Goal: Task Accomplishment & Management: Use online tool/utility

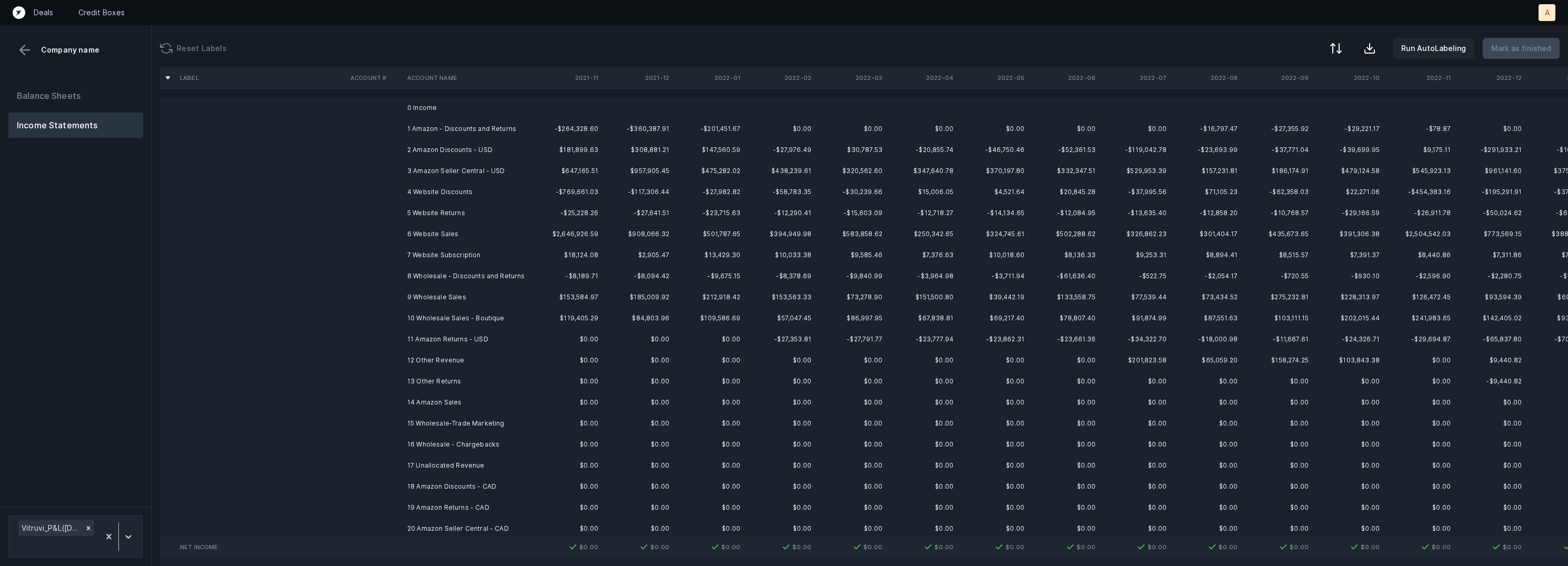
click at [470, 126] on td "1 Amazon - Discounts and Returns" at bounding box center [467, 129] width 128 height 21
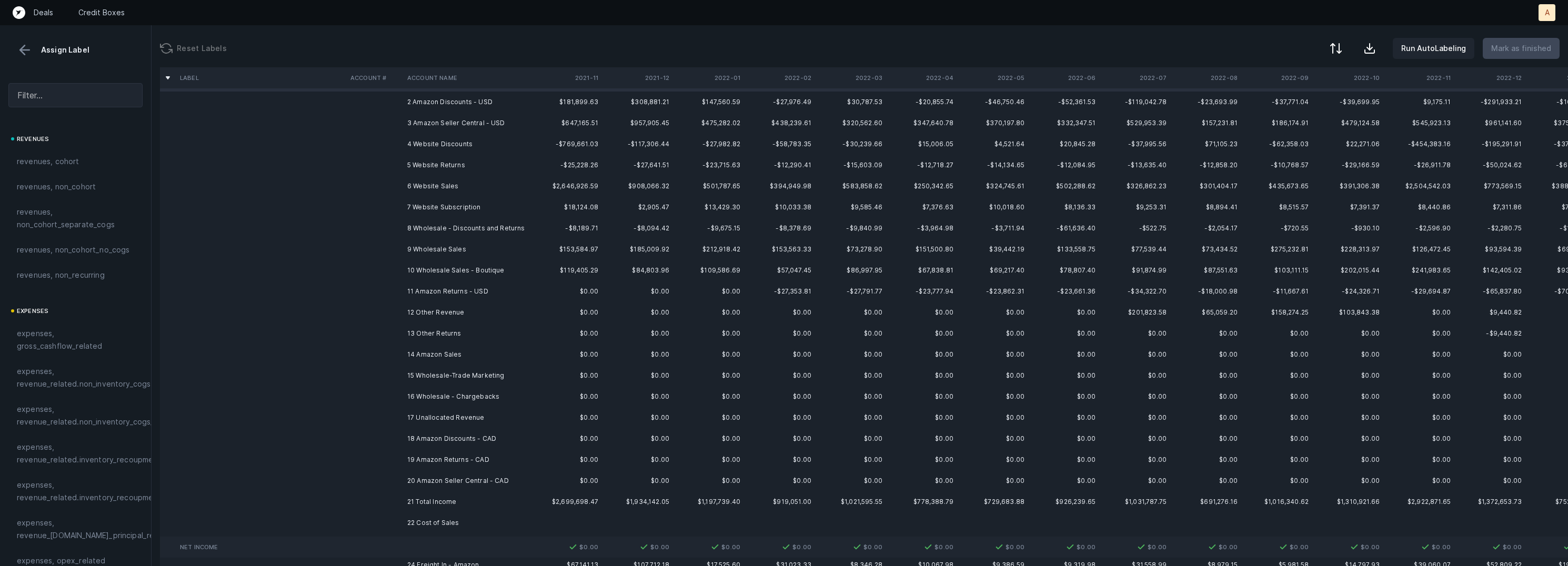
scroll to position [50, 0]
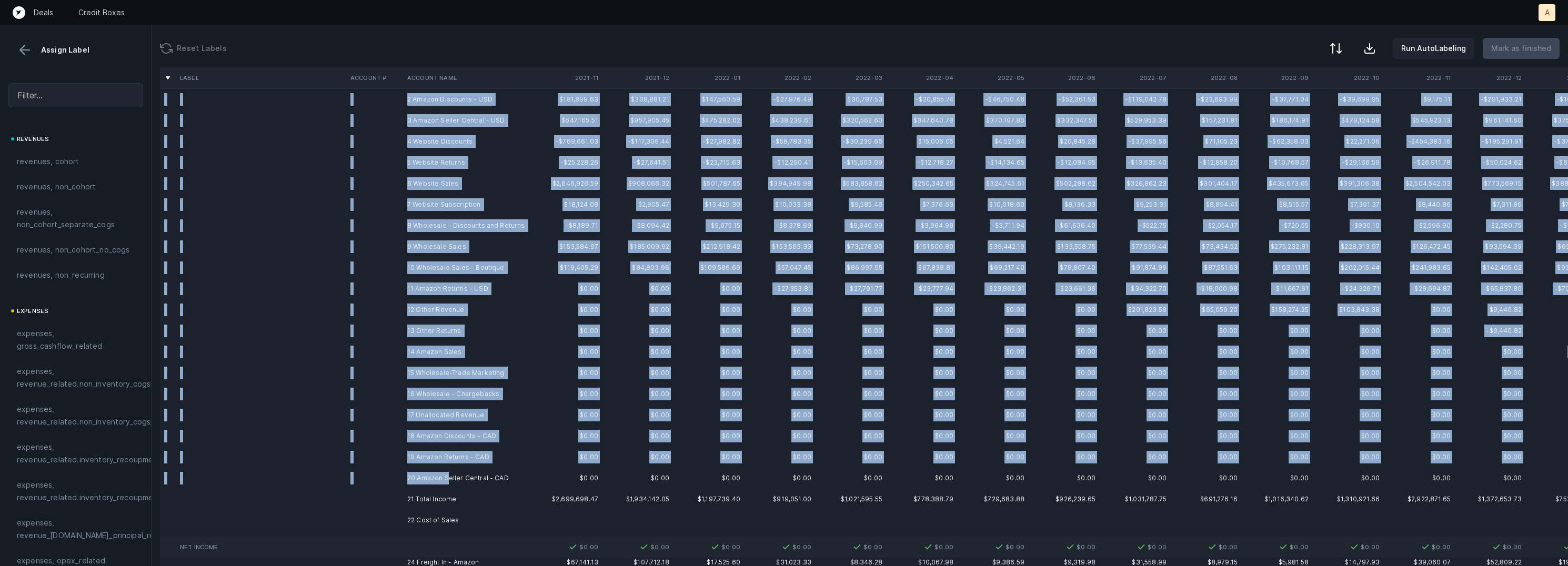
click at [448, 483] on td "20 Amazon Seller Central - CAD" at bounding box center [467, 478] width 128 height 21
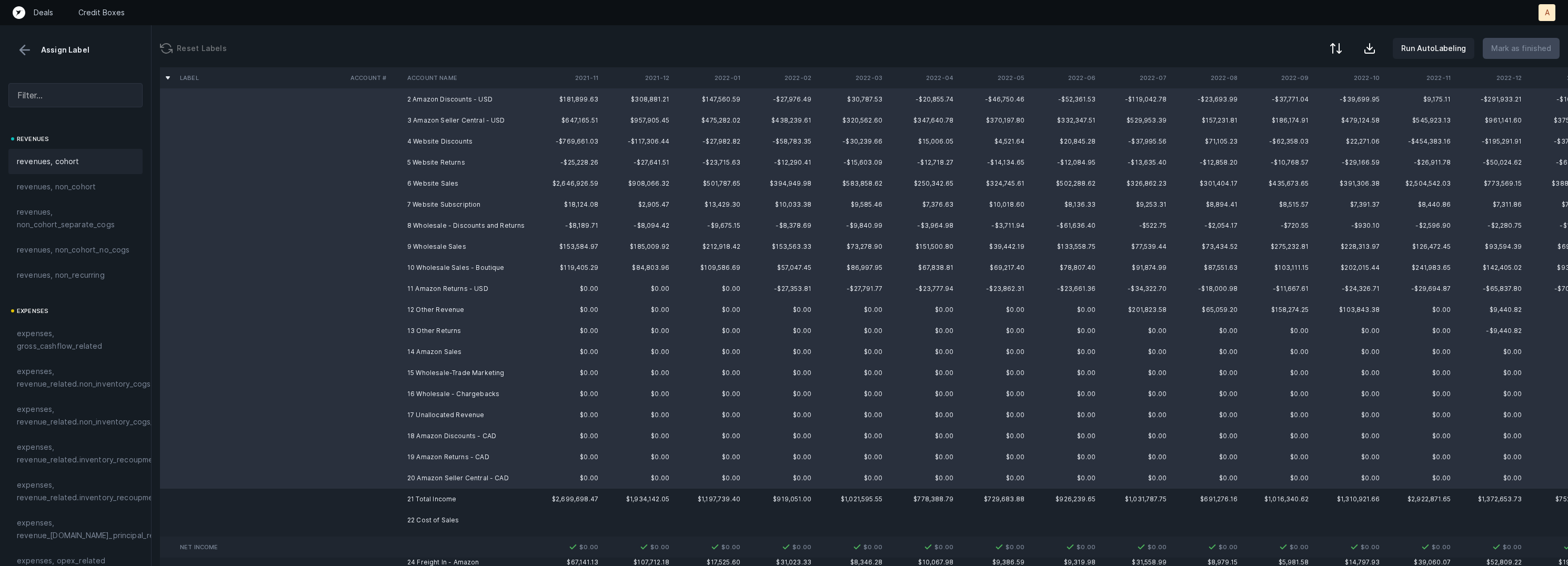
click at [81, 168] on div "revenues, cohort" at bounding box center [76, 161] width 135 height 26
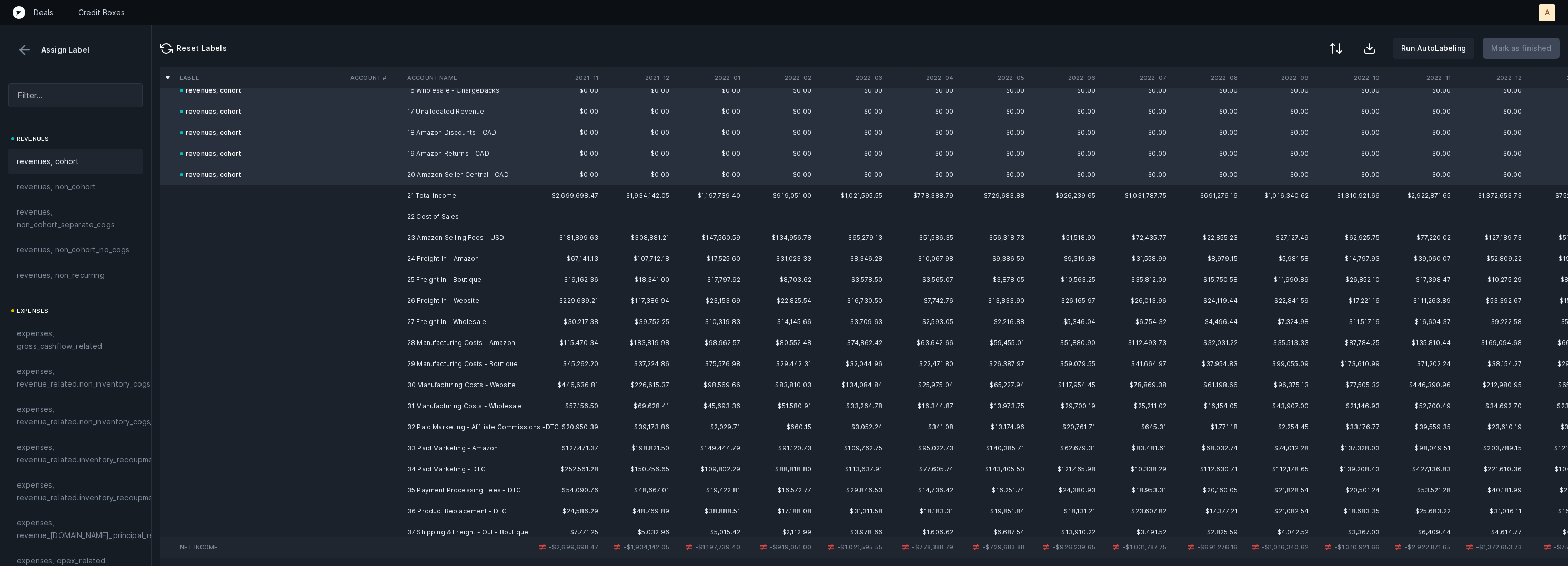
scroll to position [357, 0]
click at [466, 234] on td "23 Amazon Selling Fees - USD" at bounding box center [467, 236] width 128 height 21
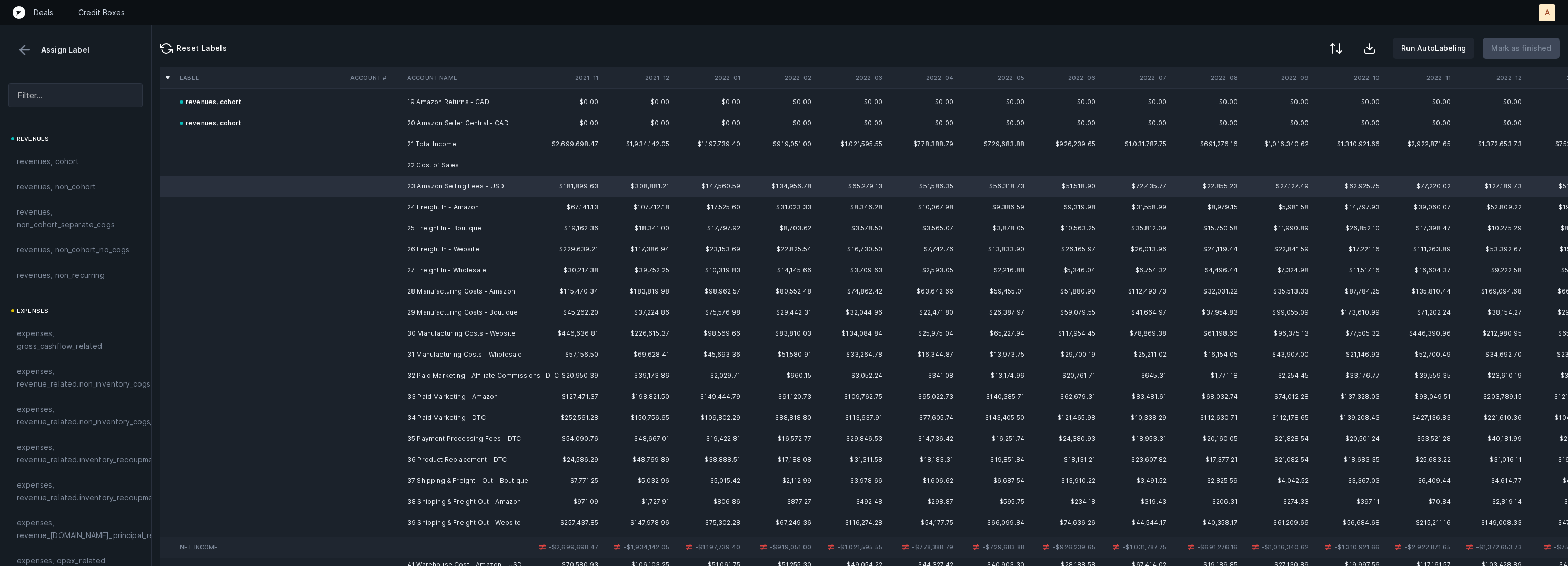
scroll to position [406, 0]
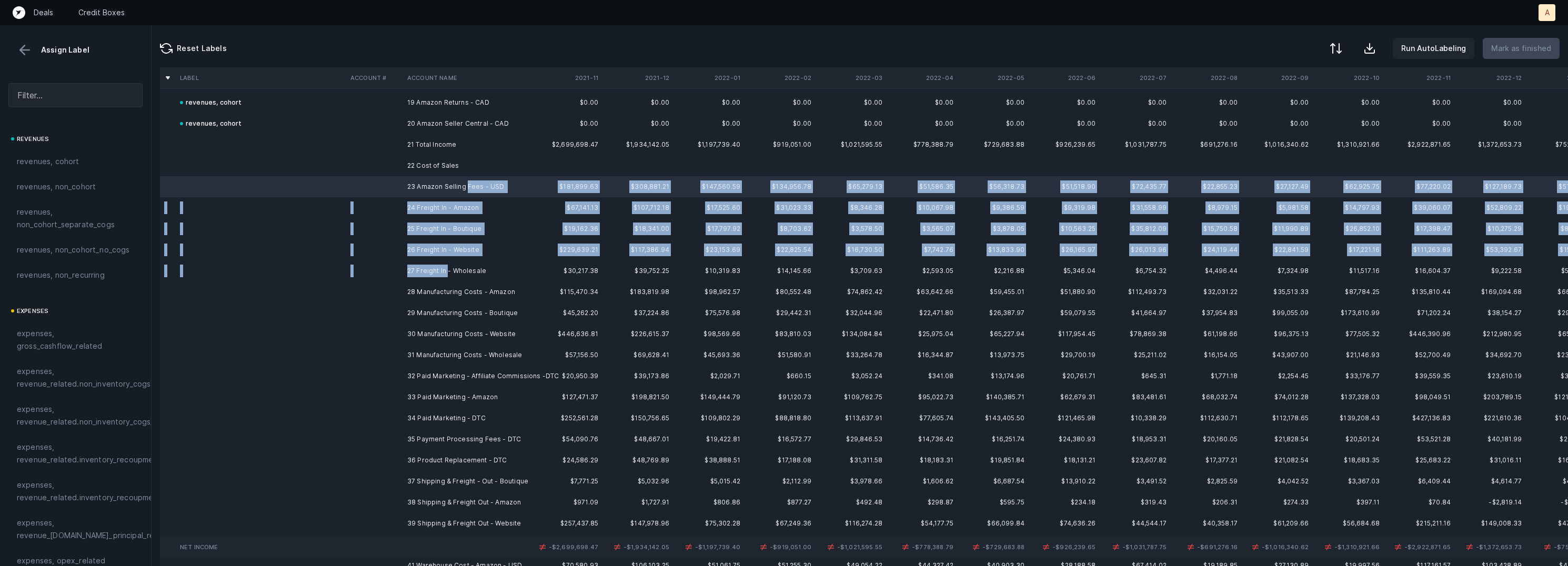
click at [448, 268] on td "27 Freight In - Wholesale" at bounding box center [467, 271] width 128 height 21
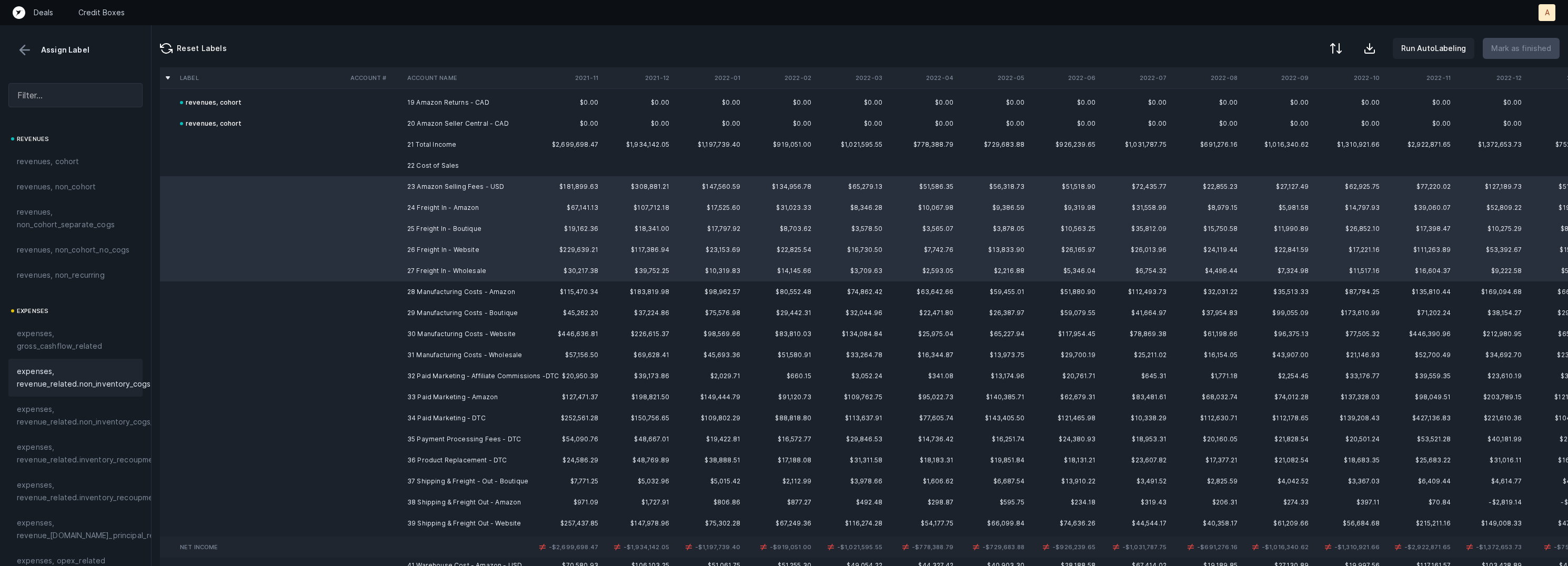
click at [120, 376] on span "expenses, revenue_related.non_inventory_cogs" at bounding box center [83, 377] width 134 height 26
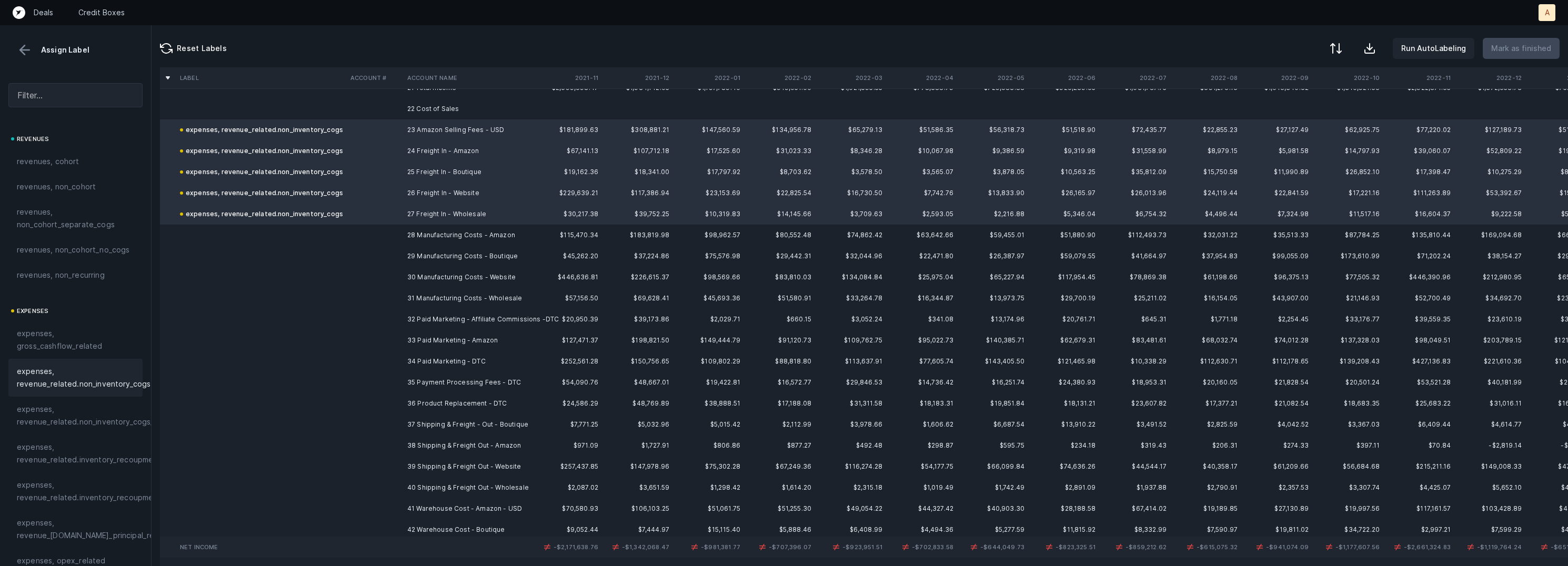
scroll to position [481, 0]
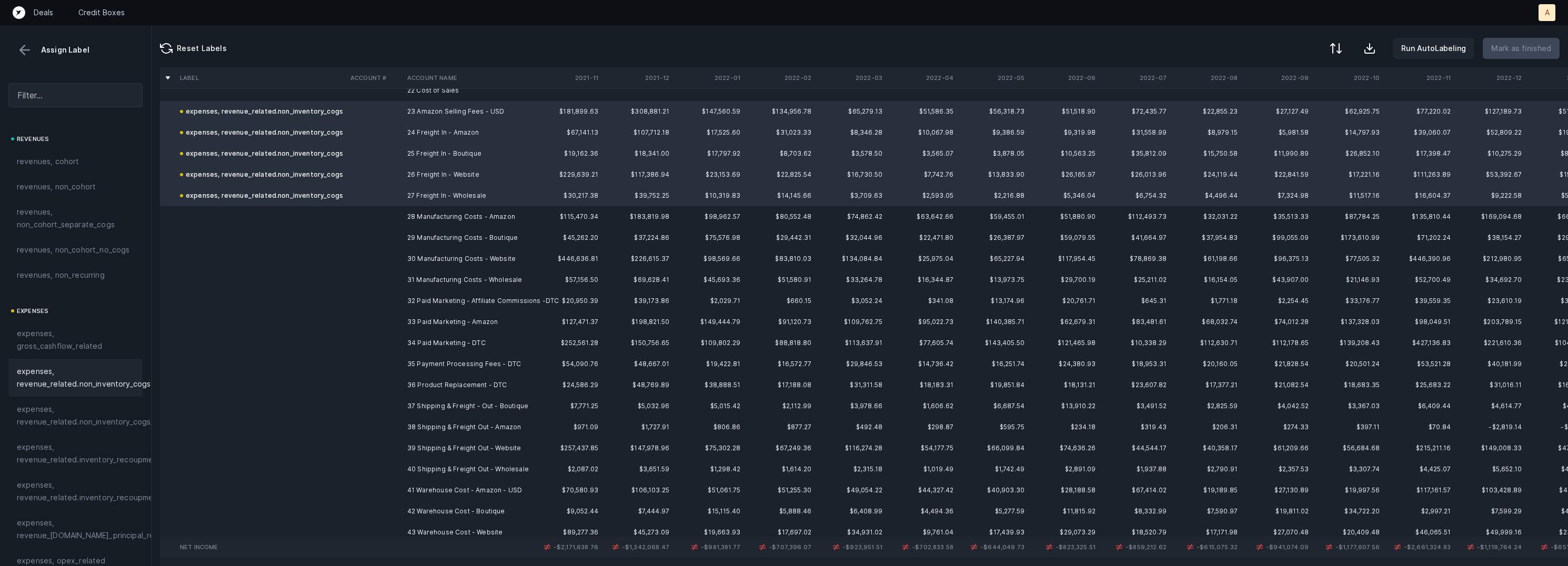
click at [426, 207] on td "28 Manufacturing Costs - Amazon" at bounding box center [467, 217] width 128 height 21
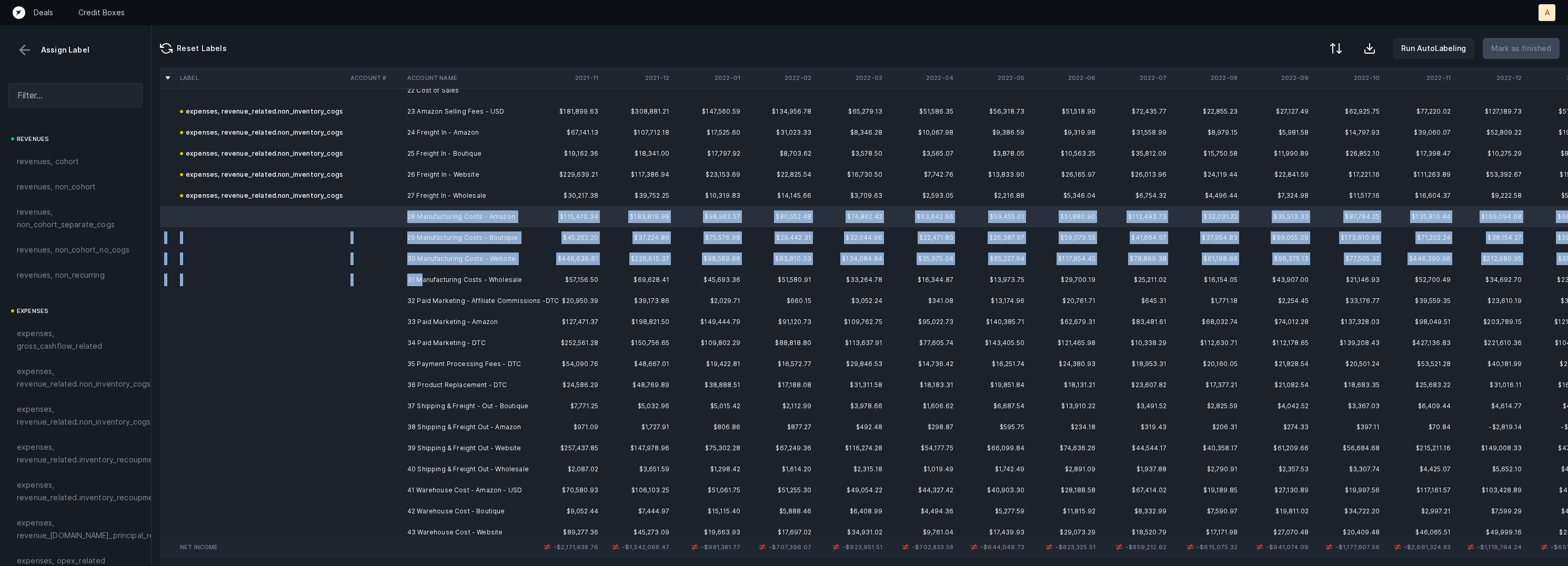
click at [420, 275] on td "31 Manufacturing Costs - Wholesale" at bounding box center [467, 280] width 128 height 21
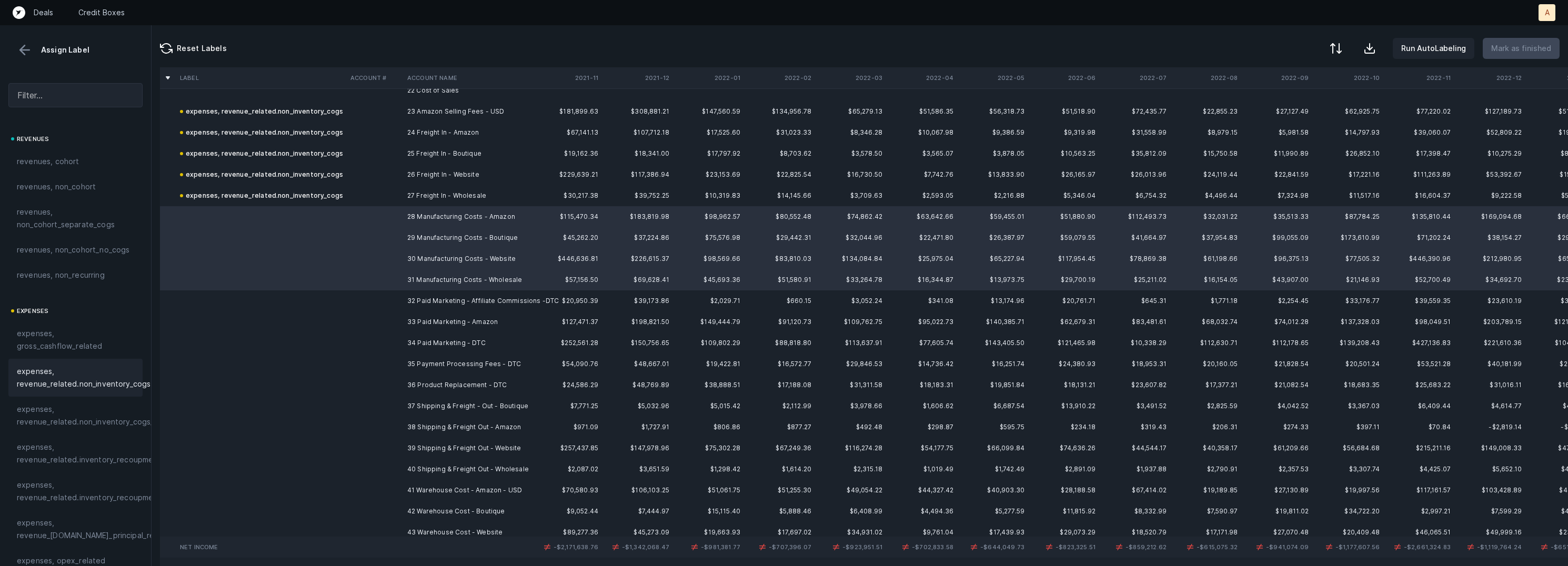
click at [89, 376] on span "expenses, revenue_related.non_inventory_cogs" at bounding box center [83, 377] width 134 height 26
click at [378, 299] on td at bounding box center [375, 301] width 57 height 21
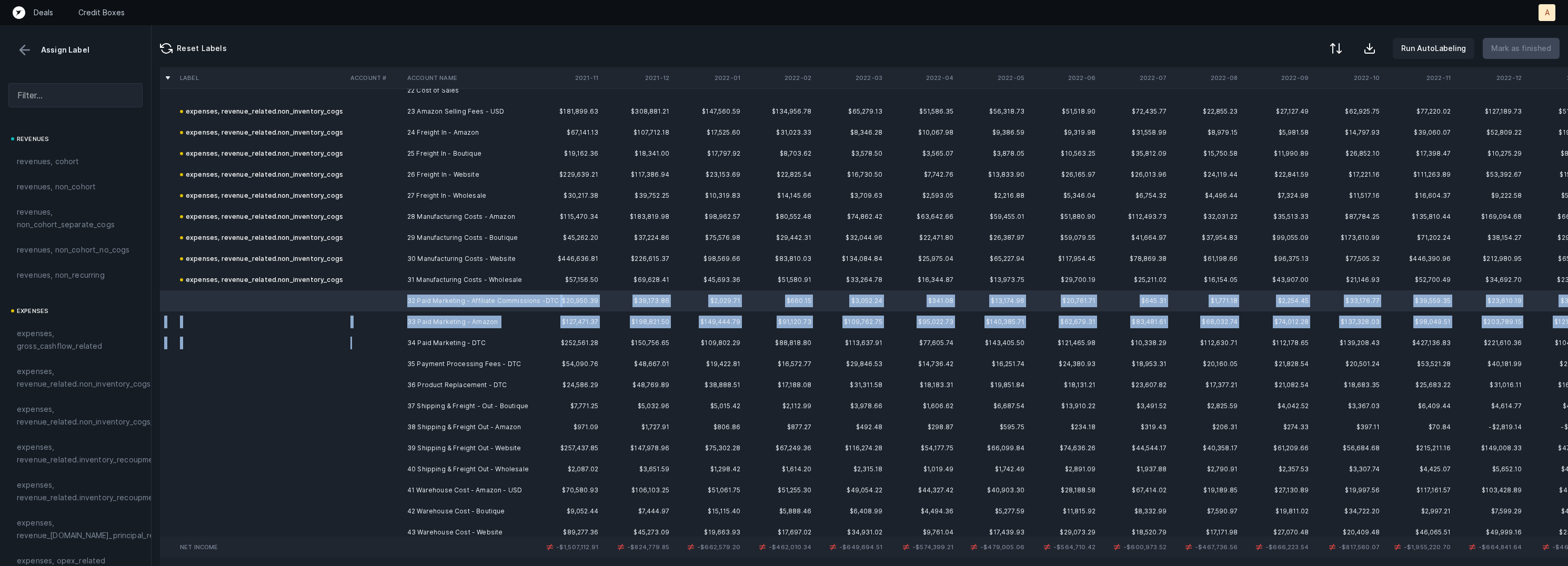
click at [400, 345] on td at bounding box center [375, 344] width 57 height 21
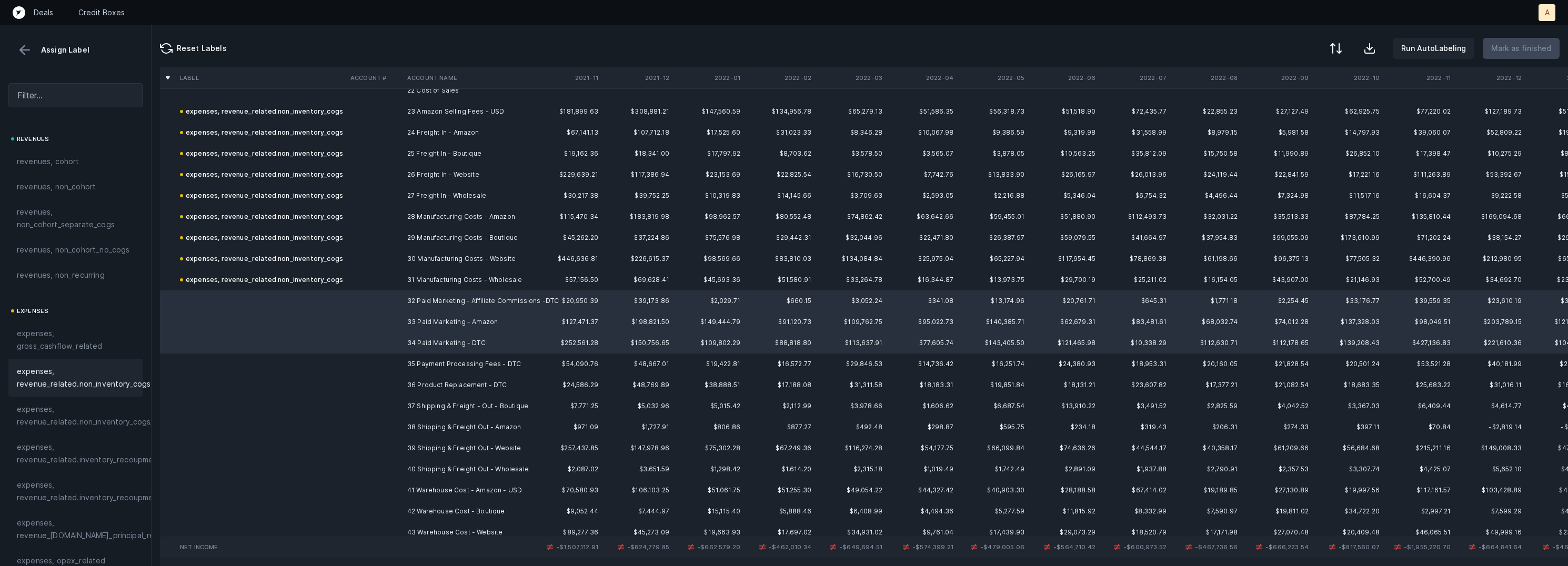
click at [103, 370] on span "expenses, revenue_related.non_inventory_cogs" at bounding box center [83, 377] width 134 height 26
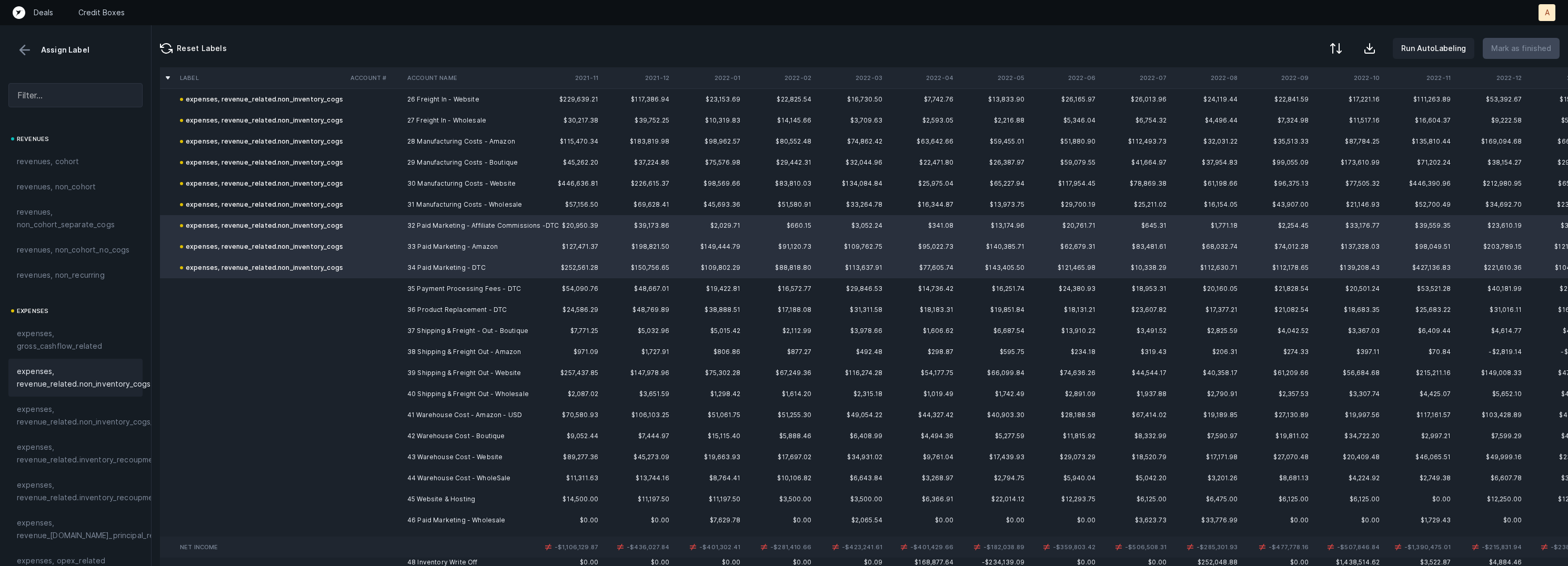
scroll to position [611, 0]
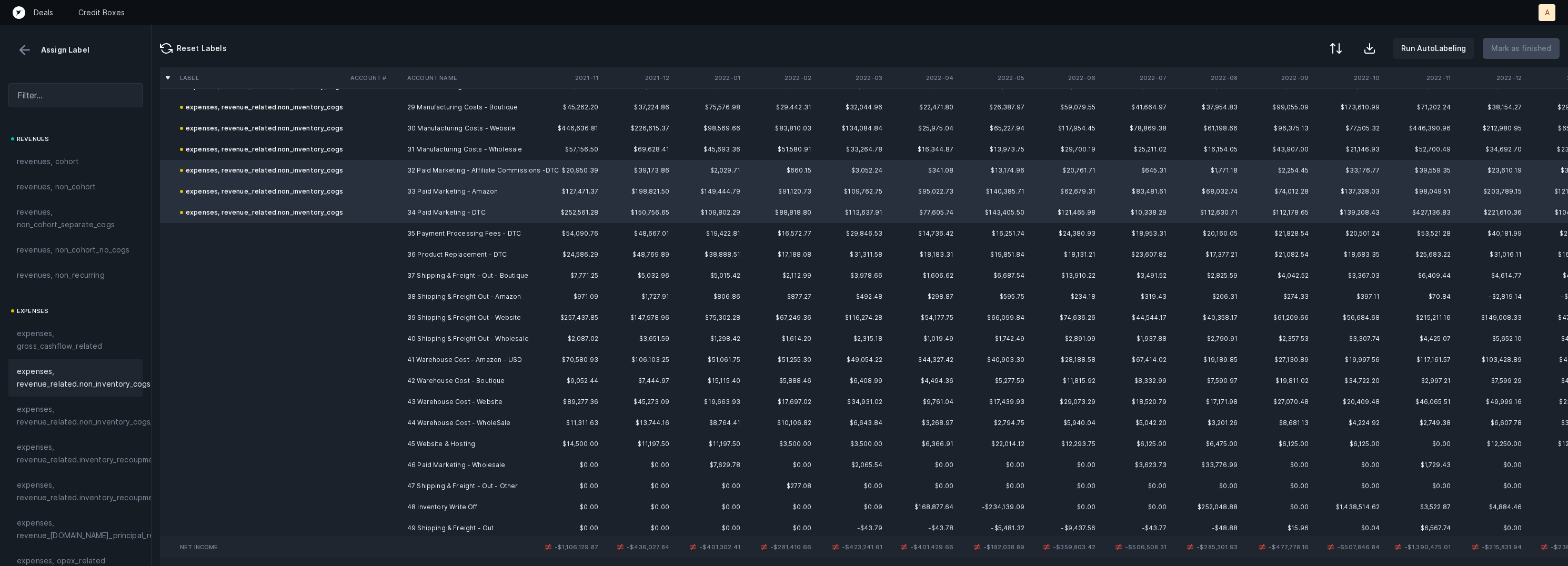
click at [409, 232] on td "35 Payment Processing Fees - DTC" at bounding box center [467, 234] width 128 height 21
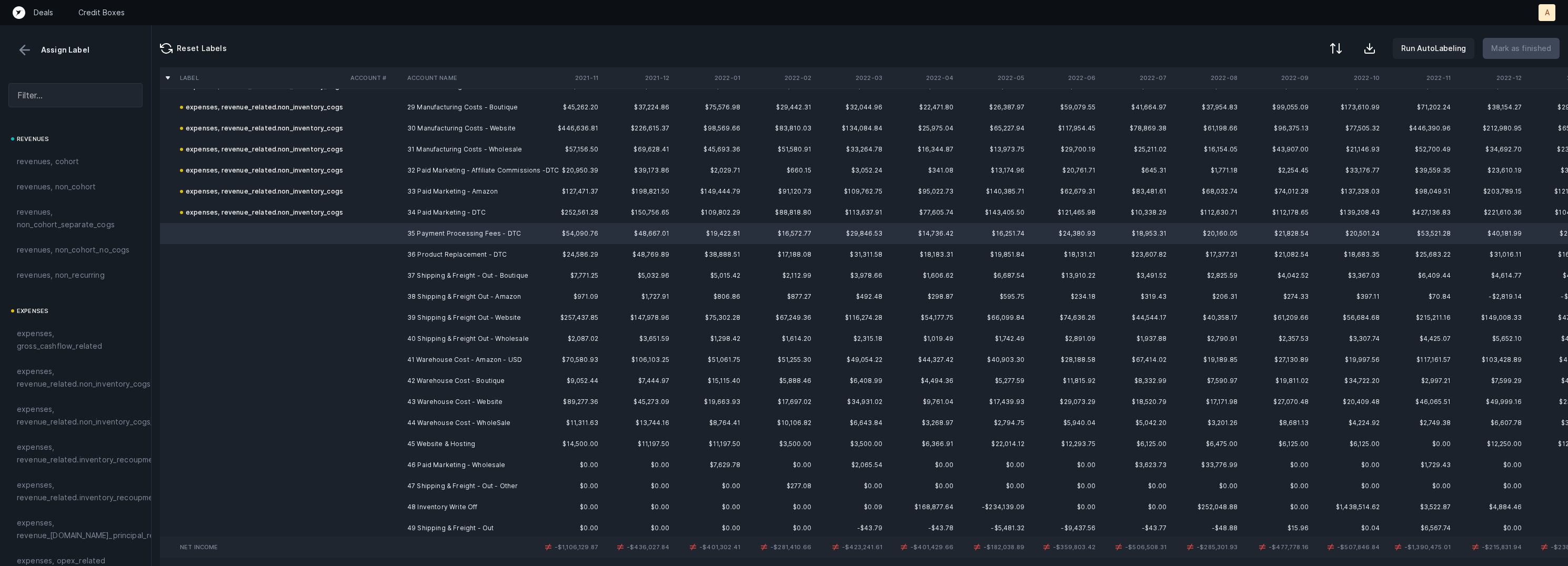
click at [405, 255] on td "36 Product Replacement - DTC" at bounding box center [467, 255] width 128 height 21
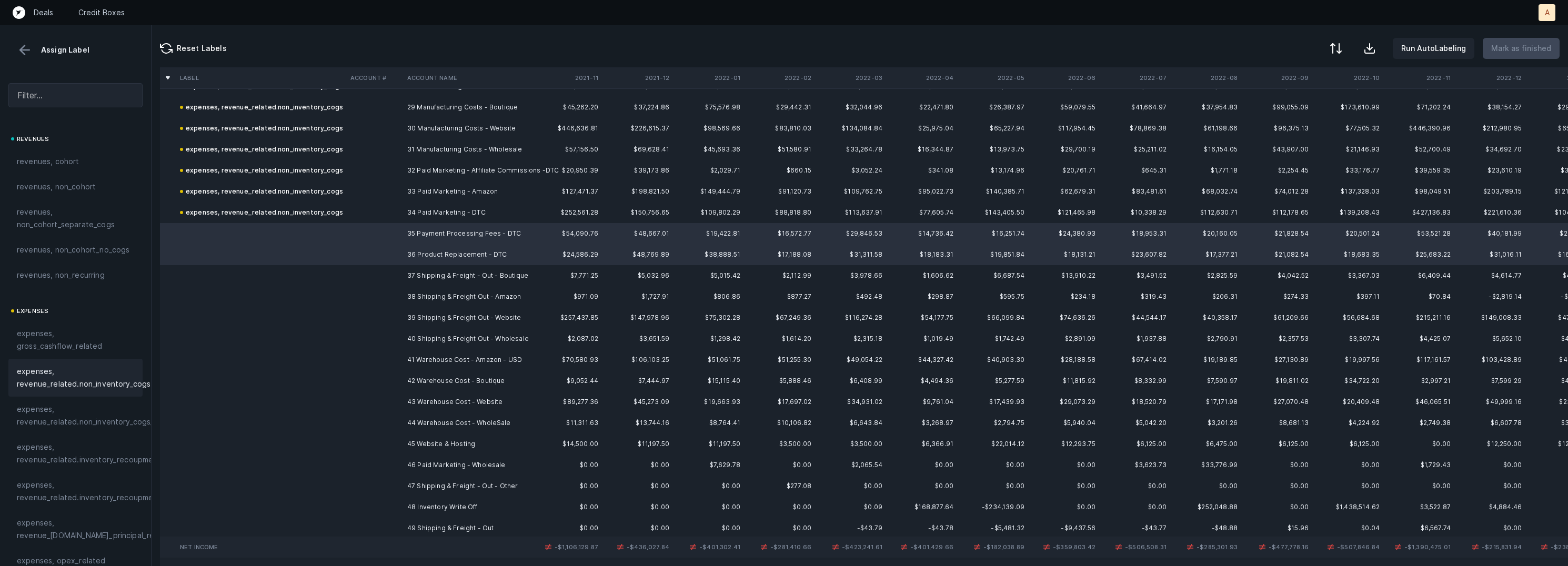
click at [85, 368] on span "expenses, revenue_related.non_inventory_cogs" at bounding box center [83, 377] width 134 height 26
click at [414, 279] on td "37 Shipping & Freight - Out - Boutique" at bounding box center [467, 276] width 128 height 21
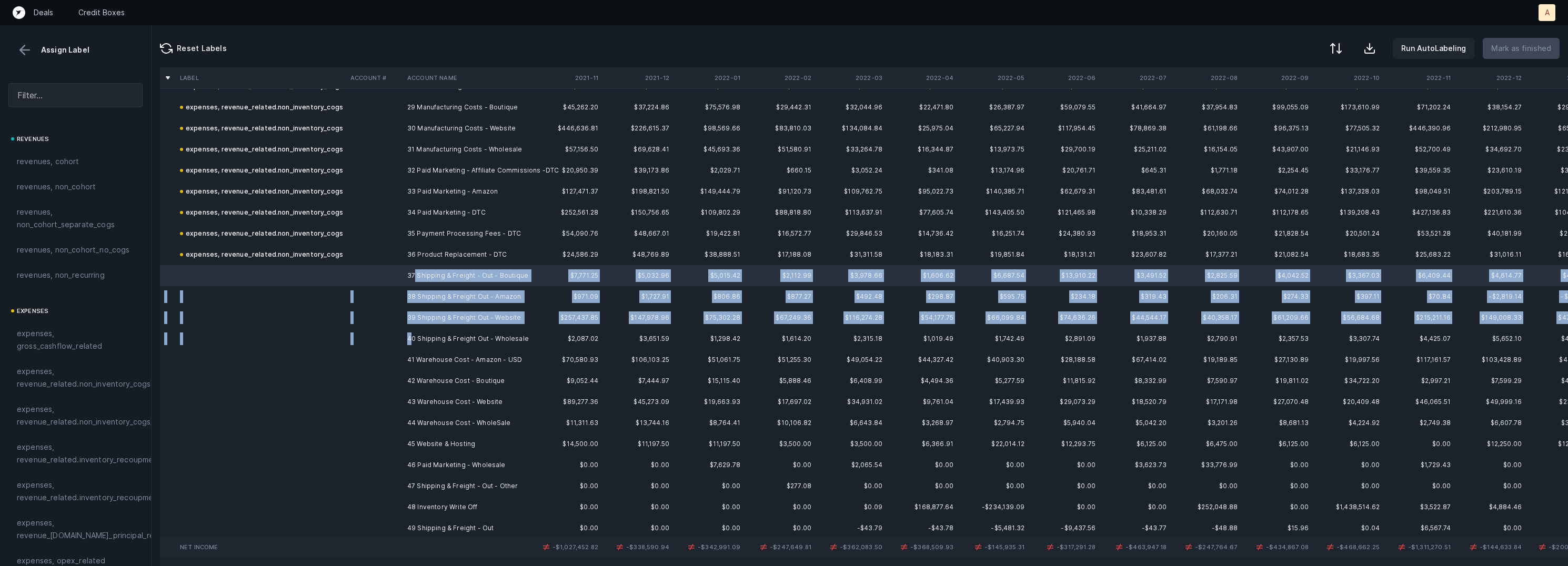
click at [413, 338] on td "40 Shipping & Freight Out - Wholesale" at bounding box center [467, 339] width 128 height 21
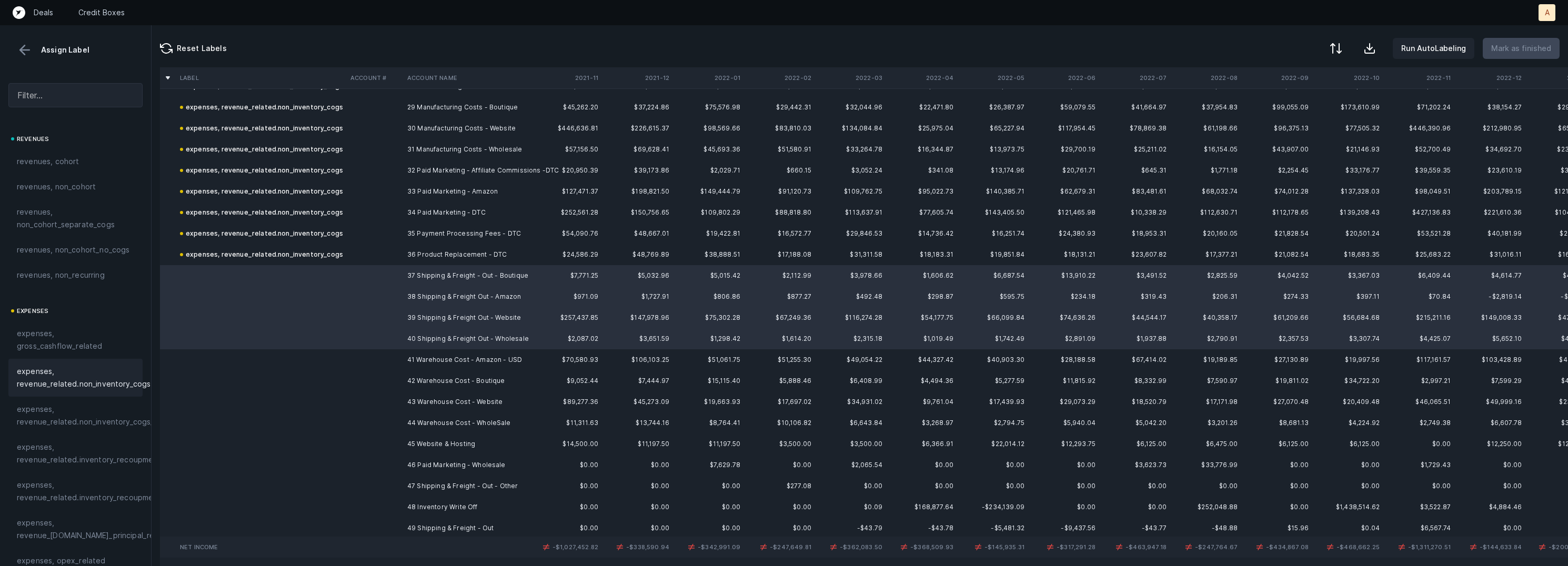
click at [112, 384] on span "expenses, revenue_related.non_inventory_cogs" at bounding box center [83, 377] width 134 height 26
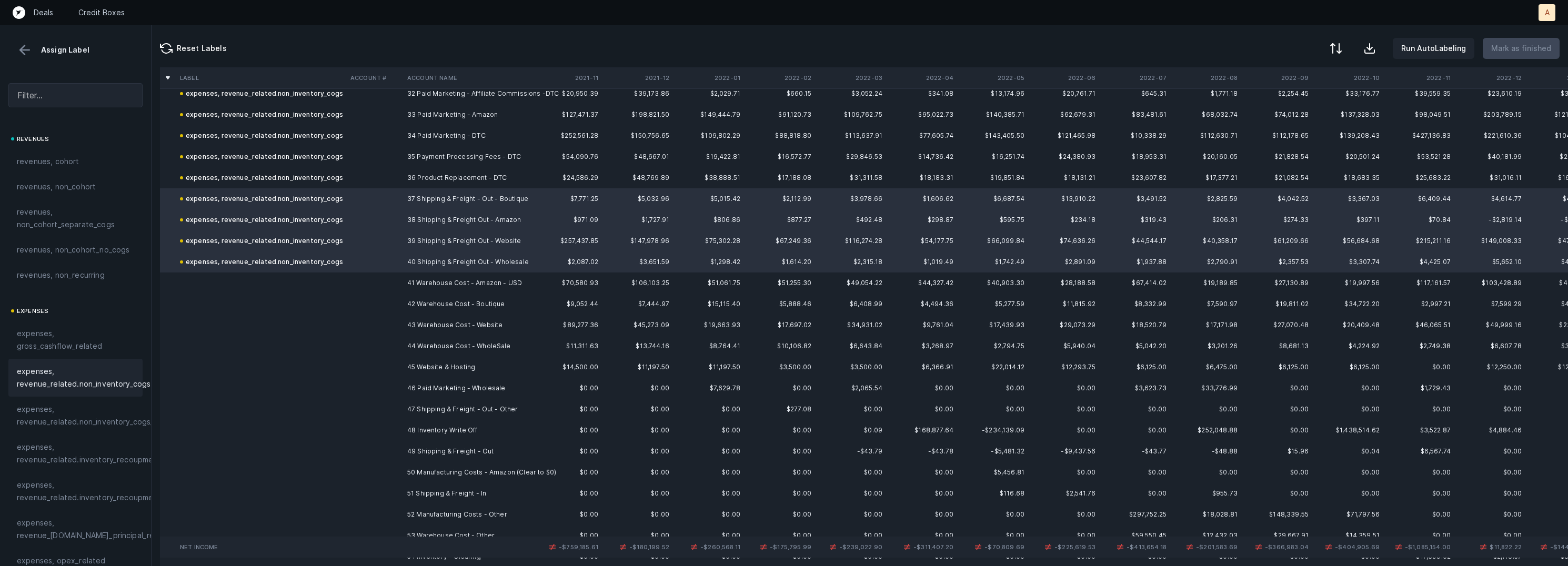
scroll to position [743, 0]
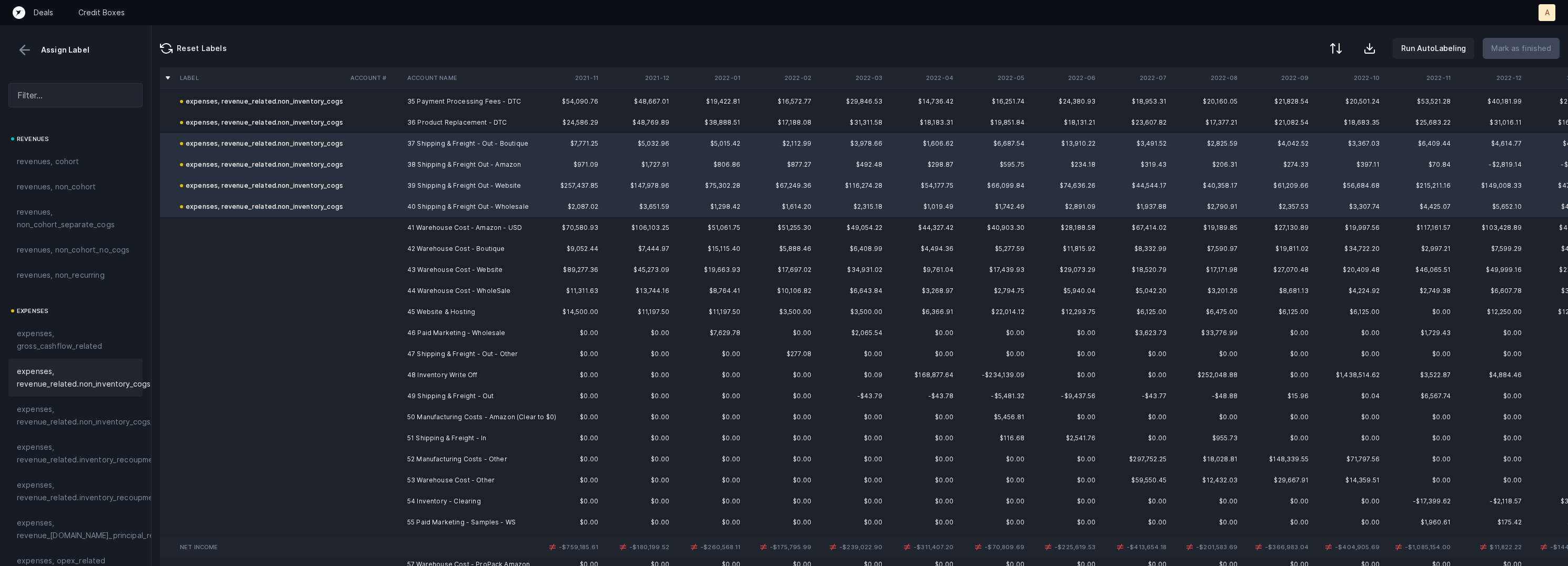
click at [438, 226] on td "41 Warehouse Cost - Amazon - USD" at bounding box center [467, 228] width 128 height 21
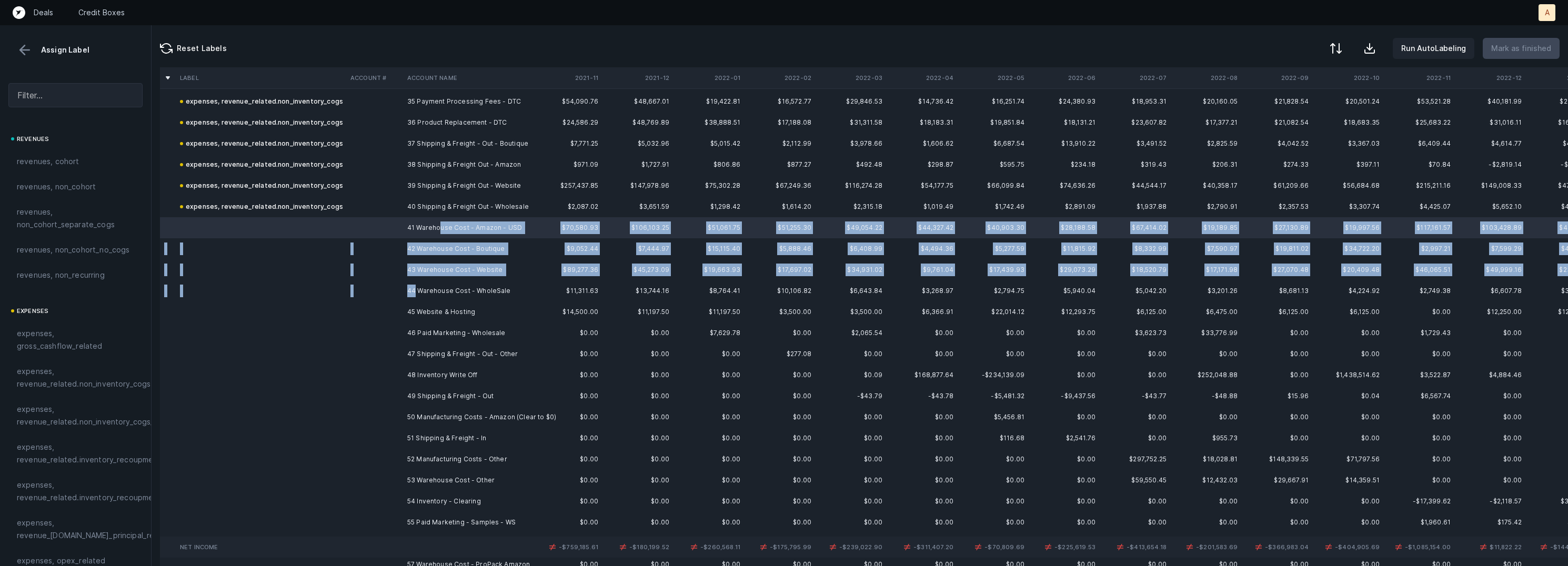
click at [415, 292] on td "44 Warehouse Cost - WholeSale" at bounding box center [467, 291] width 128 height 21
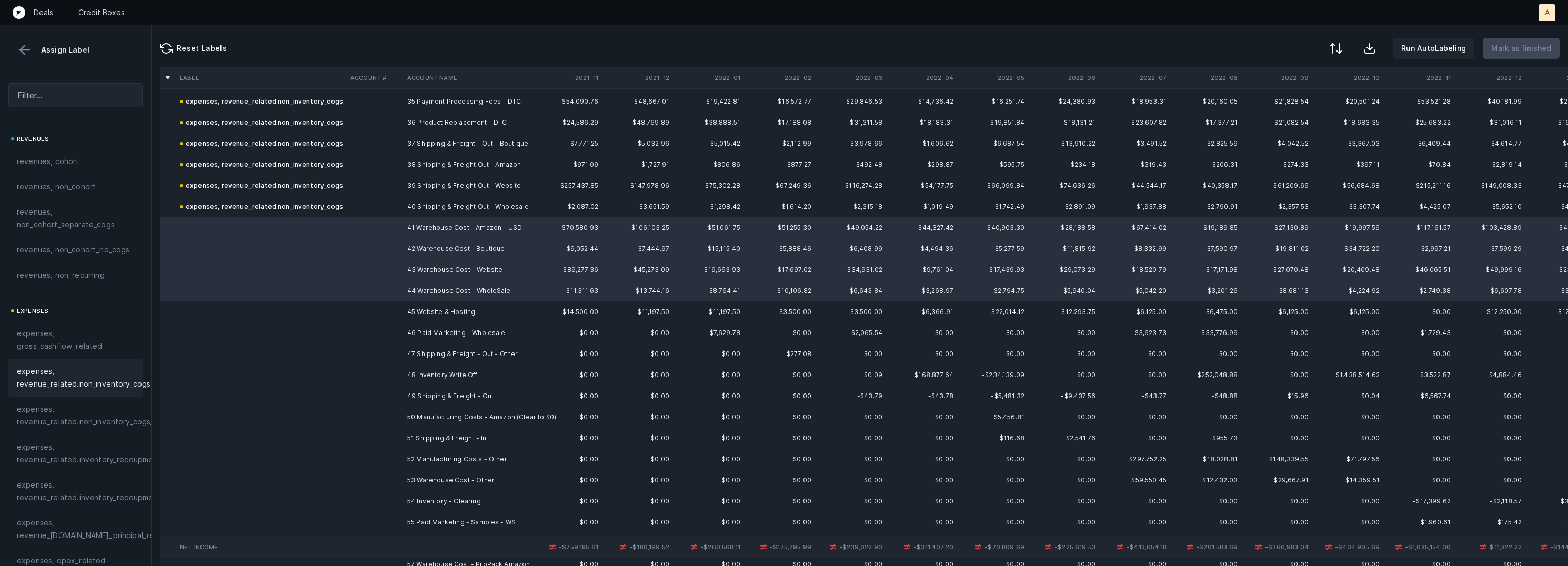
click at [97, 376] on span "expenses, revenue_related.non_inventory_cogs" at bounding box center [83, 377] width 134 height 26
click at [383, 314] on td at bounding box center [375, 313] width 57 height 21
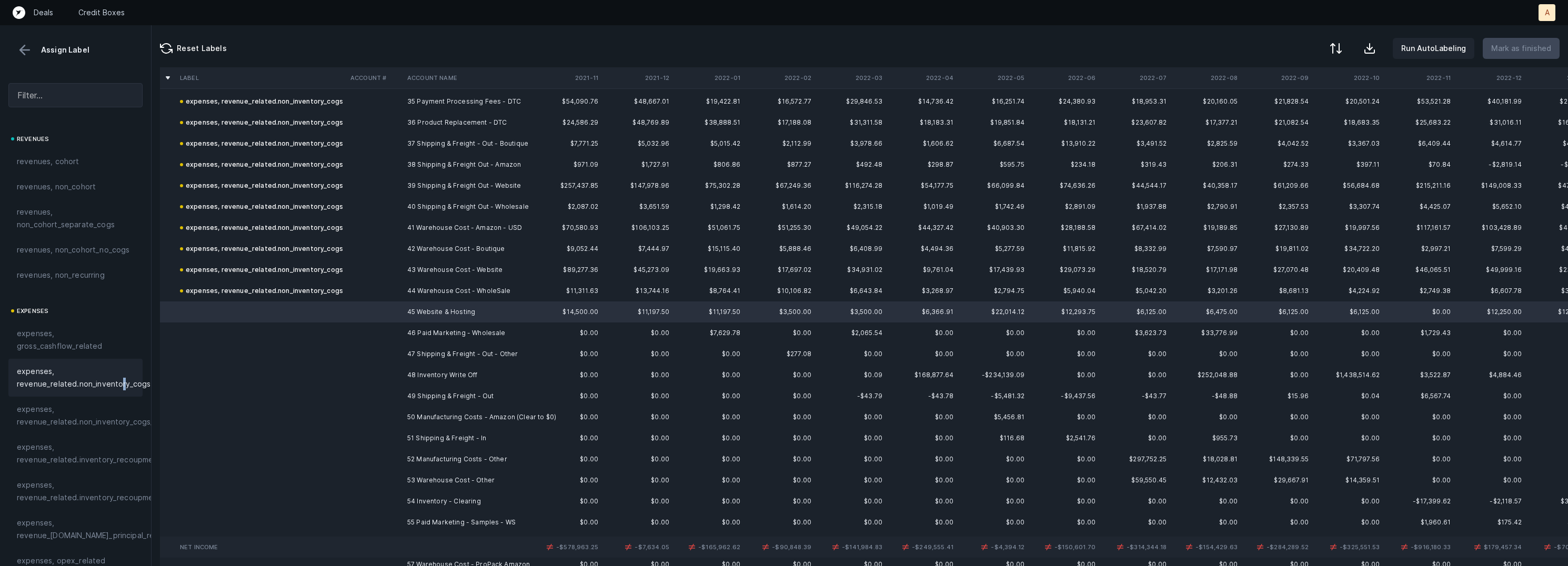
click at [120, 383] on span "expenses, revenue_related.non_inventory_cogs" at bounding box center [83, 377] width 134 height 26
click at [364, 336] on td at bounding box center [375, 333] width 57 height 21
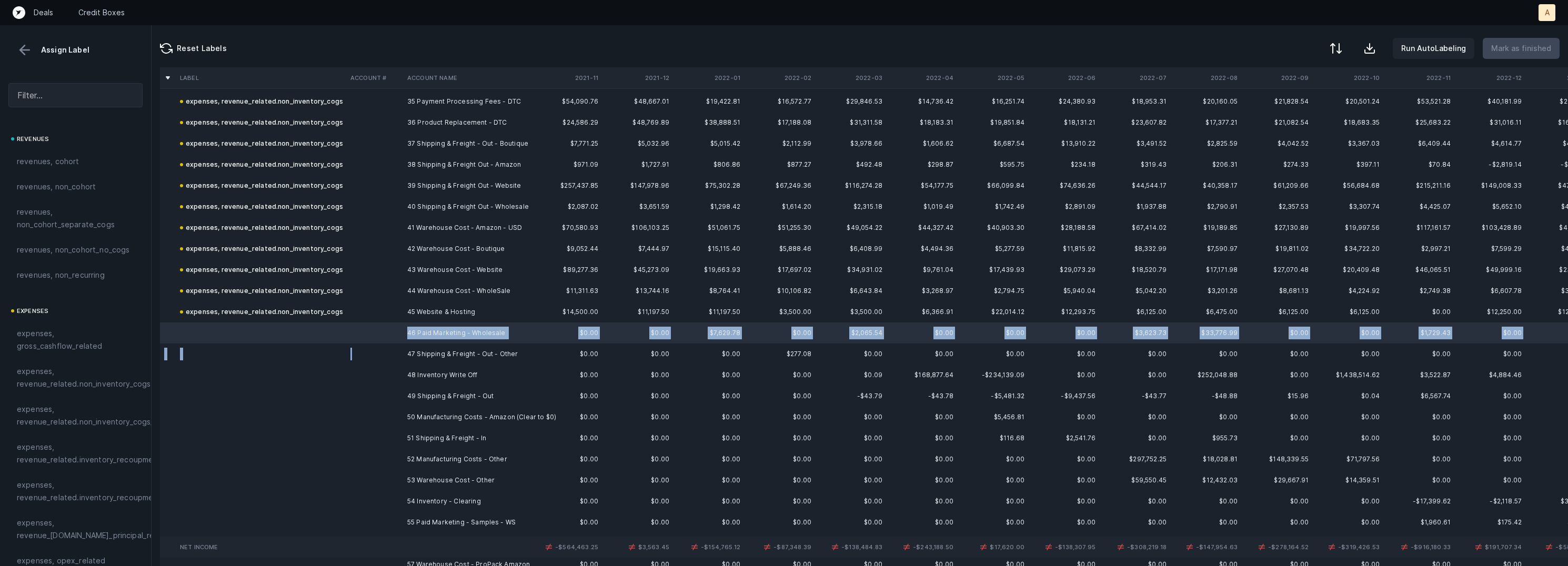
click at [387, 353] on td at bounding box center [375, 354] width 57 height 21
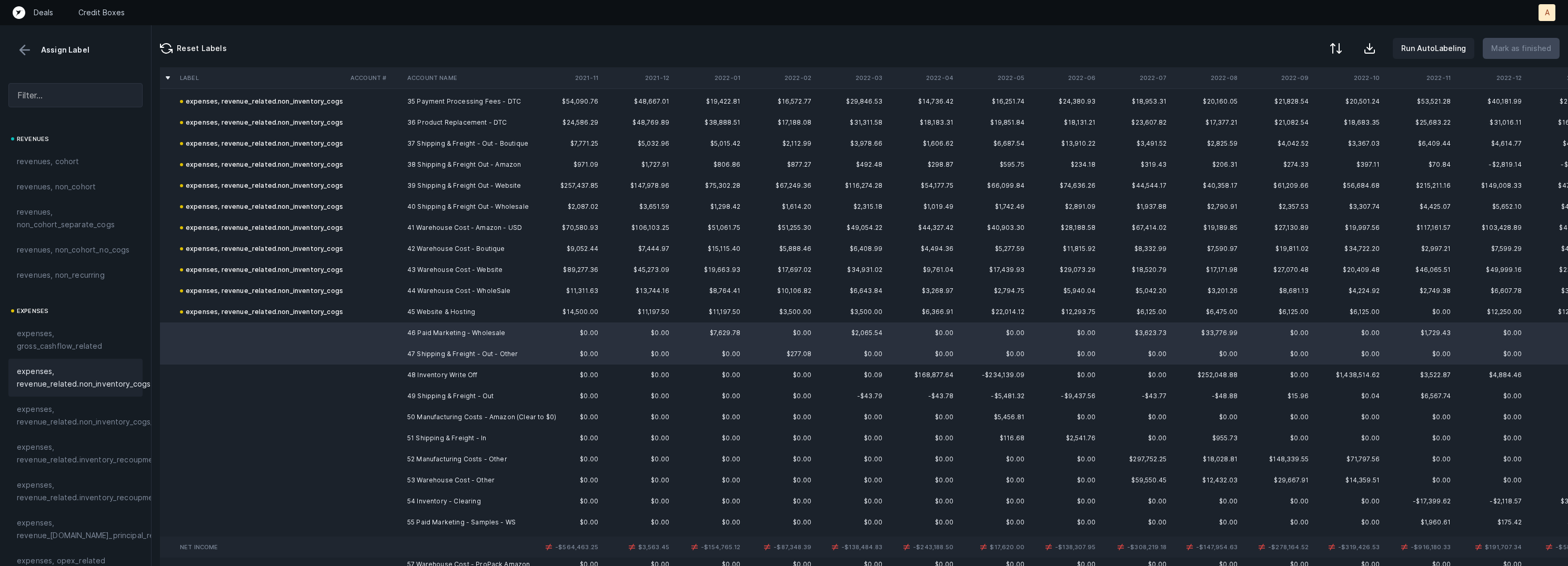
click at [88, 377] on span "expenses, revenue_related.non_inventory_cogs" at bounding box center [83, 377] width 134 height 26
click at [314, 378] on td at bounding box center [261, 376] width 171 height 21
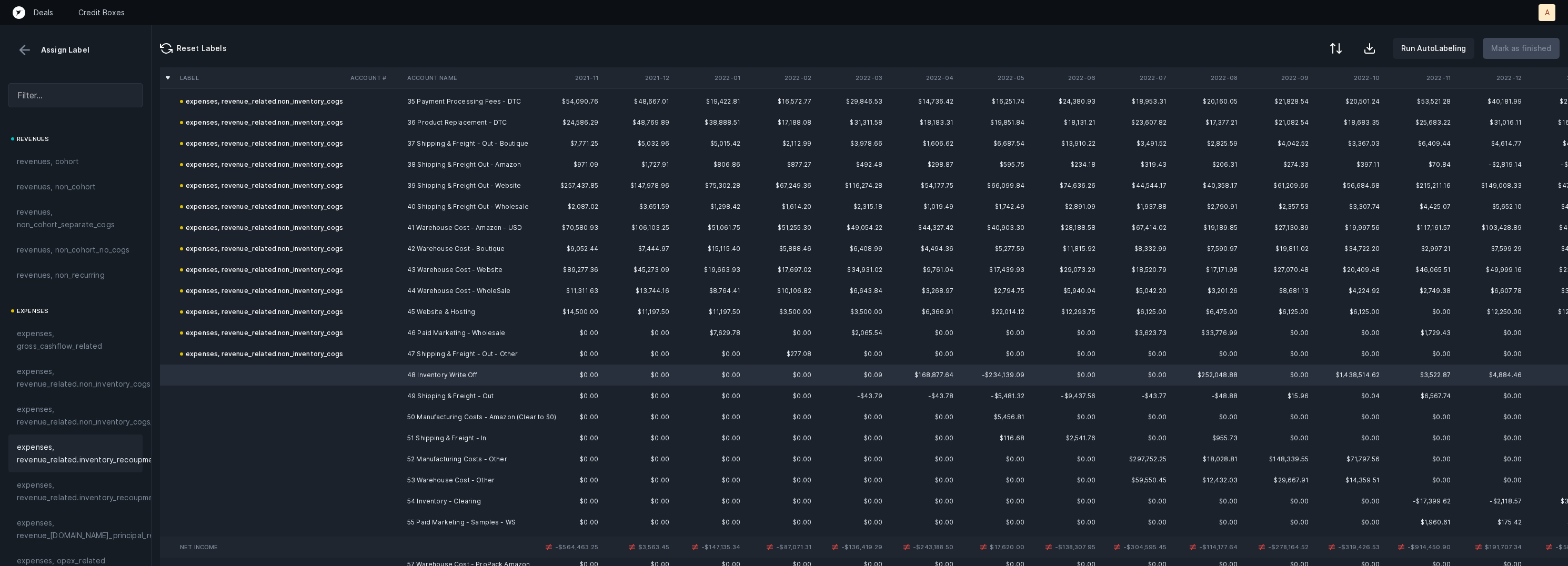
click at [110, 451] on span "expenses, revenue_related.inventory_recoupment" at bounding box center [89, 454] width 144 height 26
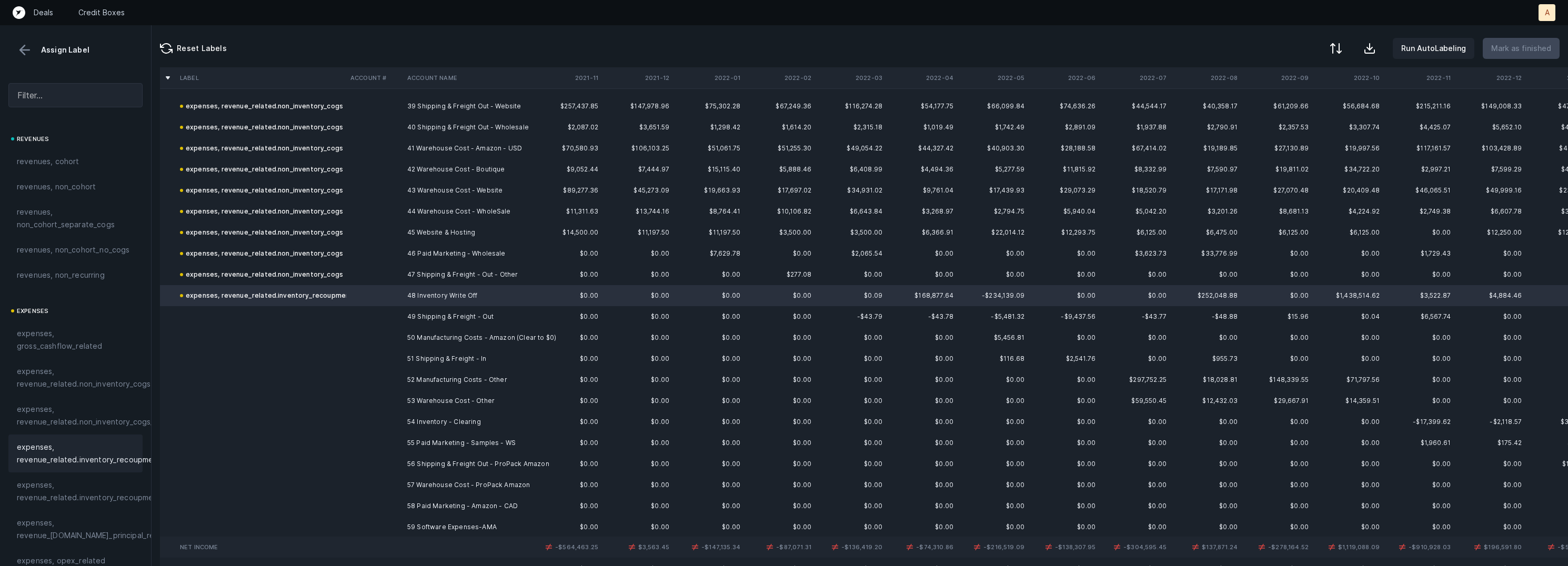
scroll to position [870, 0]
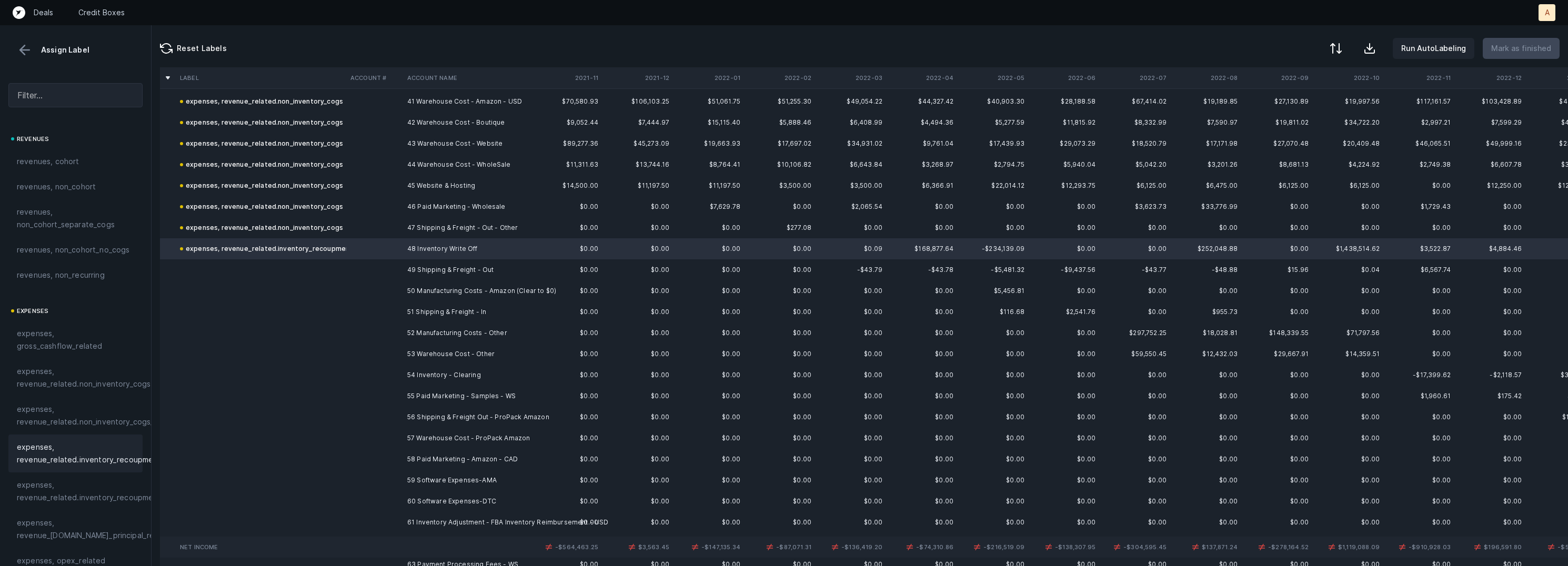
click at [422, 267] on td "49 Shipping & Freight - Out" at bounding box center [467, 270] width 128 height 21
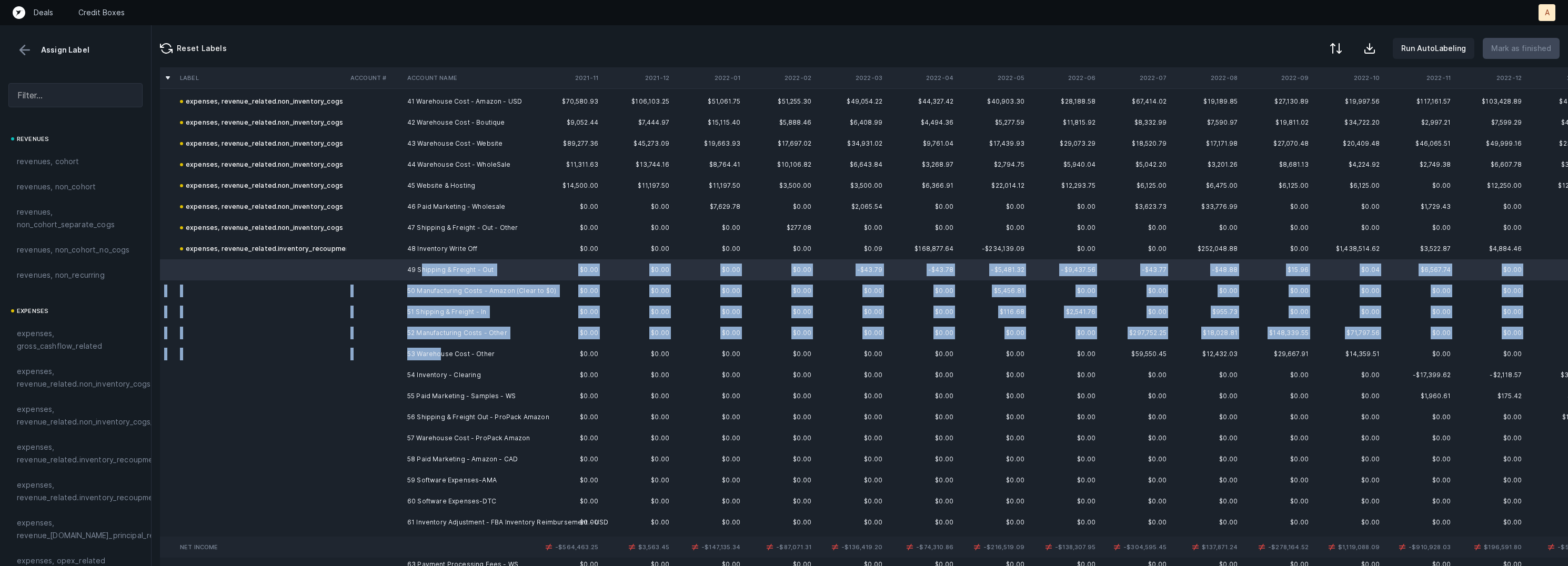
click at [442, 357] on td "53 Warehouse Cost - Other" at bounding box center [467, 354] width 128 height 21
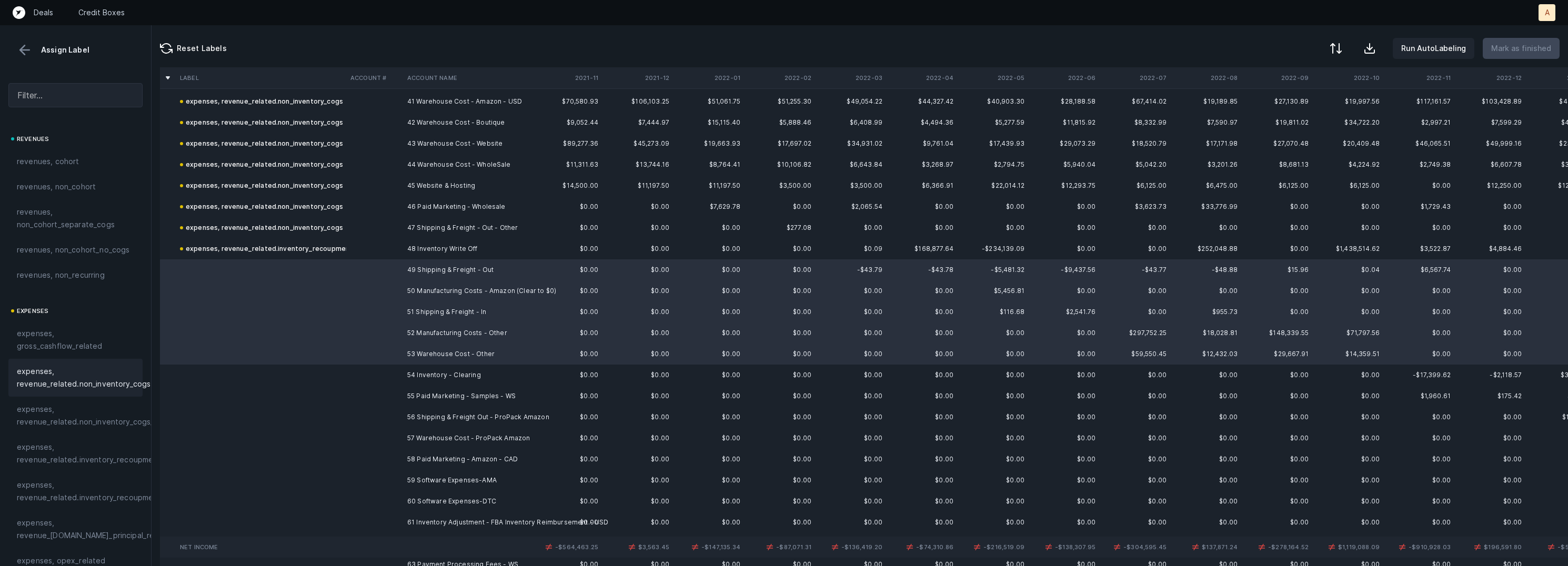
click at [106, 377] on span "expenses, revenue_related.non_inventory_cogs" at bounding box center [83, 377] width 134 height 26
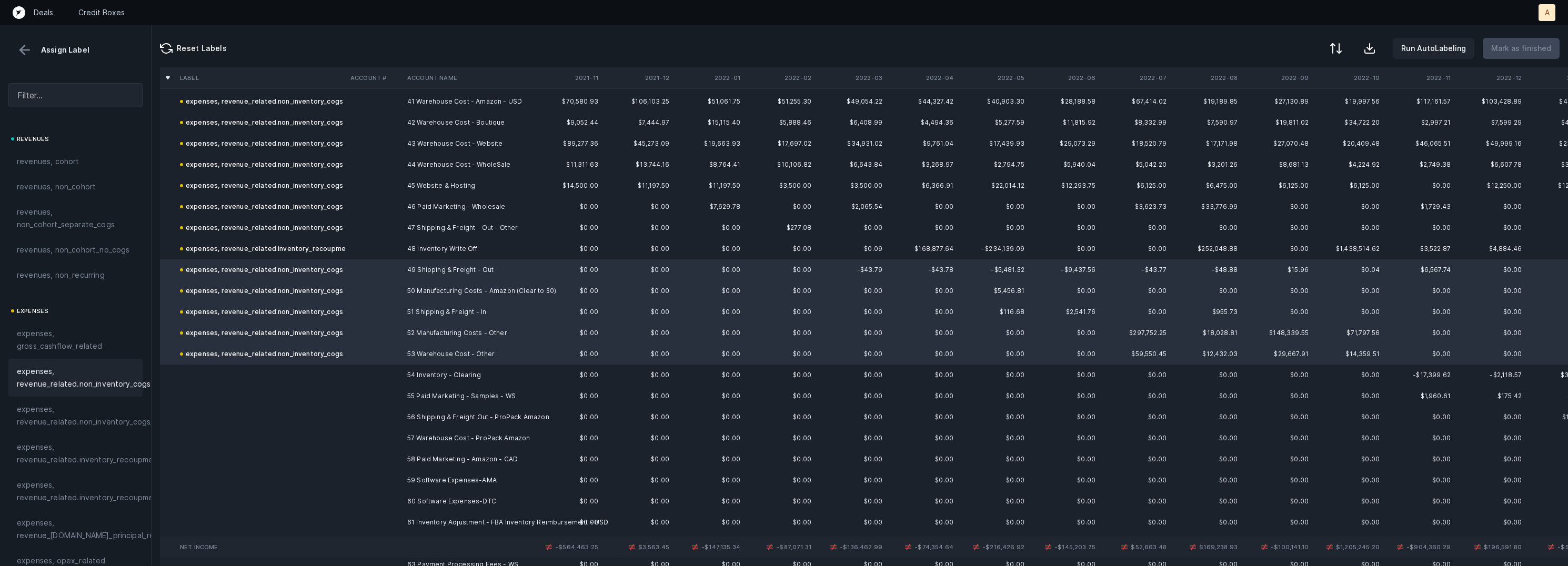
click at [350, 383] on td at bounding box center [375, 376] width 57 height 21
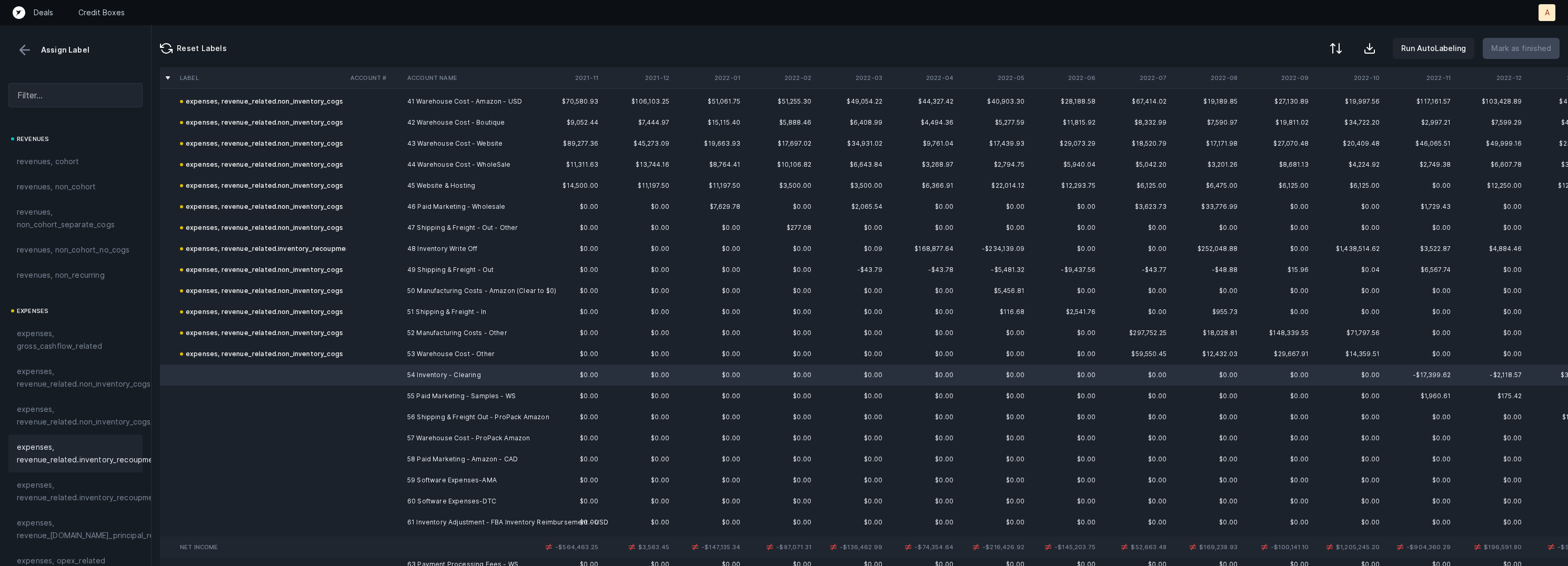
click at [99, 441] on span "expenses, revenue_related.inventory_recoupment" at bounding box center [89, 454] width 144 height 26
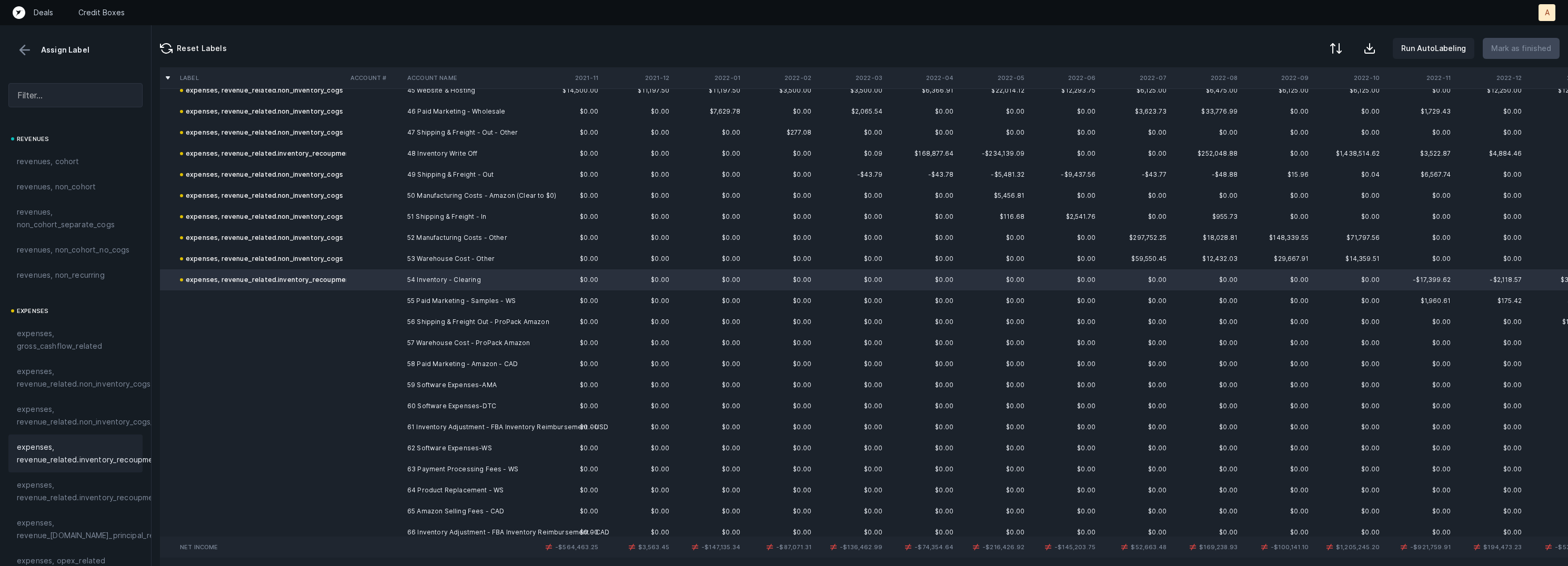
scroll to position [970, 0]
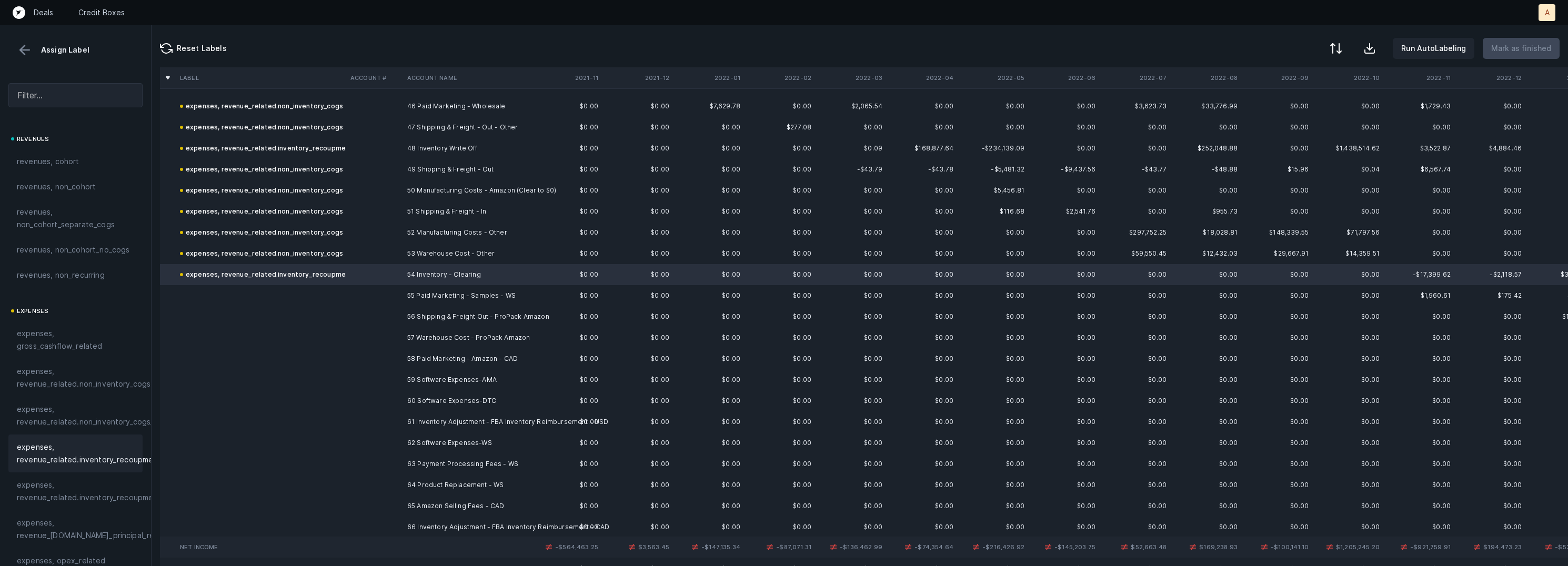
click at [393, 295] on td at bounding box center [375, 296] width 57 height 21
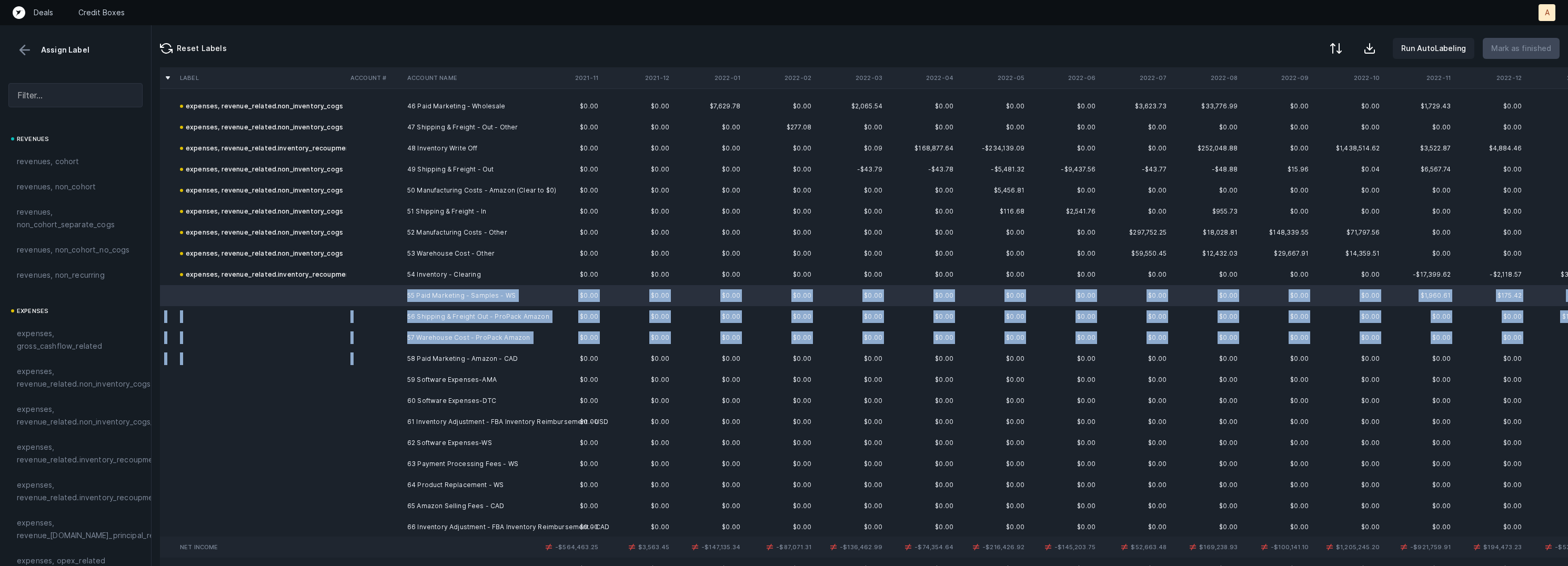
click at [436, 351] on td "58 Paid Marketing - Amazon - CAD" at bounding box center [467, 359] width 128 height 21
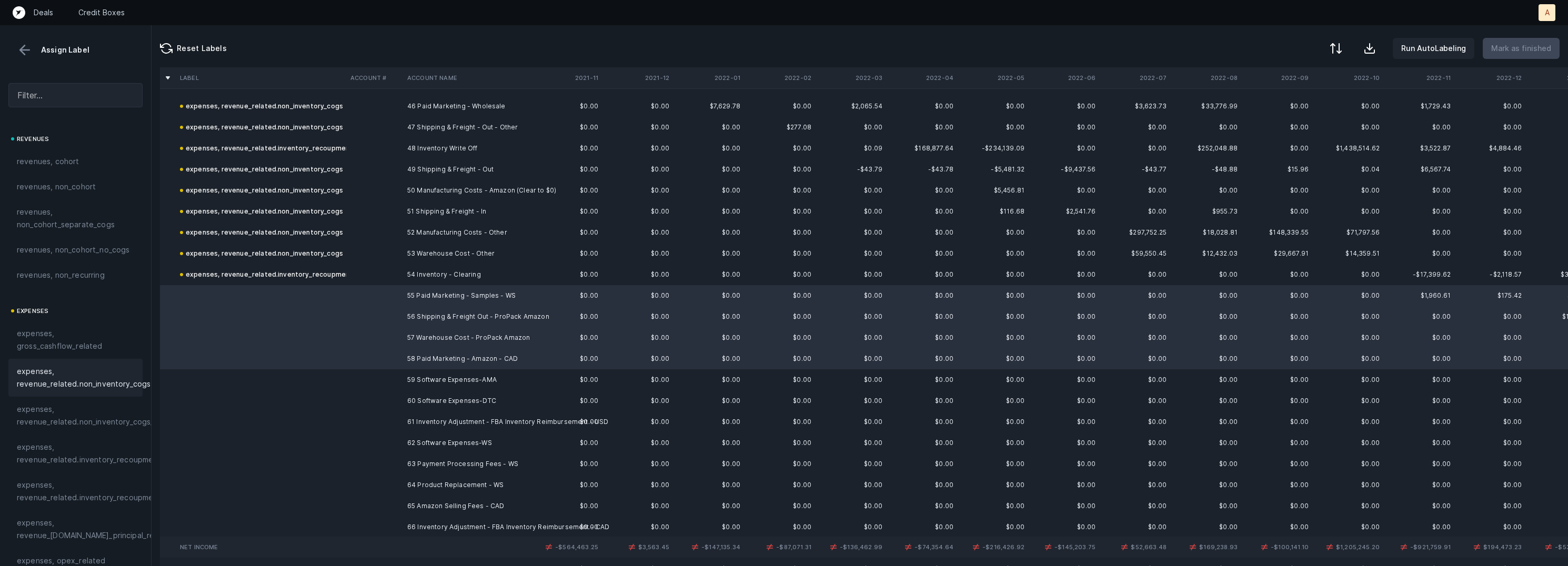
click at [89, 368] on span "expenses, revenue_related.non_inventory_cogs" at bounding box center [83, 377] width 134 height 26
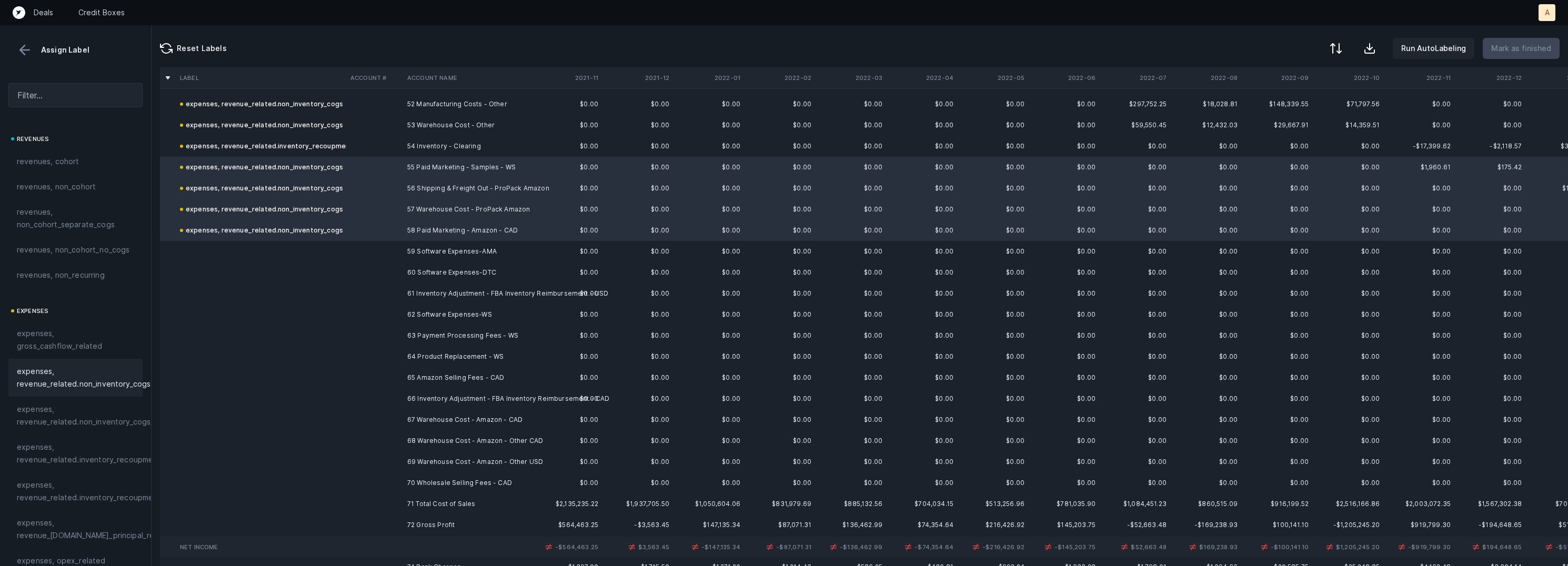
scroll to position [1107, 0]
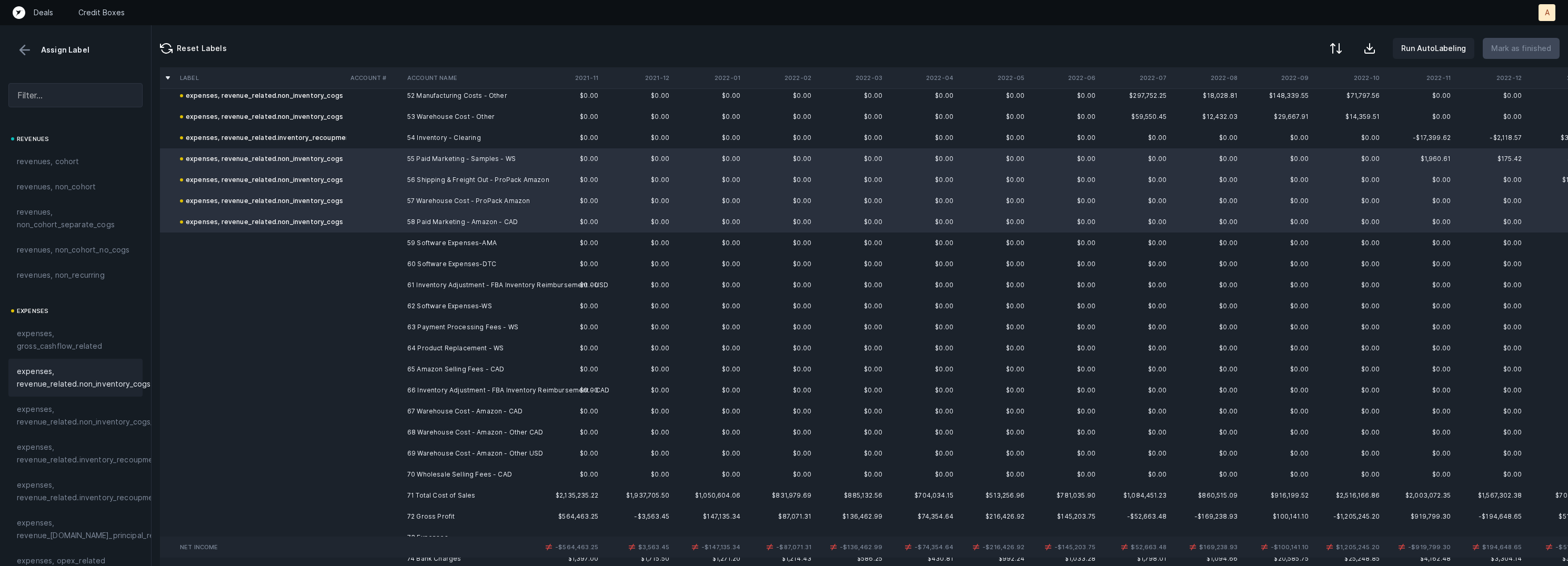
click at [437, 245] on td "59 Software Expenses-AMA" at bounding box center [467, 244] width 128 height 21
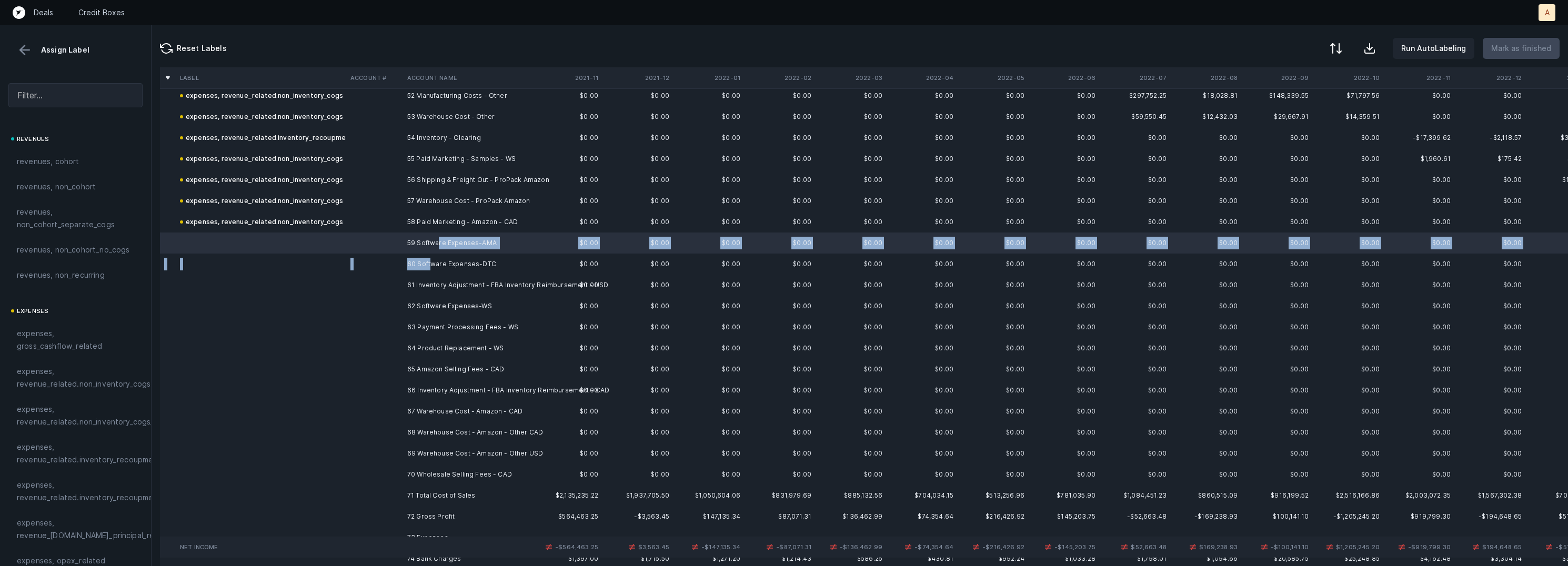
click at [431, 267] on td "60 Software Expenses-DTC" at bounding box center [467, 264] width 128 height 21
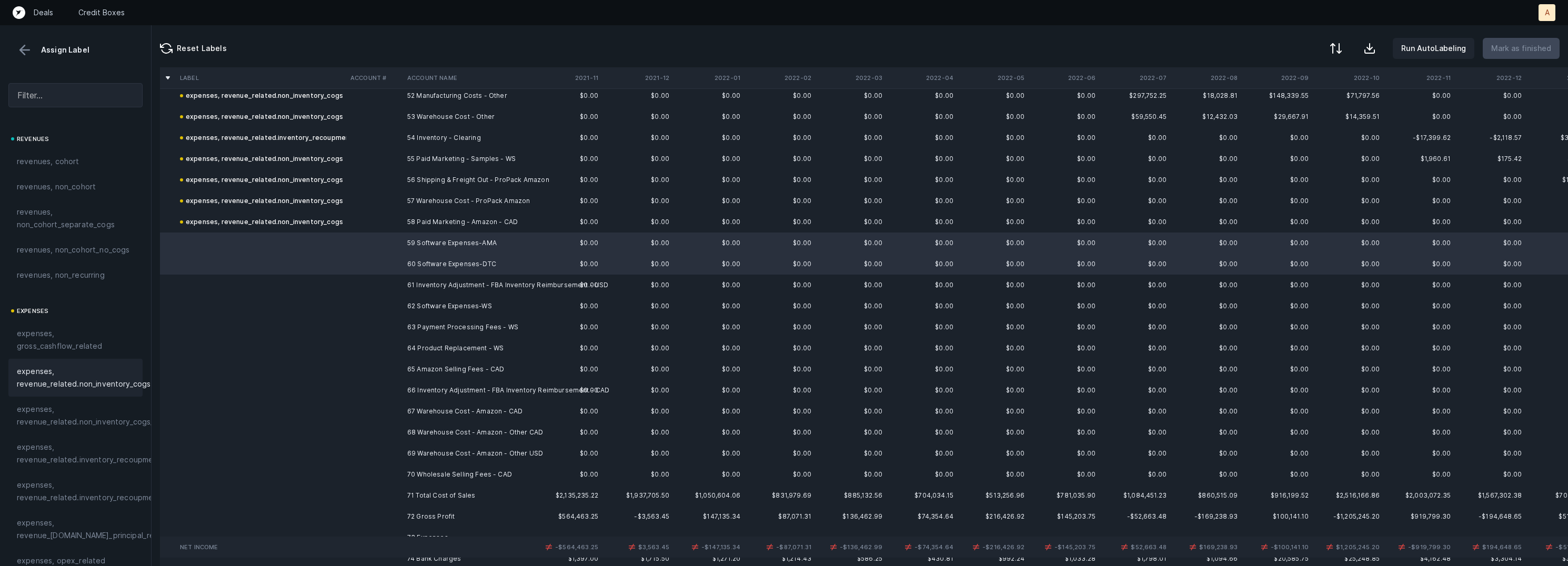
click at [105, 371] on span "expenses, revenue_related.non_inventory_cogs" at bounding box center [83, 377] width 134 height 26
click at [406, 283] on td "61 Inventory Adjustment - FBA Inventory Reimbursement - USD" at bounding box center [467, 285] width 128 height 21
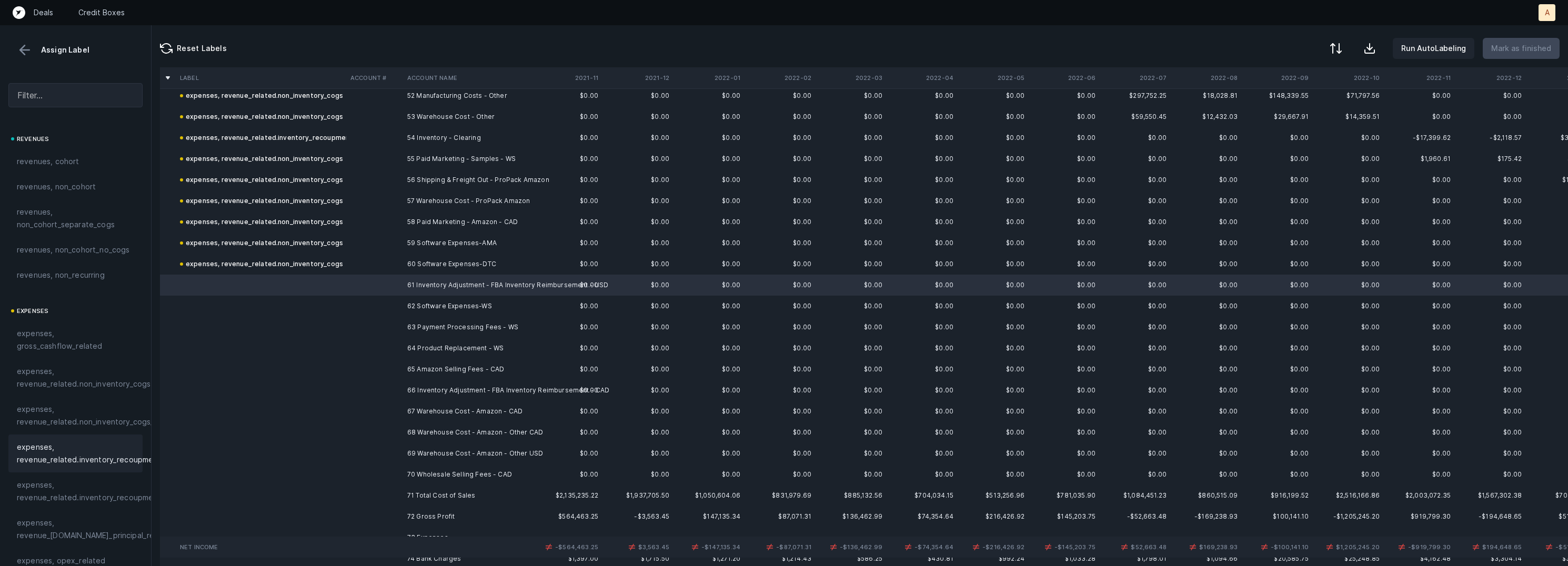
click at [32, 460] on span "expenses, revenue_related.inventory_recoupment" at bounding box center [89, 454] width 144 height 26
click at [448, 300] on td "62 Software Expenses-WS" at bounding box center [467, 306] width 128 height 21
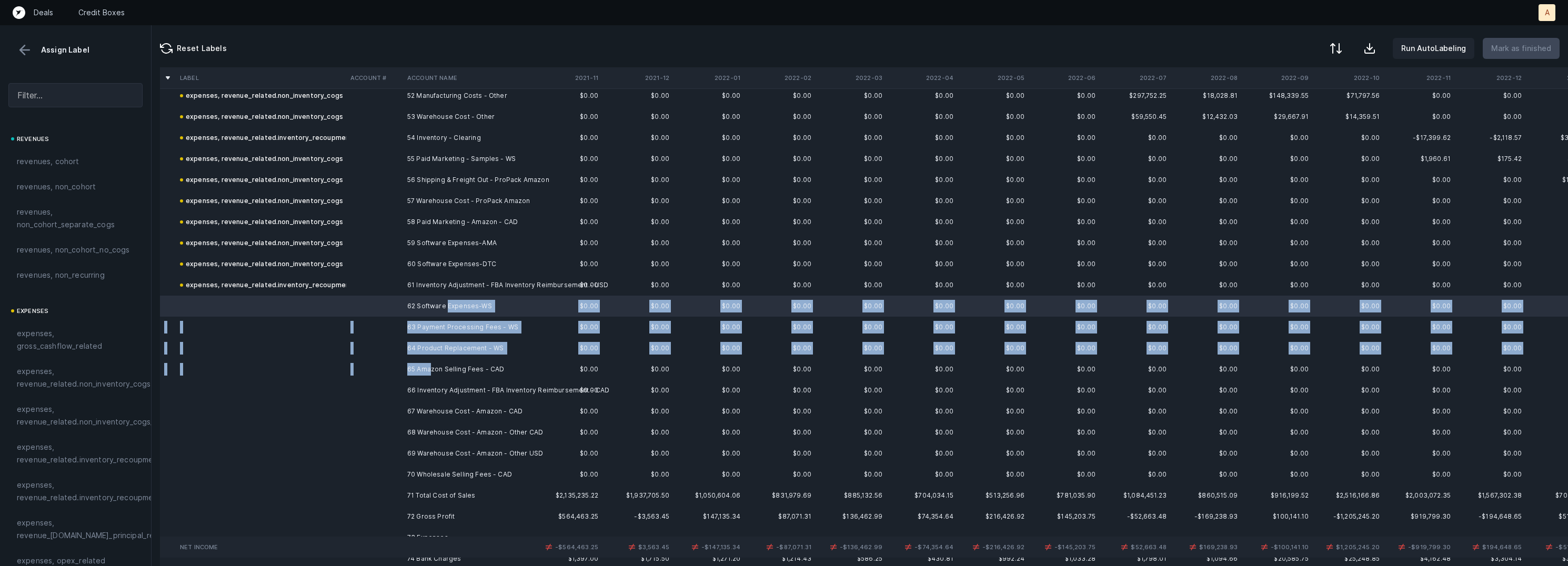
click at [430, 369] on td "65 Amazon Selling Fees - CAD" at bounding box center [467, 369] width 128 height 21
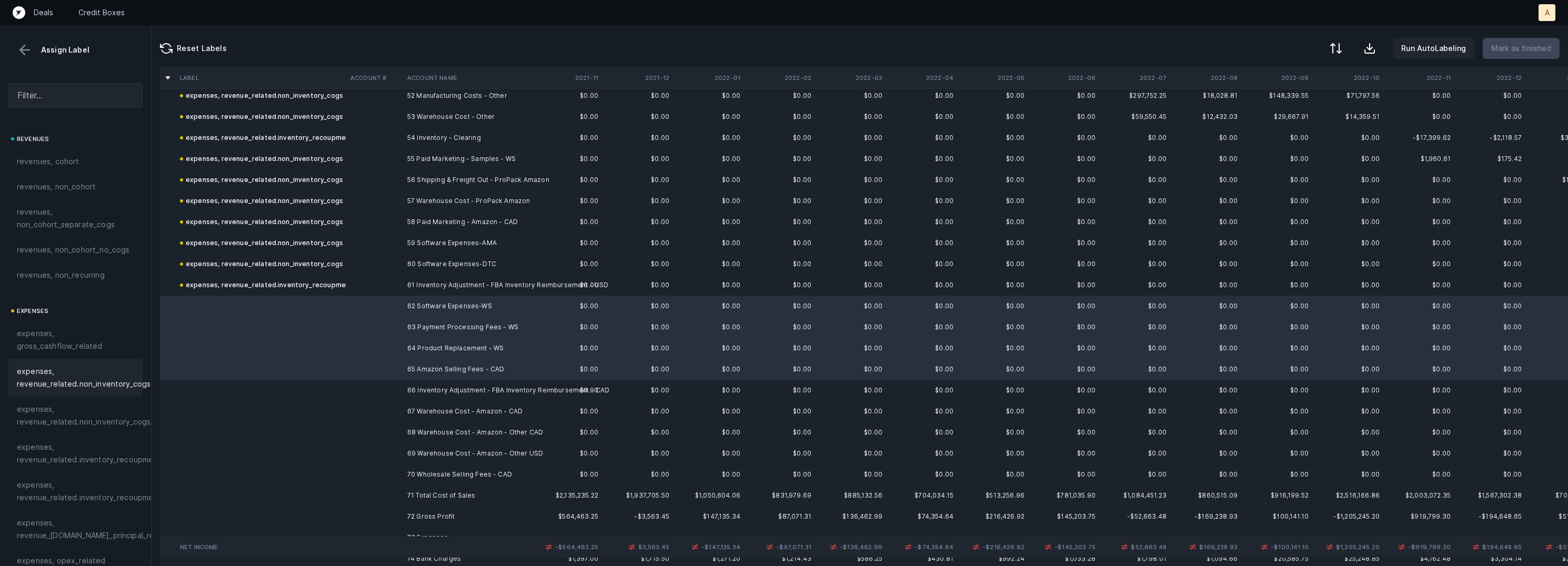
click at [122, 368] on span "expenses, revenue_related.non_inventory_cogs" at bounding box center [83, 377] width 134 height 26
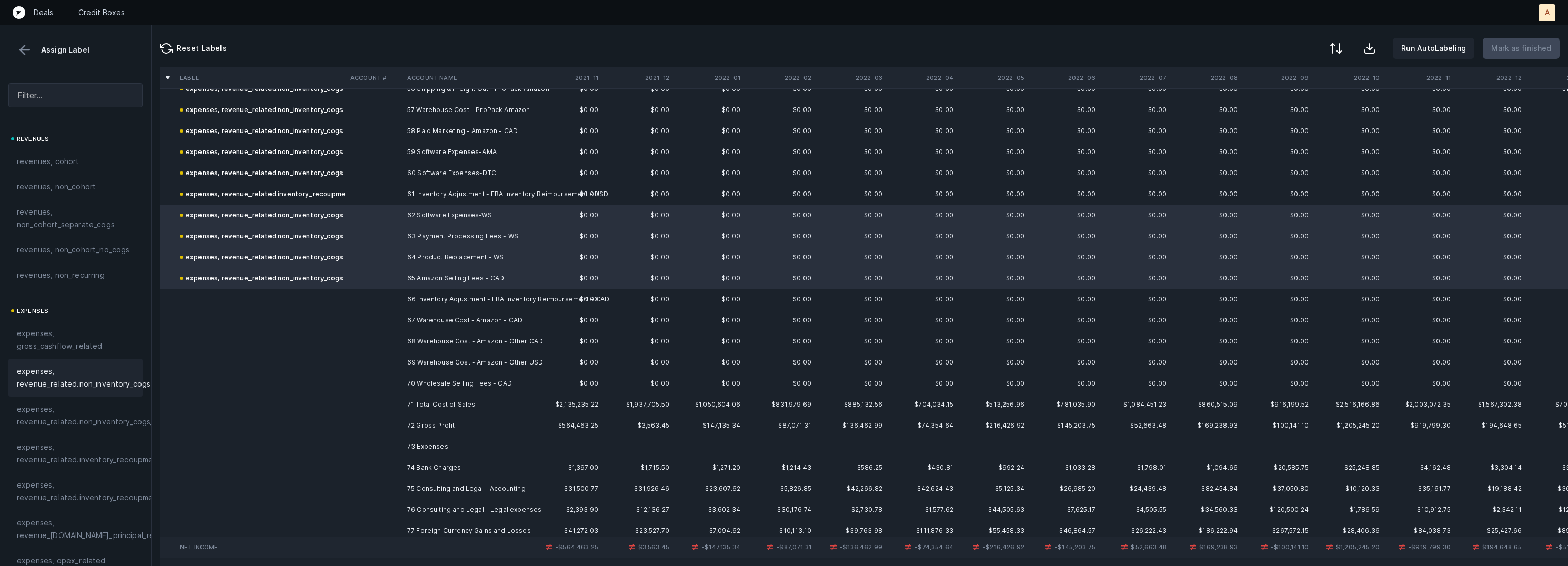
scroll to position [1198, 0]
click at [421, 297] on td "66 Inventory Adjustment - FBA Inventory Reimbursement - CAD" at bounding box center [467, 299] width 128 height 21
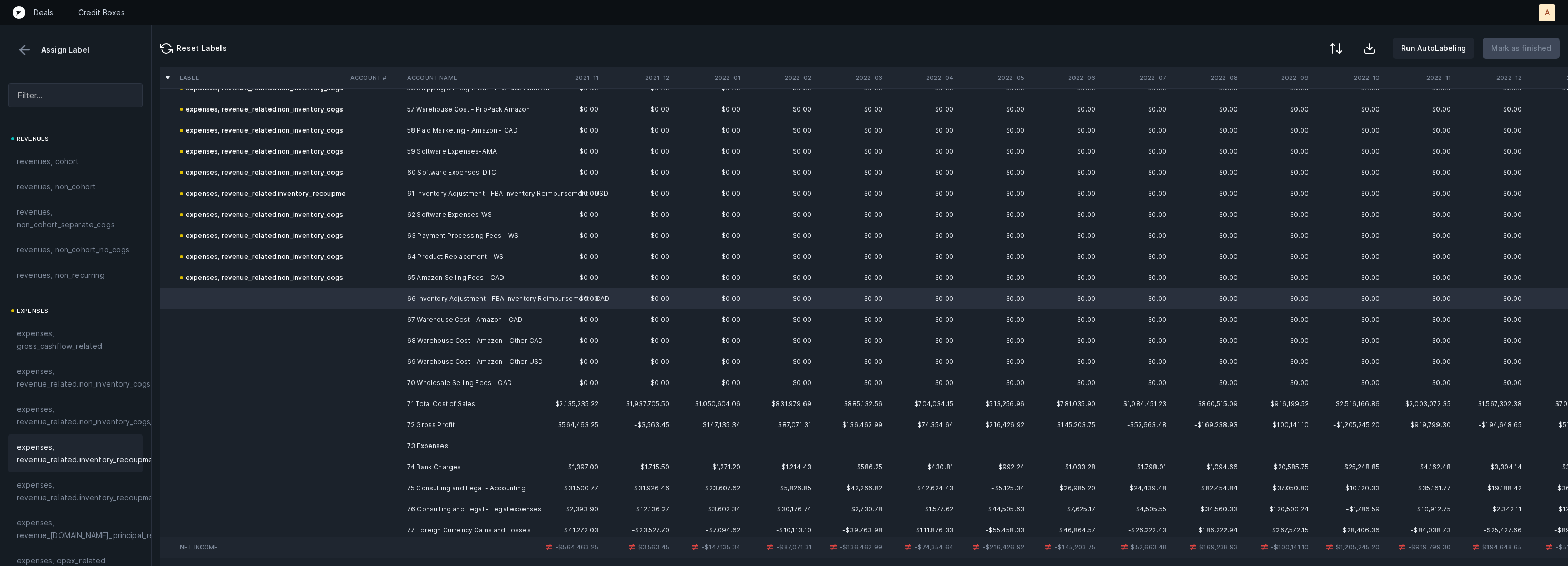
click at [88, 456] on span "expenses, revenue_related.inventory_recoupment" at bounding box center [89, 454] width 144 height 26
click at [437, 322] on td "67 Warehouse Cost - Amazon - CAD" at bounding box center [467, 320] width 128 height 21
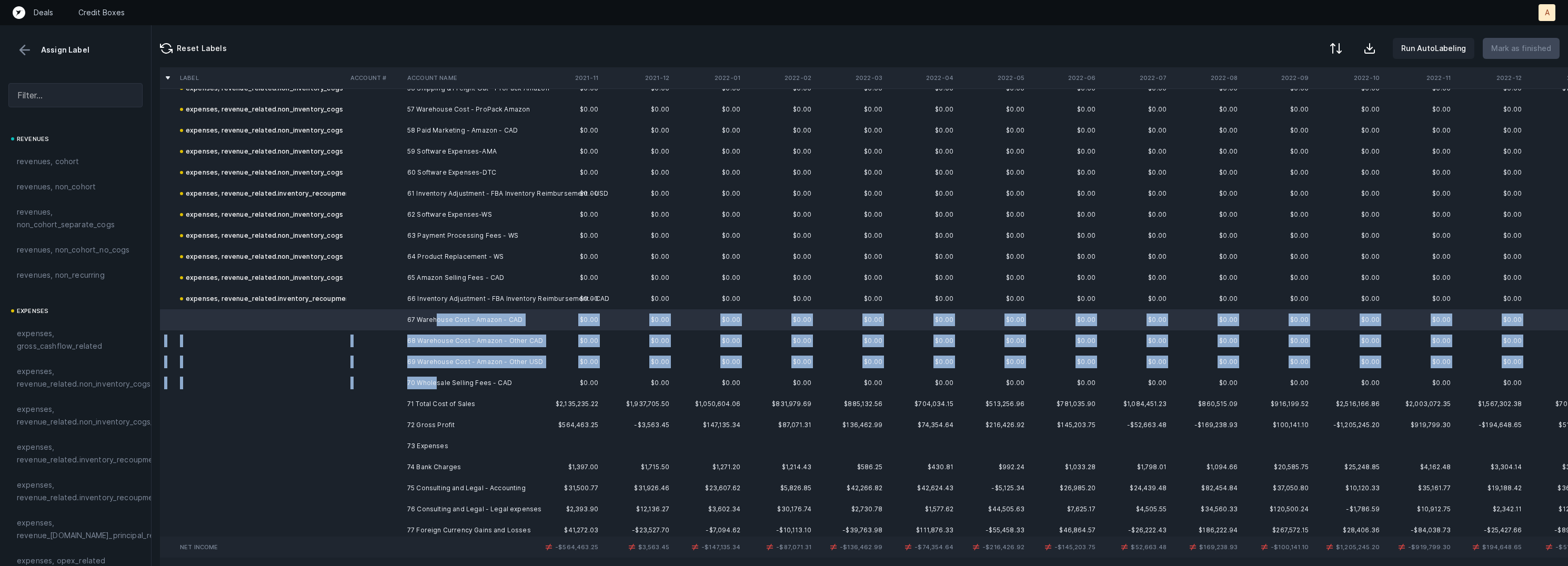
click at [437, 384] on td "70 Wholesale Selling Fees - CAD" at bounding box center [467, 384] width 128 height 21
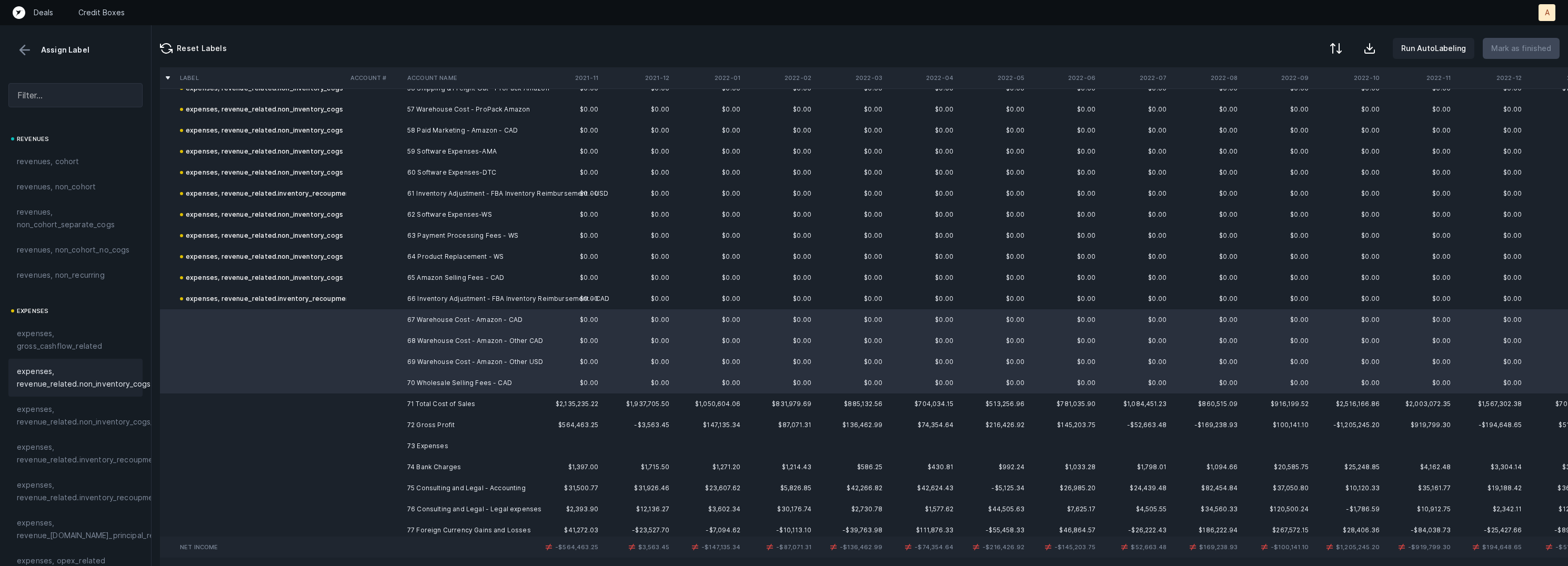
click at [99, 372] on span "expenses, revenue_related.non_inventory_cogs" at bounding box center [83, 377] width 134 height 26
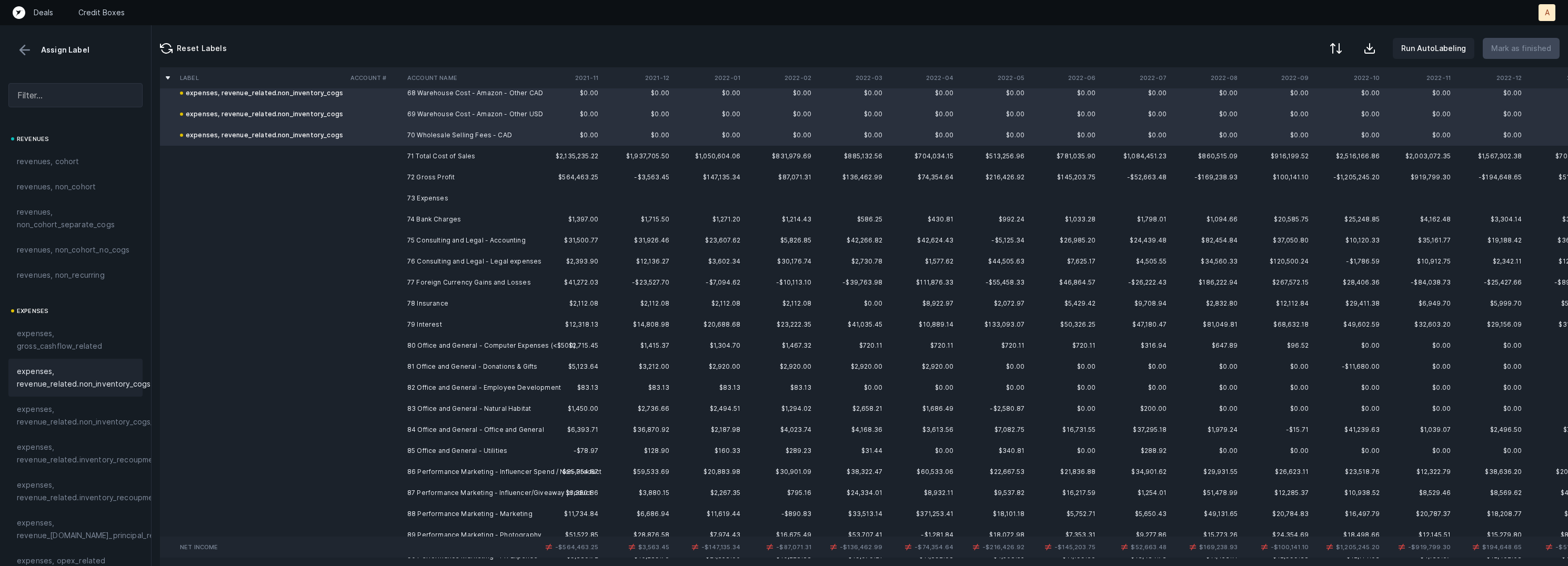
scroll to position [1449, 0]
click at [428, 219] on td "74 Bank Charges" at bounding box center [467, 217] width 128 height 21
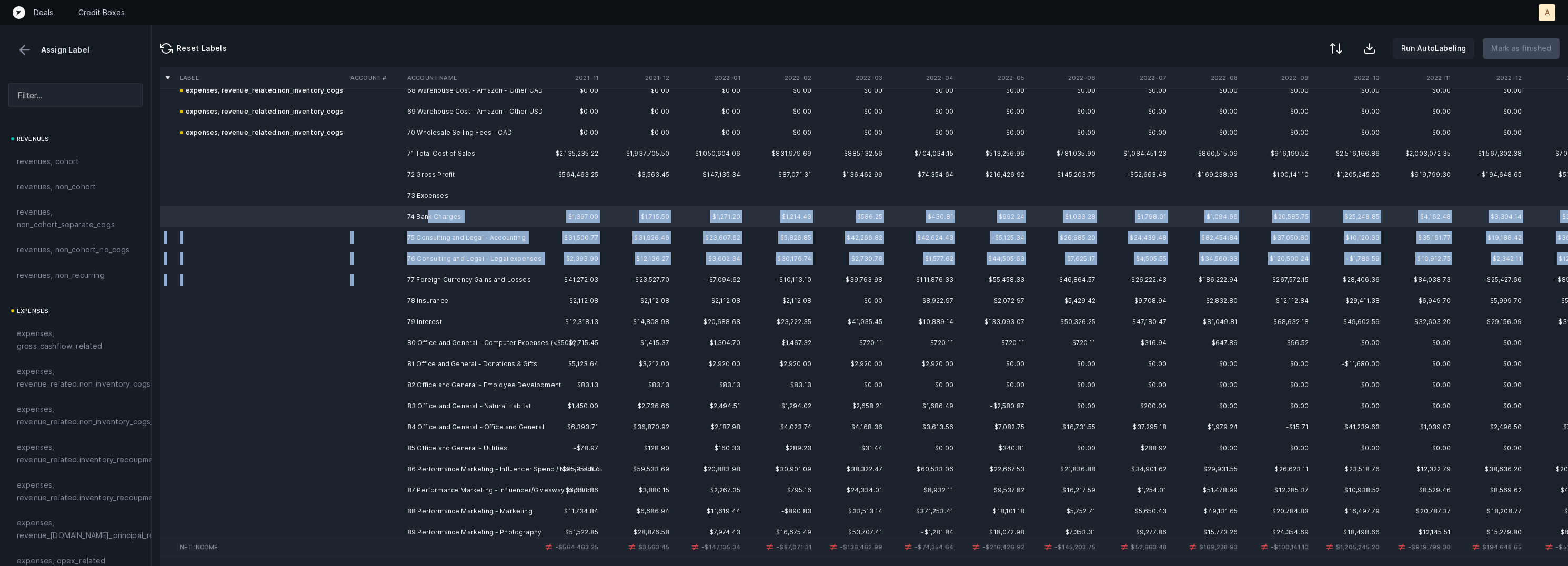
click at [439, 269] on td "77 Foreign Currency Gains and Losses" at bounding box center [467, 280] width 128 height 21
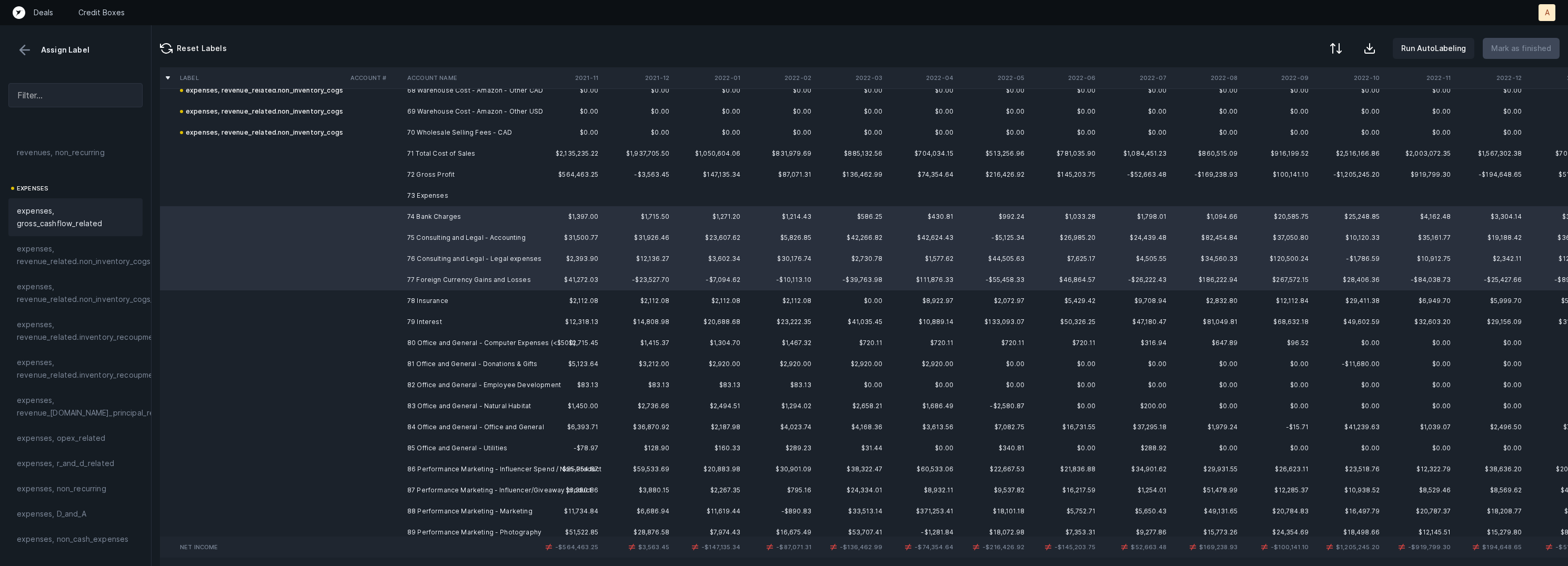
scroll to position [214, 0]
click at [78, 345] on span "expenses, opex_related" at bounding box center [61, 347] width 89 height 12
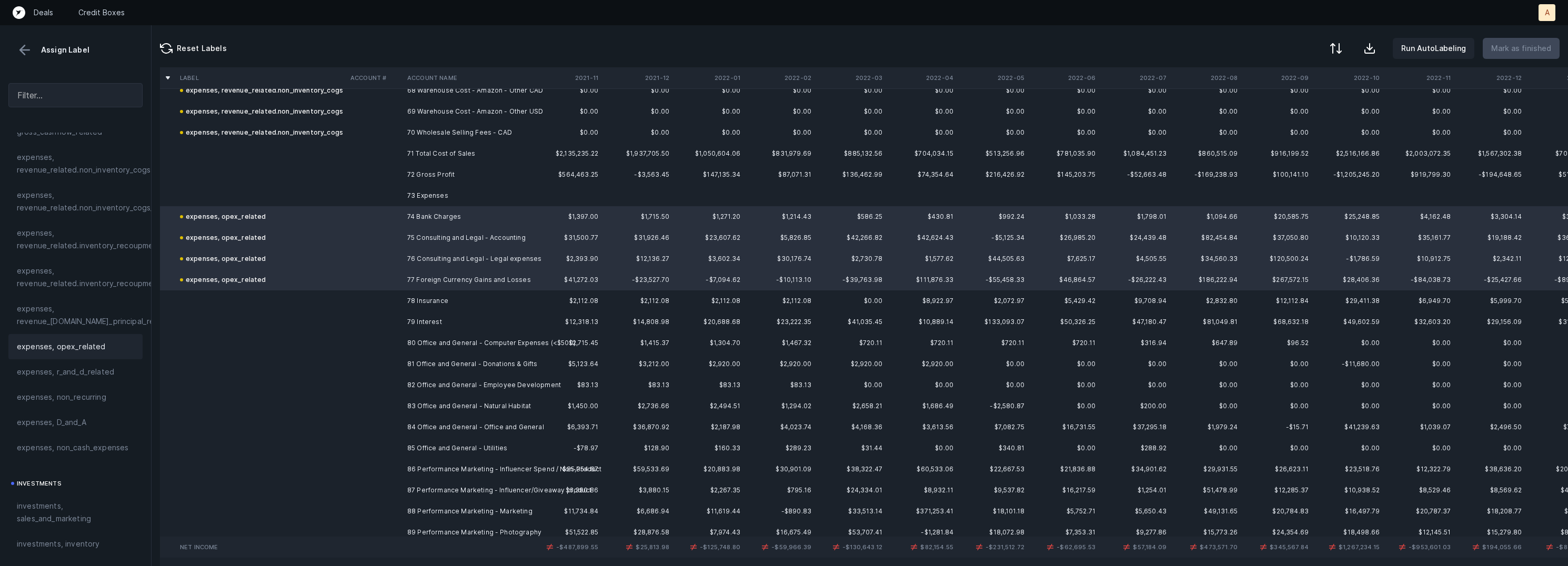
click at [406, 303] on td "78 Insurance" at bounding box center [467, 301] width 128 height 21
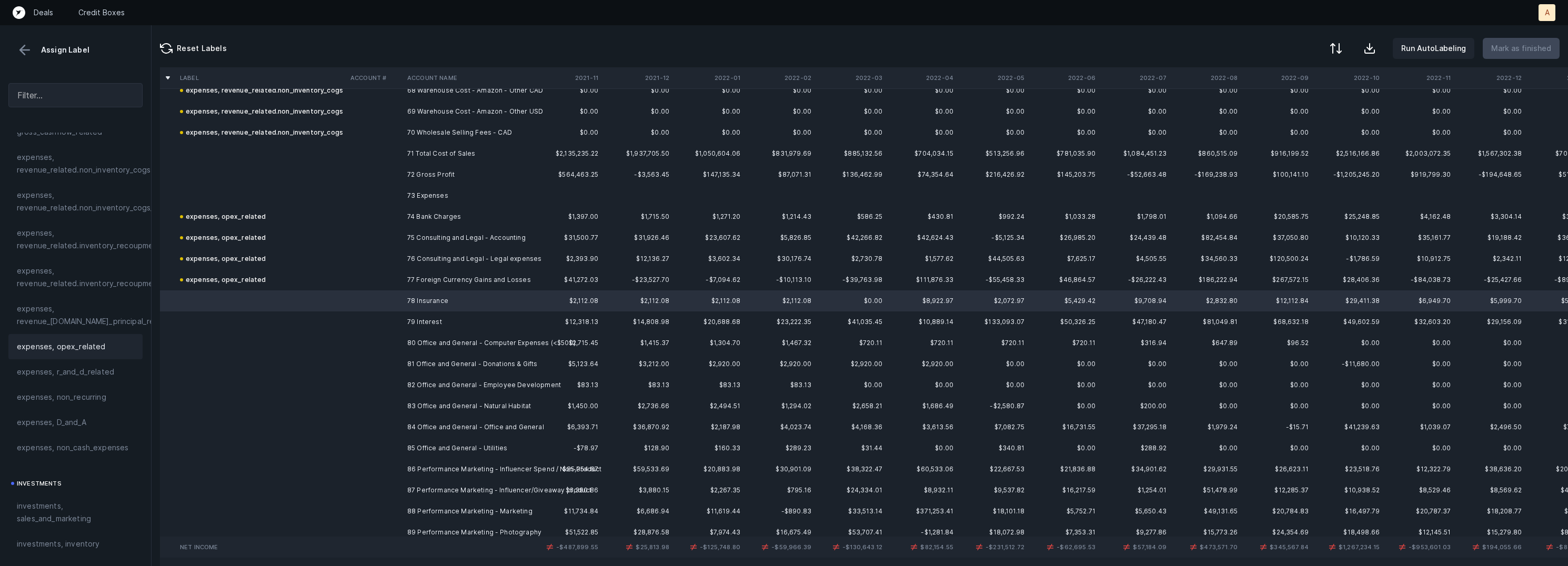
click at [79, 352] on span "expenses, opex_related" at bounding box center [61, 347] width 89 height 12
click at [367, 323] on td at bounding box center [375, 322] width 57 height 21
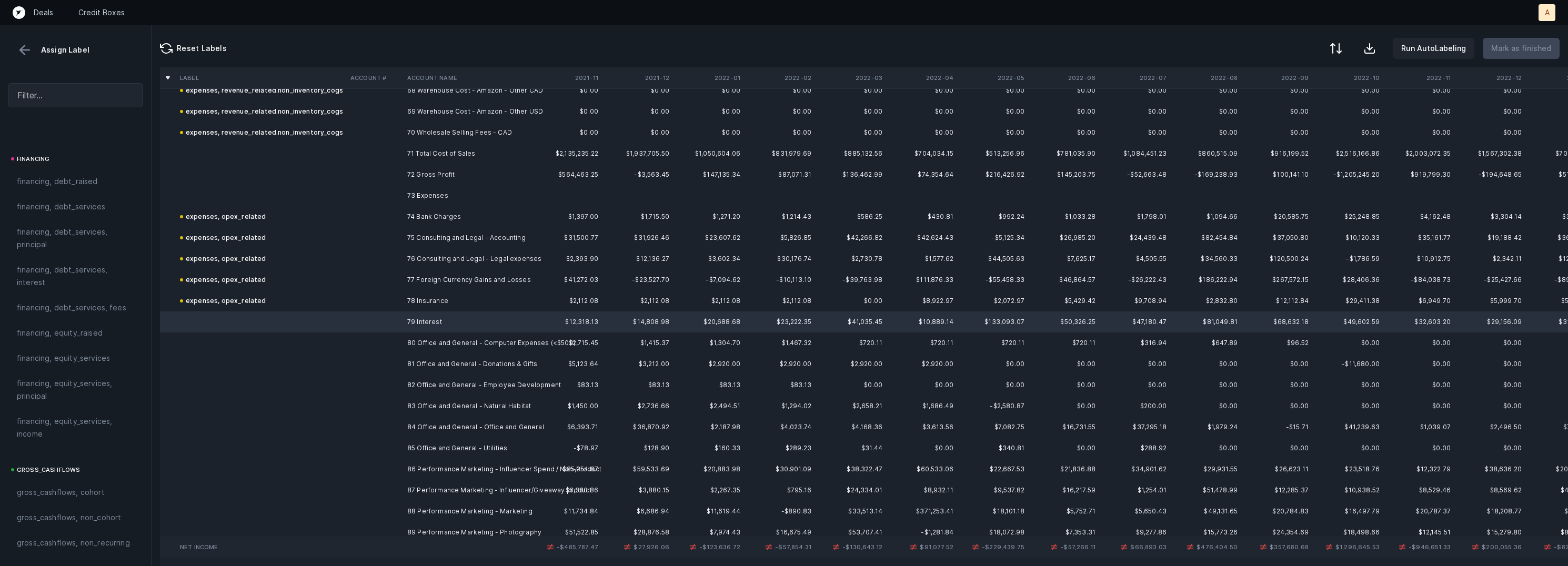
scroll to position [771, 0]
click at [66, 304] on span "financing, debt_services, interest" at bounding box center [75, 301] width 118 height 26
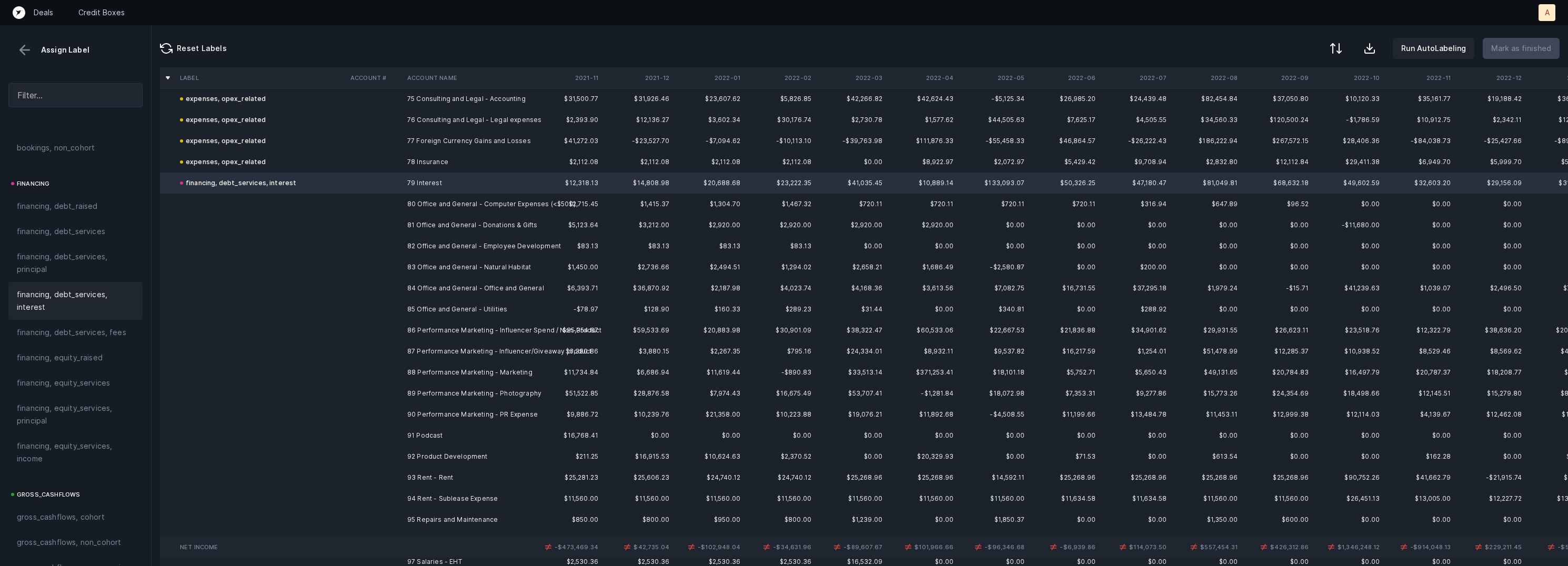
scroll to position [1593, 0]
click at [439, 197] on td "80 Office and General - Computer Expenses (<$500)" at bounding box center [467, 199] width 128 height 21
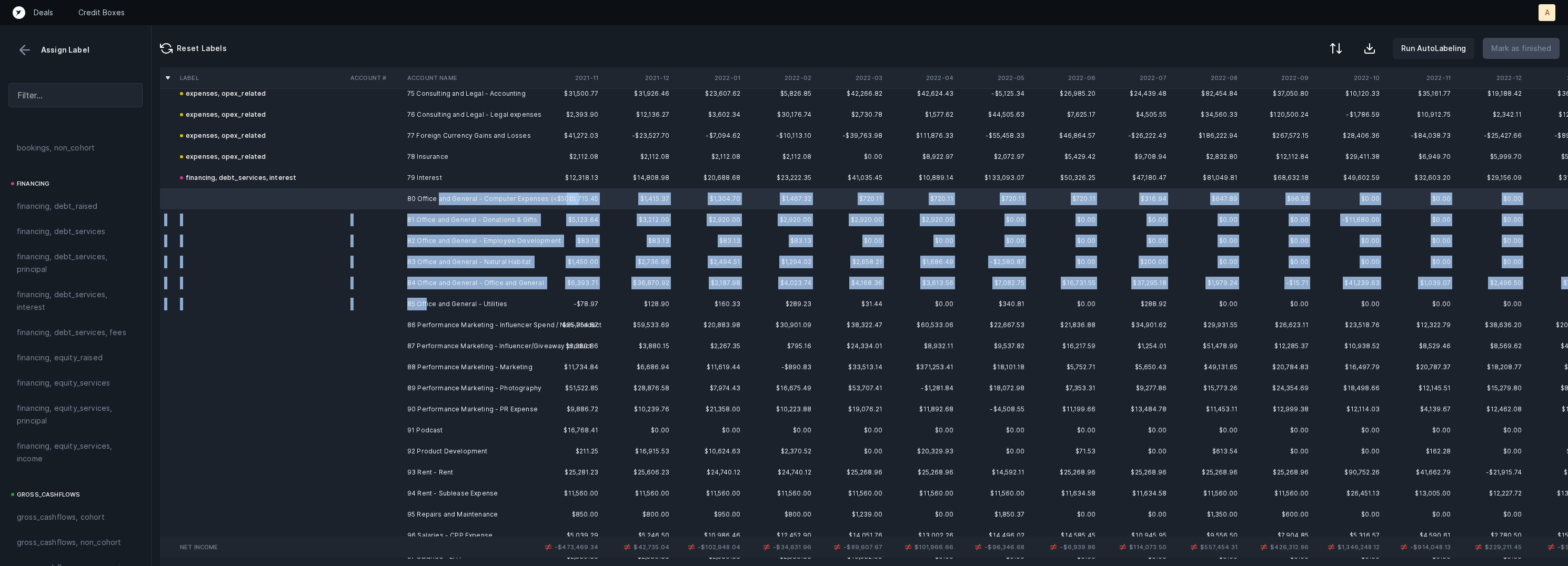
click at [426, 306] on td "85 Office and General - Utilities" at bounding box center [467, 305] width 128 height 21
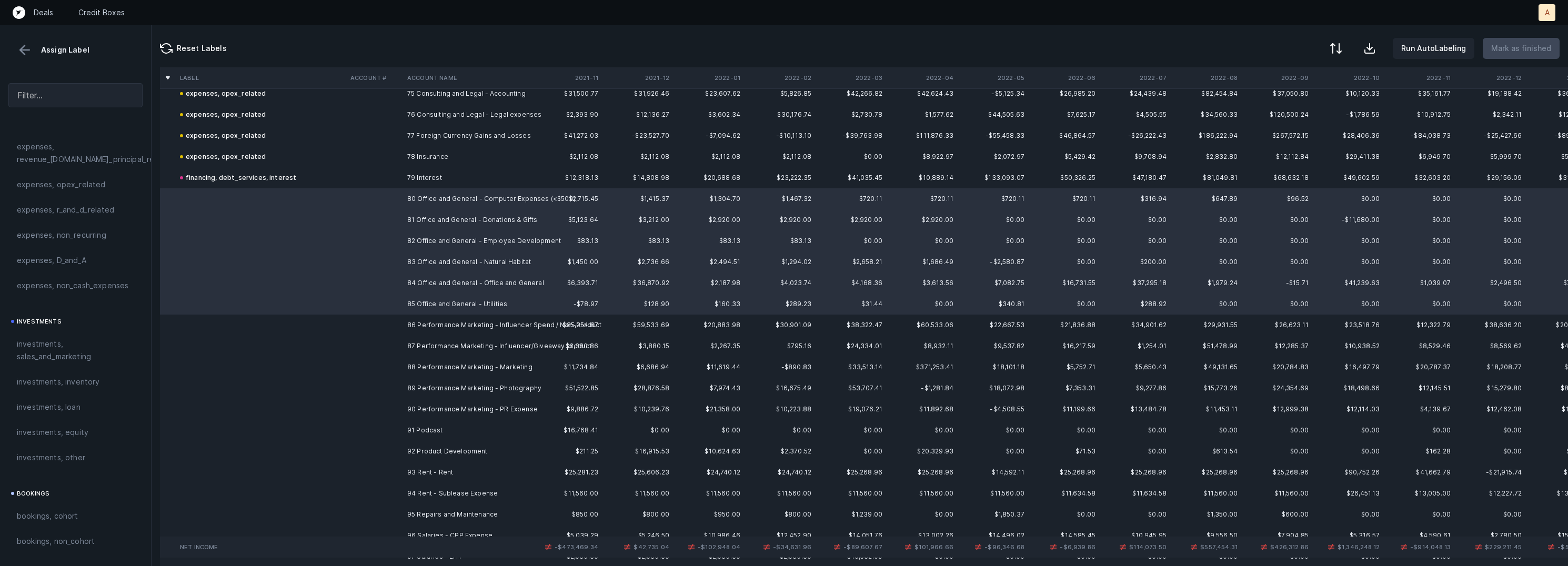
scroll to position [306, 0]
click at [74, 250] on span "expenses, opex_related" at bounding box center [61, 256] width 89 height 12
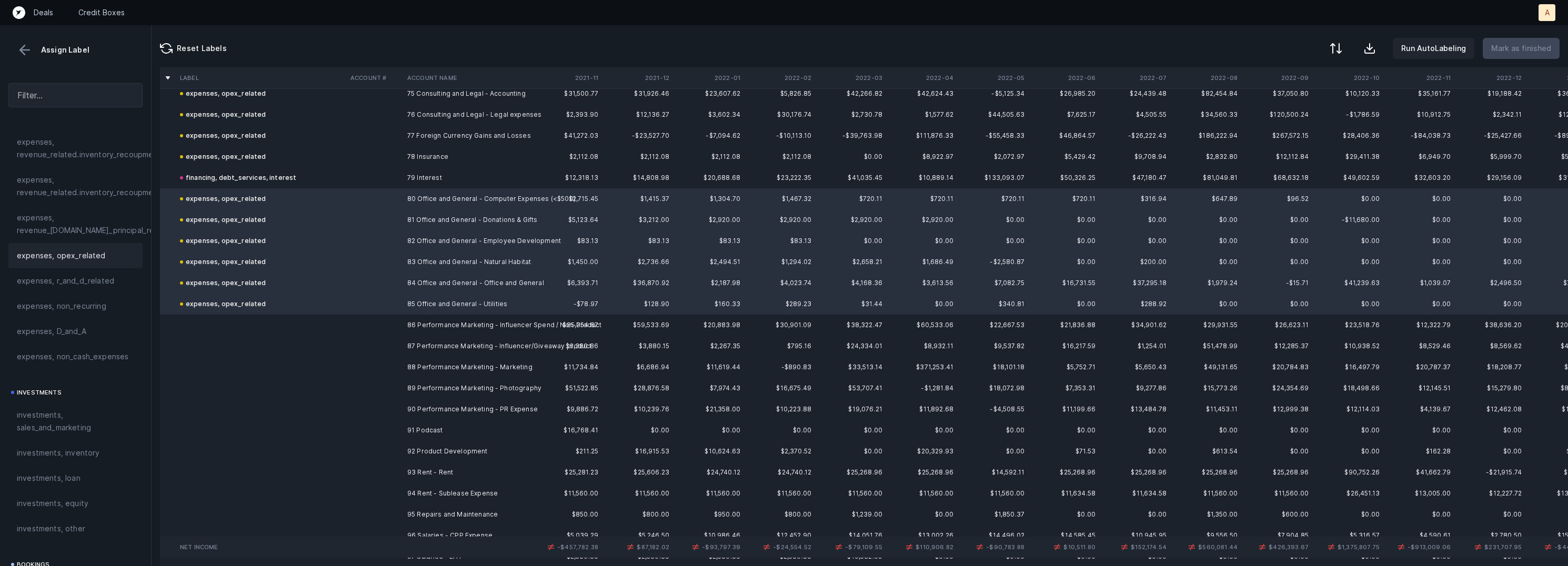
click at [446, 324] on td "86 Performance Marketing - Influencer Spend / Non-Product" at bounding box center [467, 325] width 128 height 21
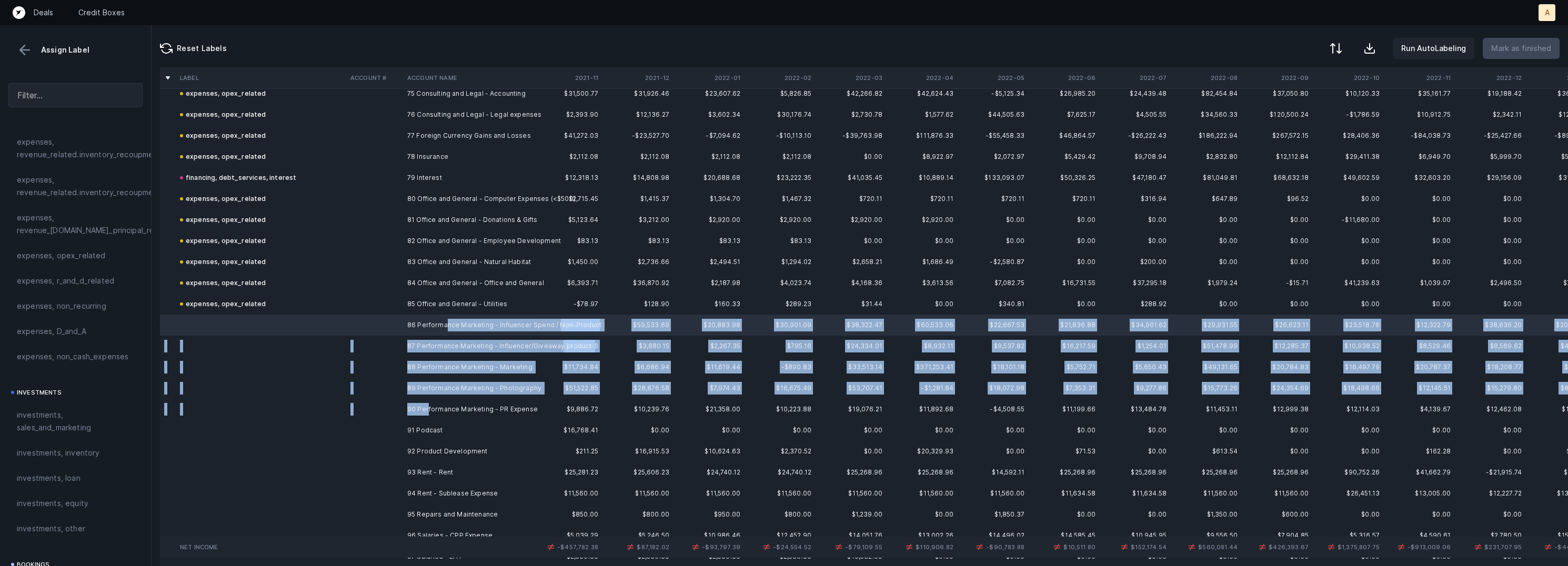
click at [427, 408] on td "90 Performance Marketing - PR Expense" at bounding box center [467, 409] width 128 height 21
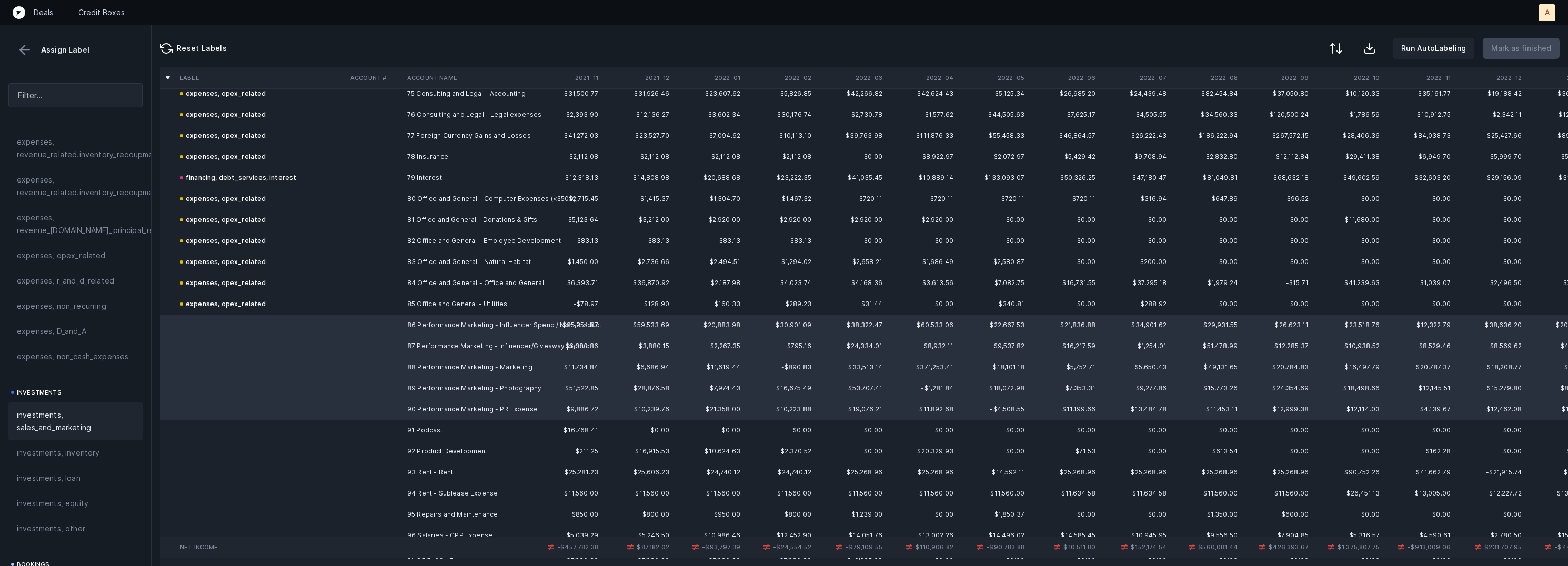
click at [59, 425] on span "investments, sales_and_marketing" at bounding box center [75, 422] width 118 height 26
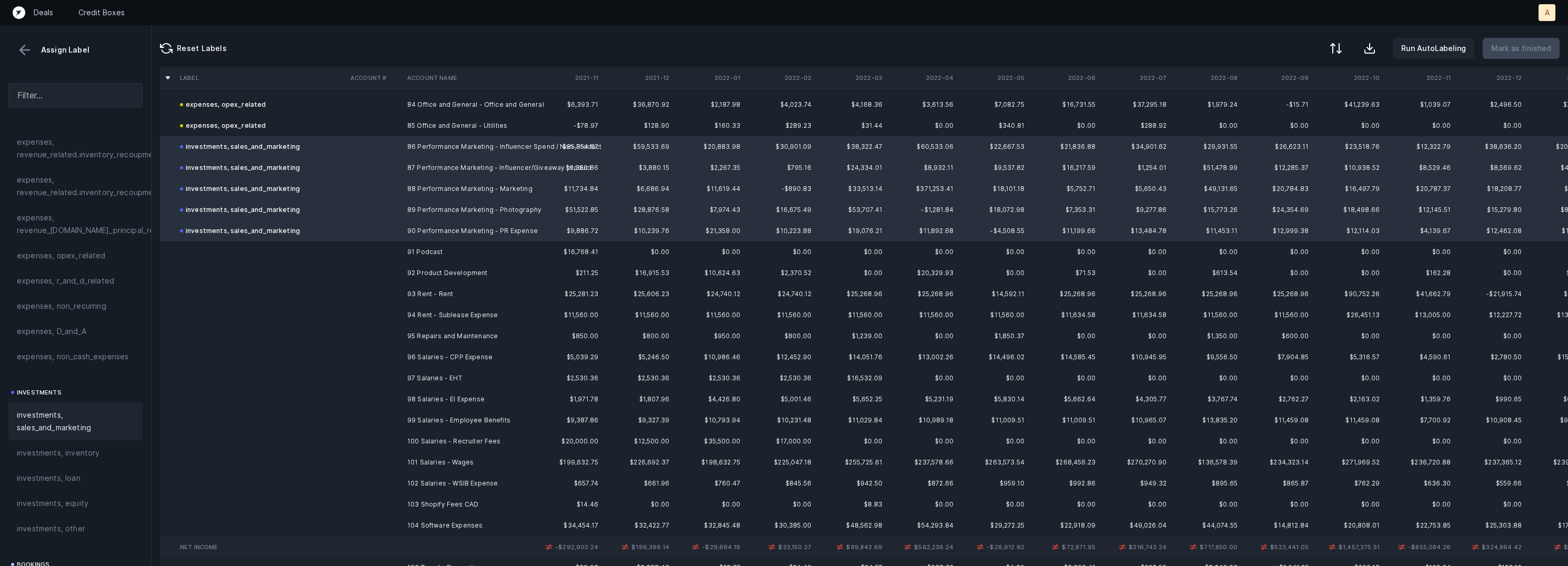
scroll to position [1779, 0]
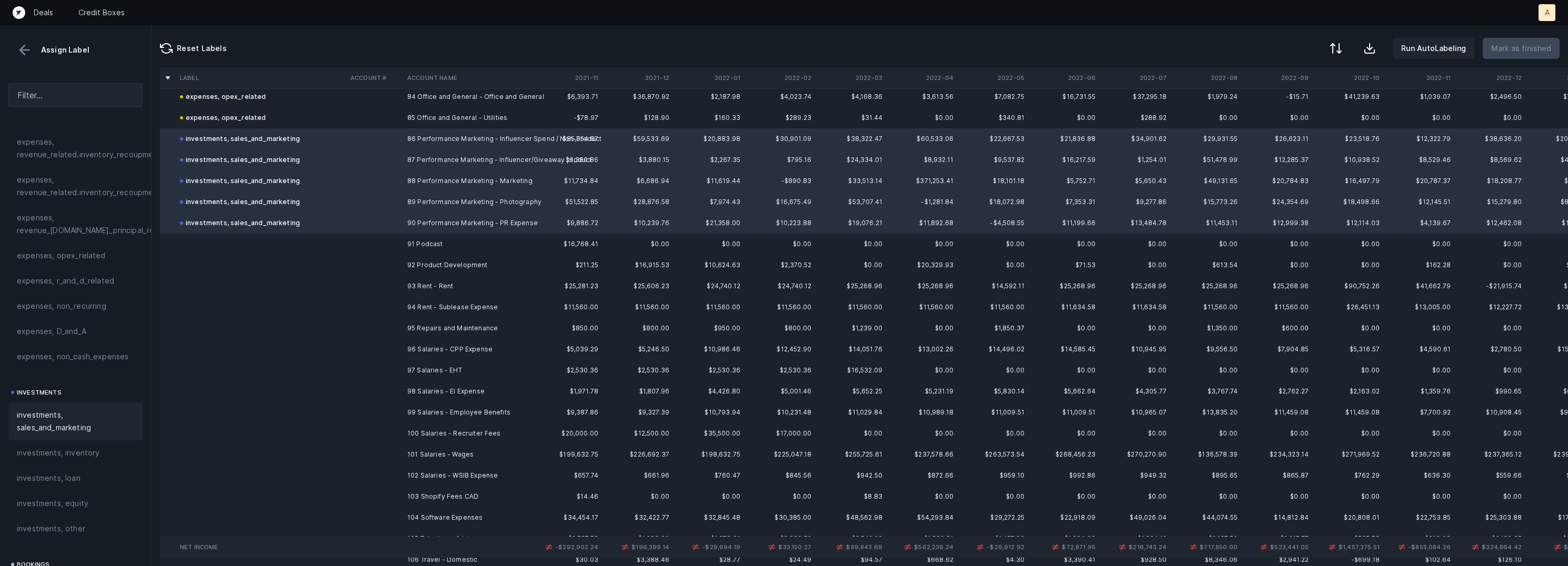
click at [406, 236] on td "91 Podcast" at bounding box center [467, 244] width 128 height 21
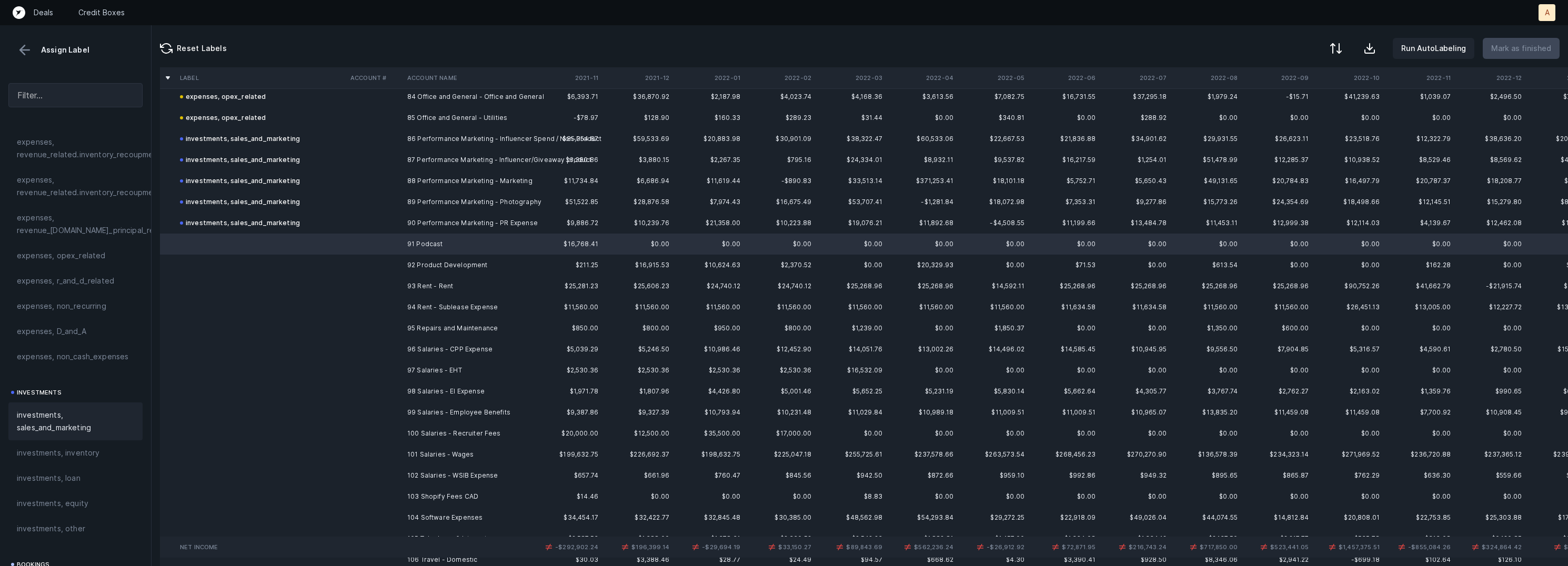
click at [70, 425] on span "investments, sales_and_marketing" at bounding box center [75, 422] width 118 height 26
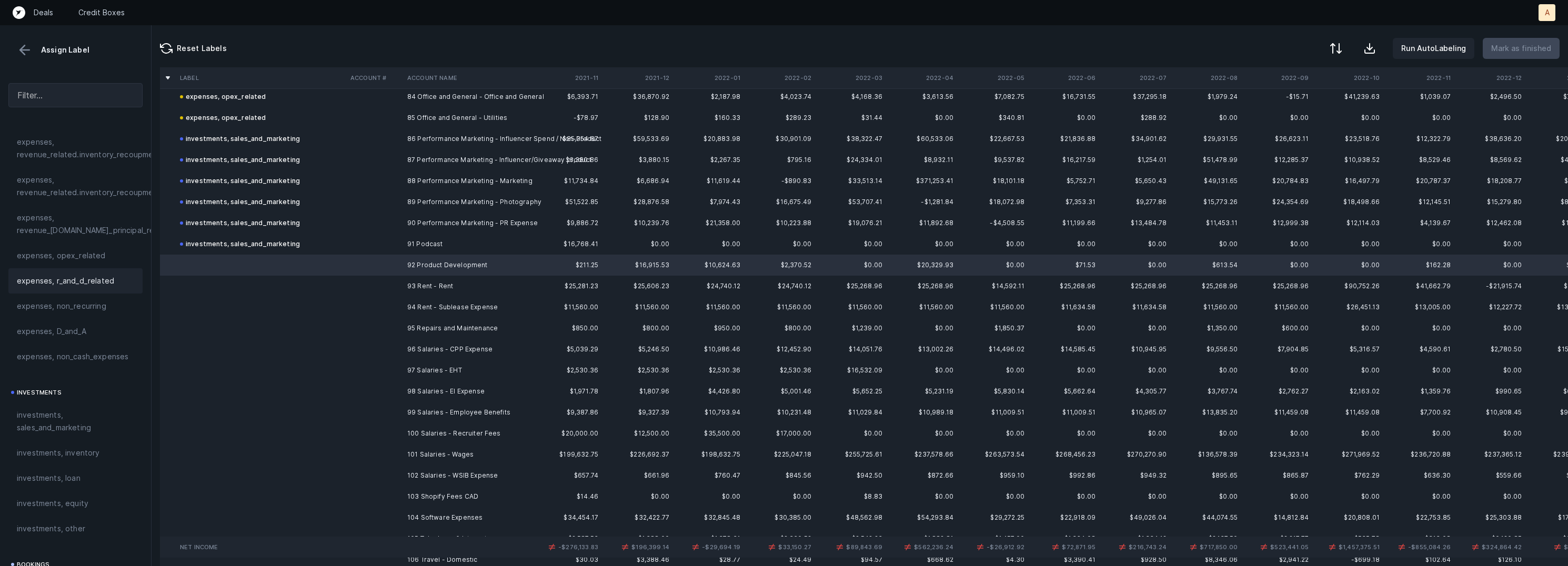
click at [104, 281] on span "expenses, r_and_d_related" at bounding box center [66, 281] width 97 height 12
click at [367, 283] on td at bounding box center [375, 286] width 57 height 21
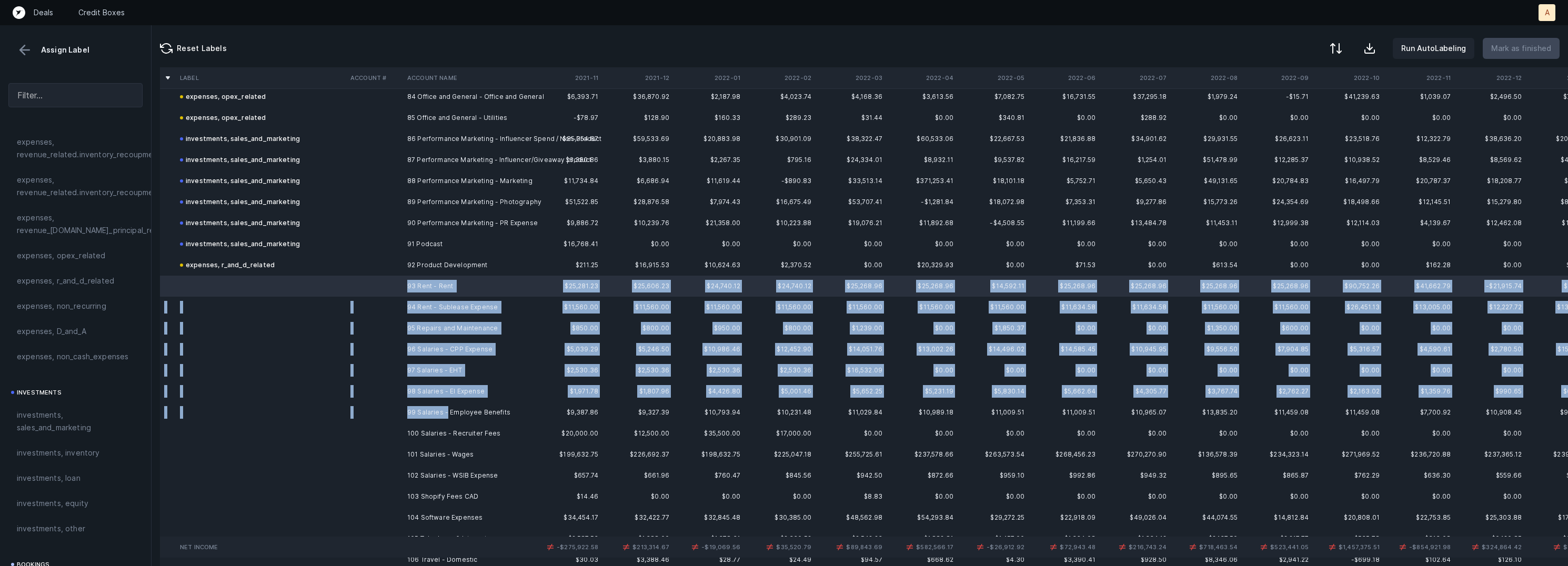
click at [445, 411] on td "99 Salaries - Employee Benefits" at bounding box center [467, 413] width 128 height 21
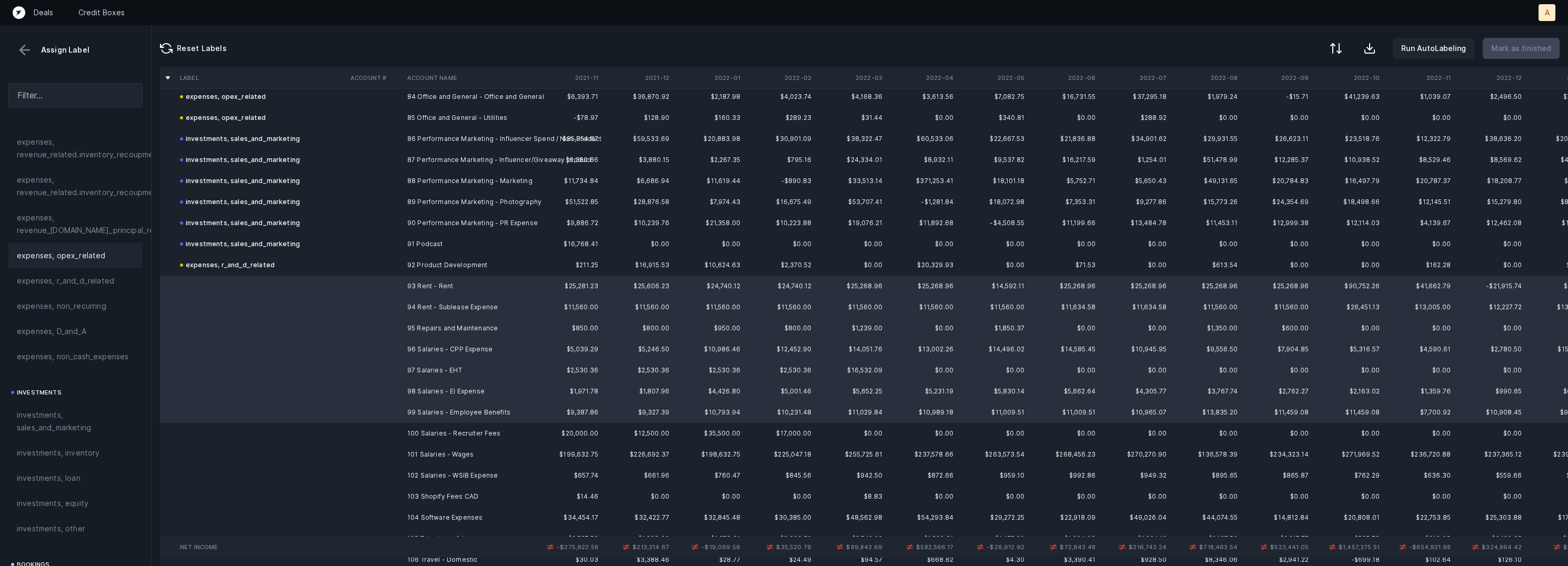
click at [97, 244] on div "expenses, opex_related" at bounding box center [76, 256] width 135 height 26
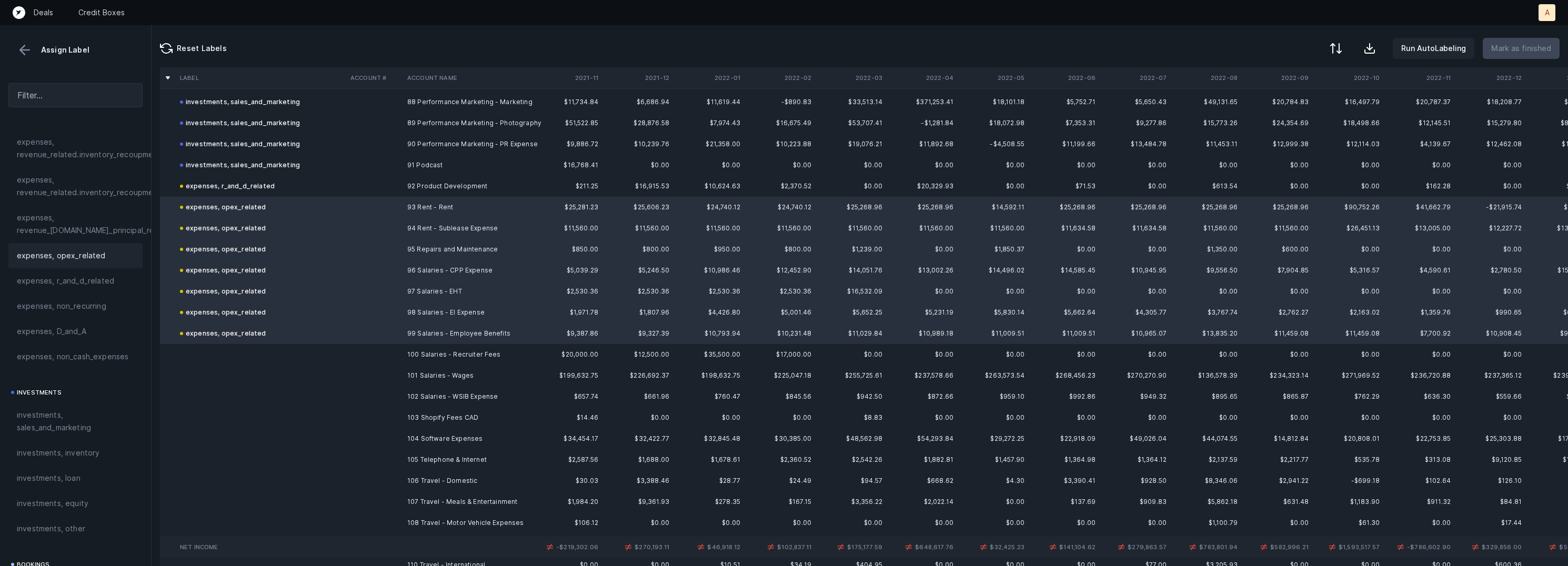
scroll to position [1906, 0]
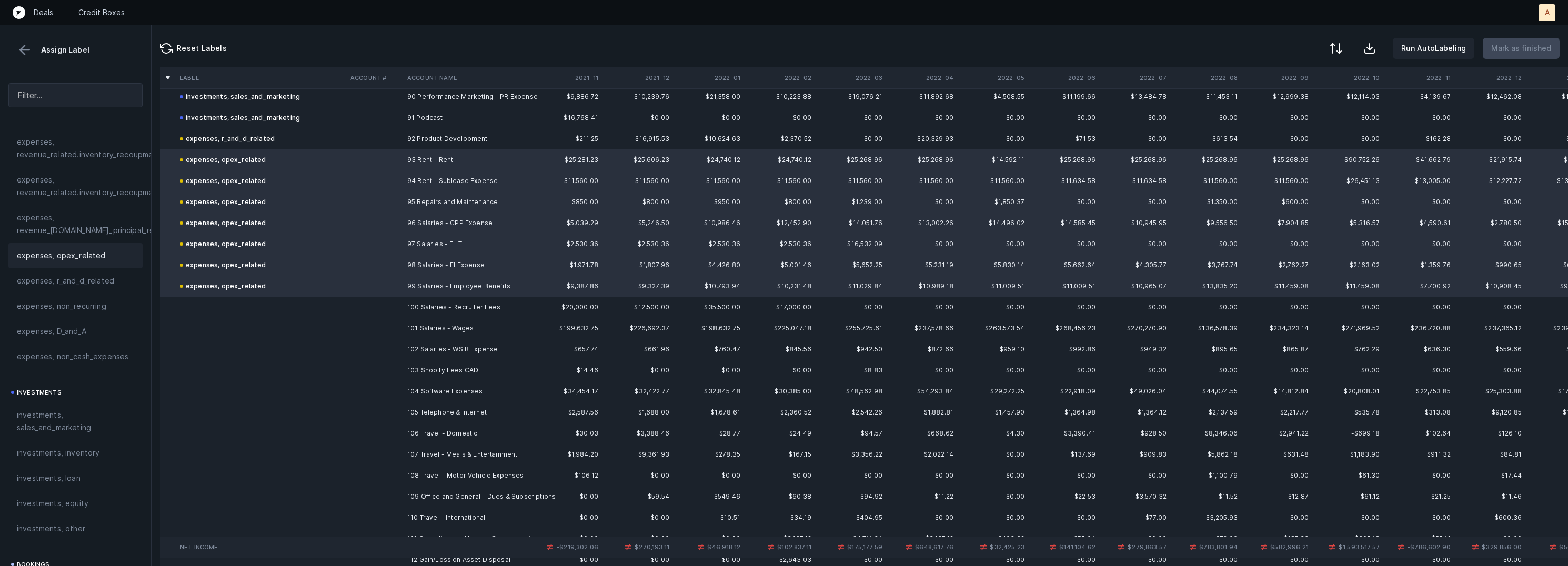
click at [390, 307] on td at bounding box center [375, 307] width 57 height 21
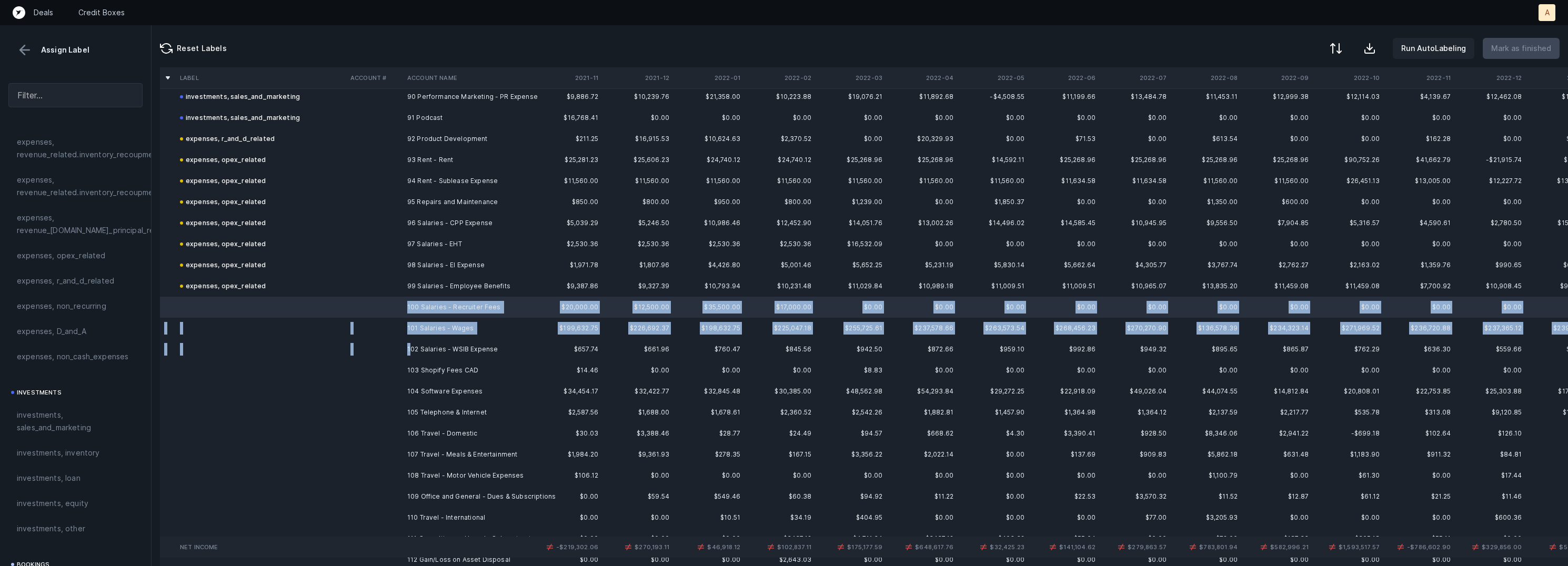
click at [411, 355] on td "102 Salaries - WSIB Expense" at bounding box center [467, 350] width 128 height 21
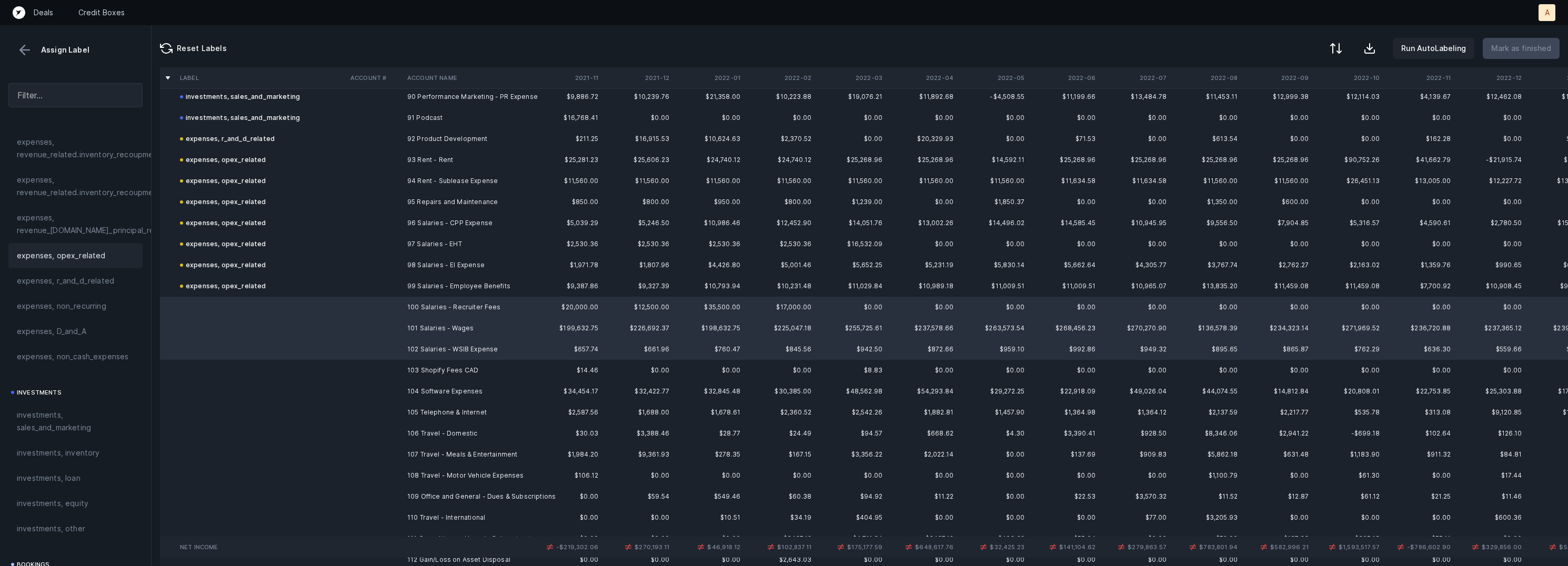
click at [97, 258] on span "expenses, opex_related" at bounding box center [61, 256] width 89 height 12
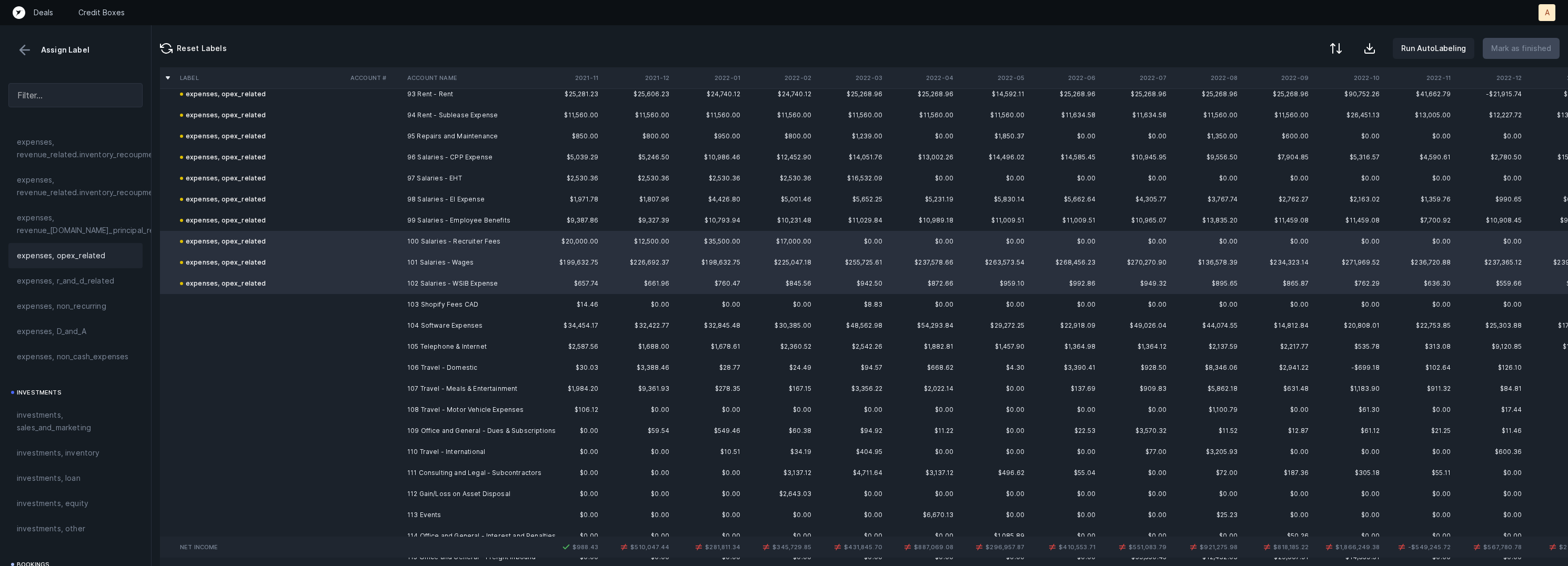
scroll to position [2007, 0]
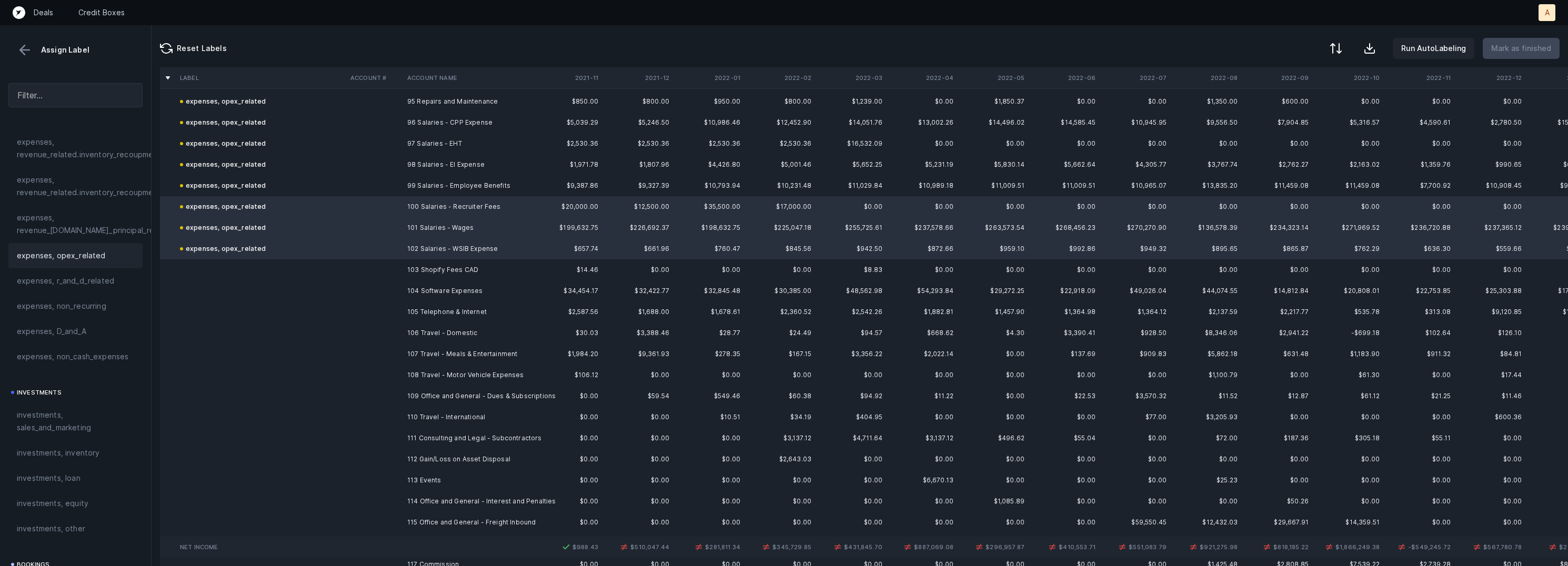
click at [417, 269] on td "103 Shopify Fees CAD" at bounding box center [467, 270] width 128 height 21
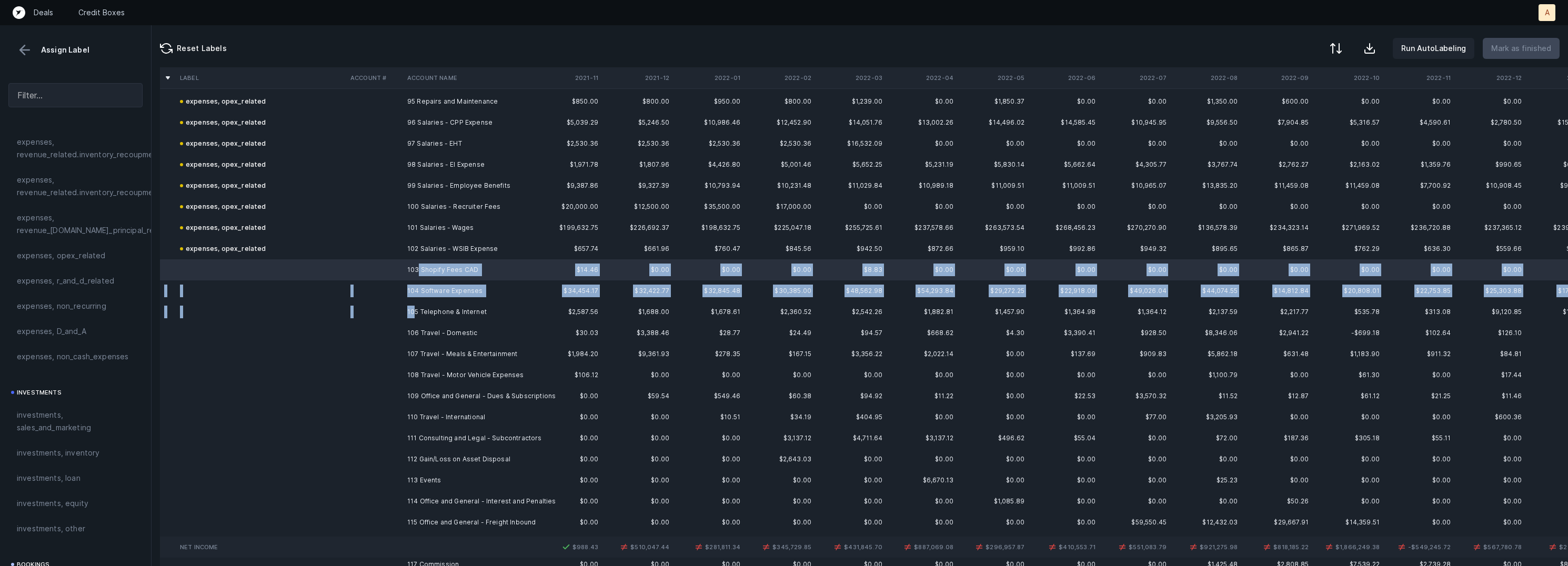
click at [413, 306] on td "105 Telephone & Internet" at bounding box center [467, 313] width 128 height 21
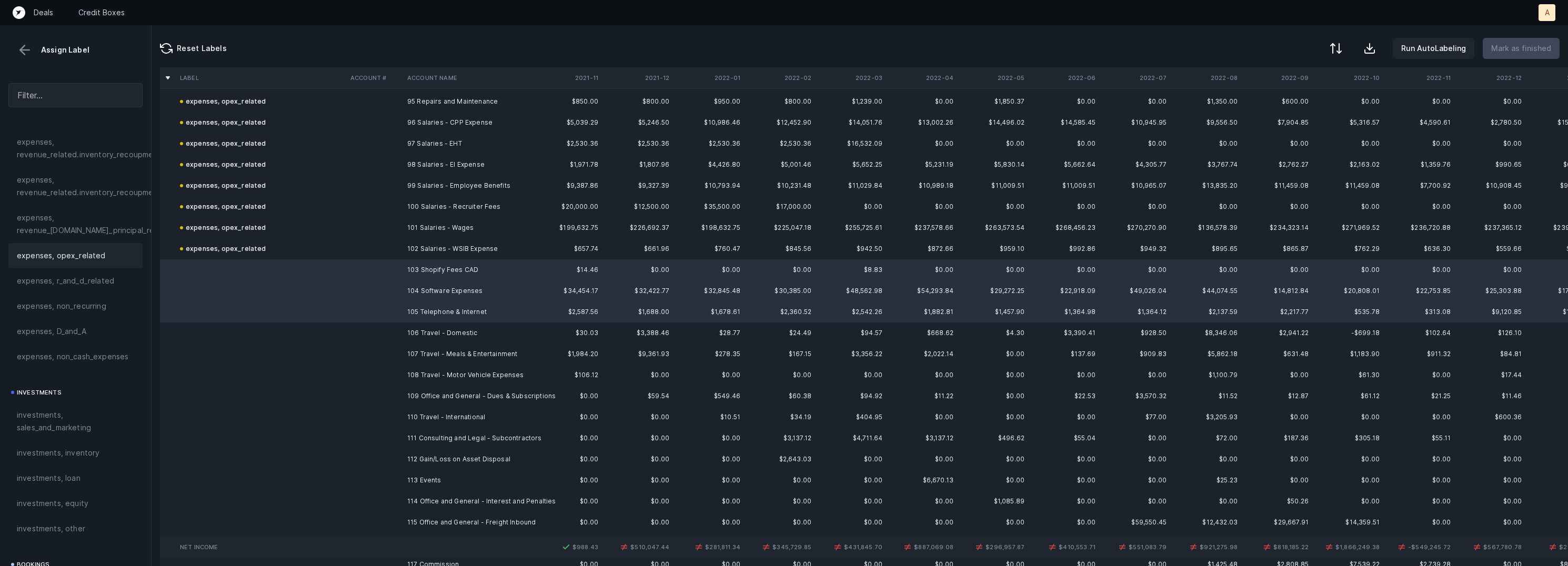
click at [69, 258] on span "expenses, opex_related" at bounding box center [61, 256] width 89 height 12
click at [389, 328] on td at bounding box center [375, 333] width 57 height 21
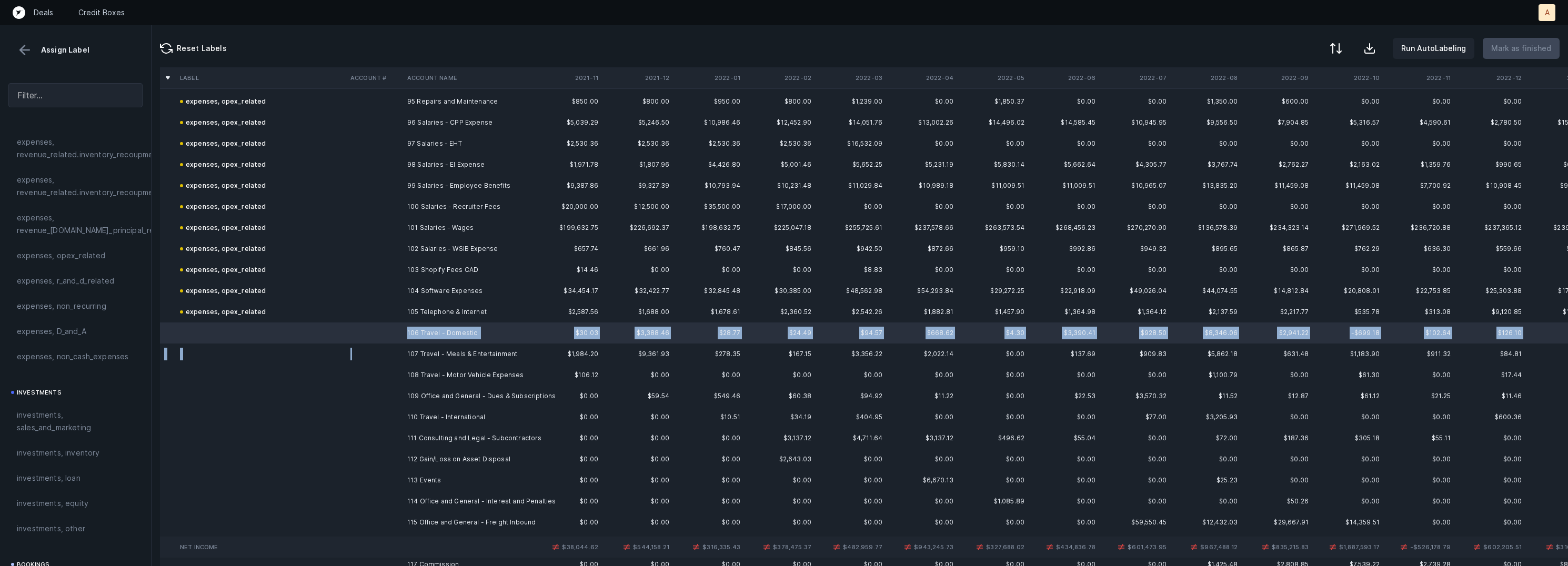
click at [385, 352] on td at bounding box center [375, 354] width 57 height 21
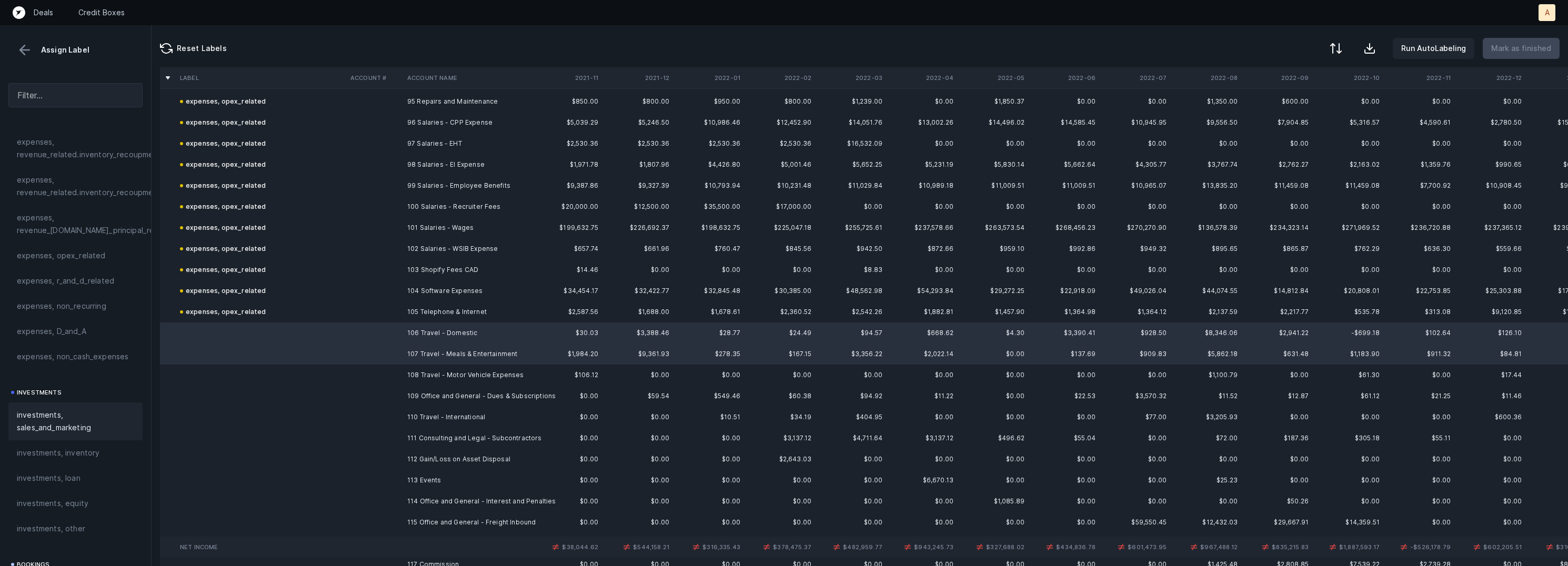
click at [56, 415] on span "investments, sales_and_marketing" at bounding box center [75, 422] width 118 height 26
click at [406, 371] on td "108 Travel - Motor Vehicle Expenses" at bounding box center [467, 376] width 128 height 21
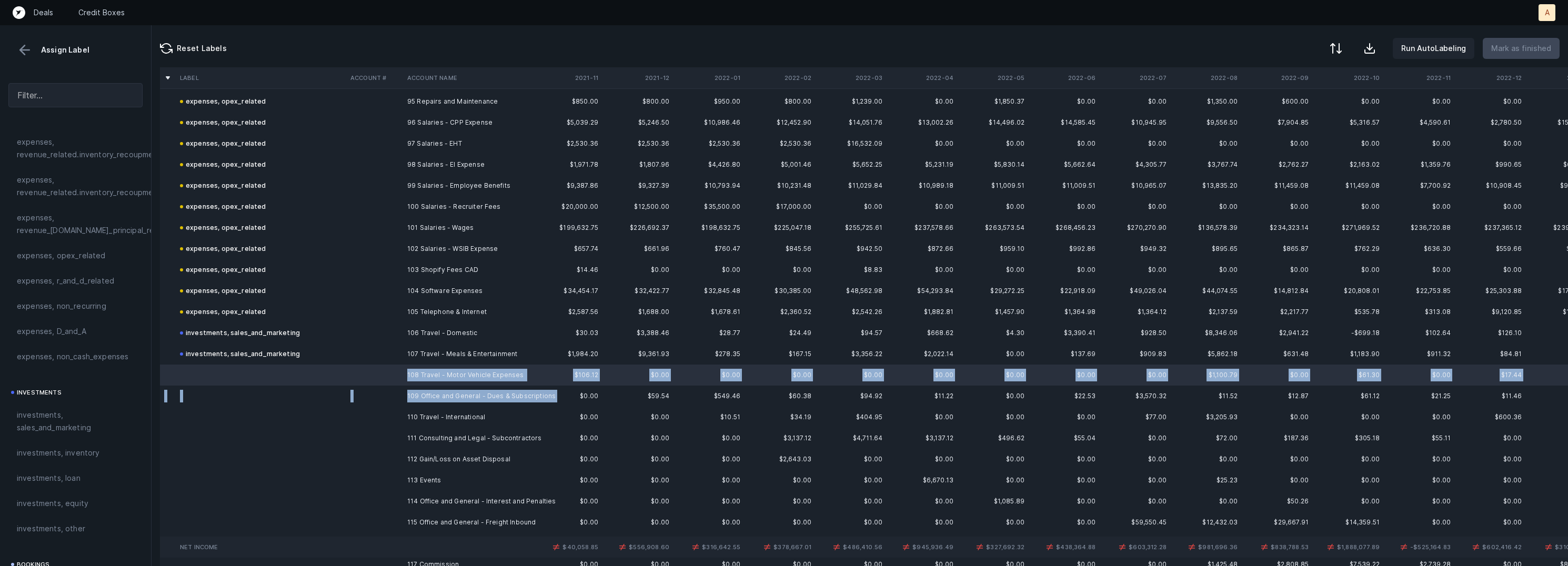
click at [412, 404] on td "109 Office and General - Dues & Subscriptions" at bounding box center [467, 397] width 128 height 21
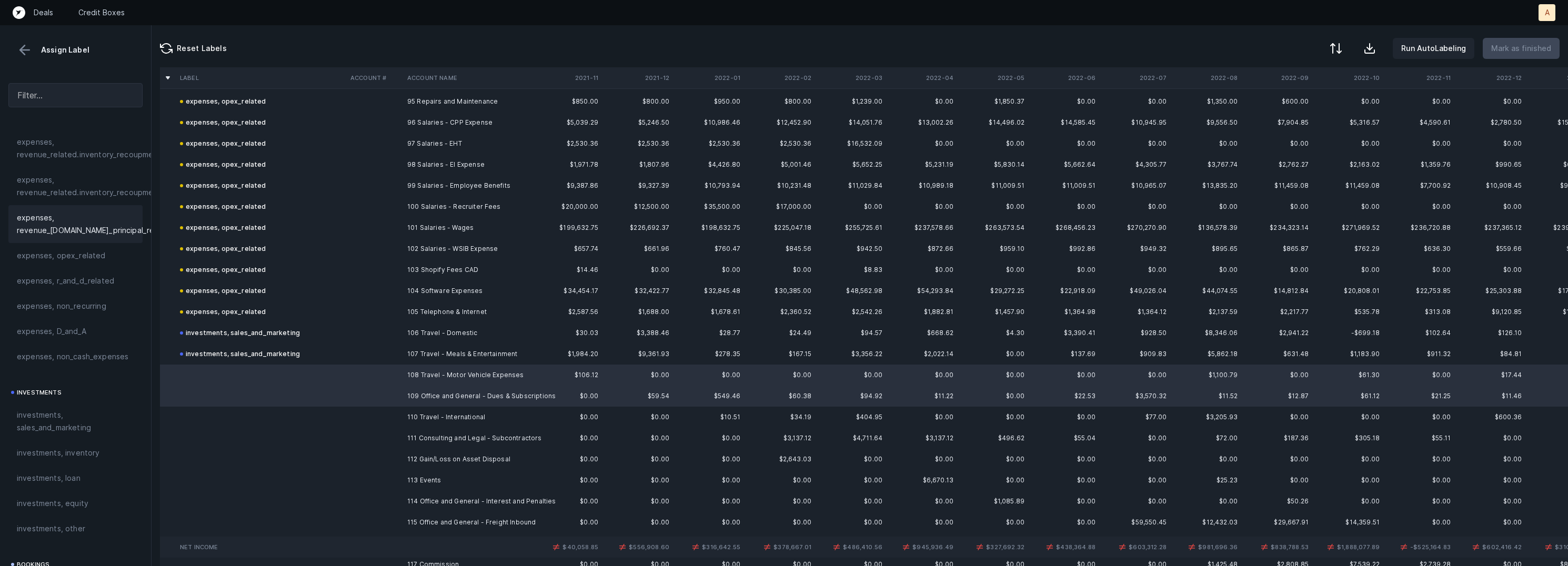
click at [89, 240] on div "expenses, revenue_[DOMAIN_NAME]_principal_recoupment" at bounding box center [76, 224] width 135 height 38
click at [76, 254] on span "expenses, opex_related" at bounding box center [61, 256] width 89 height 12
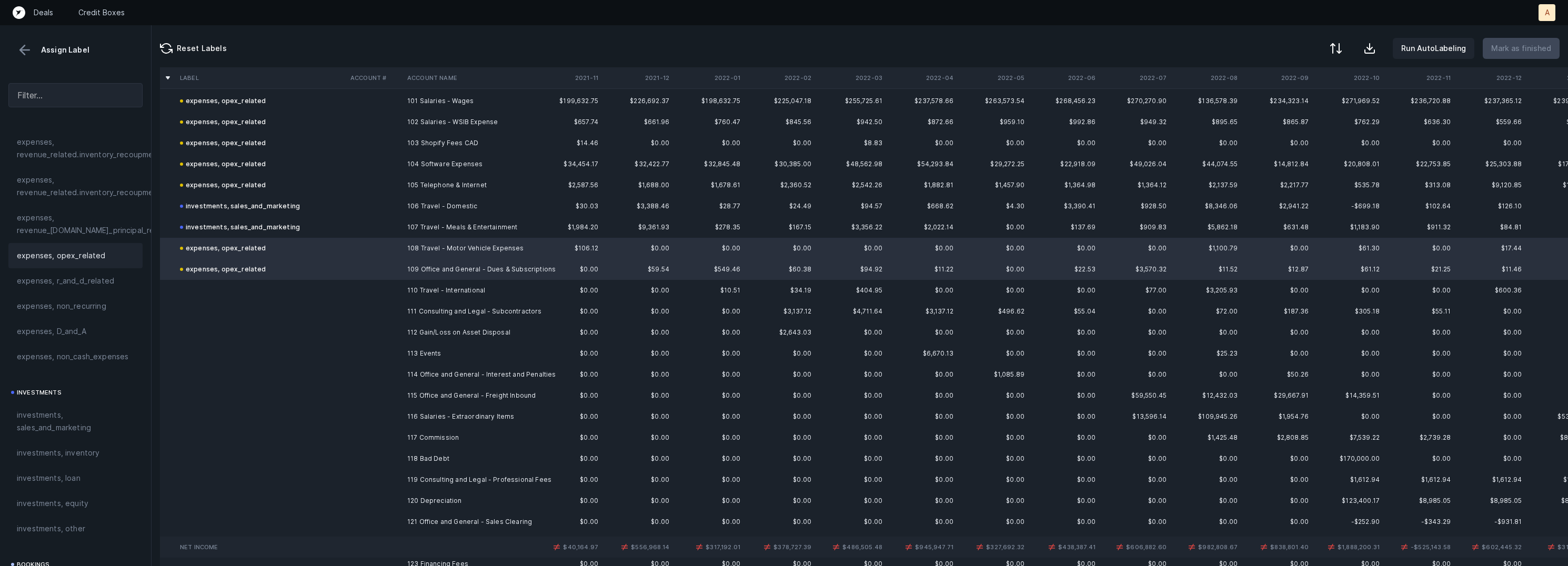
scroll to position [2182, 0]
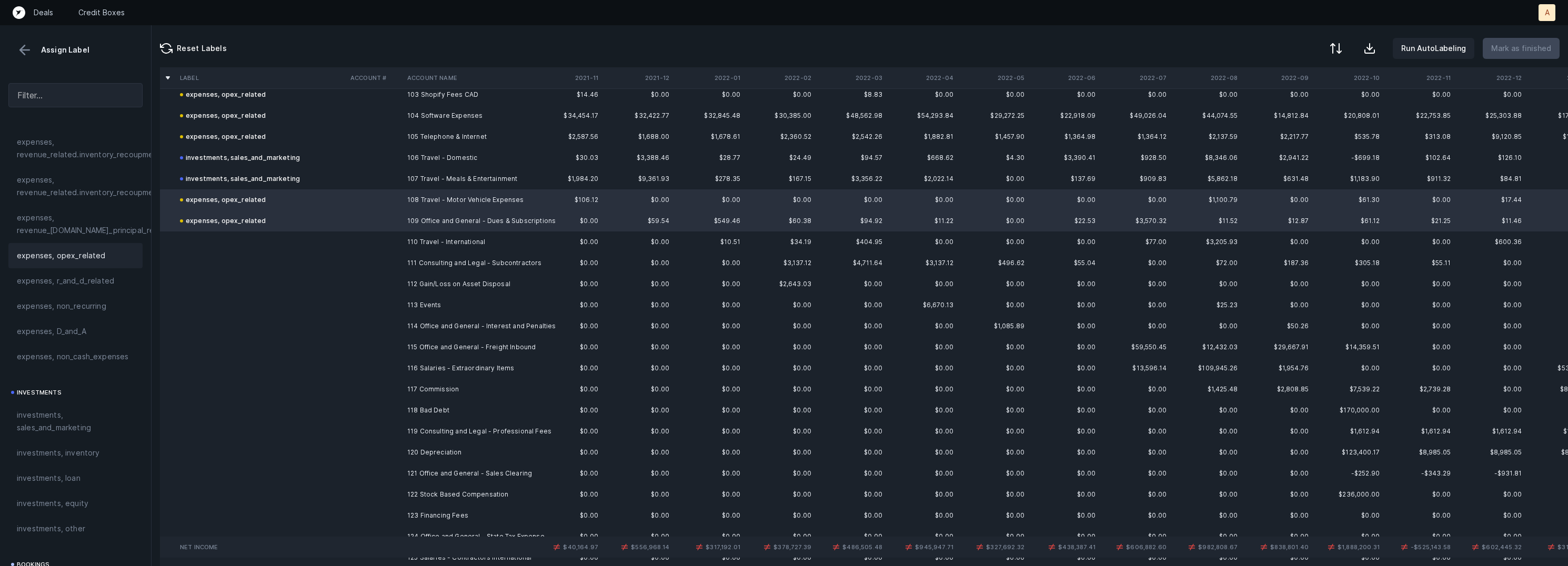
click at [434, 236] on td "110 Travel - International" at bounding box center [467, 243] width 128 height 21
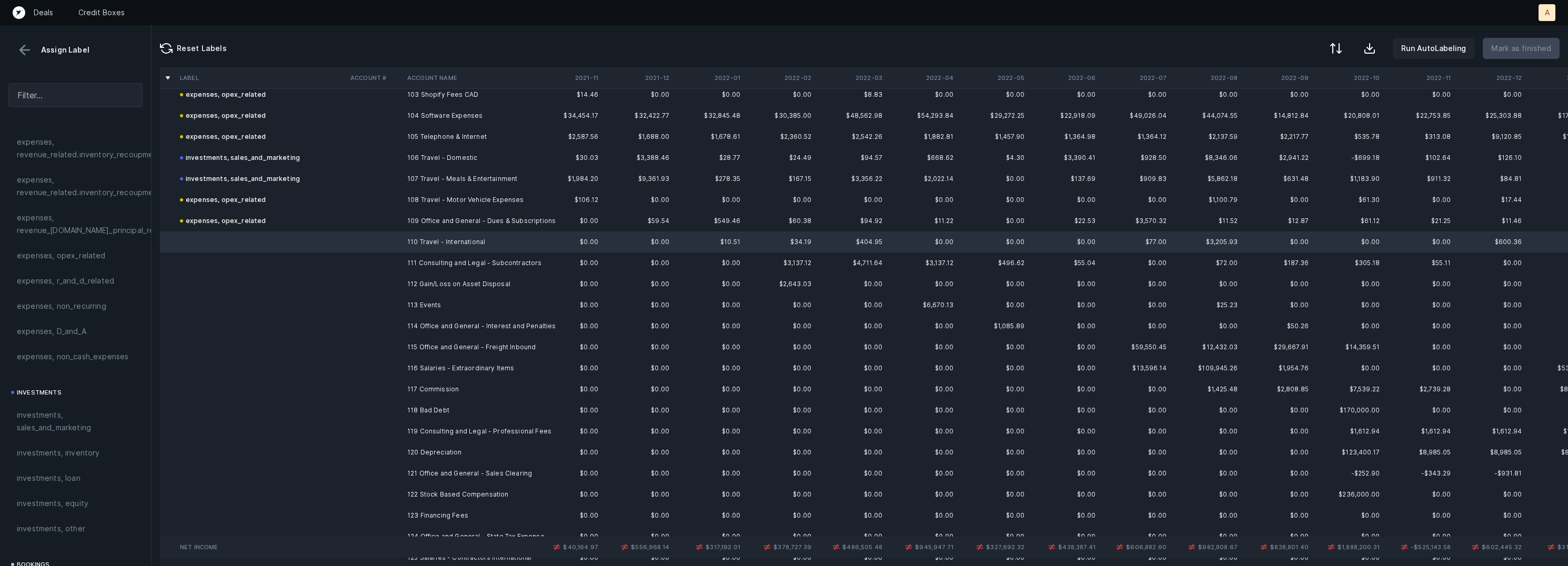
click at [50, 402] on div "investments investments, sales_and_marketing investments, inventory investments…" at bounding box center [76, 463] width 135 height 155
click at [50, 407] on div "investments, sales_and_marketing" at bounding box center [76, 422] width 135 height 38
click at [429, 256] on td "111 Consulting and Legal - Subcontractors" at bounding box center [467, 263] width 128 height 21
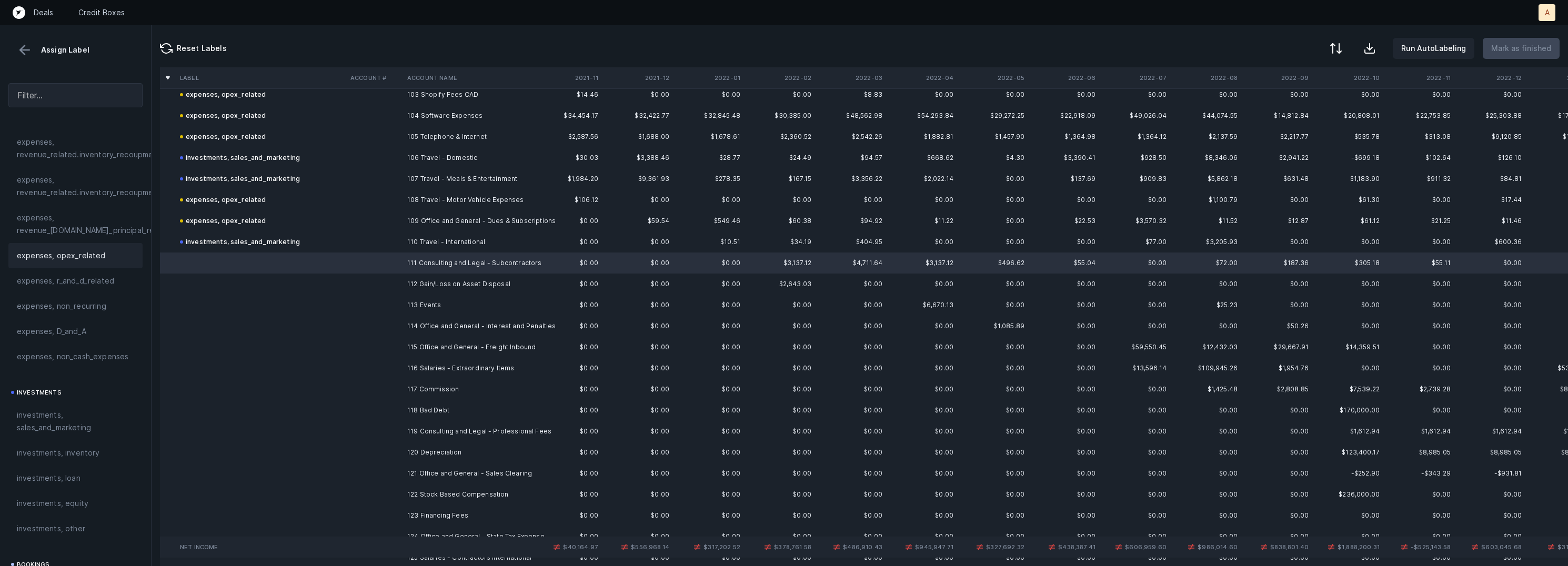
click at [77, 246] on div "expenses, opex_related" at bounding box center [76, 256] width 135 height 26
click at [404, 277] on td "112 Gain/Loss on Asset Disposal" at bounding box center [467, 284] width 128 height 21
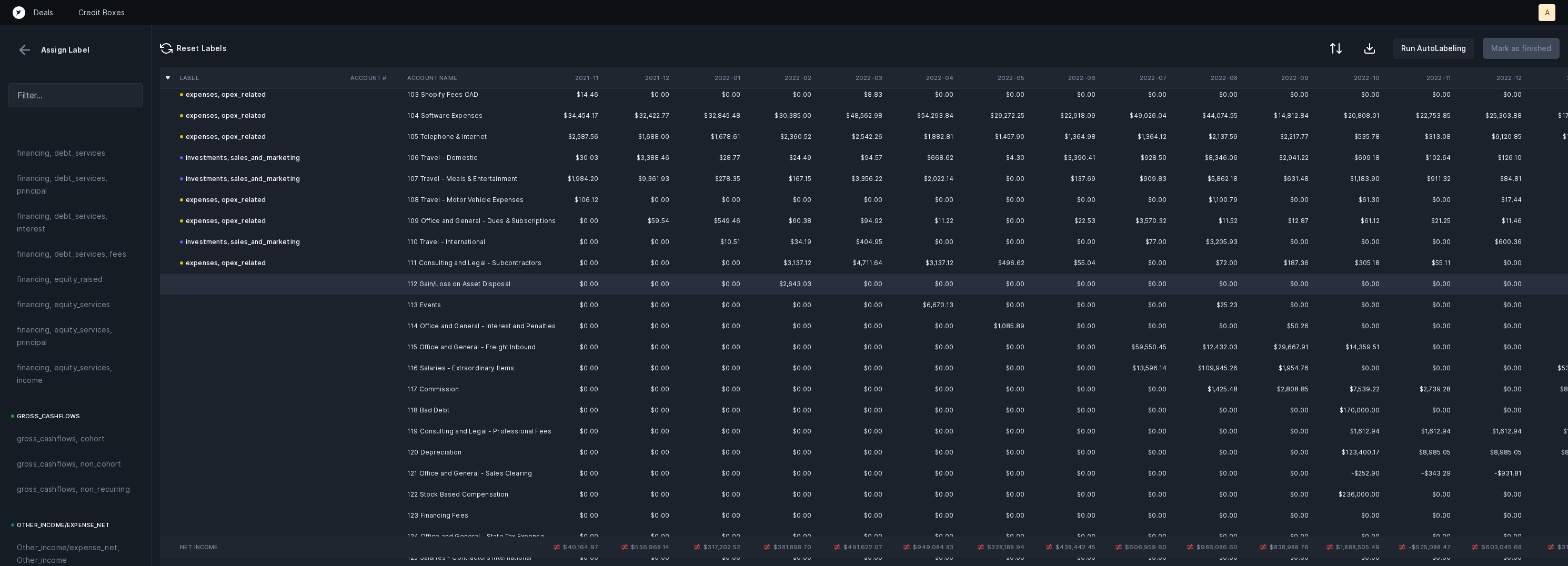
scroll to position [1173, 0]
click at [47, 314] on span "Other_income/expense_net, Other_expense" at bounding box center [75, 308] width 118 height 26
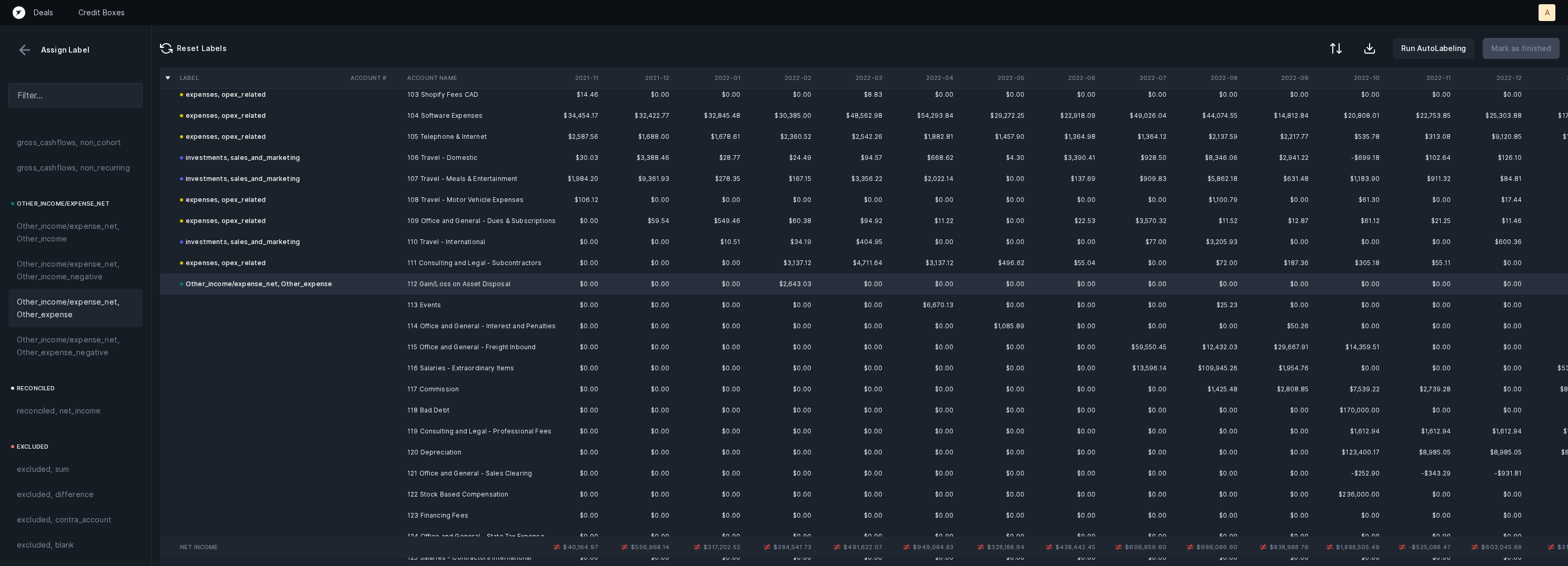
click at [443, 305] on td "113 Events" at bounding box center [467, 306] width 128 height 21
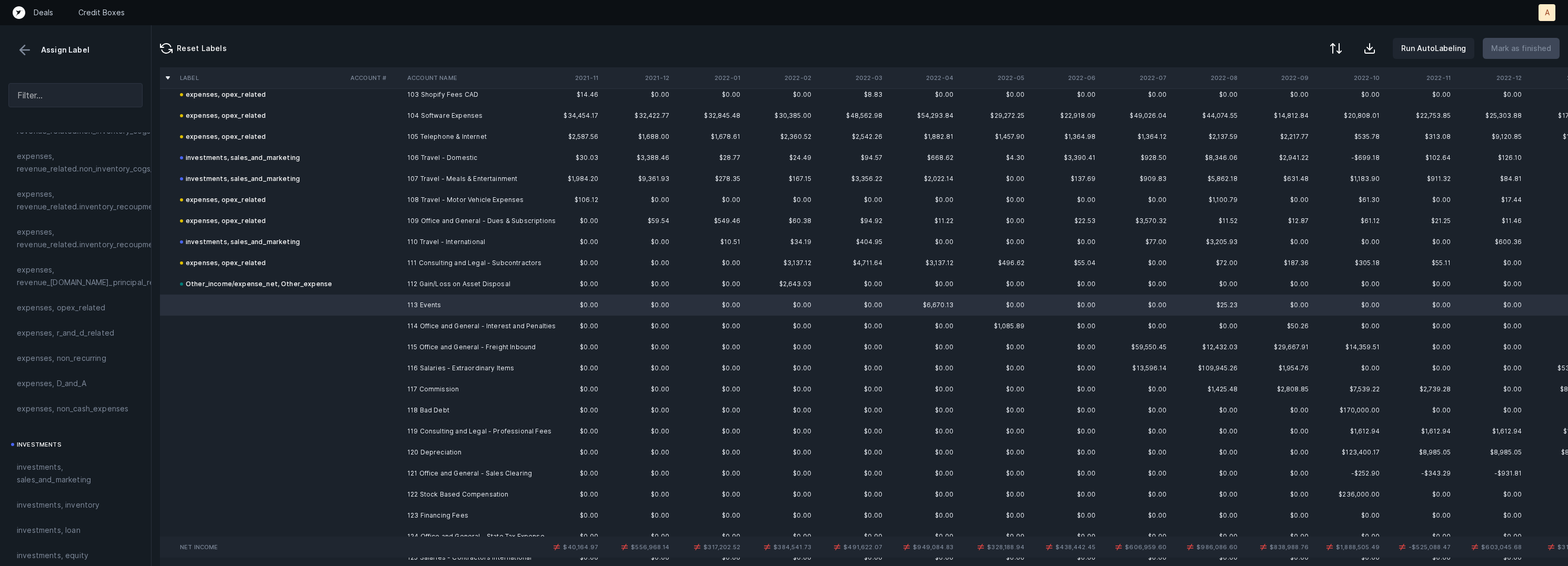
scroll to position [239, 0]
click at [72, 319] on span "expenses, opex_related" at bounding box center [61, 322] width 89 height 12
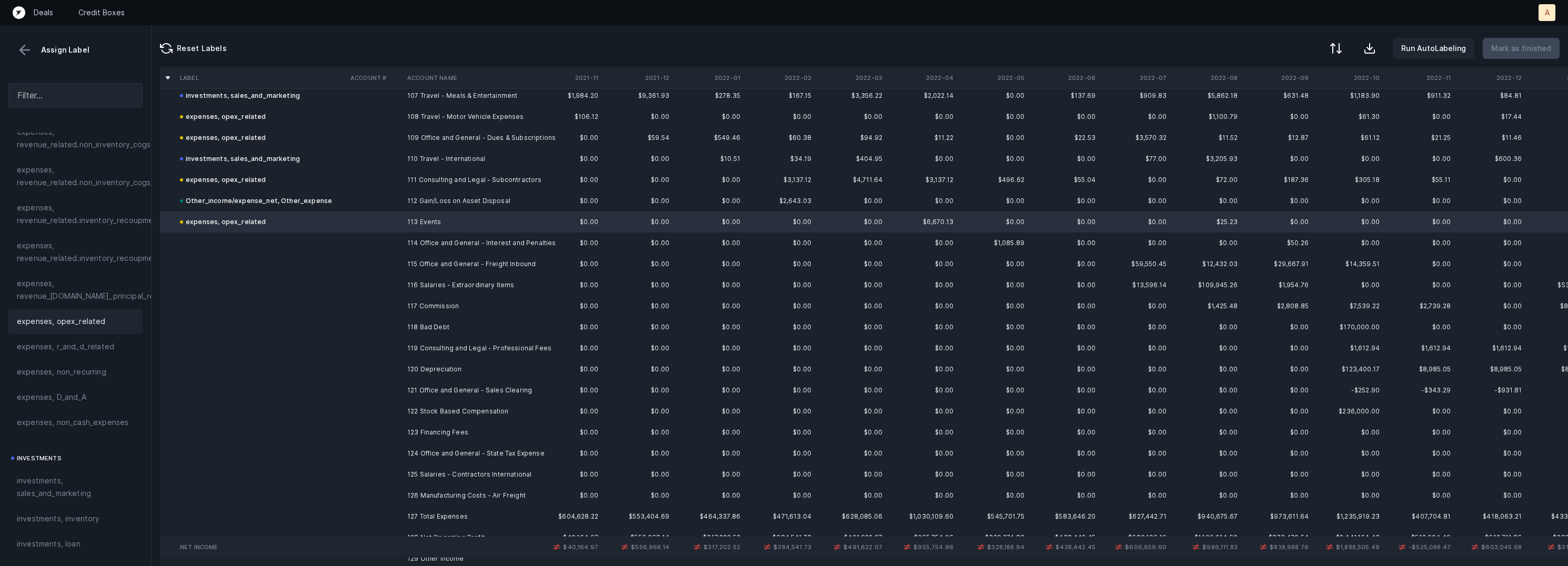
scroll to position [2269, 0]
click at [464, 234] on td "114 Office and General - Interest and Penalties" at bounding box center [467, 239] width 128 height 21
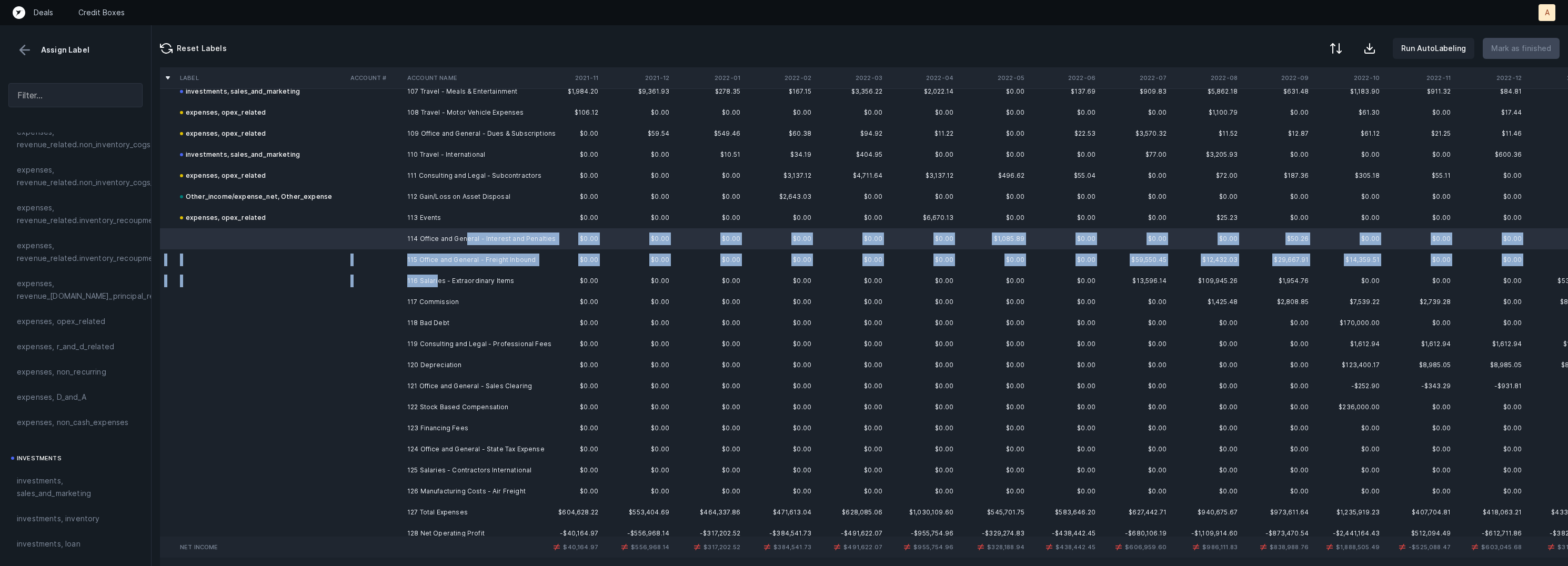
click at [436, 280] on td "116 Salaries - Extraordinary Items" at bounding box center [467, 281] width 128 height 21
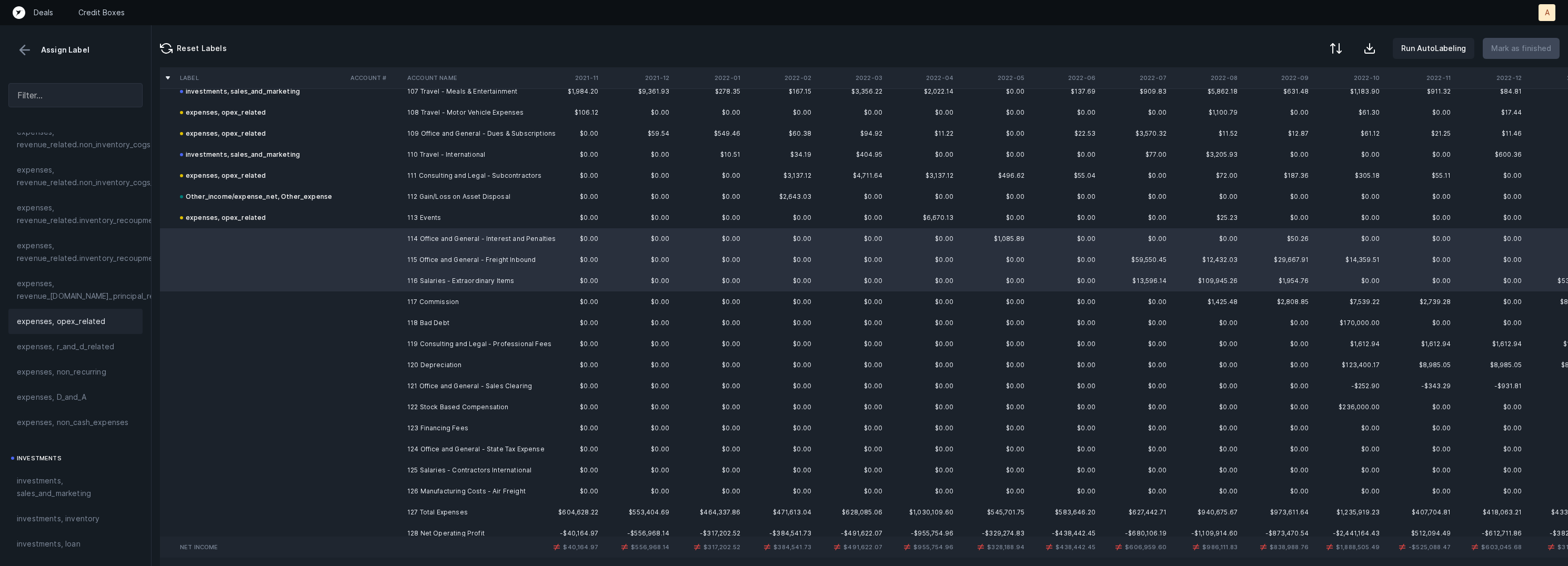
click at [66, 321] on span "expenses, opex_related" at bounding box center [61, 322] width 89 height 12
click at [436, 299] on td "117 Commission" at bounding box center [467, 302] width 128 height 21
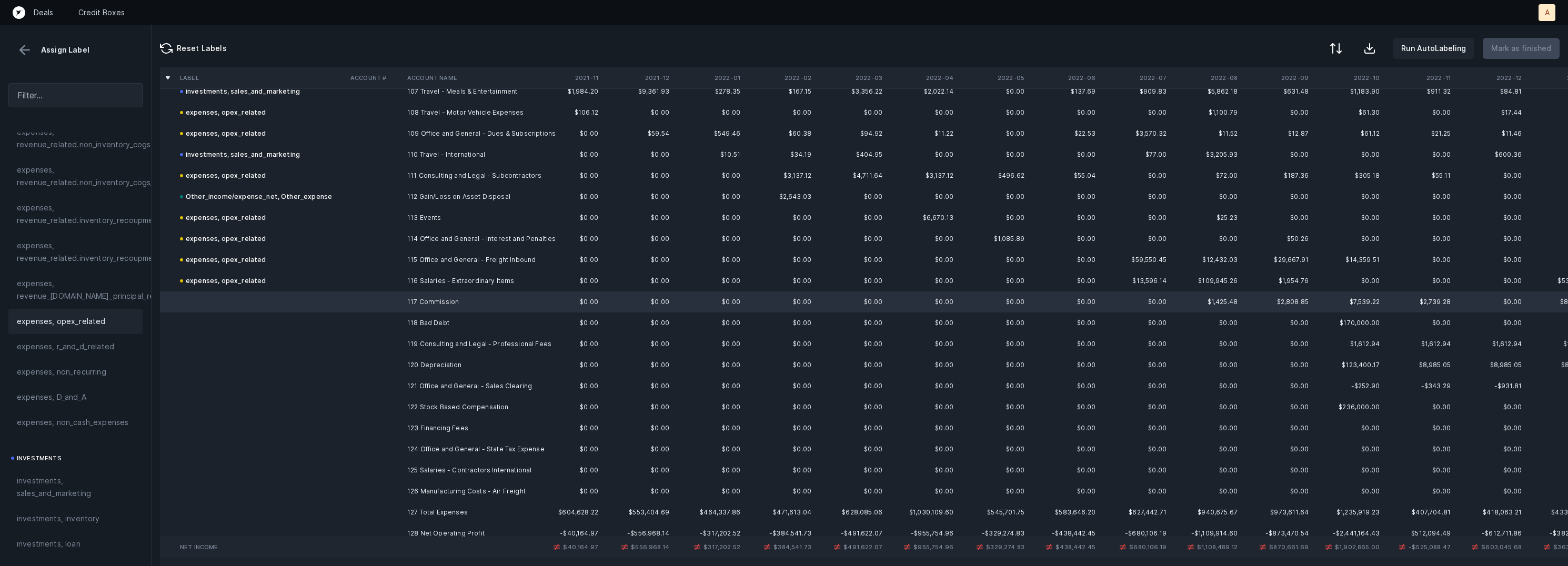
click at [74, 322] on span "expenses, opex_related" at bounding box center [61, 322] width 89 height 12
click at [413, 325] on td "118 Bad Debt" at bounding box center [467, 323] width 128 height 21
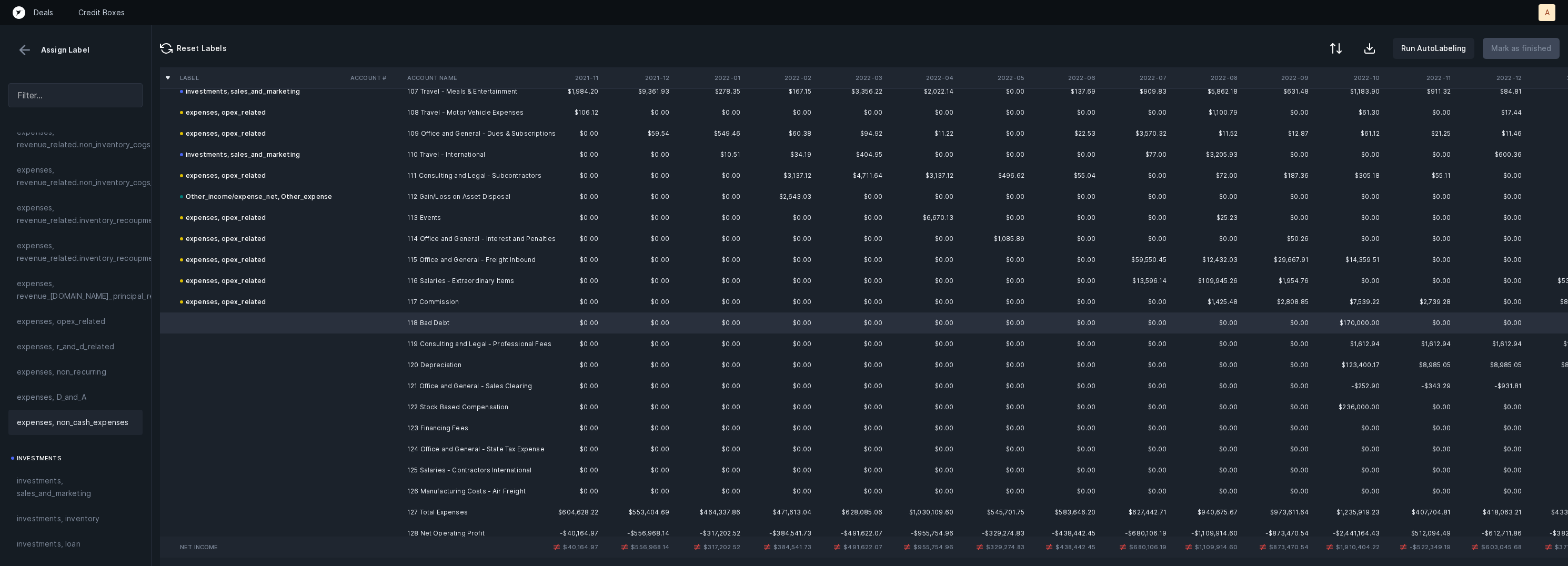
click at [82, 429] on span "expenses, non_cash_expenses" at bounding box center [73, 423] width 112 height 12
click at [421, 345] on td "119 Consulting and Legal - Professional Fees" at bounding box center [467, 345] width 128 height 21
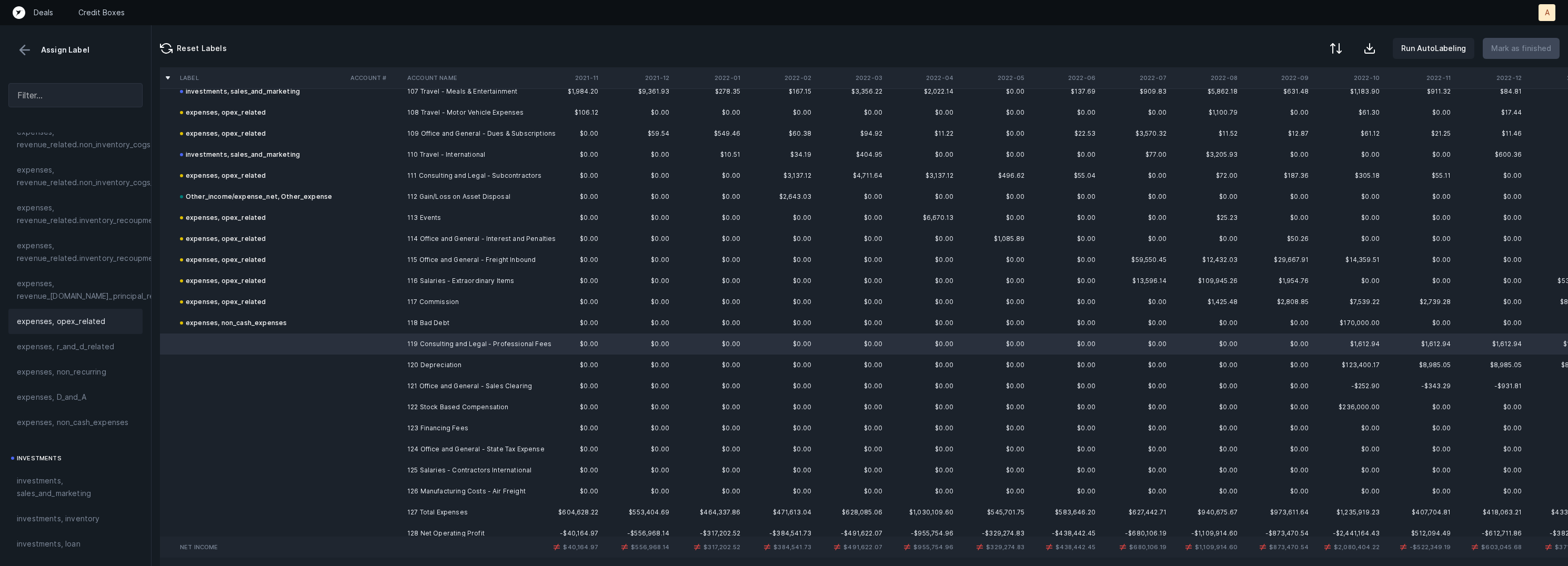
click at [93, 320] on span "expenses, opex_related" at bounding box center [61, 322] width 89 height 12
click at [384, 364] on td at bounding box center [375, 366] width 57 height 21
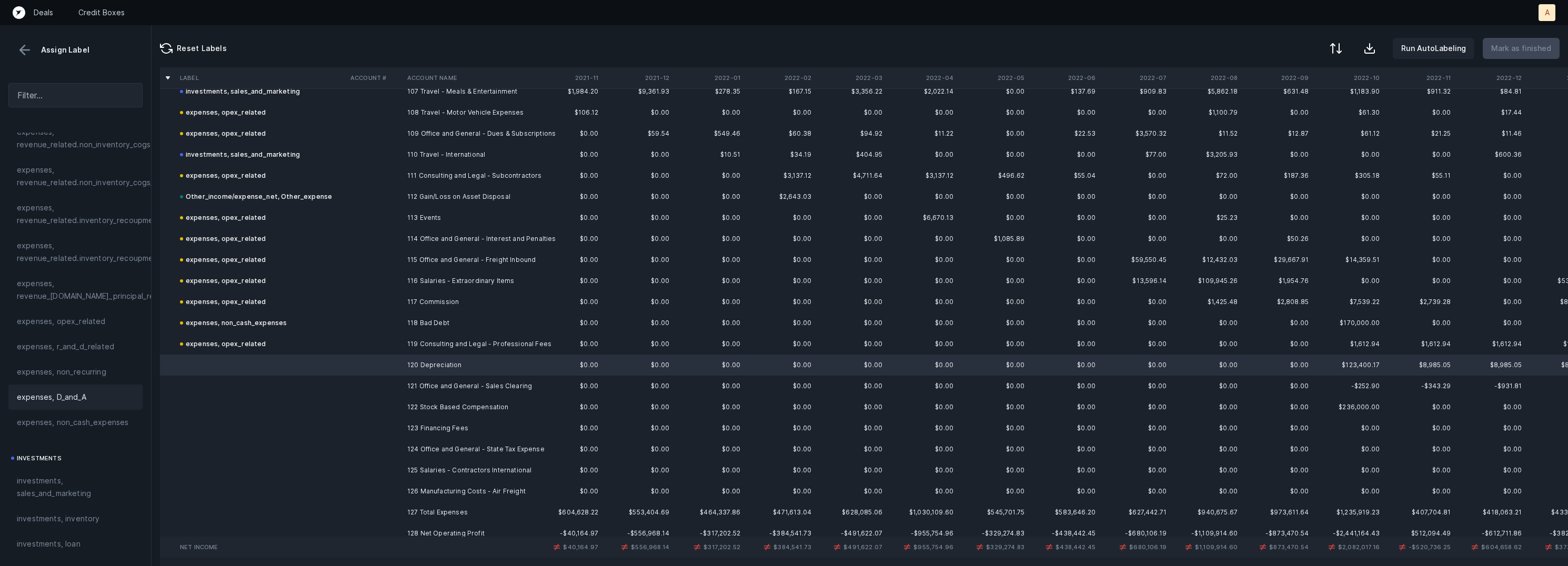
click at [73, 404] on div "expenses, D_and_A" at bounding box center [76, 397] width 135 height 26
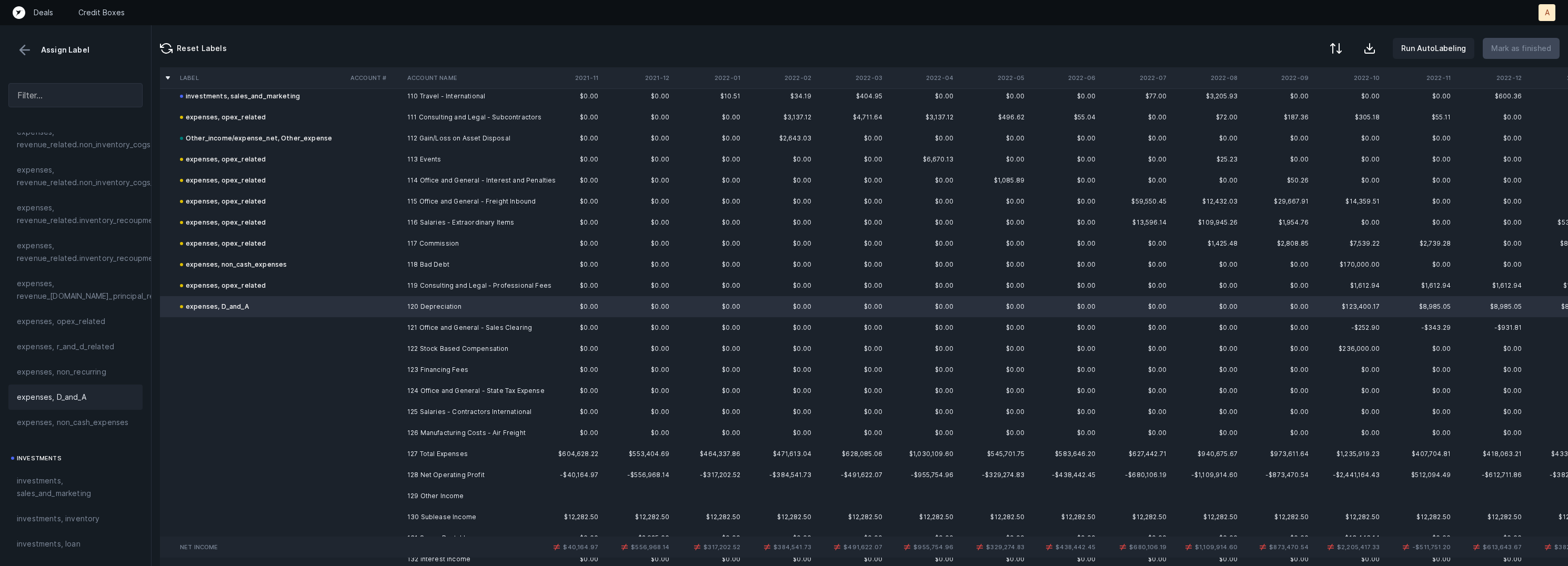
scroll to position [2385, 0]
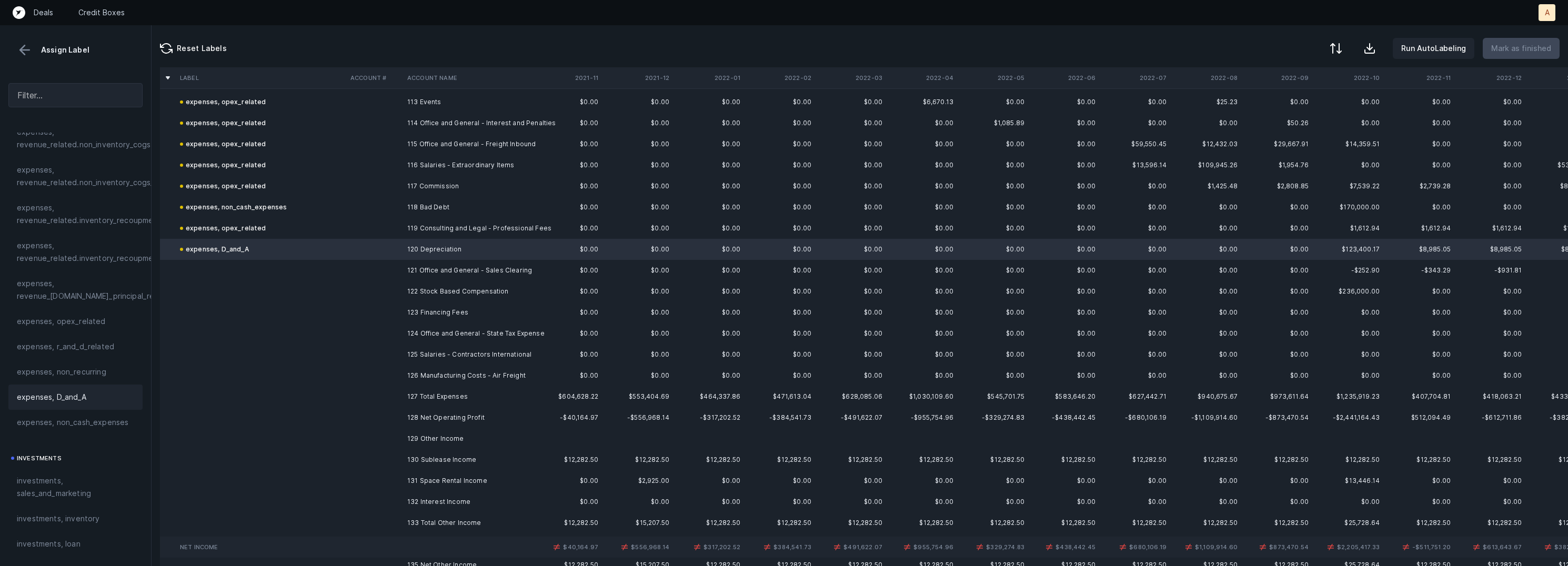
click at [458, 266] on td "121 Office and General - Sales Clearing" at bounding box center [467, 271] width 128 height 21
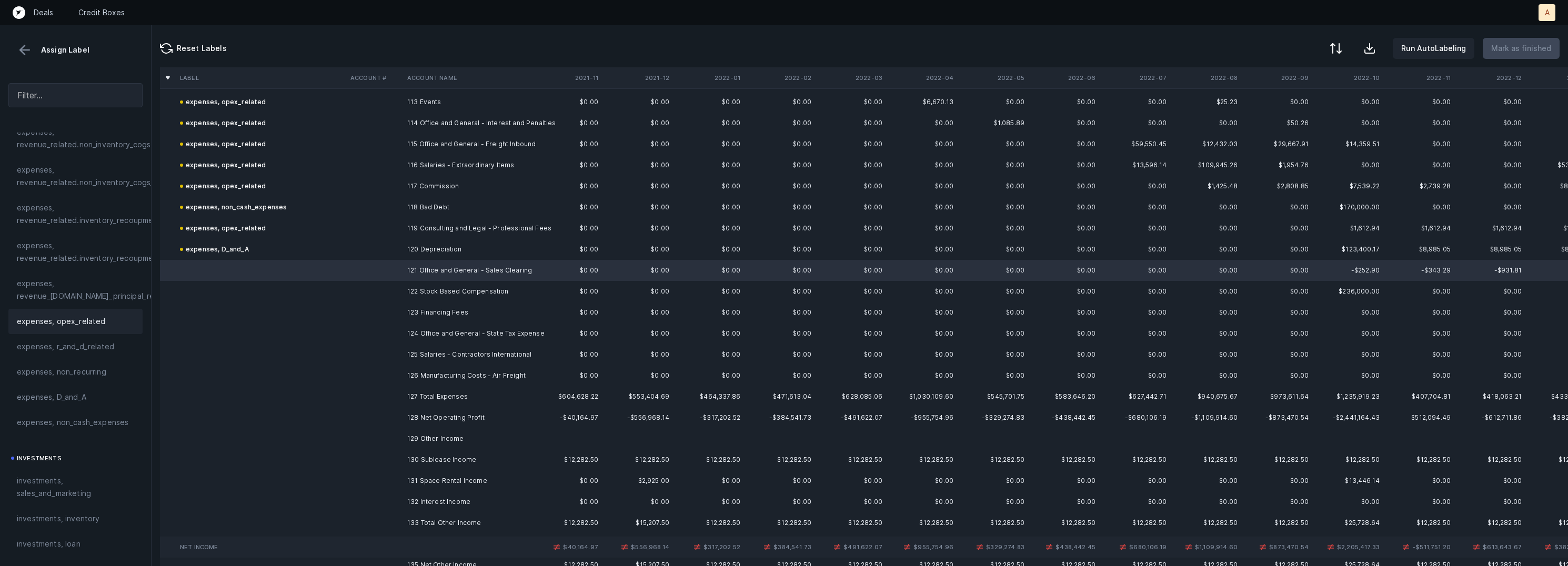
click at [66, 330] on div "expenses, opex_related" at bounding box center [76, 322] width 135 height 26
click at [445, 289] on td "122 Stock Based Compensation" at bounding box center [467, 291] width 128 height 21
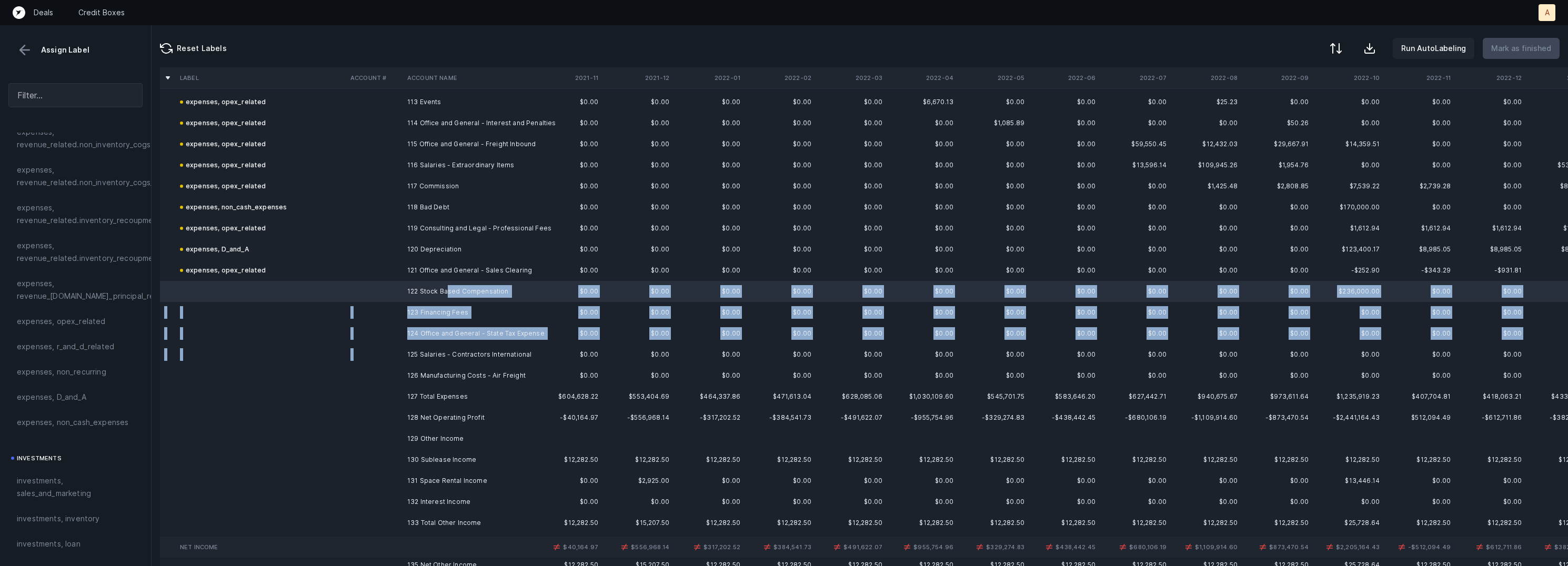
click at [439, 345] on td "125 Salaries - Contractors International" at bounding box center [467, 355] width 128 height 21
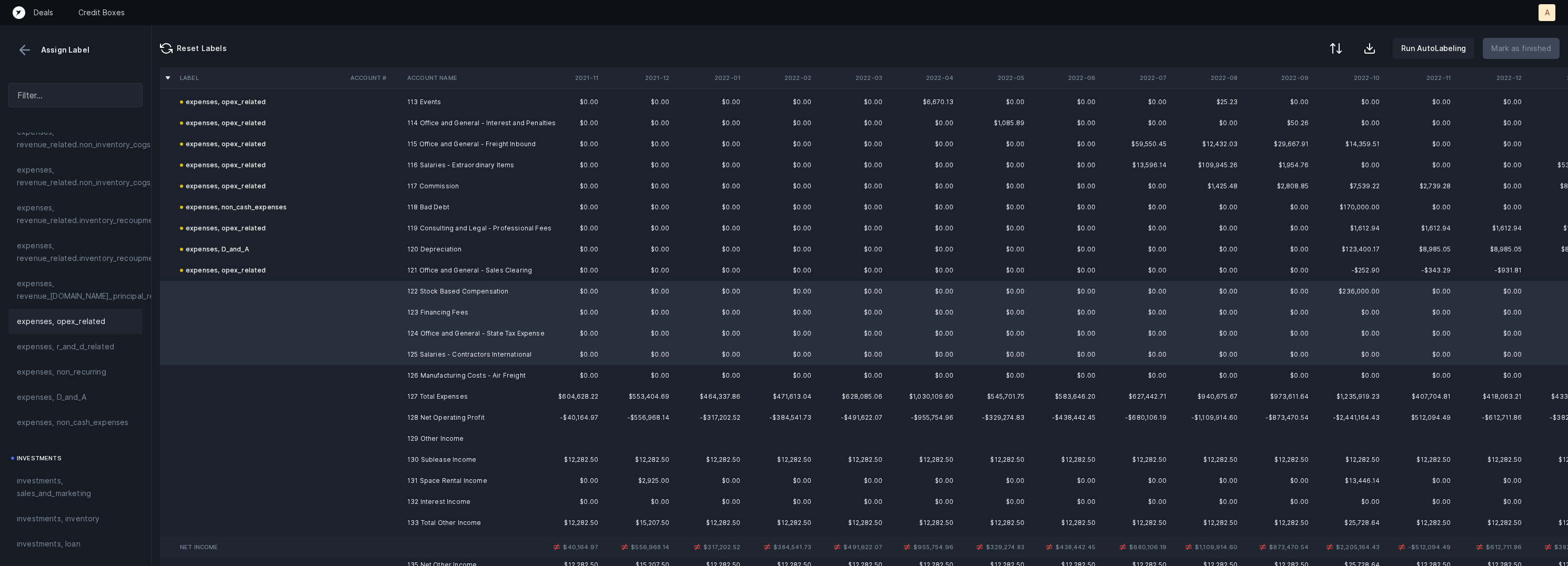
click at [90, 321] on span "expenses, opex_related" at bounding box center [61, 322] width 89 height 12
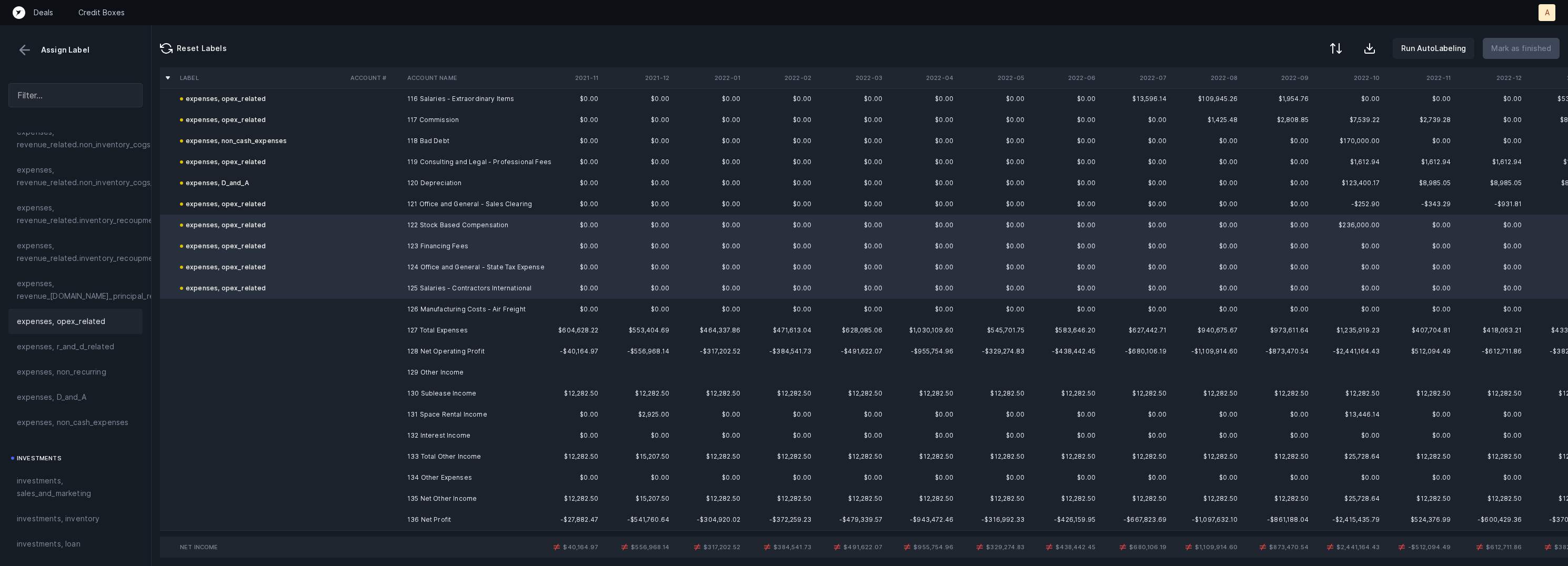
scroll to position [2452, 0]
click at [425, 302] on td "126 Manufacturing Costs - Air Freight" at bounding box center [467, 309] width 128 height 21
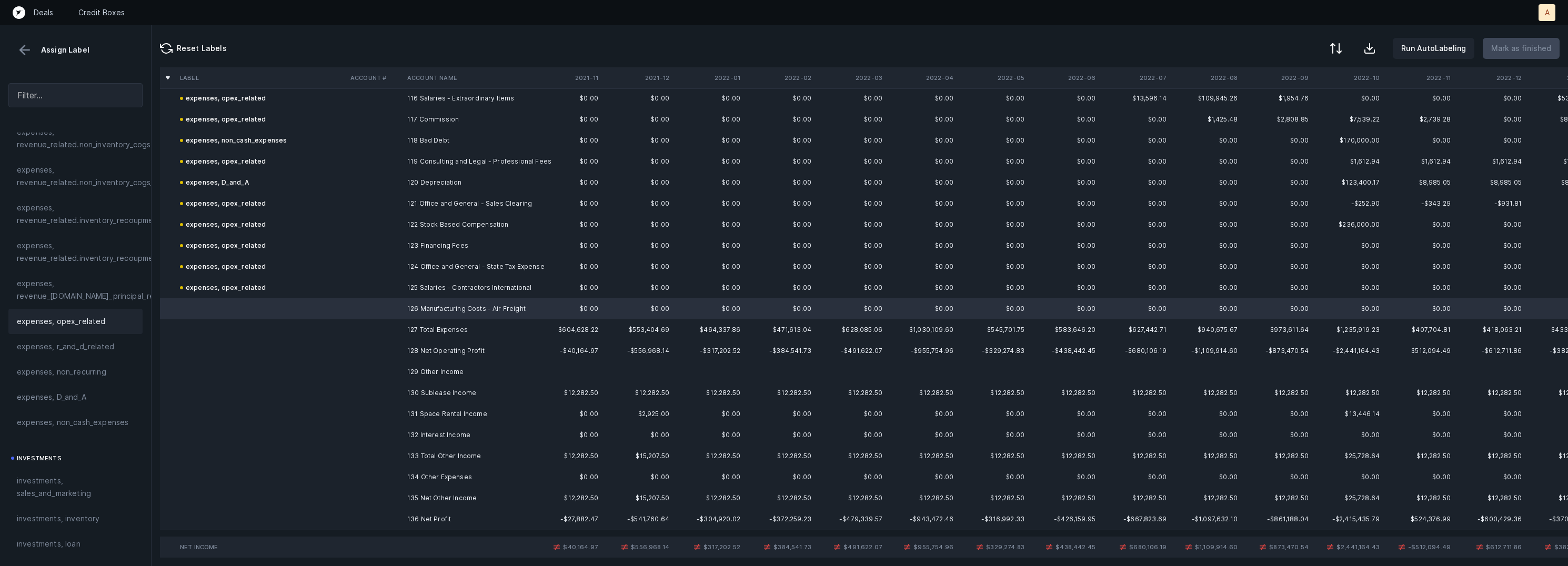
click at [69, 320] on span "expenses, opex_related" at bounding box center [61, 322] width 89 height 12
click at [442, 394] on td "130 Sublease Income" at bounding box center [467, 393] width 128 height 21
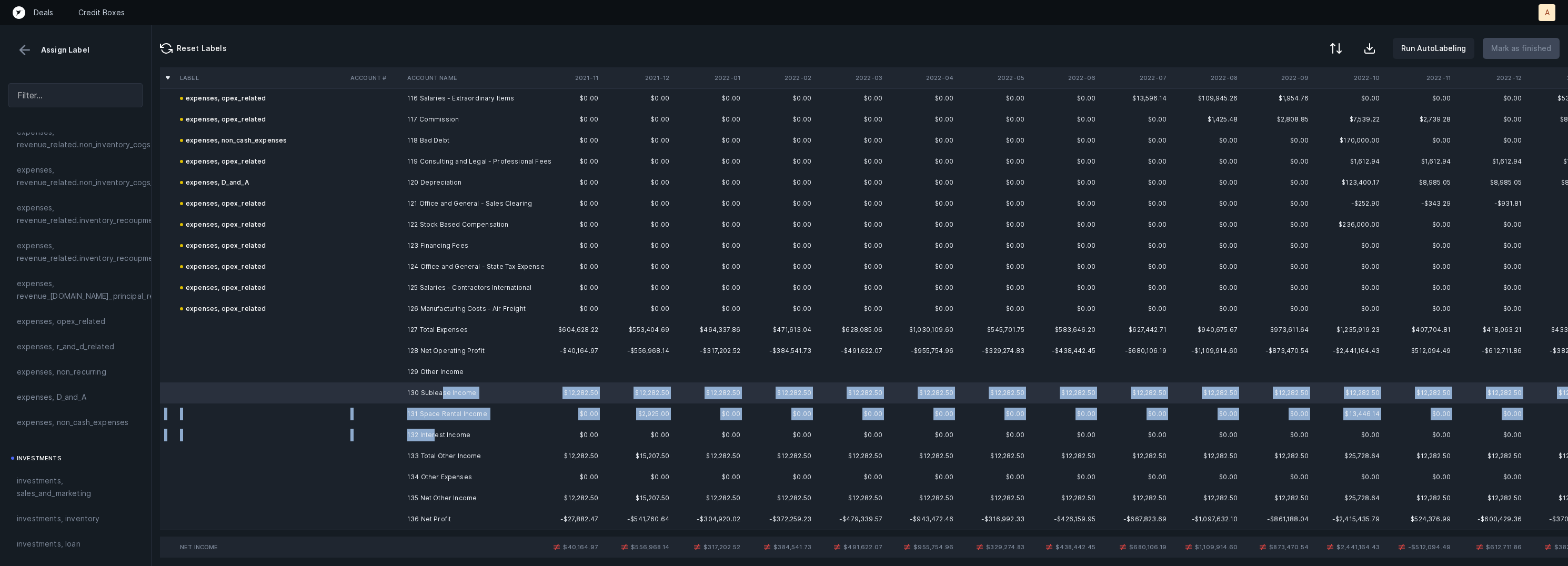
click at [436, 436] on td "132 Interest Income" at bounding box center [467, 436] width 128 height 21
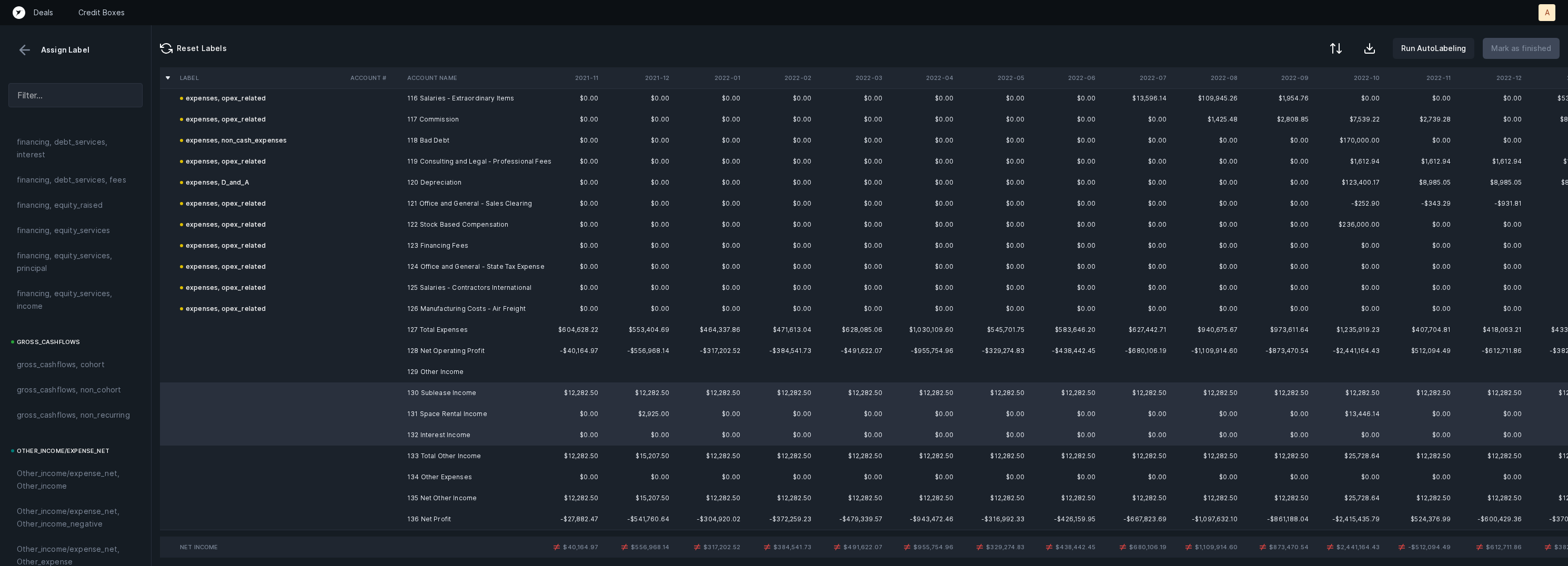
scroll to position [1173, 0]
click at [97, 225] on span "Other_income/expense_net, Other_income" at bounding box center [75, 232] width 118 height 26
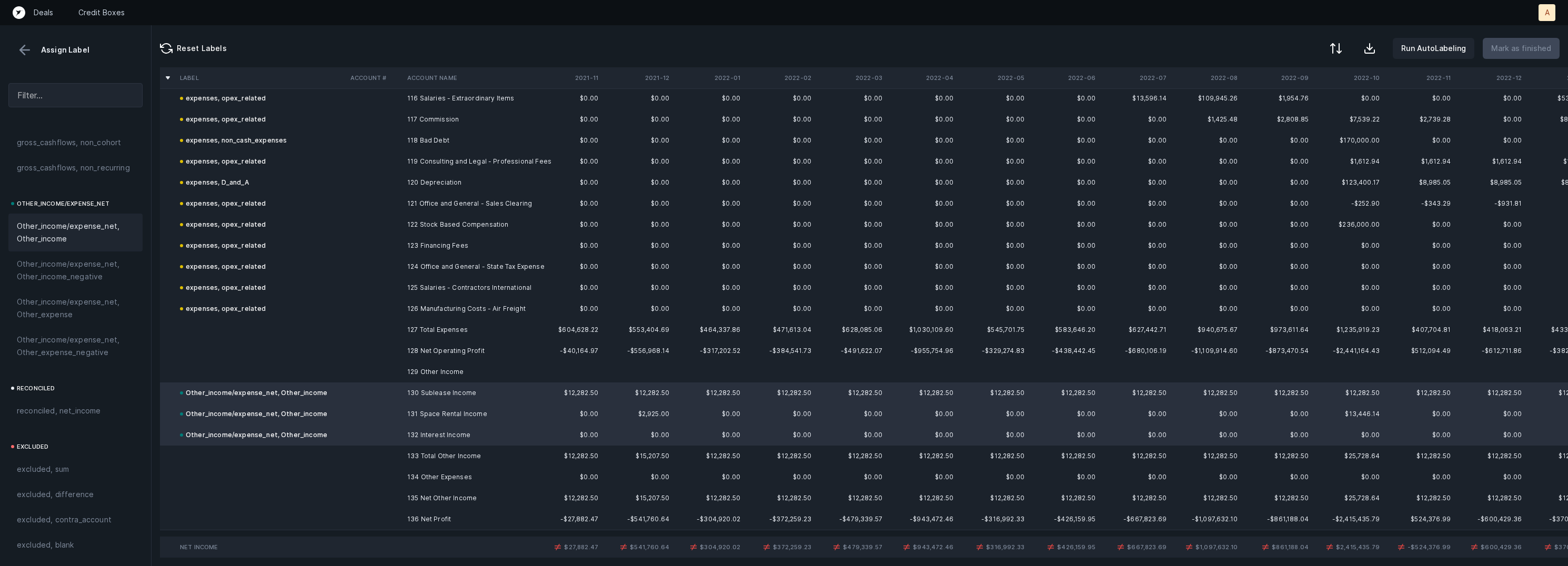
click at [384, 512] on td at bounding box center [375, 520] width 57 height 21
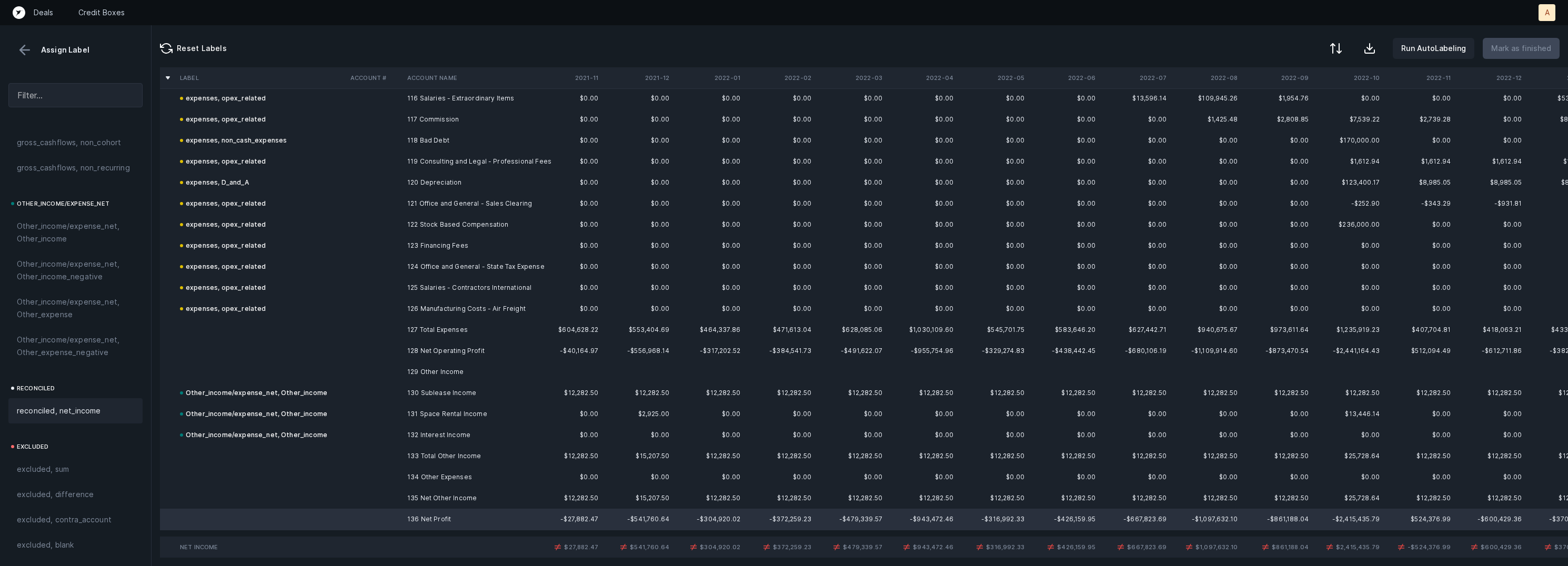
click at [53, 401] on div "reconciled, net_income" at bounding box center [76, 411] width 135 height 26
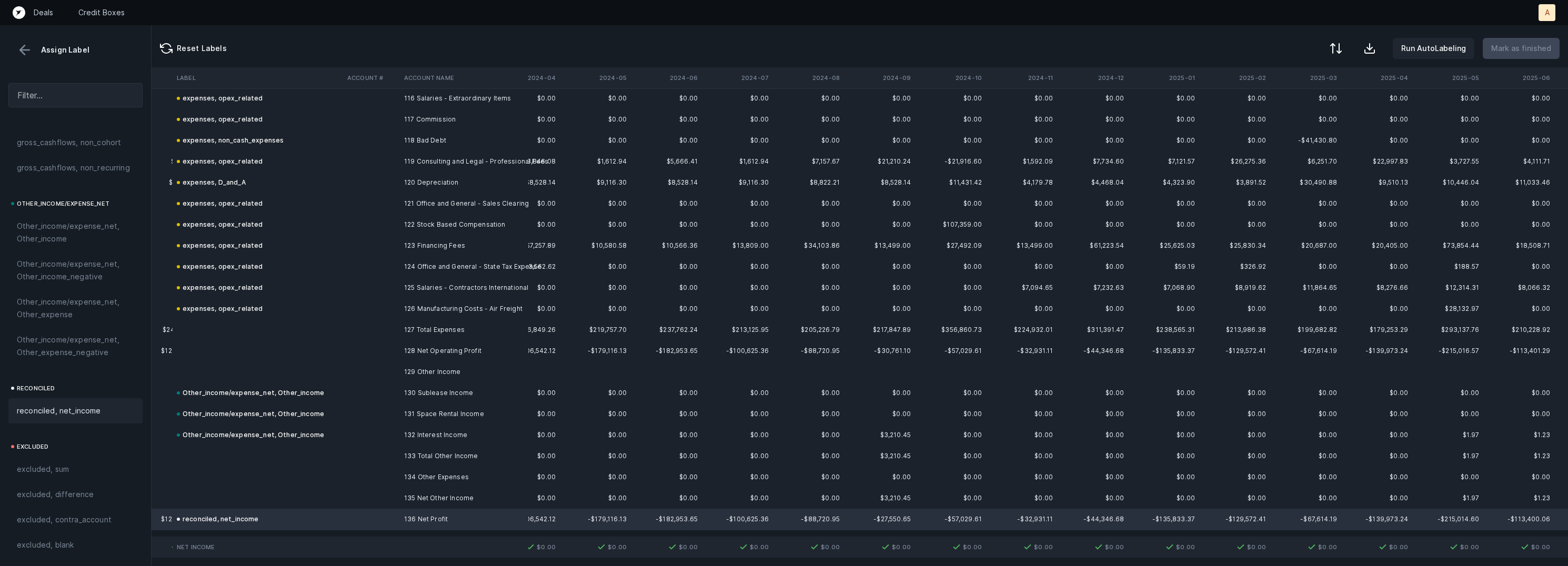
scroll to position [2452, 2373]
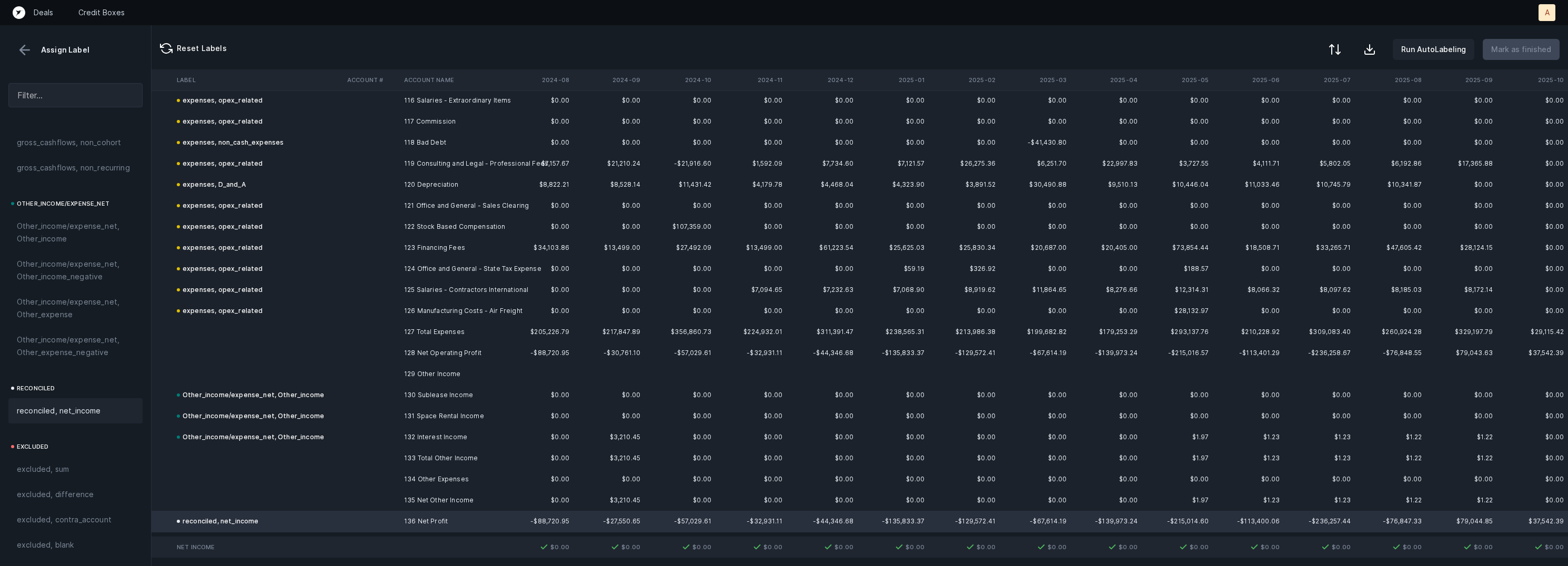
click at [1341, 42] on button at bounding box center [1335, 50] width 23 height 23
click at [1285, 108] on div "By Hum label" at bounding box center [1268, 112] width 46 height 12
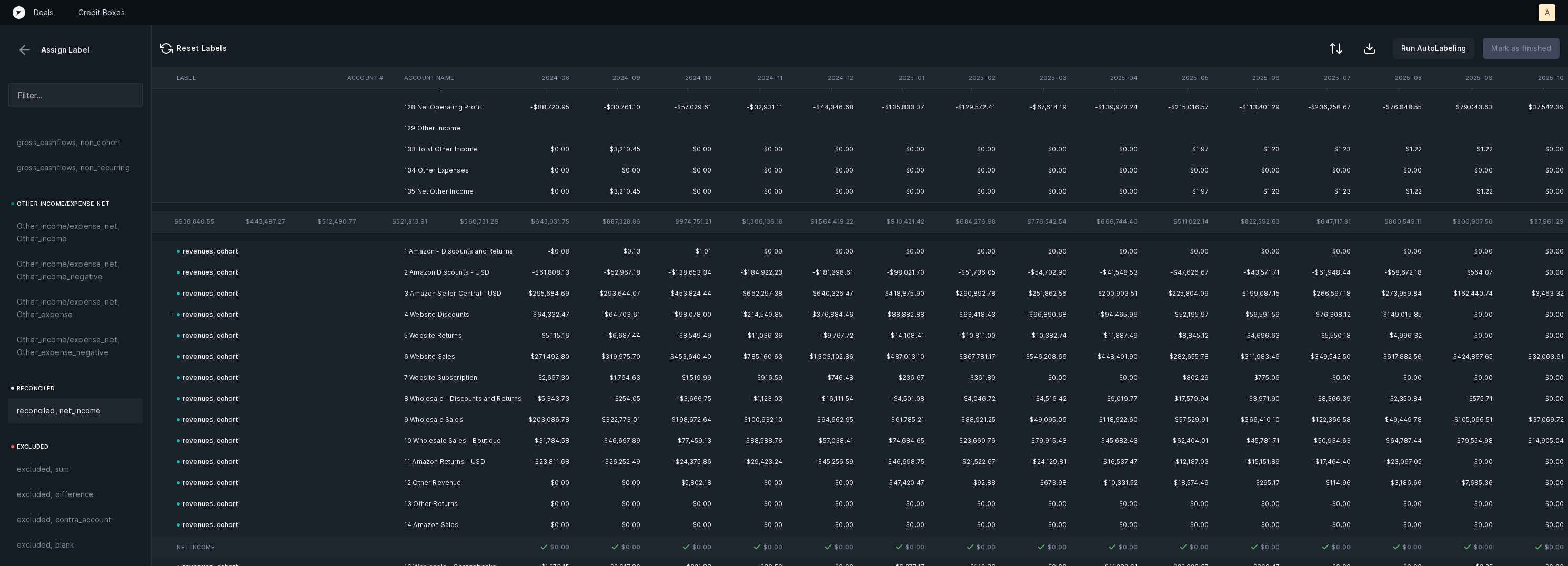
scroll to position [0, 2373]
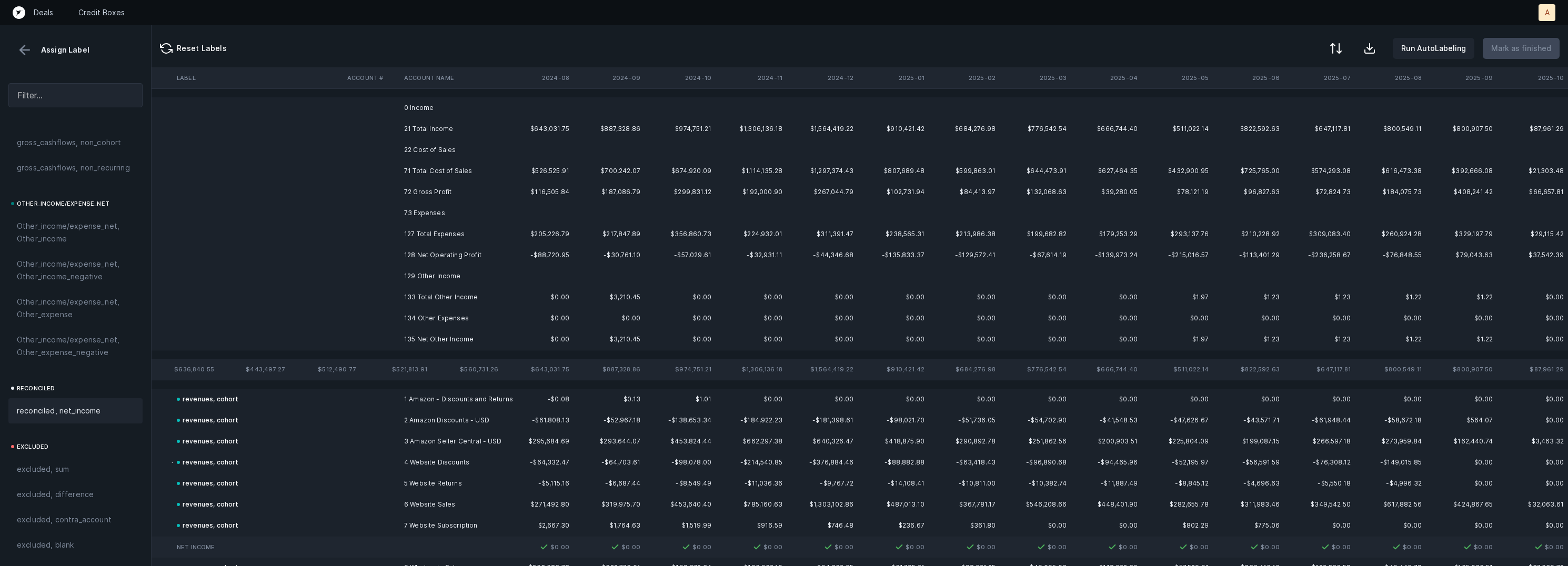
click at [436, 105] on td "0 Income" at bounding box center [464, 108] width 128 height 21
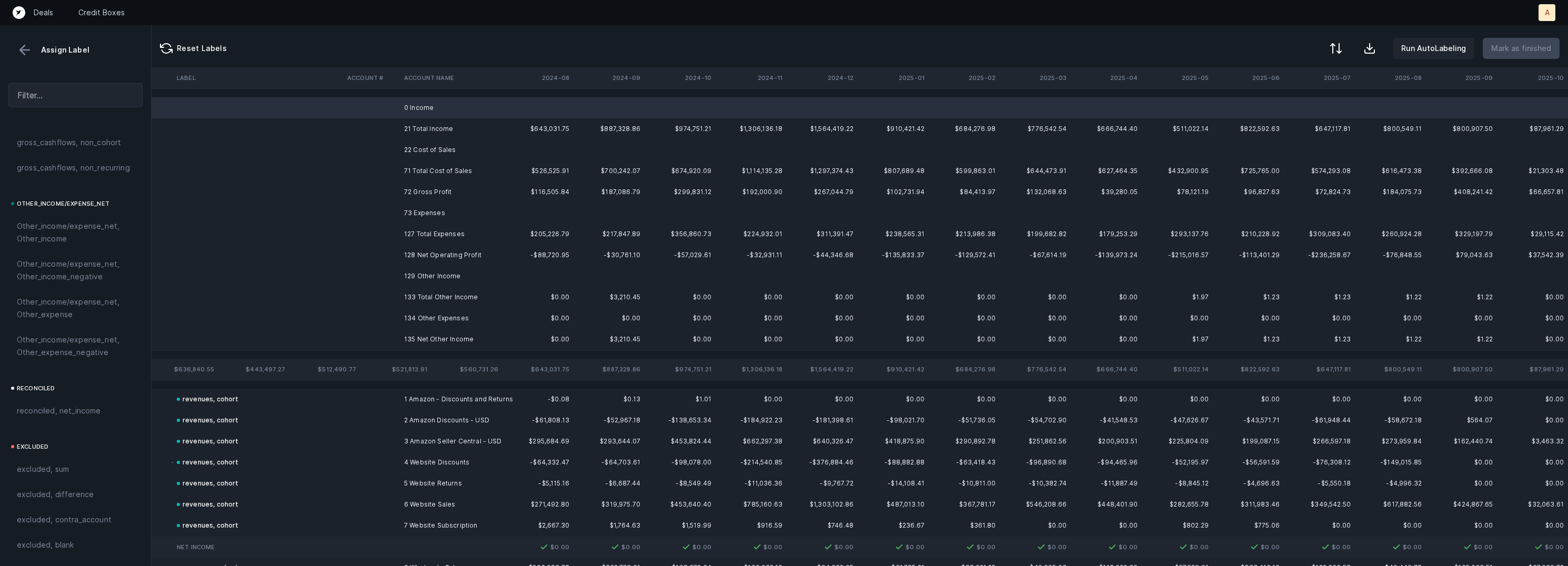
click at [440, 146] on td "22 Cost of Sales" at bounding box center [464, 150] width 128 height 21
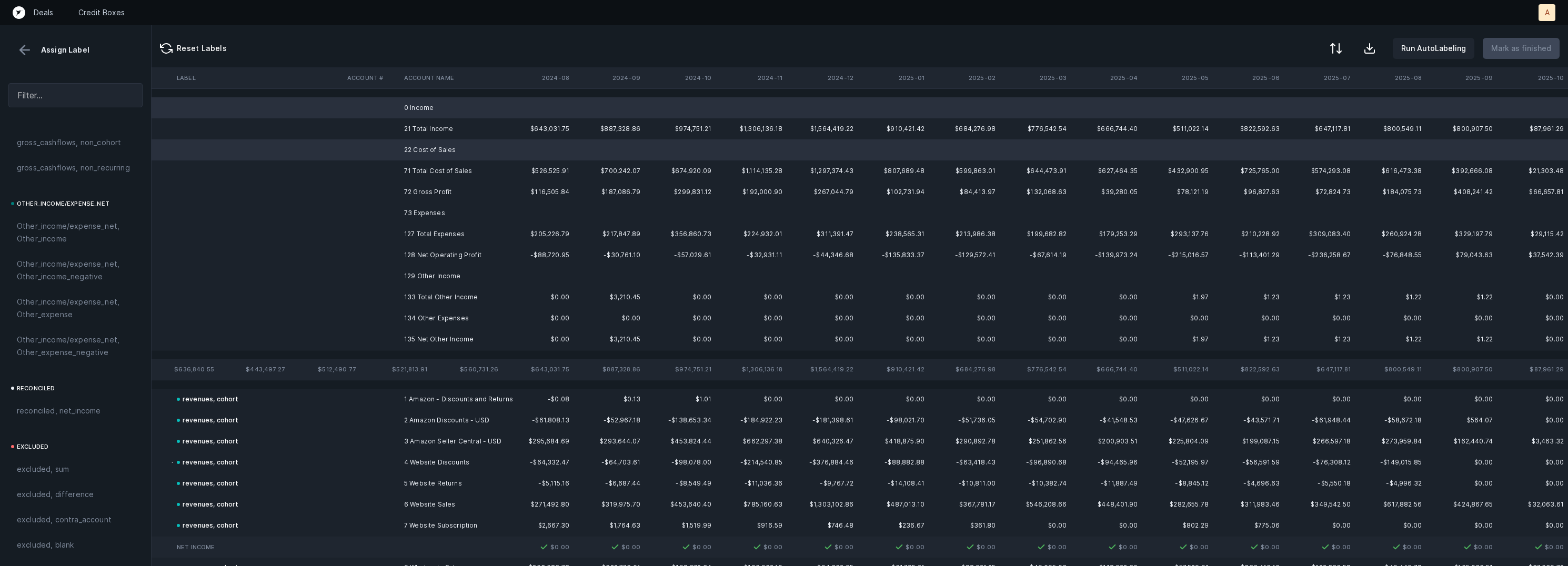
click at [443, 206] on td "73 Expenses" at bounding box center [464, 213] width 128 height 21
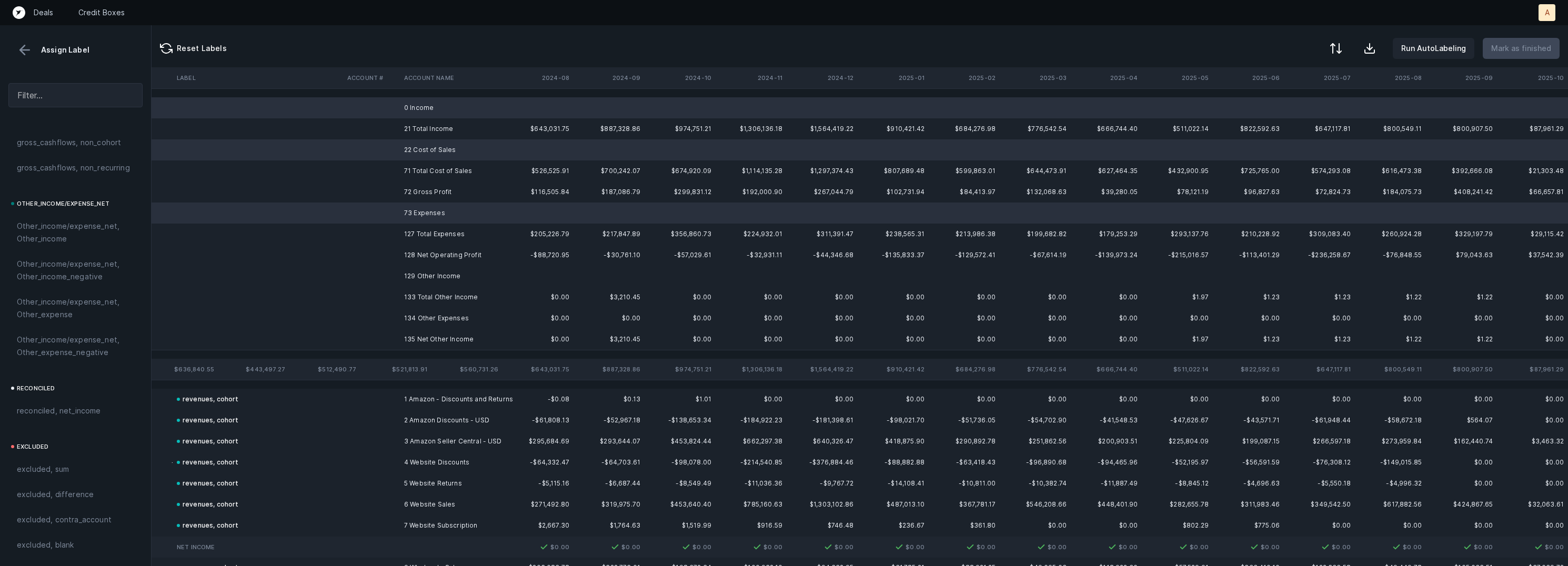
click at [439, 272] on td "129 Other Income" at bounding box center [464, 276] width 128 height 21
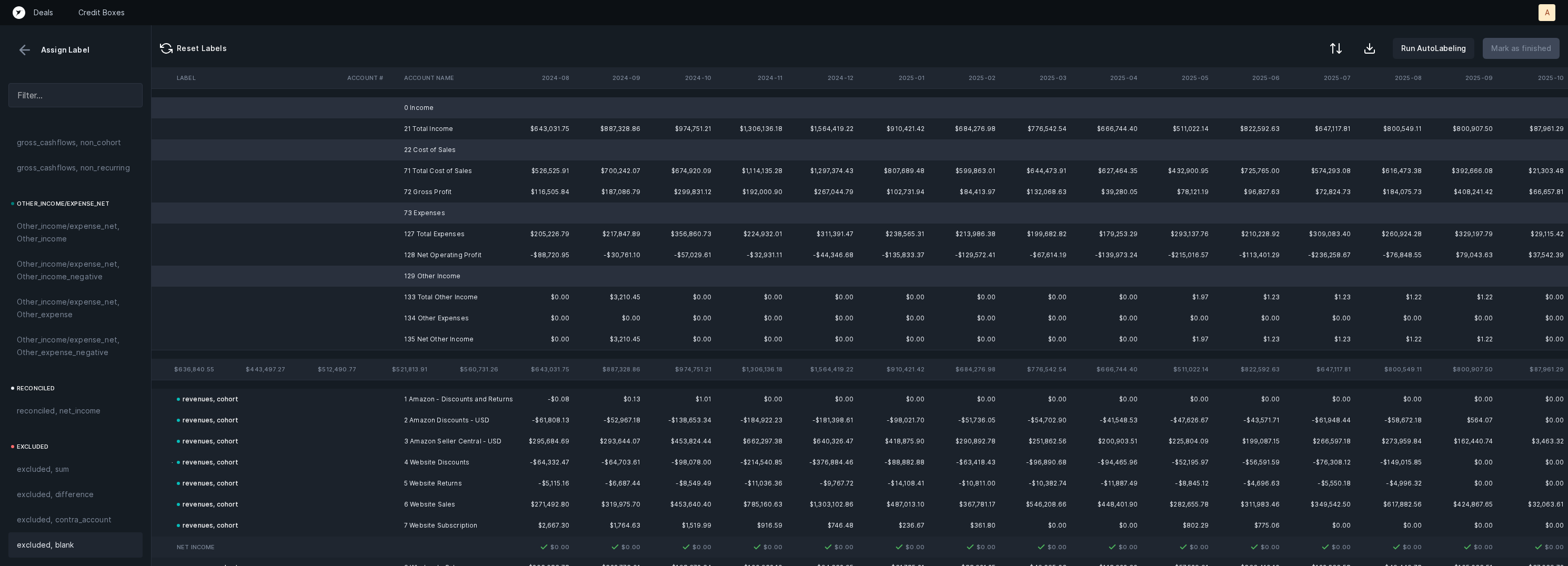
click at [71, 548] on span "excluded, blank" at bounding box center [45, 546] width 57 height 12
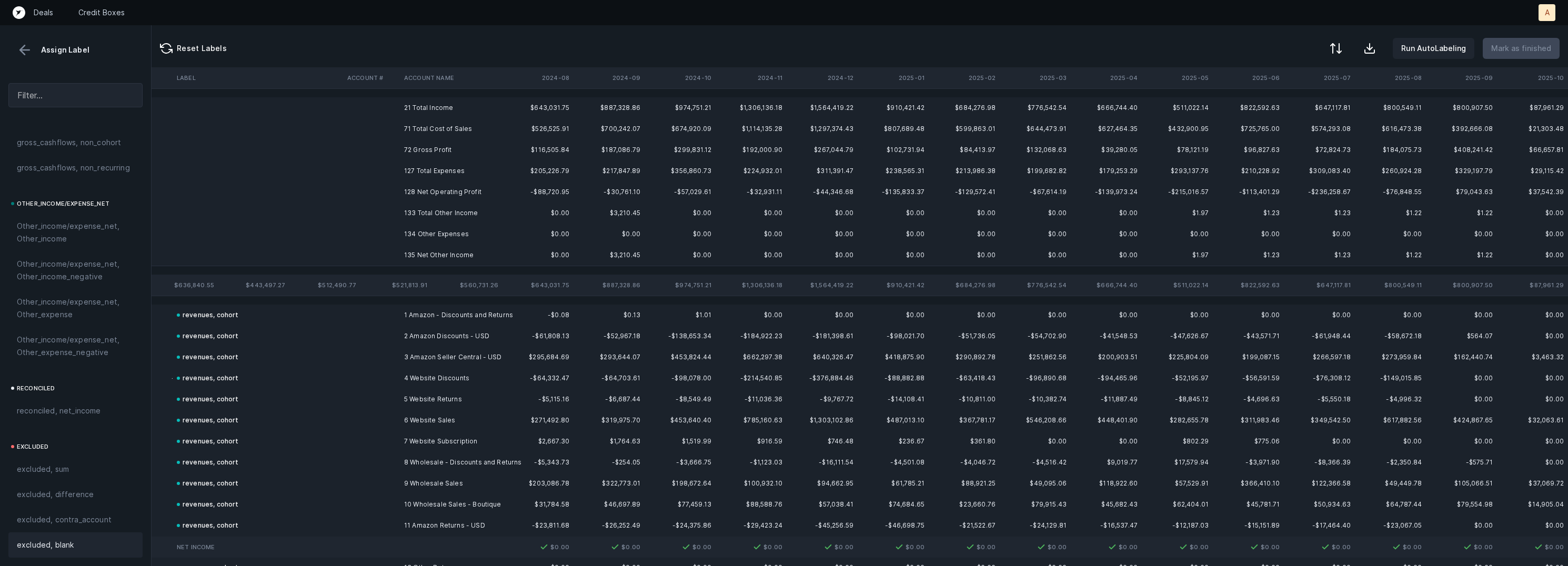
click at [436, 150] on td "72 Gross Profit" at bounding box center [464, 150] width 128 height 21
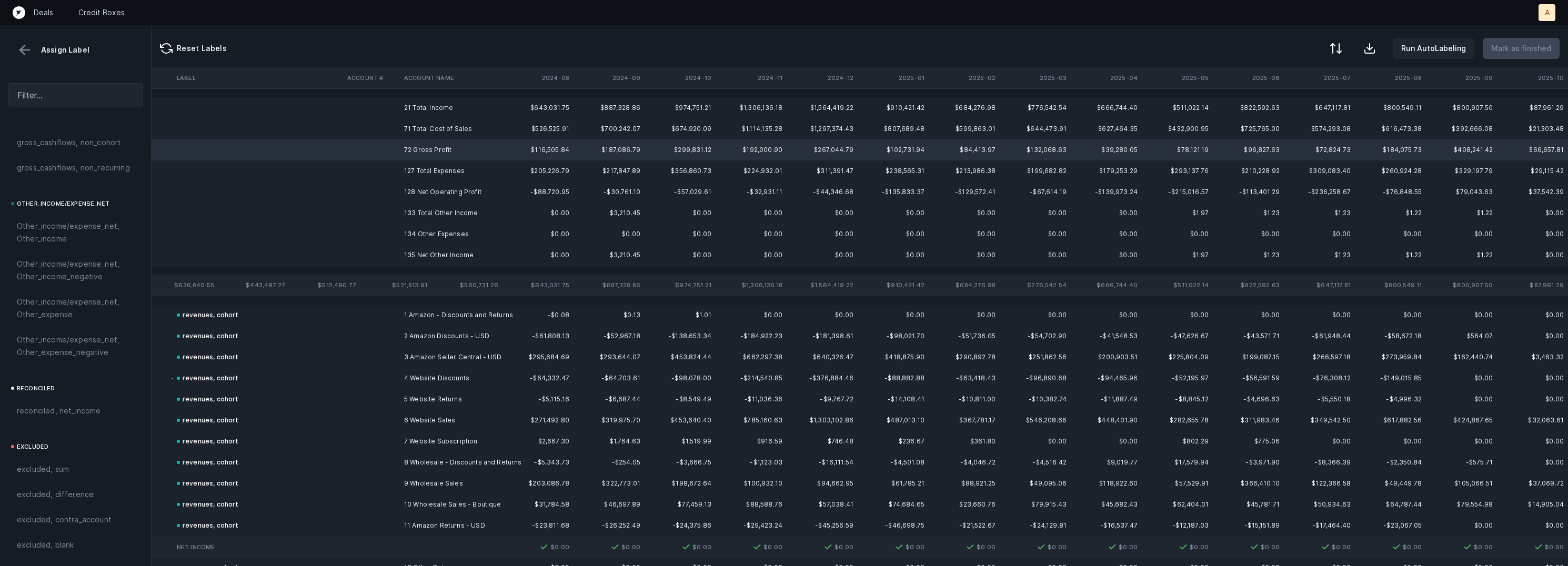
click at [428, 188] on td "128 Net Operating Profit" at bounding box center [464, 192] width 128 height 21
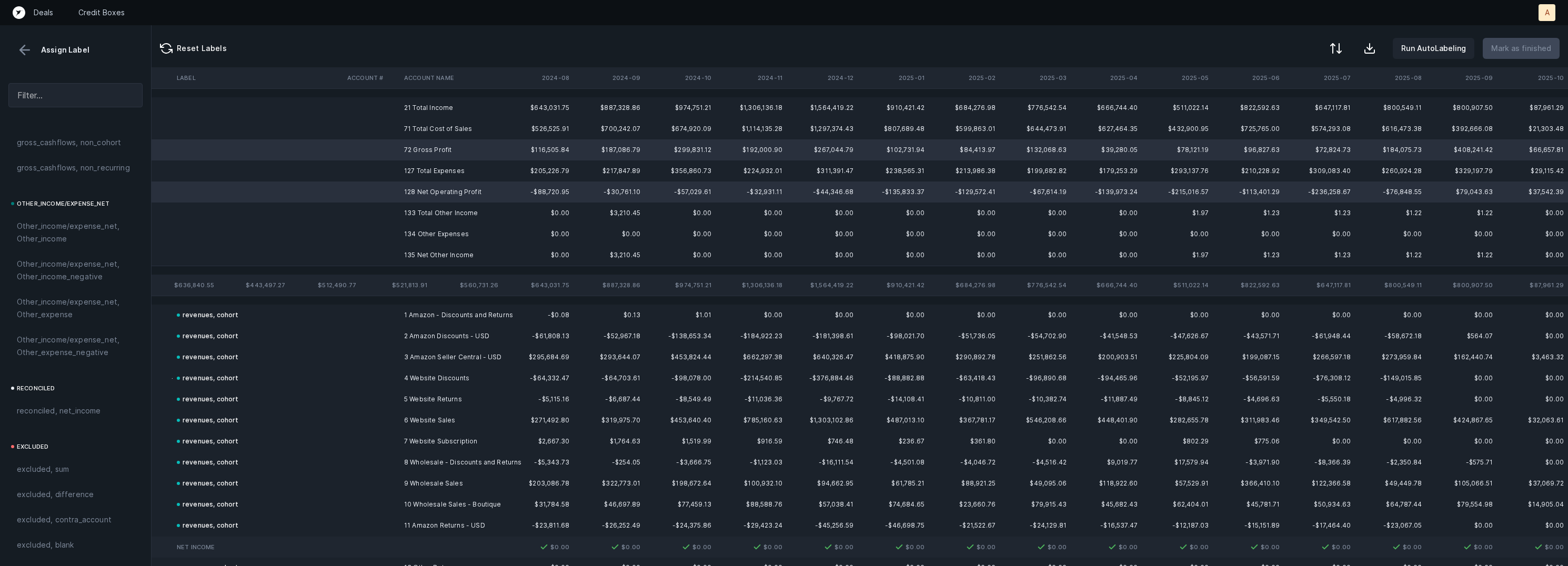
click at [423, 252] on td "135 Net Other Income" at bounding box center [464, 255] width 128 height 21
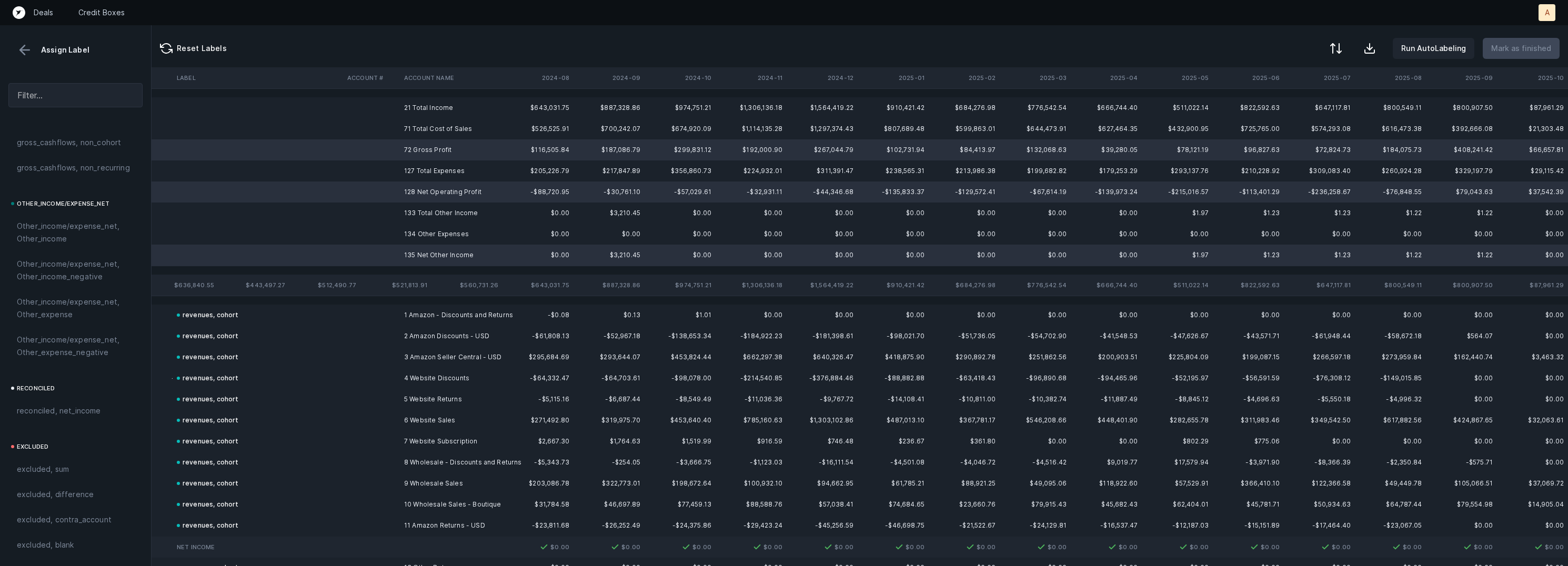
drag, startPoint x: 37, startPoint y: 500, endPoint x: 244, endPoint y: 225, distance: 344.2
click at [38, 500] on span "excluded, difference" at bounding box center [55, 495] width 77 height 12
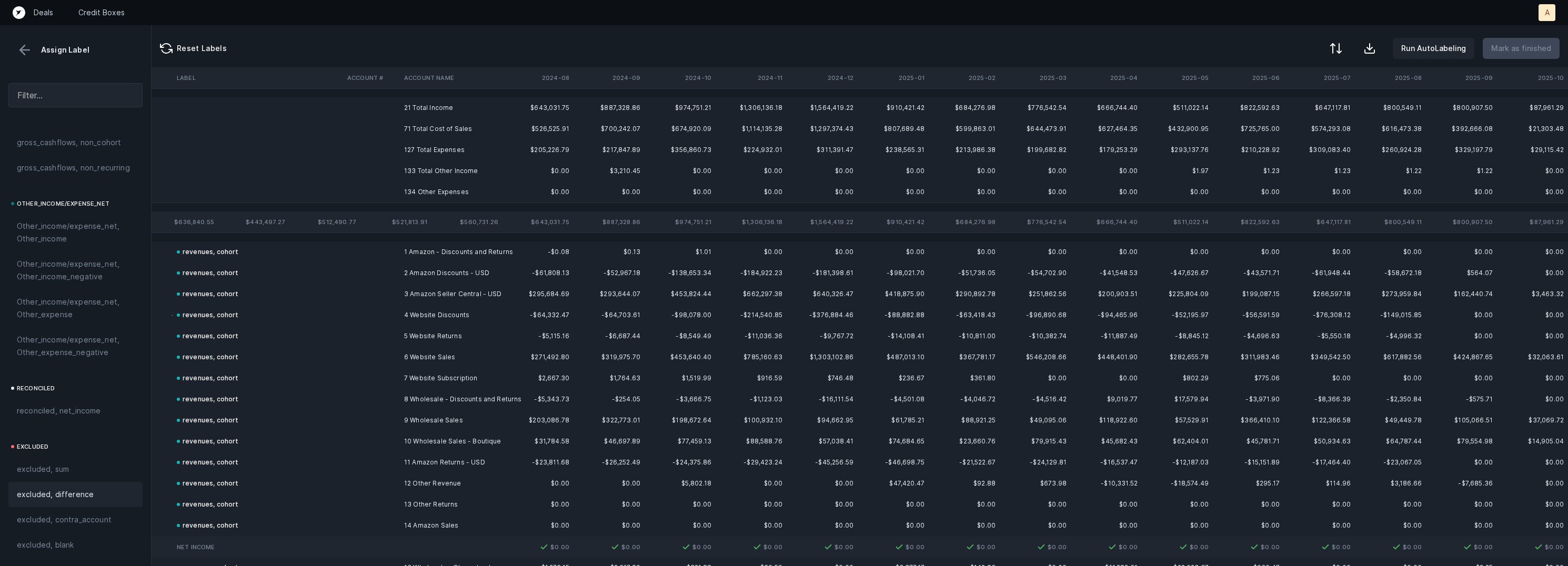
click at [442, 102] on td "21 Total Income" at bounding box center [464, 108] width 128 height 21
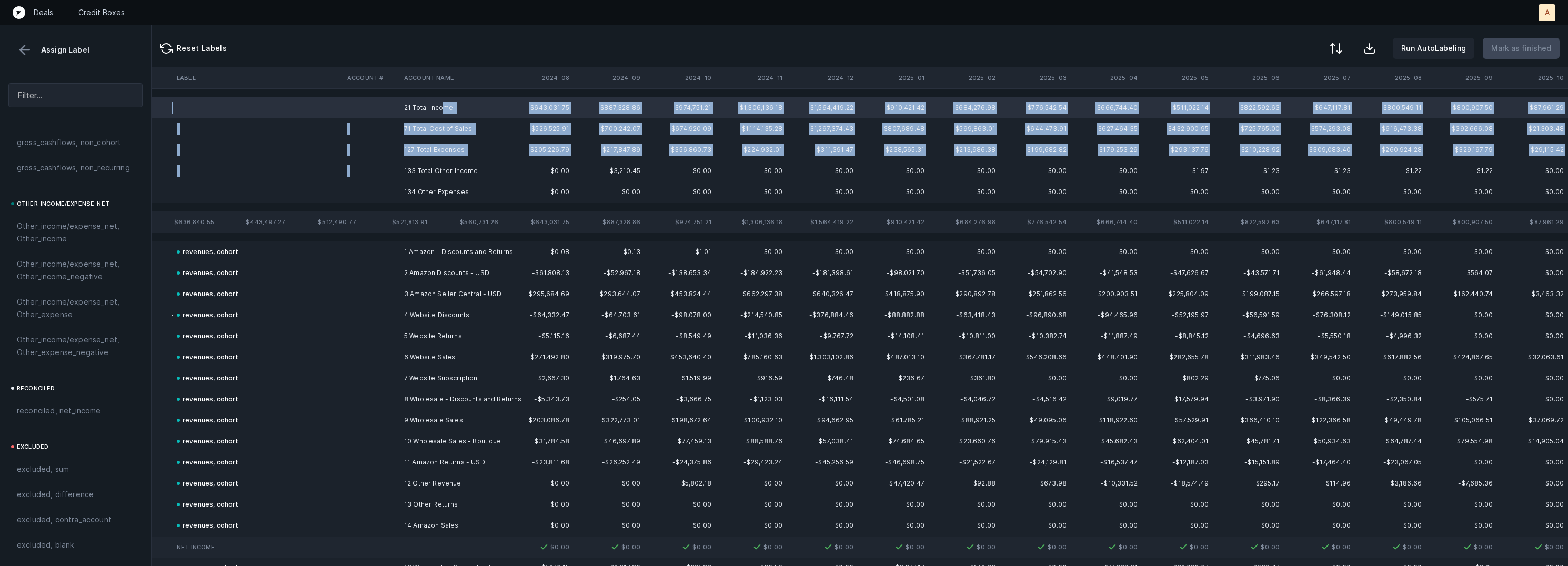
click at [436, 163] on td "133 Total Other Income" at bounding box center [464, 171] width 128 height 21
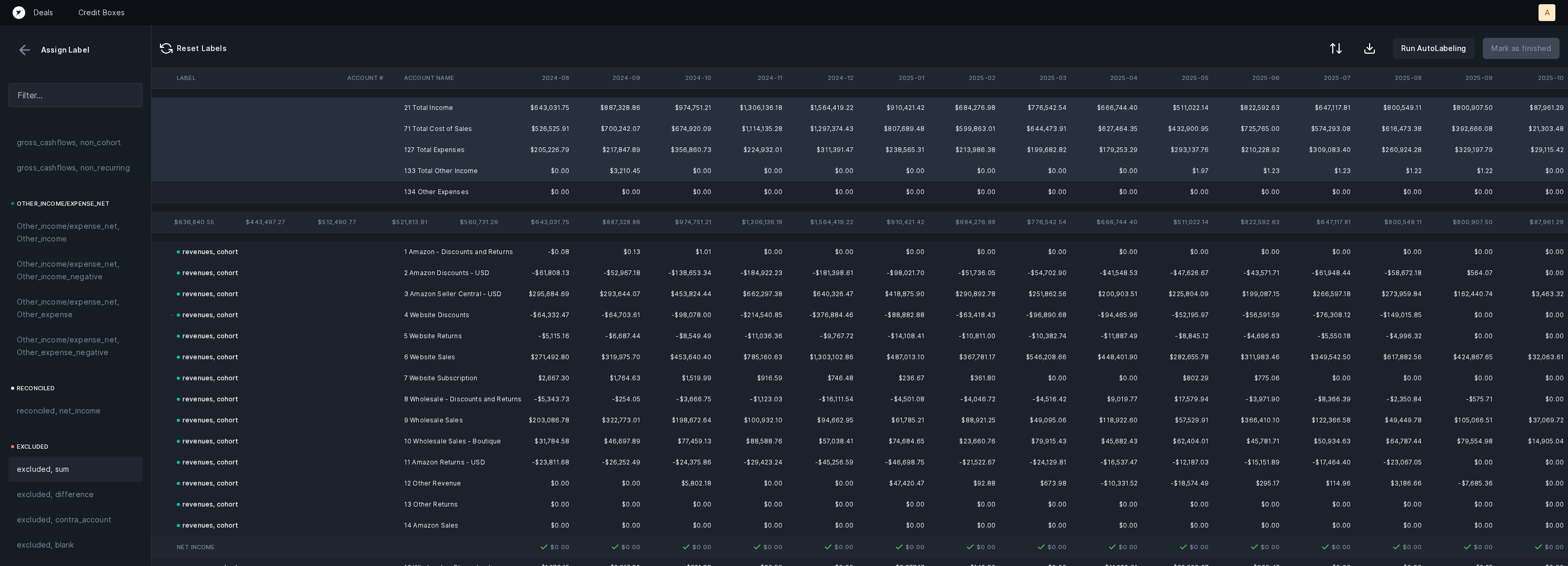
click at [64, 474] on span "excluded, sum" at bounding box center [42, 469] width 52 height 12
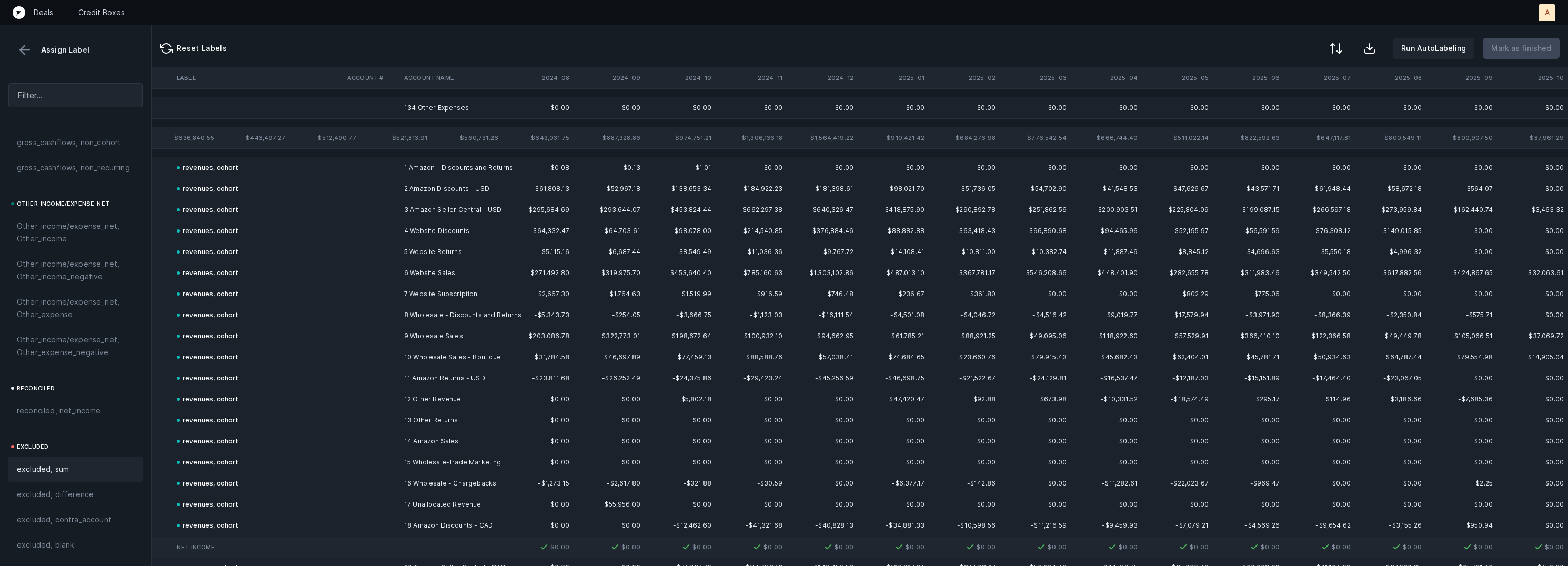
click at [421, 101] on td "134 Other Expenses" at bounding box center [464, 108] width 128 height 21
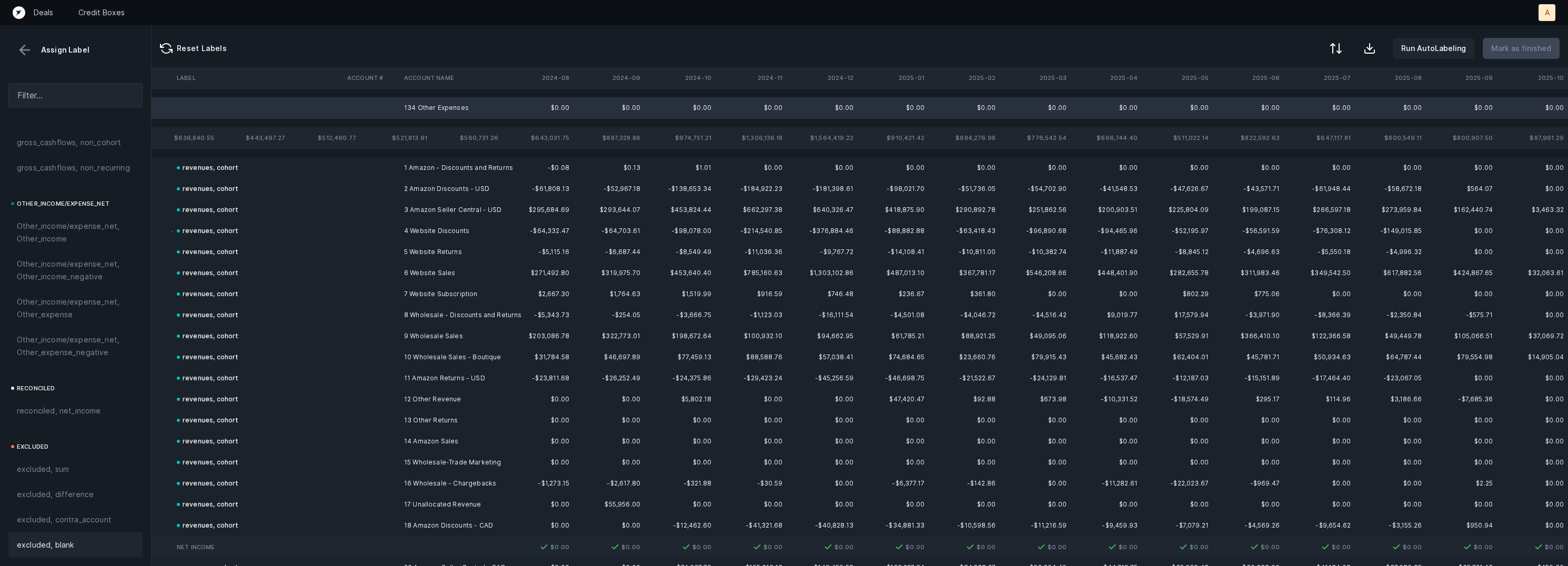
click at [57, 547] on span "excluded, blank" at bounding box center [45, 546] width 57 height 12
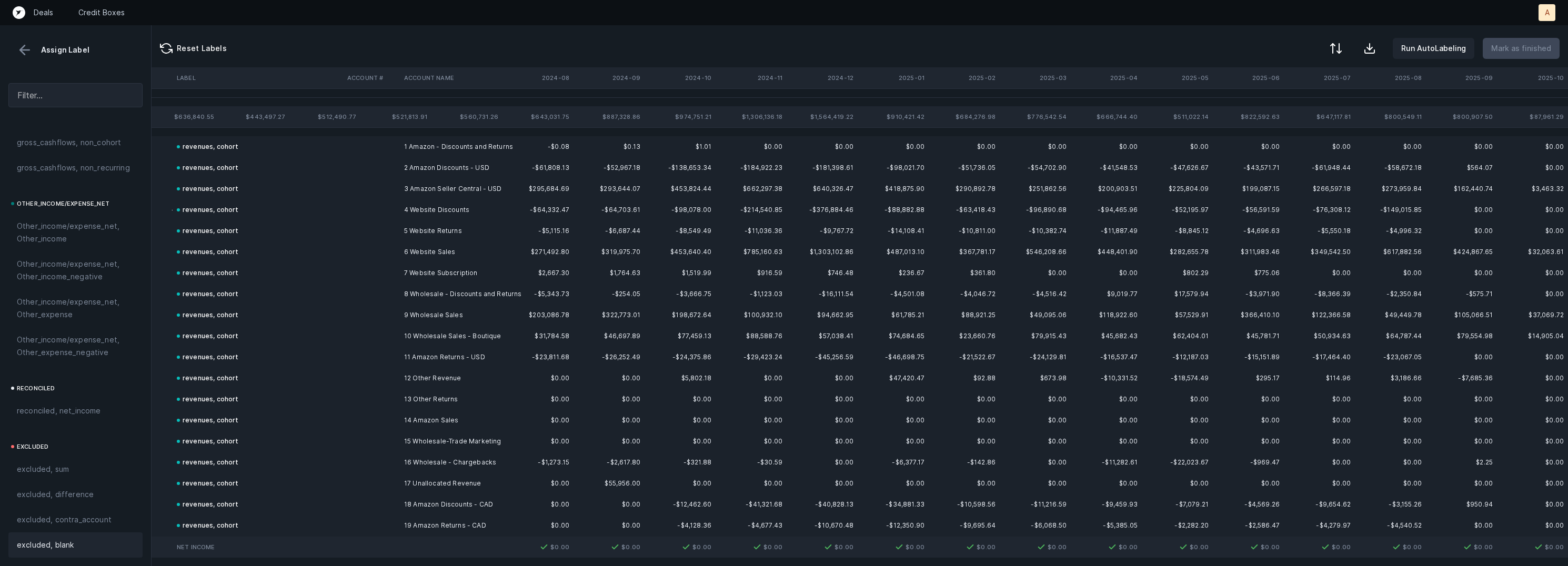
click at [29, 47] on button at bounding box center [25, 50] width 16 height 16
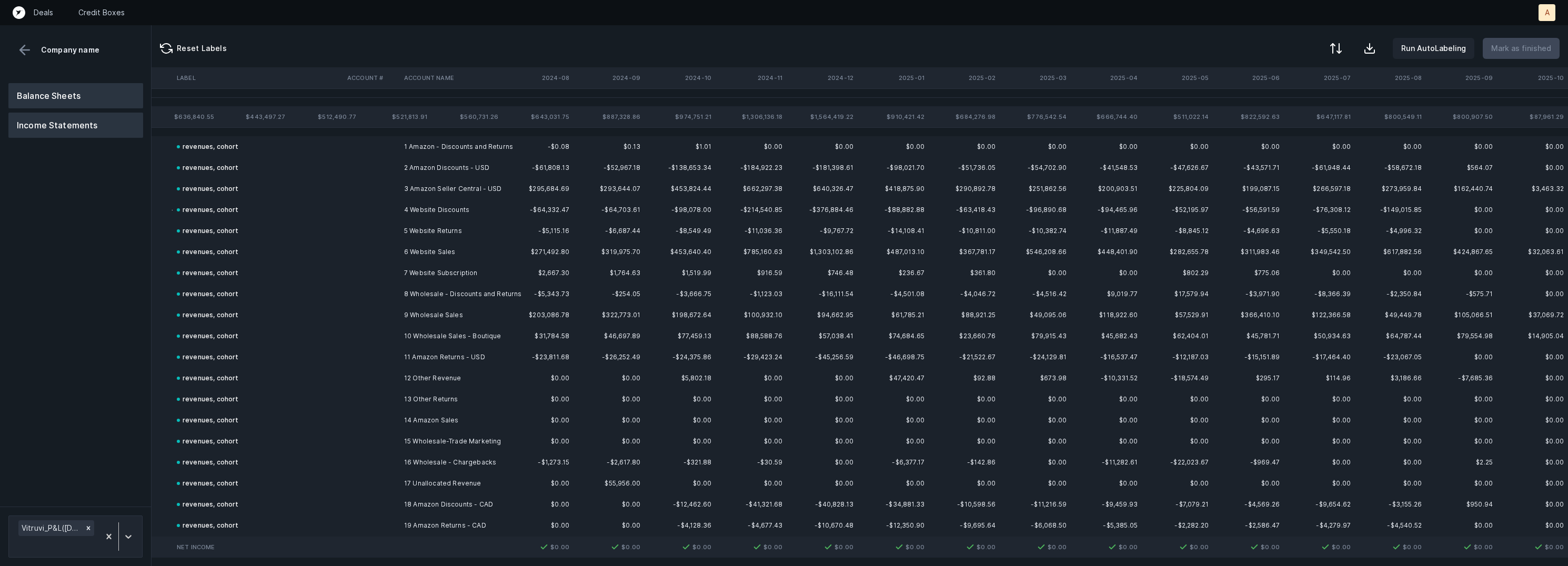
click at [44, 93] on button "Balance Sheets" at bounding box center [76, 96] width 135 height 26
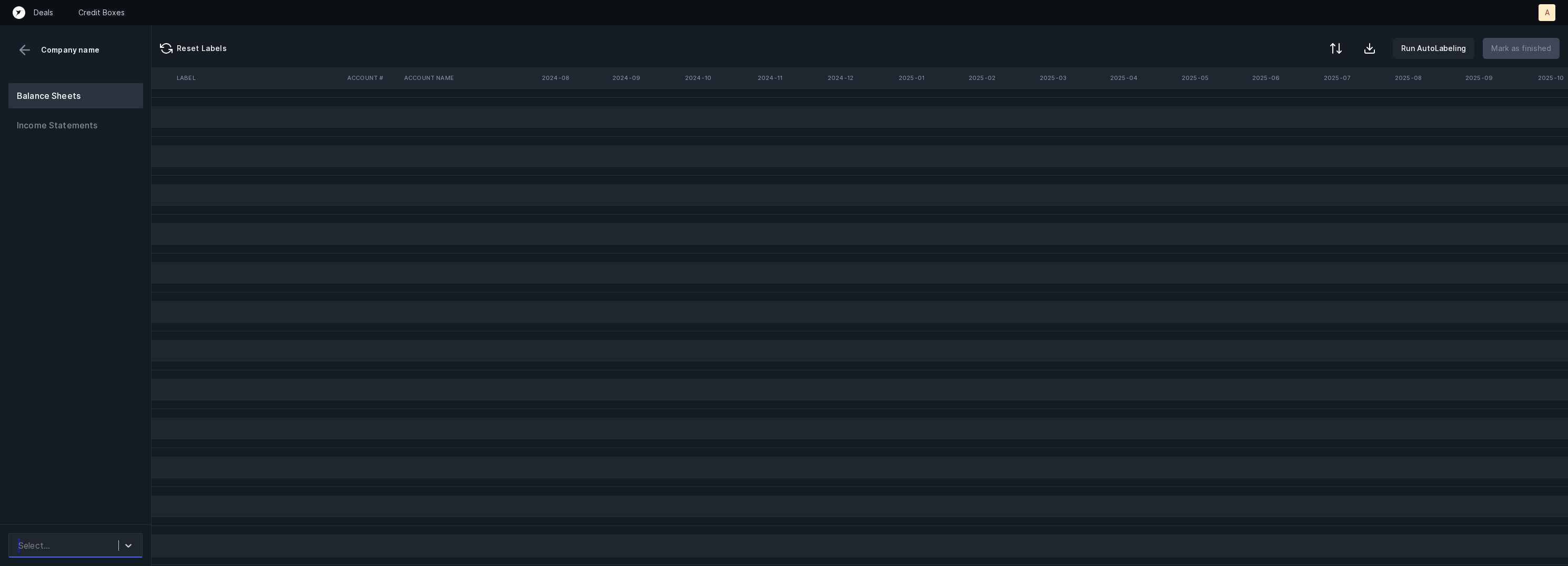
click at [89, 546] on div "Select..." at bounding box center [66, 546] width 105 height 19
click at [100, 514] on div "Vitruvi_BS(2022-2025)_Cleaned.csv" at bounding box center [76, 510] width 135 height 34
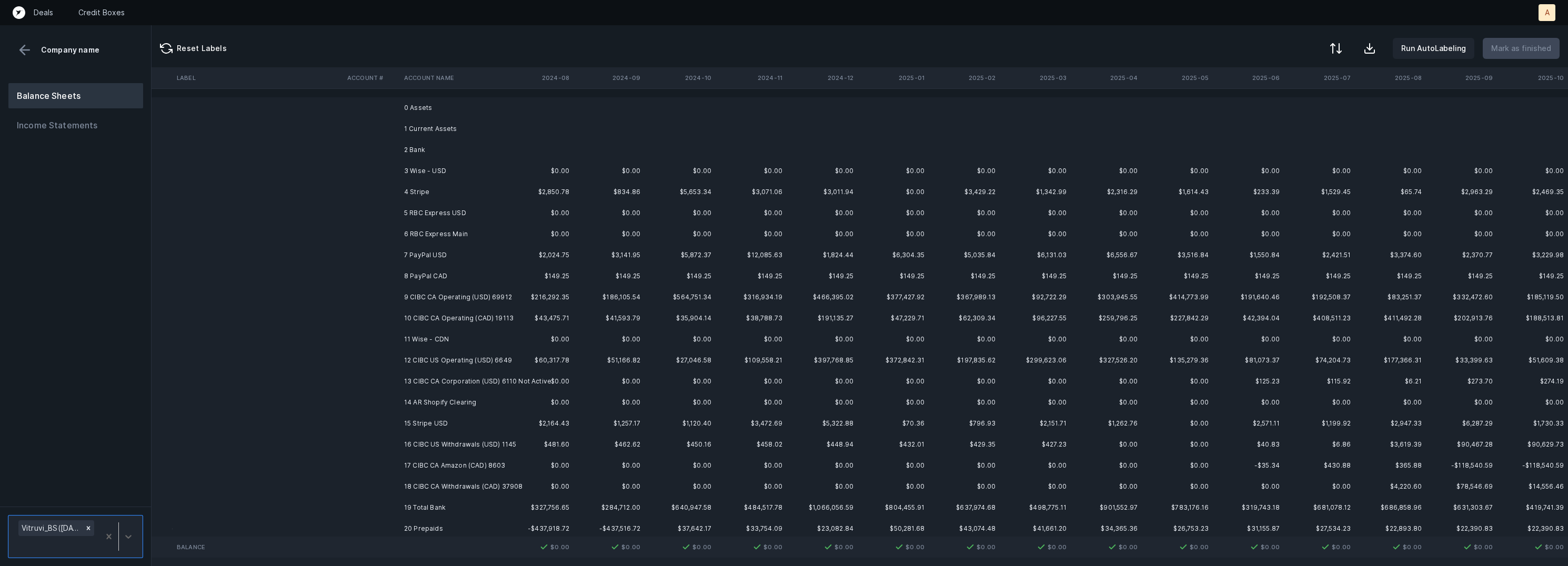
click at [459, 165] on td "3 Wise - USD" at bounding box center [464, 171] width 128 height 21
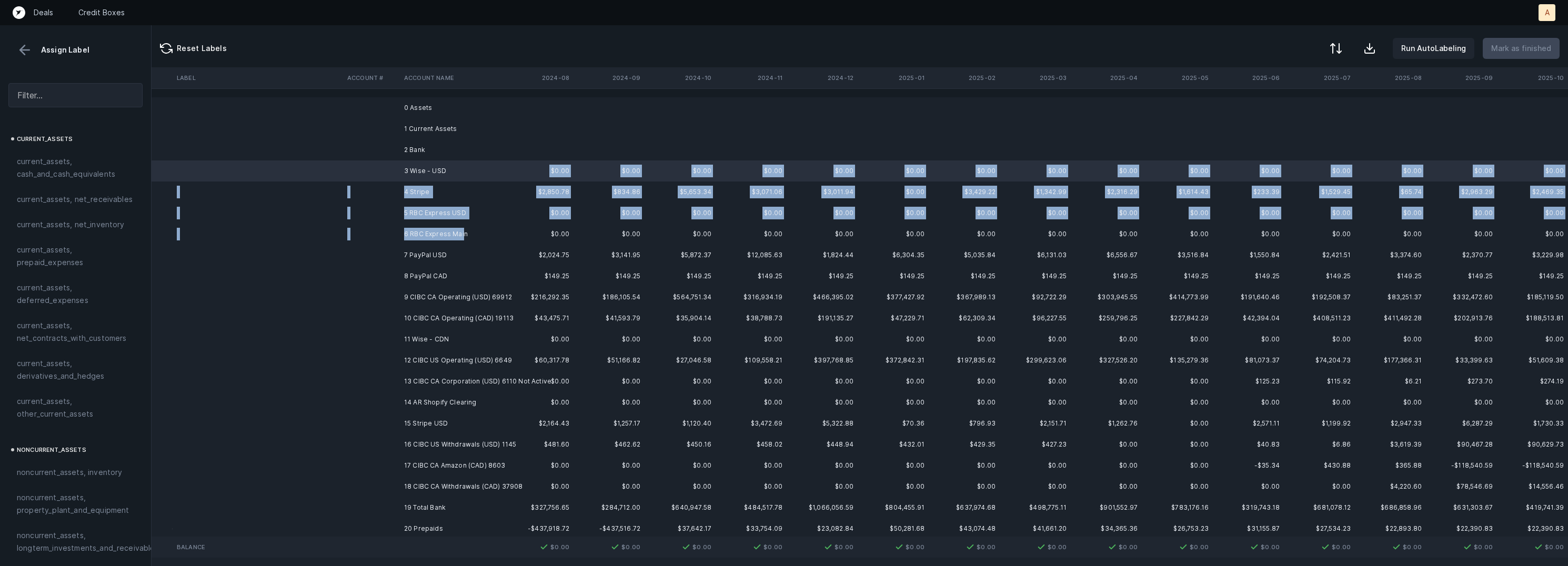
click at [463, 230] on td "6 RBC Express Main" at bounding box center [464, 235] width 128 height 21
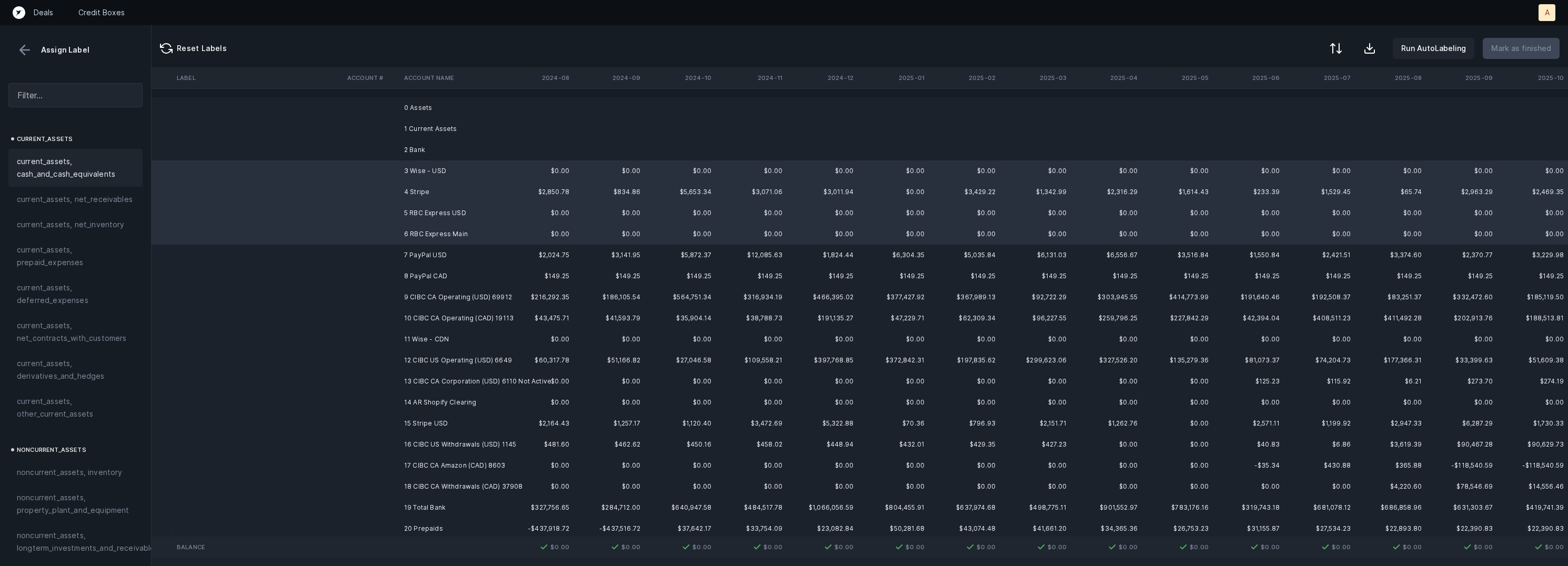
click at [74, 174] on span "current_assets, cash_and_cash_equivalents" at bounding box center [75, 167] width 118 height 26
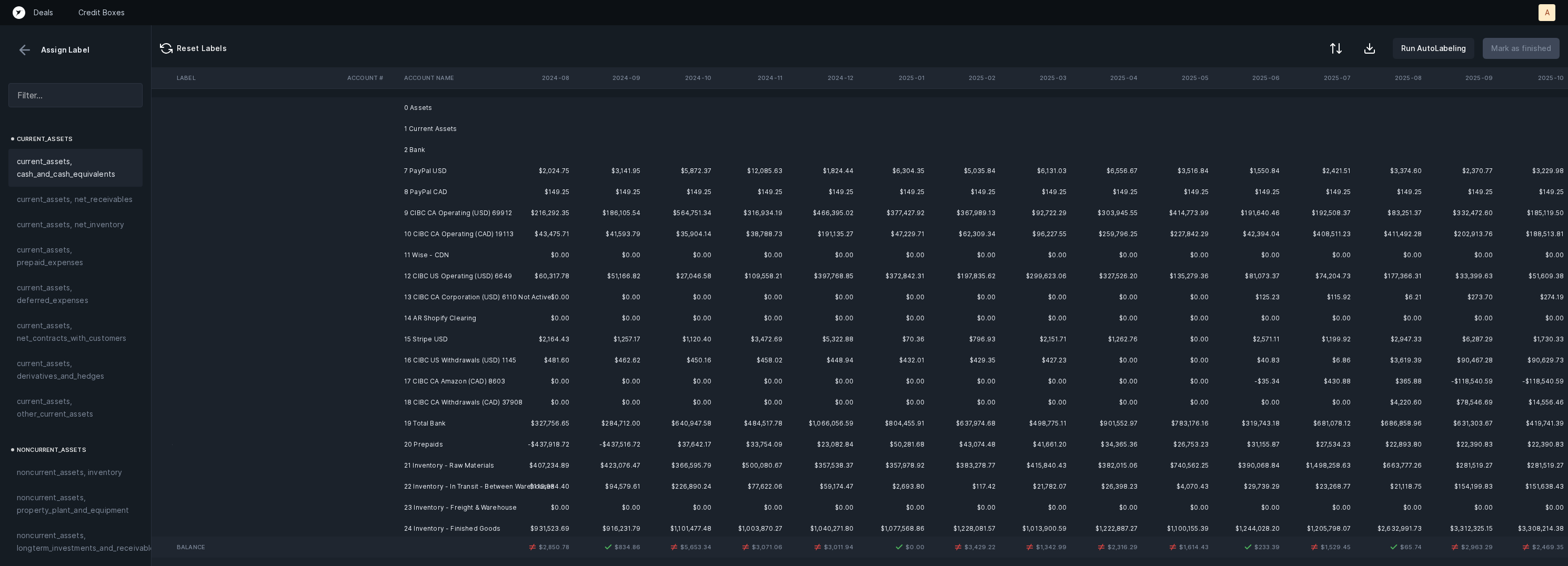
click at [1352, 53] on div "Run AutoLabeling Mark as finished" at bounding box center [1442, 49] width 234 height 21
click at [1337, 51] on div at bounding box center [1335, 50] width 12 height 12
click at [1303, 85] on div "By original order" at bounding box center [1274, 90] width 59 height 12
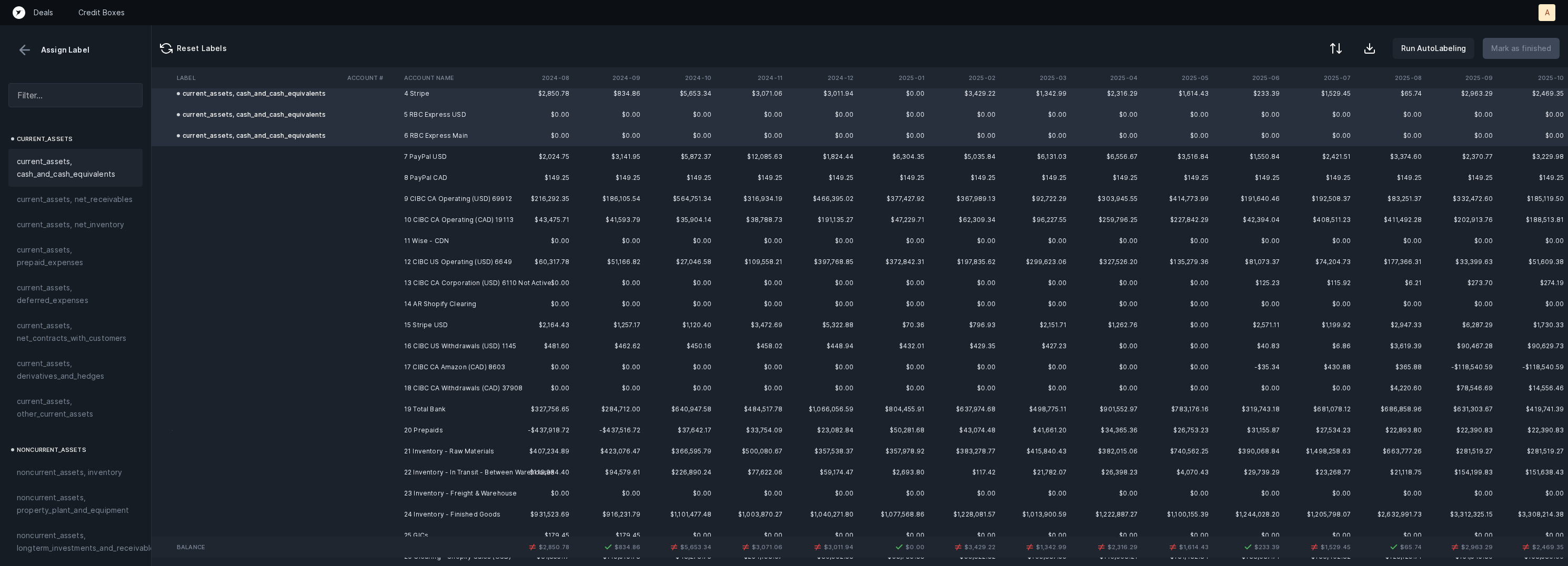
scroll to position [105, 2373]
click at [429, 147] on td "7 PayPal USD" at bounding box center [464, 150] width 128 height 21
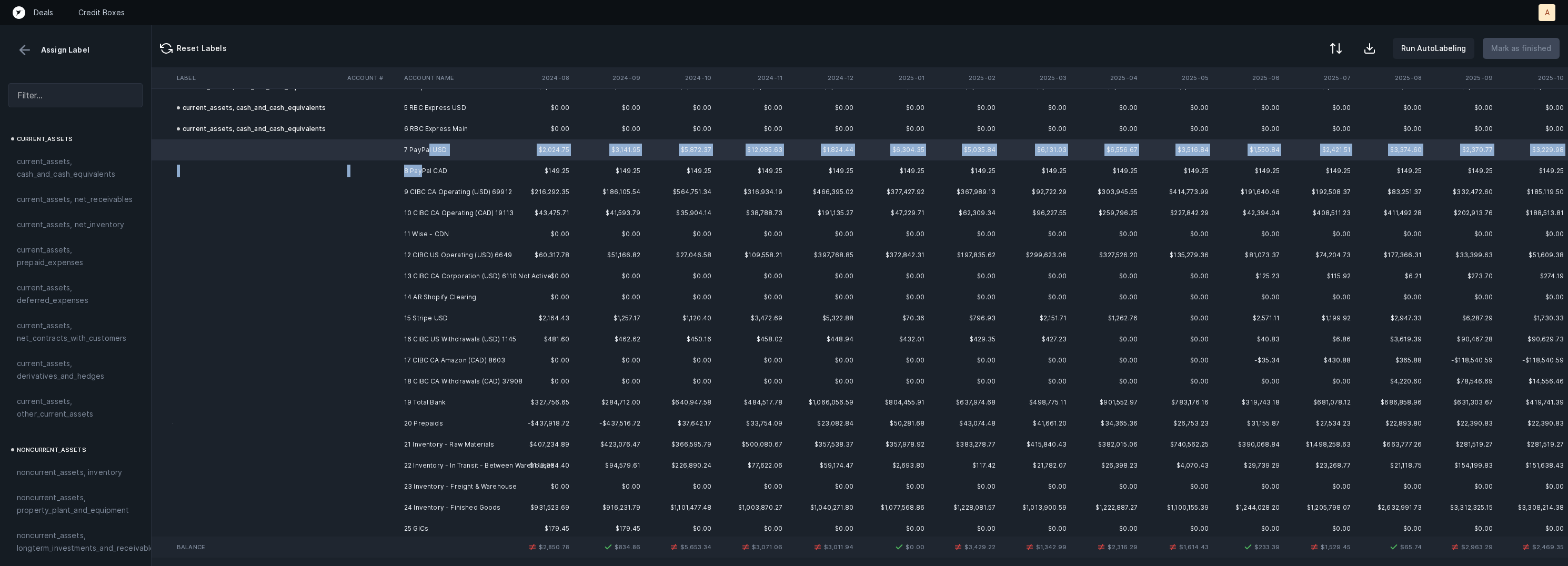
click at [422, 174] on td "8 PayPal CAD" at bounding box center [464, 171] width 128 height 21
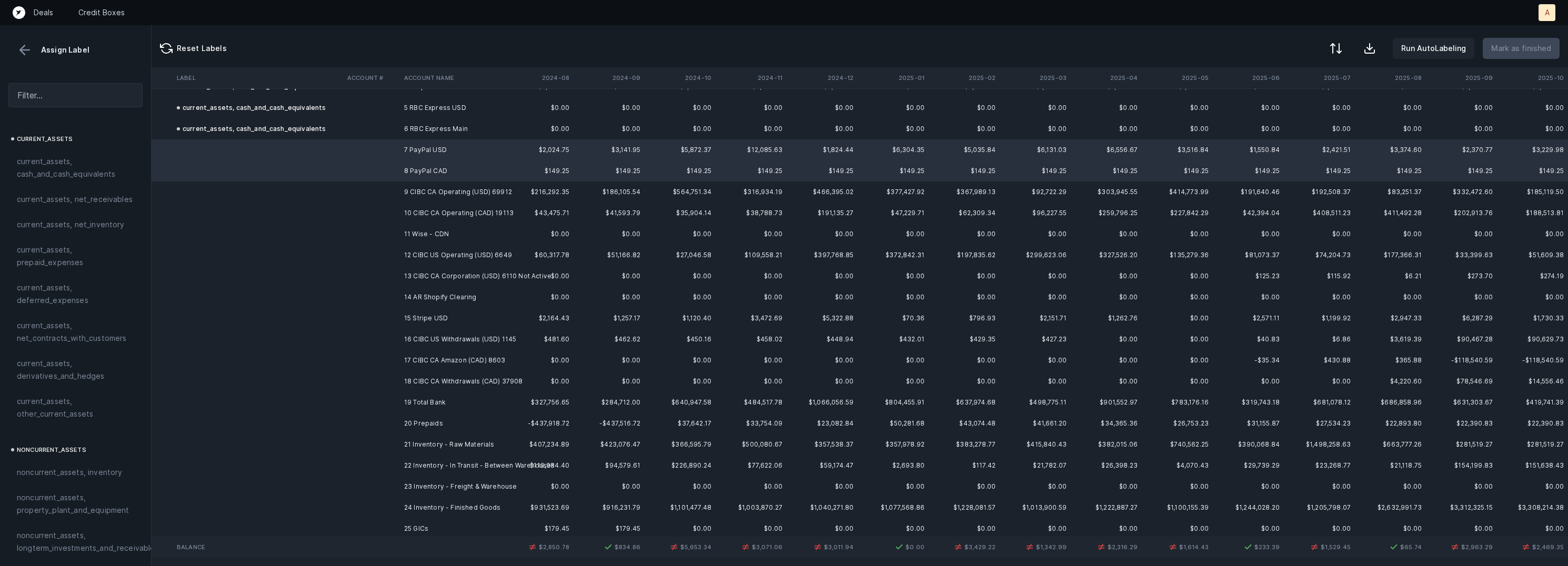
click at [421, 214] on td "10 CIBC CA Operating (CAD) 19113" at bounding box center [464, 213] width 128 height 21
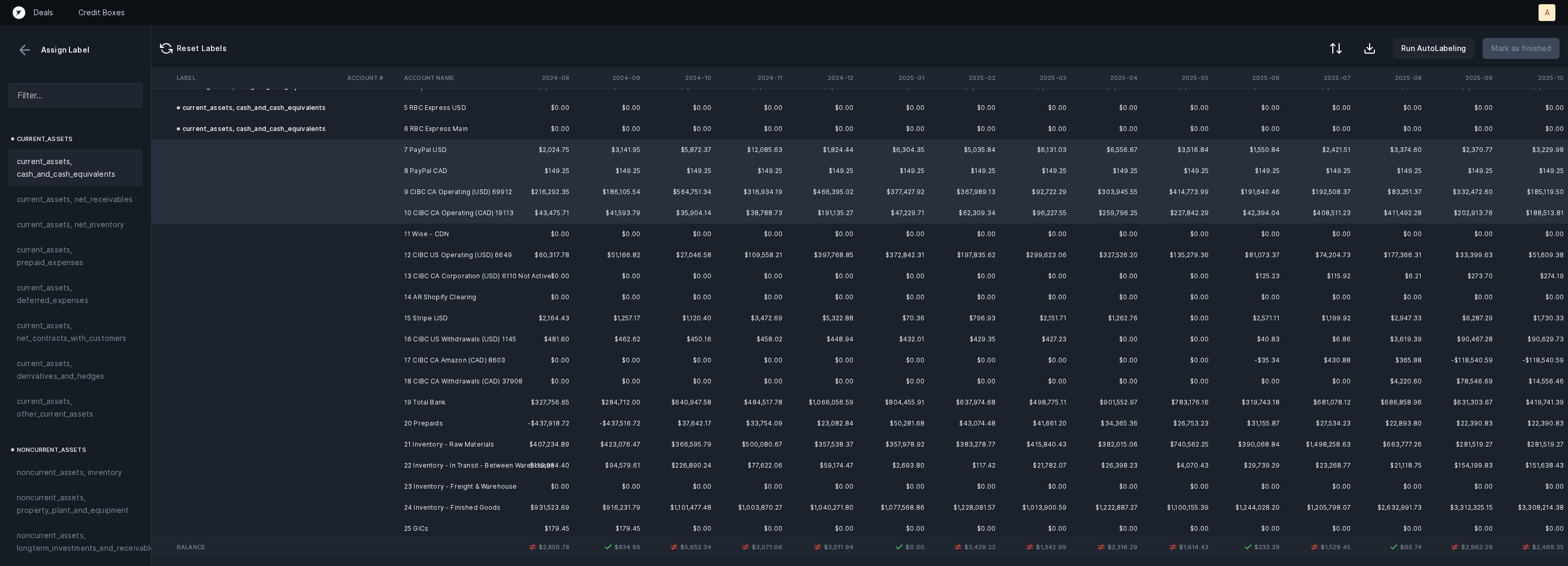
click at [97, 156] on span "current_assets, cash_and_cash_equivalents" at bounding box center [75, 167] width 118 height 26
click at [414, 225] on td "11 Wise - CDN" at bounding box center [464, 235] width 128 height 21
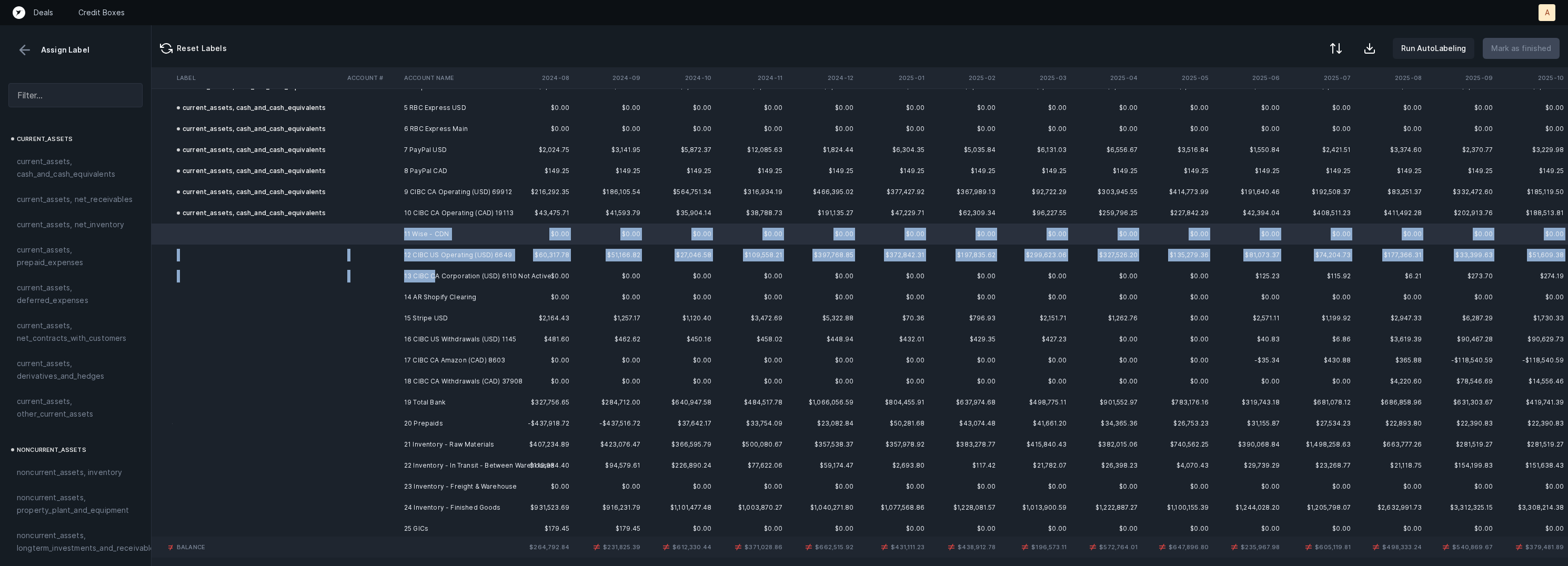
click at [436, 275] on td "13 CIBC CA Corporation (USD) 6110 Not Active" at bounding box center [464, 276] width 128 height 21
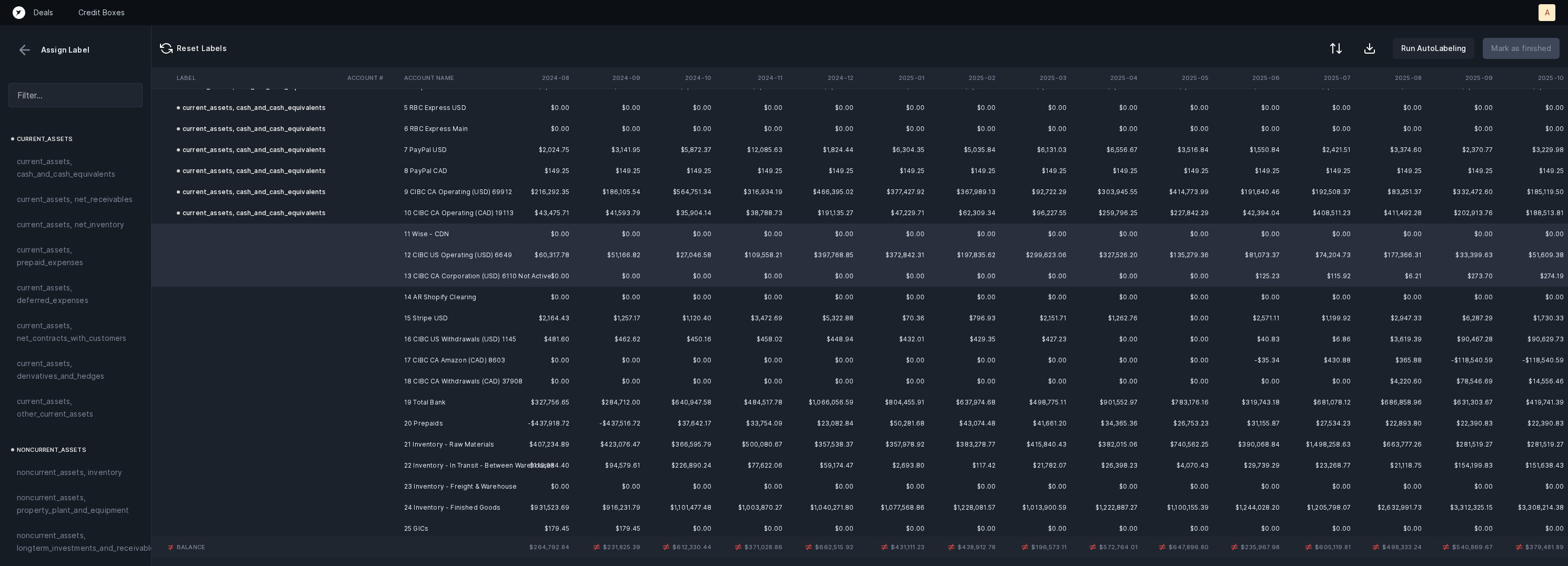
click at [424, 305] on td "14 AR Shopify Clearing" at bounding box center [464, 298] width 128 height 21
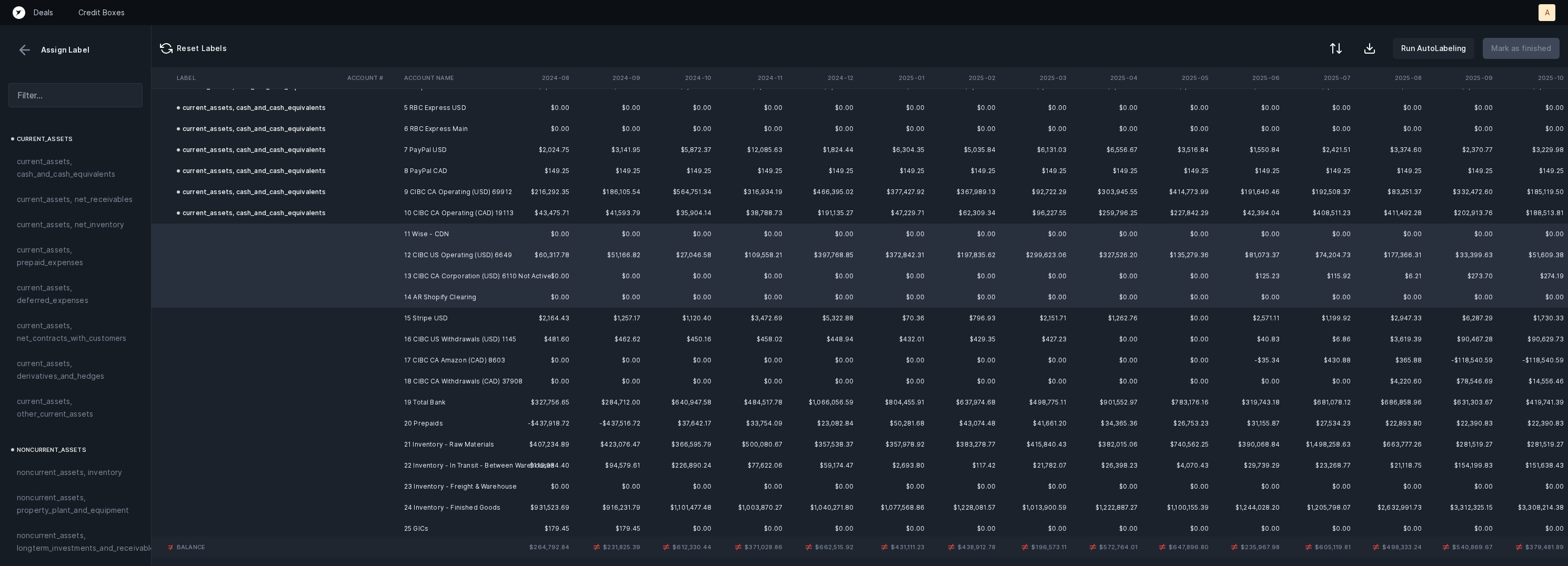
click at [416, 330] on td "16 CIBC US Withdrawals (USD) 1145" at bounding box center [464, 339] width 128 height 21
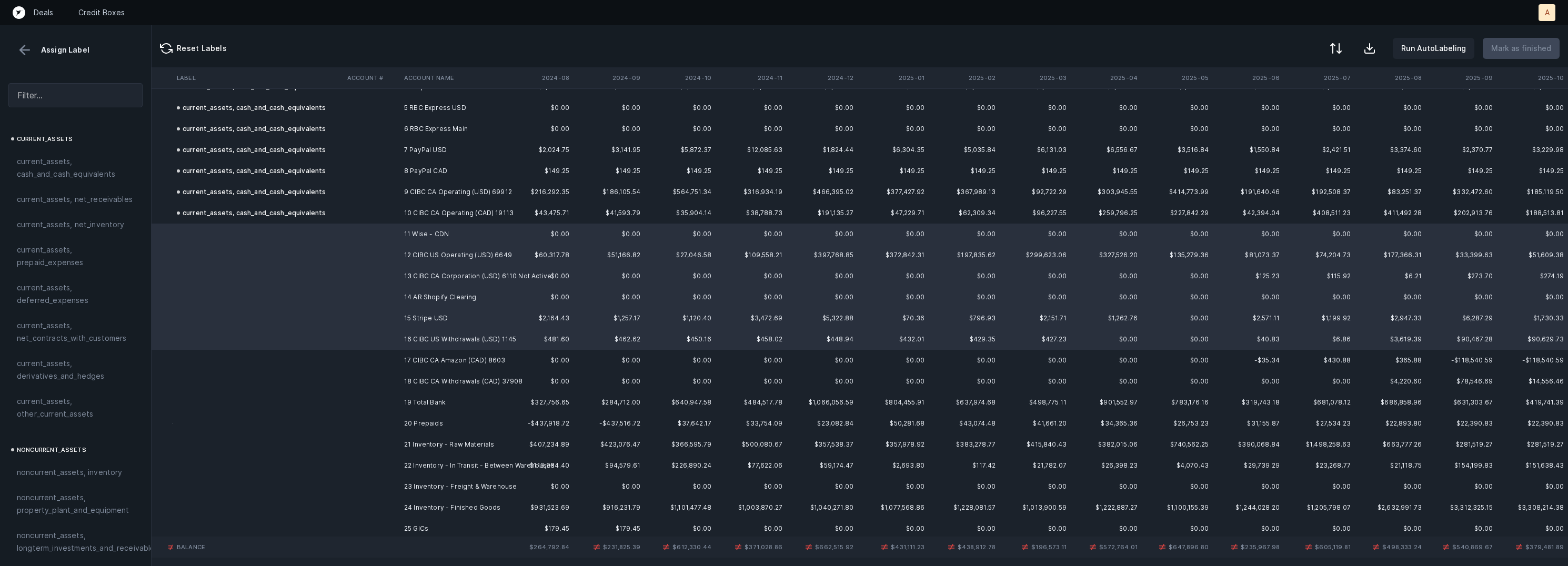
click at [411, 377] on td "18 CIBC CA Withdrawals (CAD) 37908" at bounding box center [464, 382] width 128 height 21
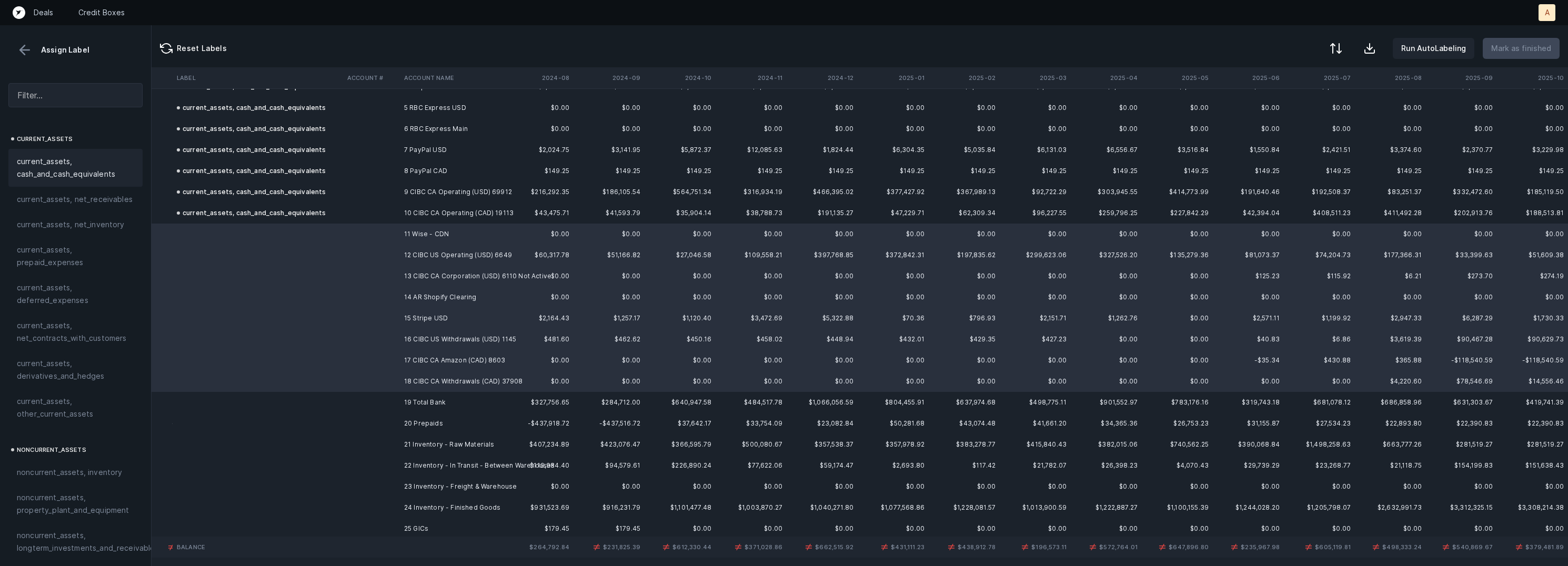
click at [54, 164] on span "current_assets, cash_and_cash_equivalents" at bounding box center [75, 167] width 118 height 26
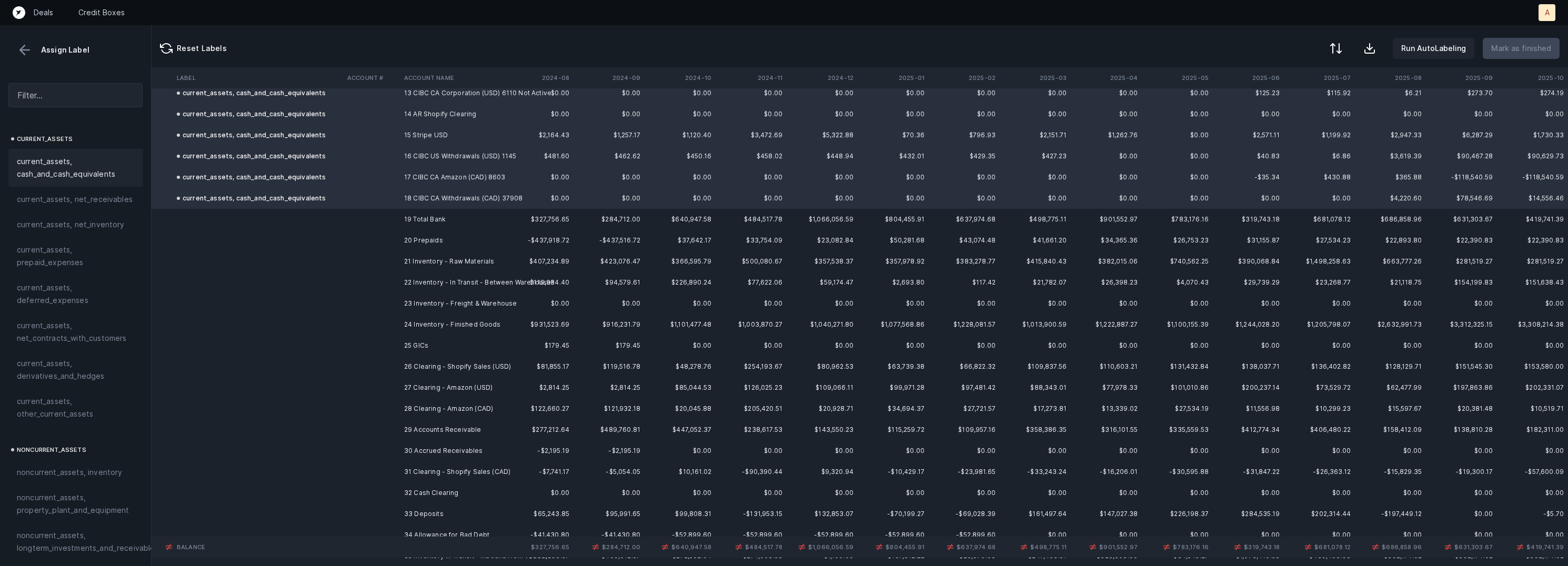
scroll to position [305, 2373]
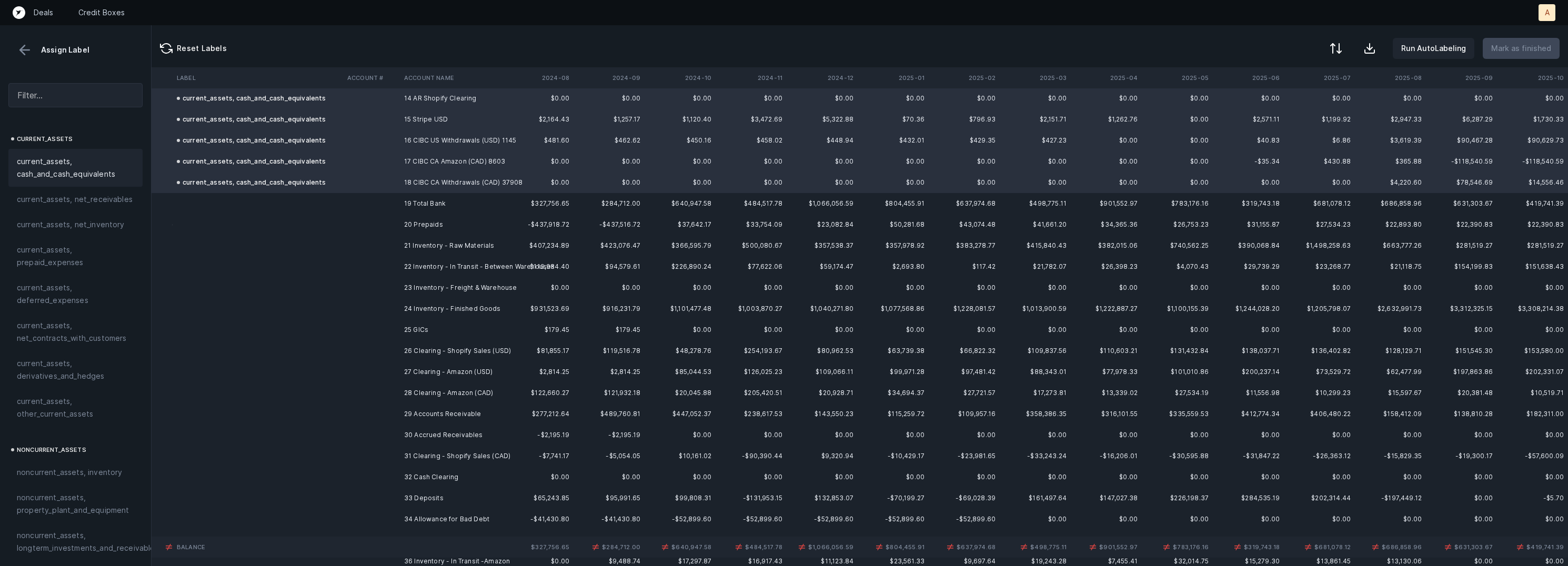
click at [469, 228] on td "20 Prepaids" at bounding box center [464, 225] width 128 height 21
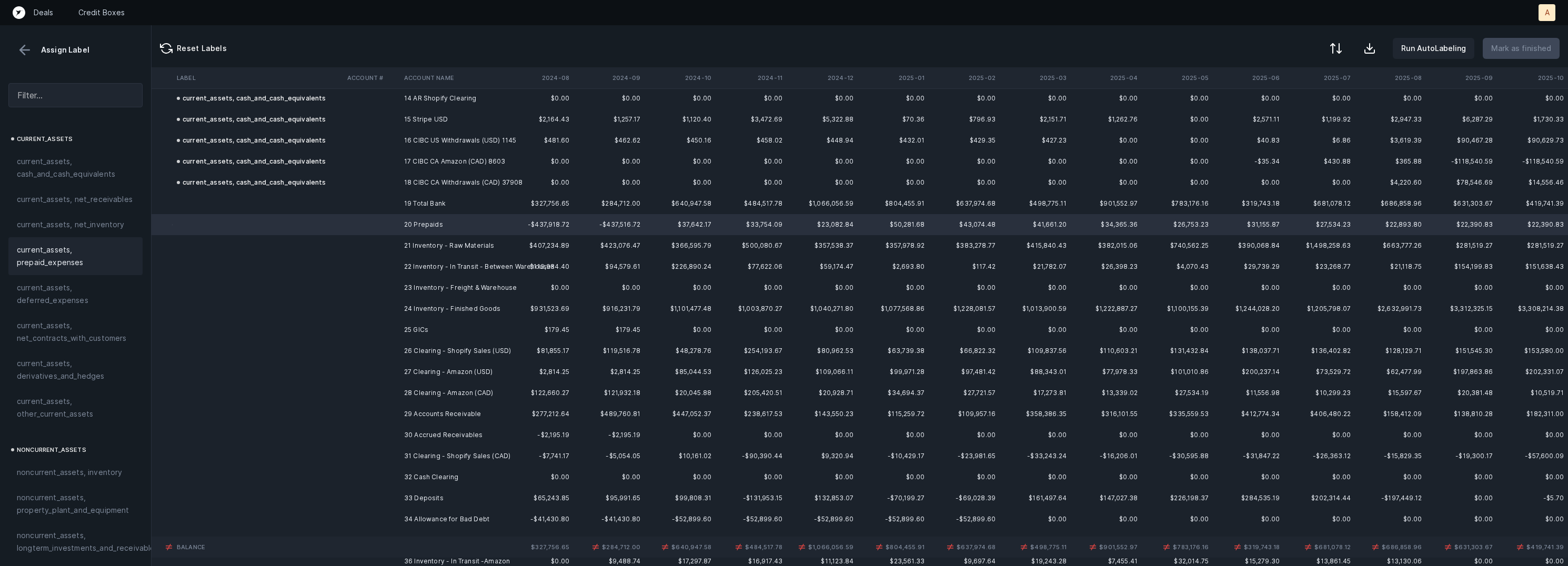
click at [86, 252] on span "current_assets, prepaid_expenses" at bounding box center [75, 256] width 118 height 26
click at [397, 246] on td at bounding box center [372, 246] width 57 height 21
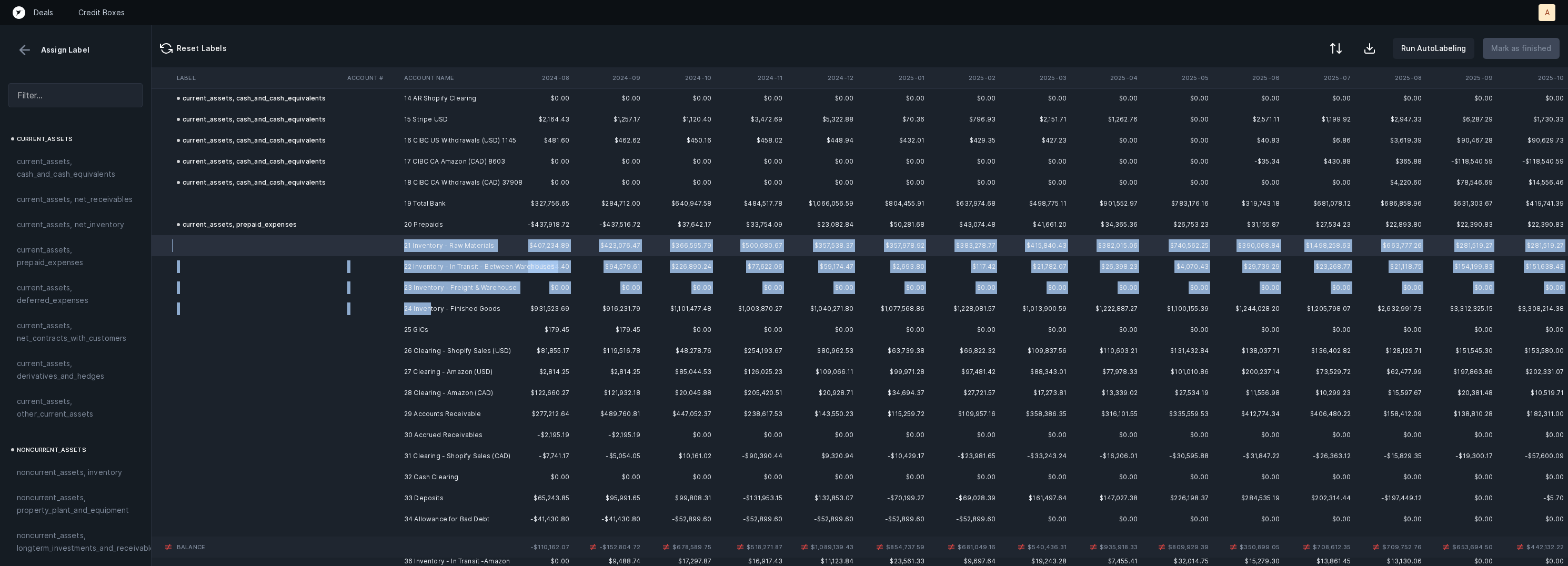
click at [431, 313] on td "24 Inventory - Finished Goods" at bounding box center [464, 309] width 128 height 21
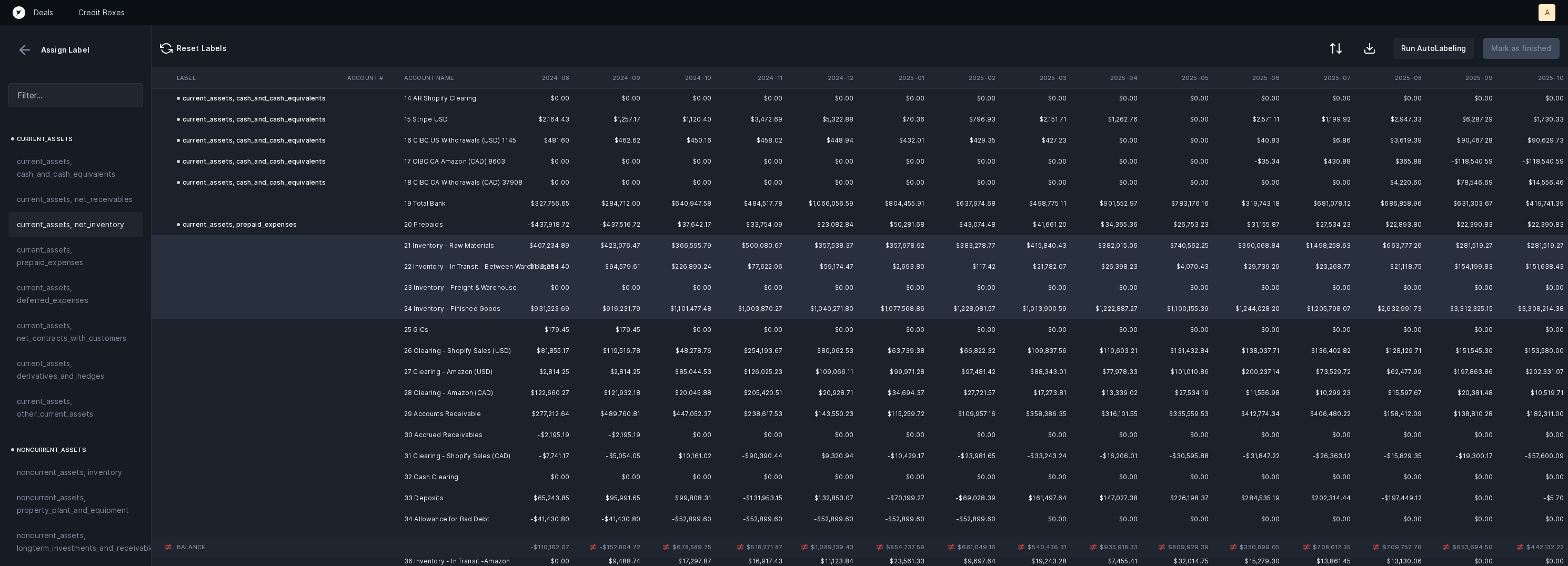
click at [84, 225] on span "current_assets, net_inventory" at bounding box center [71, 225] width 108 height 12
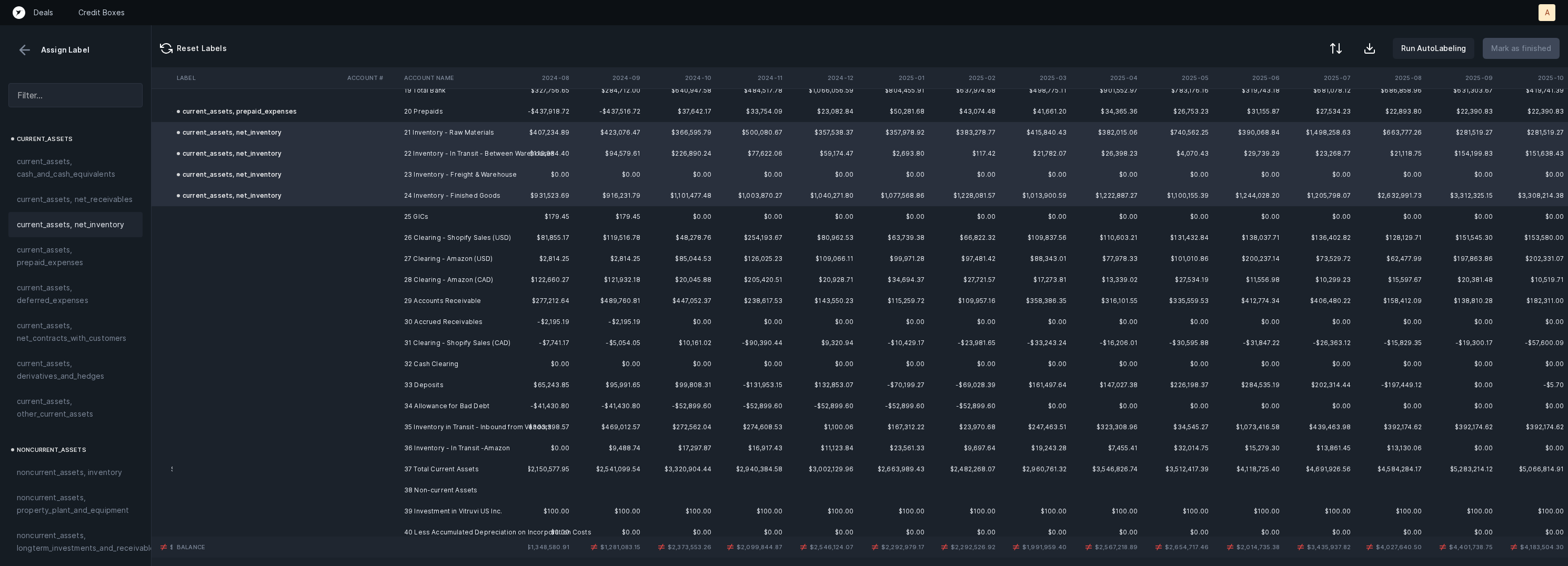
scroll to position [426, 2373]
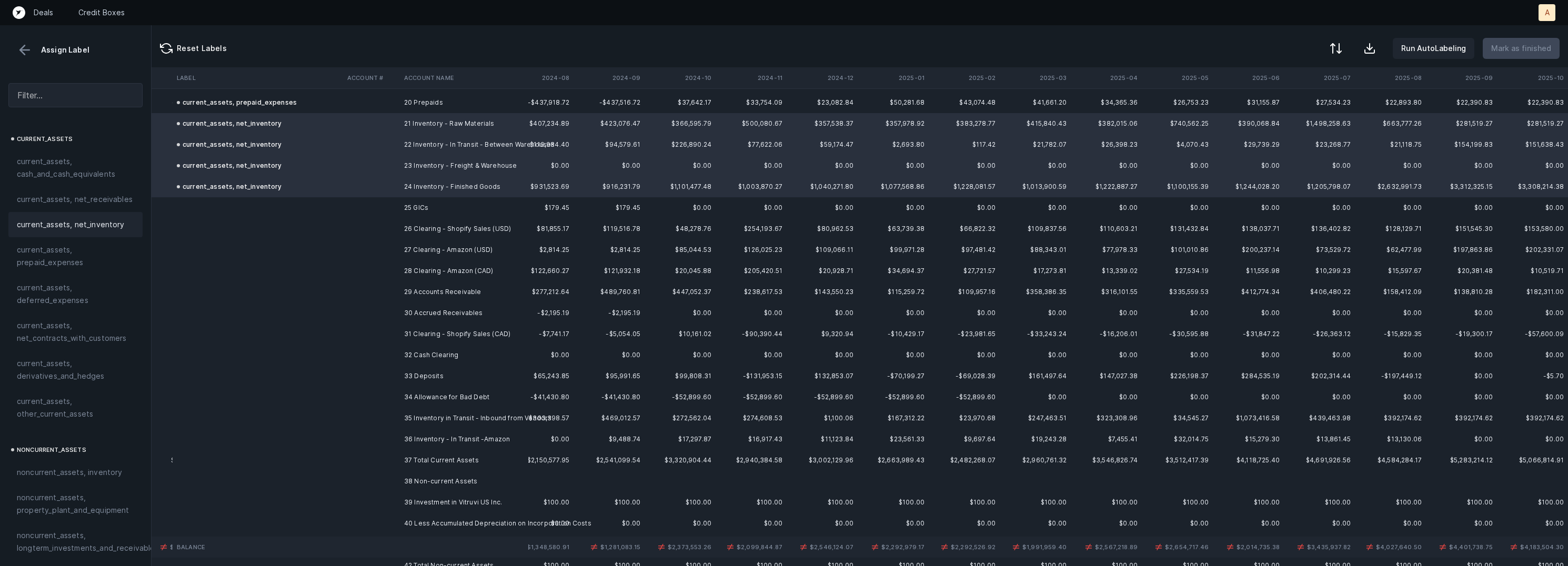
click at [413, 206] on td "25 GICs" at bounding box center [464, 208] width 128 height 21
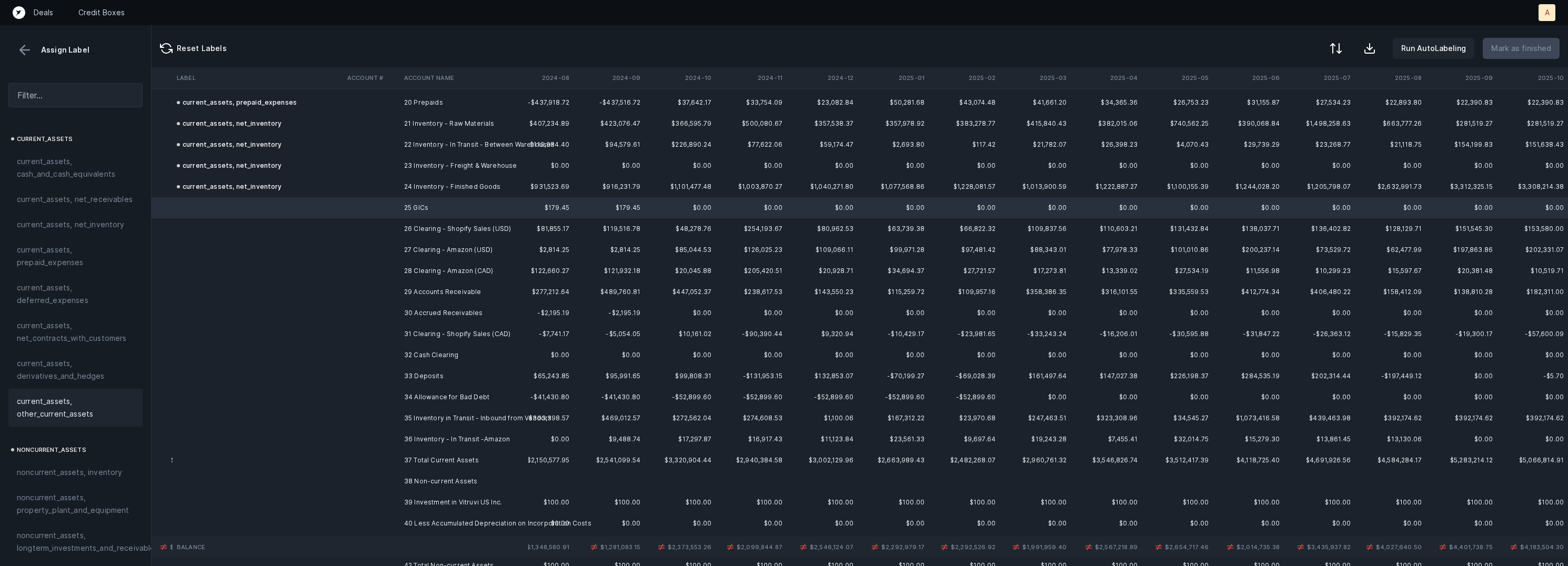
click at [41, 409] on span "current_assets, other_current_assets" at bounding box center [75, 407] width 118 height 26
click at [481, 228] on td "26 Clearing - Shopify Sales (USD)" at bounding box center [464, 229] width 128 height 21
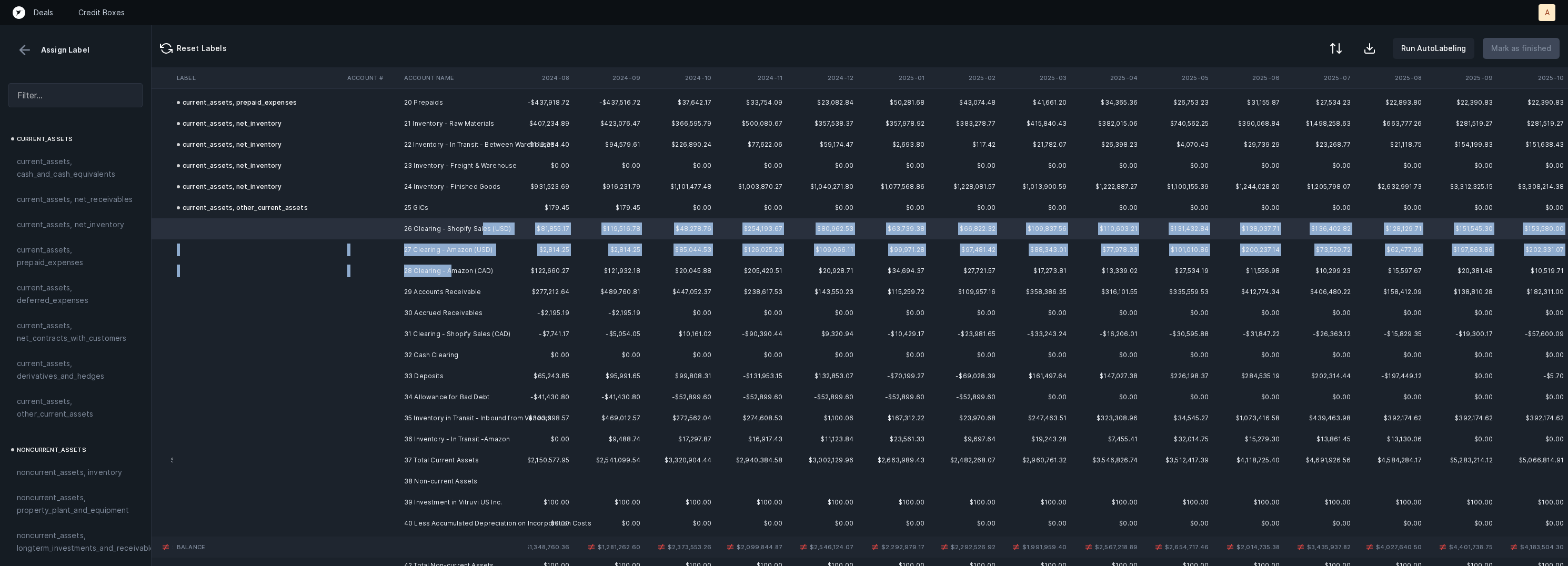
click at [452, 268] on td "28 Clearing - Amazon (CAD)" at bounding box center [464, 271] width 128 height 21
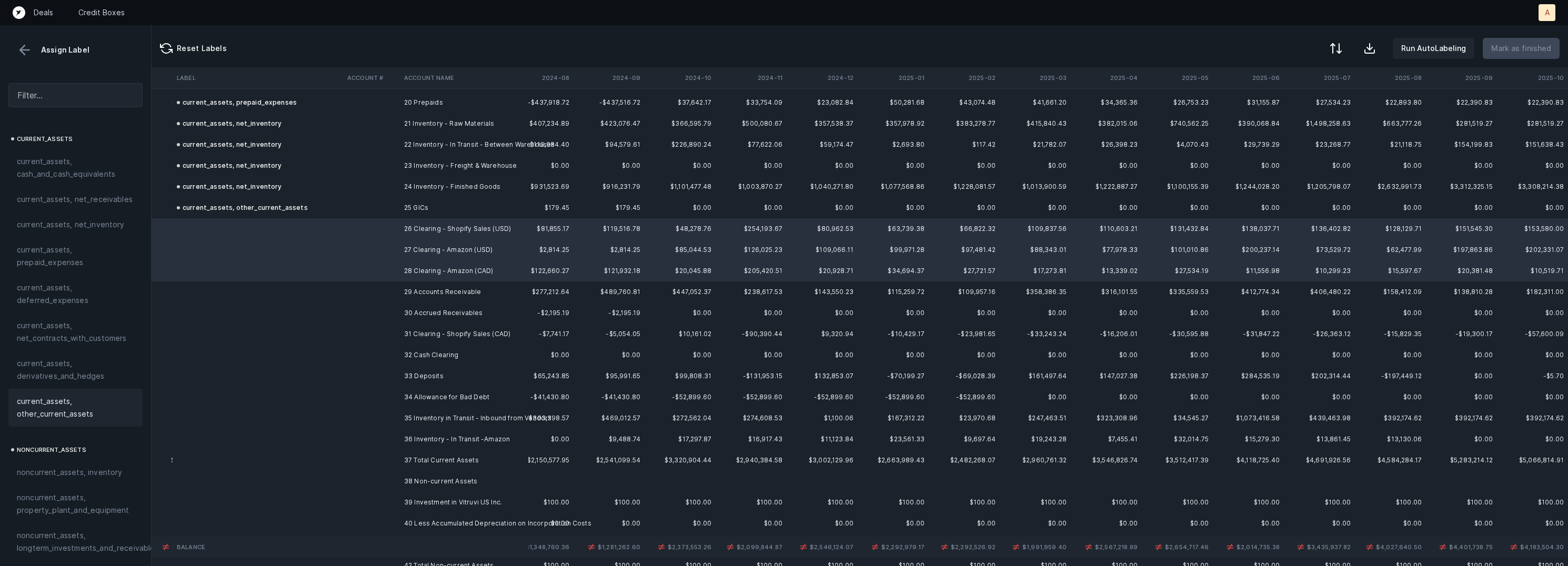
click at [56, 400] on span "current_assets, other_current_assets" at bounding box center [75, 407] width 118 height 26
click at [425, 283] on td "29 Accounts Receivable" at bounding box center [464, 292] width 128 height 21
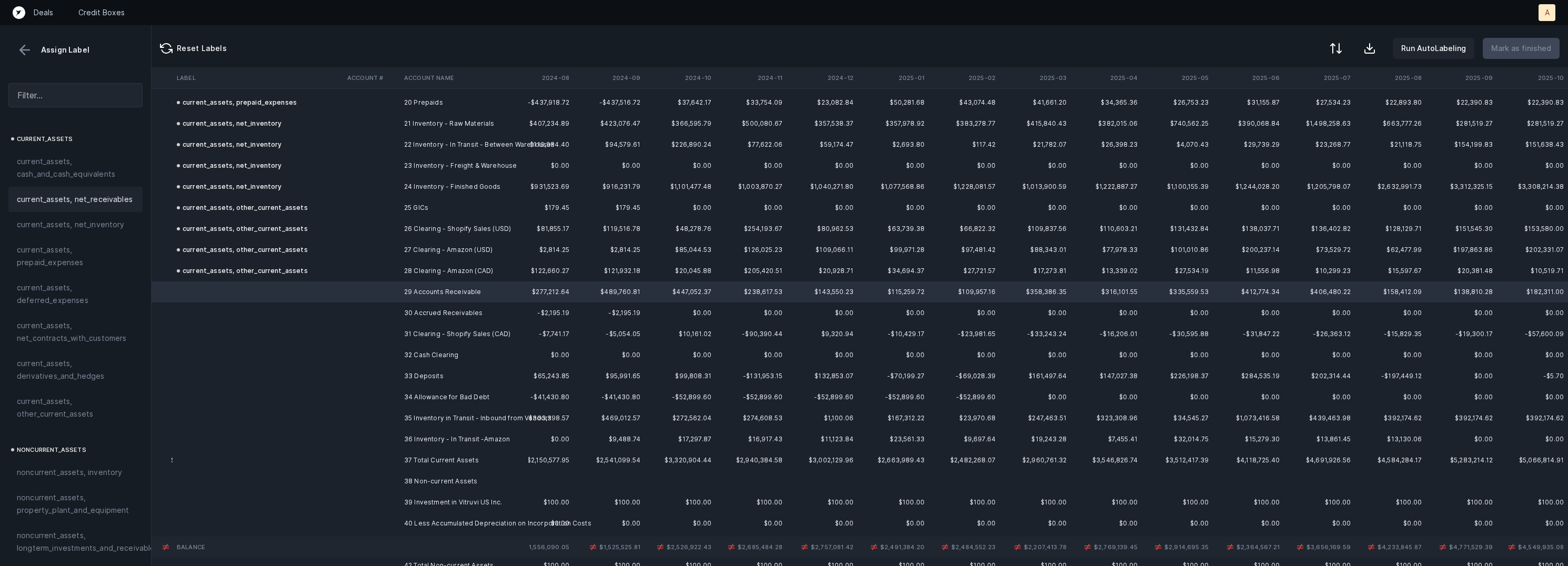
click at [106, 203] on span "current_assets, net_receivables" at bounding box center [74, 199] width 116 height 12
click at [405, 317] on td "30 Accrued Receivables" at bounding box center [464, 314] width 128 height 21
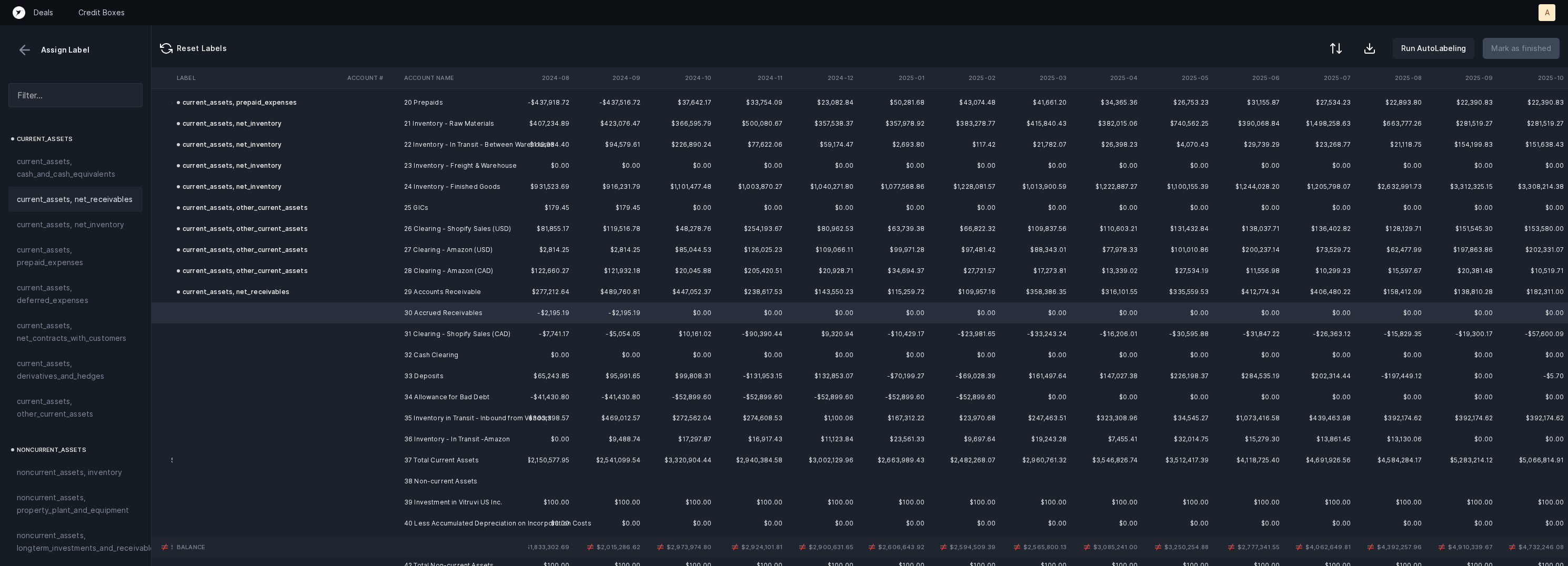
click at [110, 203] on span "current_assets, net_receivables" at bounding box center [74, 199] width 116 height 12
click at [401, 332] on td "31 Clearing - Shopify Sales (CAD)" at bounding box center [464, 335] width 128 height 21
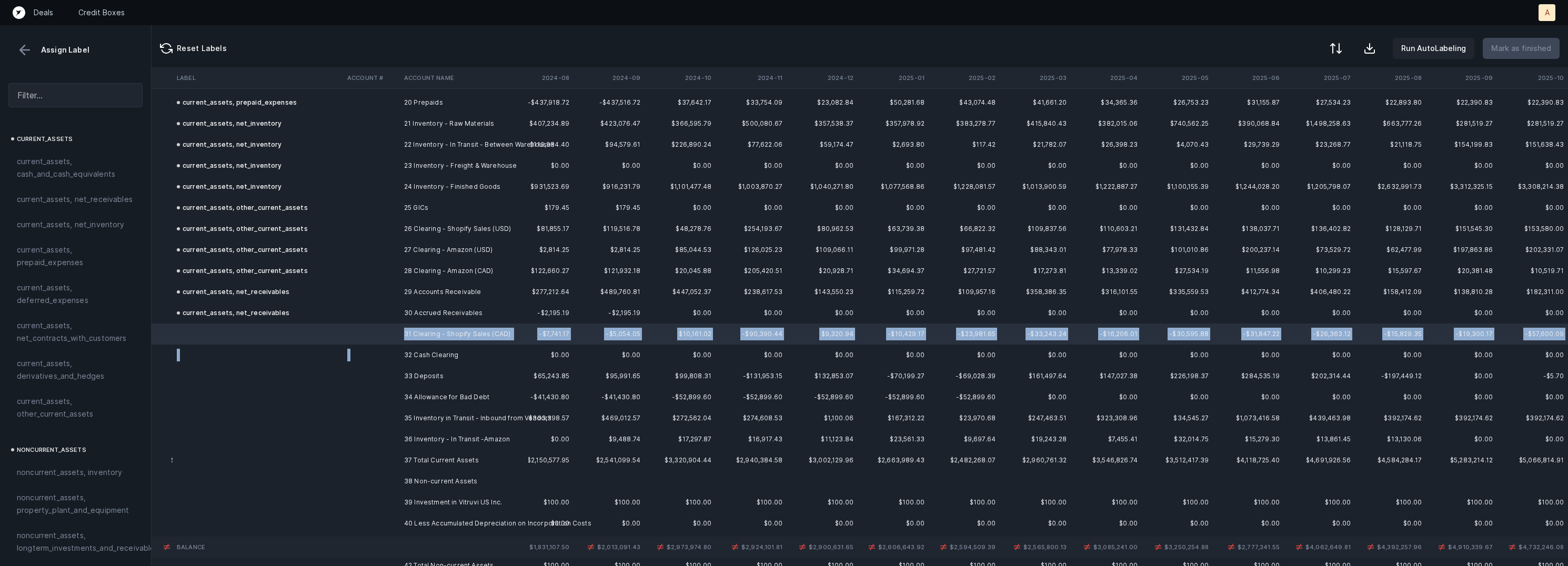
click at [401, 355] on td "32 Cash Clearing" at bounding box center [464, 355] width 128 height 21
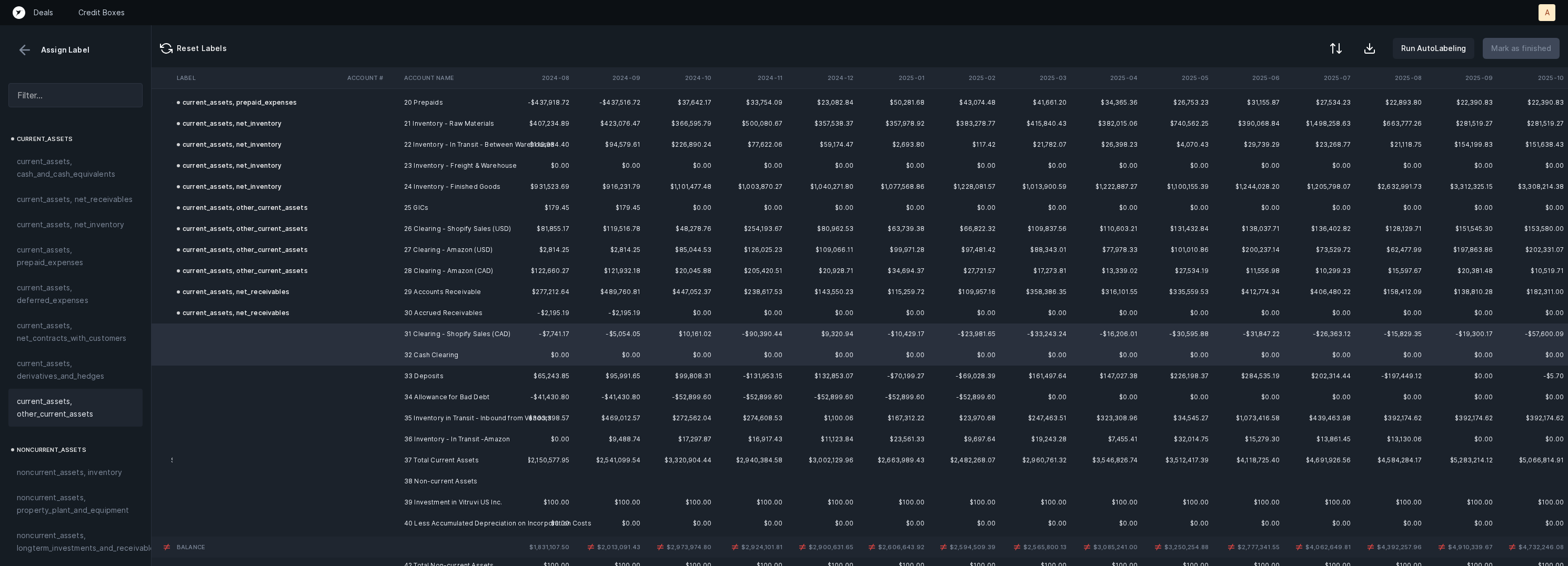
click at [71, 399] on span "current_assets, other_current_assets" at bounding box center [75, 407] width 118 height 26
click at [392, 381] on td at bounding box center [372, 376] width 57 height 21
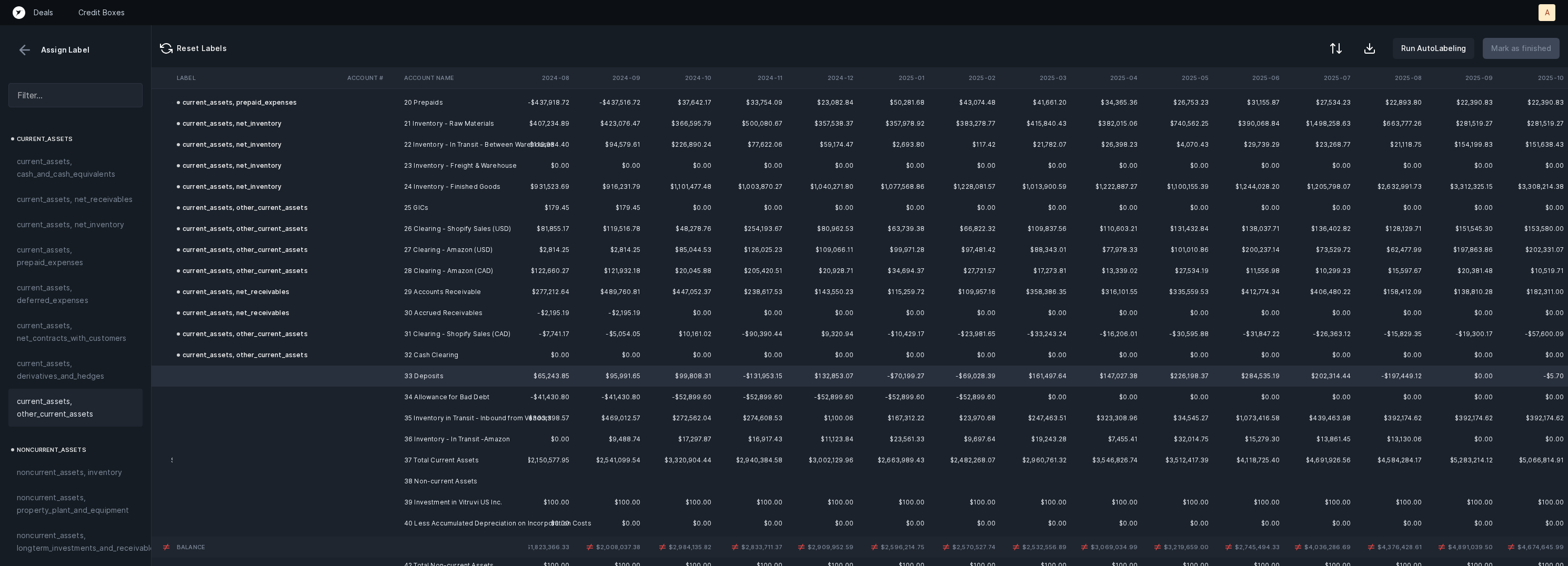
click at [55, 406] on span "current_assets, other_current_assets" at bounding box center [75, 407] width 118 height 26
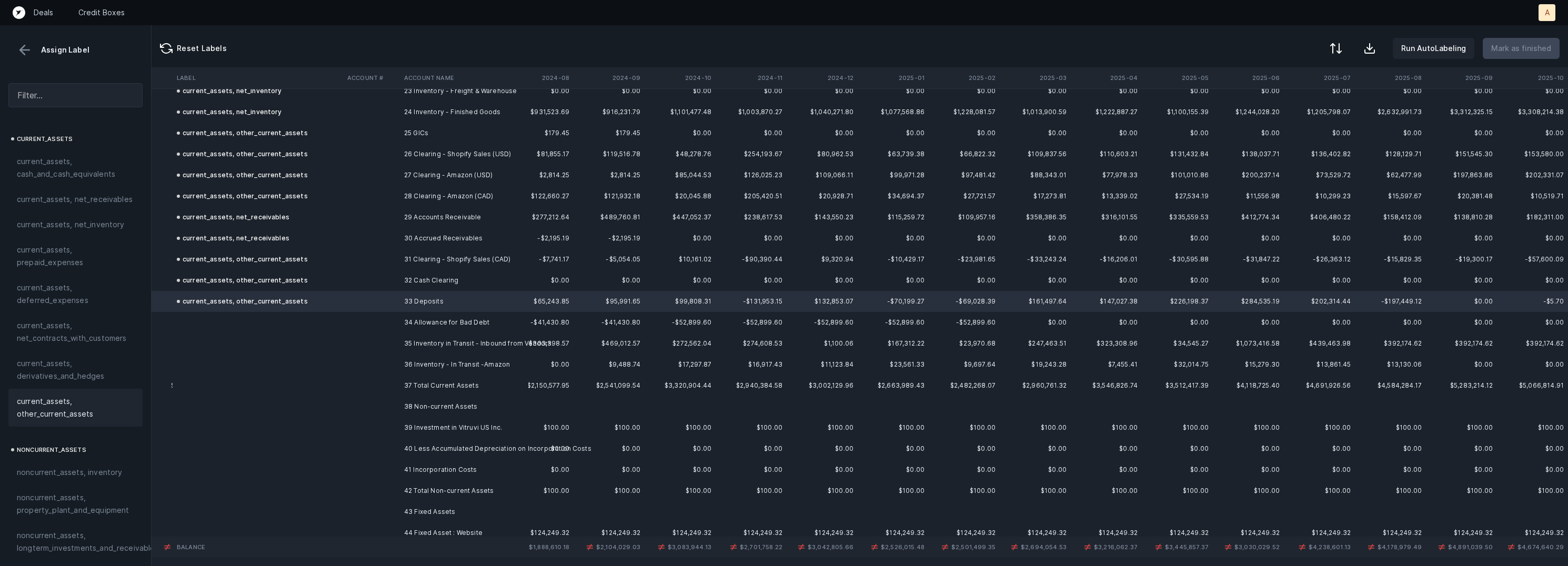
scroll to position [507, 2373]
click at [429, 312] on td "34 Allowance for Bad Debt" at bounding box center [464, 317] width 128 height 21
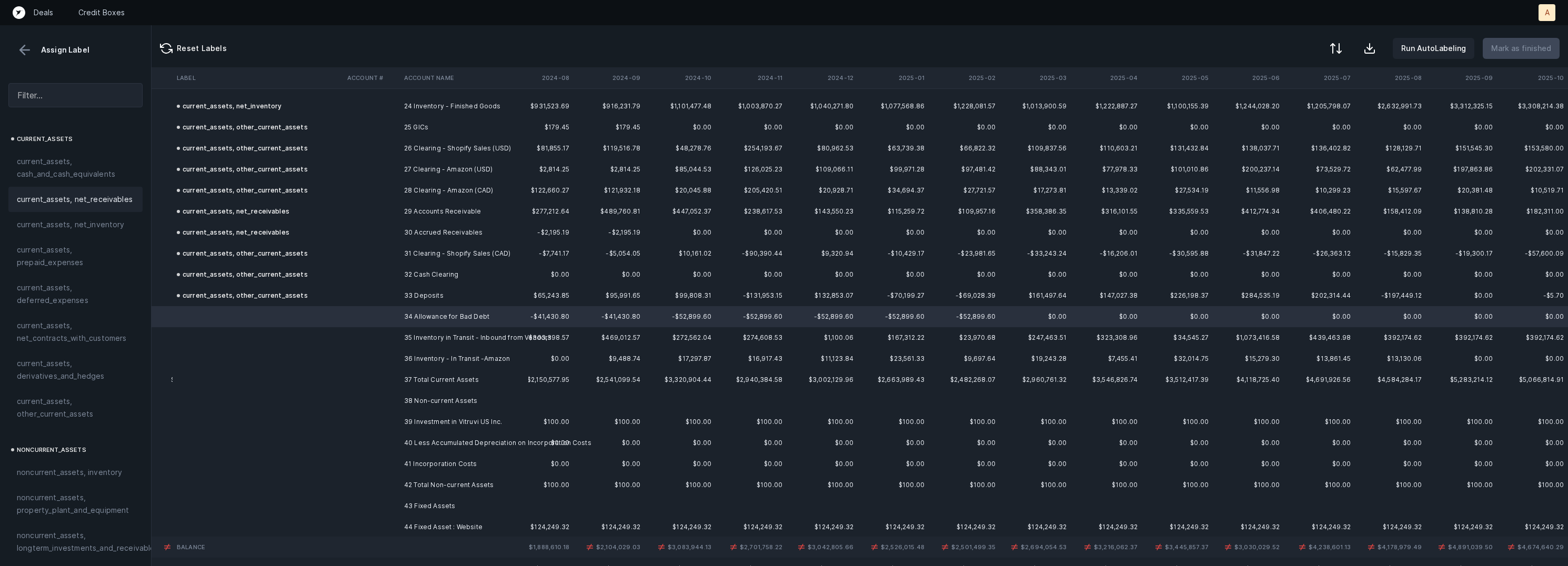
click at [100, 196] on span "current_assets, net_receivables" at bounding box center [74, 199] width 116 height 12
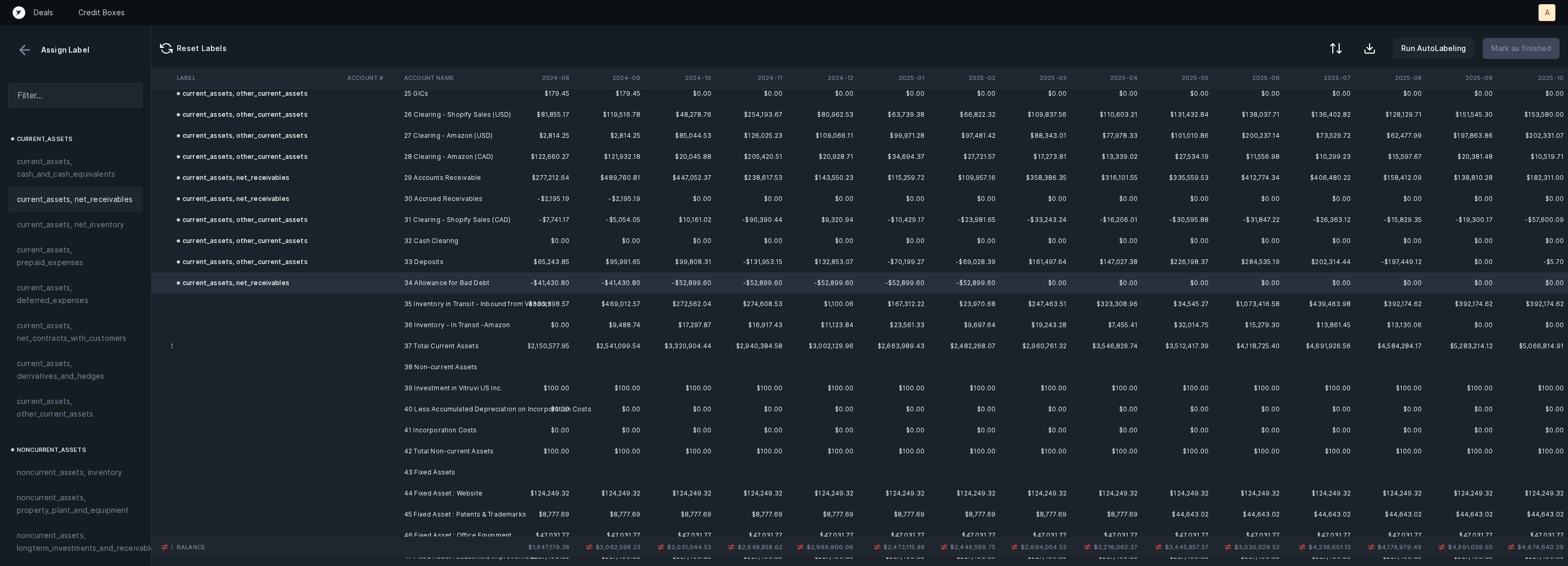
click at [417, 306] on td "35 Inventory in Transit - Inbound from Vendors" at bounding box center [464, 305] width 128 height 21
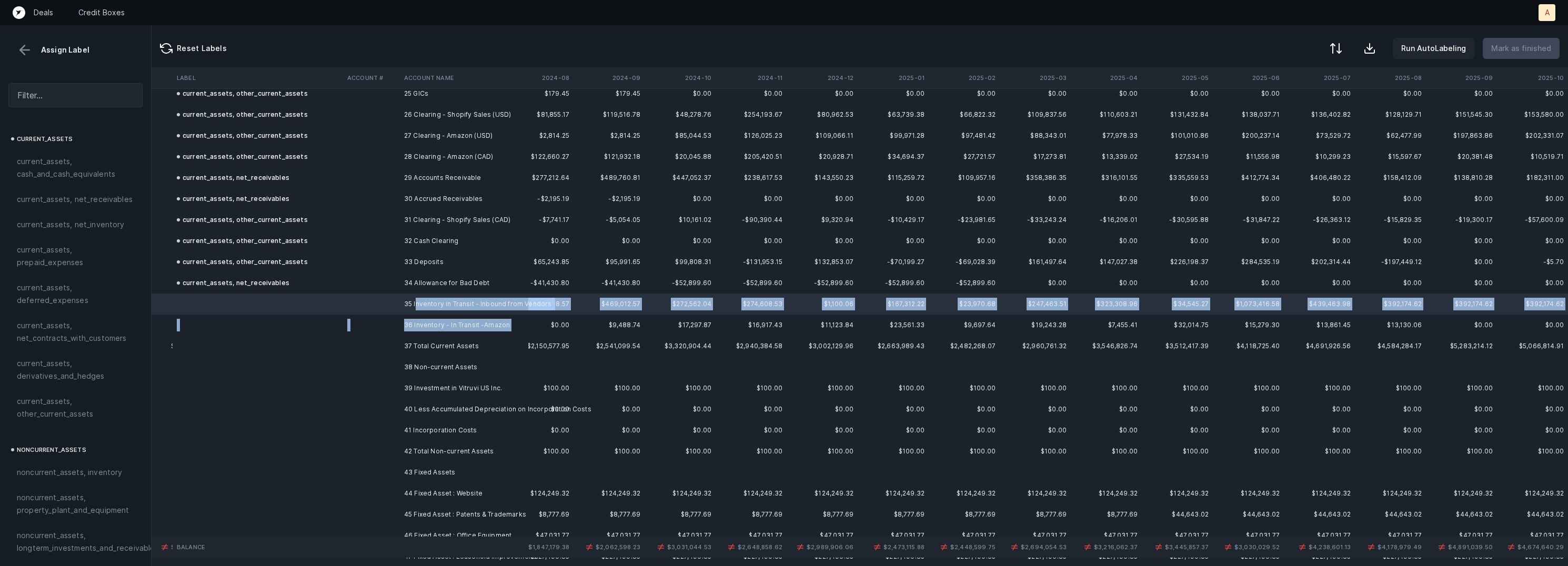
click at [406, 333] on td "36 Inventory - In Transit -Amazon" at bounding box center [464, 325] width 128 height 21
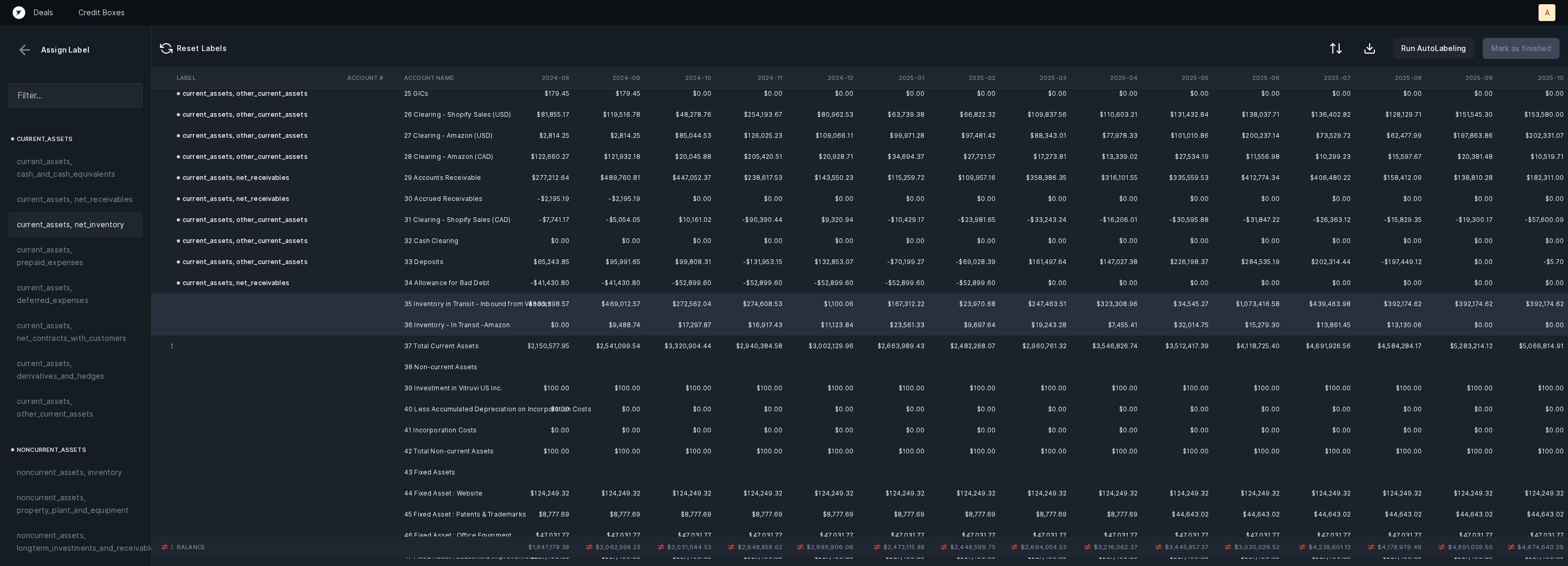
click at [94, 229] on span "current_assets, net_inventory" at bounding box center [71, 225] width 108 height 12
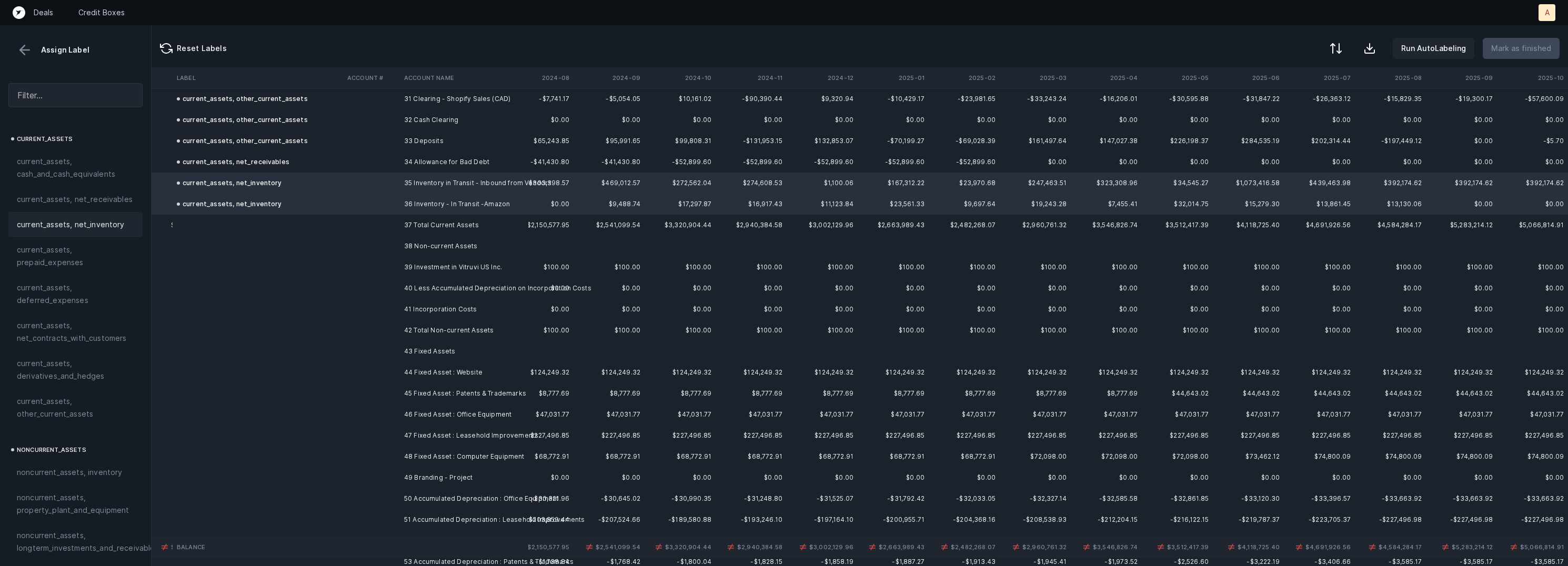
scroll to position [663, 2373]
click at [480, 264] on td "39 Investment in Vitruvi US Inc." at bounding box center [464, 266] width 128 height 21
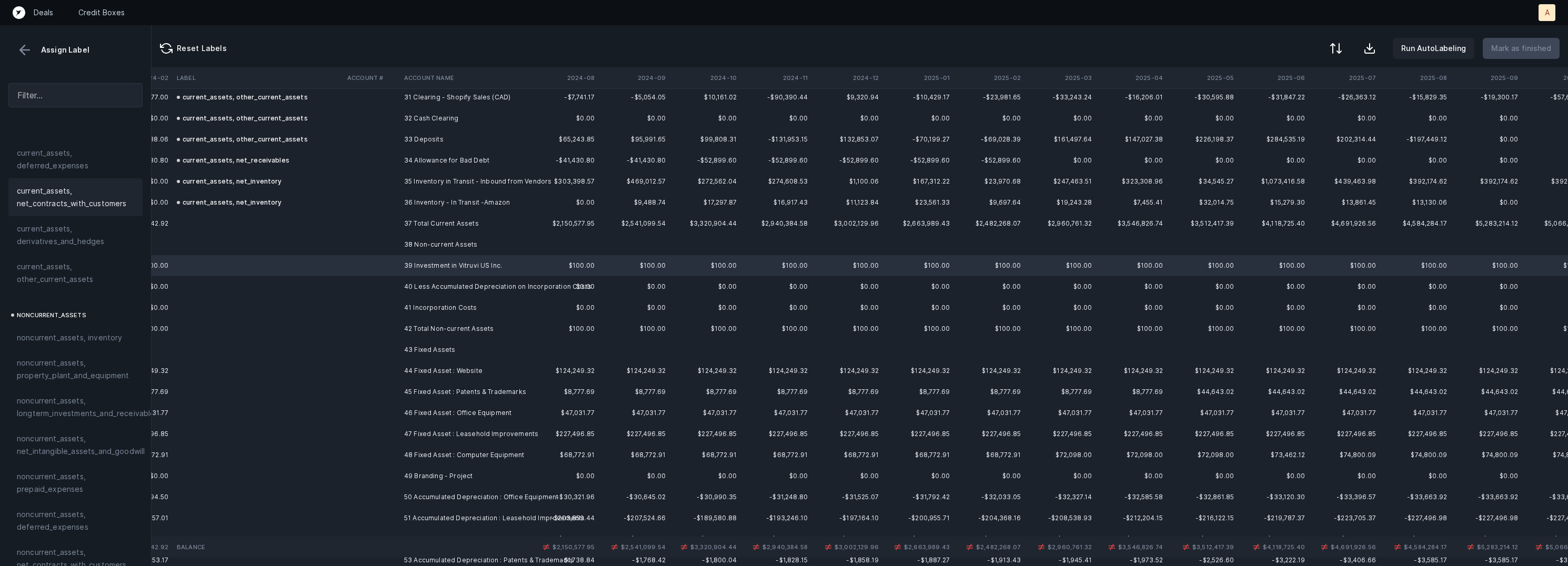
scroll to position [138, 0]
click at [55, 407] on span "noncurrent_assets, longterm_investments_and_receivables" at bounding box center [88, 404] width 142 height 26
click at [419, 288] on td "40 Less Accumulated Depreciation on Incorporation Costs" at bounding box center [464, 287] width 128 height 21
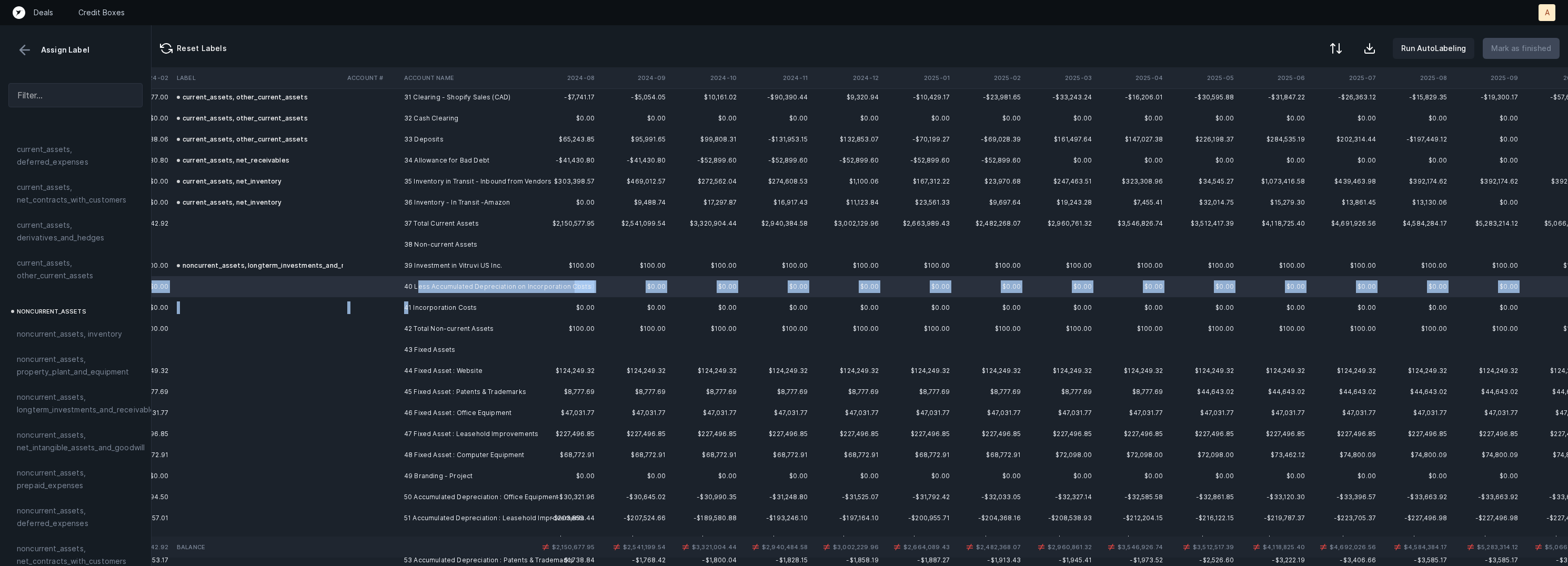
click at [408, 303] on td "41 Incorporation Costs" at bounding box center [464, 308] width 128 height 21
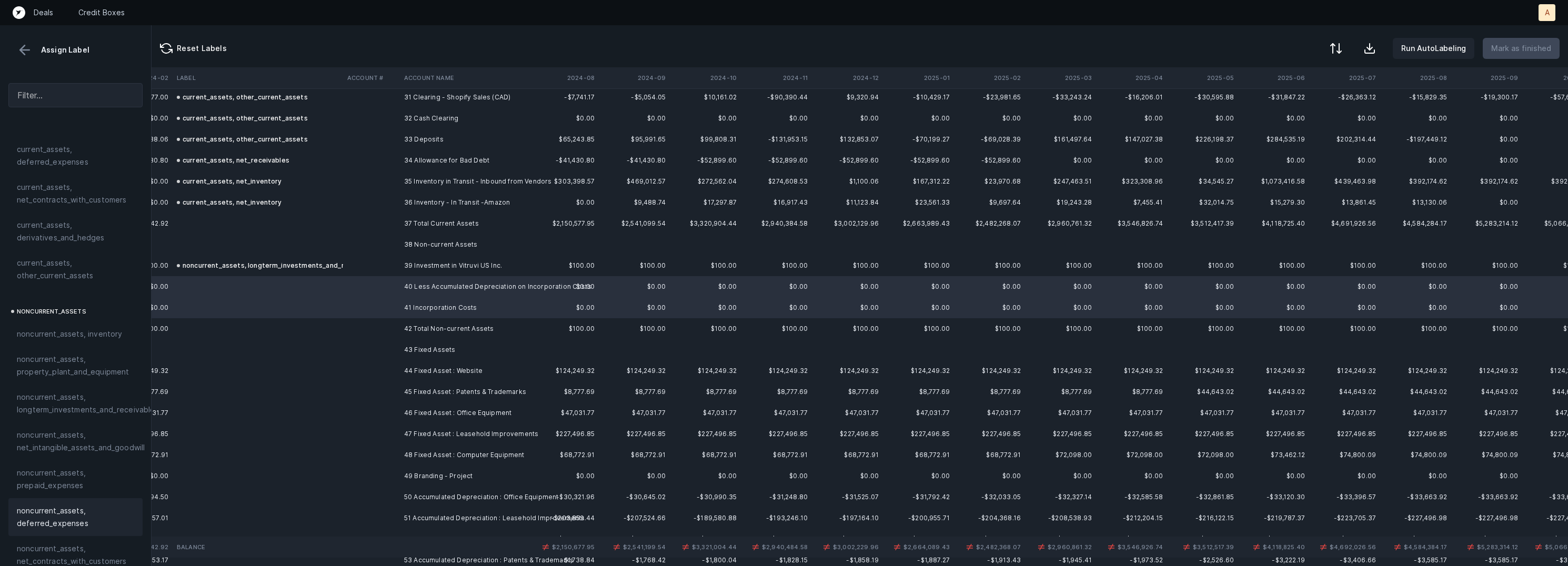
click at [58, 508] on span "noncurrent_assets, deferred_expenses" at bounding box center [75, 517] width 118 height 26
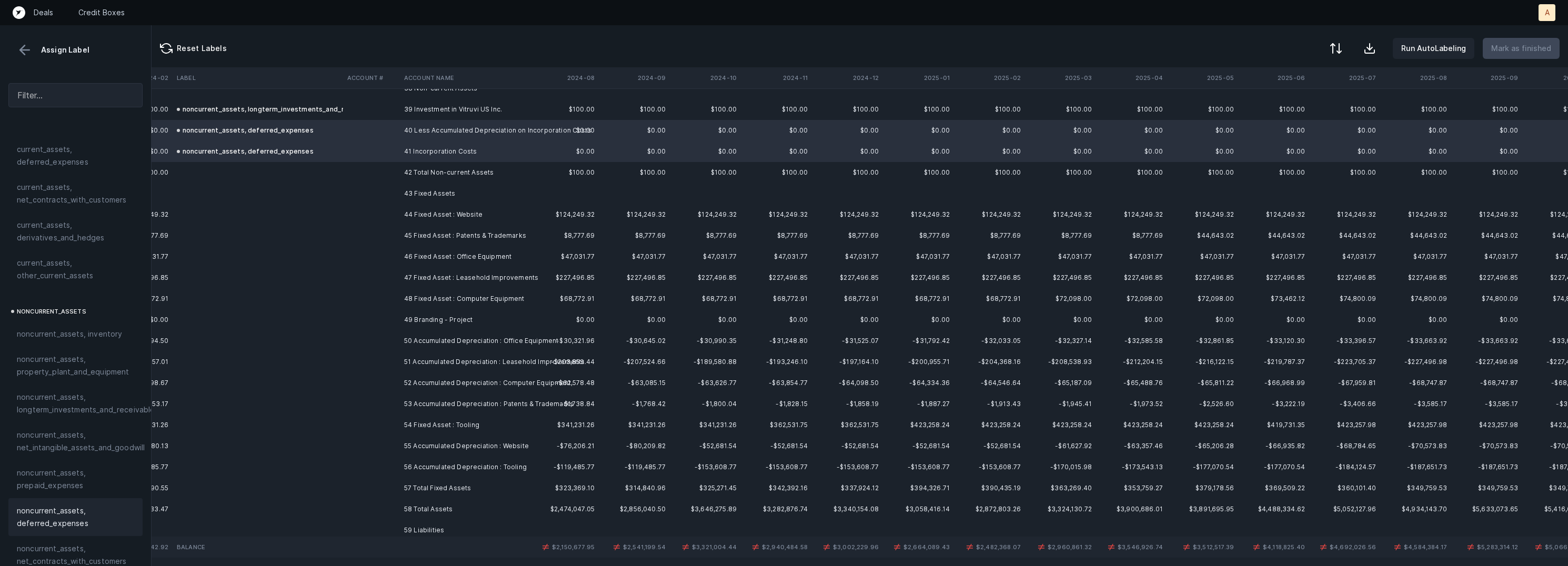
scroll to position [835, 2348]
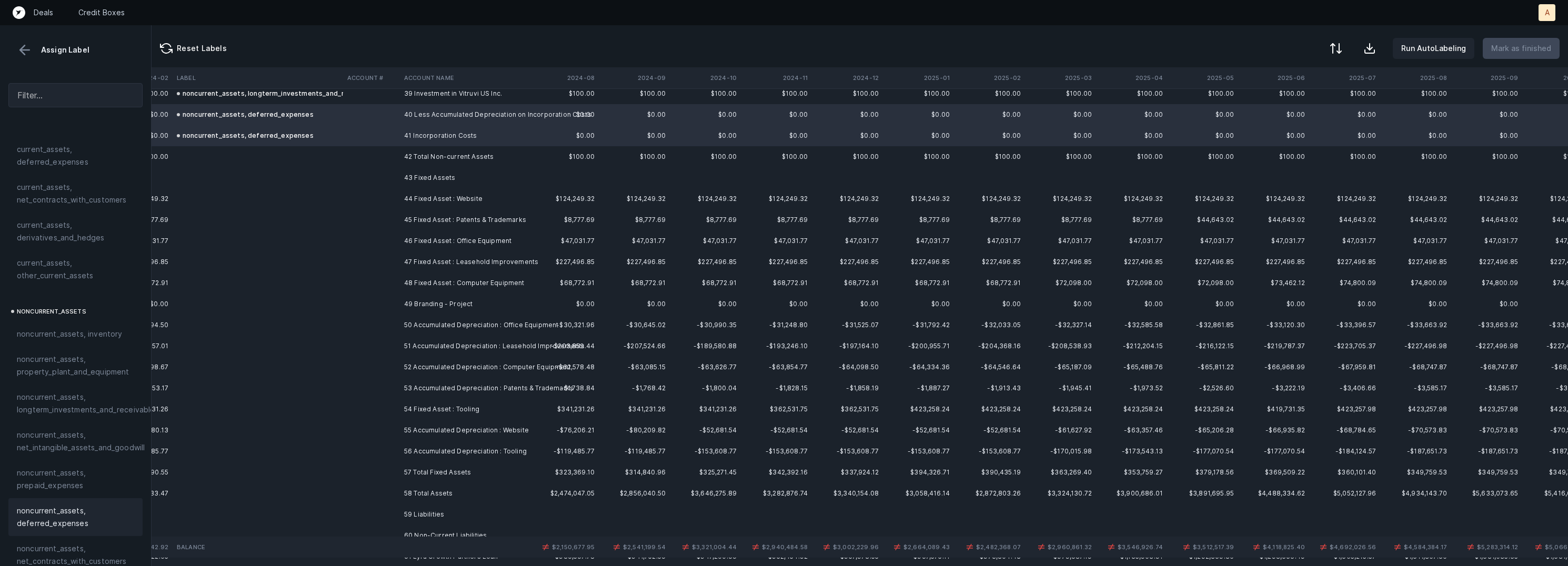
click at [436, 203] on td "44 Fixed Asset : Website" at bounding box center [464, 199] width 128 height 21
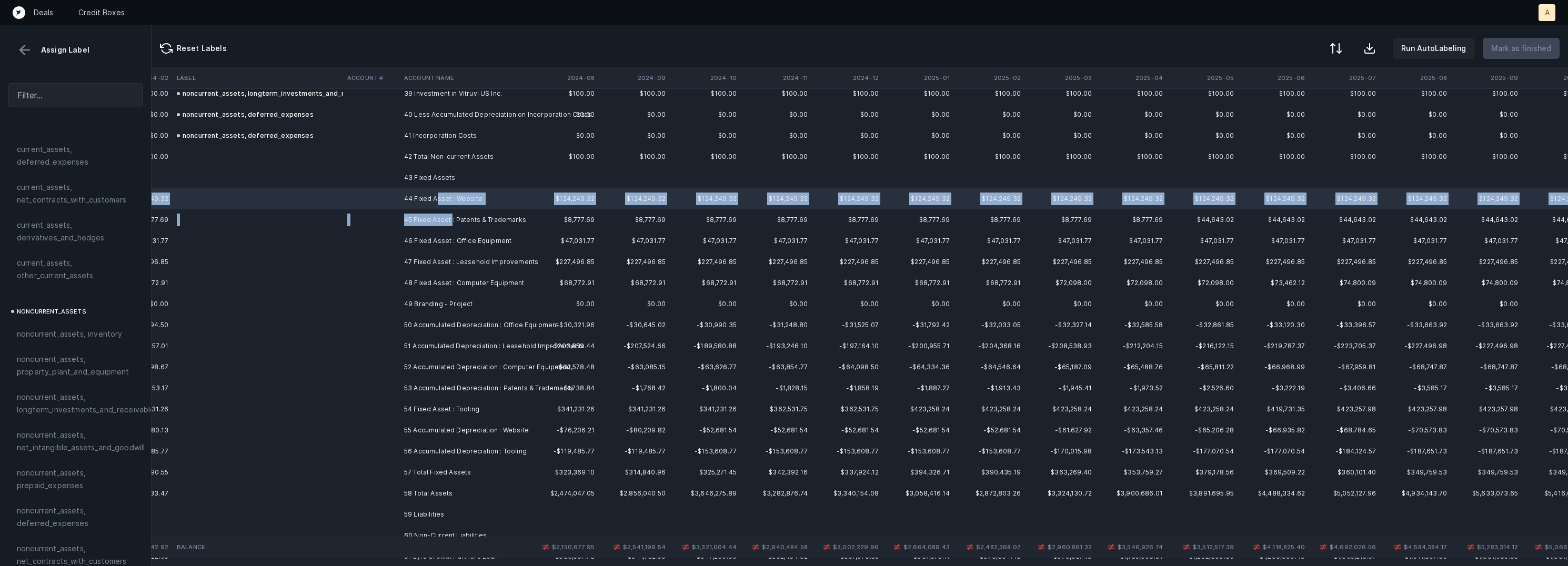
click at [451, 220] on td "45 Fixed Asset : Patents & Trademarks" at bounding box center [464, 221] width 128 height 21
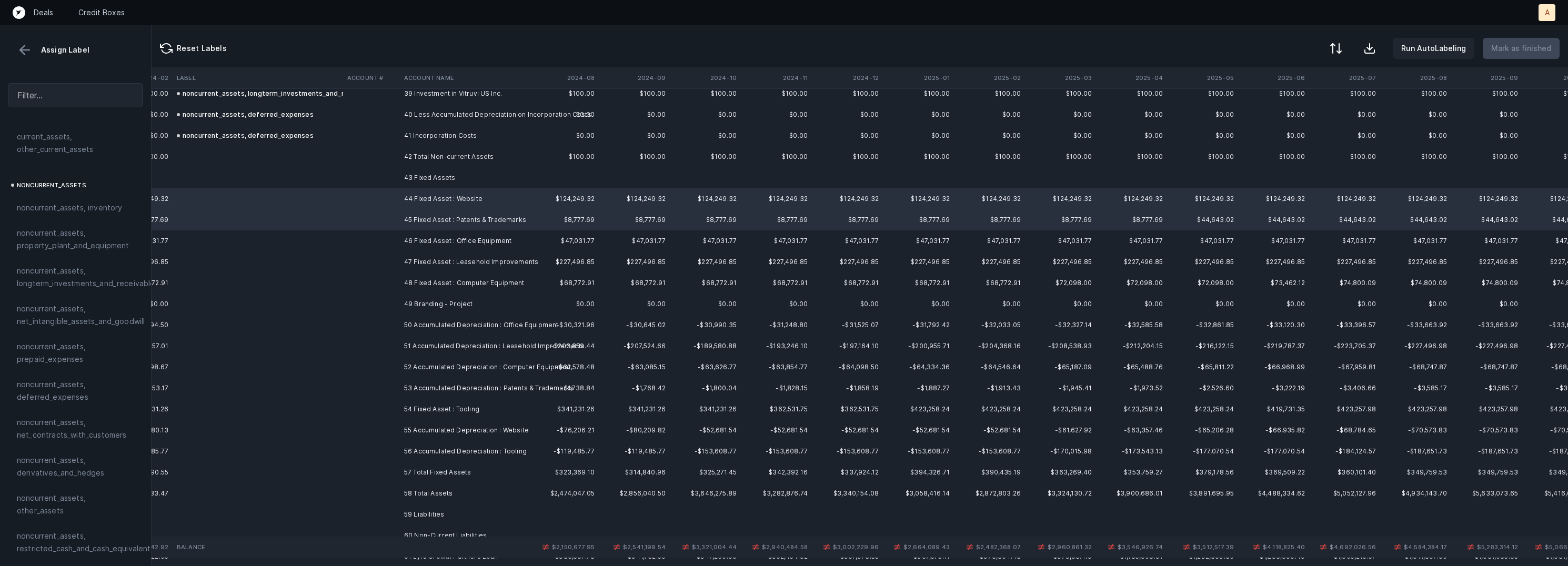
scroll to position [835, 2358]
click at [460, 392] on td "53 Accumulated Depreciation : Patents & Trademarks" at bounding box center [464, 389] width 128 height 21
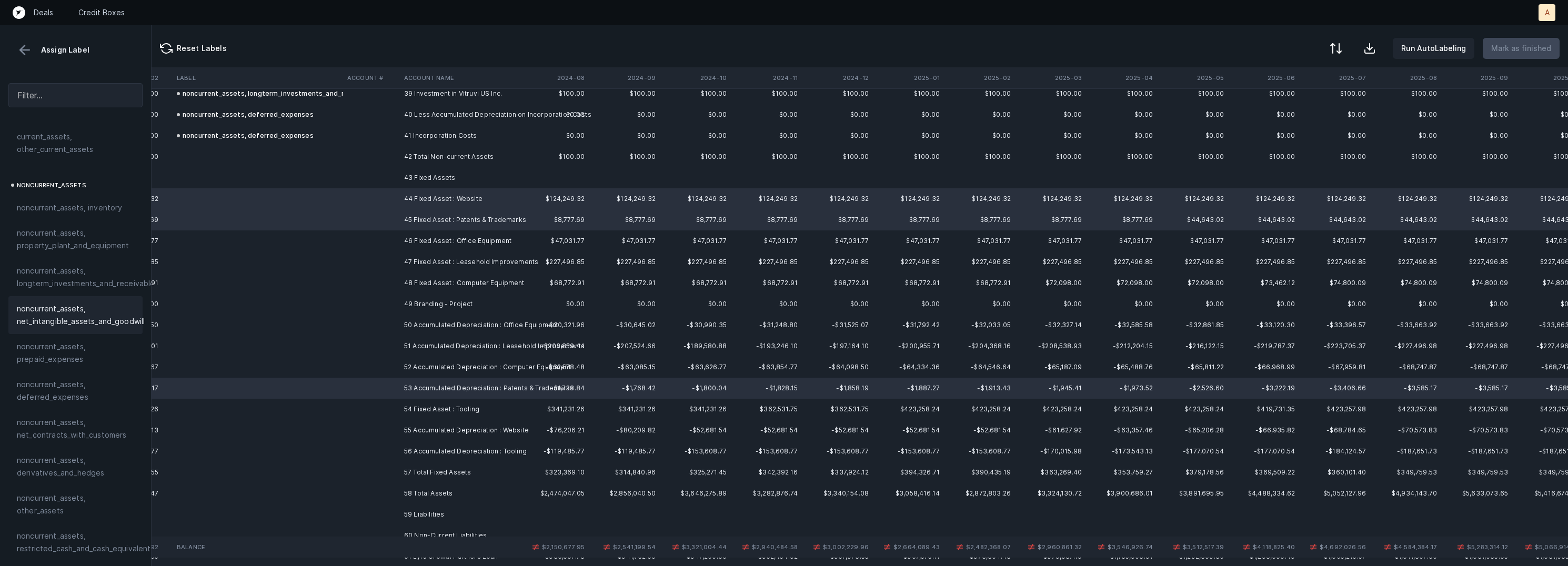
click at [106, 308] on span "noncurrent_assets, net_intangible_assets_and_goodwill" at bounding box center [81, 315] width 127 height 26
click at [470, 242] on td "46 Fixed Asset : Office Equipment" at bounding box center [464, 241] width 128 height 21
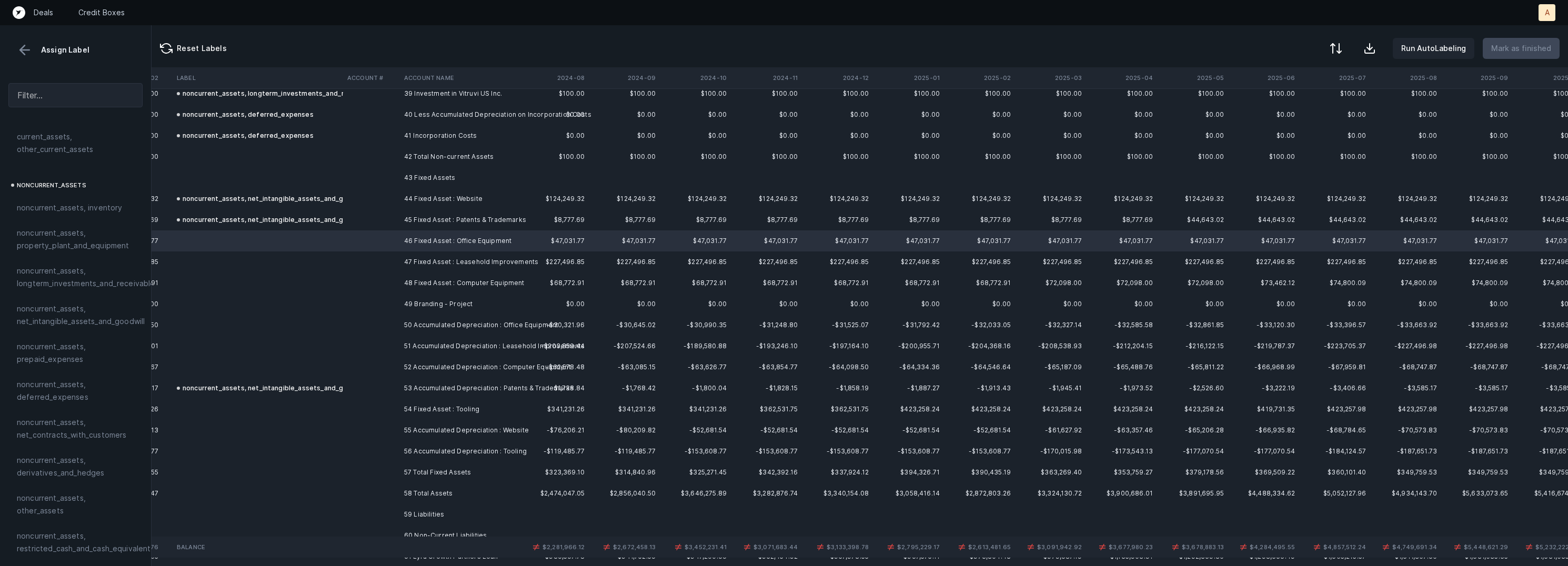
click at [470, 259] on td "47 Fixed Asset : Leasehold Improvements" at bounding box center [464, 262] width 128 height 21
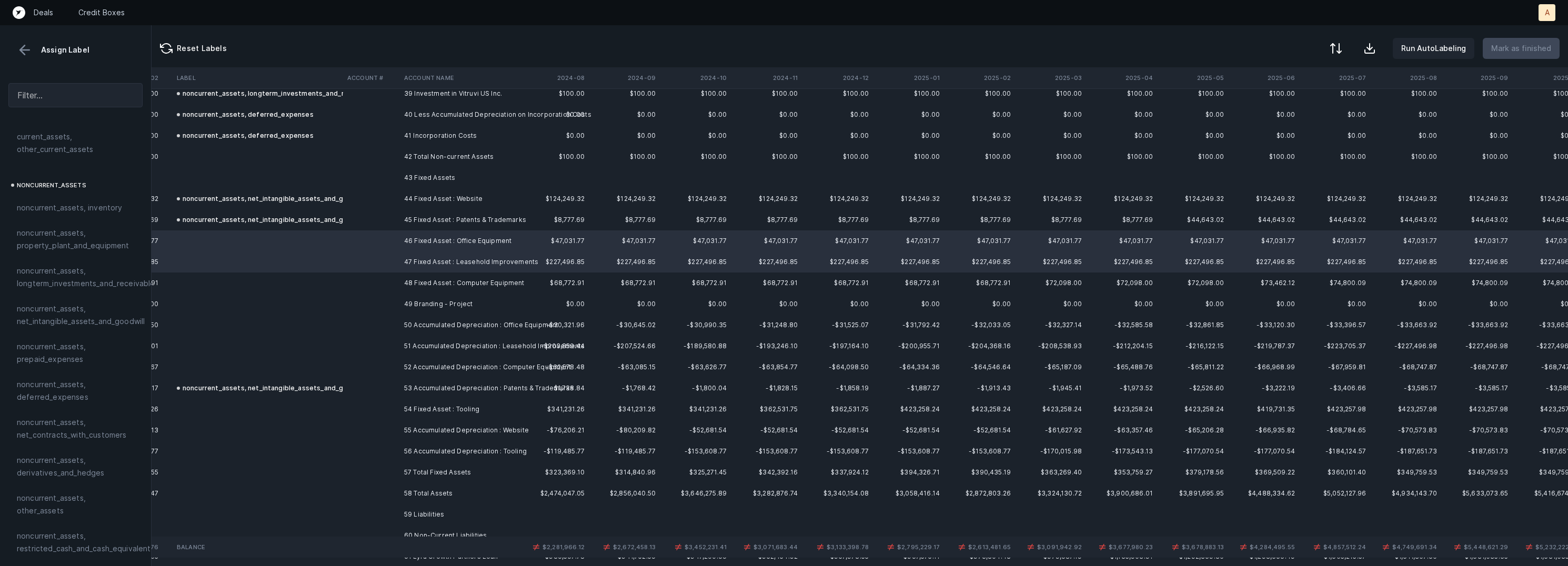
click at [439, 283] on td "48 Fixed Asset : Computer Equipment" at bounding box center [464, 283] width 128 height 21
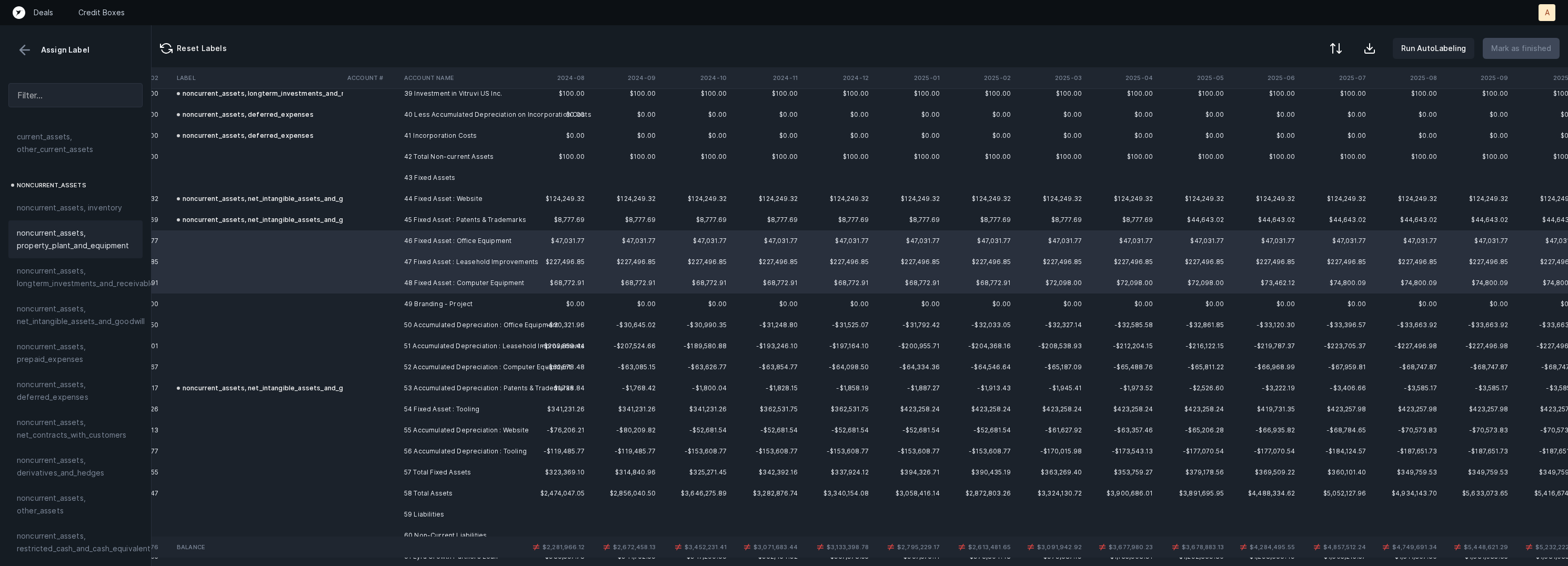
click at [103, 243] on span "noncurrent_assets, property_plant_and_equipment" at bounding box center [75, 239] width 118 height 26
click at [384, 305] on td at bounding box center [372, 305] width 57 height 21
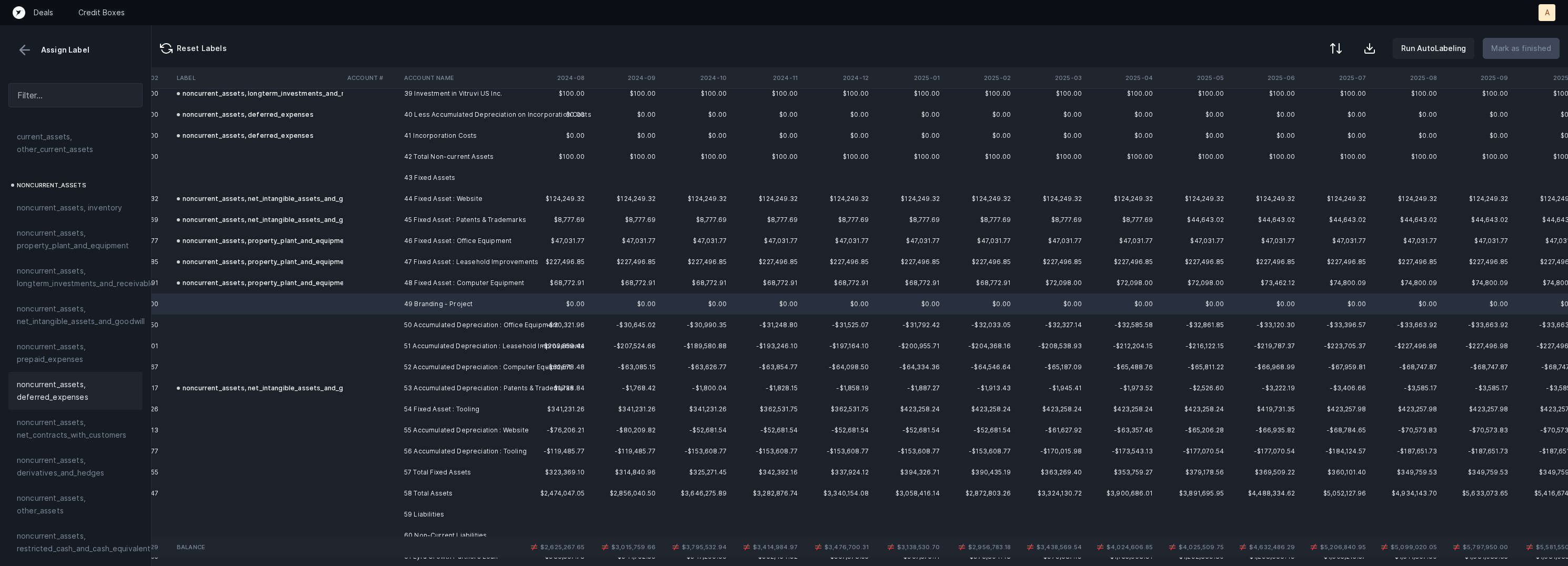
click at [66, 382] on span "noncurrent_assets, deferred_expenses" at bounding box center [75, 391] width 118 height 26
click at [416, 319] on td "50 Accumulated Depreciation : Office Equipment" at bounding box center [464, 325] width 128 height 21
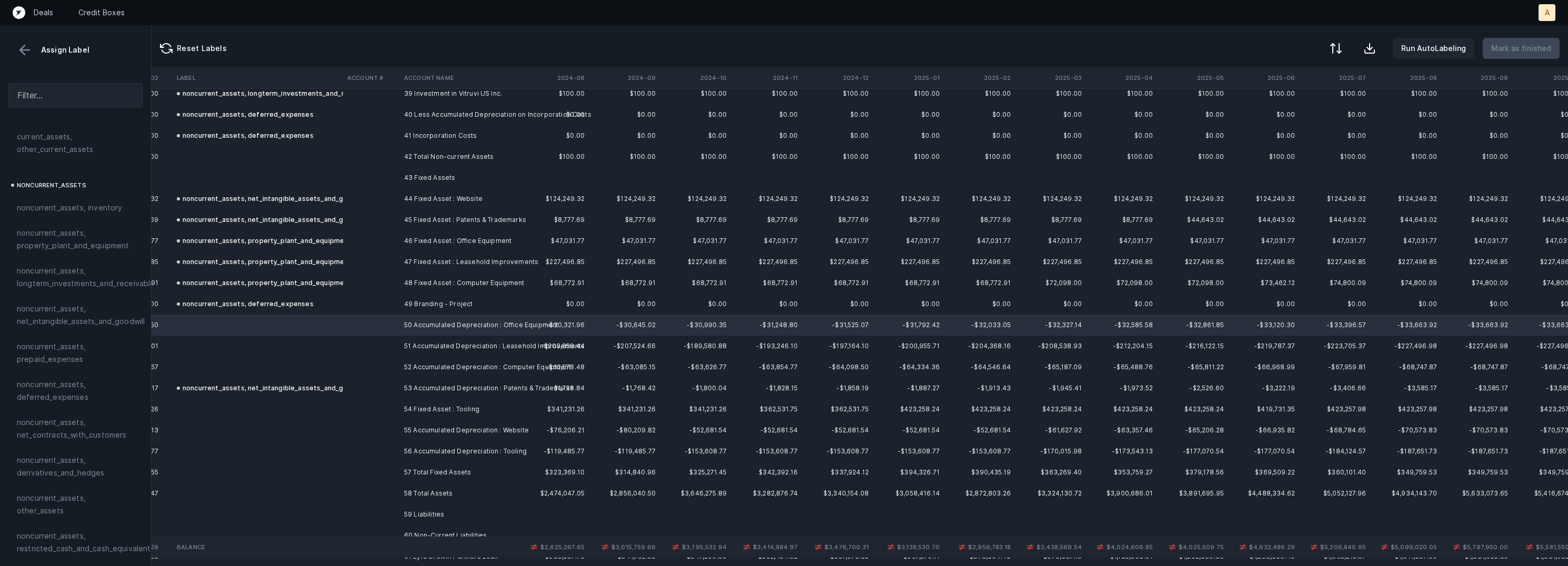
click at [413, 340] on td "51 Accumulated Depreciation : Leasehold Improvements" at bounding box center [464, 346] width 128 height 21
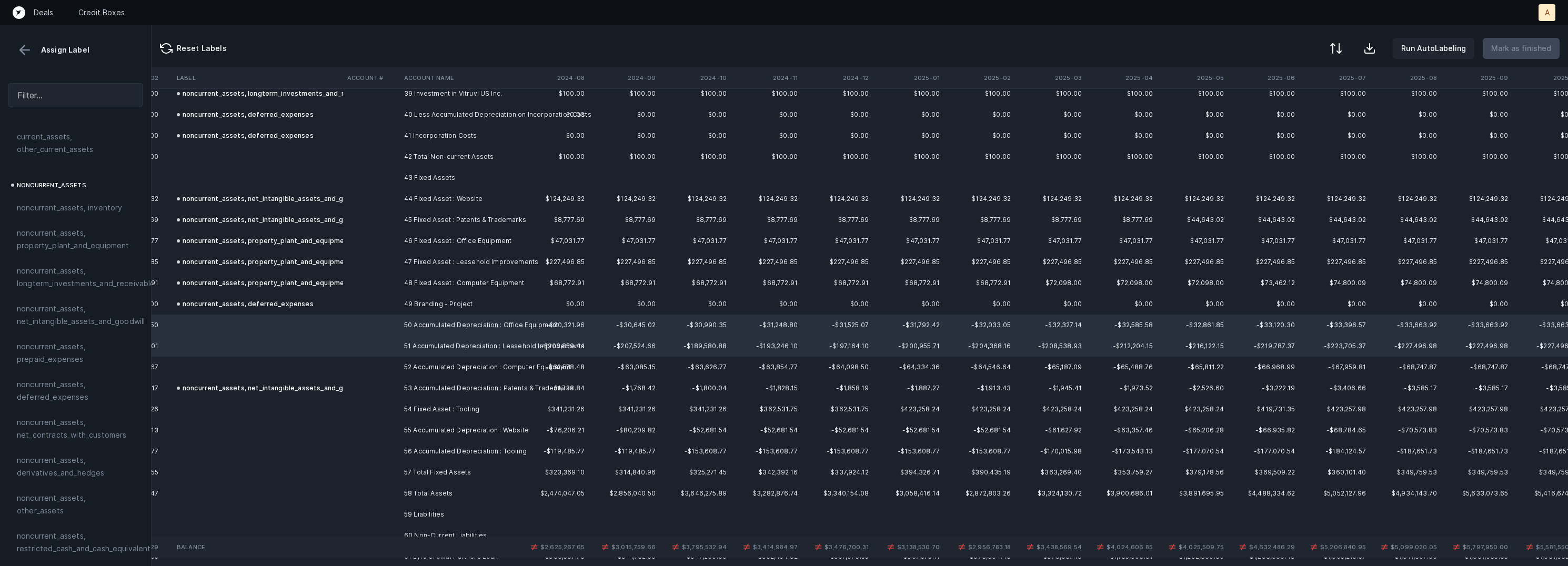
click at [377, 361] on td at bounding box center [372, 368] width 57 height 21
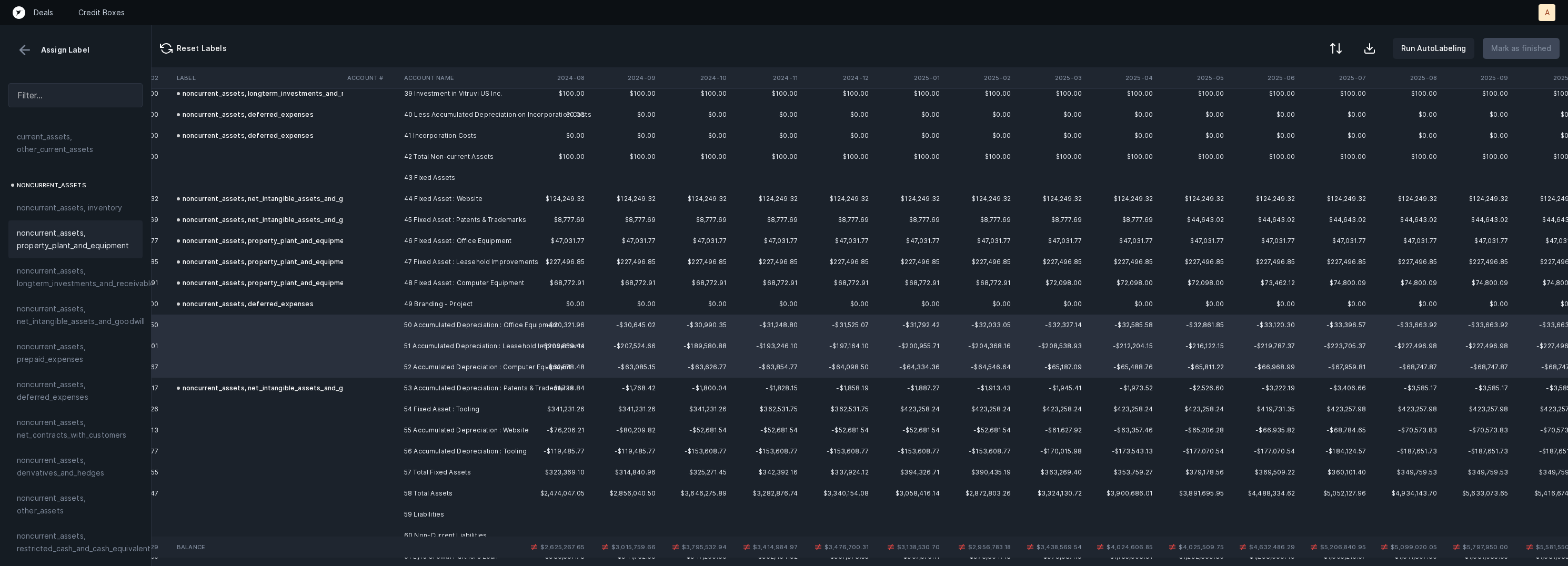
click at [78, 234] on span "noncurrent_assets, property_plant_and_equipment" at bounding box center [75, 239] width 118 height 26
click at [406, 432] on td "55 Accumulated Depreciation : Website" at bounding box center [464, 430] width 128 height 21
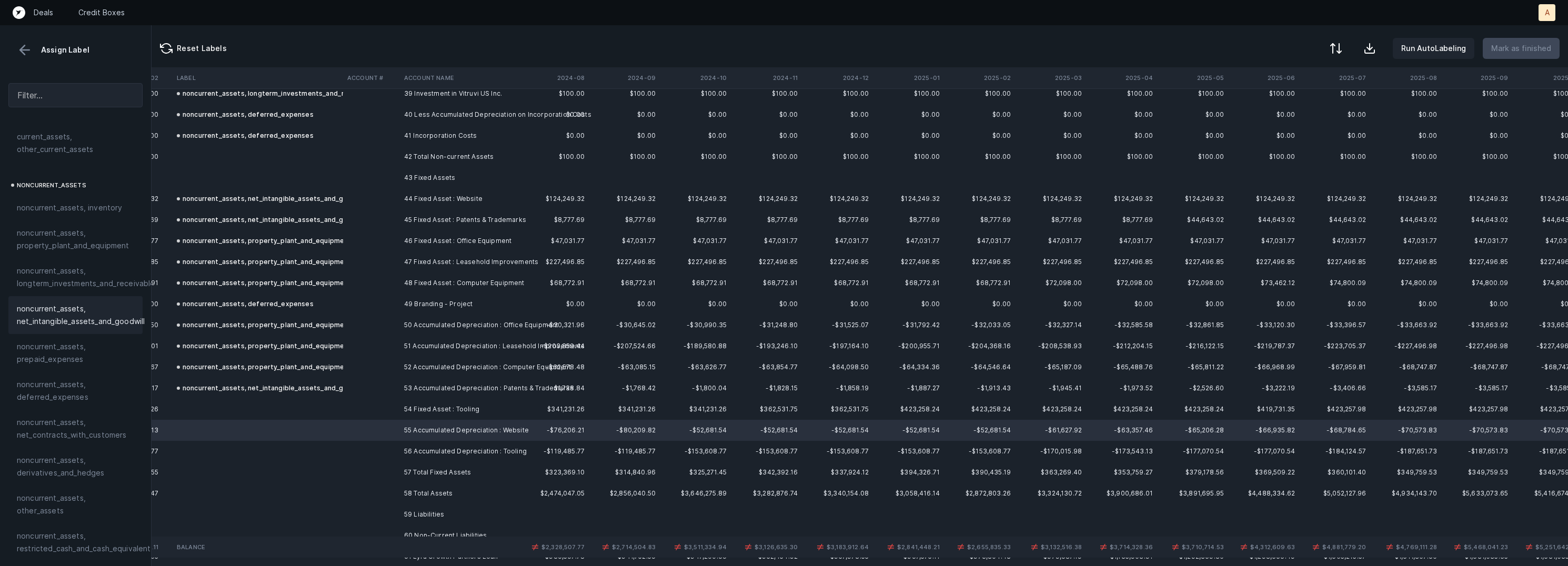
click at [68, 314] on span "noncurrent_assets, net_intangible_assets_and_goodwill" at bounding box center [81, 315] width 127 height 26
click at [314, 410] on td at bounding box center [258, 409] width 171 height 21
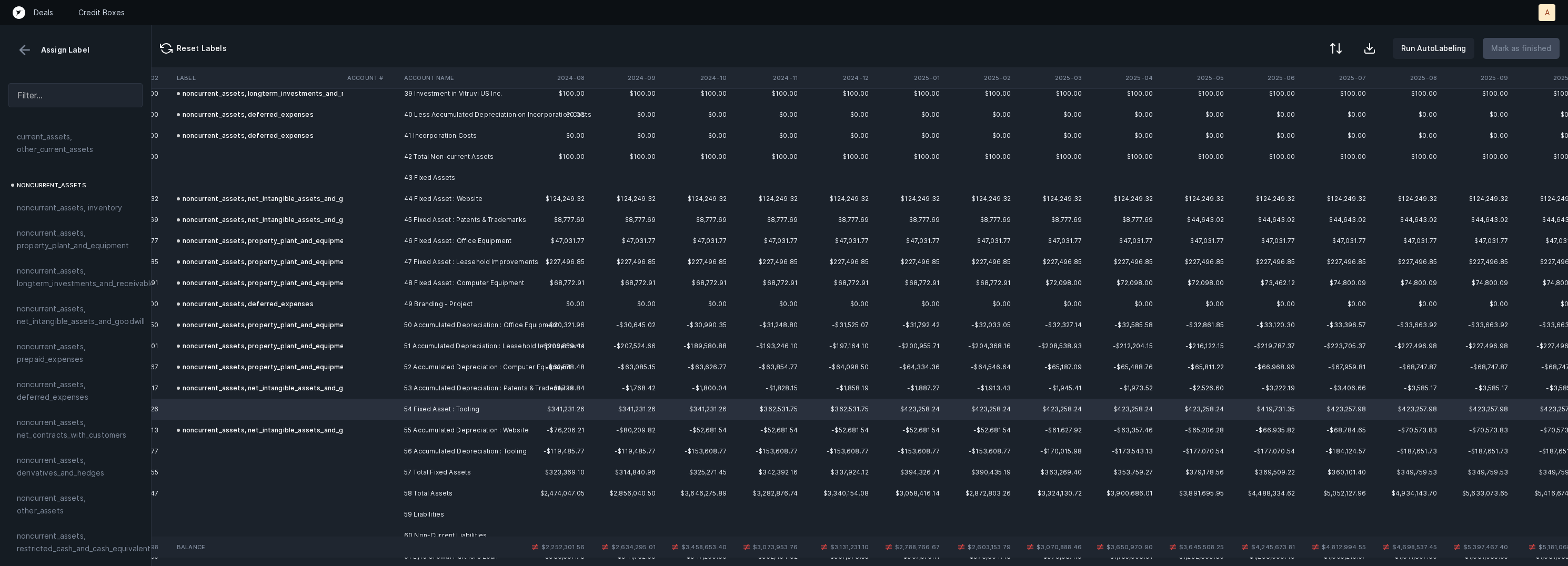
click at [373, 456] on td at bounding box center [372, 452] width 57 height 21
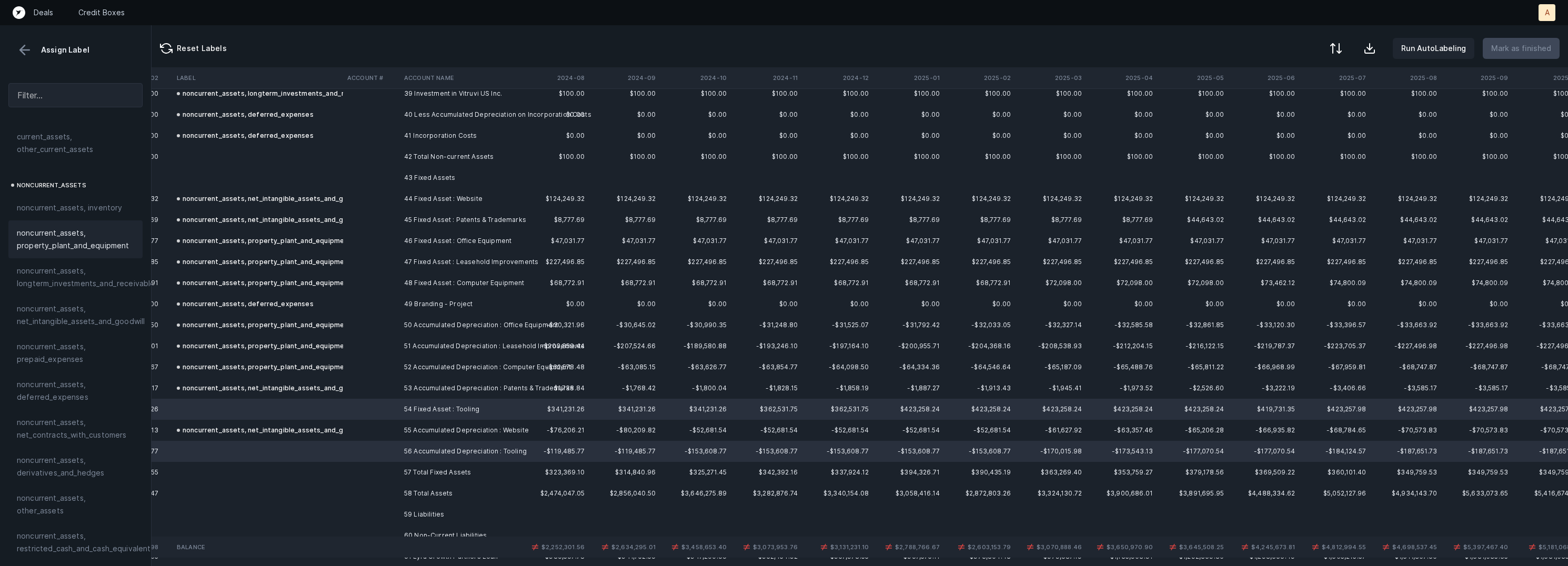
click at [64, 235] on span "noncurrent_assets, property_plant_and_equipment" at bounding box center [75, 239] width 118 height 26
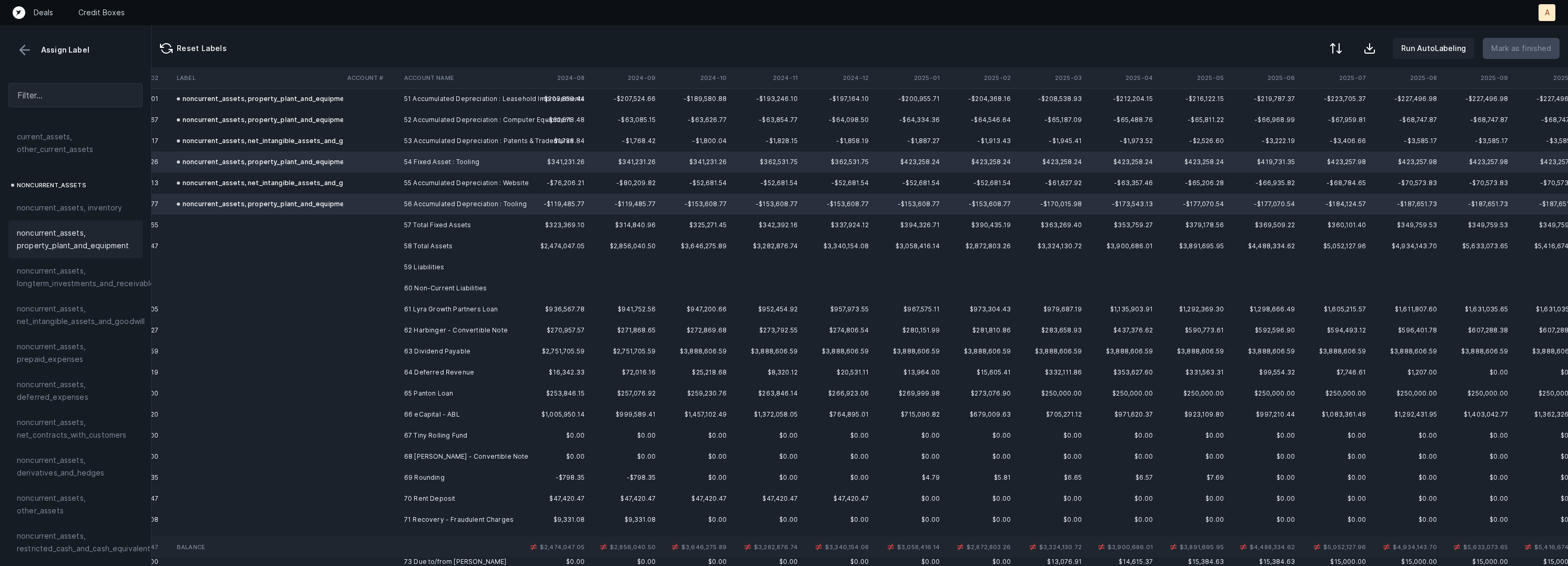
scroll to position [1095, 2358]
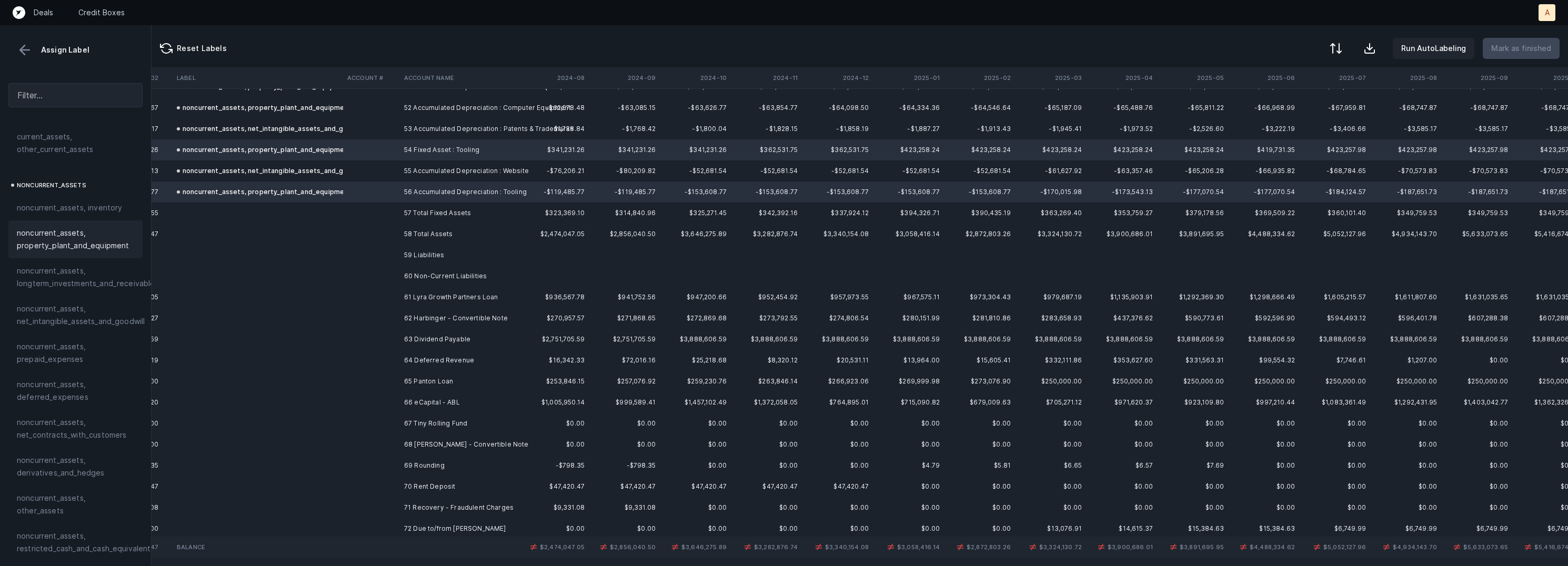
click at [443, 302] on td "61 Lyra Growth Partners Loan" at bounding box center [464, 298] width 128 height 21
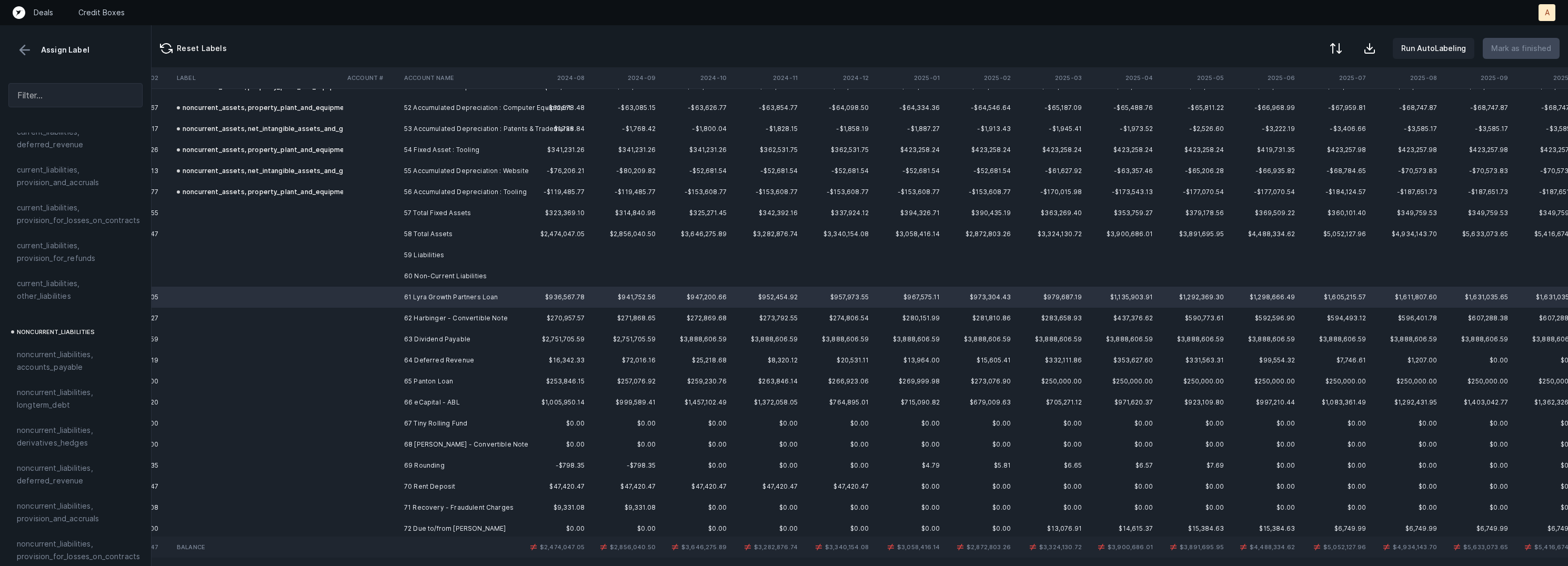
scroll to position [903, 0]
click at [91, 325] on span "noncurrent_liabilities, longterm_debt" at bounding box center [75, 337] width 118 height 26
click at [455, 316] on td "62 Harbinger - Convertible Note" at bounding box center [464, 319] width 128 height 21
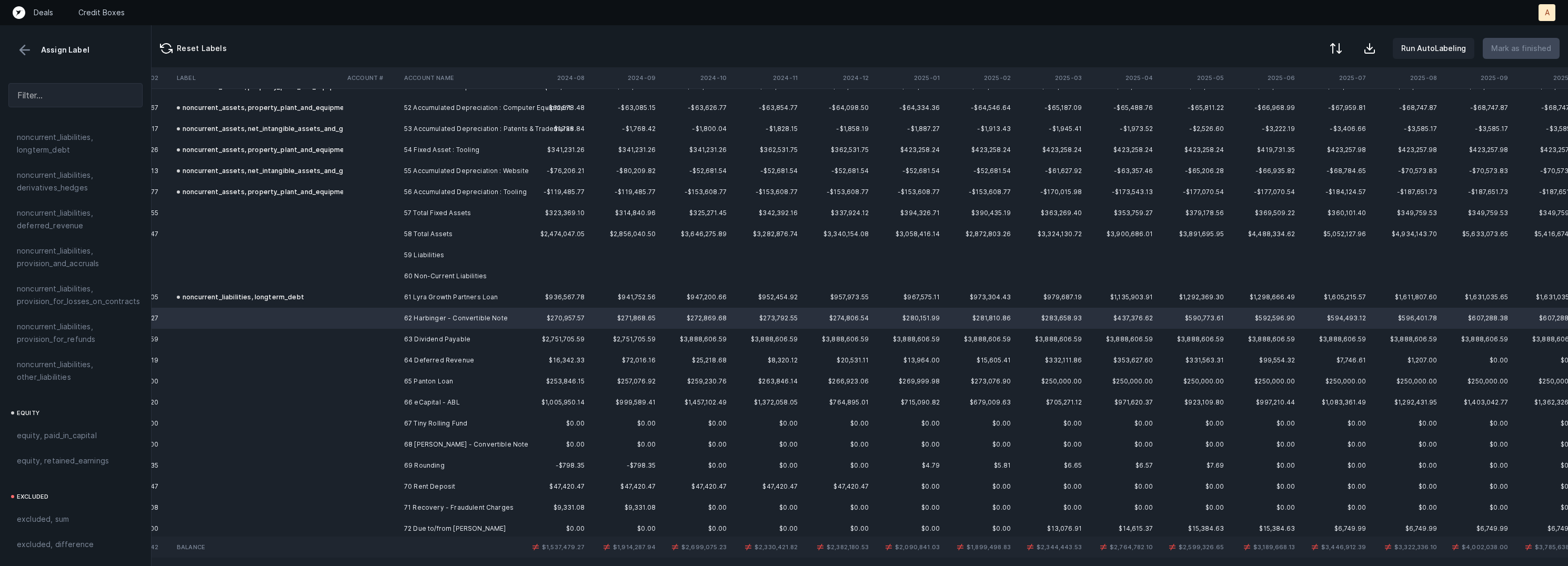
scroll to position [1136, 0]
click at [79, 391] on span "equity, paid_in_capital" at bounding box center [57, 397] width 80 height 12
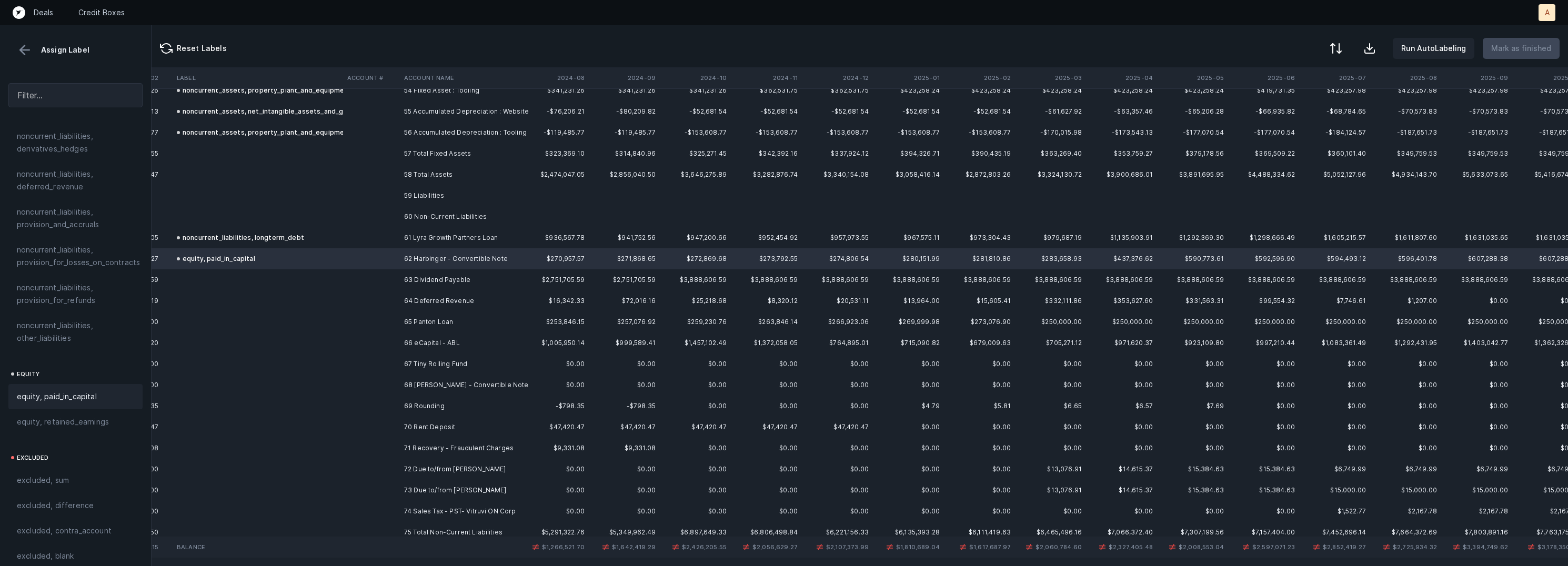
scroll to position [1153, 2358]
click at [467, 280] on td "63 Dividend Payable" at bounding box center [464, 282] width 128 height 21
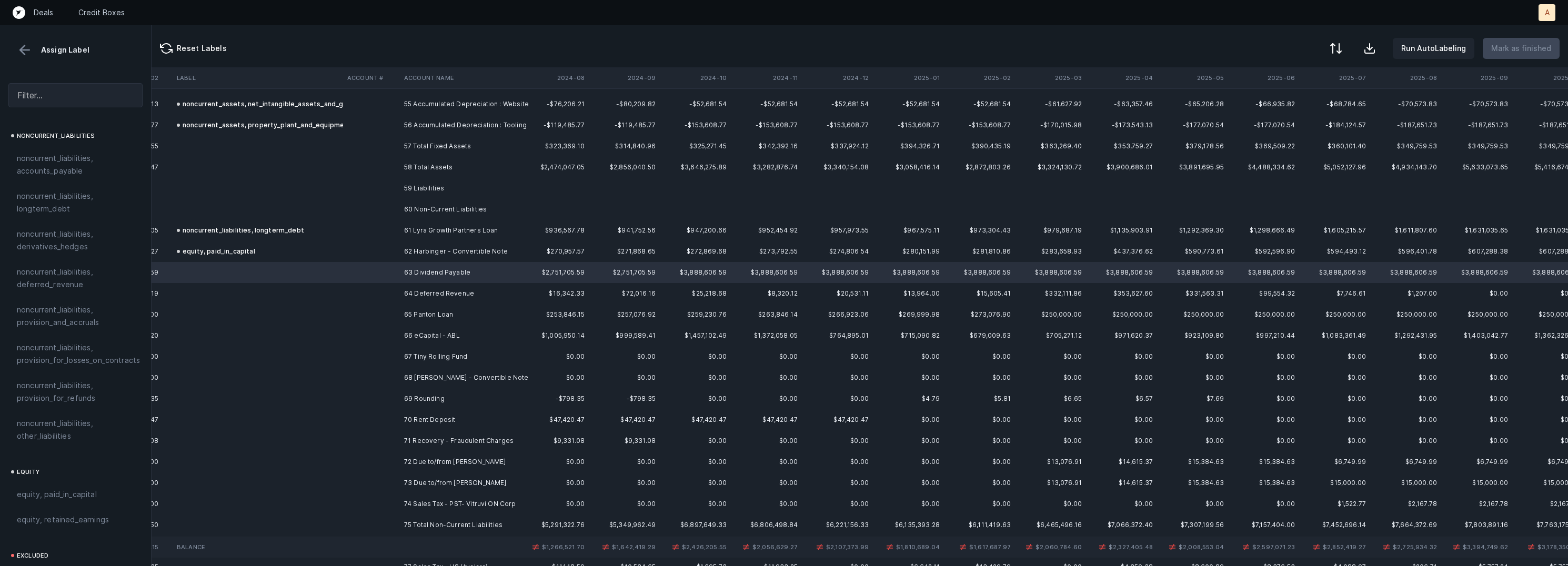
scroll to position [1005, 0]
click at [81, 450] on span "noncurrent_liabilities, other_liabilities" at bounding box center [75, 462] width 118 height 26
click at [392, 295] on td at bounding box center [372, 294] width 57 height 21
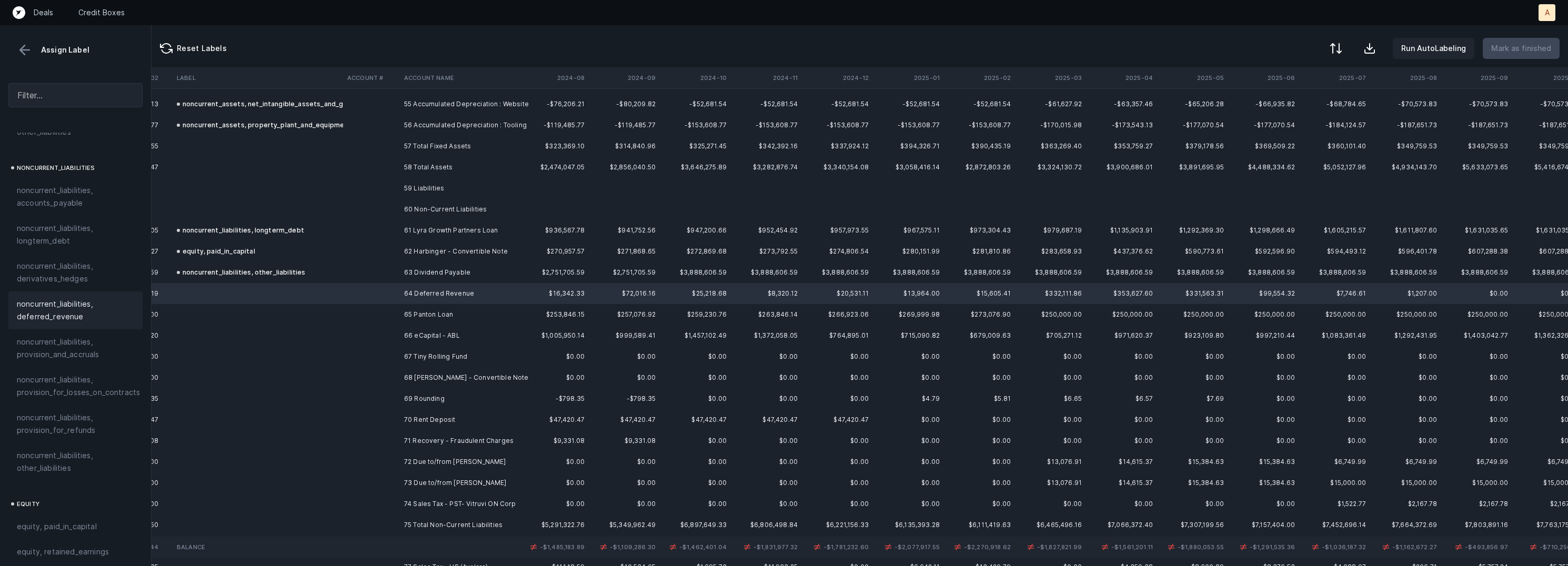
click at [91, 299] on span "noncurrent_liabilities, deferred_revenue" at bounding box center [75, 310] width 118 height 26
click at [453, 318] on td "65 Panton Loan" at bounding box center [464, 315] width 128 height 21
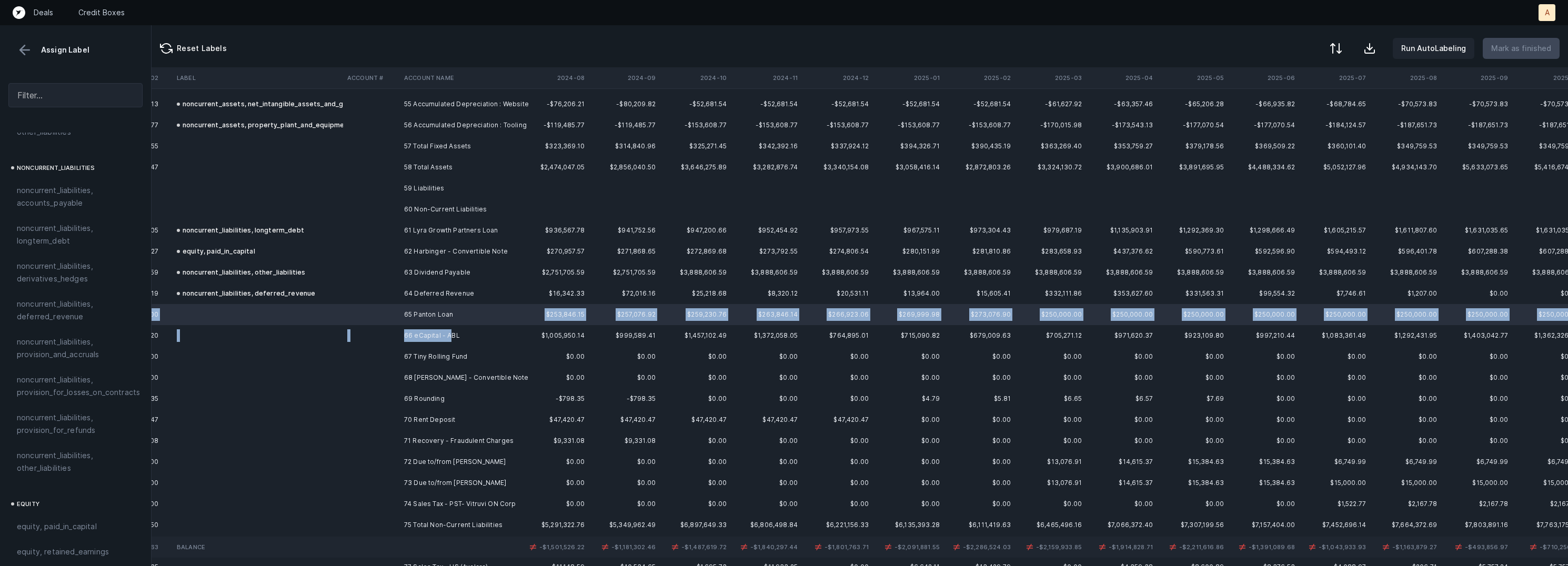
click at [452, 333] on td "66 eCapital - ABL" at bounding box center [464, 336] width 128 height 21
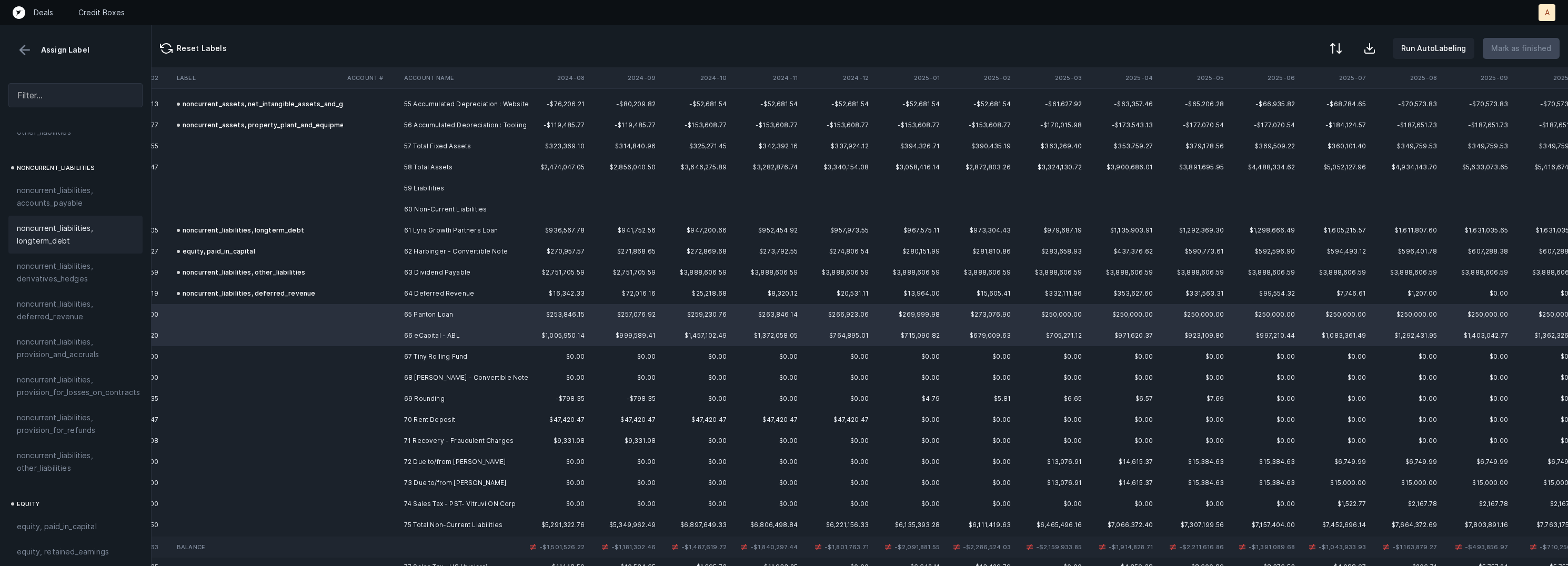
click at [84, 226] on span "noncurrent_liabilities, longterm_debt" at bounding box center [75, 235] width 118 height 26
click at [390, 355] on td at bounding box center [372, 357] width 57 height 21
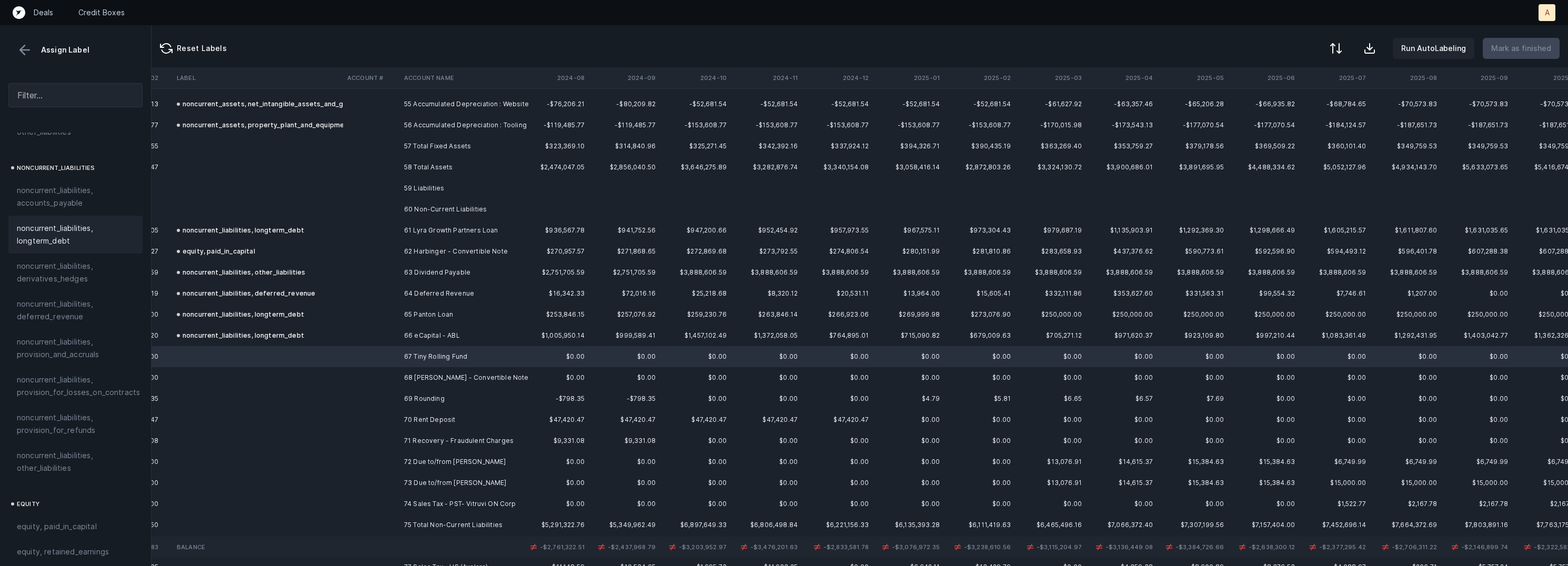
click at [55, 222] on span "noncurrent_liabilities, longterm_debt" at bounding box center [75, 235] width 118 height 26
click at [442, 379] on td "68 Samuel J Edelson - Convertible Note" at bounding box center [464, 378] width 128 height 21
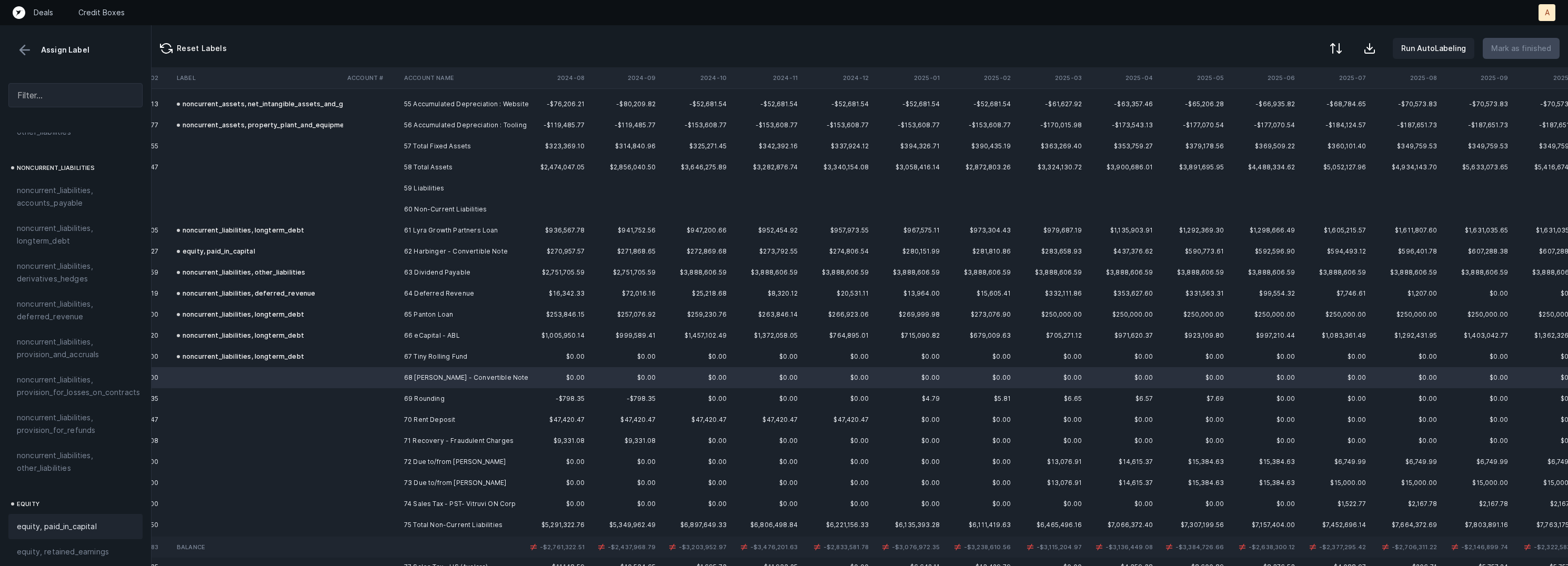
click at [81, 521] on span "equity, paid_in_capital" at bounding box center [57, 527] width 80 height 12
click at [411, 396] on td "69 Rounding" at bounding box center [464, 399] width 128 height 21
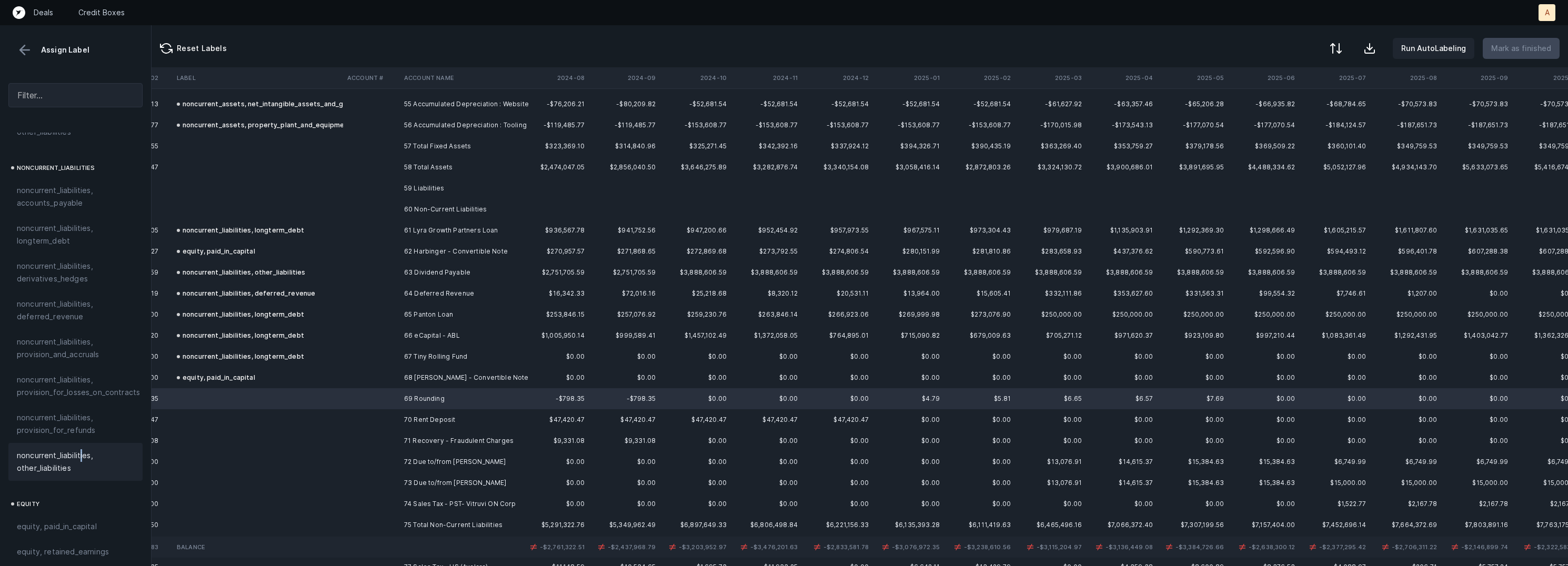
click at [81, 450] on span "noncurrent_liabilities, other_liabilities" at bounding box center [75, 462] width 118 height 26
click at [374, 420] on td at bounding box center [372, 420] width 57 height 21
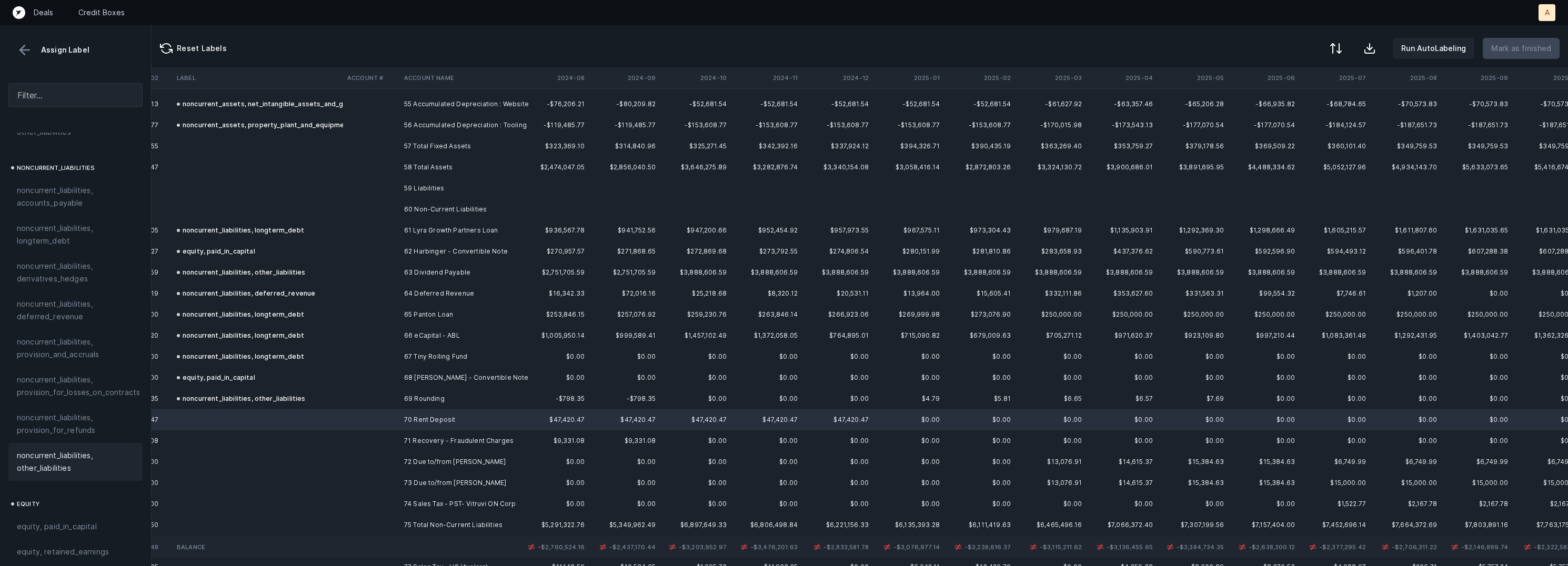
click at [71, 450] on span "noncurrent_liabilities, other_liabilities" at bounding box center [75, 462] width 118 height 26
click at [408, 438] on td "71 Recovery - Fraudulent Charges" at bounding box center [464, 441] width 128 height 21
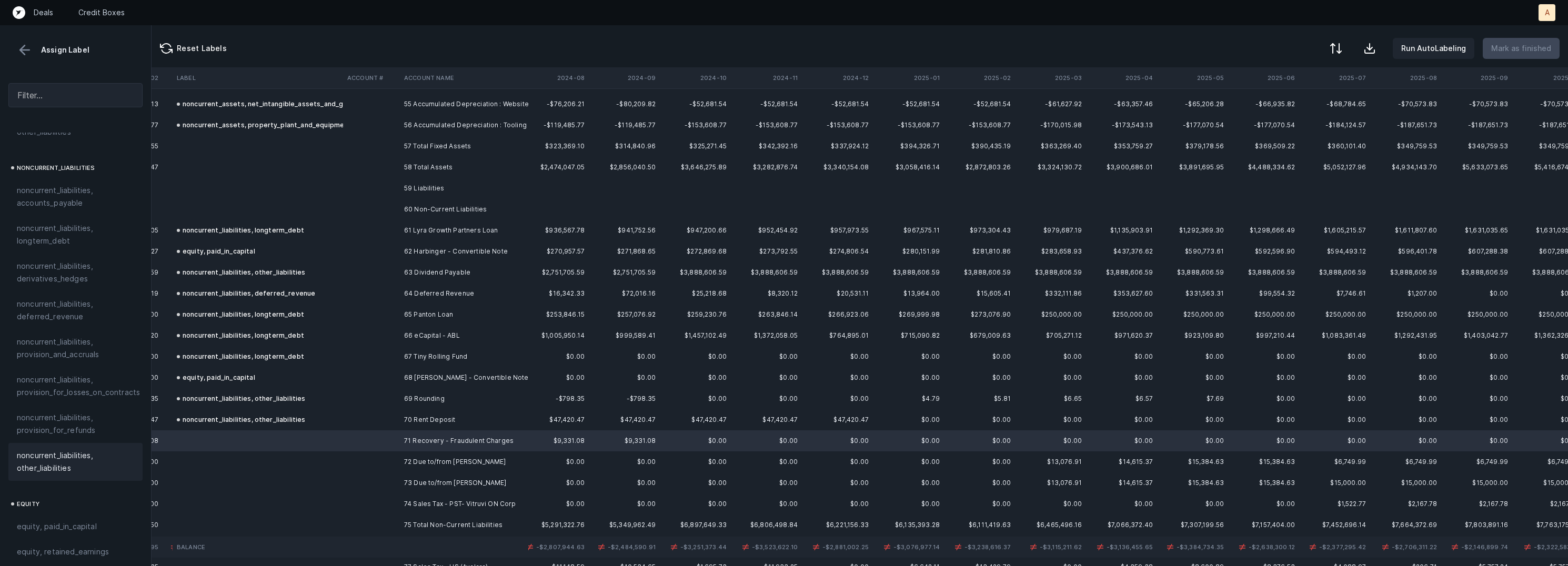
click at [79, 450] on span "noncurrent_liabilities, other_liabilities" at bounding box center [75, 462] width 118 height 26
click at [418, 457] on td "72 Due to/from Sean Panton" at bounding box center [464, 462] width 128 height 21
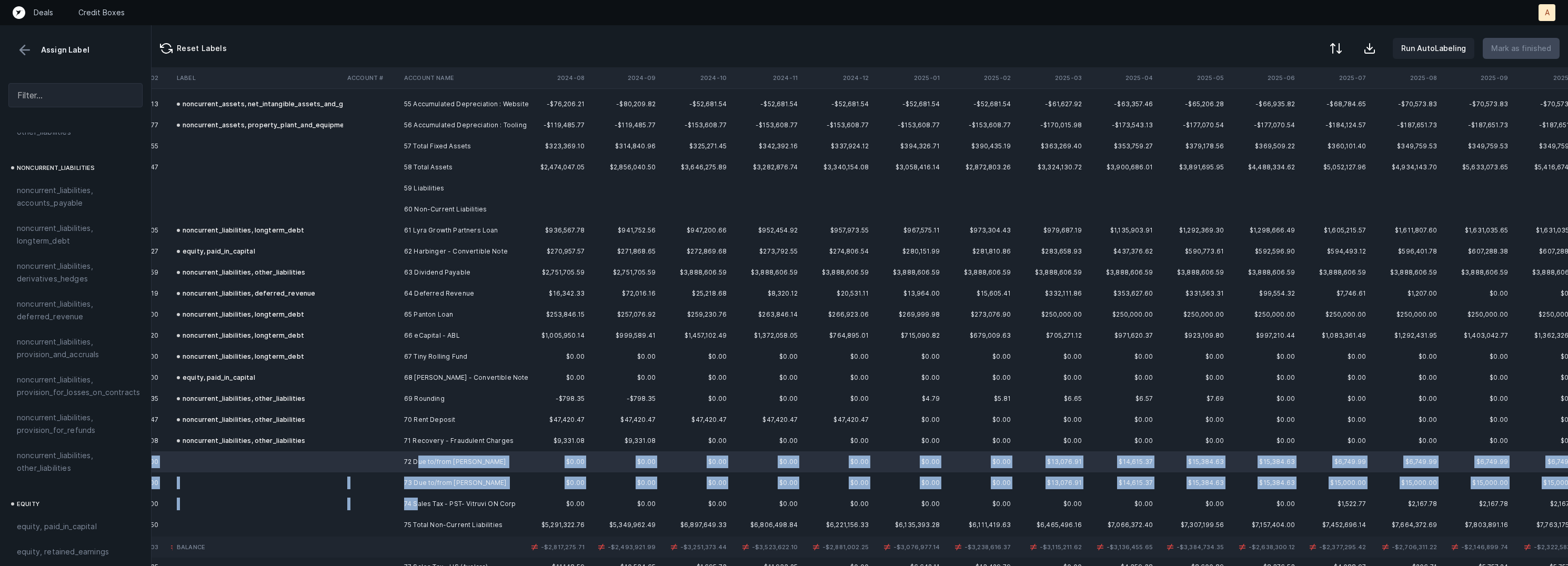
click at [417, 500] on td "74 Sales Tax - PST- Vitruvi ON Corp" at bounding box center [464, 504] width 128 height 21
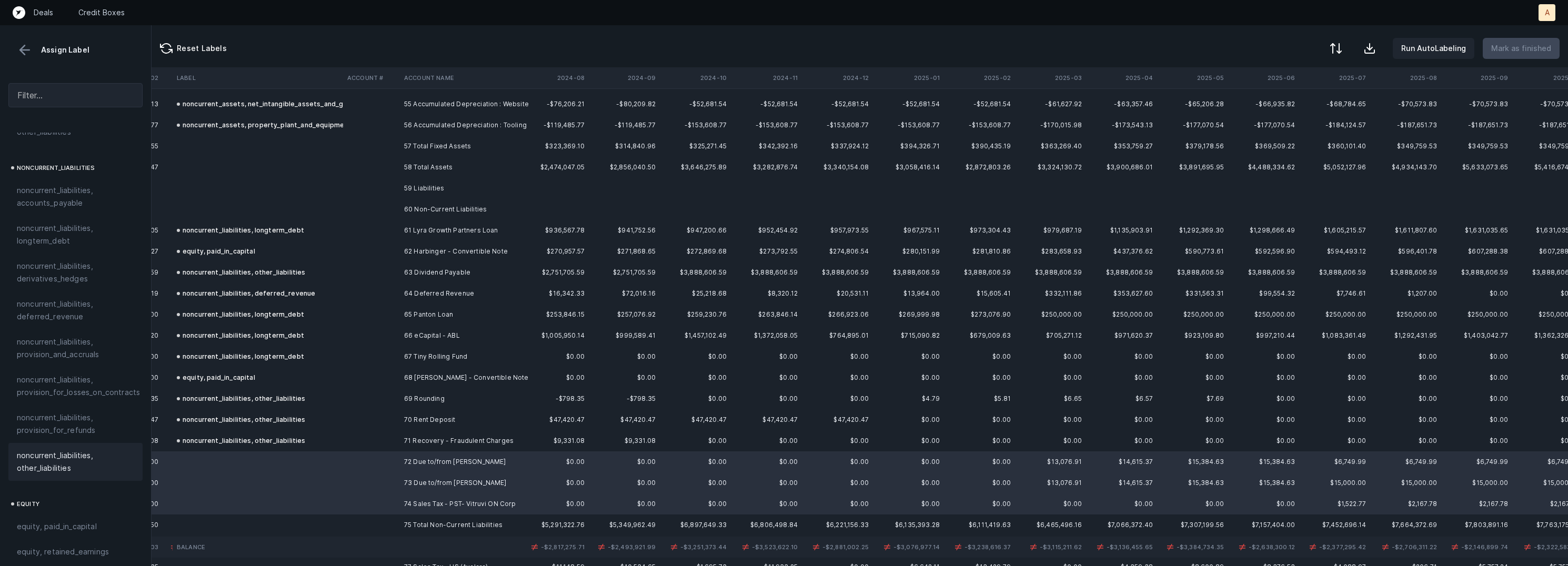
click at [76, 450] on span "noncurrent_liabilities, other_liabilities" at bounding box center [75, 462] width 118 height 26
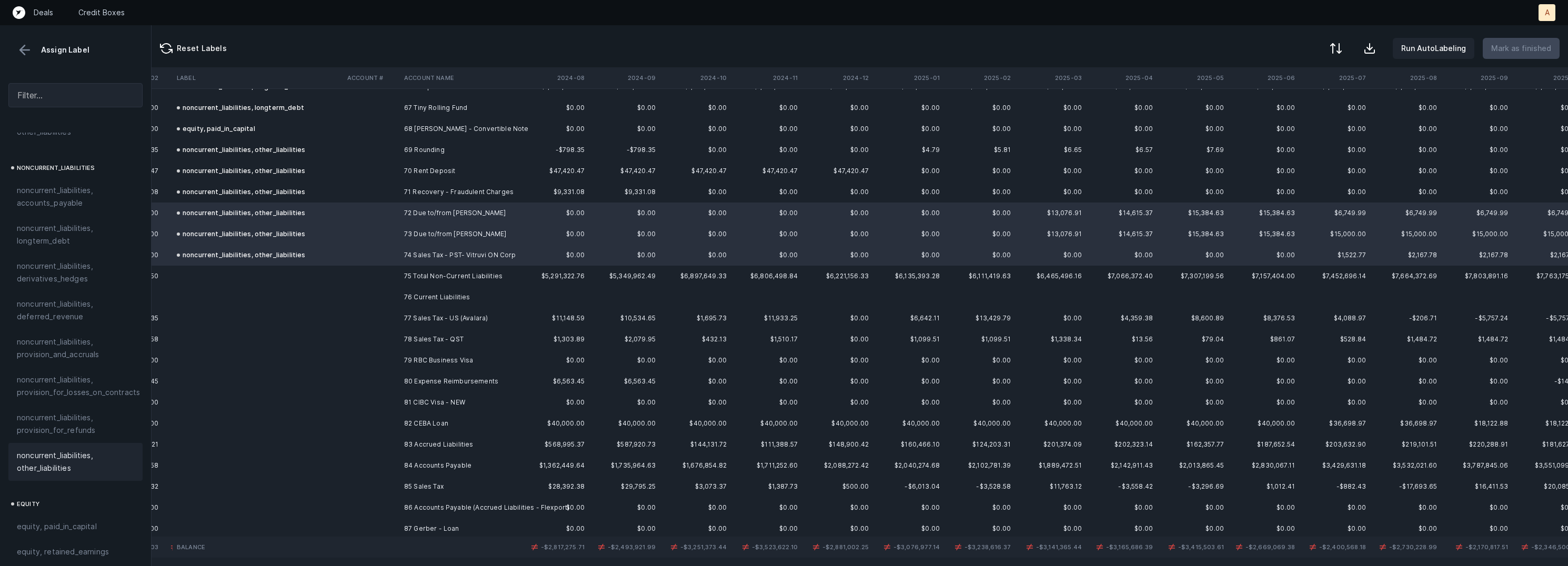
scroll to position [1422, 2358]
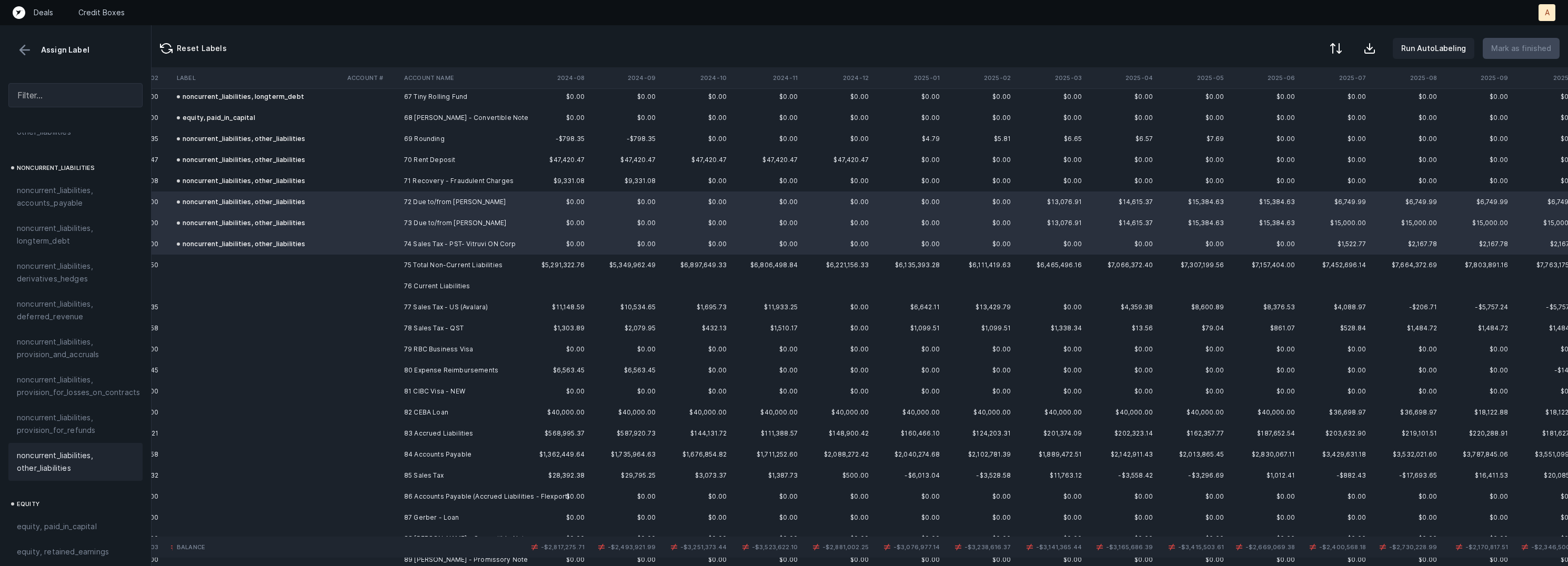
click at [459, 307] on td "77 Sales Tax - US (Avalara)" at bounding box center [464, 307] width 128 height 21
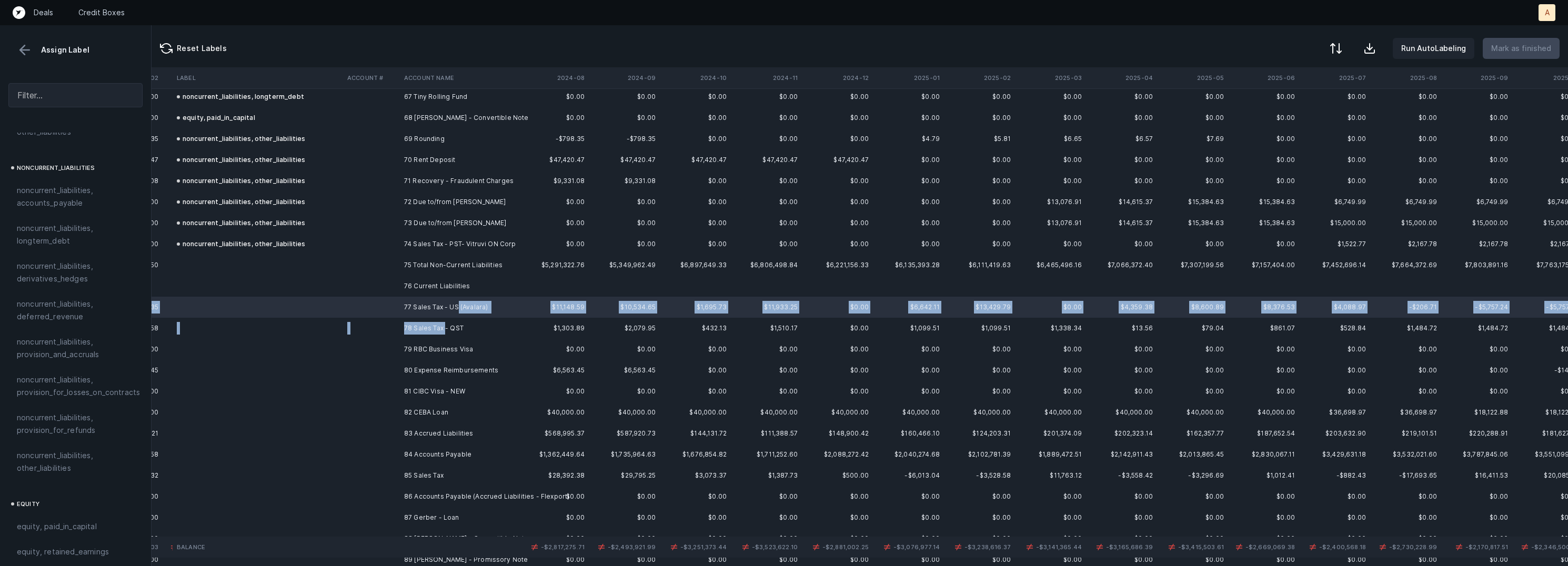
click at [445, 330] on td "78 Sales Tax - QST" at bounding box center [464, 329] width 128 height 21
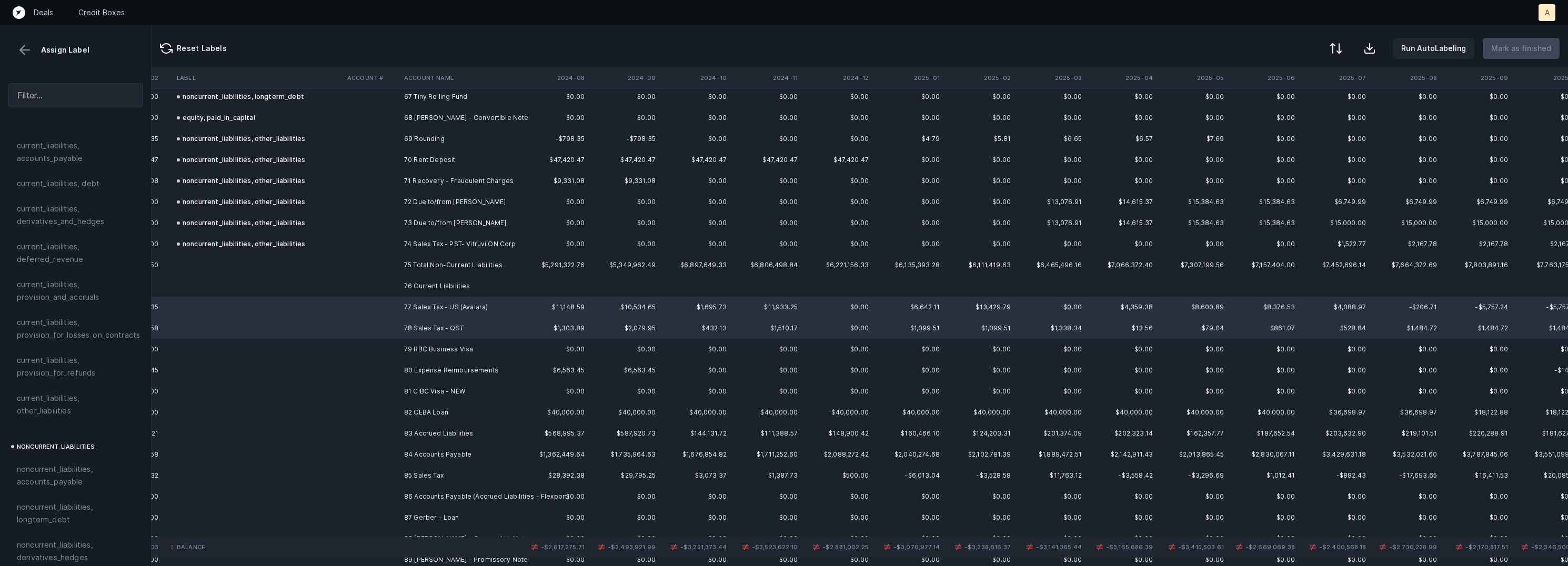
scroll to position [677, 0]
click at [65, 442] on span "current_liabilities, other_liabilities" at bounding box center [75, 454] width 118 height 26
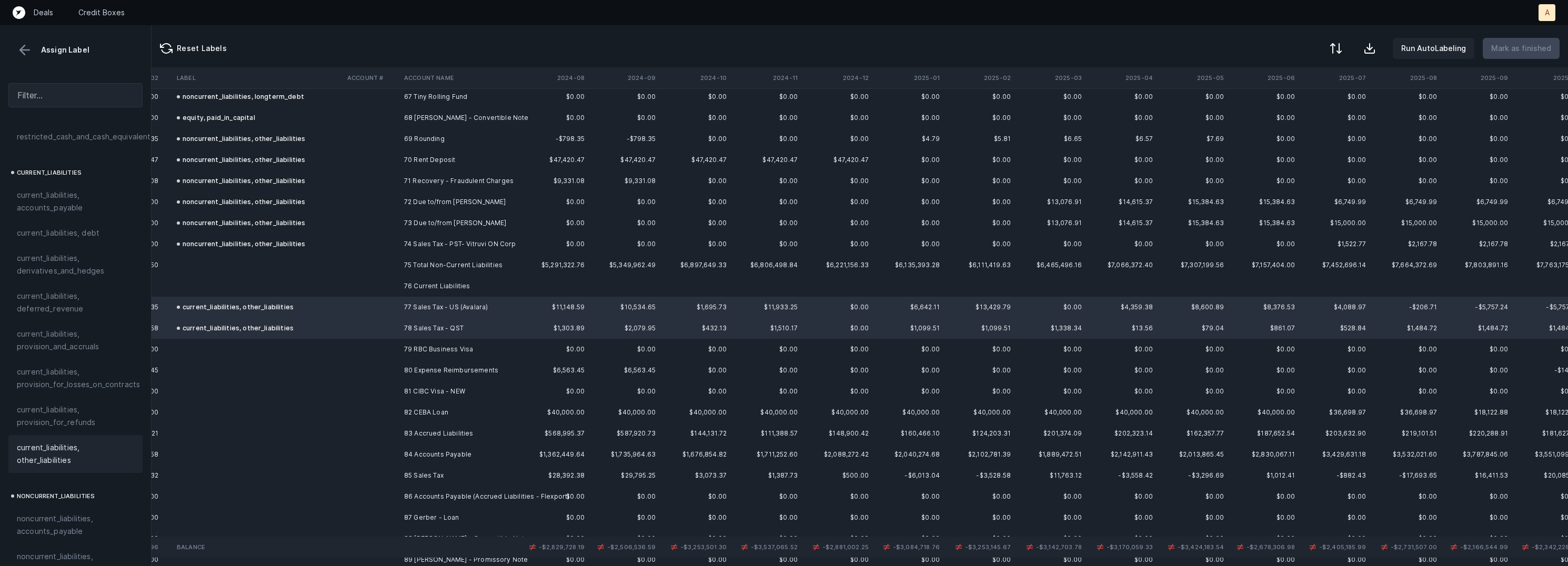
click at [473, 348] on td "79 RBC Business Visa" at bounding box center [464, 350] width 128 height 21
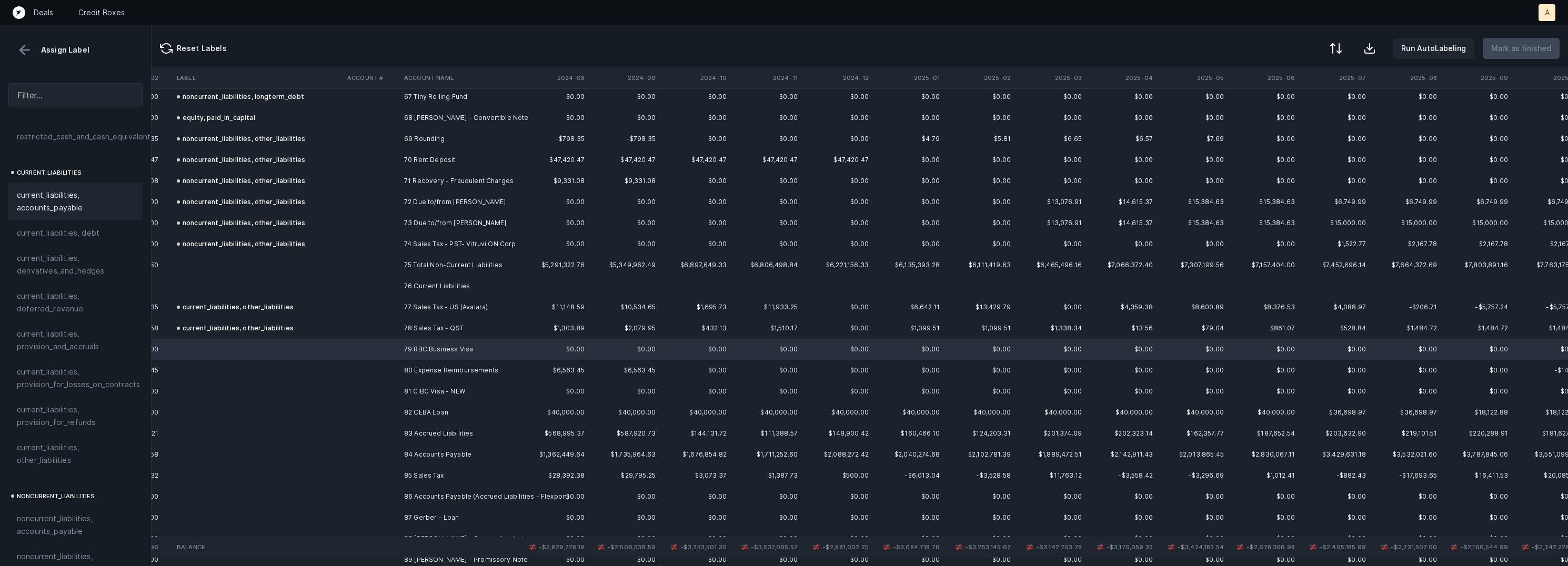
click at [107, 190] on span "current_liabilities, accounts_payable" at bounding box center [75, 201] width 118 height 26
click at [398, 377] on td at bounding box center [372, 371] width 57 height 21
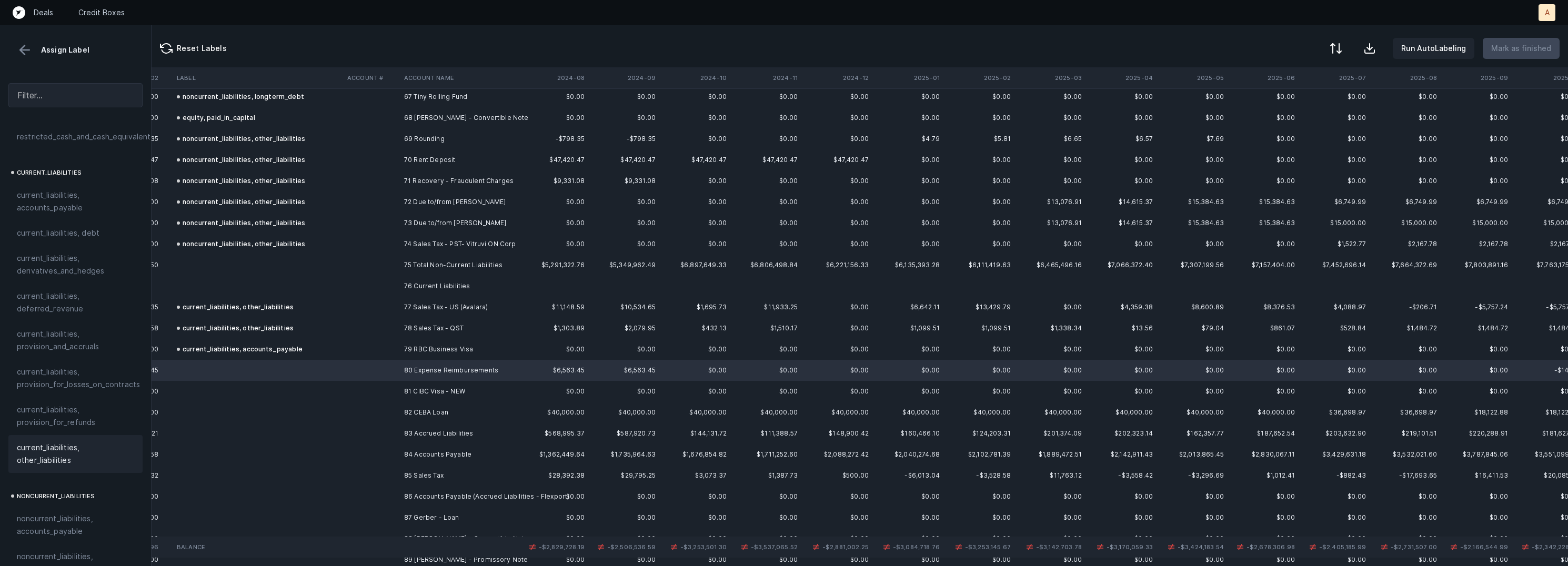
click at [29, 442] on span "current_liabilities, other_liabilities" at bounding box center [75, 454] width 118 height 26
click at [423, 392] on td "81 CIBC Visa - NEW" at bounding box center [464, 392] width 128 height 21
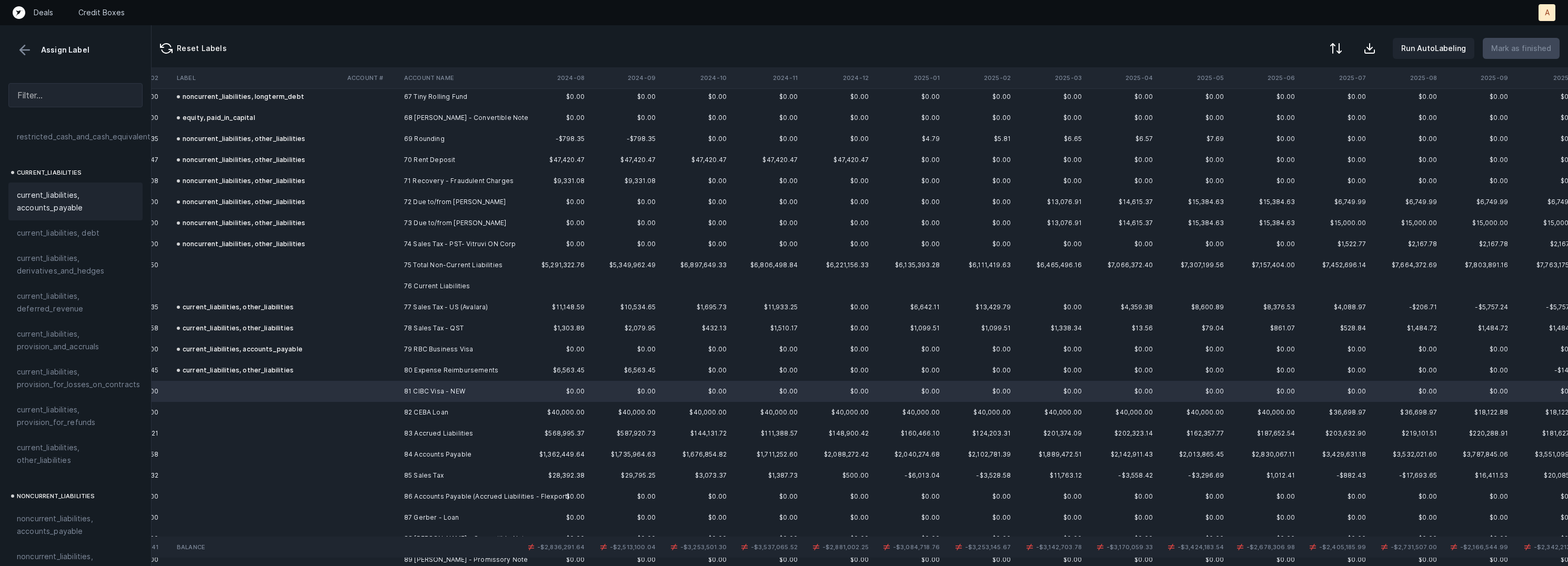
click at [74, 195] on span "current_liabilities, accounts_payable" at bounding box center [75, 201] width 118 height 26
click at [446, 408] on td "82 CEBA Loan" at bounding box center [464, 413] width 128 height 21
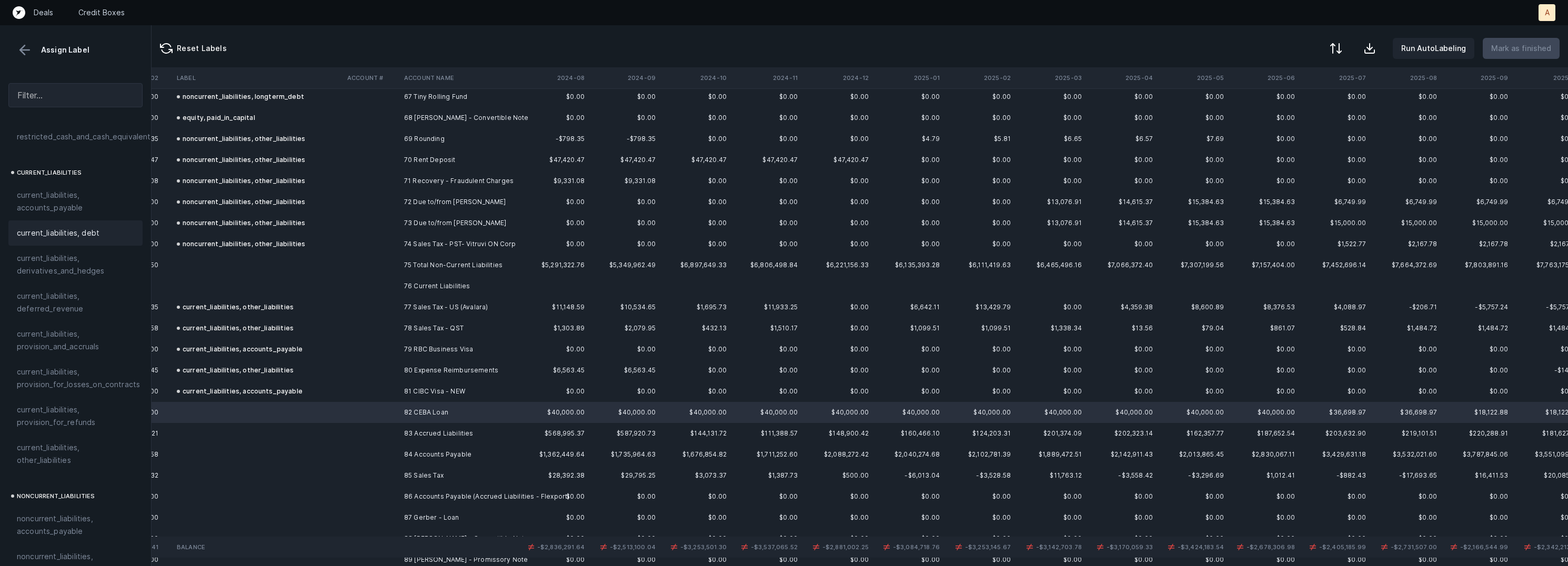
click at [90, 227] on span "current_liabilities, debt" at bounding box center [58, 233] width 82 height 12
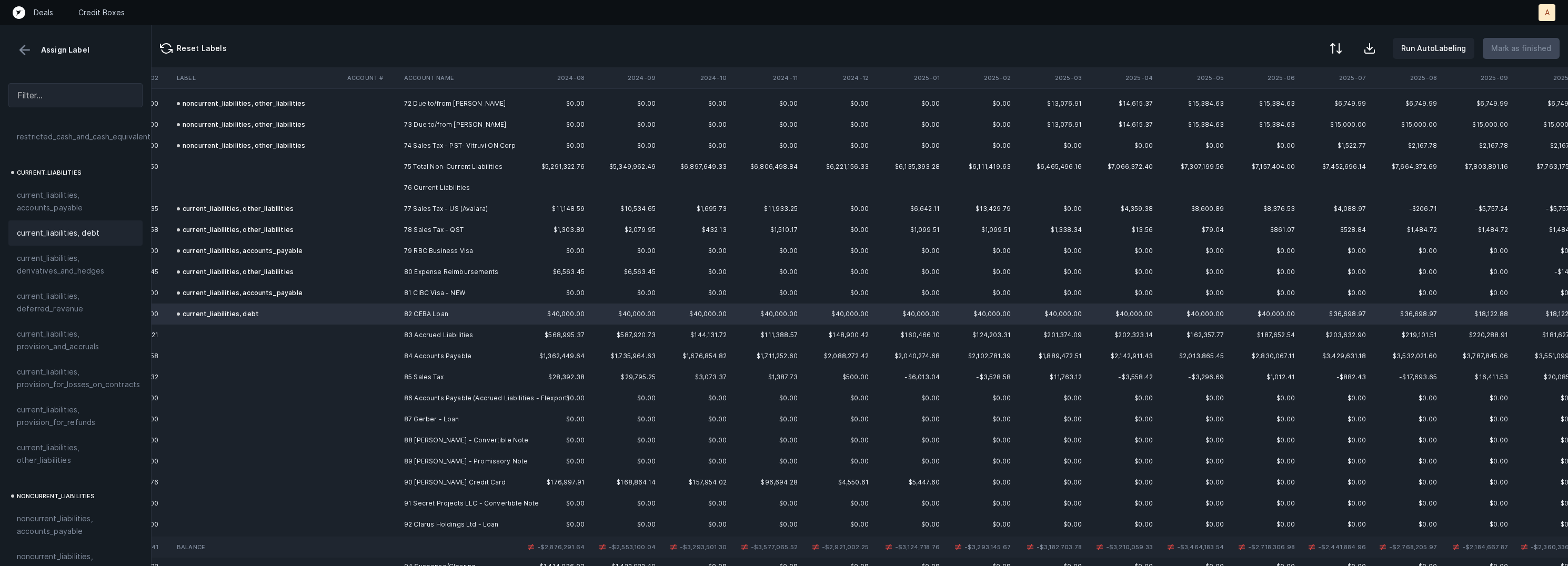
scroll to position [1590, 2358]
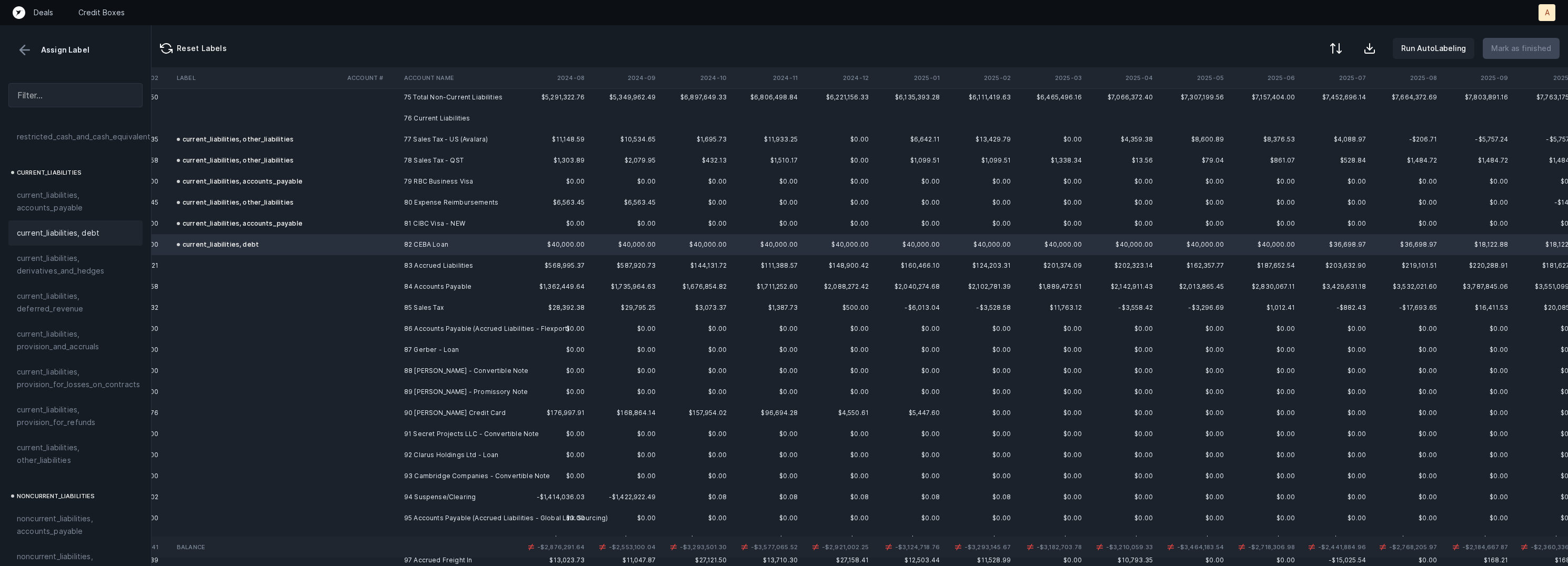
click at [444, 267] on td "83 Accrued Liabilities" at bounding box center [464, 266] width 128 height 21
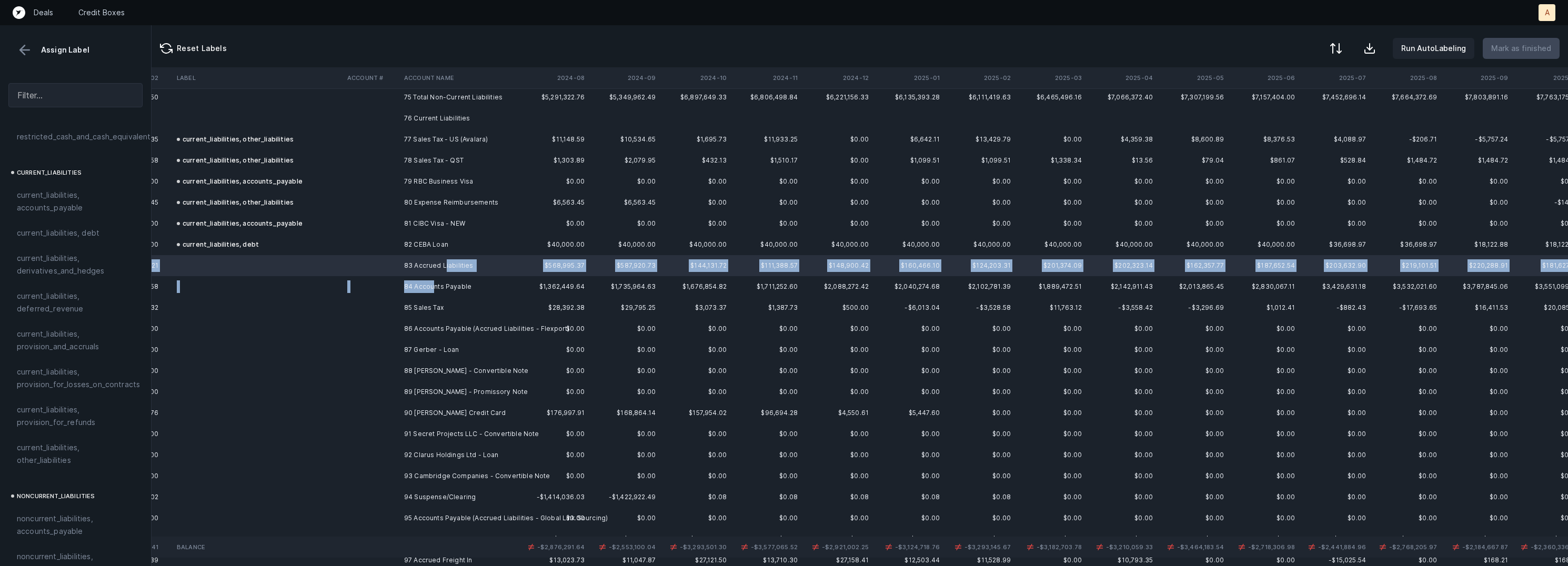
click at [431, 283] on td "84 Accounts Payable" at bounding box center [464, 287] width 128 height 21
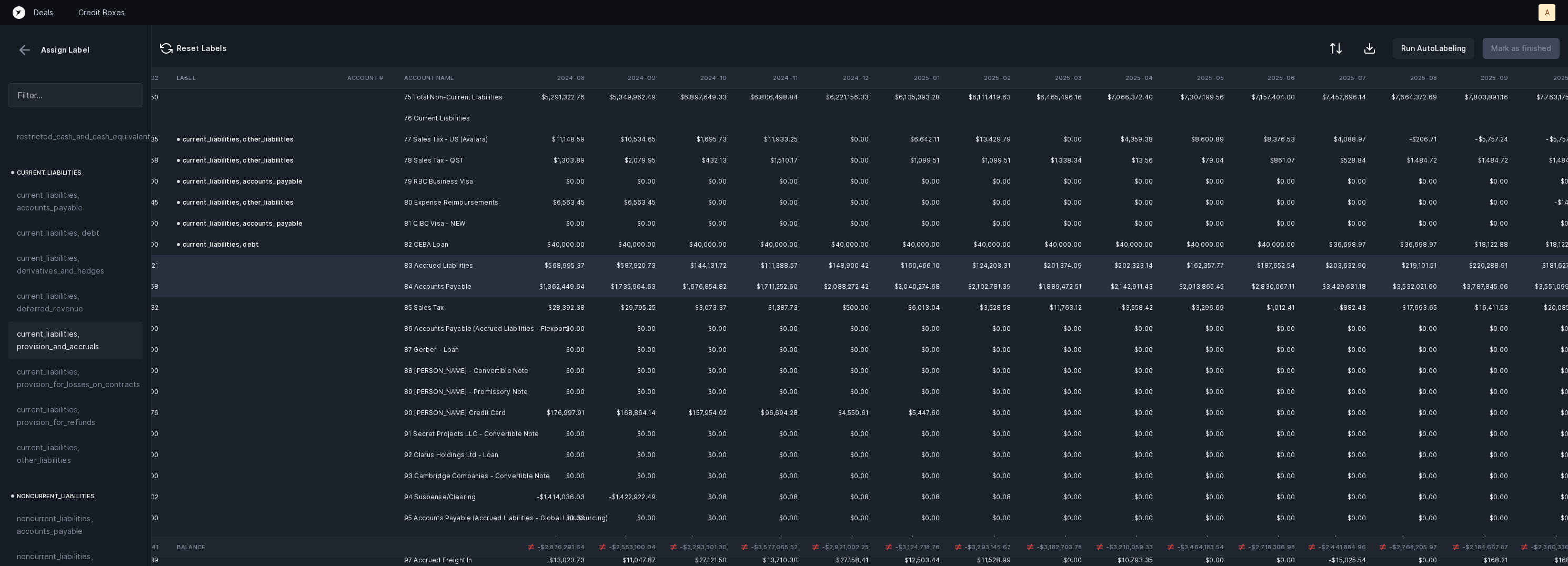
click at [109, 328] on span "current_liabilities, provision_and_accruals" at bounding box center [75, 340] width 118 height 26
click at [413, 307] on td "85 Sales Tax" at bounding box center [464, 308] width 128 height 21
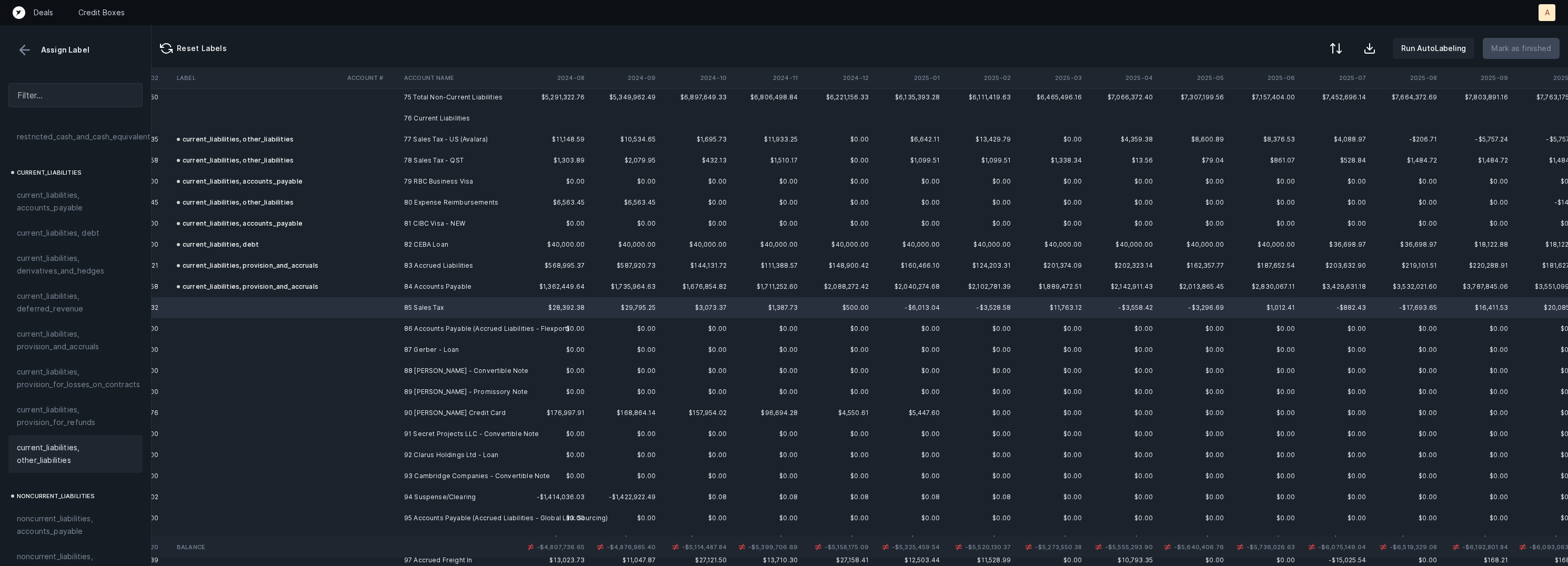
click at [73, 442] on span "current_liabilities, other_liabilities" at bounding box center [75, 454] width 118 height 26
click at [387, 329] on td at bounding box center [372, 330] width 57 height 21
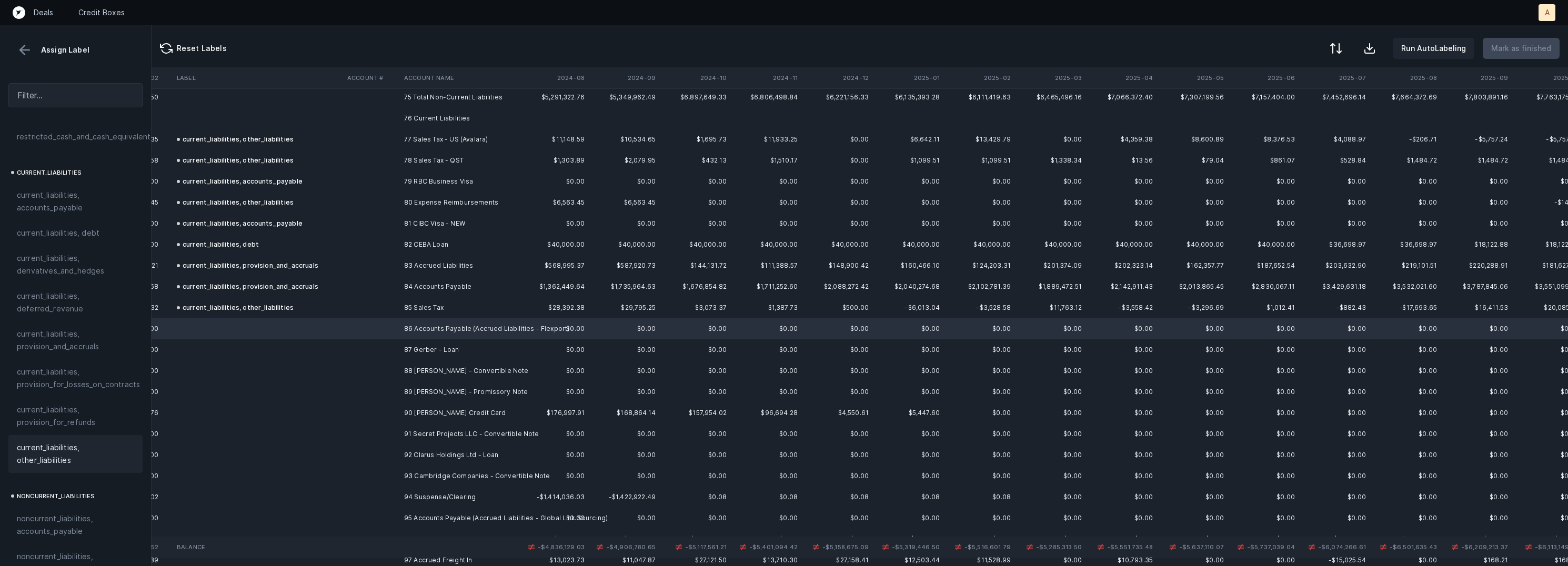
click at [74, 442] on span "current_liabilities, other_liabilities" at bounding box center [75, 454] width 118 height 26
click at [390, 352] on td at bounding box center [372, 350] width 57 height 21
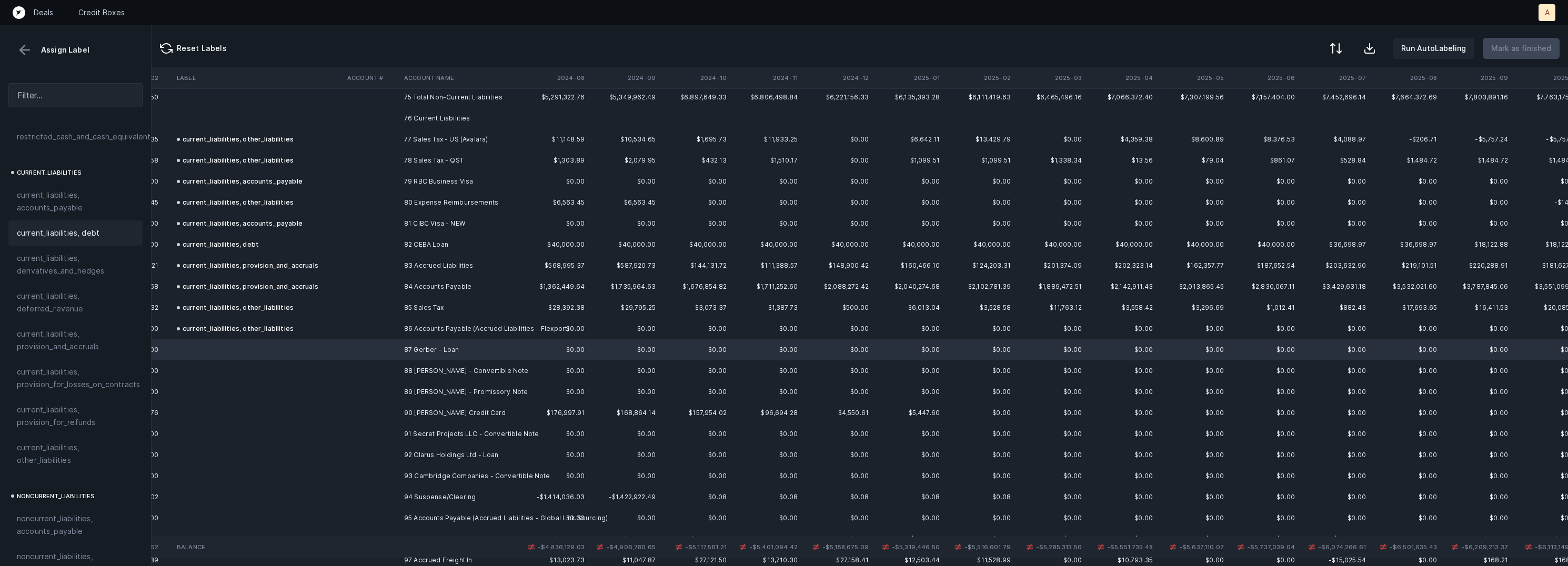
click at [93, 227] on span "current_liabilities, debt" at bounding box center [58, 233] width 82 height 12
click at [456, 367] on td "88 Milun Tesovic - Convertible Note" at bounding box center [464, 371] width 128 height 21
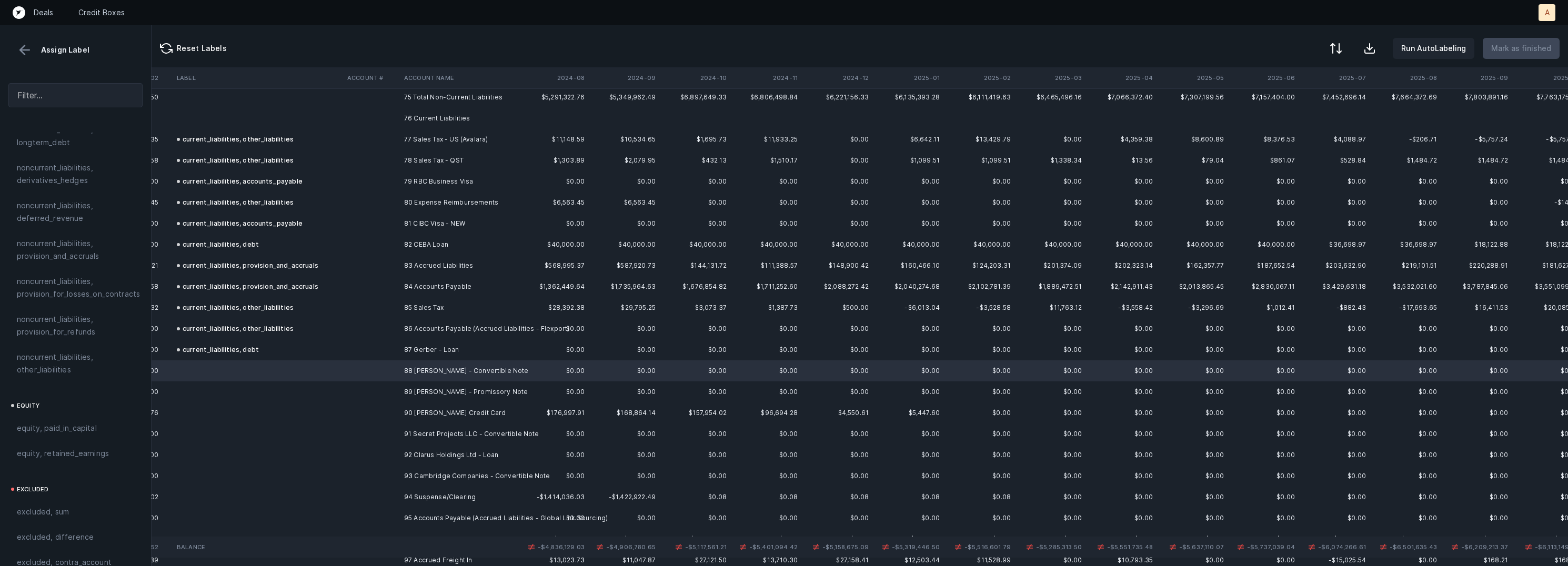
scroll to position [1136, 0]
click at [91, 391] on span "equity, paid_in_capital" at bounding box center [57, 397] width 80 height 12
click at [236, 392] on td at bounding box center [258, 392] width 171 height 21
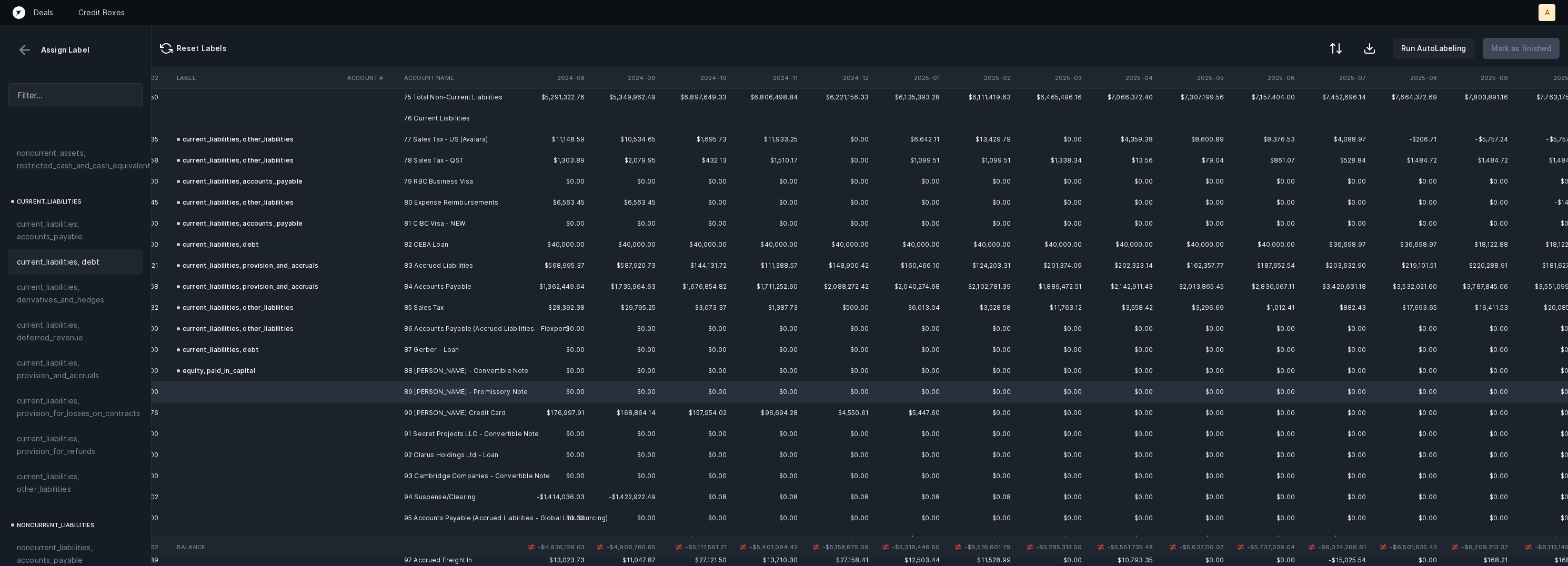
click at [70, 256] on span "current_liabilities, debt" at bounding box center [58, 262] width 82 height 12
click at [430, 414] on td "90 Parker Credit Card" at bounding box center [464, 414] width 128 height 21
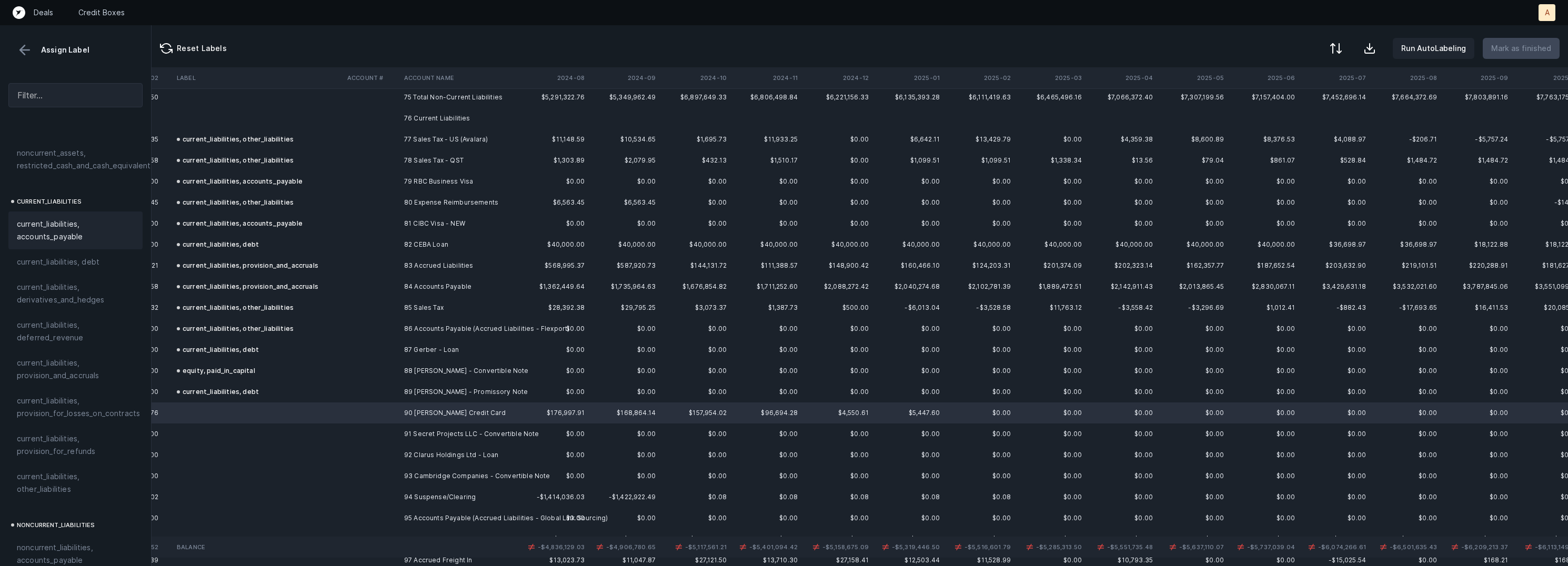
click at [85, 222] on span "current_liabilities, accounts_payable" at bounding box center [75, 230] width 118 height 26
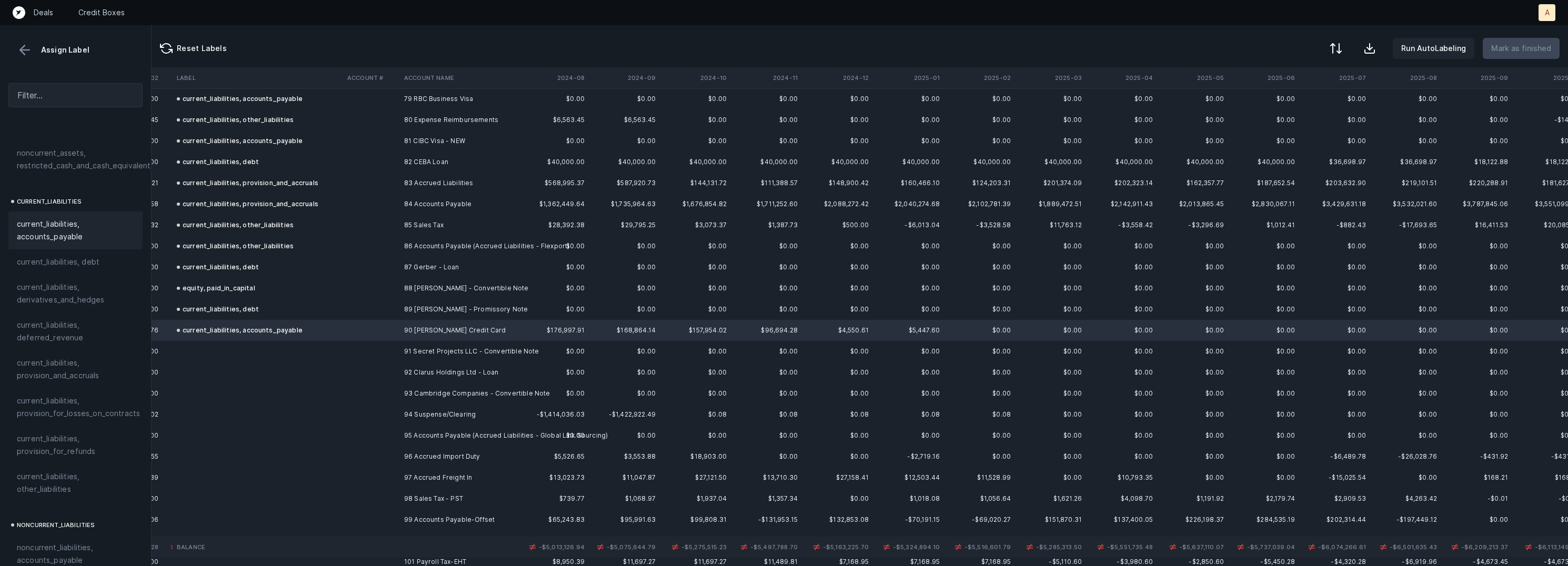
scroll to position [1674, 2358]
click at [403, 351] on td "91 Secret Projects LLC - Convertible Note" at bounding box center [464, 350] width 128 height 21
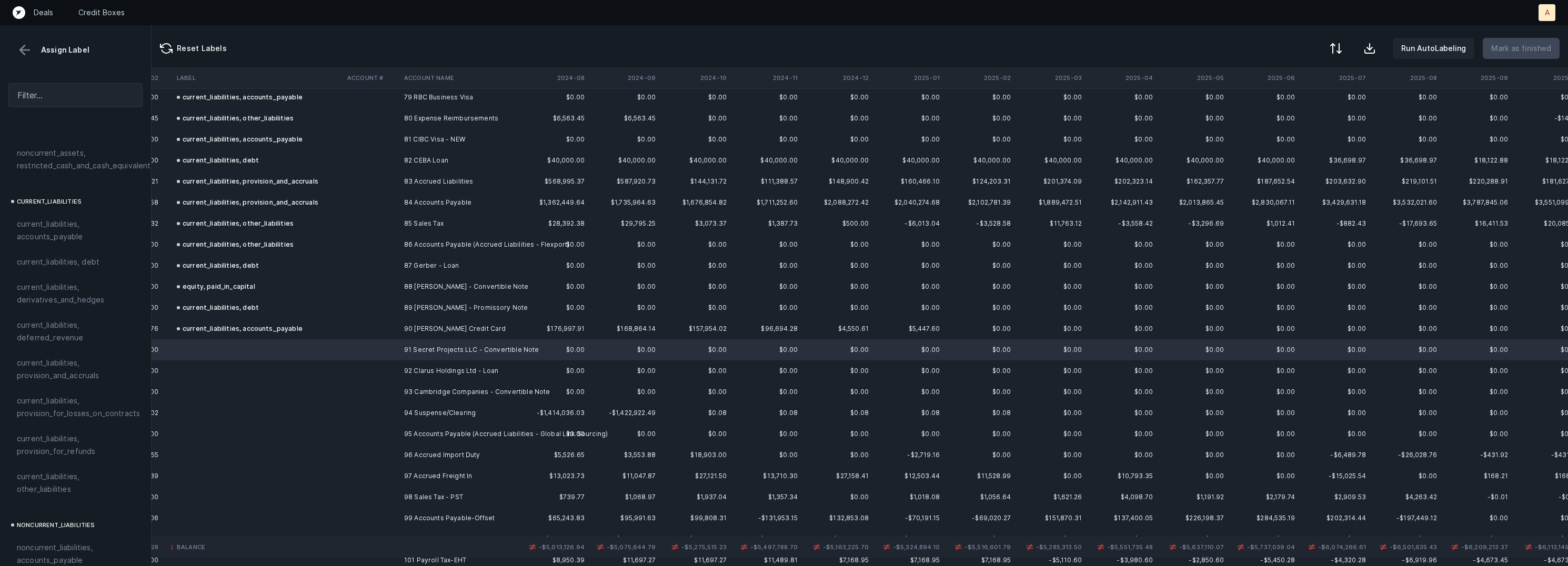
click at [431, 395] on td "93 Cambridge Companies - Convertible Note" at bounding box center [464, 392] width 128 height 21
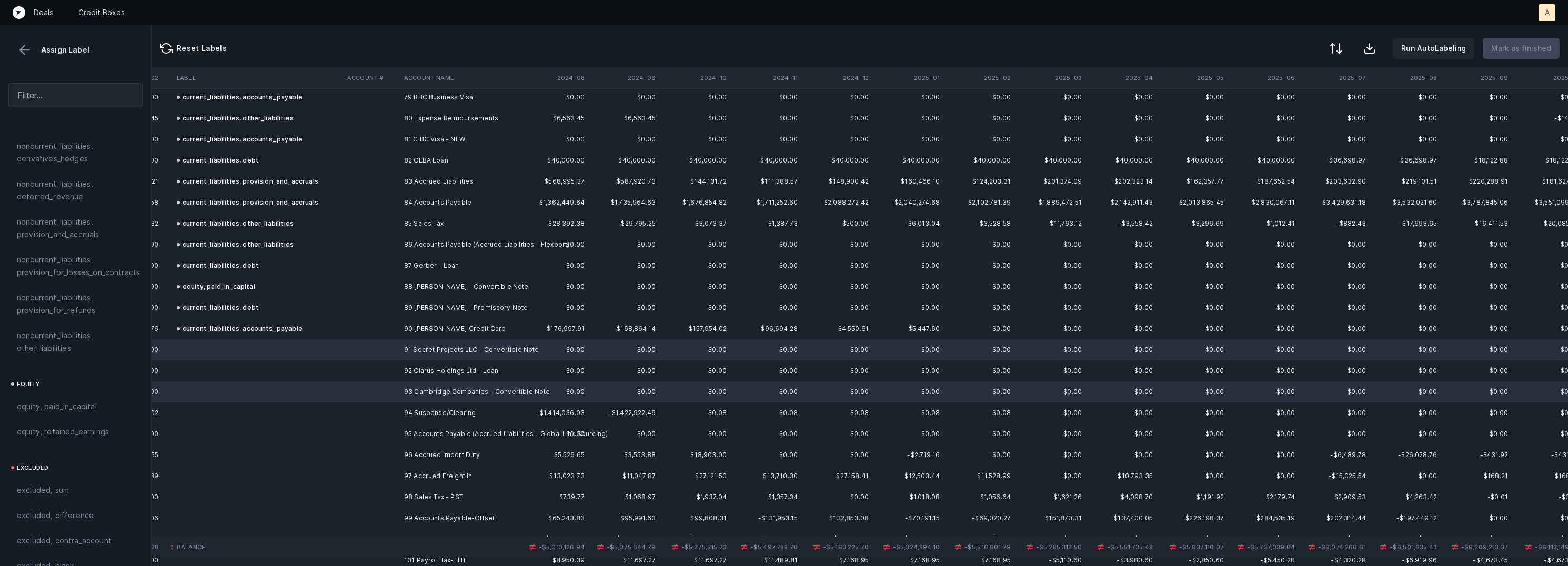
scroll to position [1136, 0]
click at [88, 391] on span "equity, paid_in_capital" at bounding box center [57, 397] width 80 height 12
click at [265, 368] on td at bounding box center [258, 371] width 171 height 21
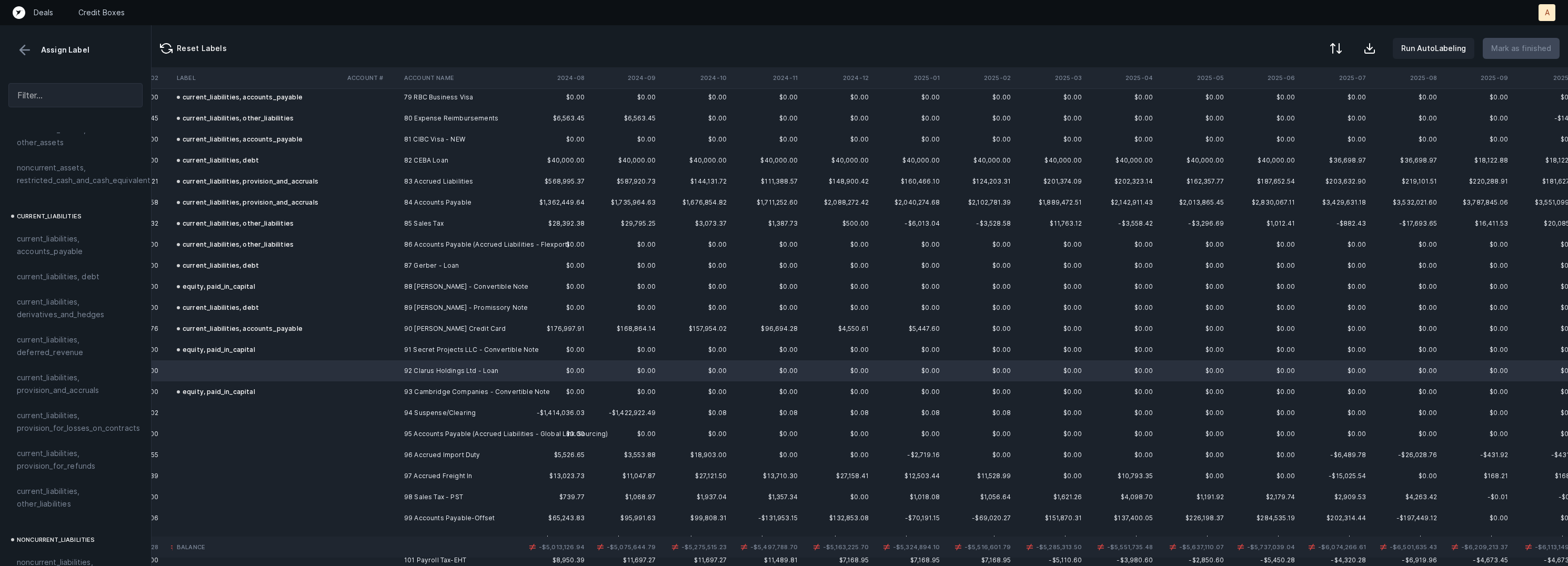
scroll to position [625, 0]
click at [73, 278] on span "current_liabilities, debt" at bounding box center [58, 284] width 82 height 12
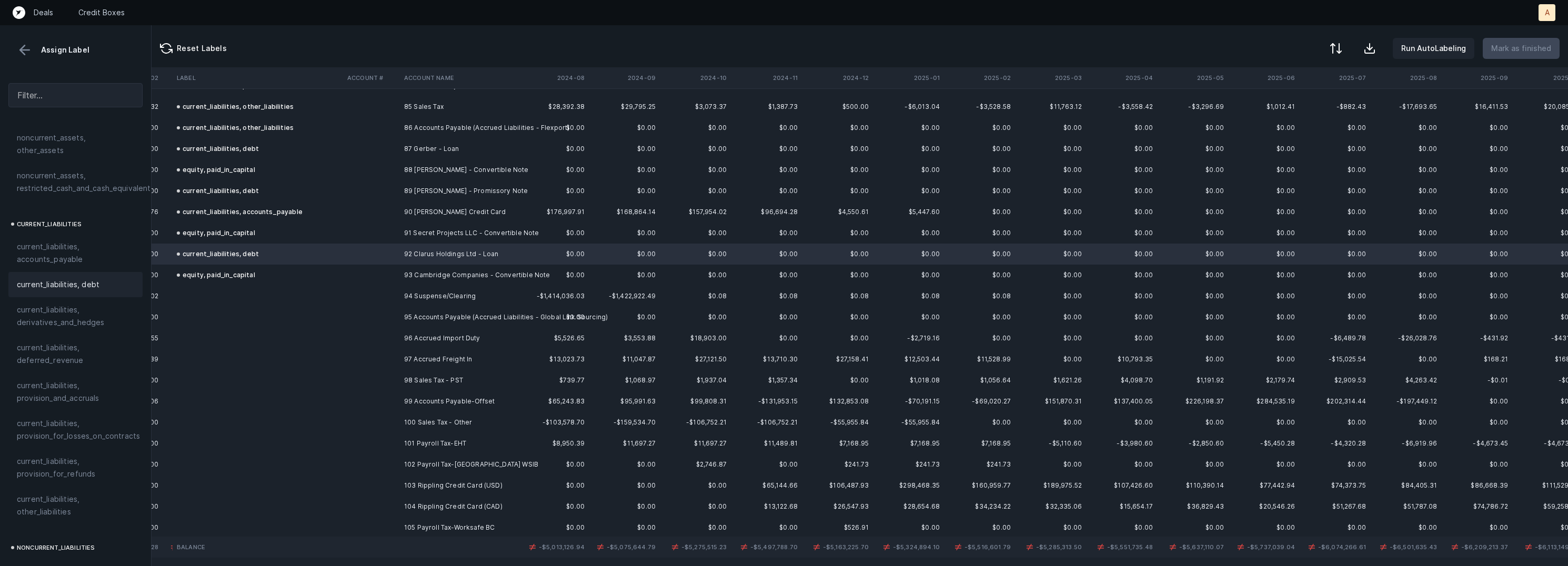
scroll to position [1807, 2358]
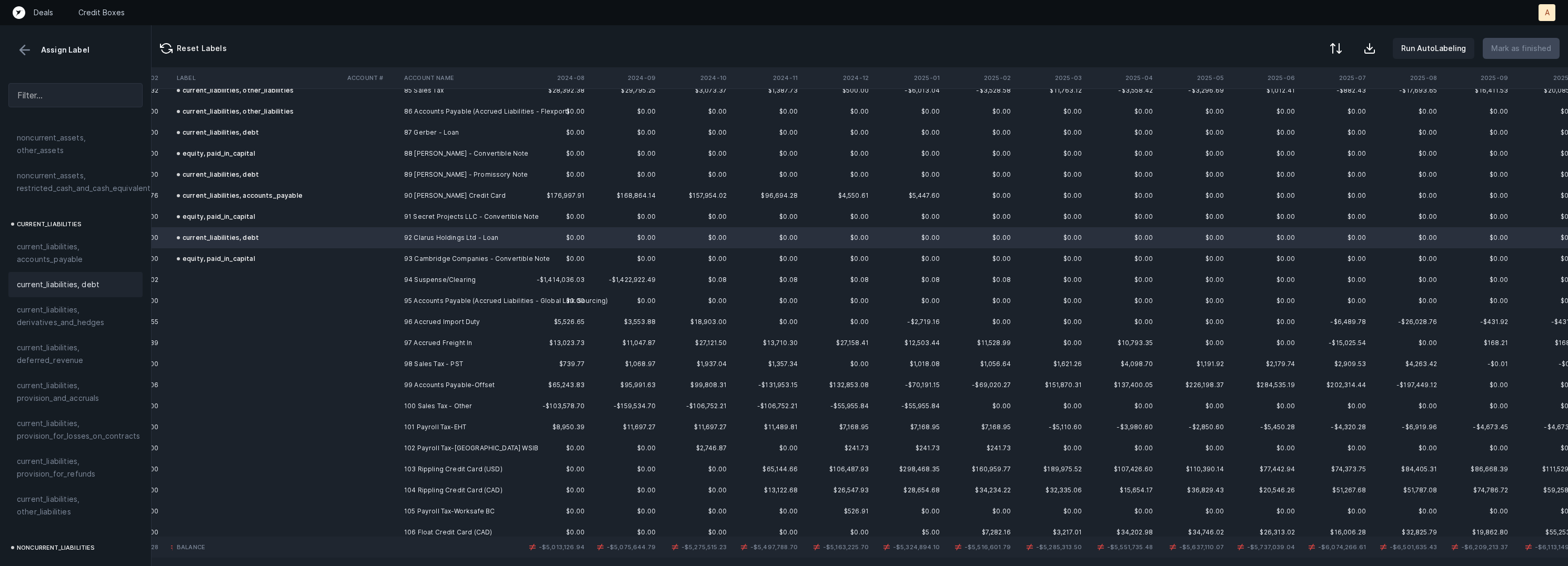
click at [434, 281] on td "94 Suspense/Clearing" at bounding box center [464, 280] width 128 height 21
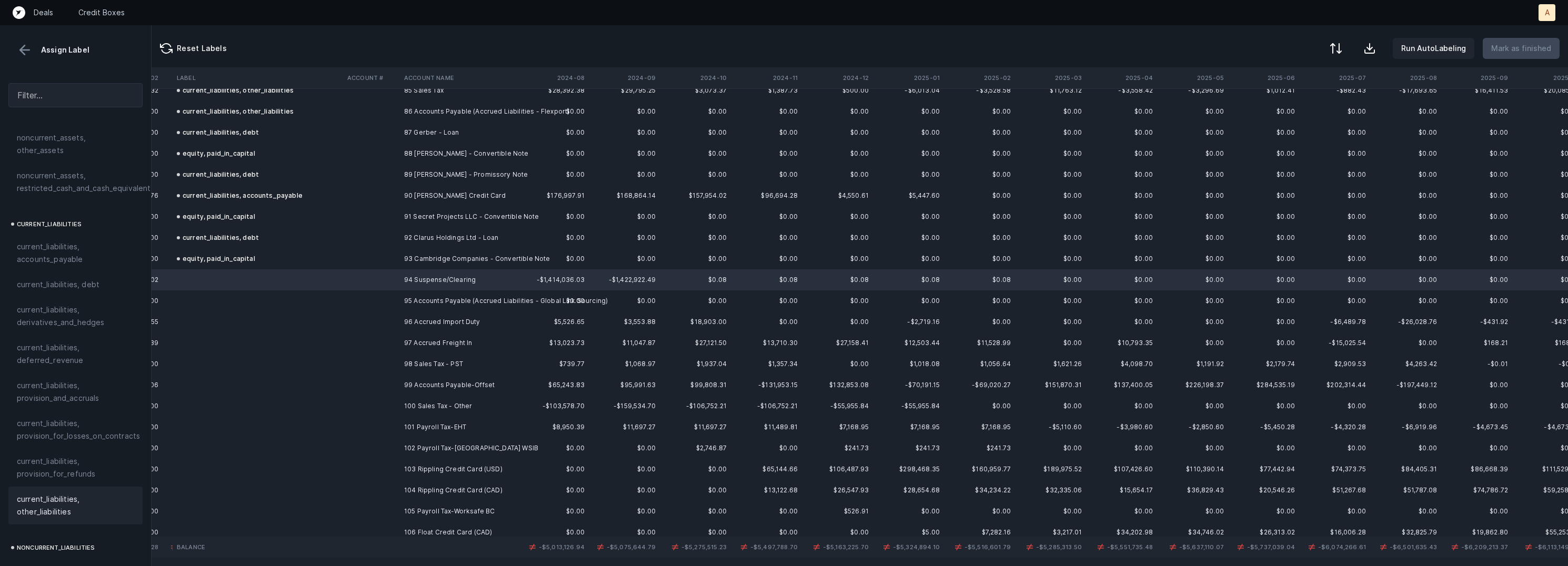
click at [39, 496] on span "current_liabilities, other_liabilities" at bounding box center [75, 506] width 118 height 26
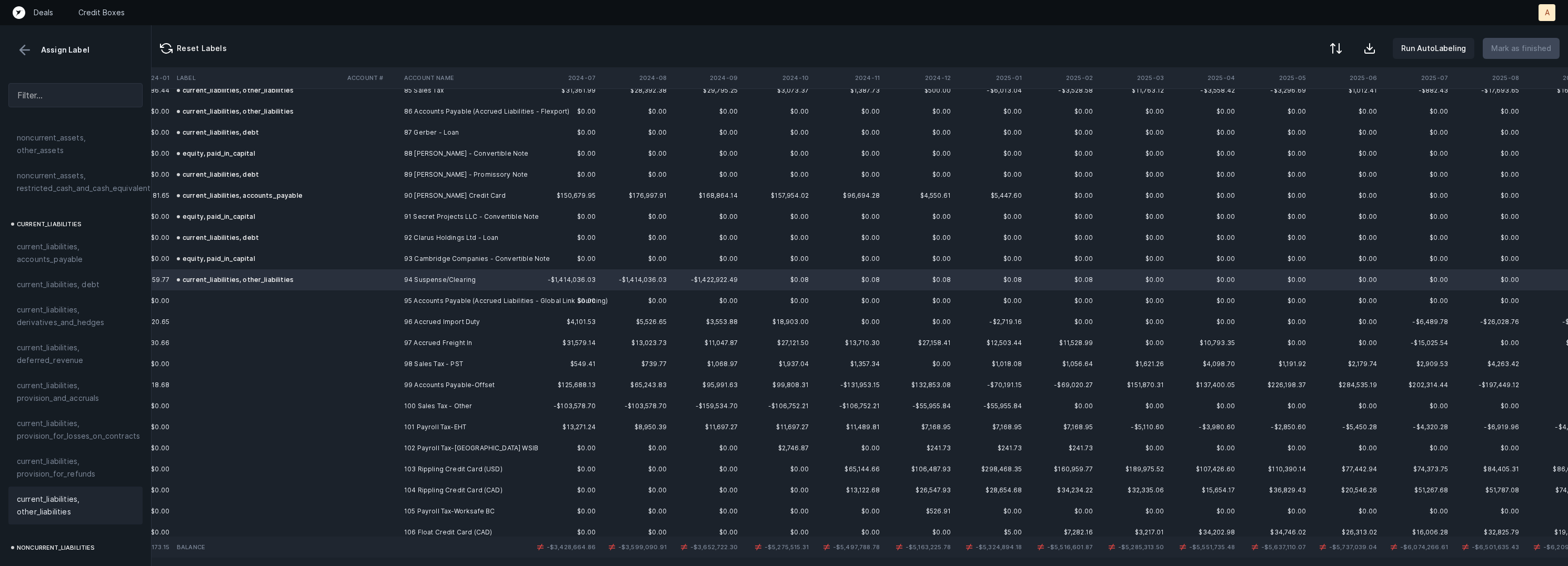
click at [446, 296] on td "95 Accounts Payable (Accrued Liabilities - Global Link Sourcing)" at bounding box center [464, 301] width 128 height 21
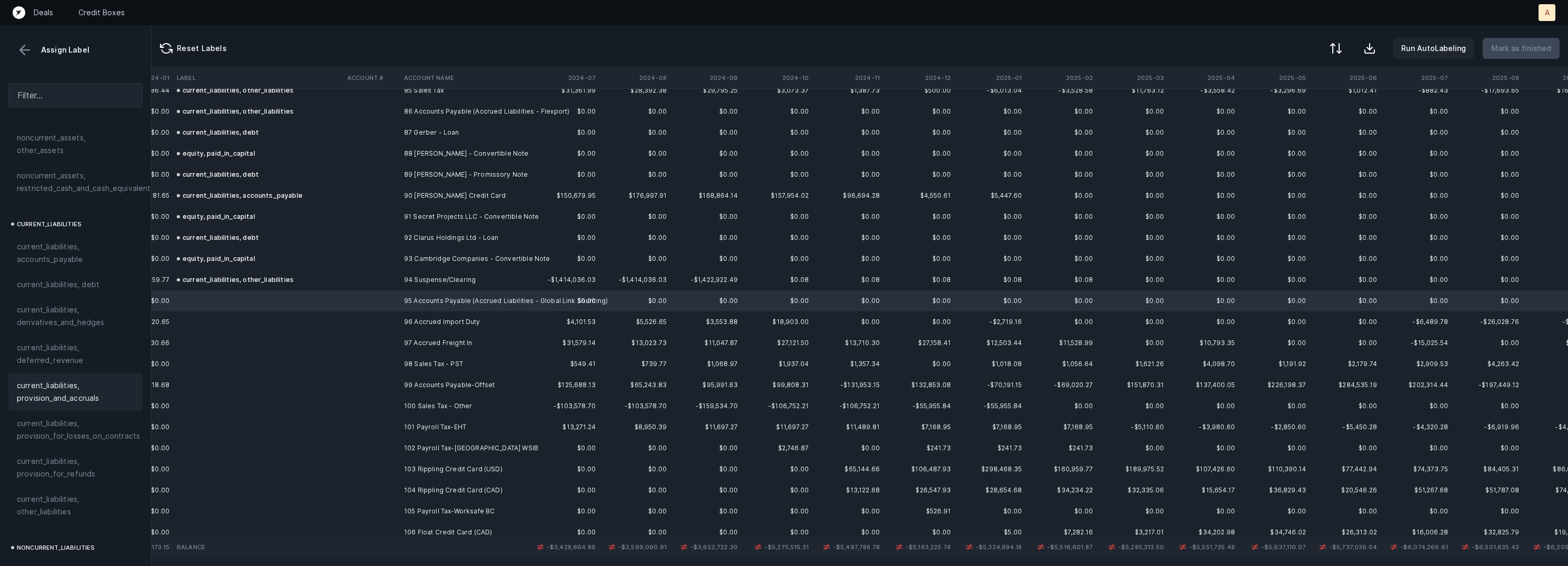
click at [76, 380] on span "current_liabilities, provision_and_accruals" at bounding box center [75, 392] width 118 height 26
click at [462, 317] on td "96 Accrued Import Duty" at bounding box center [464, 322] width 128 height 21
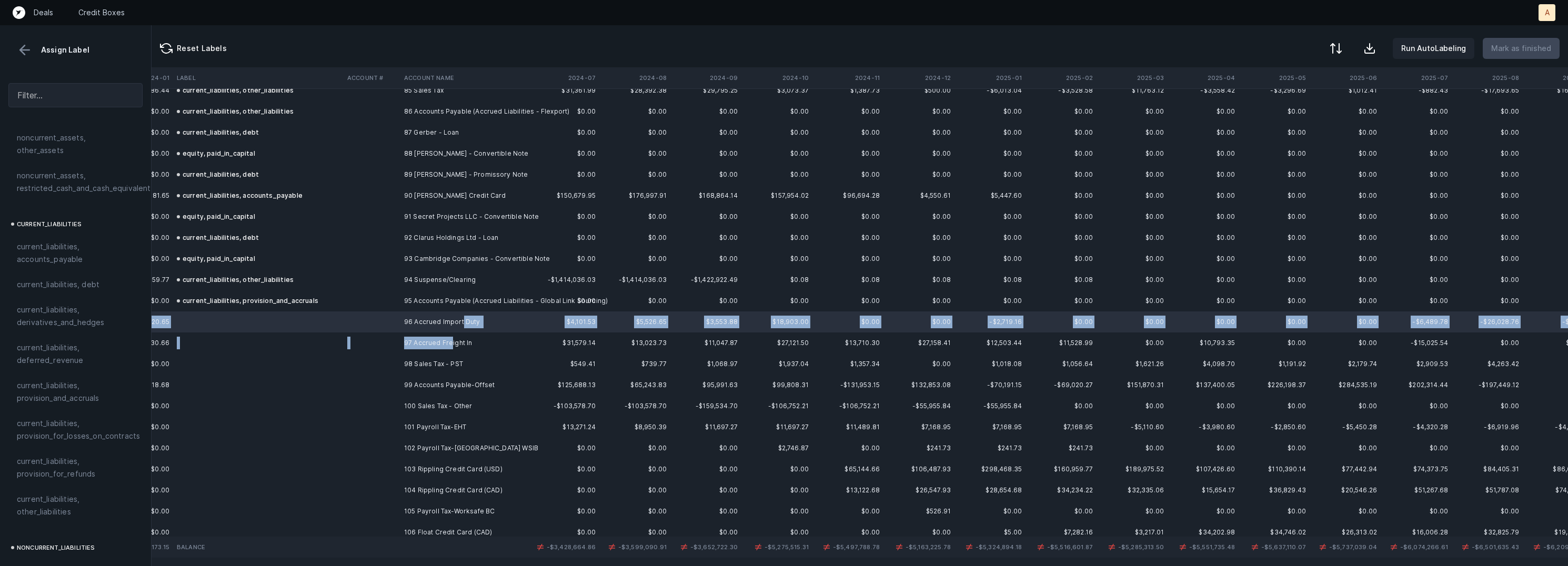
click at [450, 338] on td "97 Accrued Freight In" at bounding box center [464, 344] width 128 height 21
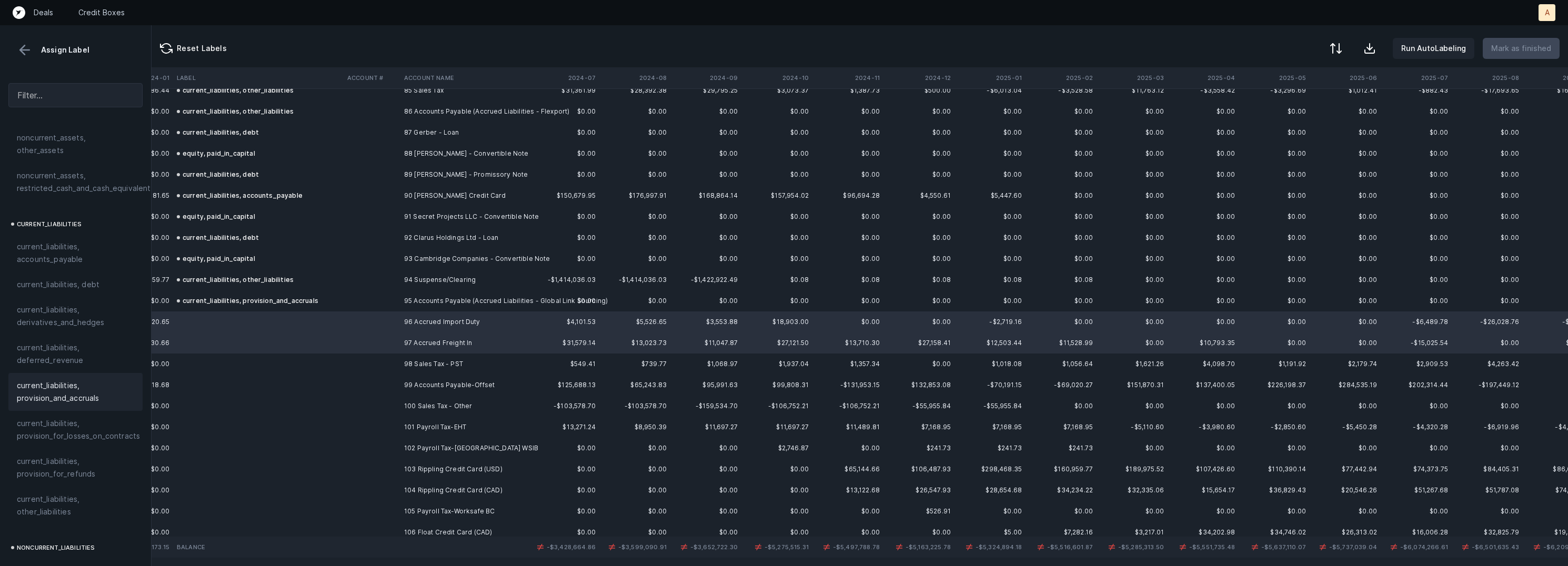
click at [59, 384] on span "current_liabilities, provision_and_accruals" at bounding box center [75, 392] width 118 height 26
click at [401, 371] on td "98 Sales Tax - PST" at bounding box center [464, 364] width 128 height 21
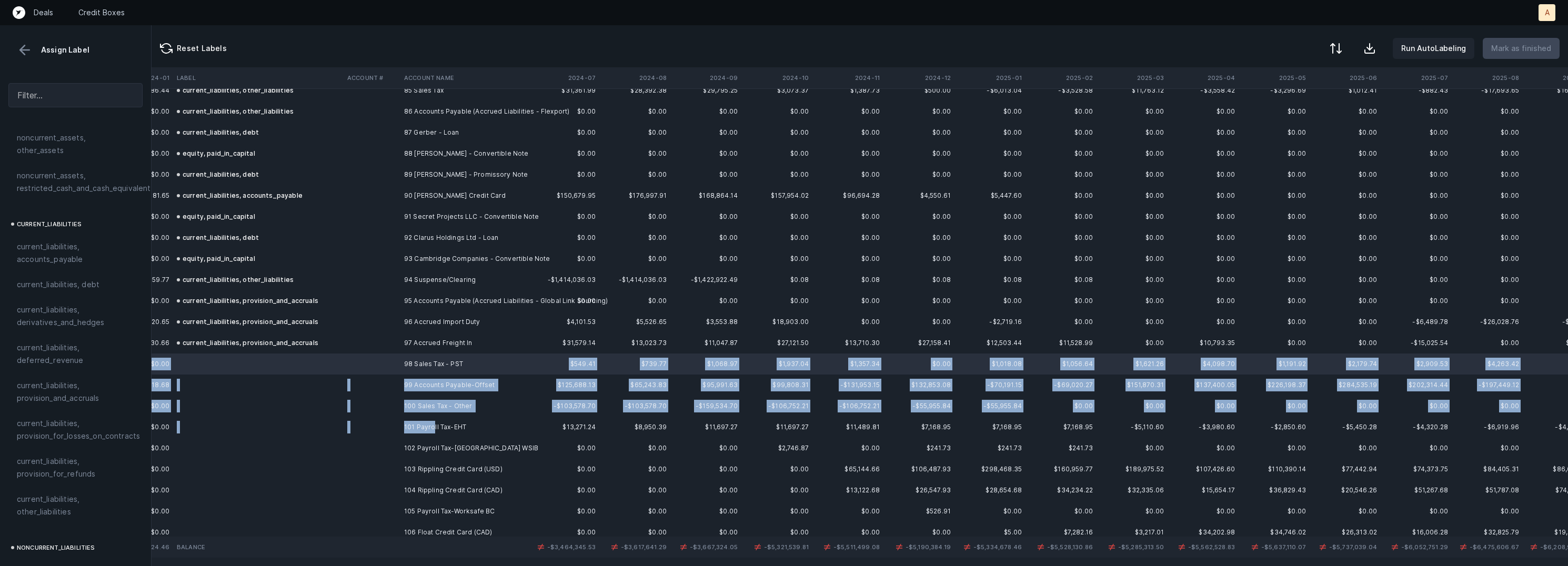
click at [433, 429] on td "101 Payroll Tax-EHT" at bounding box center [464, 428] width 128 height 21
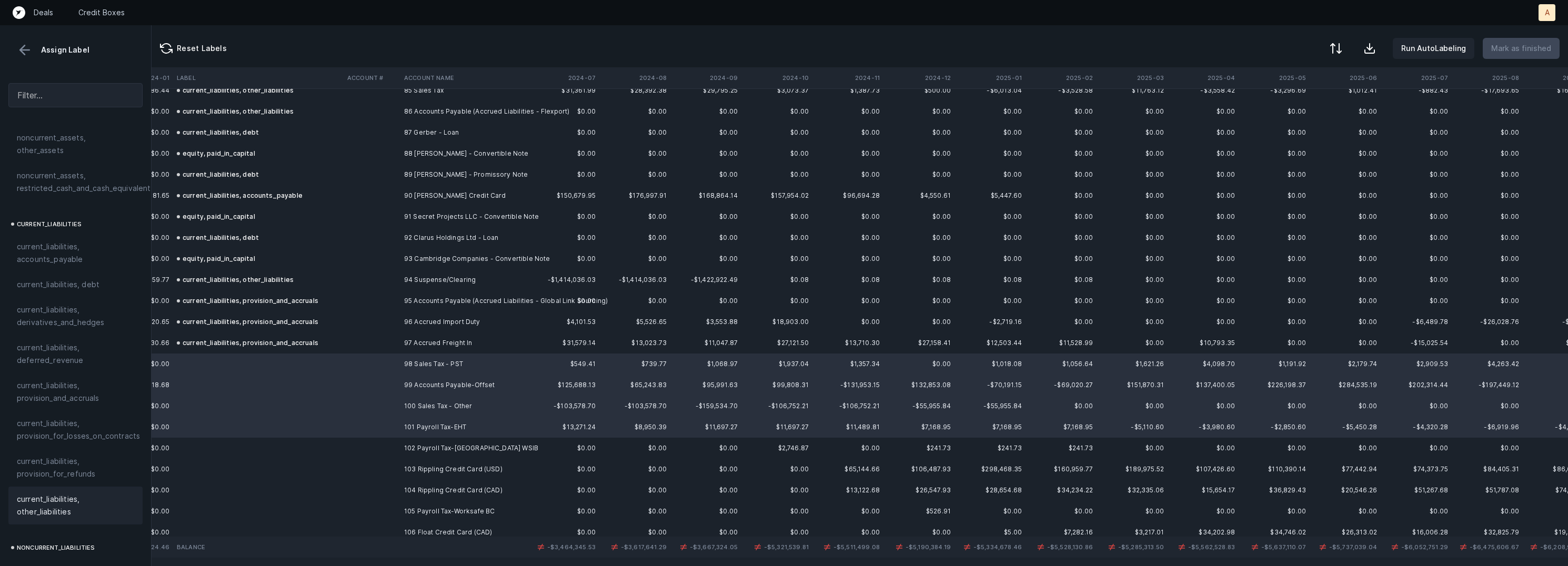
click at [76, 493] on span "current_liabilities, other_liabilities" at bounding box center [75, 506] width 118 height 26
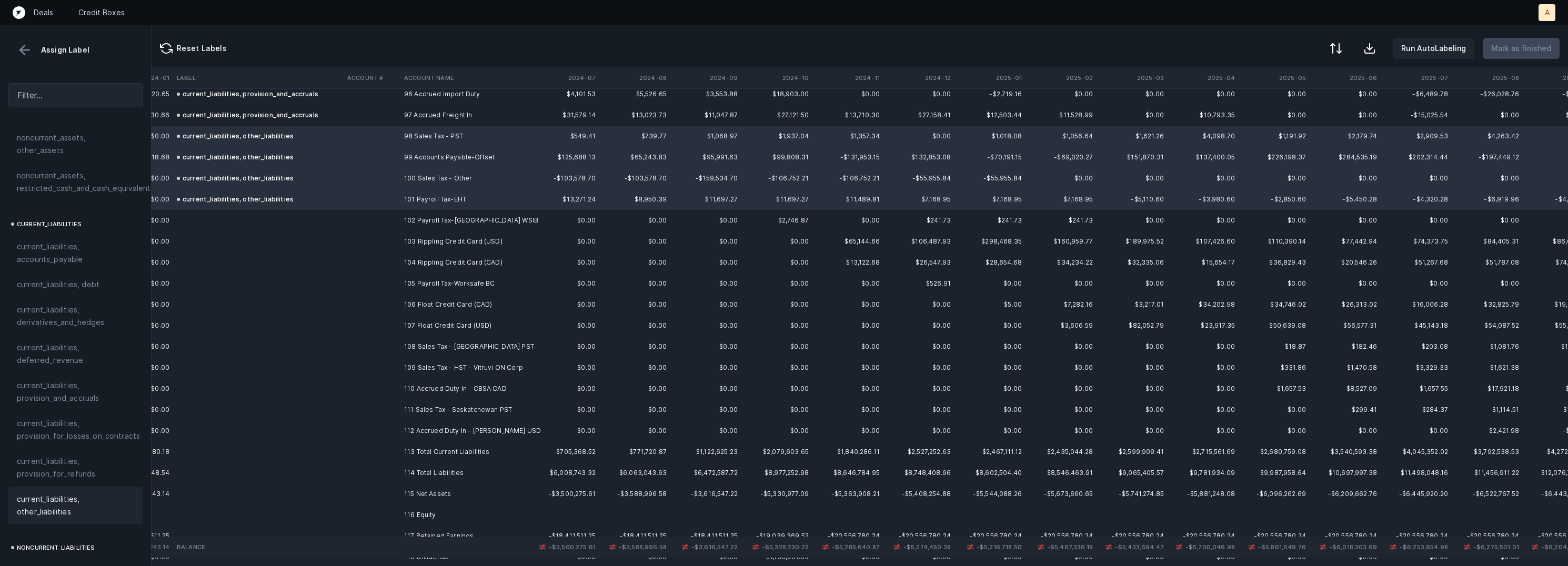
scroll to position [2038, 2275]
click at [460, 214] on td "102 Payroll Tax-Ontario WSIB" at bounding box center [464, 218] width 128 height 21
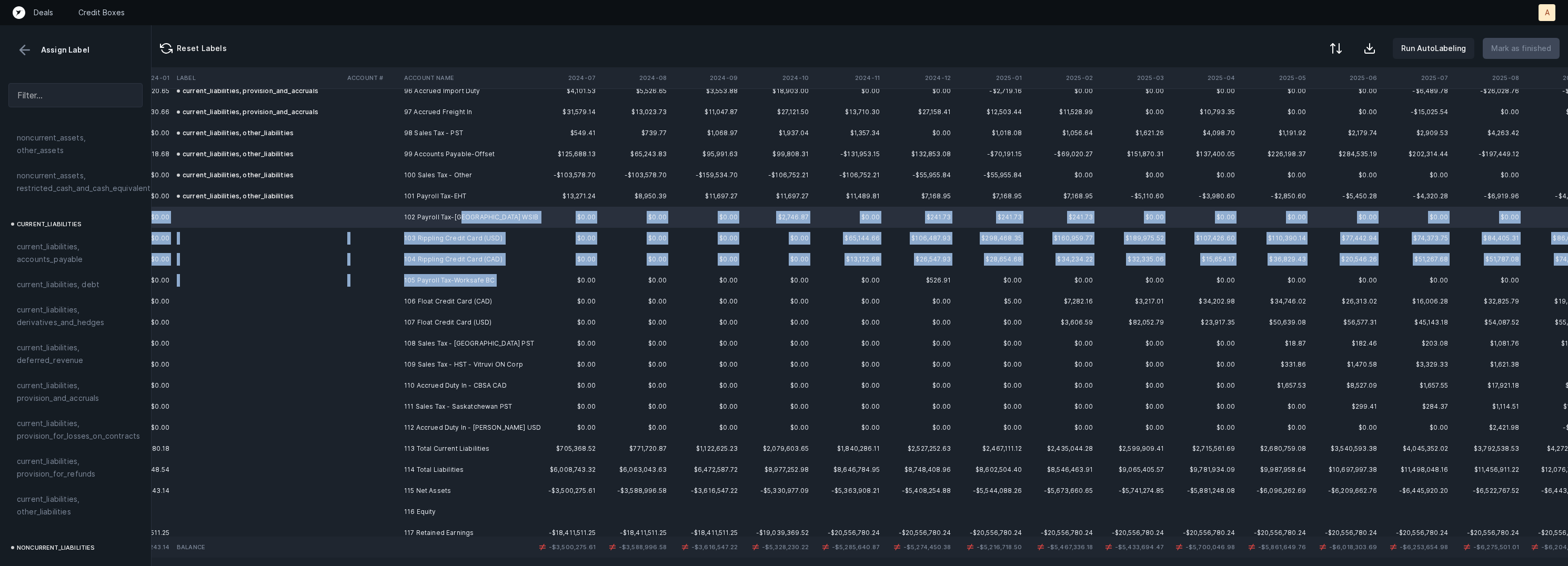
click at [496, 275] on td "105 Payroll Tax-Worksafe BC" at bounding box center [464, 281] width 128 height 21
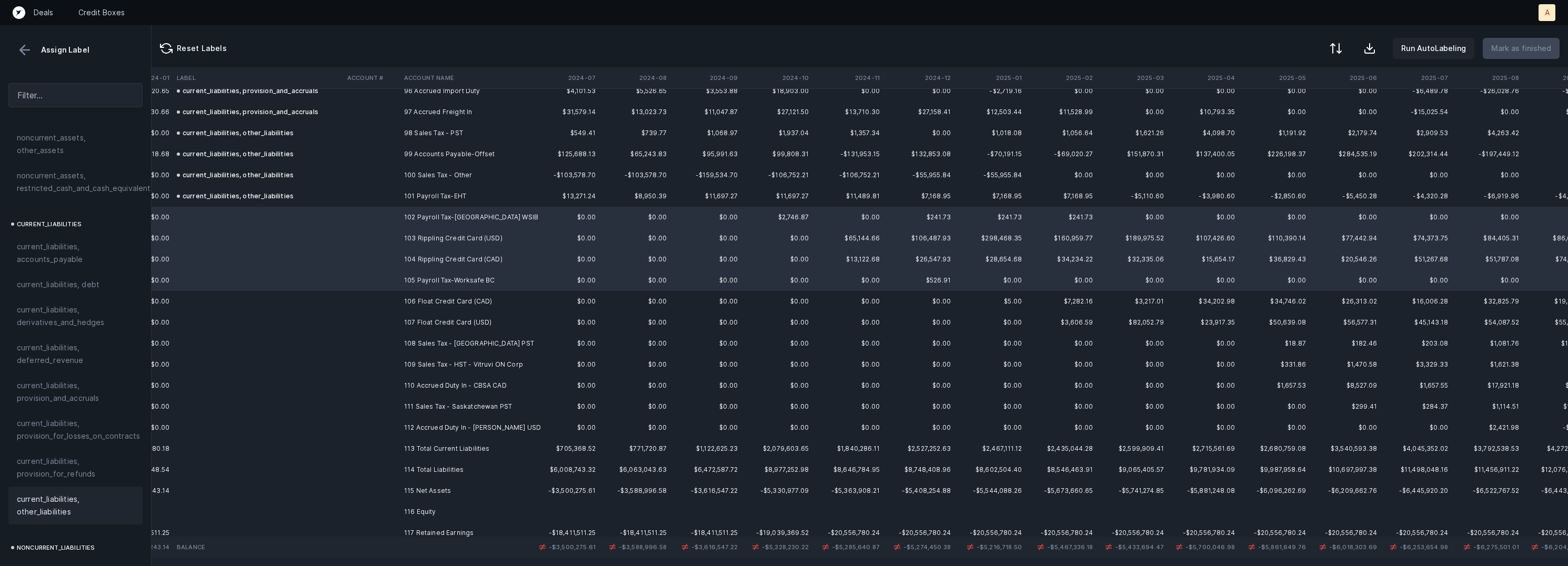
click at [59, 493] on span "current_liabilities, other_liabilities" at bounding box center [75, 506] width 118 height 26
click at [482, 302] on td "106 Float Credit Card (CAD)" at bounding box center [464, 302] width 128 height 21
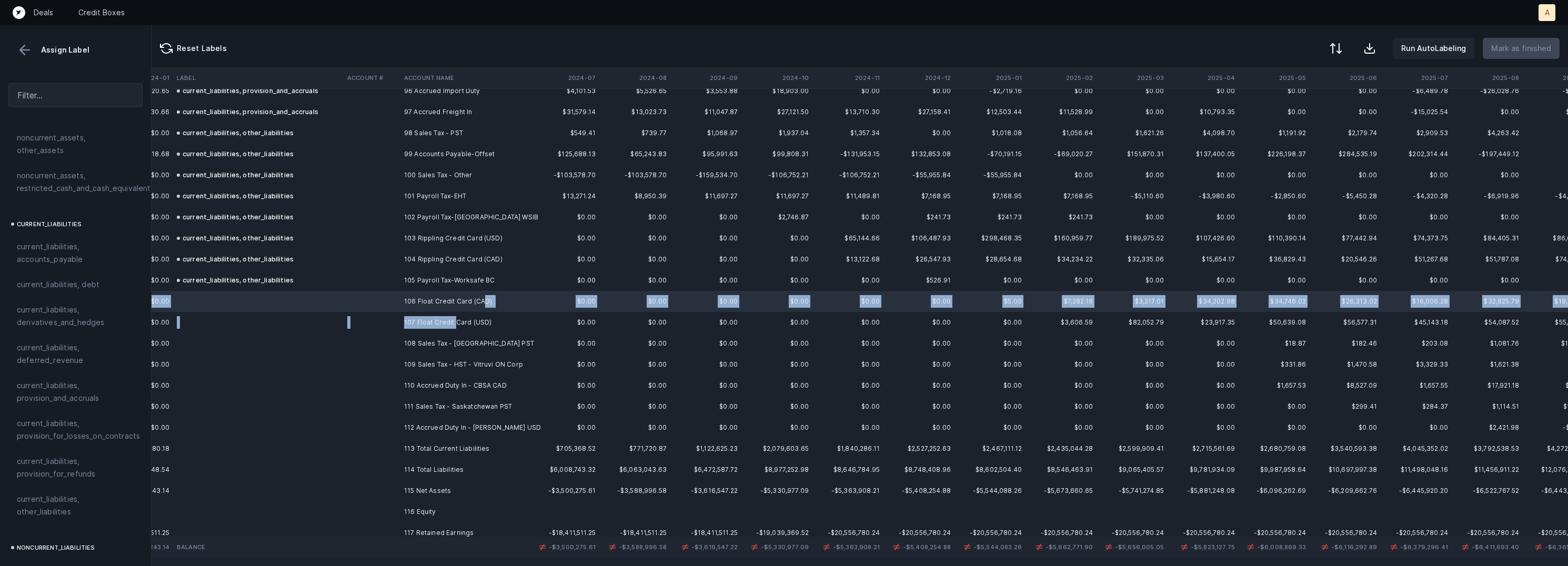
click at [454, 322] on td "107 Float Credit Card (USD)" at bounding box center [464, 322] width 128 height 21
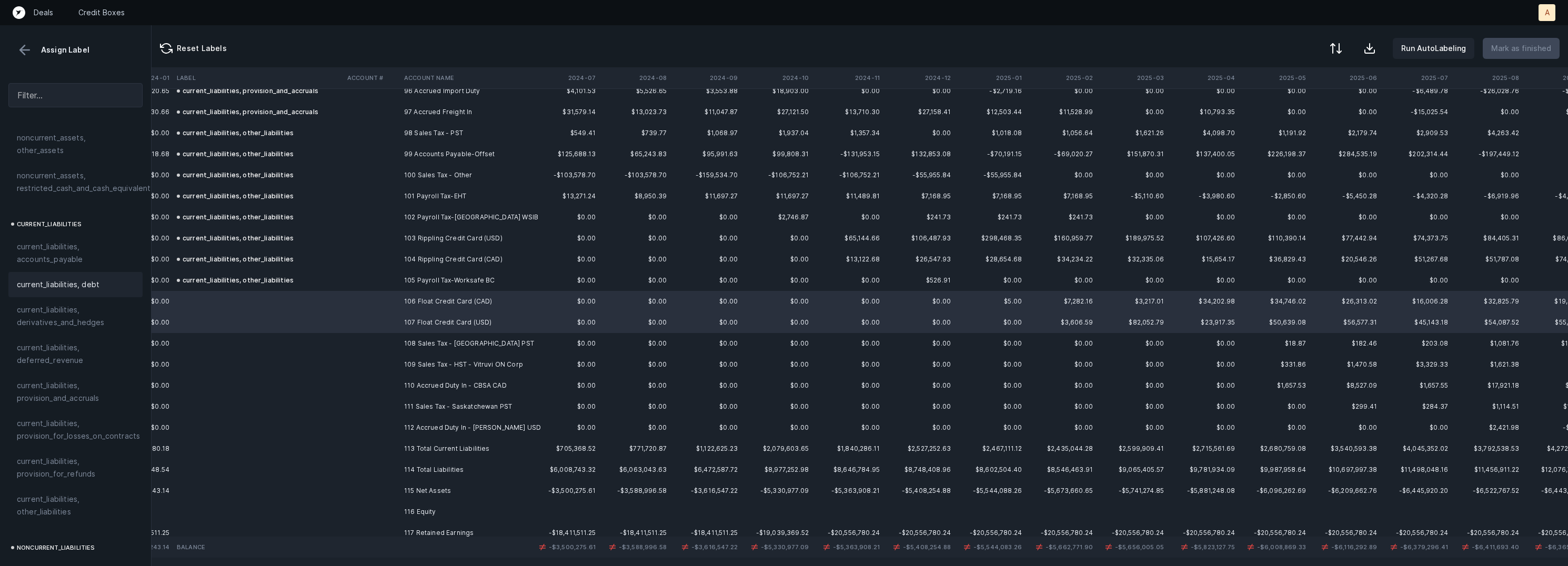
click at [86, 278] on span "current_liabilities, debt" at bounding box center [58, 284] width 82 height 12
click at [87, 247] on span "current_liabilities, accounts_payable" at bounding box center [75, 253] width 118 height 26
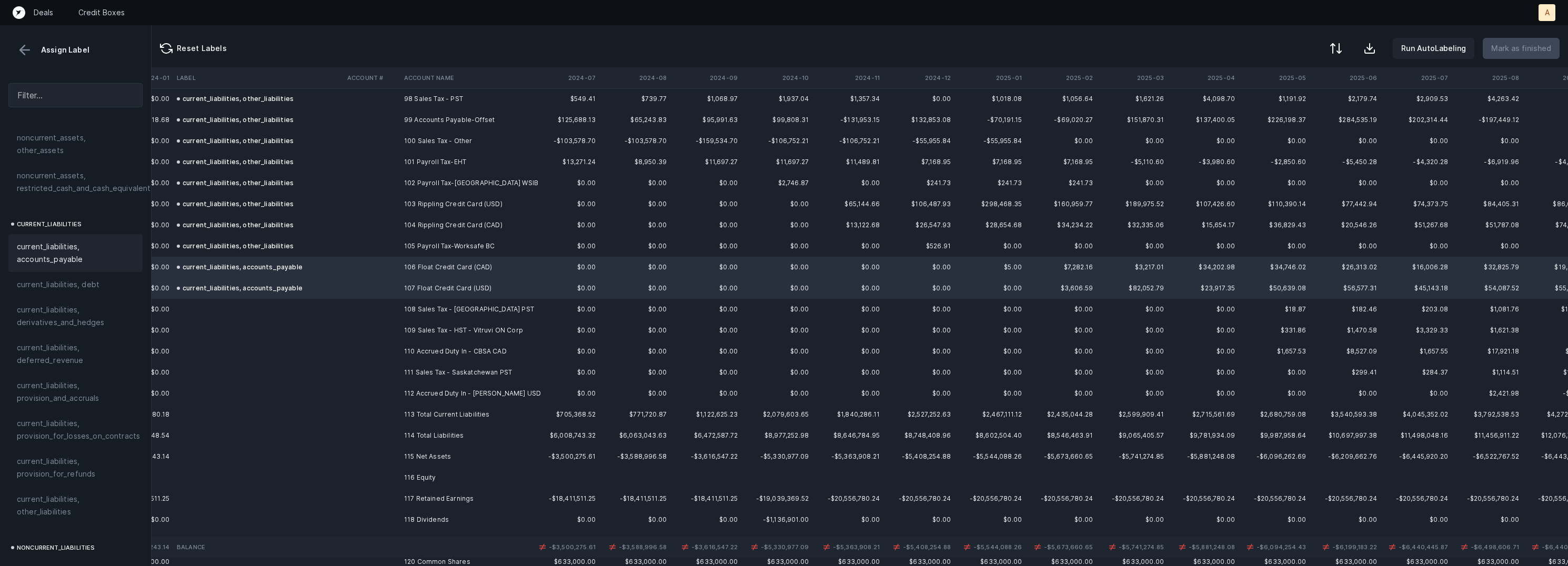
scroll to position [2103, 2275]
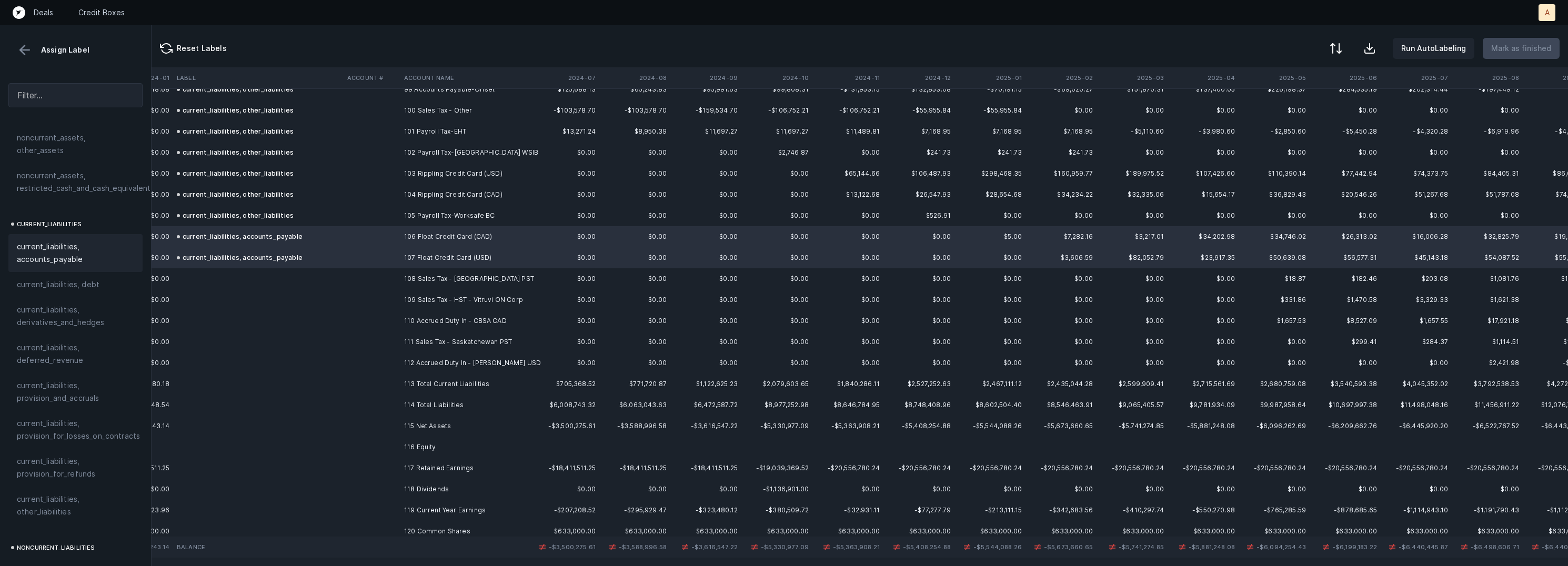
click at [416, 285] on td "108 Sales Tax - Manitoba PST" at bounding box center [464, 279] width 128 height 21
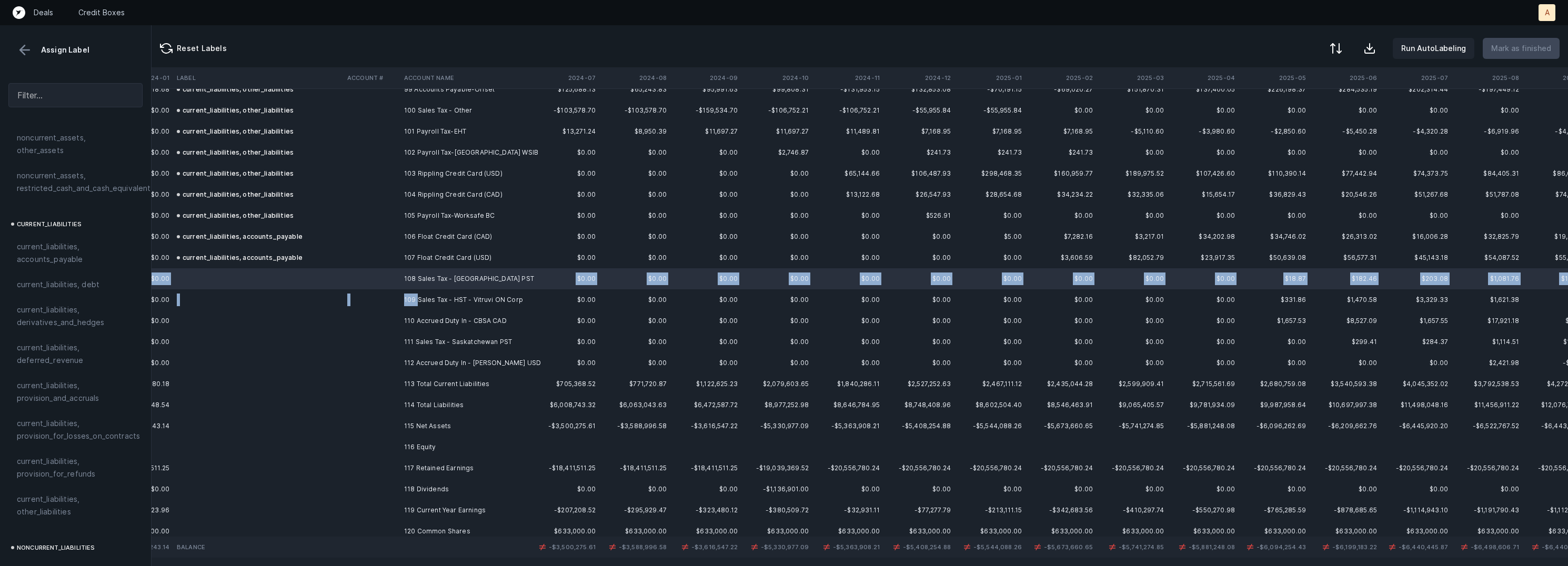
click at [418, 302] on td "109 Sales Tax - HST - Vitruvi ON Corp" at bounding box center [464, 300] width 128 height 21
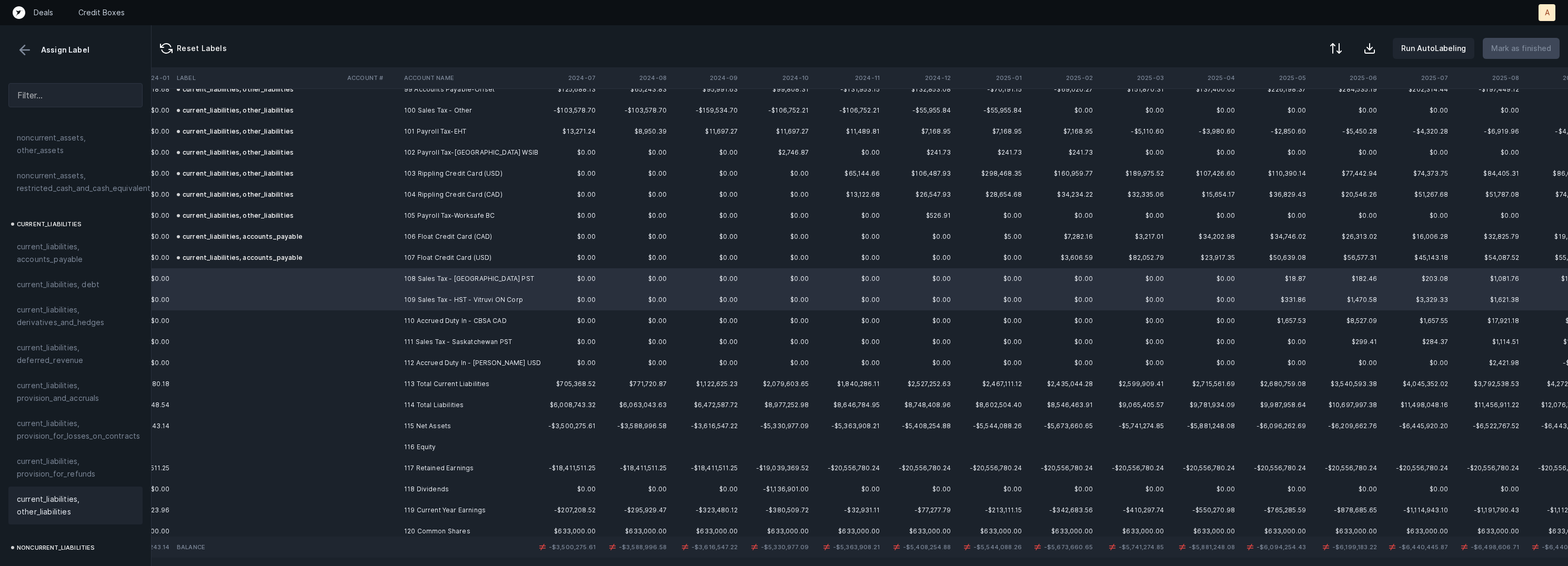
click at [70, 493] on span "current_liabilities, other_liabilities" at bounding box center [75, 506] width 118 height 26
click at [439, 322] on td "110 Accrued Duty In - CBSA CAD" at bounding box center [464, 322] width 128 height 21
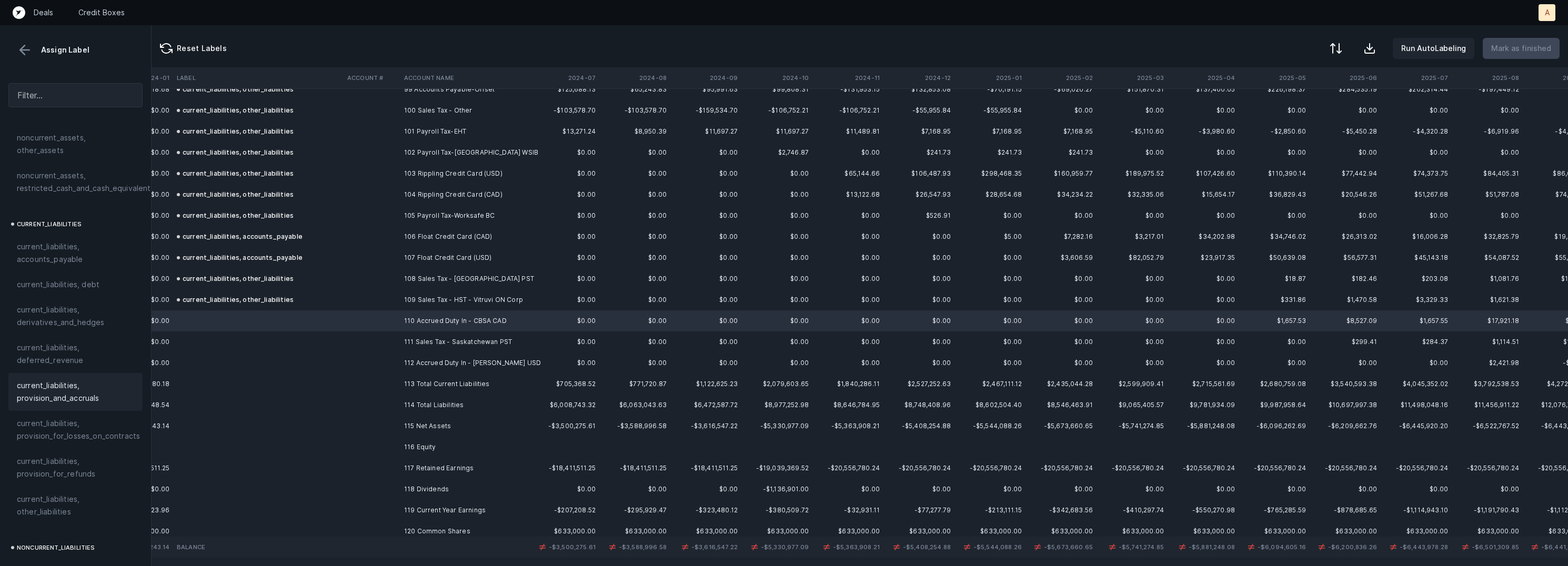
click at [78, 380] on span "current_liabilities, provision_and_accruals" at bounding box center [75, 392] width 118 height 26
click at [397, 350] on td at bounding box center [372, 342] width 57 height 21
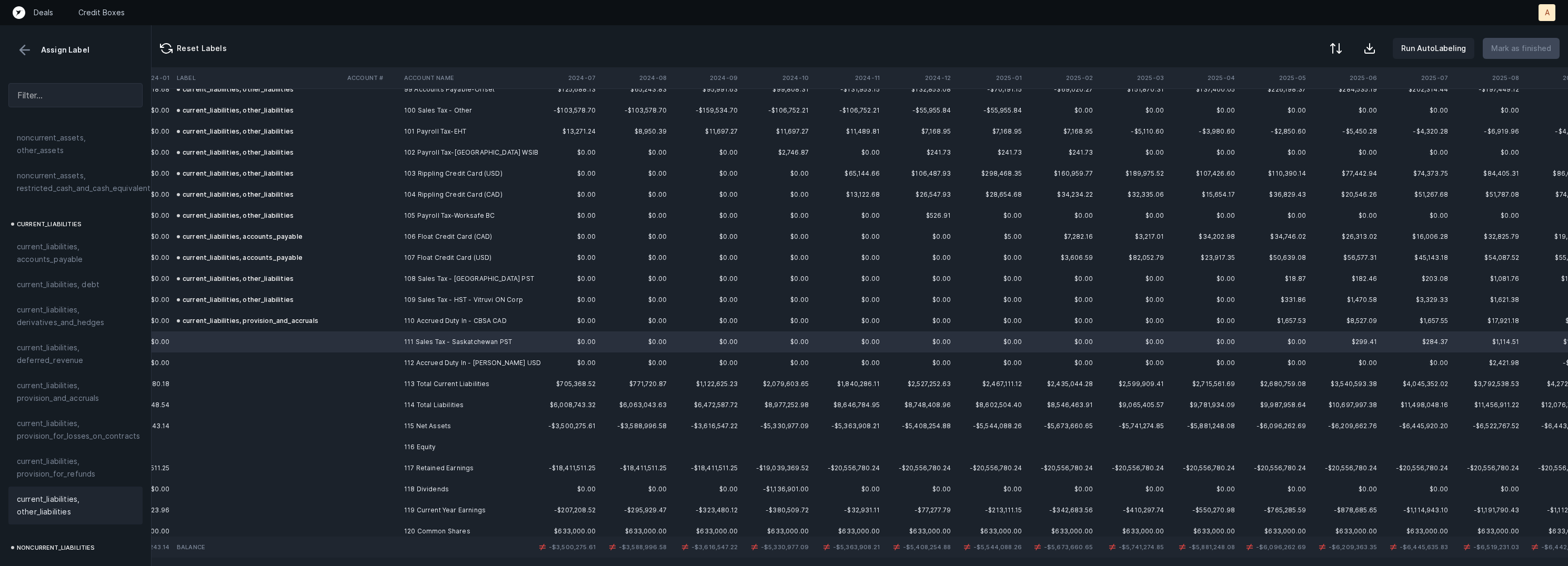
click at [42, 493] on span "current_liabilities, other_liabilities" at bounding box center [75, 506] width 118 height 26
click at [410, 363] on td "112 Accrued Duty In - Mcclary USD" at bounding box center [464, 363] width 128 height 21
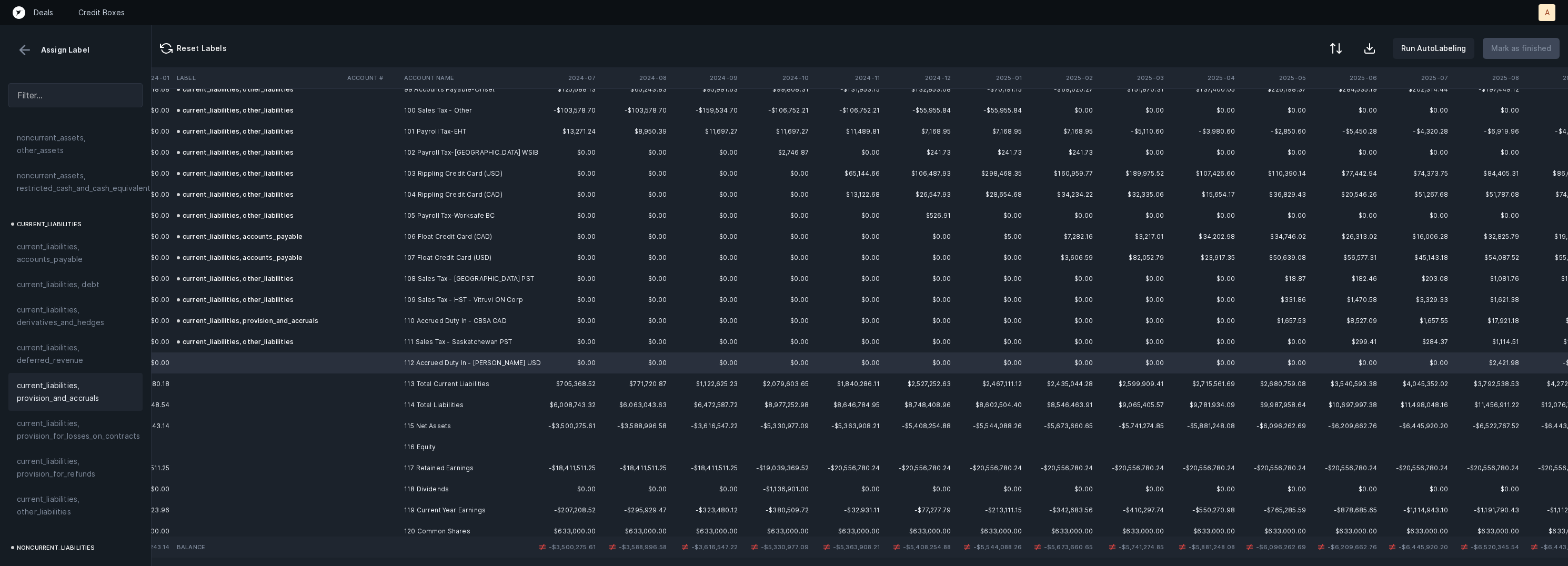
click at [69, 380] on span "current_liabilities, provision_and_accruals" at bounding box center [75, 392] width 118 height 26
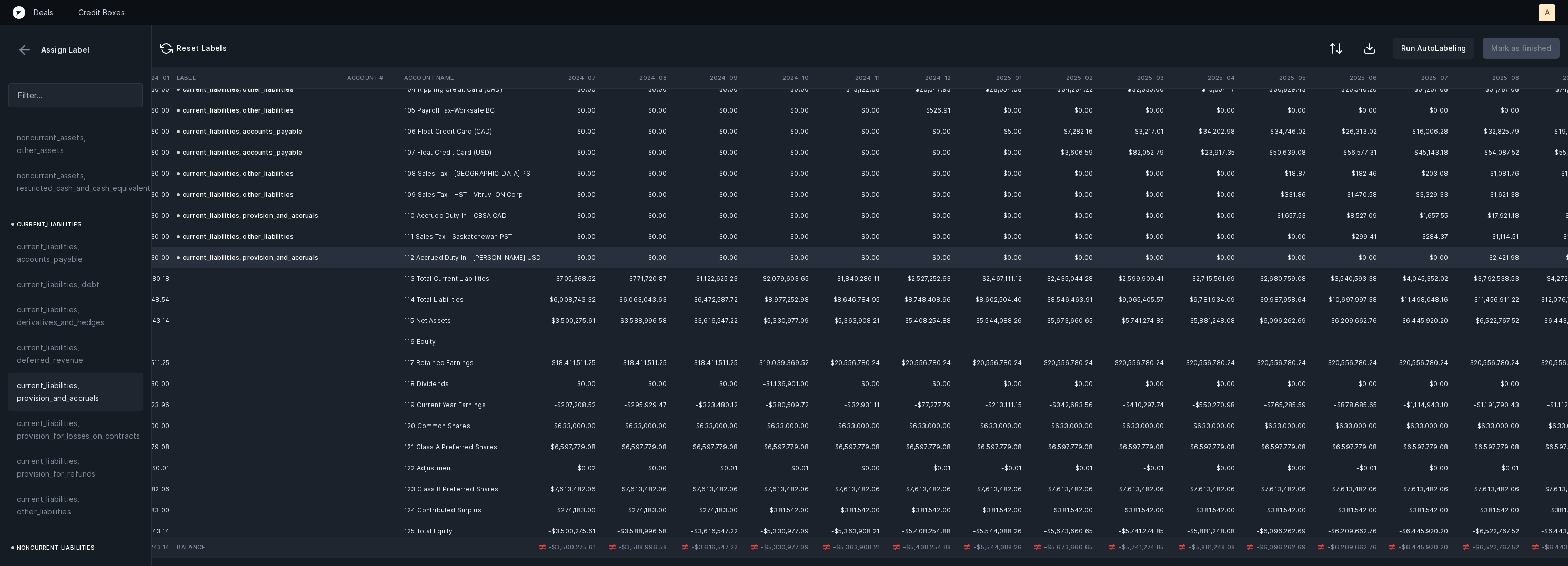
scroll to position [2221, 2275]
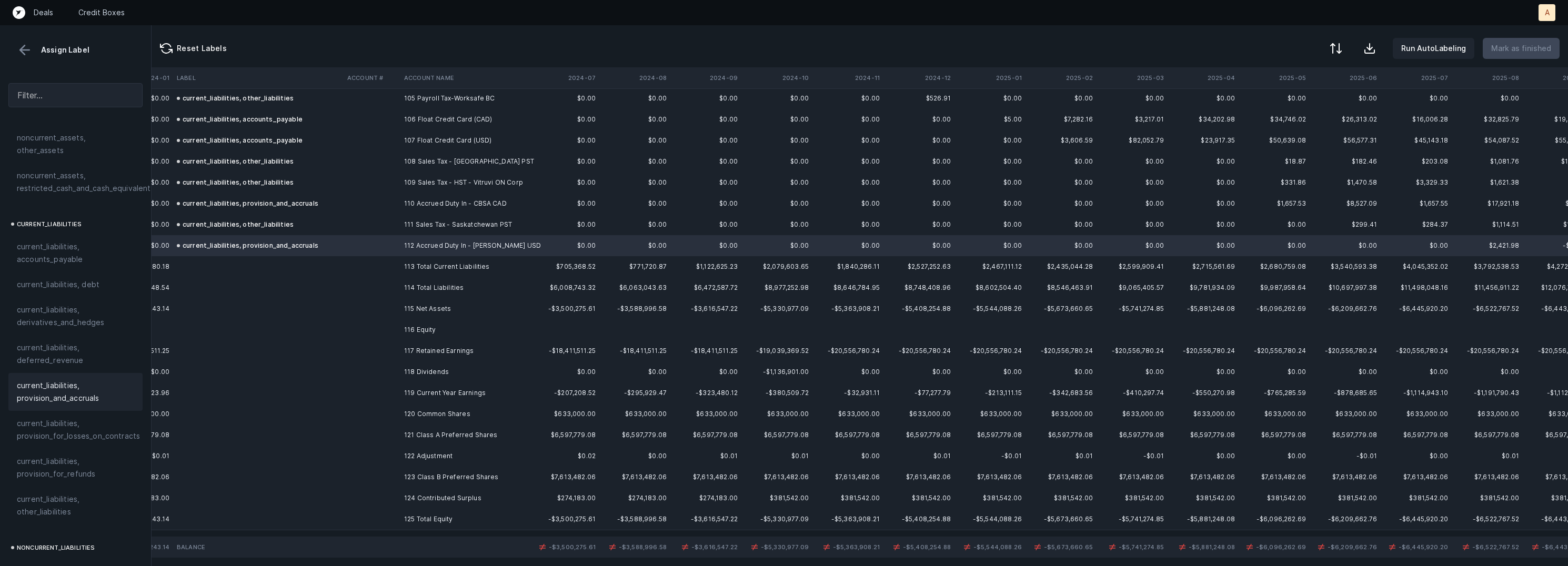
click at [450, 355] on td "117 Retained Earnings" at bounding box center [464, 352] width 128 height 21
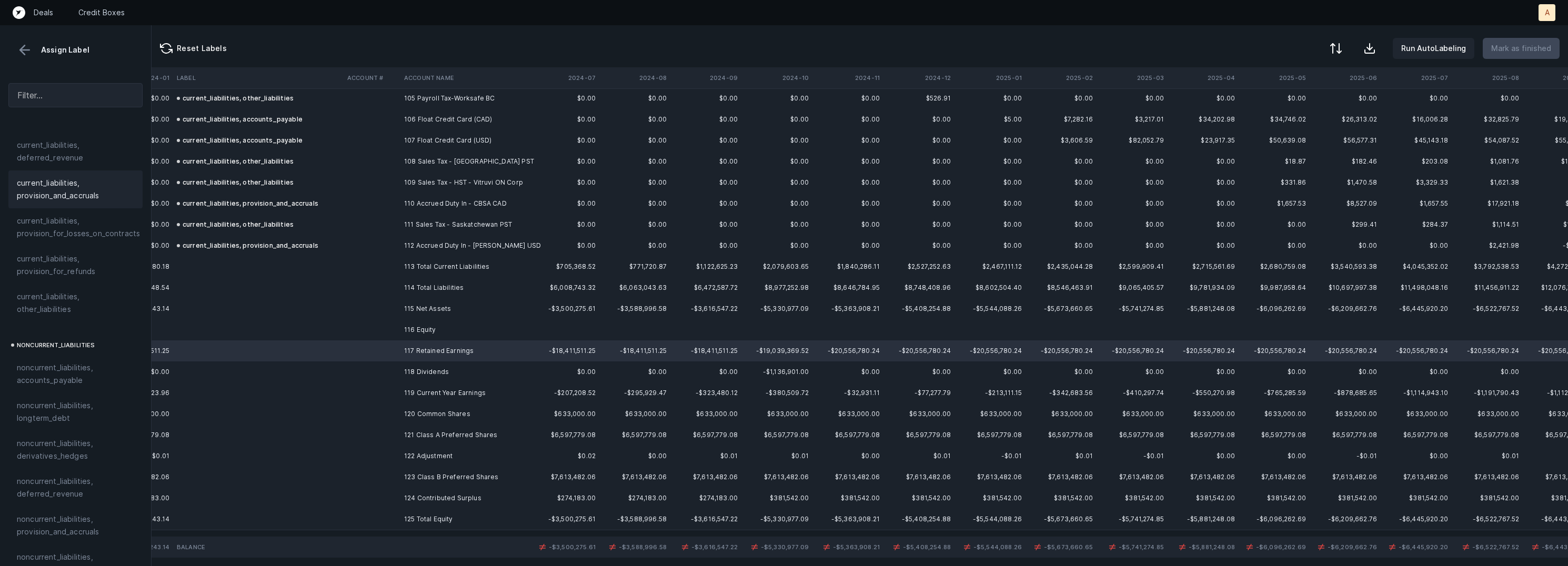
scroll to position [1136, 0]
click at [375, 364] on td at bounding box center [372, 372] width 57 height 21
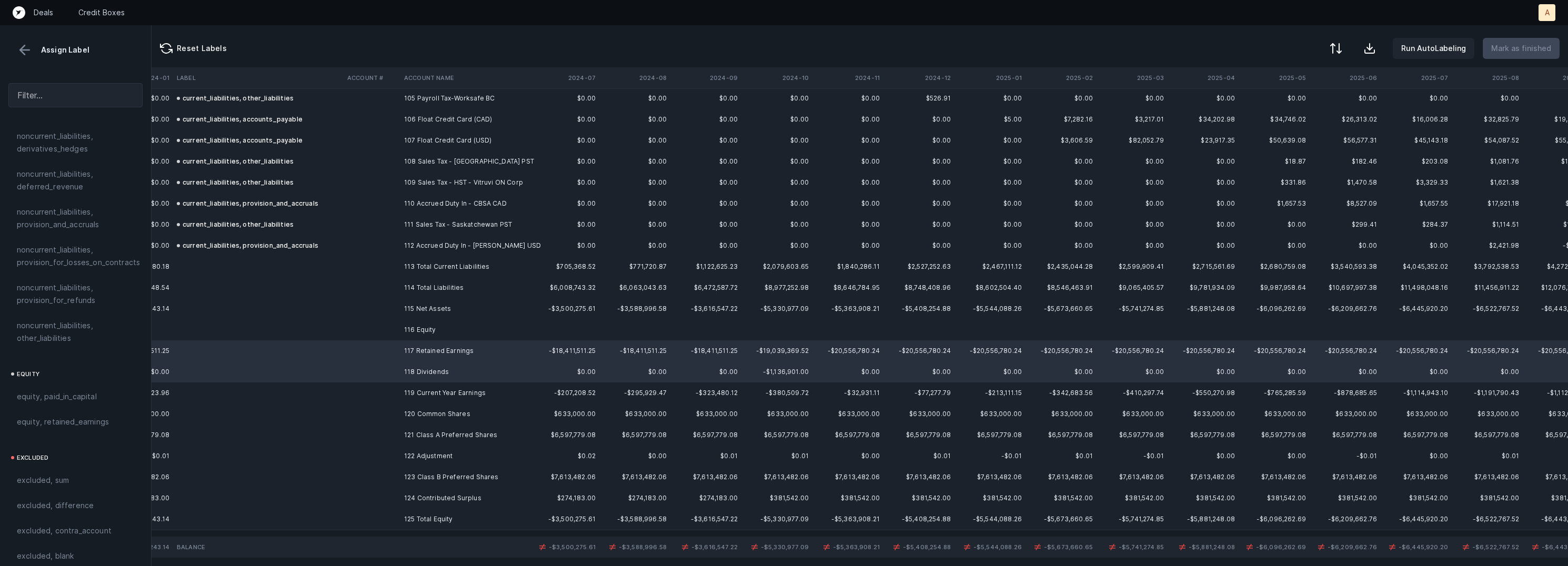
click at [414, 387] on td "119 Current Year Earnings" at bounding box center [464, 393] width 128 height 21
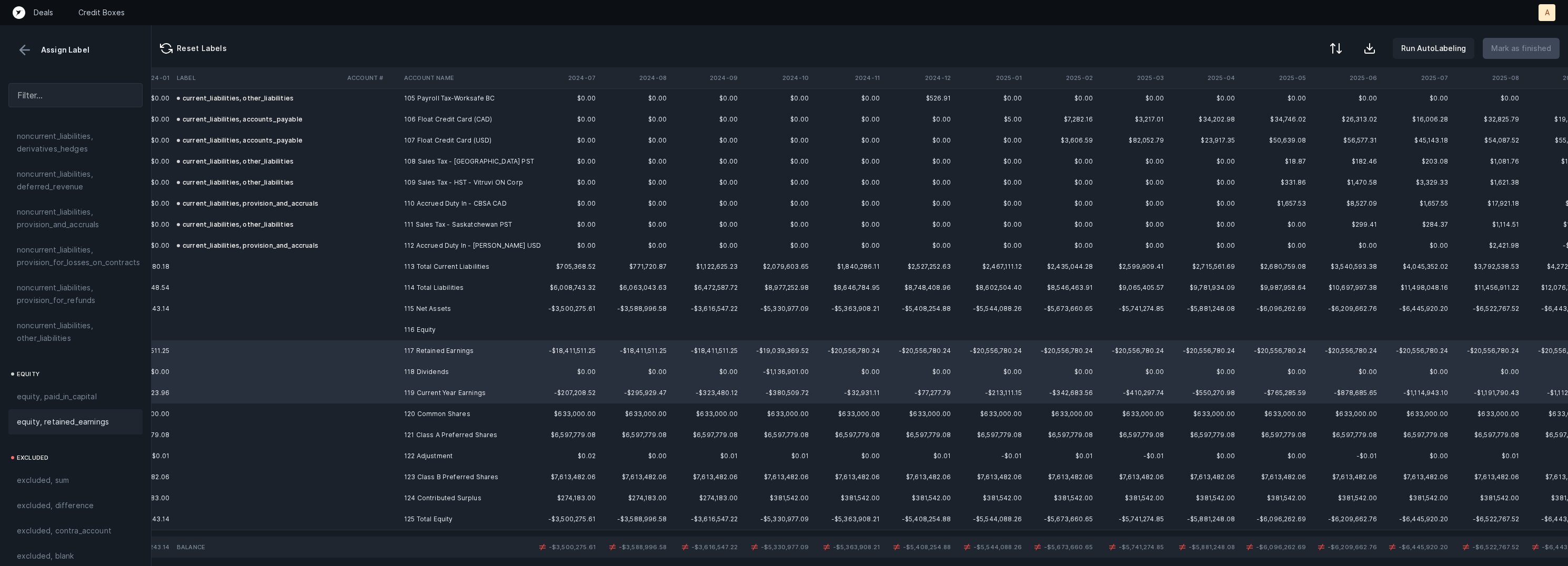
click at [19, 416] on span "equity, retained_earnings" at bounding box center [63, 423] width 92 height 12
click at [424, 411] on td "120 Common Shares" at bounding box center [464, 415] width 128 height 21
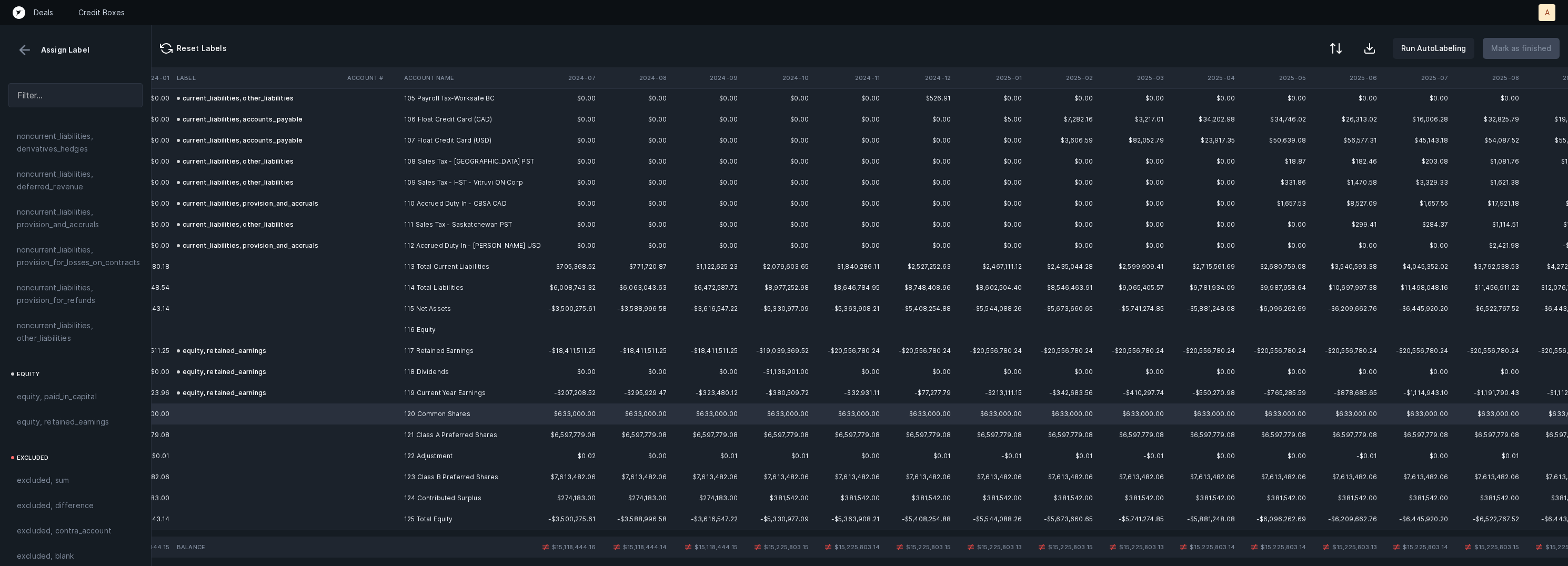
click at [436, 431] on td "121 Class A Preferred Shares" at bounding box center [464, 436] width 128 height 21
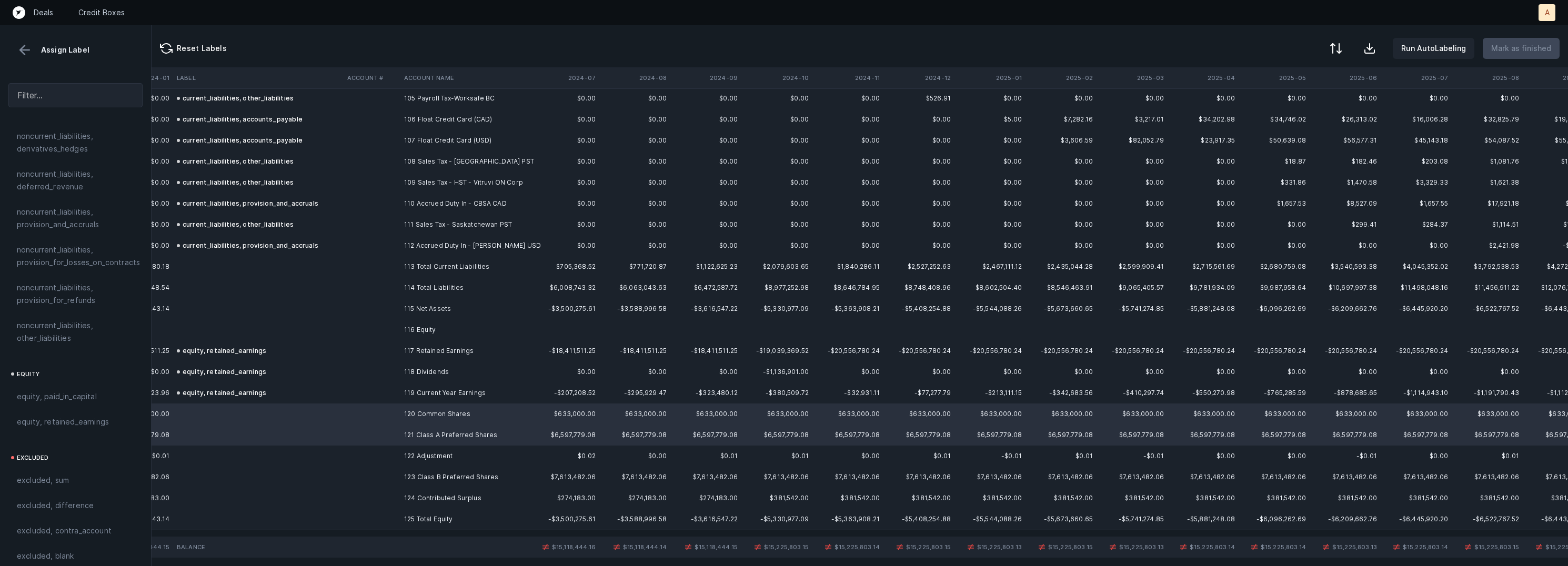
click at [429, 448] on td "122 Adjustment" at bounding box center [464, 456] width 128 height 21
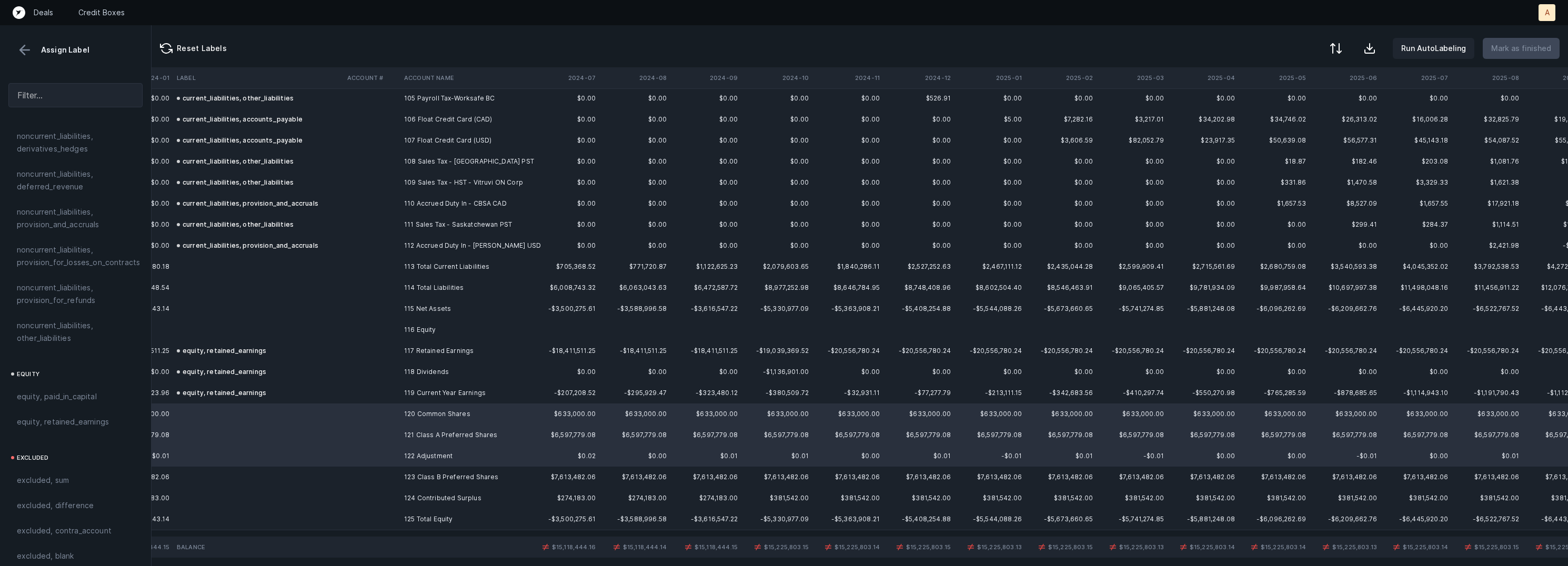
click at [429, 468] on td "123 Class B Preferred Shares" at bounding box center [464, 477] width 128 height 21
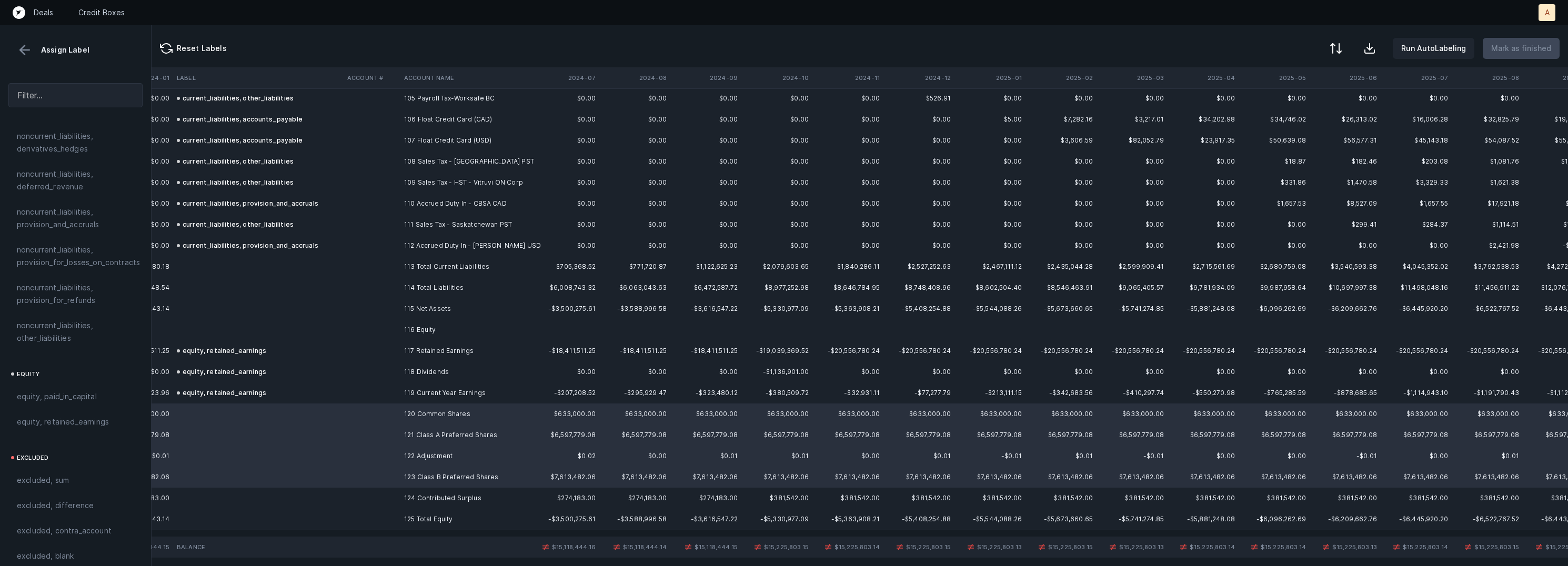
click at [423, 495] on td "124 Contributed Surplus" at bounding box center [464, 499] width 128 height 21
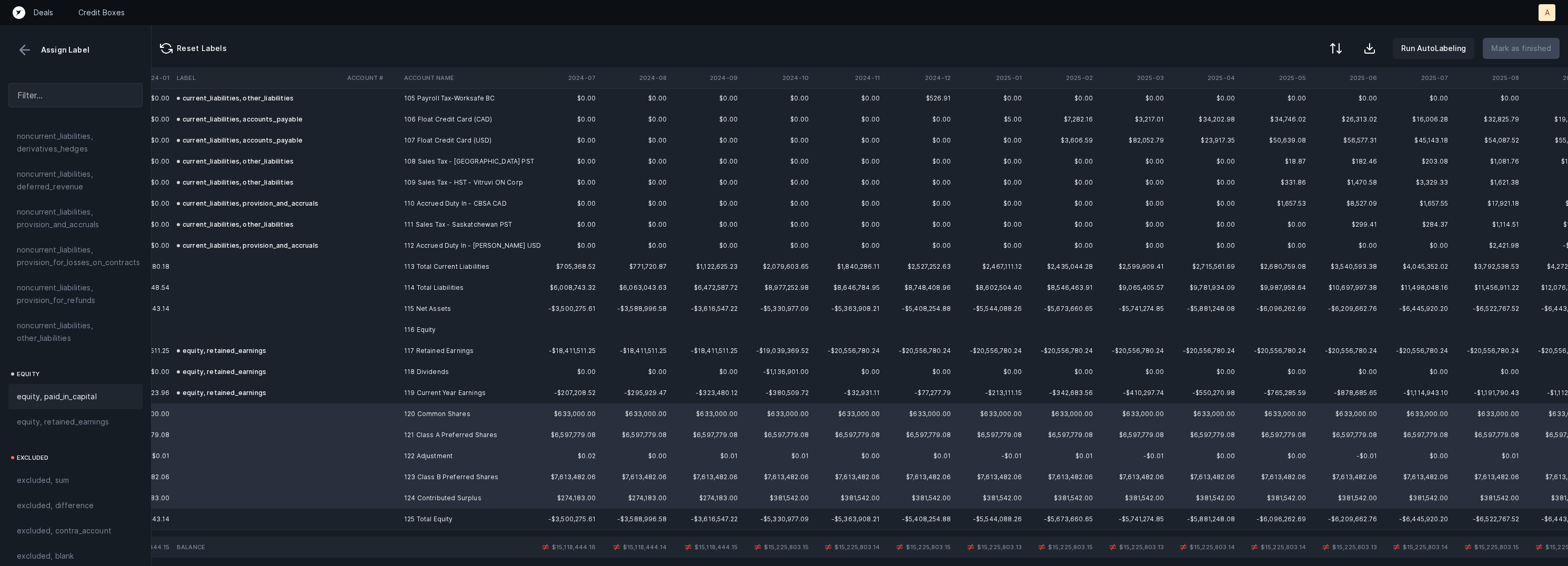
click at [83, 391] on span "equity, paid_in_capital" at bounding box center [57, 397] width 80 height 12
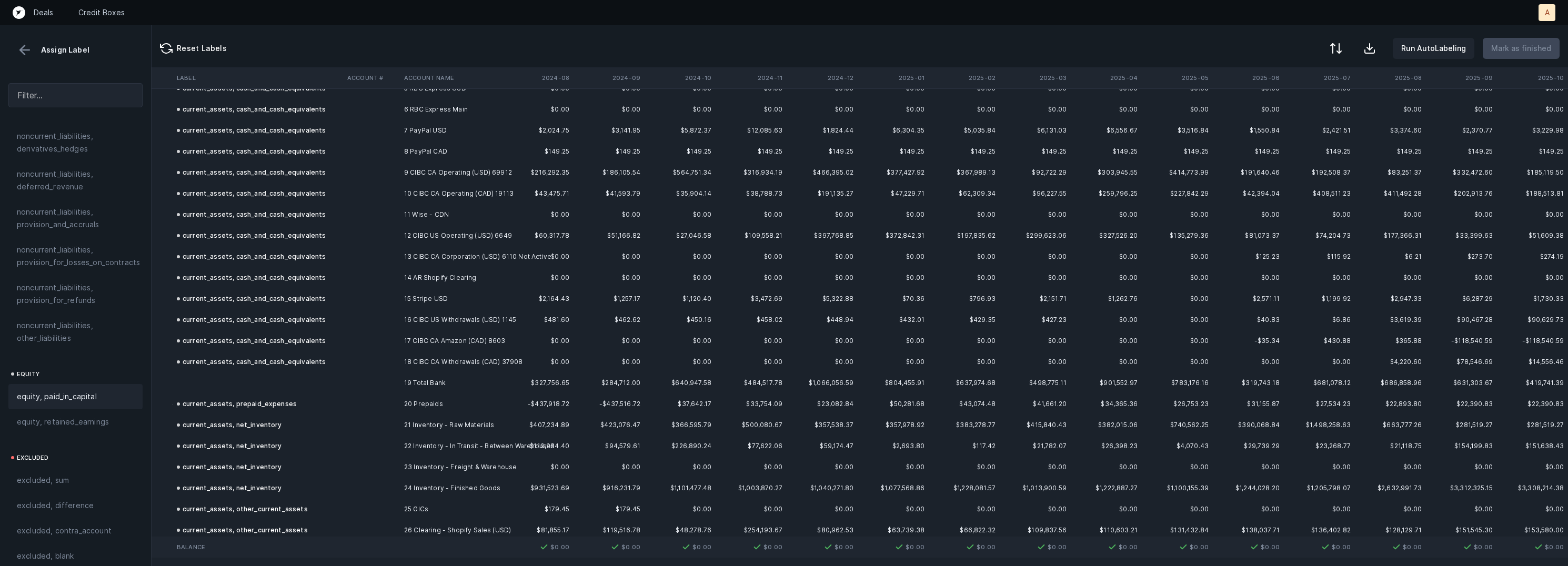
scroll to position [0, 2373]
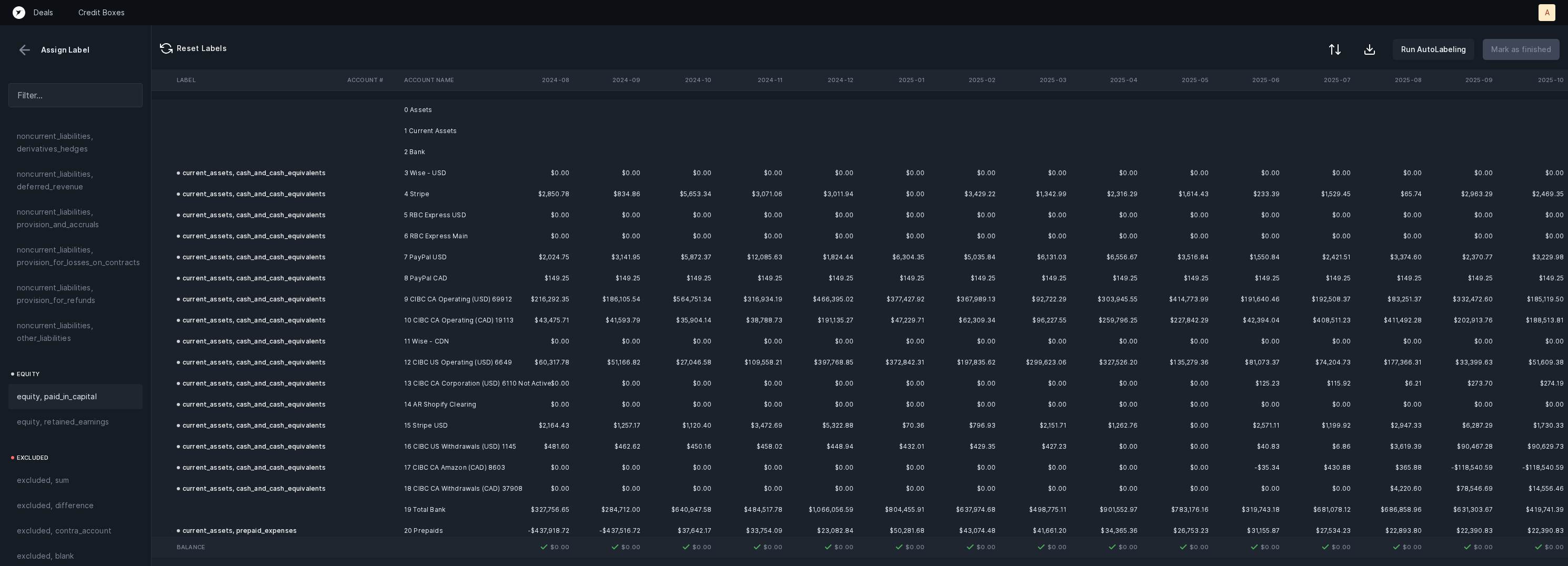
click at [1341, 47] on div at bounding box center [1335, 50] width 12 height 12
click at [1286, 107] on div "By Hum label" at bounding box center [1268, 112] width 46 height 12
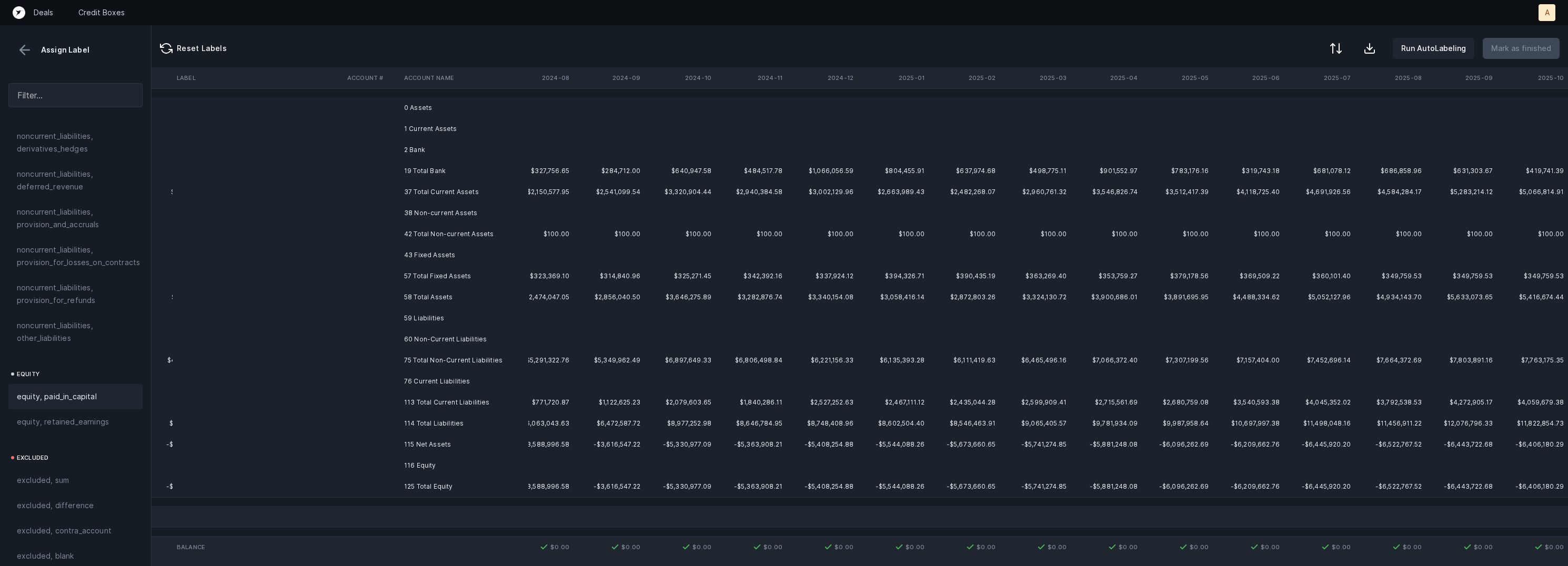
click at [521, 103] on td "0 Assets" at bounding box center [464, 108] width 128 height 21
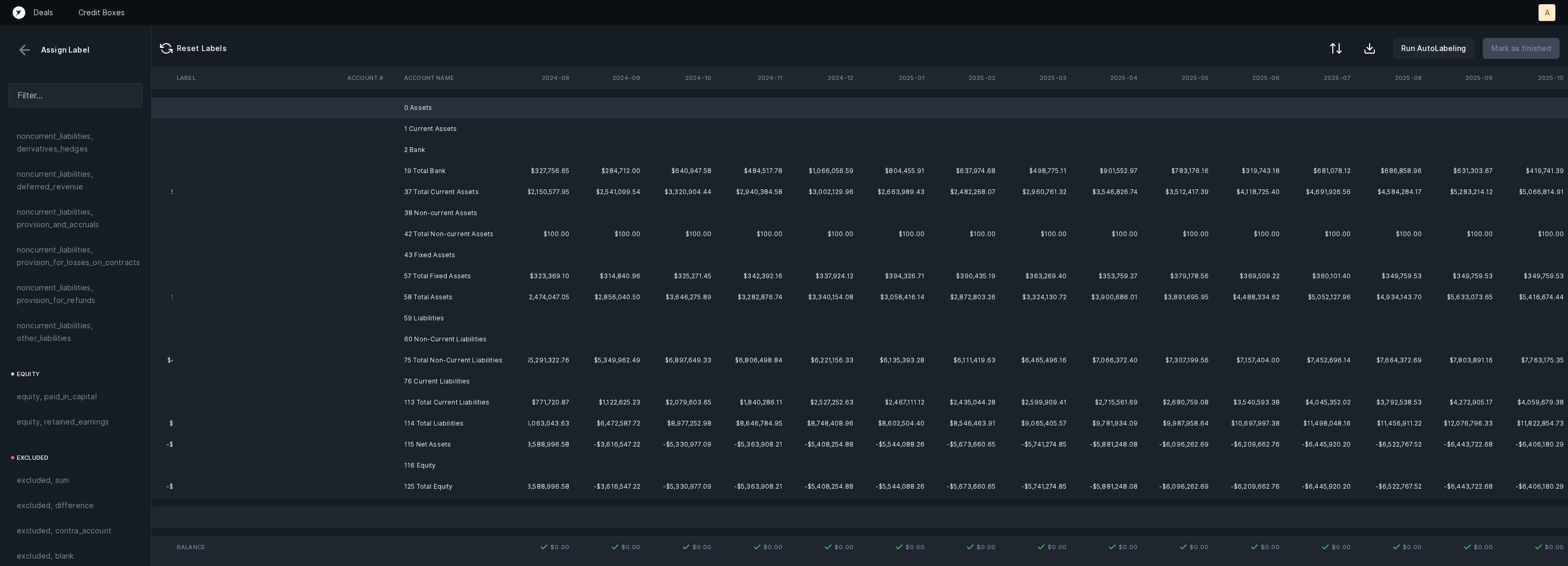
click at [452, 127] on td "1 Current Assets" at bounding box center [464, 129] width 128 height 21
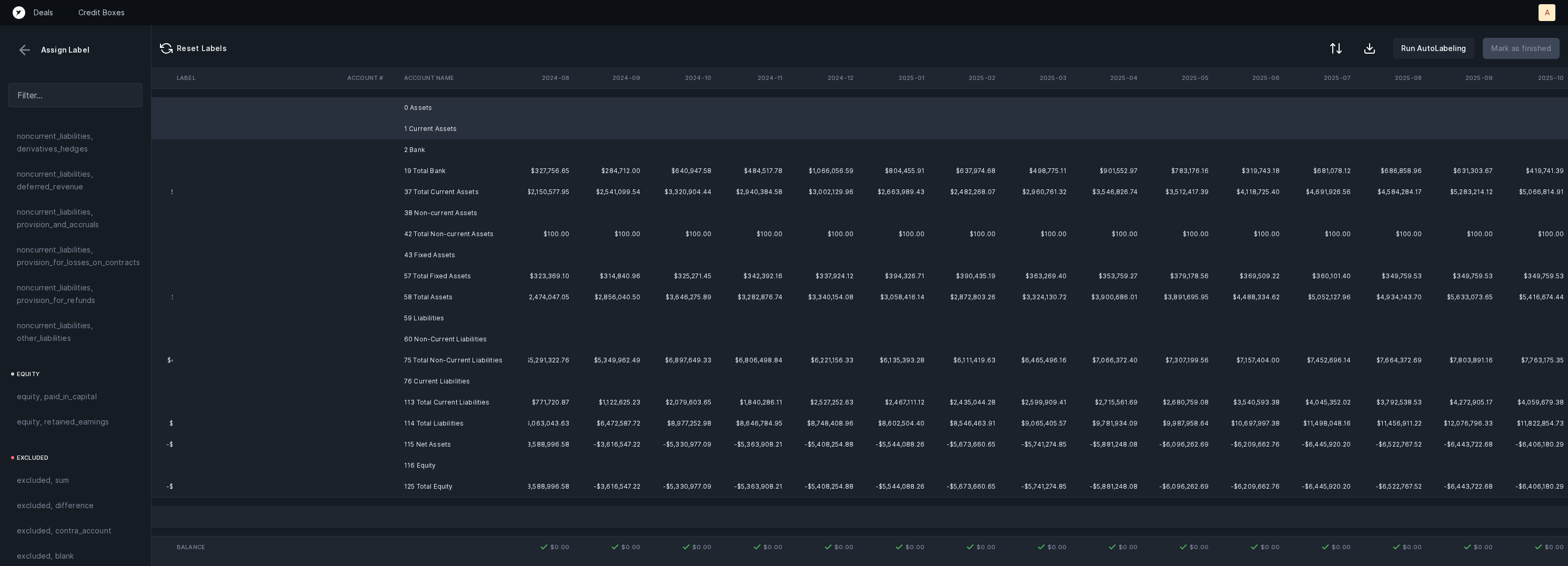
click at [415, 150] on td "2 Bank" at bounding box center [464, 150] width 128 height 21
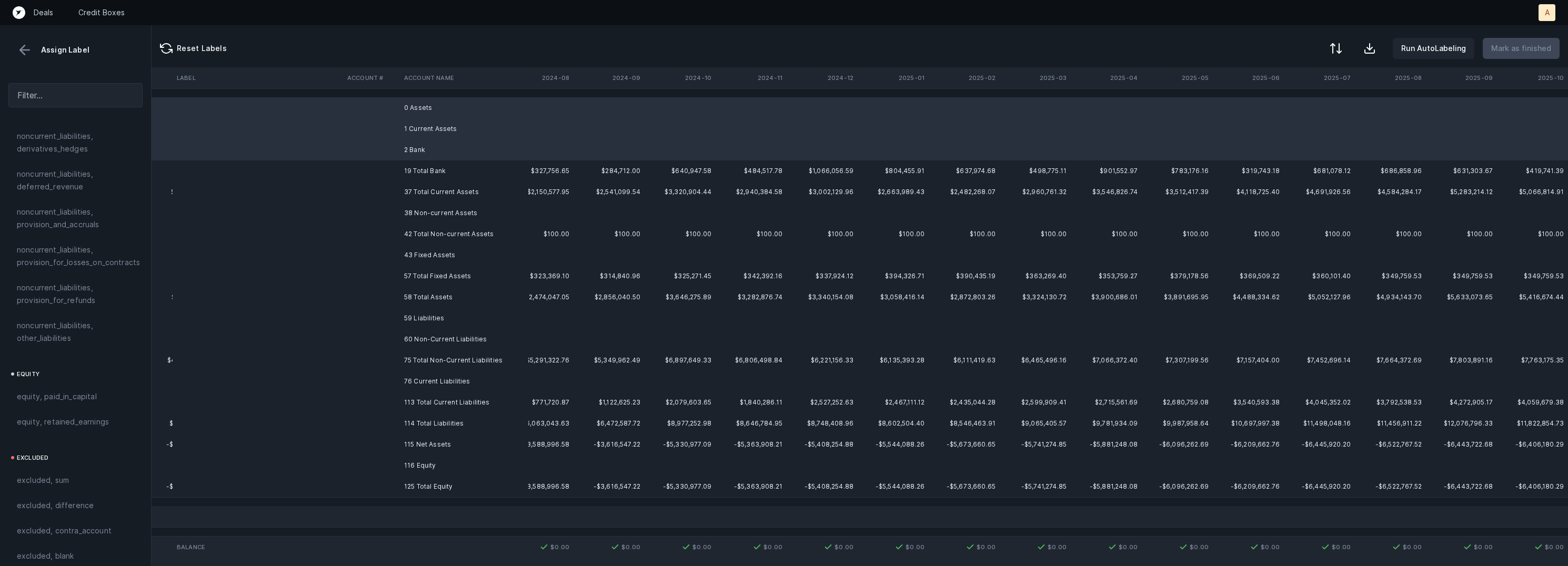
click at [429, 207] on td "38 Non-current Assets" at bounding box center [464, 213] width 128 height 21
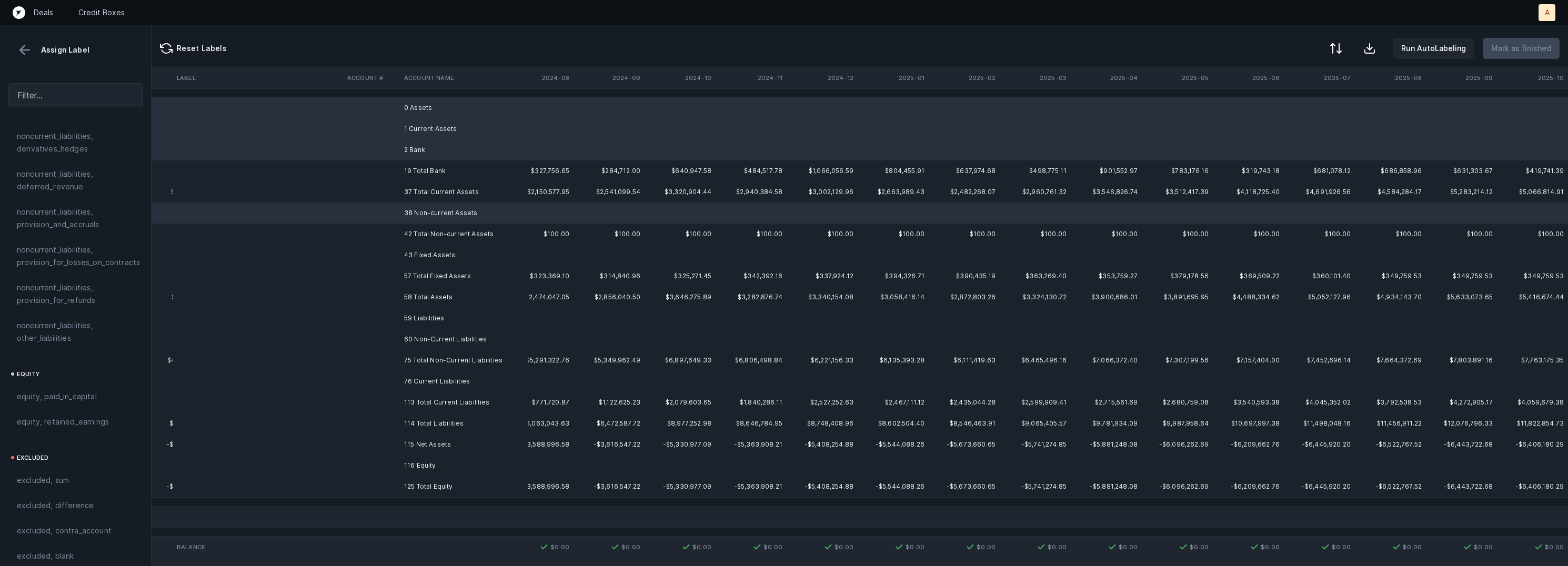
click at [434, 258] on td "43 Fixed Assets" at bounding box center [464, 255] width 128 height 21
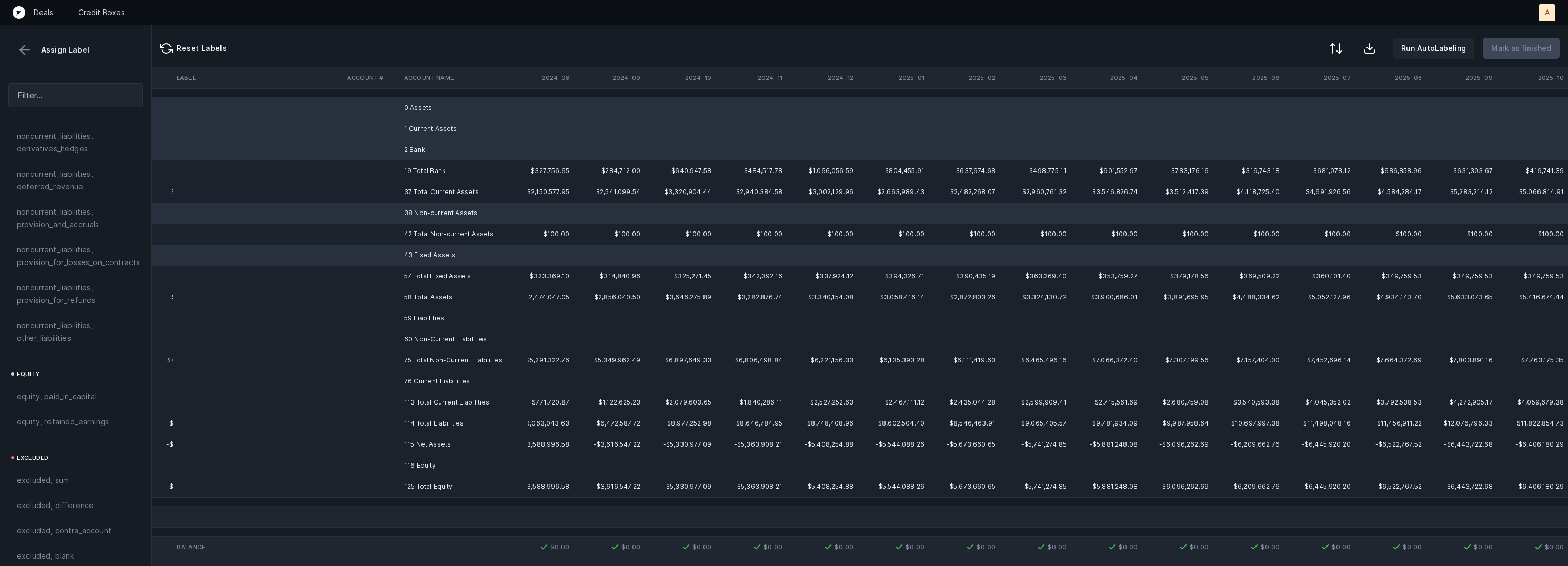
click at [437, 325] on td "59 Liabilities" at bounding box center [464, 319] width 128 height 21
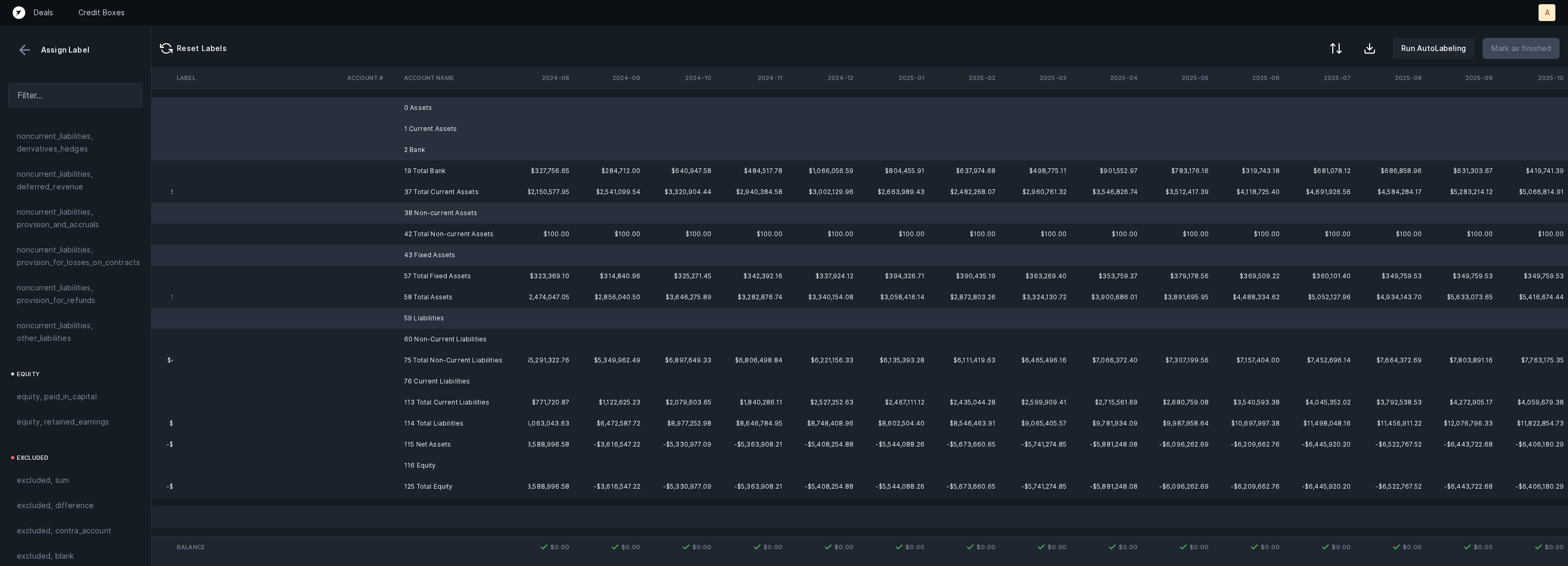
click at [437, 337] on td "60 Non-Current Liabilities" at bounding box center [464, 339] width 128 height 21
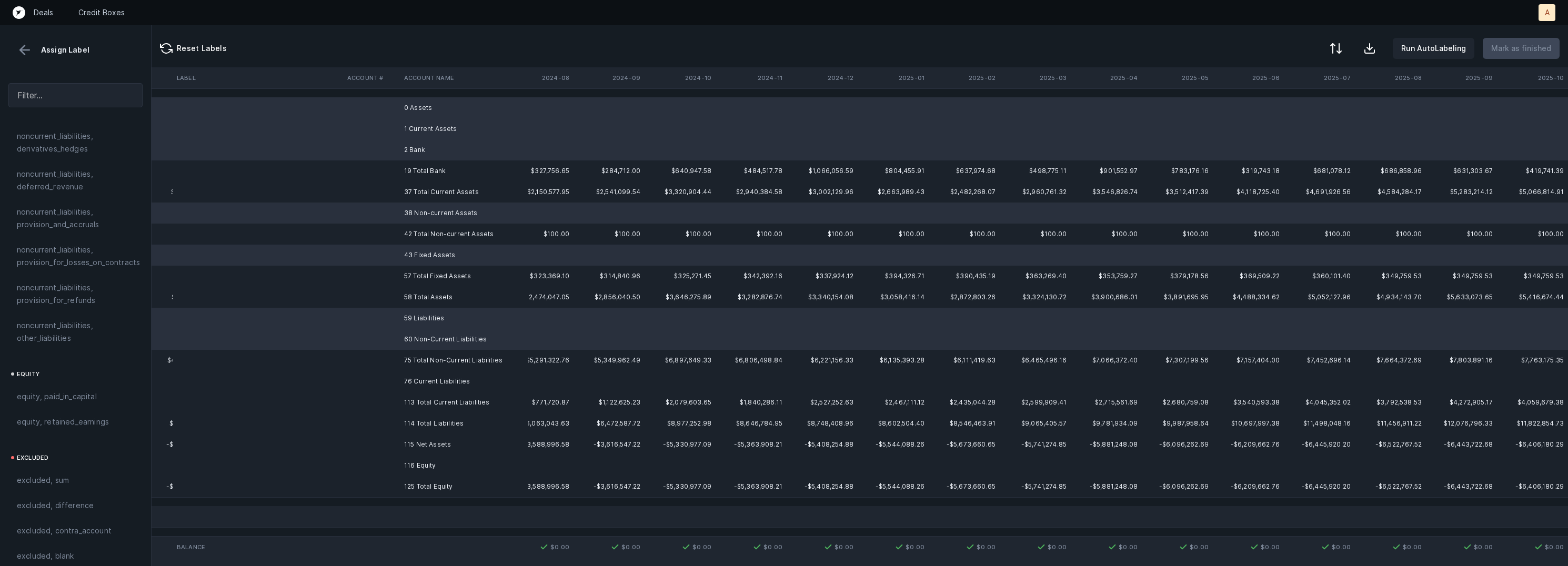
click at [469, 384] on td "76 Current Liabilities" at bounding box center [464, 382] width 128 height 21
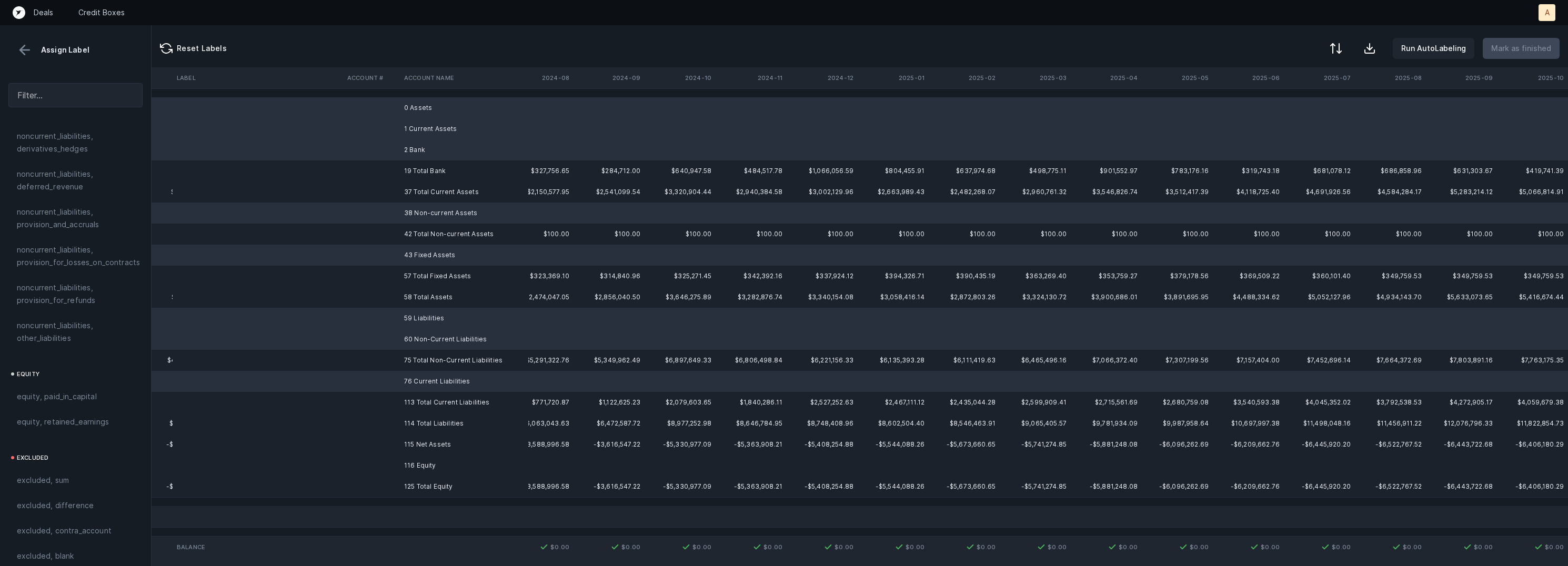
click at [440, 465] on td "116 Equity" at bounding box center [464, 466] width 128 height 21
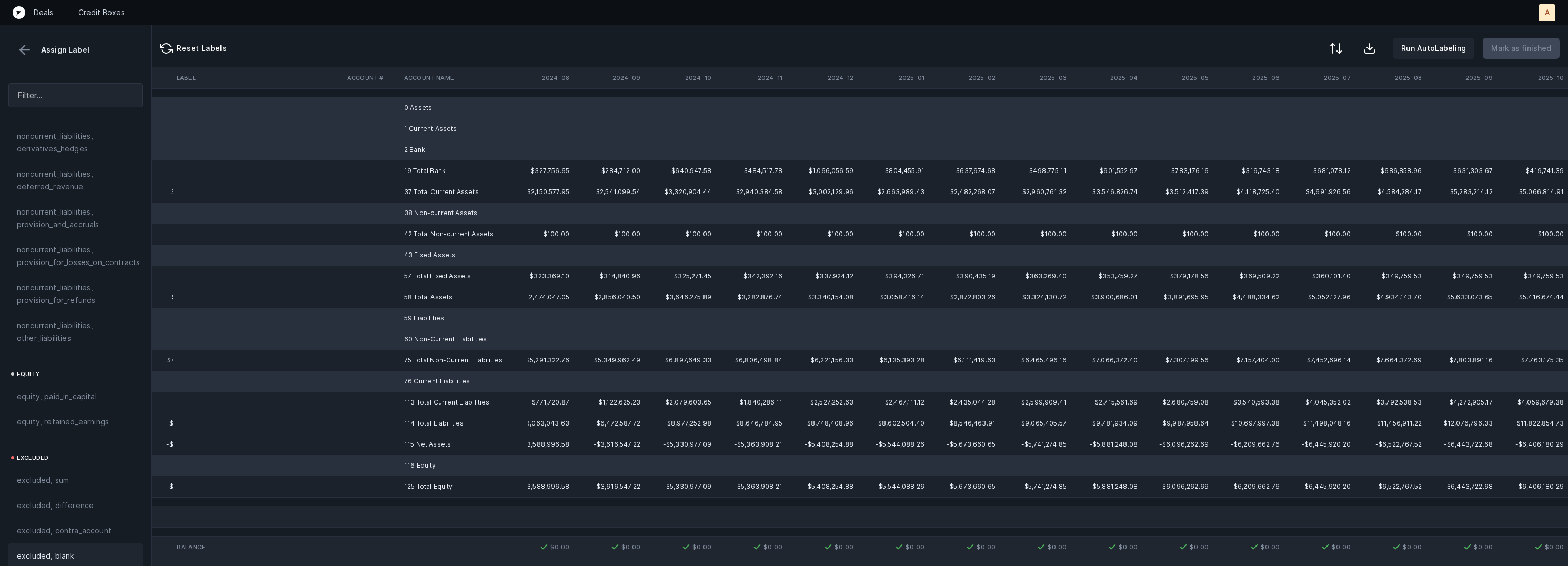
click at [50, 550] on span "excluded, blank" at bounding box center [45, 556] width 57 height 12
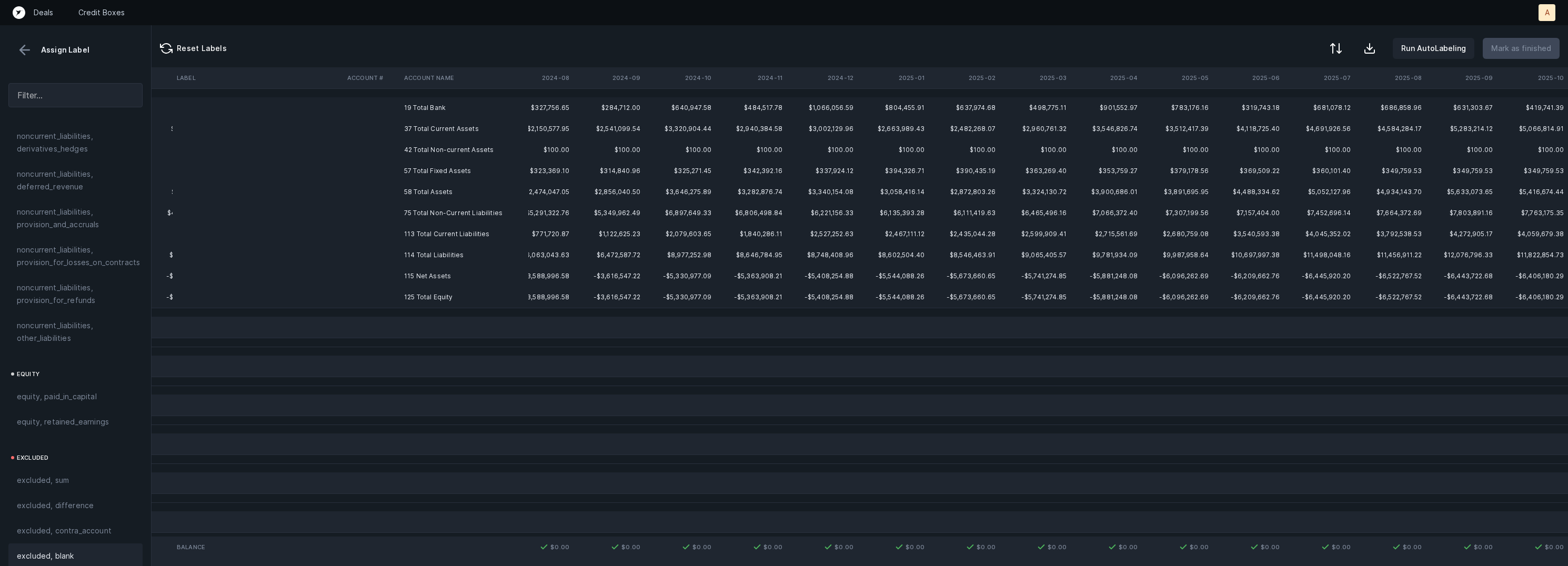
click at [428, 267] on td "115 Net Assets" at bounding box center [464, 276] width 128 height 21
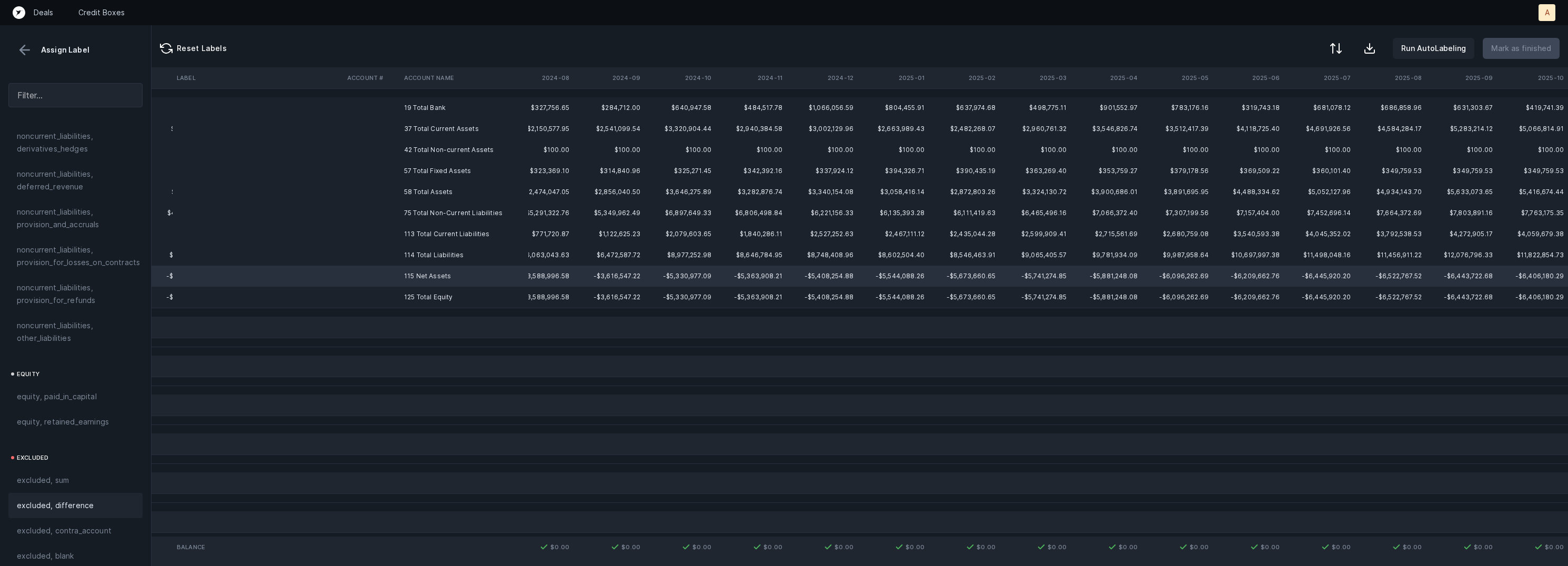
click at [93, 500] on div "excluded, difference" at bounding box center [75, 506] width 118 height 12
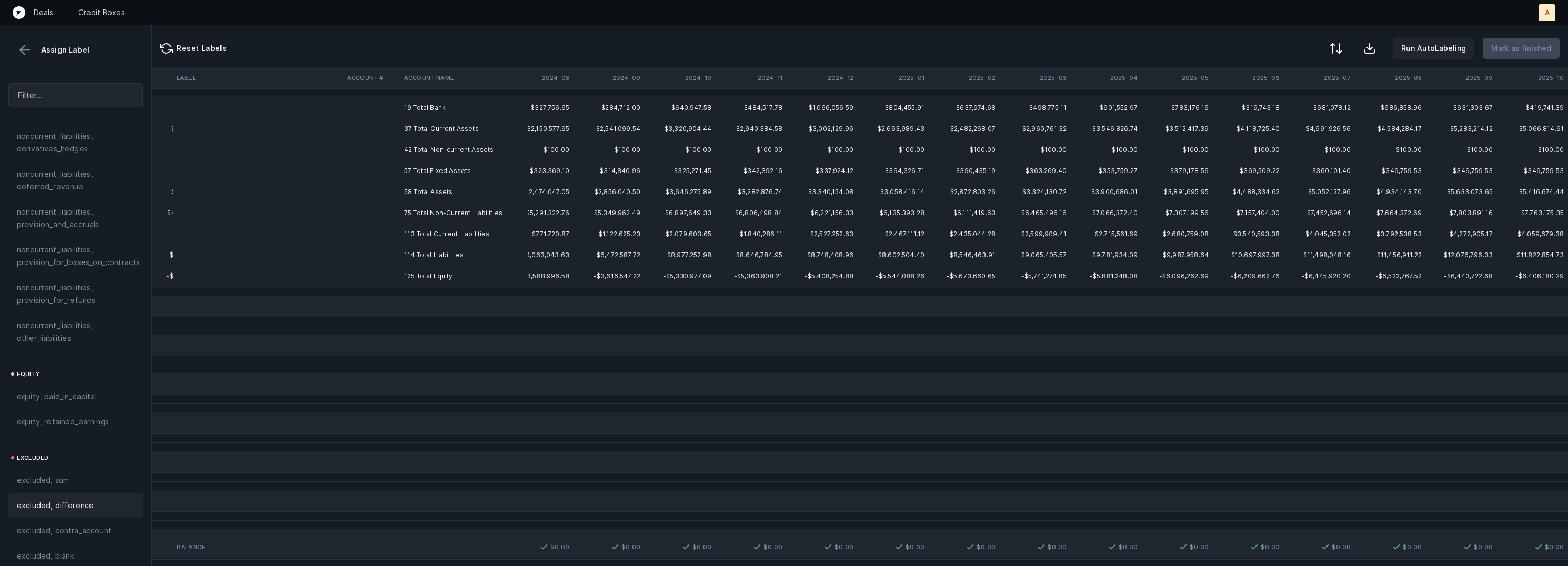
click at [453, 101] on td "19 Total Bank" at bounding box center [464, 108] width 128 height 21
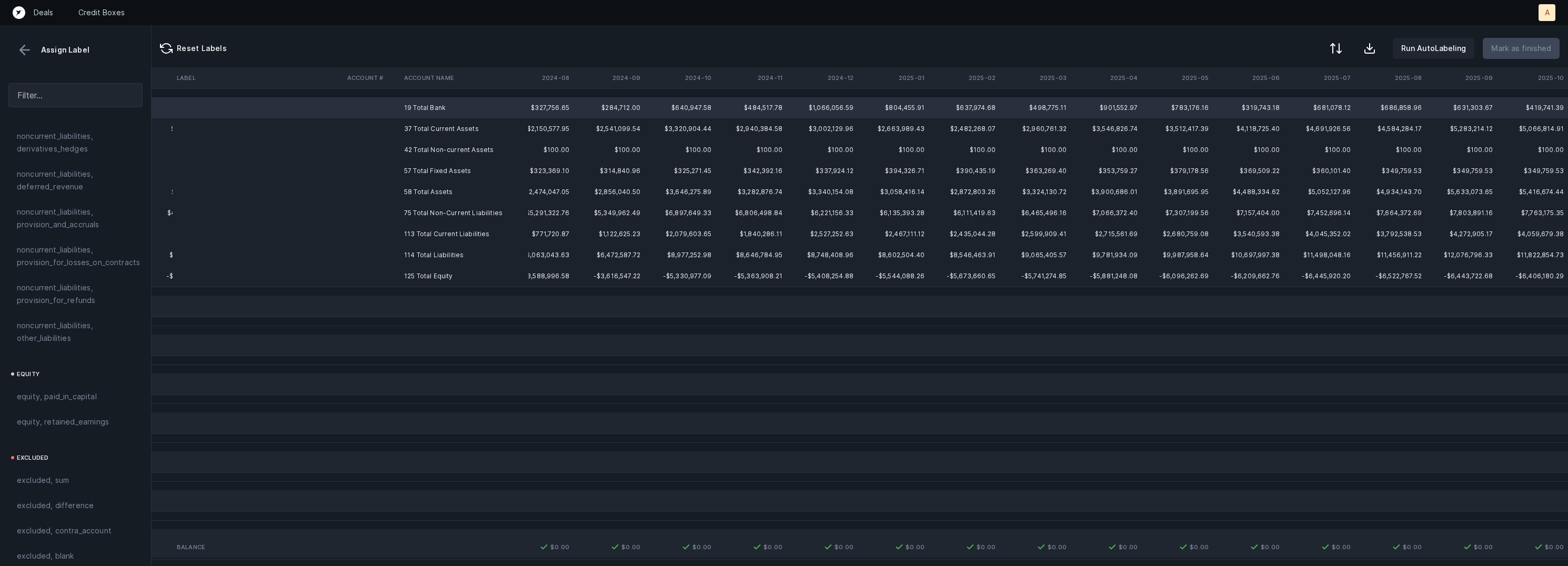
click at [443, 280] on td "125 Total Equity" at bounding box center [464, 276] width 128 height 21
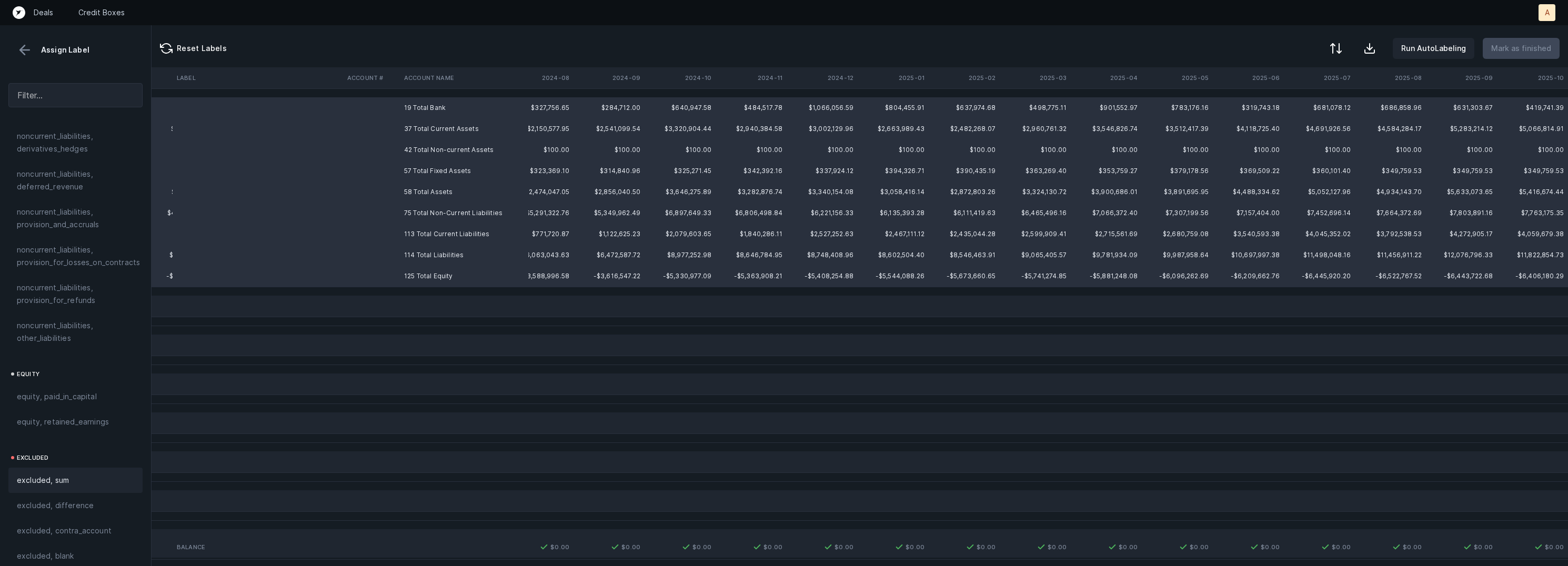
click at [51, 474] on span "excluded, sum" at bounding box center [42, 480] width 52 height 12
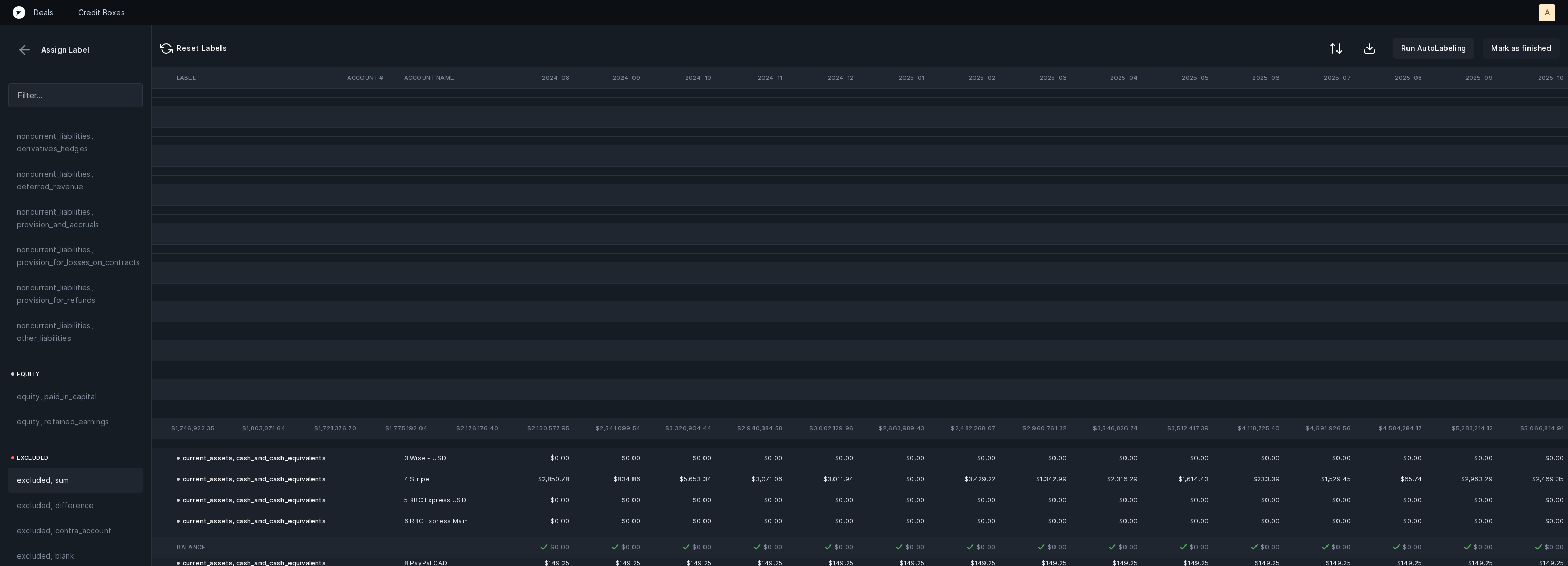
click at [1533, 43] on p "Mark as finished" at bounding box center [1521, 49] width 60 height 12
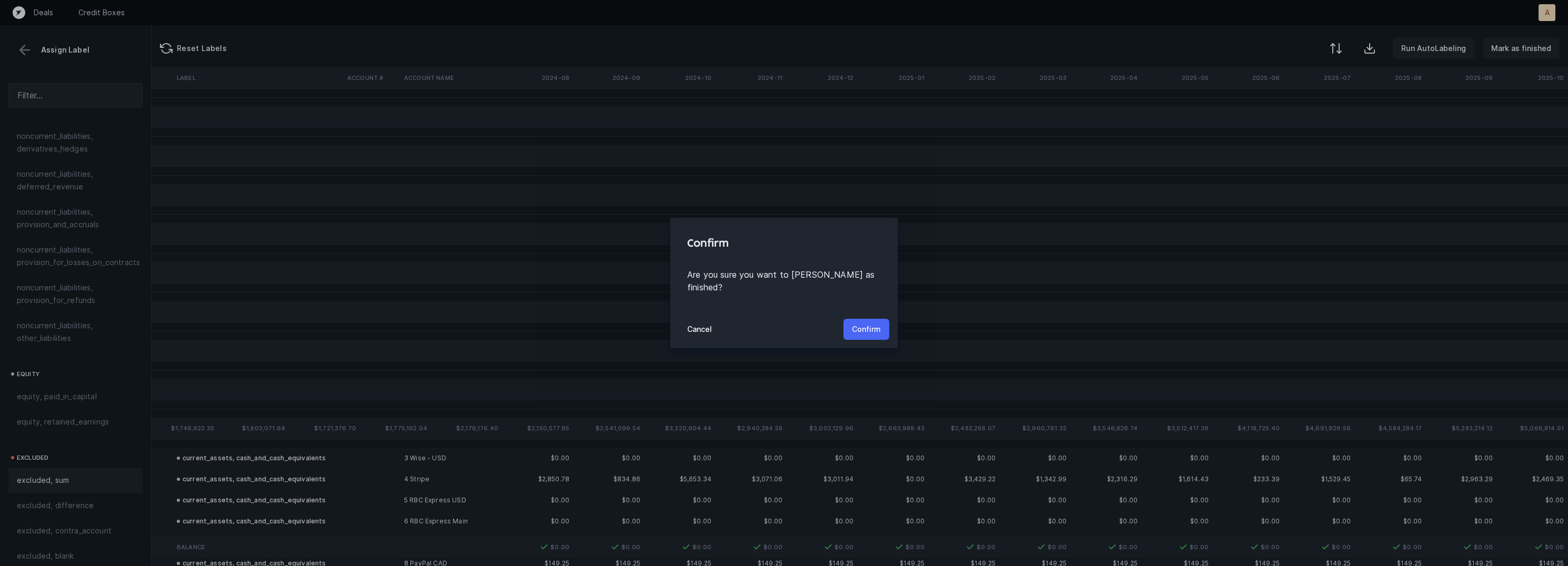
click at [864, 323] on p "Confirm" at bounding box center [866, 330] width 29 height 12
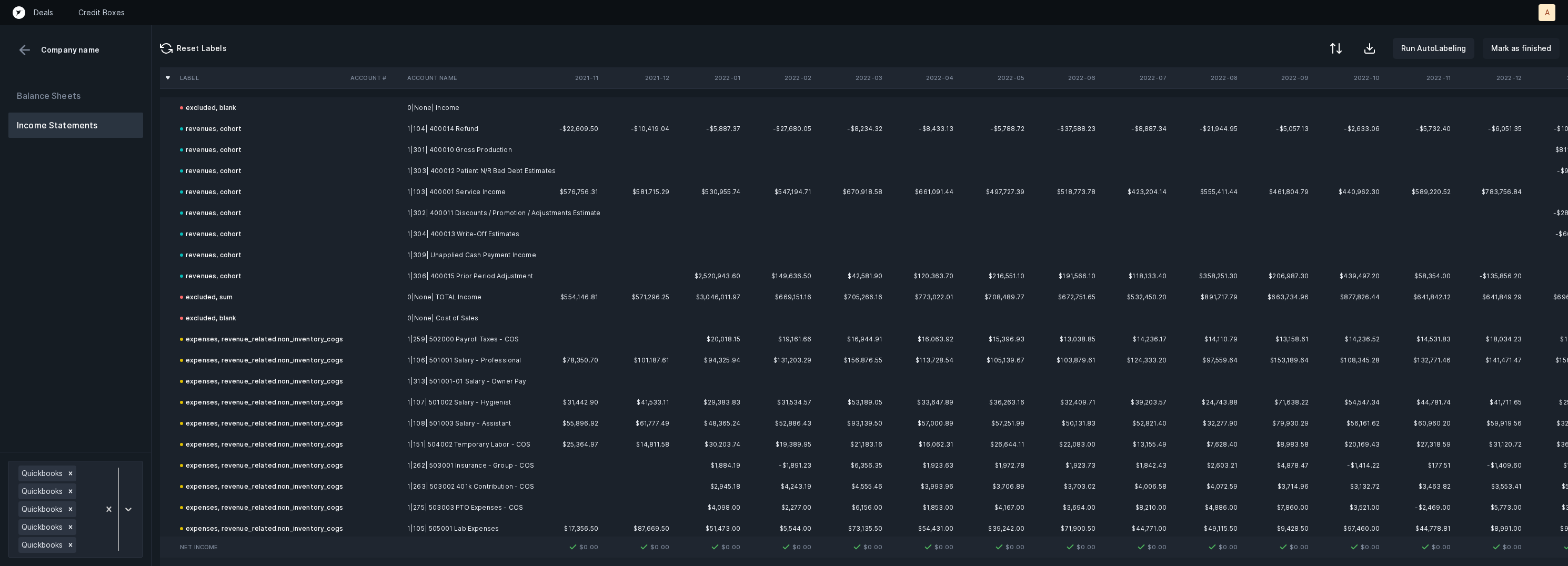
click at [1522, 54] on p "Mark as finished" at bounding box center [1521, 49] width 60 height 12
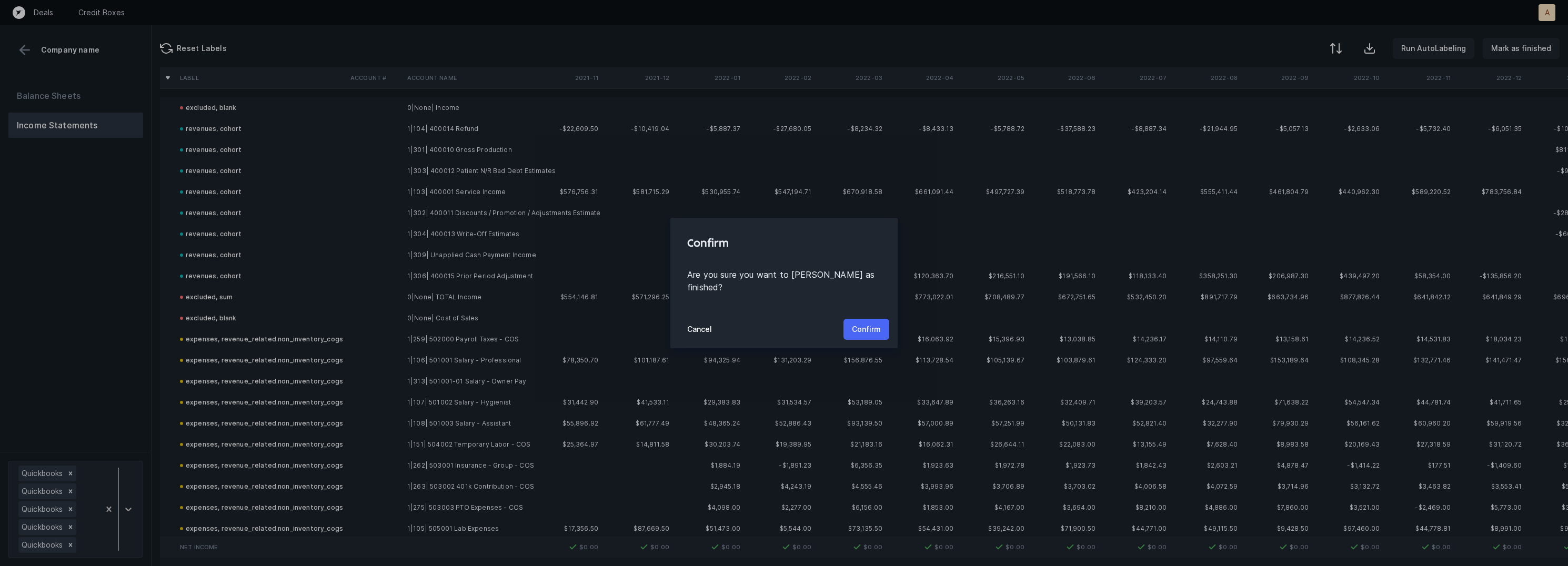
click at [872, 323] on p "Confirm" at bounding box center [866, 330] width 29 height 12
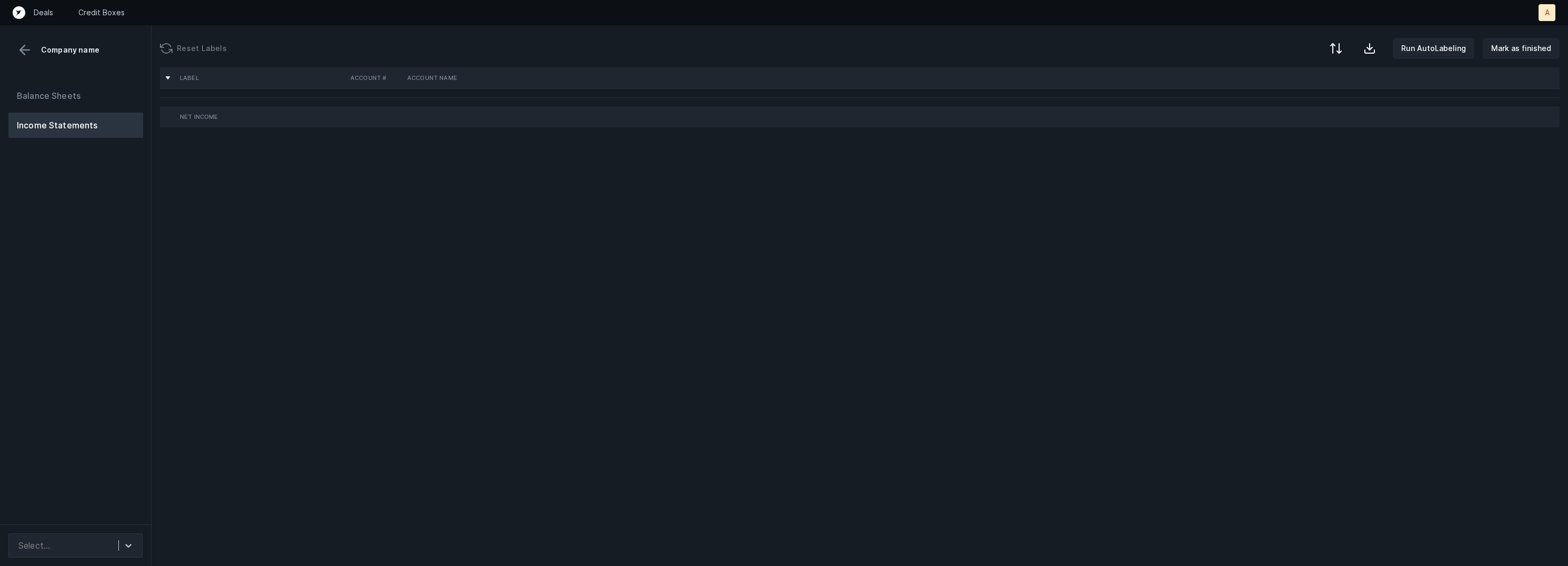
click at [131, 368] on div "Balance Sheets Income Statements" at bounding box center [75, 299] width 151 height 450
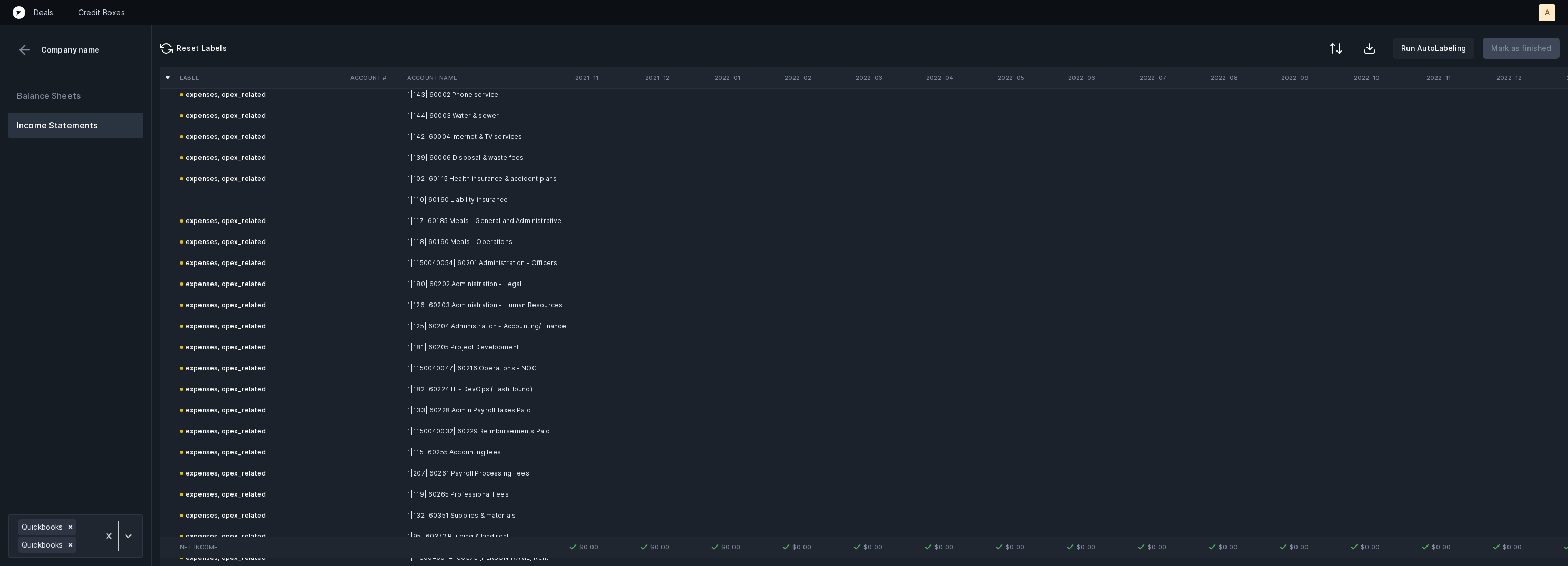
scroll to position [480, 0]
click at [227, 256] on td at bounding box center [261, 260] width 171 height 21
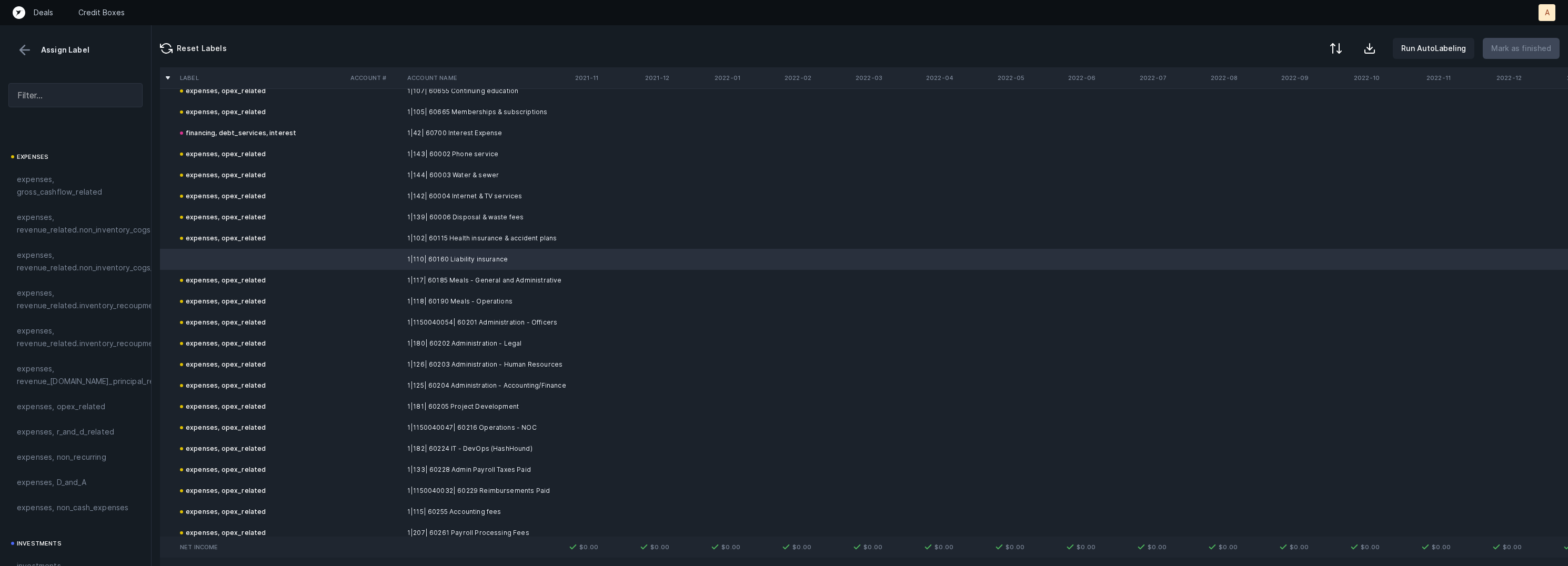
scroll to position [216, 0]
click at [83, 348] on span "expenses, opex_related" at bounding box center [61, 345] width 89 height 12
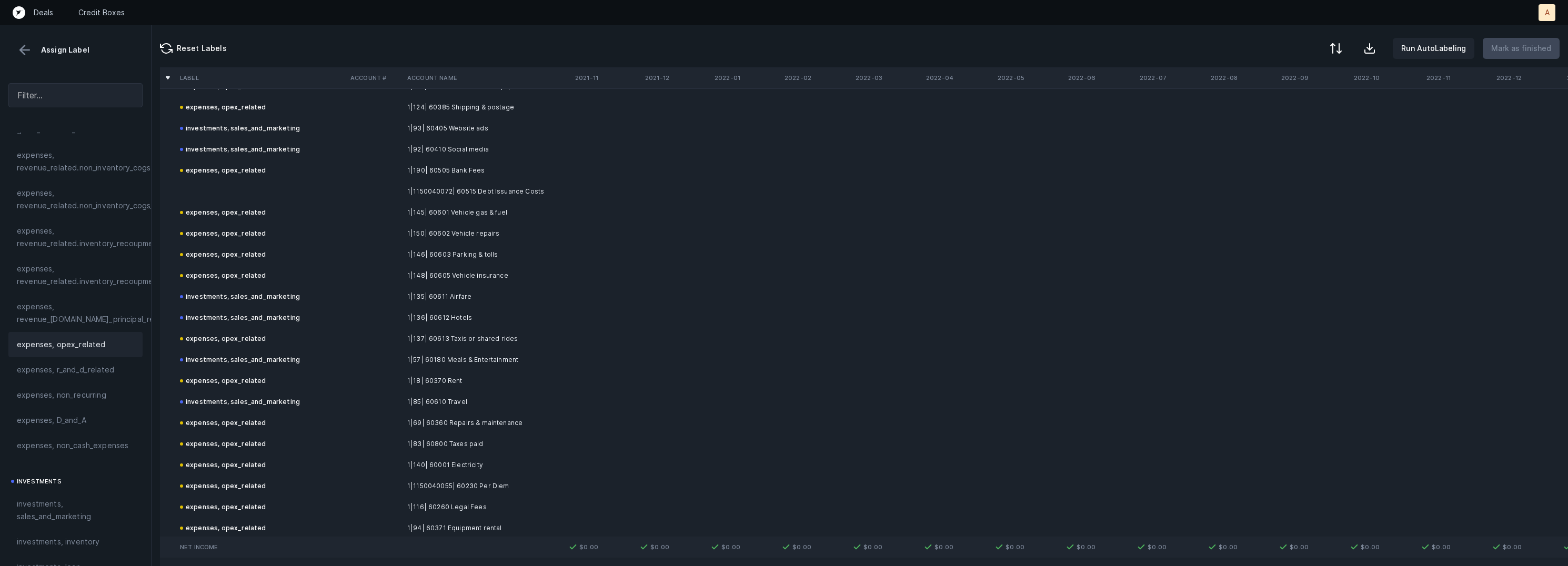
scroll to position [1081, 0]
click at [472, 191] on td "1|1150040072| 60515 Debt Issuance Costs" at bounding box center [467, 185] width 128 height 21
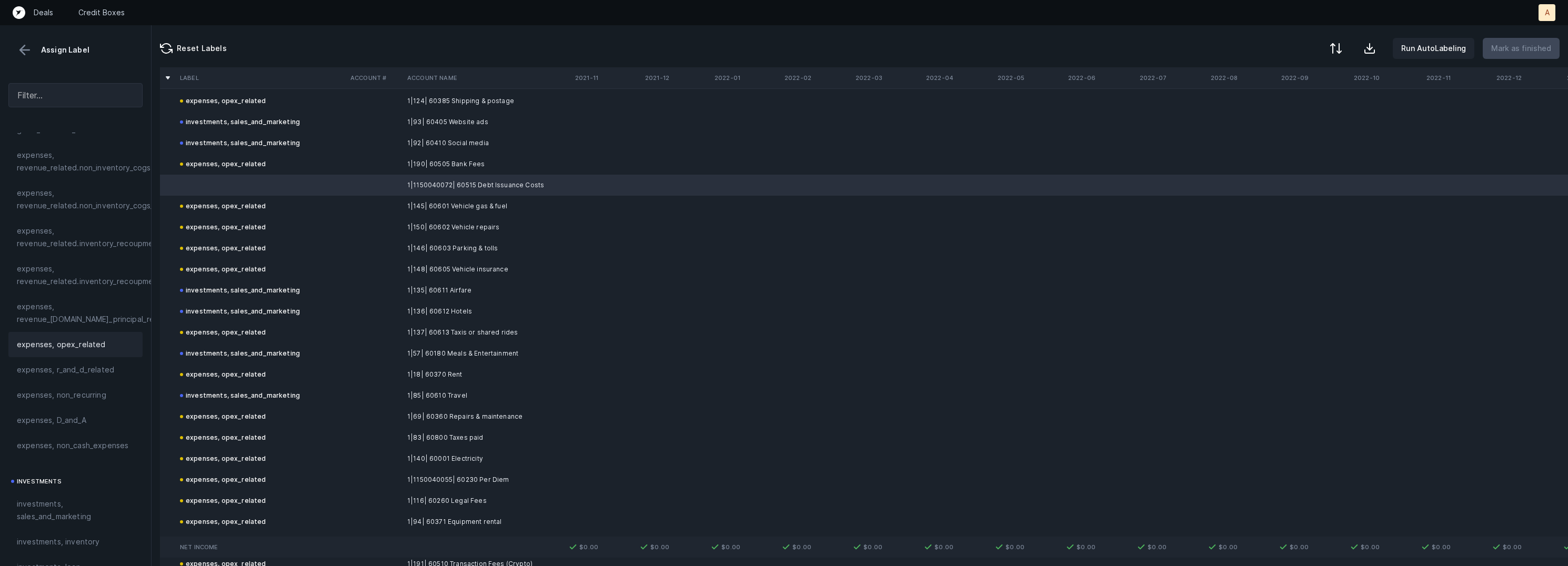
click at [68, 353] on div "expenses, opex_related" at bounding box center [76, 345] width 135 height 26
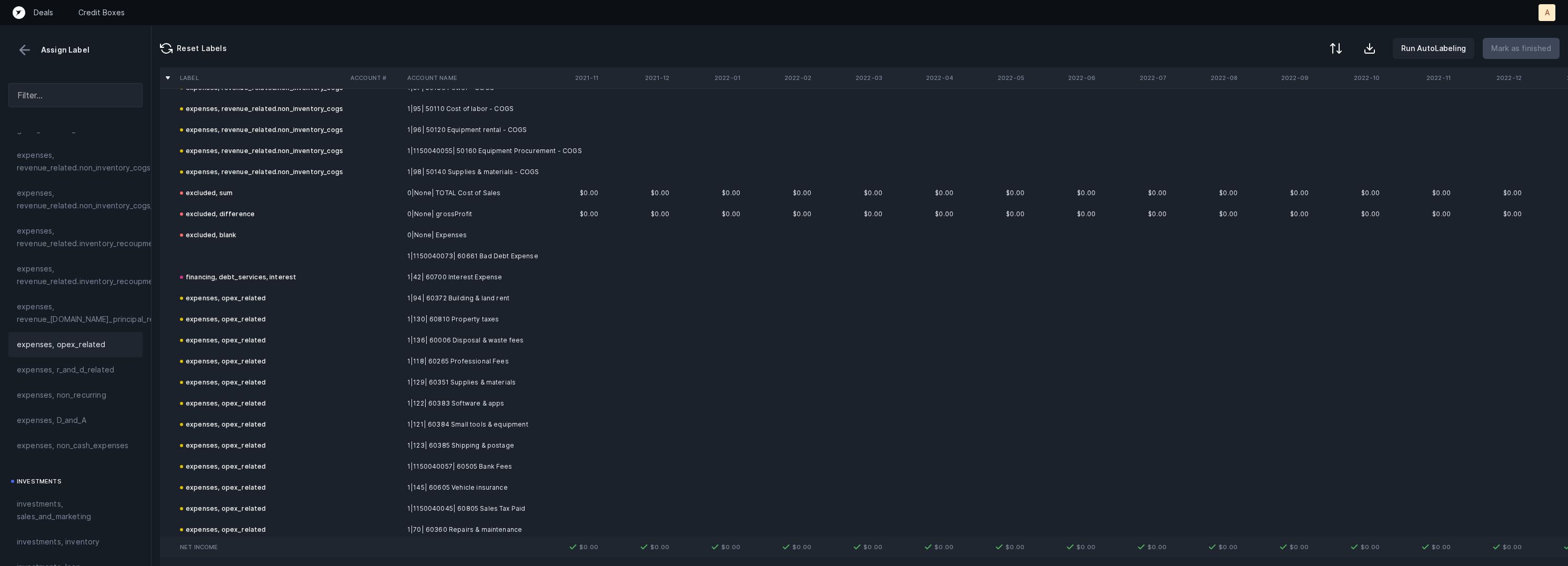
scroll to position [2638, 0]
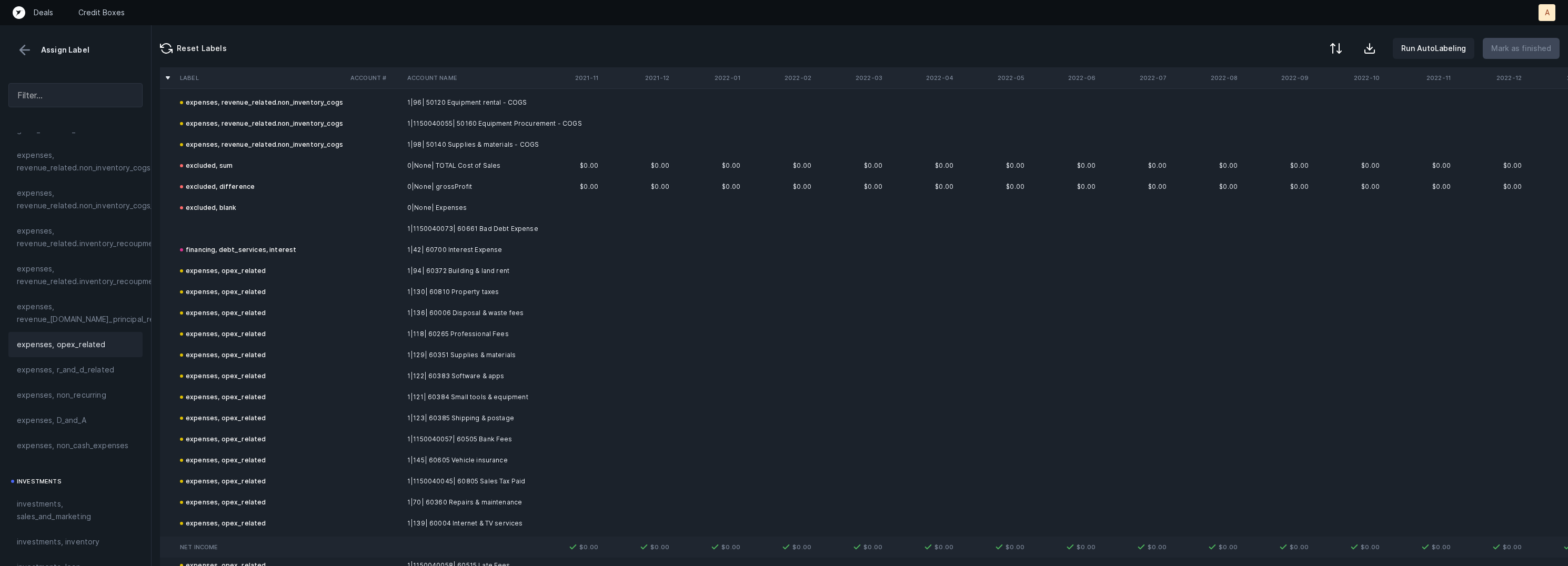
click at [474, 225] on td "1|1150040073| 60661 Bad Debt Expense" at bounding box center [467, 229] width 128 height 21
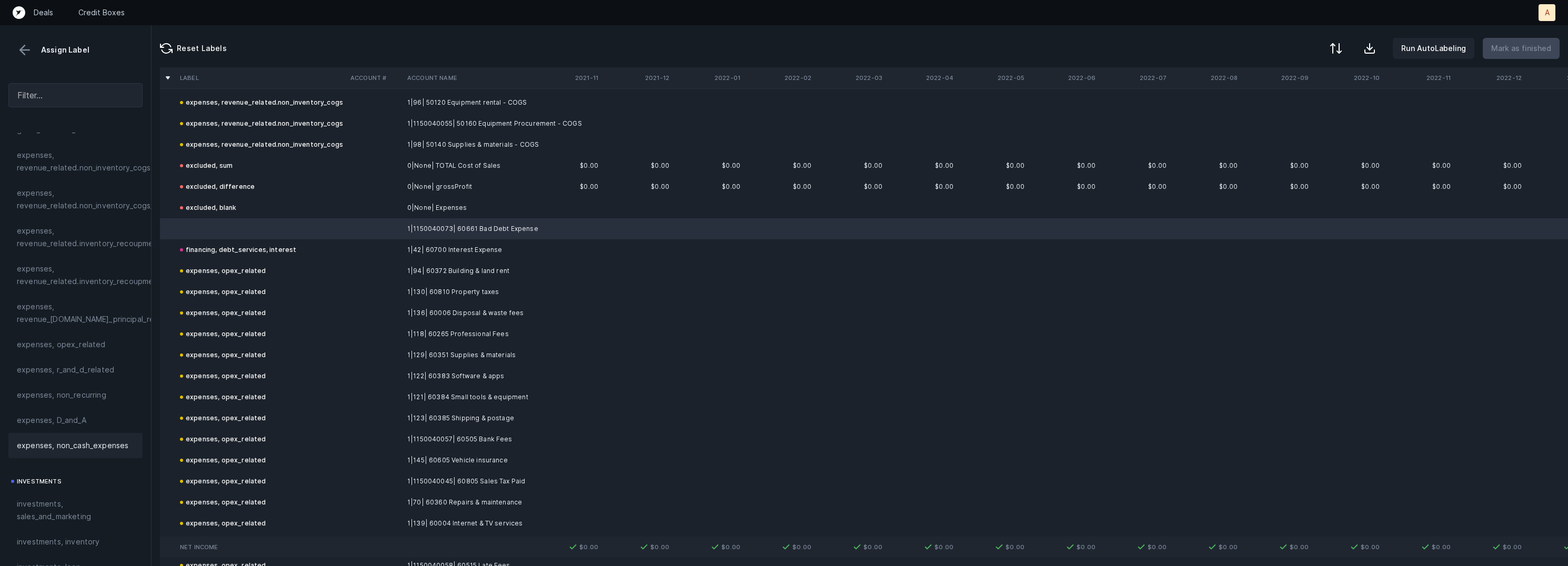
click at [87, 446] on span "expenses, non_cash_expenses" at bounding box center [73, 446] width 112 height 12
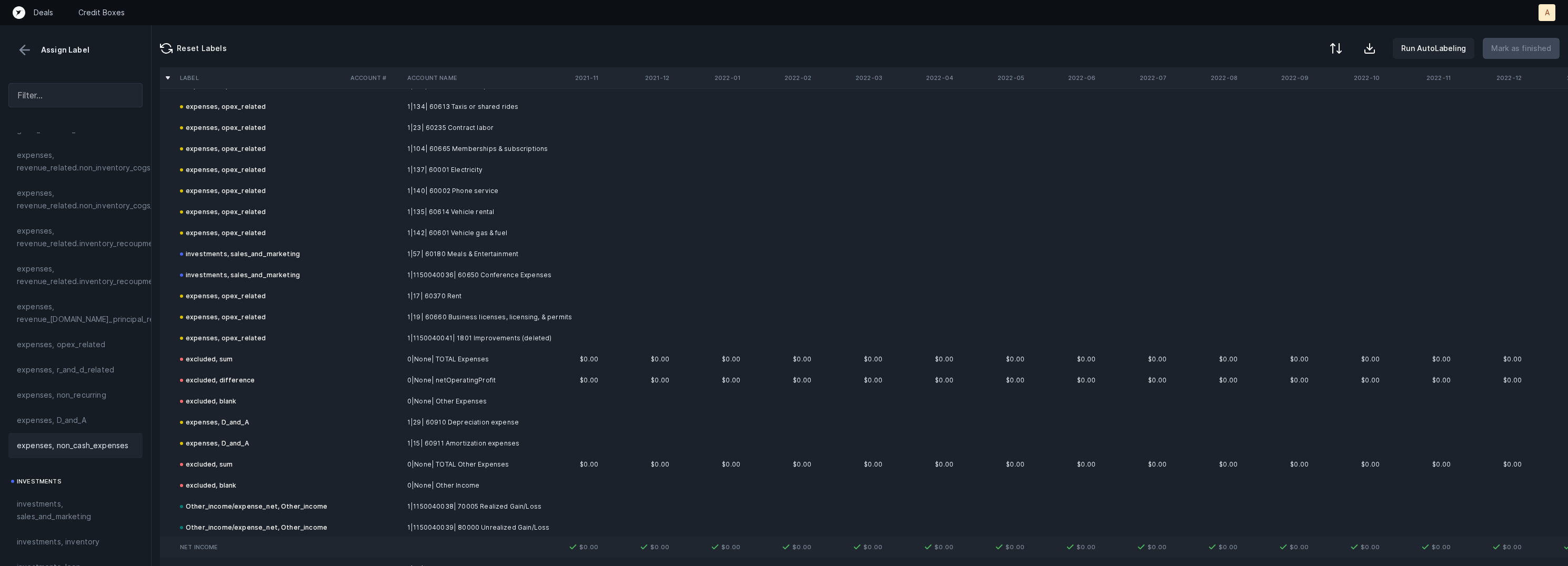
scroll to position [3504, 0]
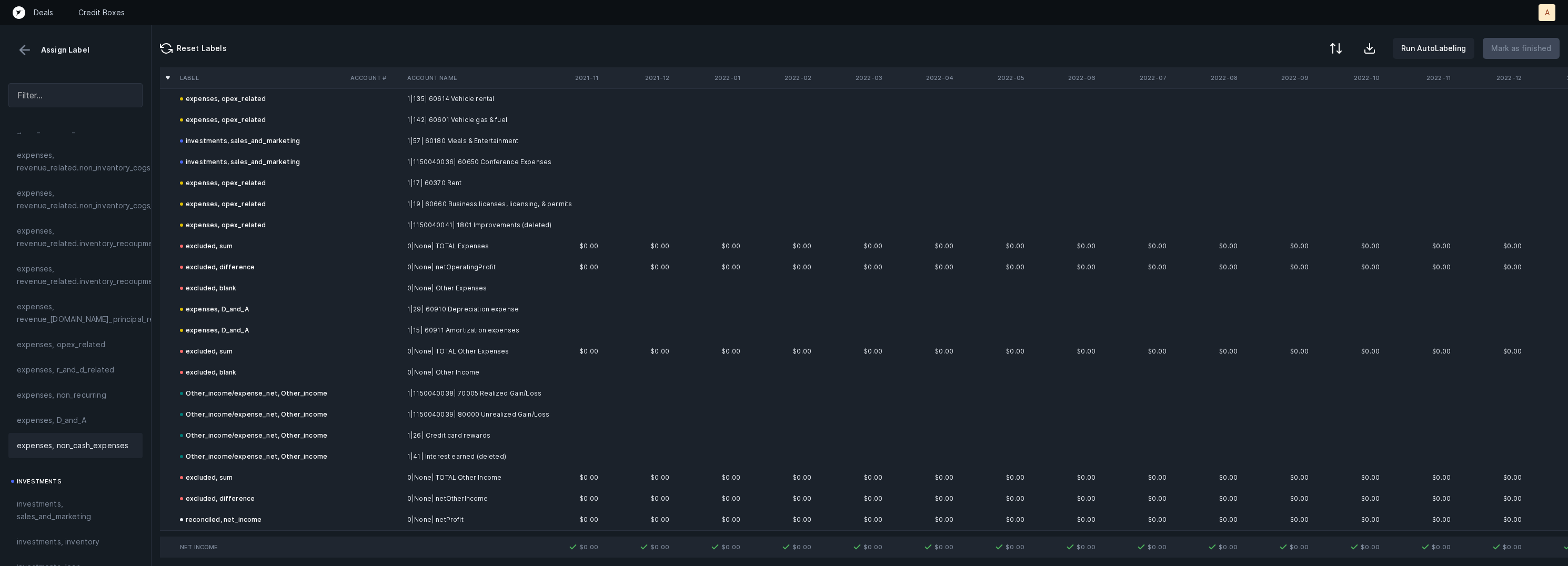
click at [21, 46] on button at bounding box center [25, 50] width 16 height 16
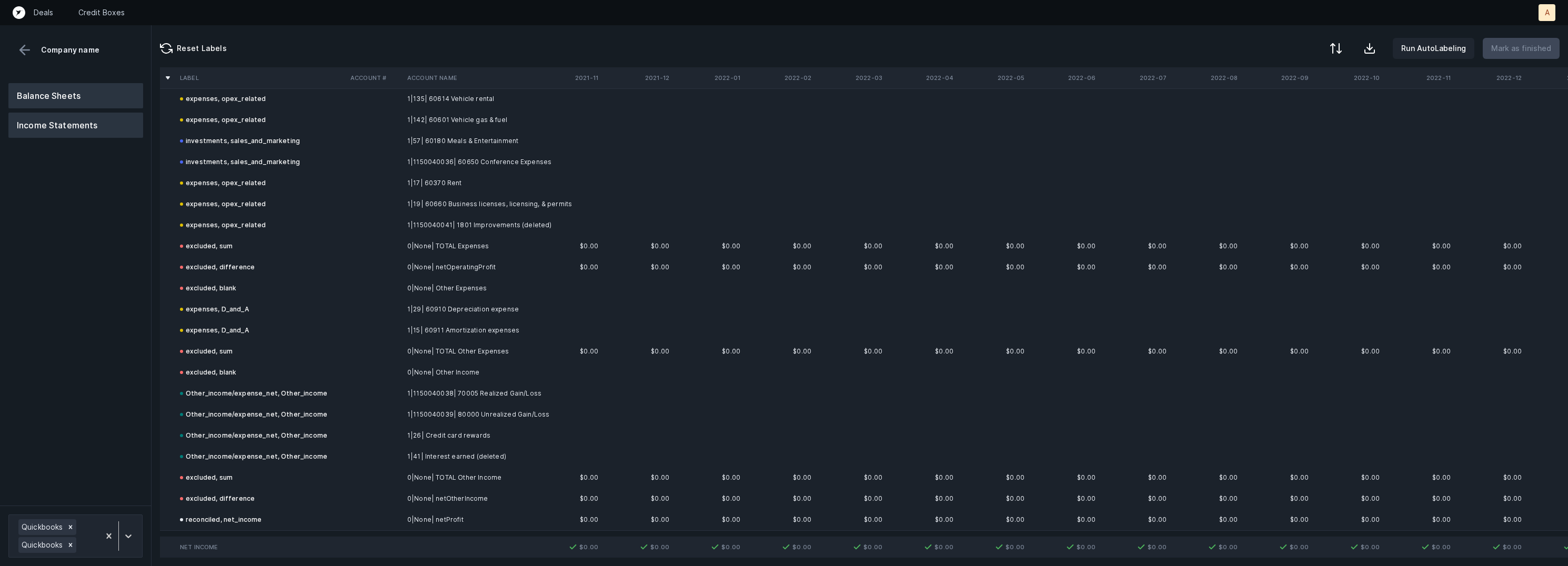
click at [59, 88] on button "Balance Sheets" at bounding box center [76, 96] width 135 height 26
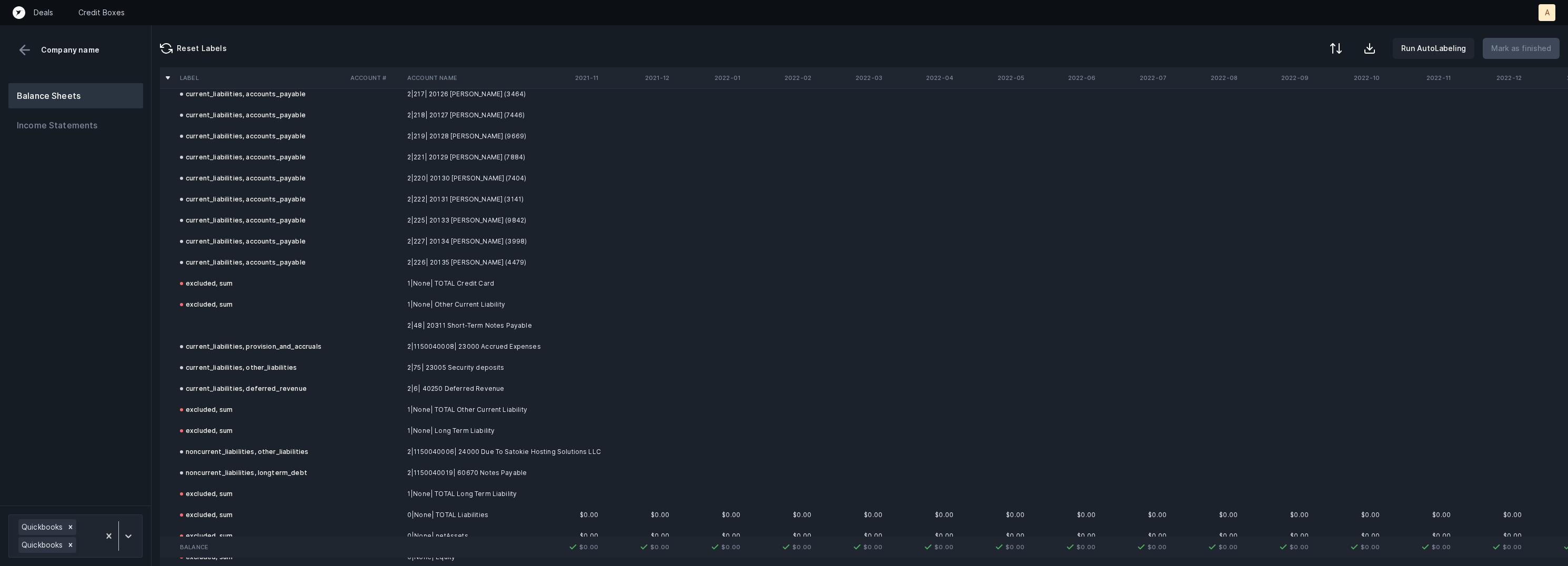
scroll to position [1643, 0]
click at [472, 330] on td "2|48| 20311 Short-Term Notes Payable" at bounding box center [467, 339] width 128 height 21
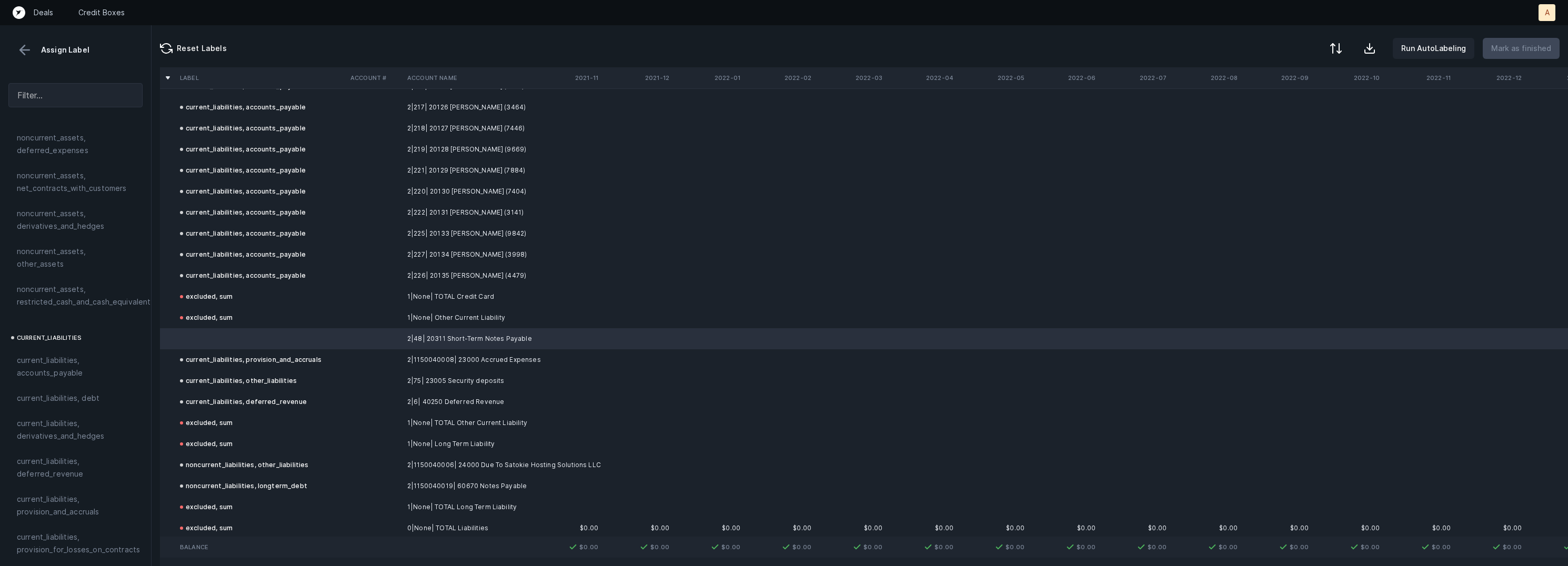
scroll to position [525, 0]
click at [96, 379] on span "current_liabilities, debt" at bounding box center [58, 385] width 82 height 12
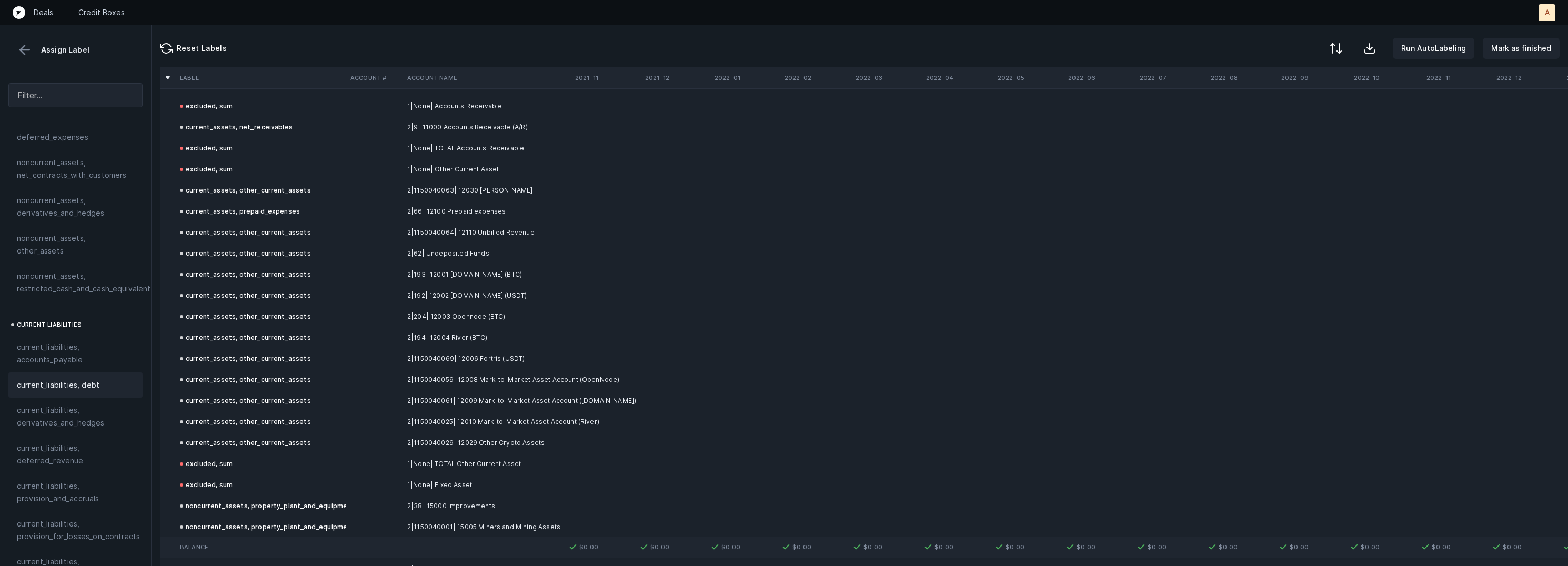
scroll to position [0, 0]
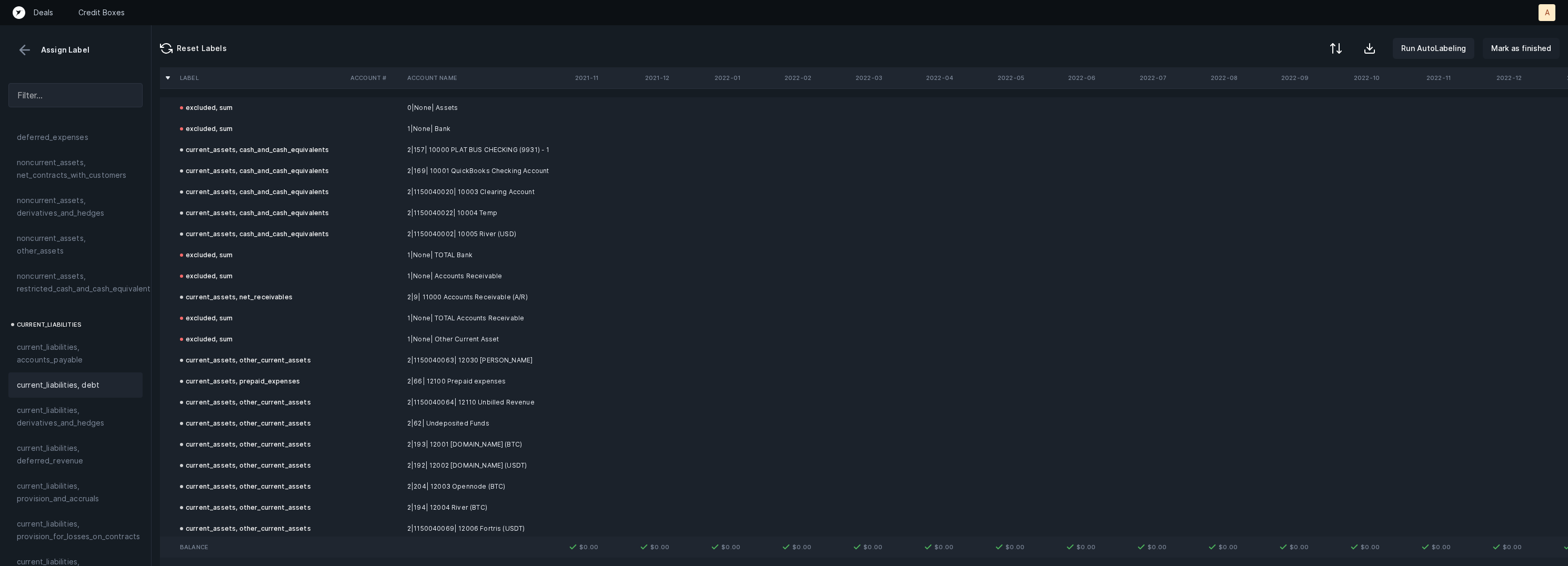
click at [1530, 51] on p "Mark as finished" at bounding box center [1521, 49] width 60 height 12
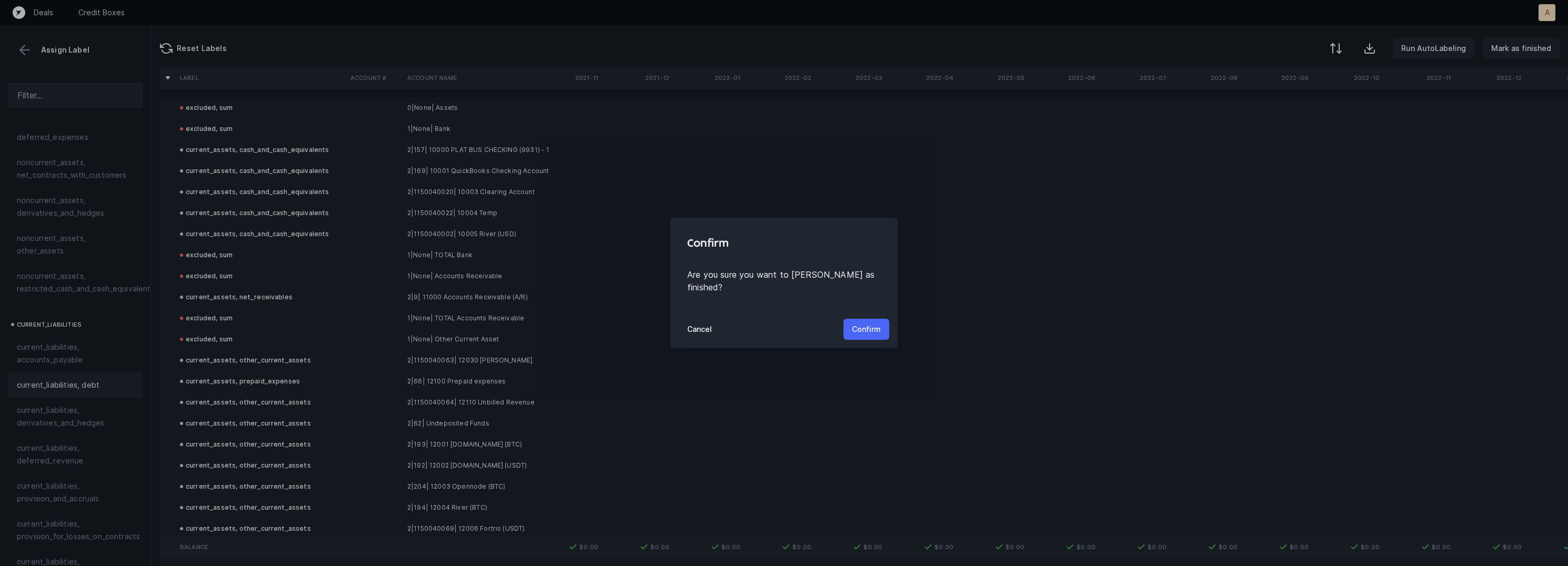
click at [866, 324] on p "Confirm" at bounding box center [866, 330] width 29 height 12
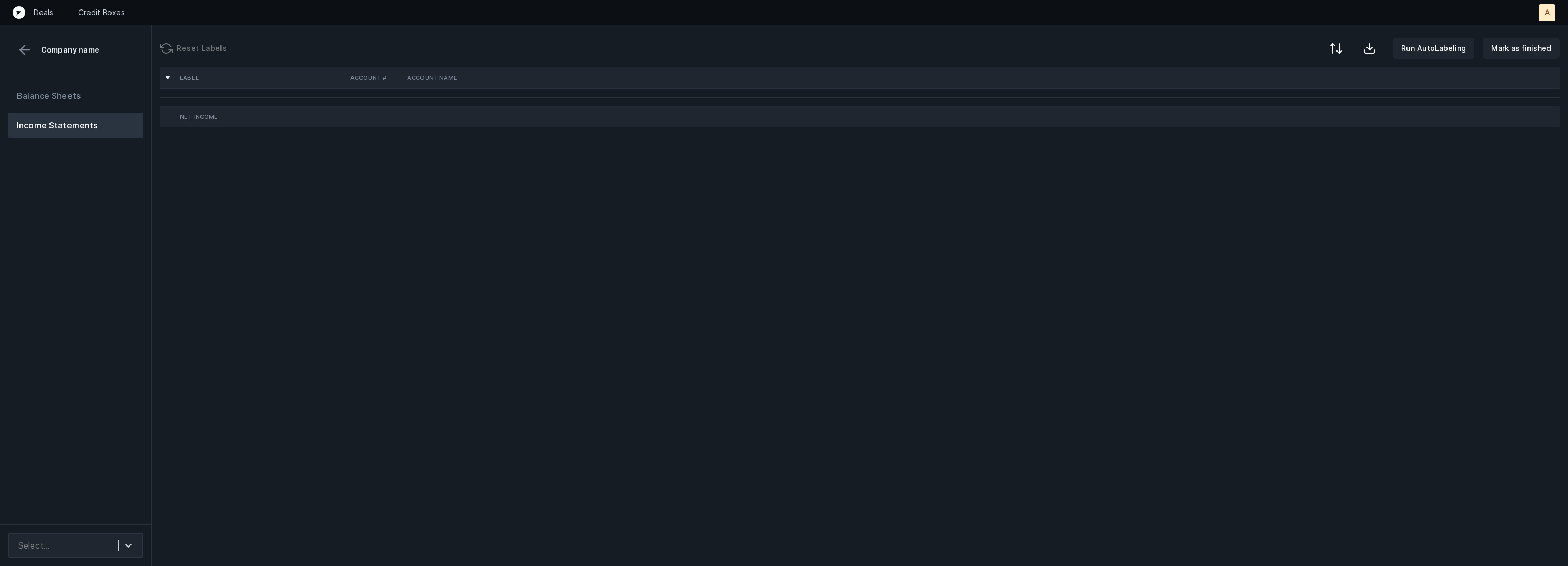
click at [119, 244] on div "Balance Sheets Income Statements" at bounding box center [75, 299] width 151 height 450
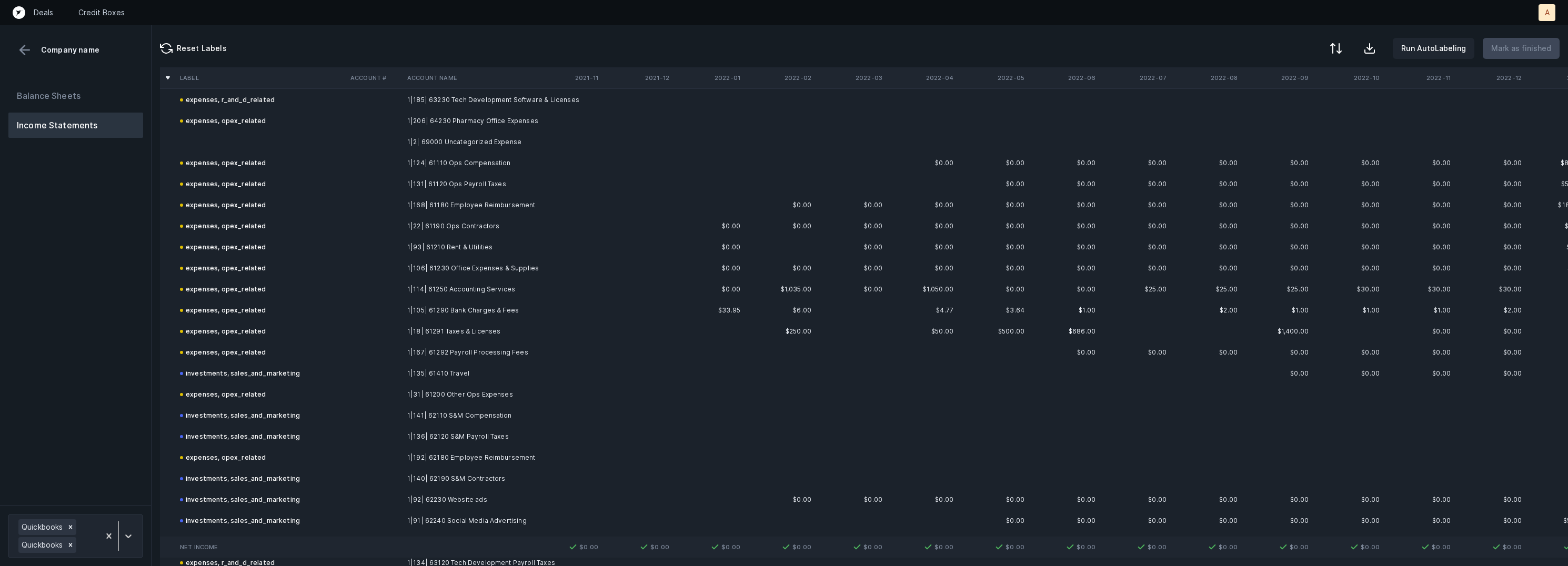
scroll to position [377, 0]
click at [479, 130] on td "1|2| 69000 Uncategorized Expense" at bounding box center [467, 131] width 128 height 21
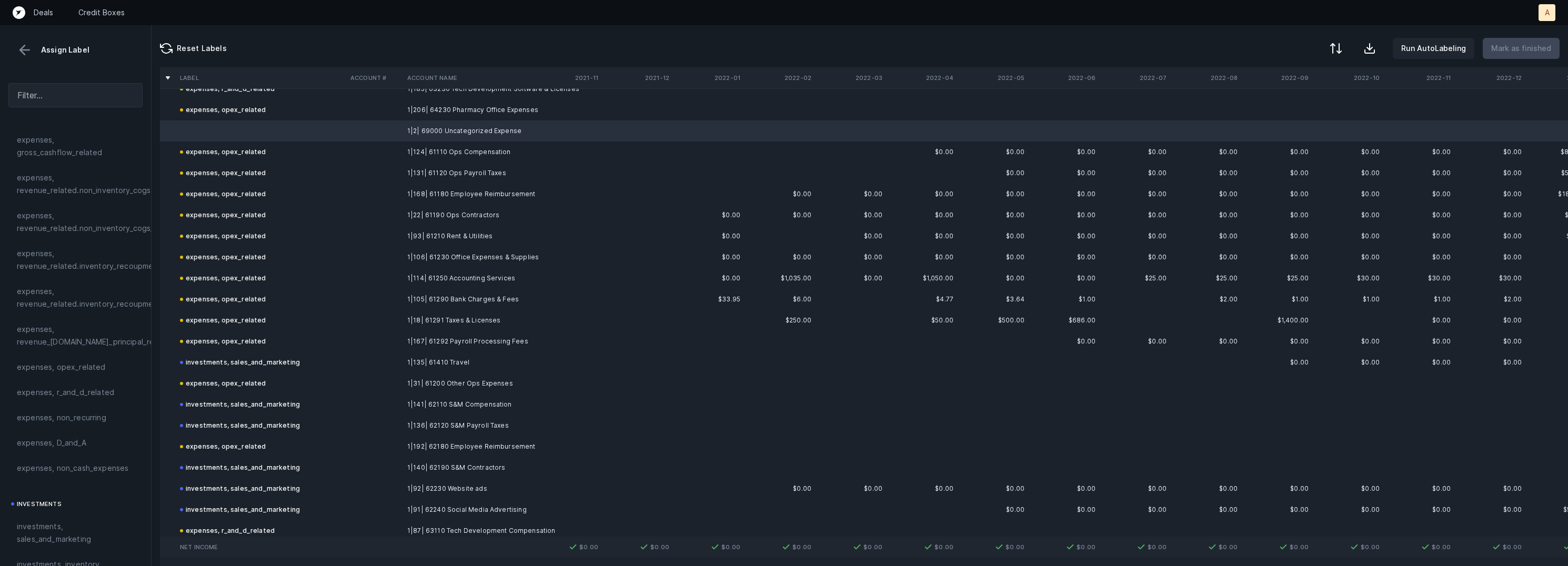
scroll to position [229, 0]
click at [104, 377] on div "expenses, non_recurring" at bounding box center [75, 382] width 118 height 12
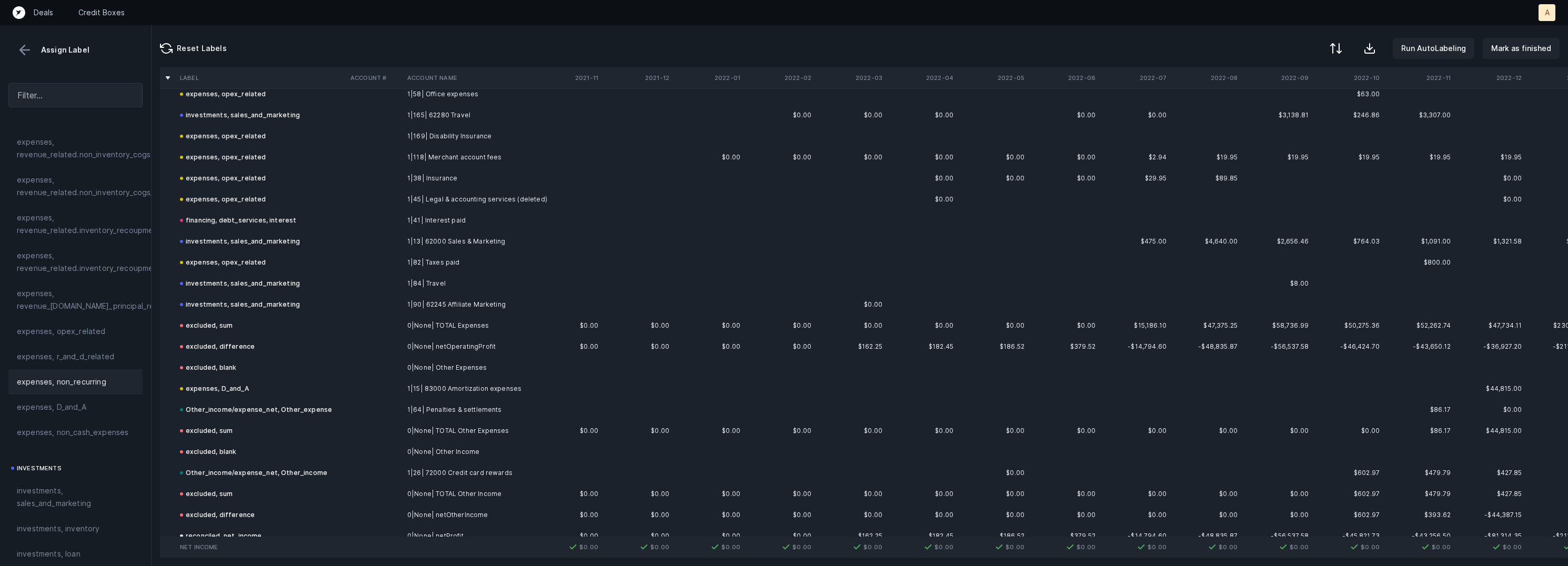
scroll to position [2621, 0]
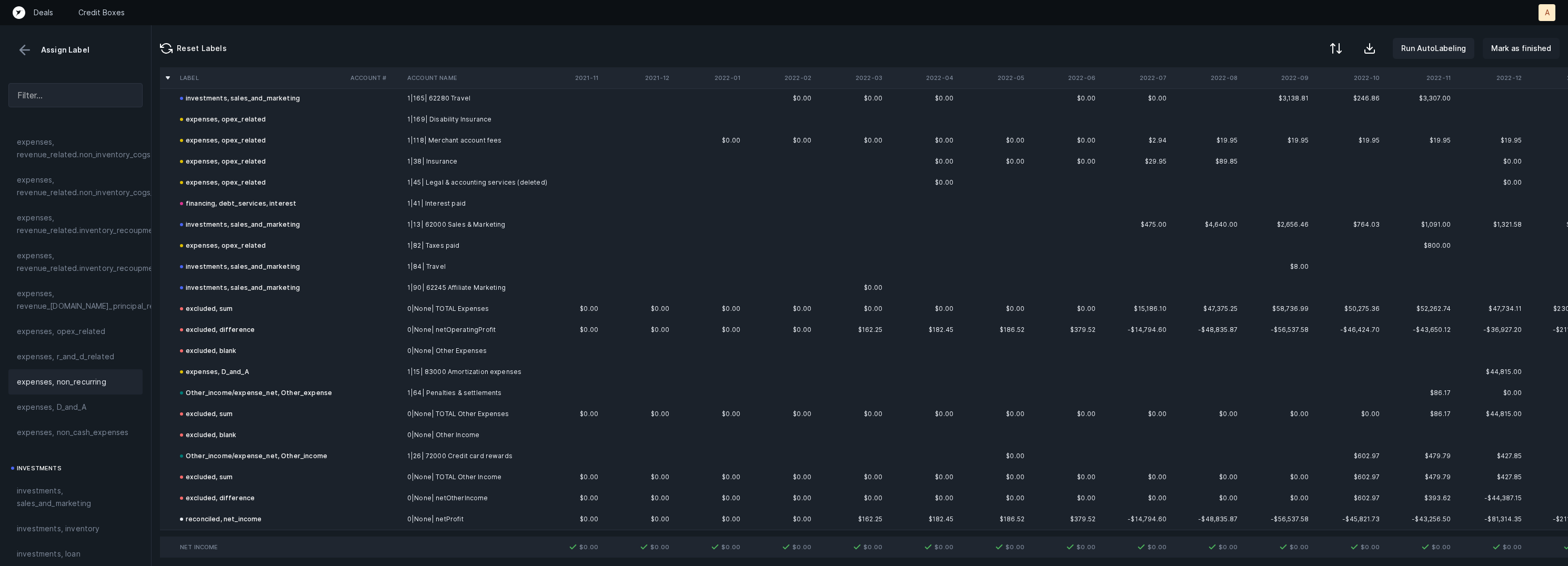
click at [1527, 45] on p "Mark as finished" at bounding box center [1521, 49] width 60 height 12
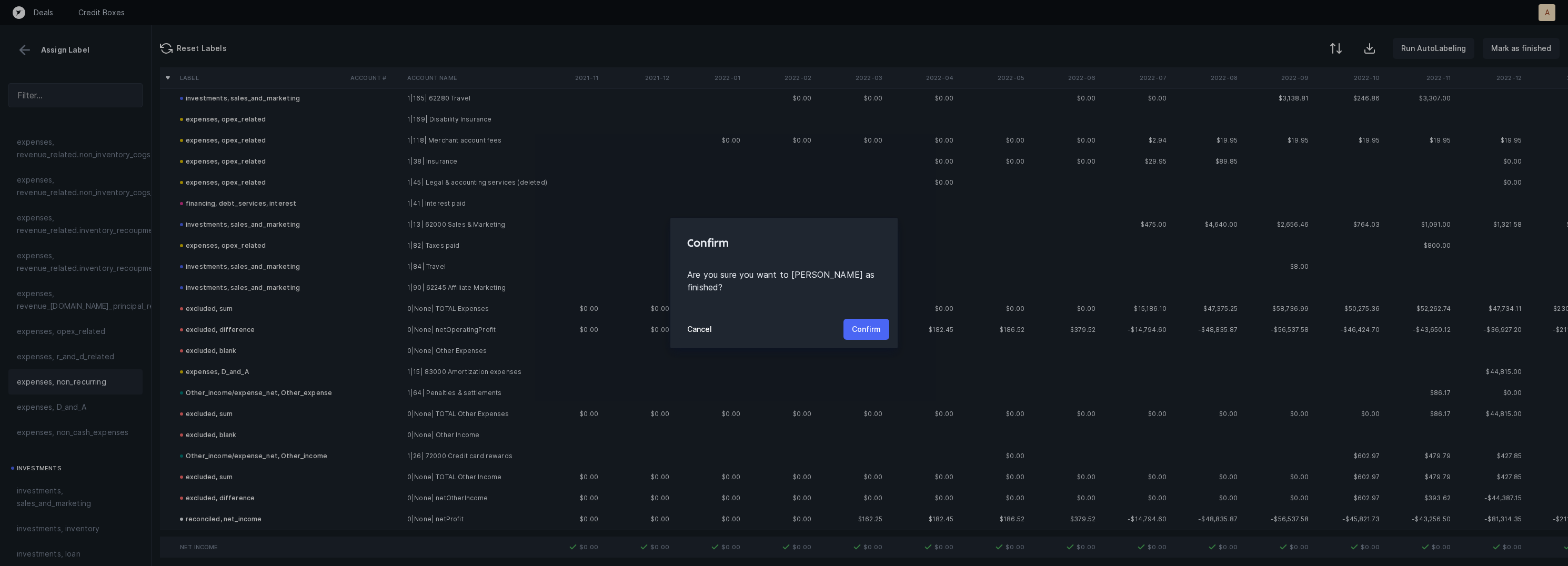
click at [863, 323] on p "Confirm" at bounding box center [866, 330] width 29 height 12
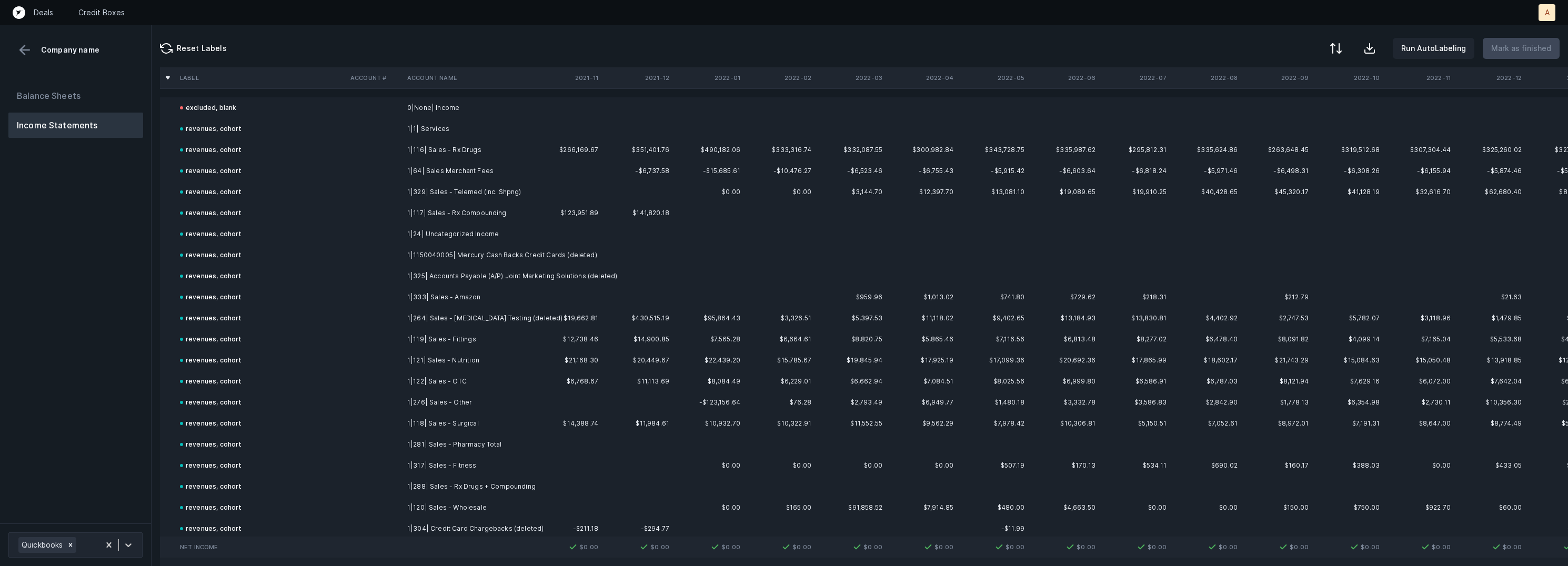
click at [158, 313] on div "Label Account # Account Name 2021-11 2021-12 2022-01 2022-02 2022-03 2022-04 20…" at bounding box center [860, 316] width 1417 height 499
click at [149, 314] on div "Balance Sheets Income Statements" at bounding box center [75, 299] width 151 height 449
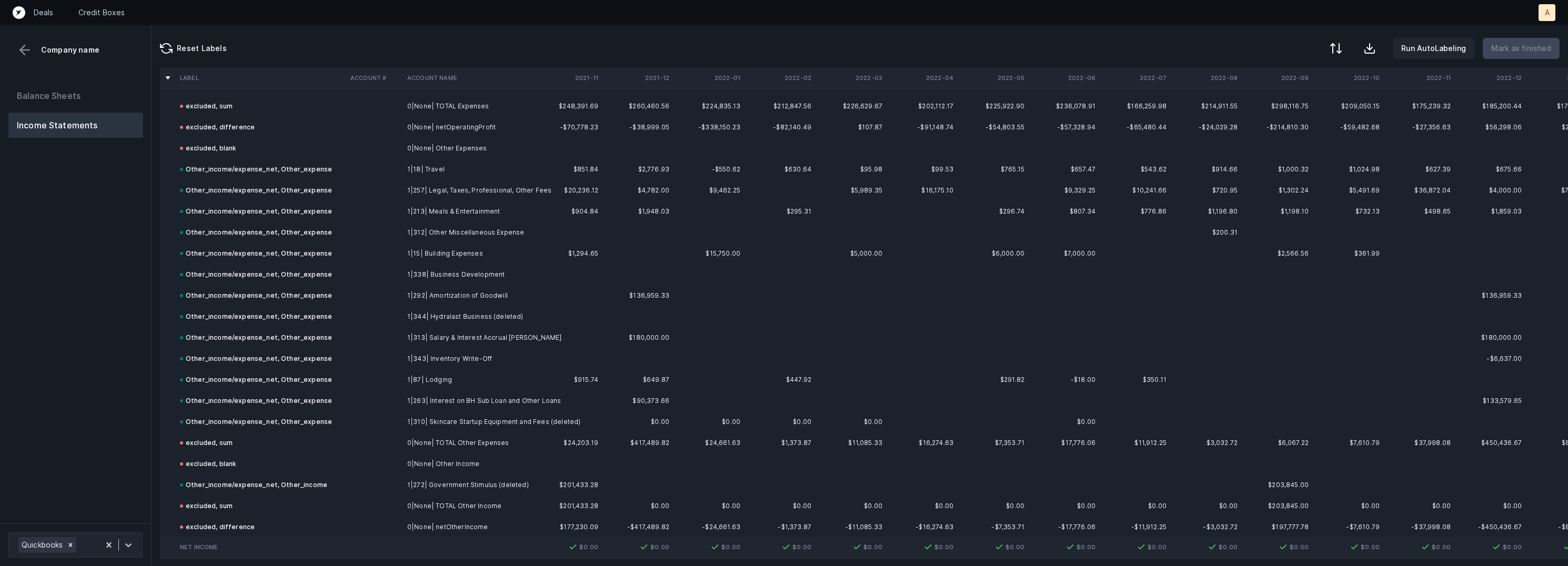
scroll to position [2053, 0]
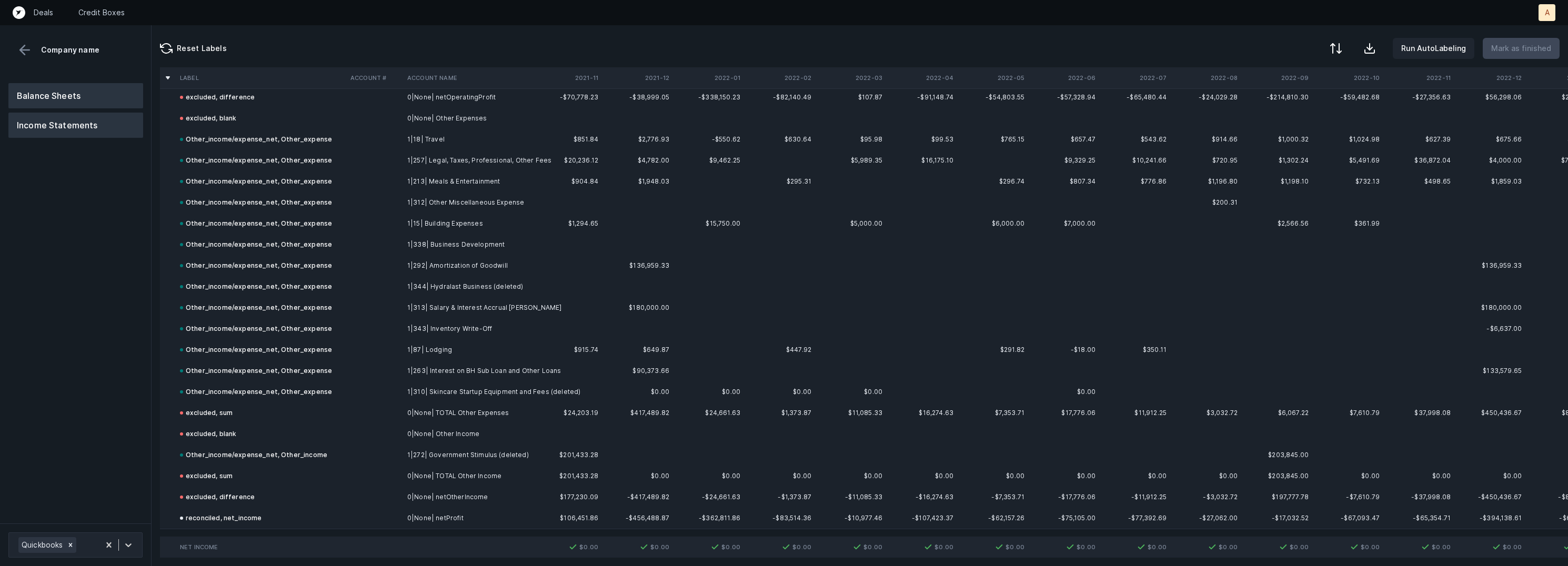
click at [39, 96] on button "Balance Sheets" at bounding box center [76, 96] width 135 height 26
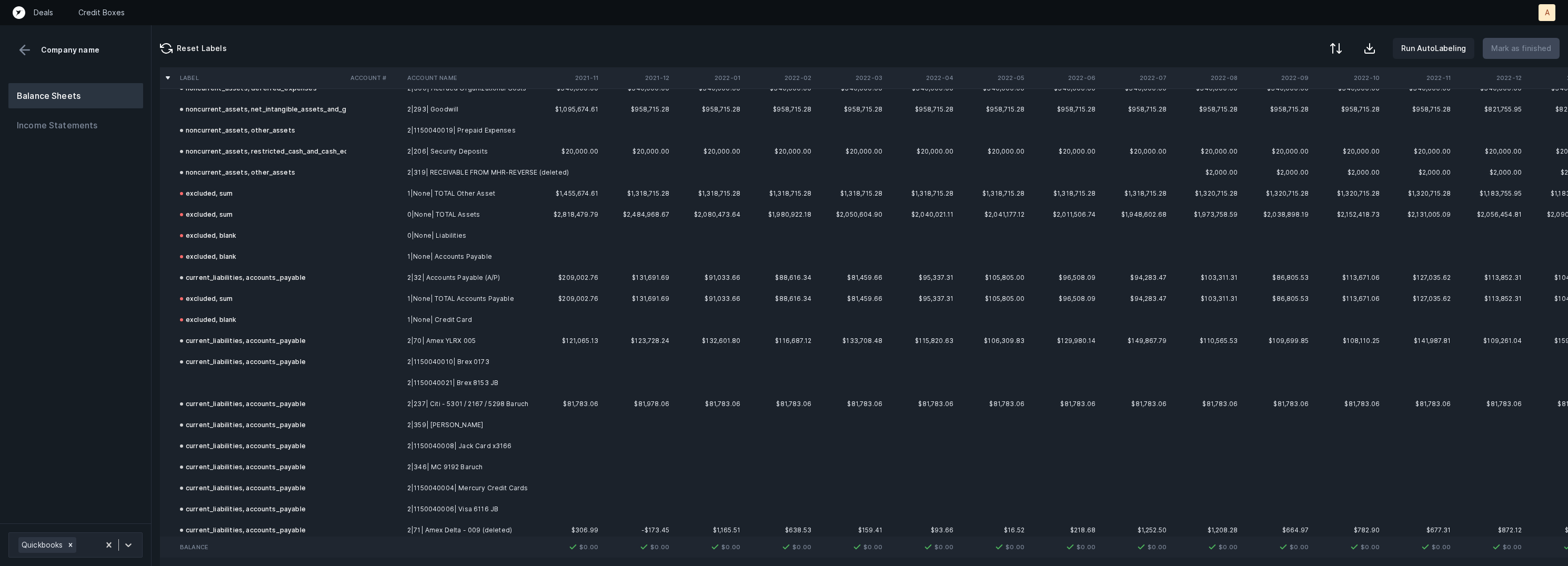
scroll to position [1031, 0]
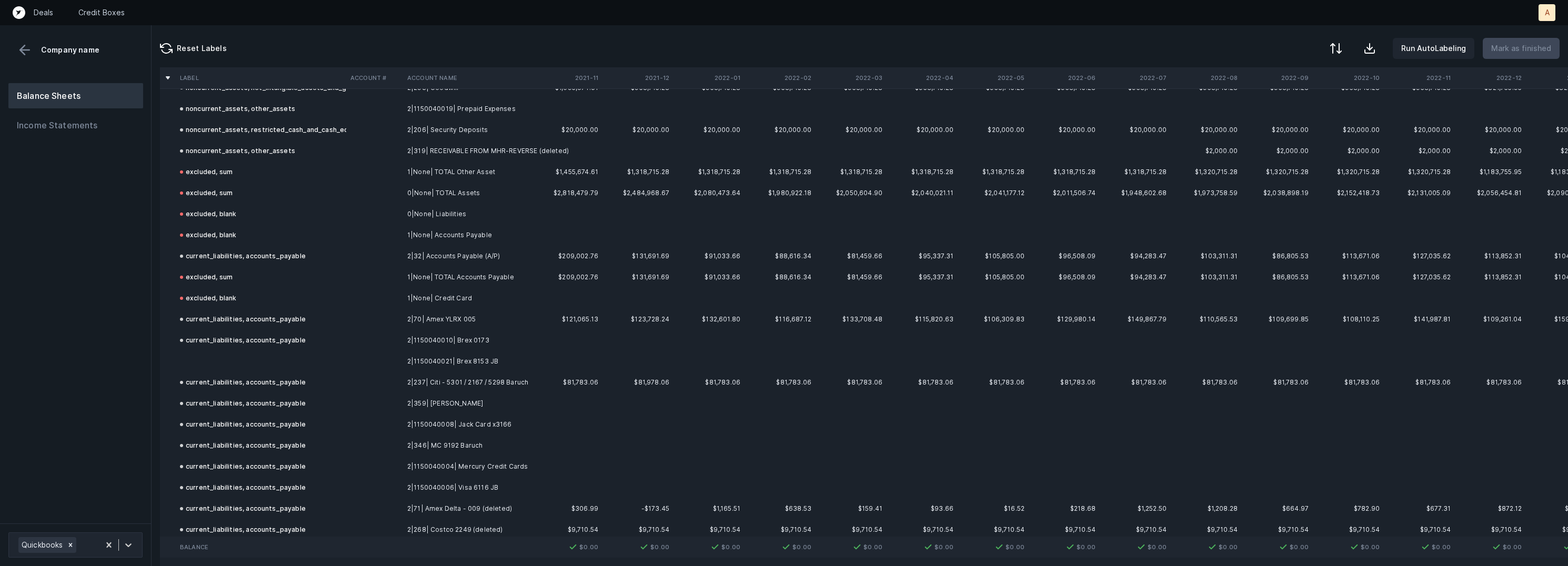
click at [346, 360] on td at bounding box center [375, 361] width 57 height 21
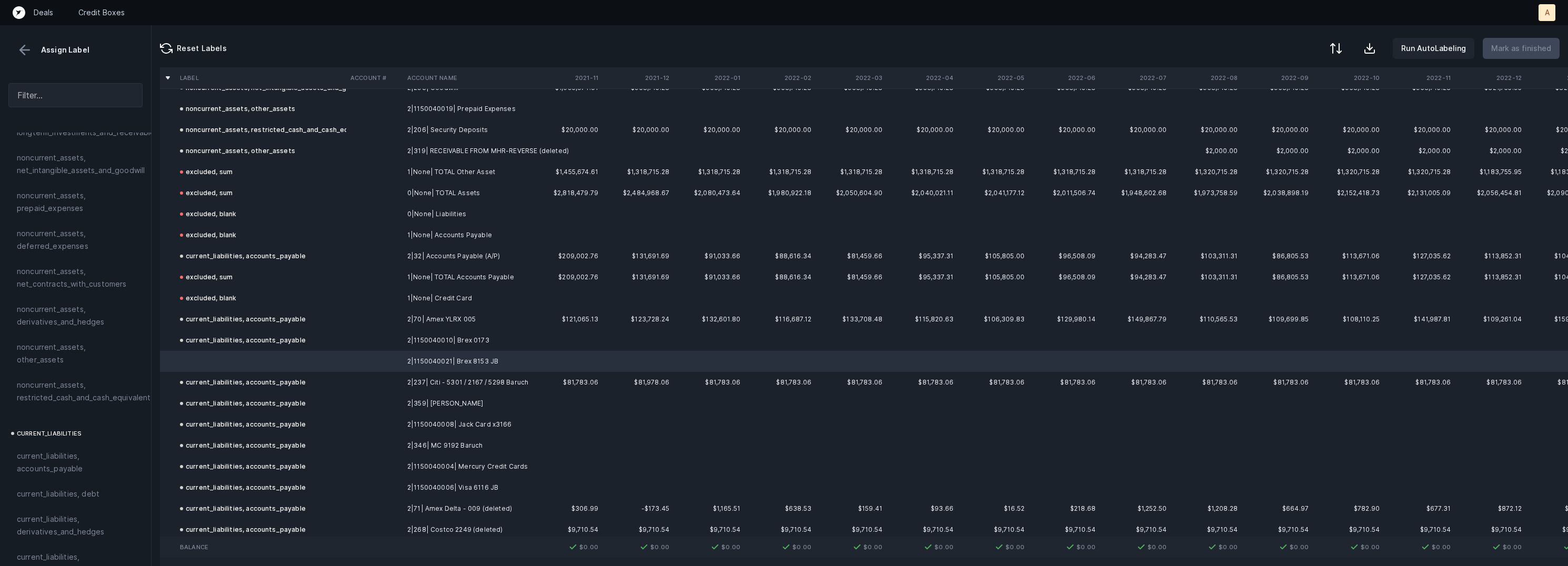
scroll to position [499, 0]
click at [73, 367] on span "current_liabilities, accounts_payable" at bounding box center [75, 379] width 118 height 26
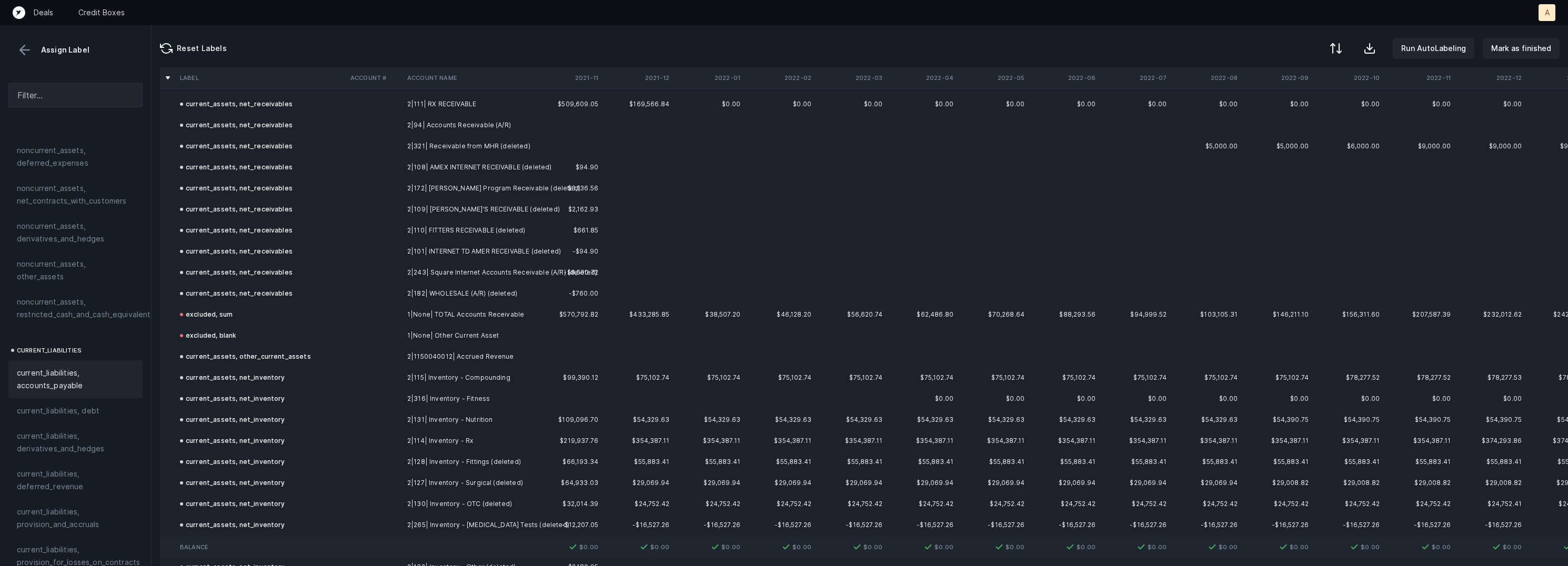
scroll to position [0, 0]
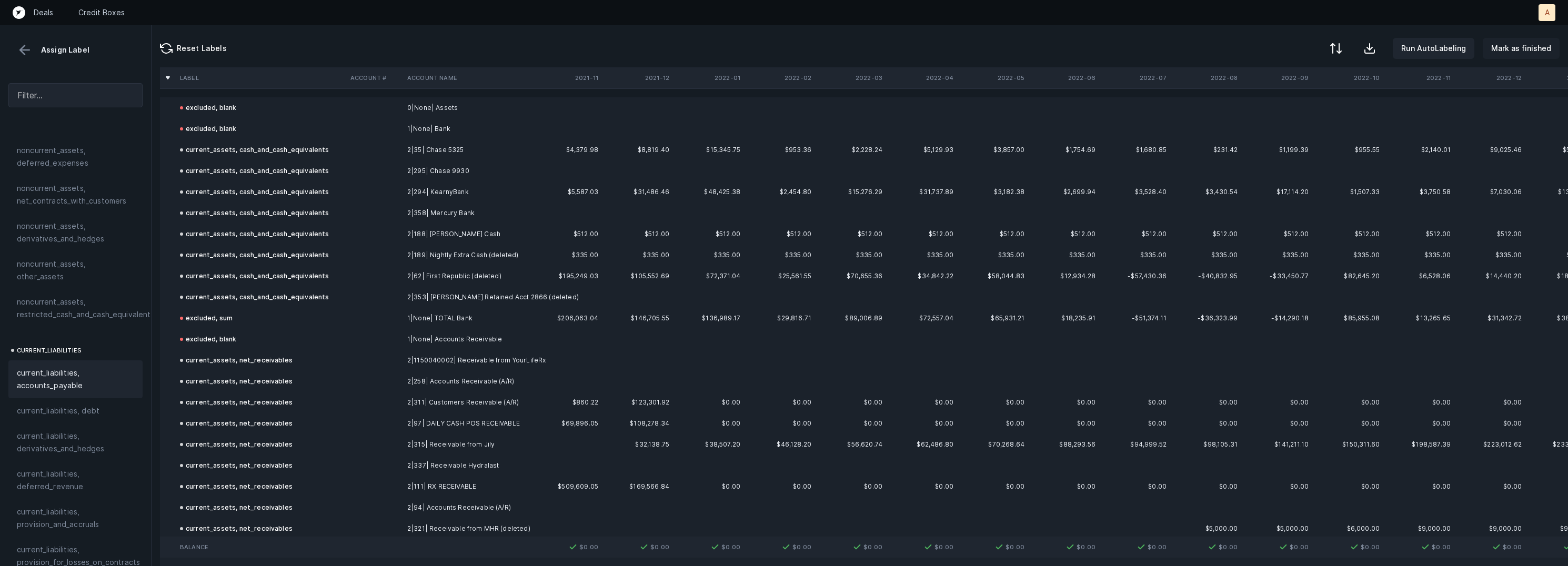
click at [1526, 46] on p "Mark as finished" at bounding box center [1521, 49] width 60 height 12
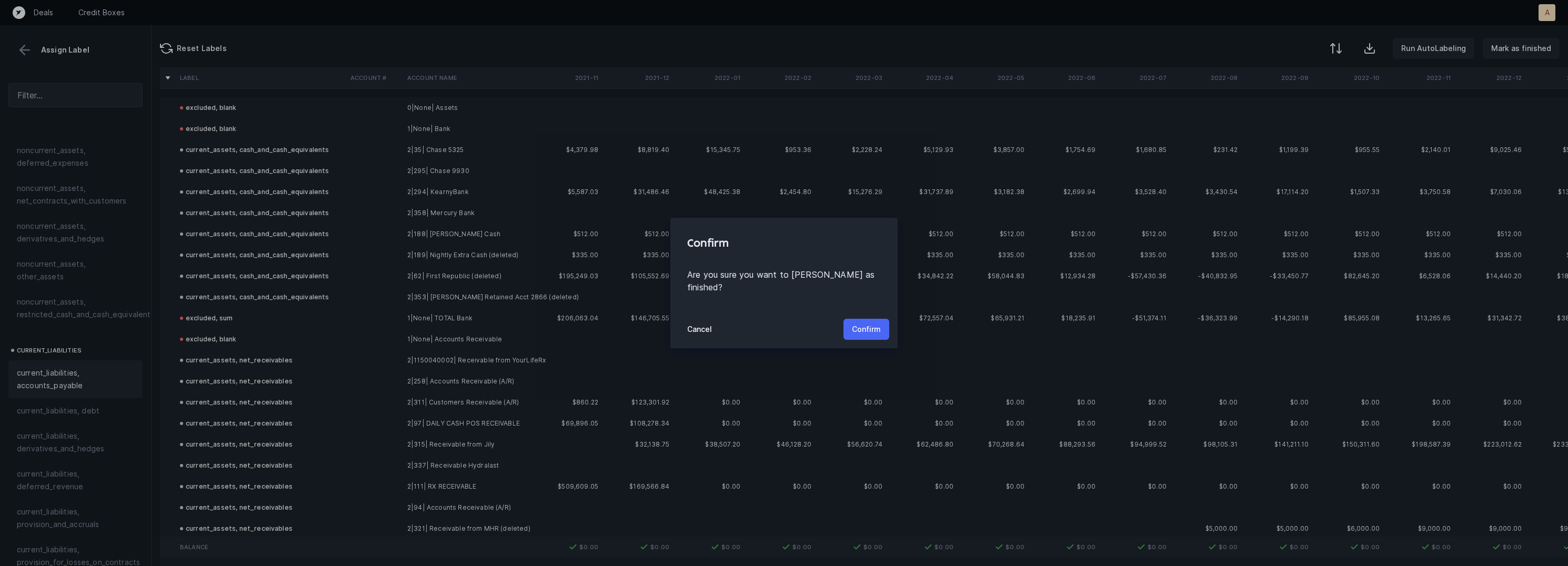
click at [859, 319] on button "Confirm" at bounding box center [867, 330] width 46 height 21
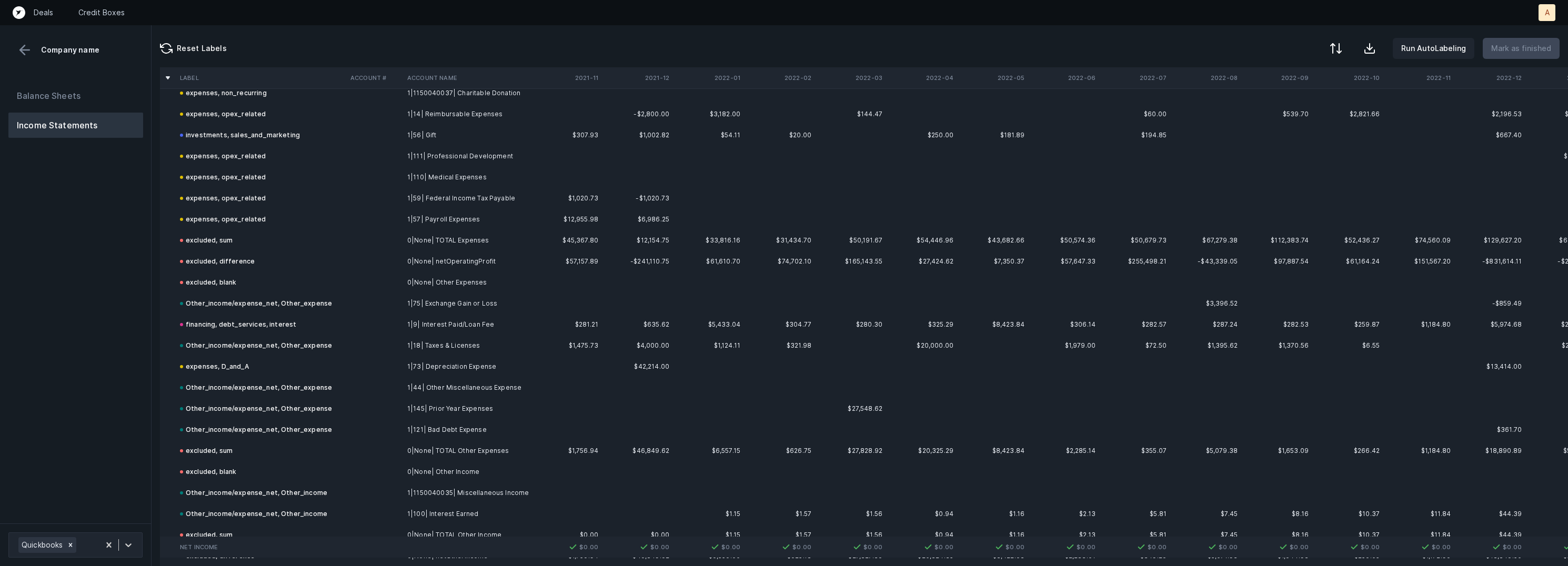
scroll to position [1442, 0]
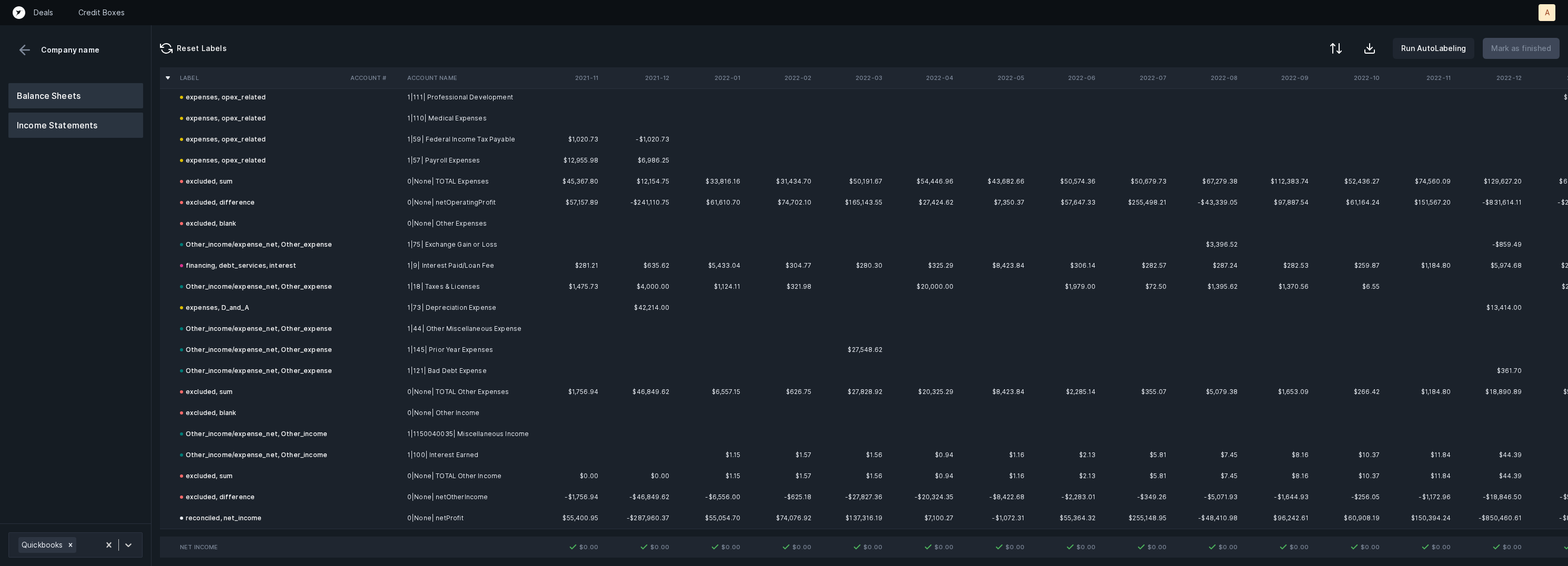
click at [87, 90] on button "Balance Sheets" at bounding box center [76, 96] width 135 height 26
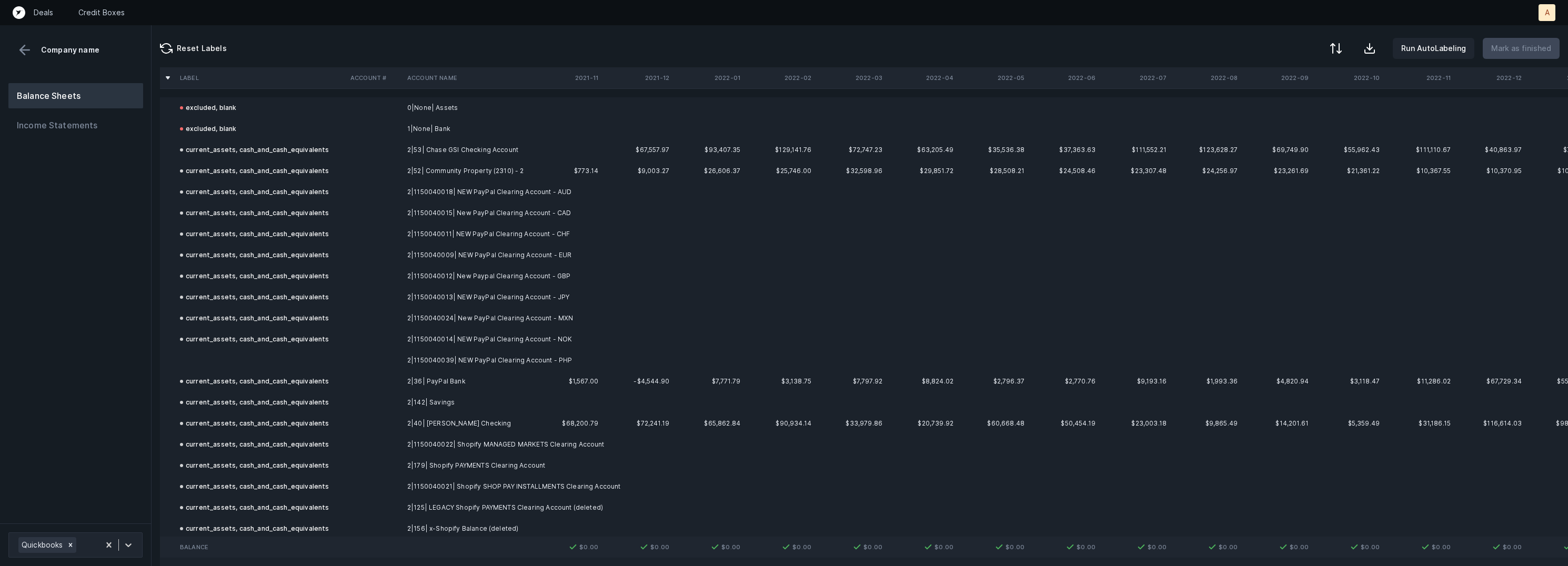
click at [305, 358] on td at bounding box center [261, 361] width 171 height 21
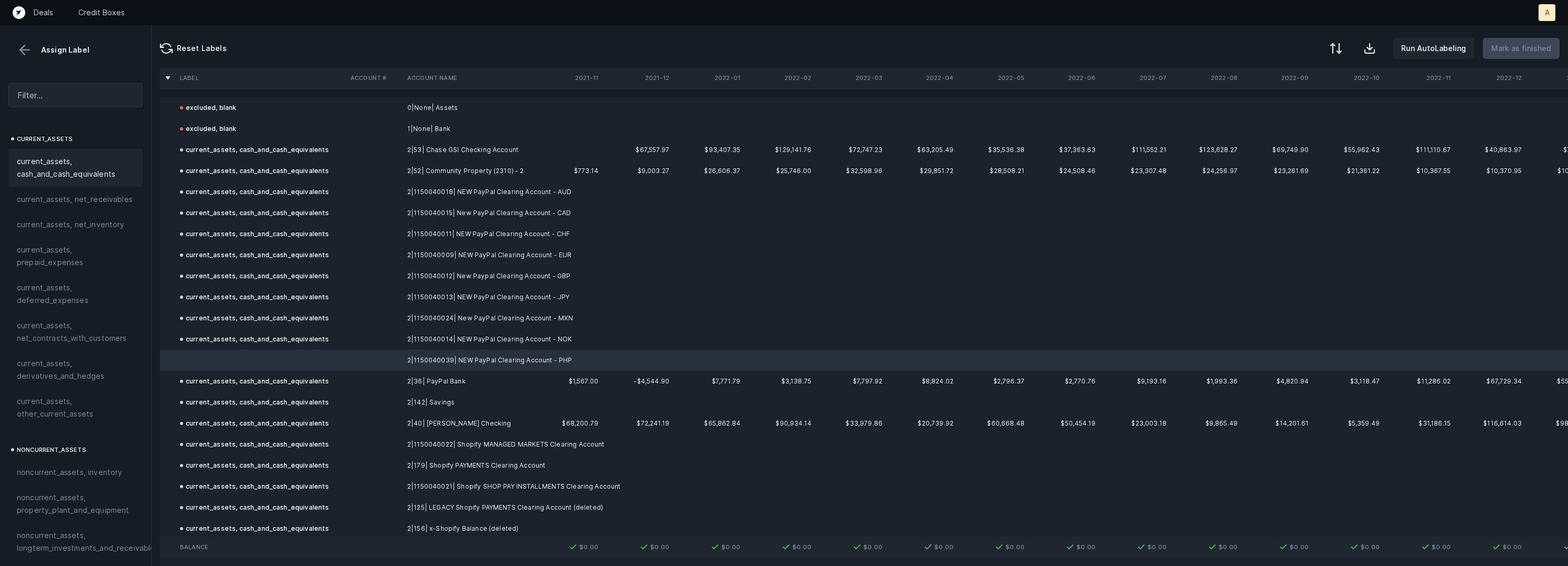
click at [99, 167] on span "current_assets, cash_and_cash_equivalents" at bounding box center [75, 167] width 118 height 26
click at [1533, 45] on p "Mark as finished" at bounding box center [1521, 49] width 60 height 12
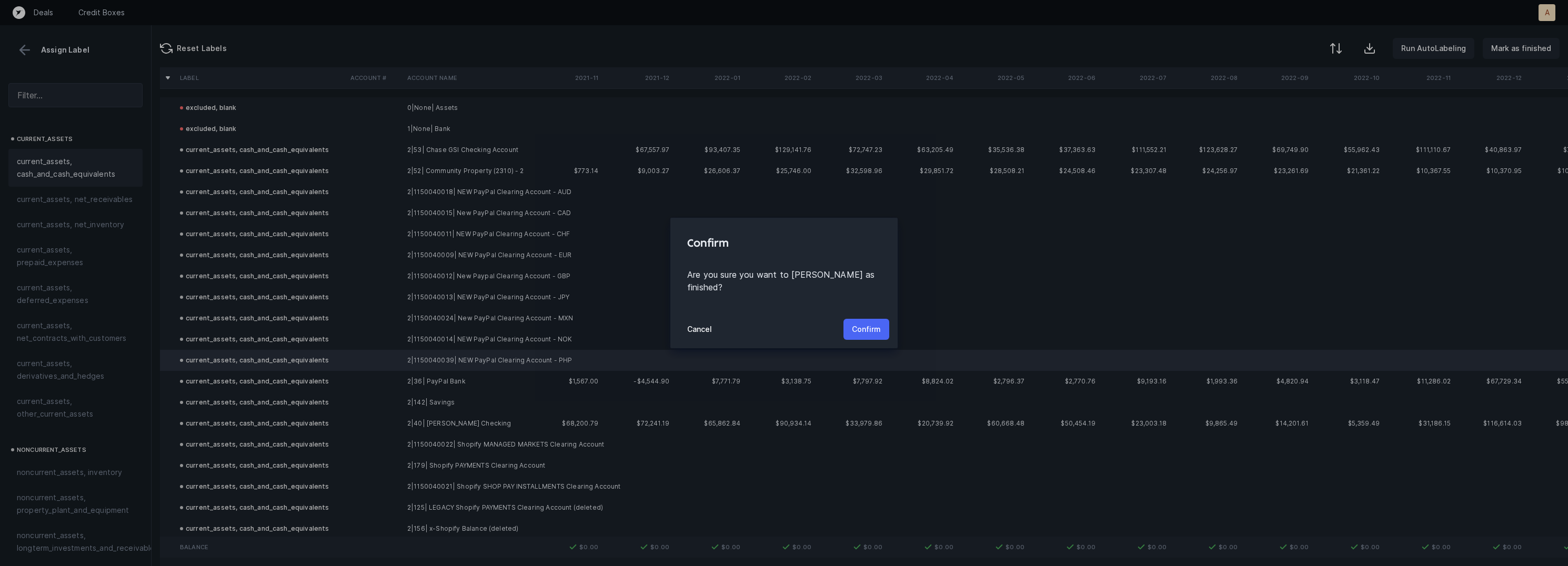
click at [867, 323] on p "Confirm" at bounding box center [866, 330] width 29 height 12
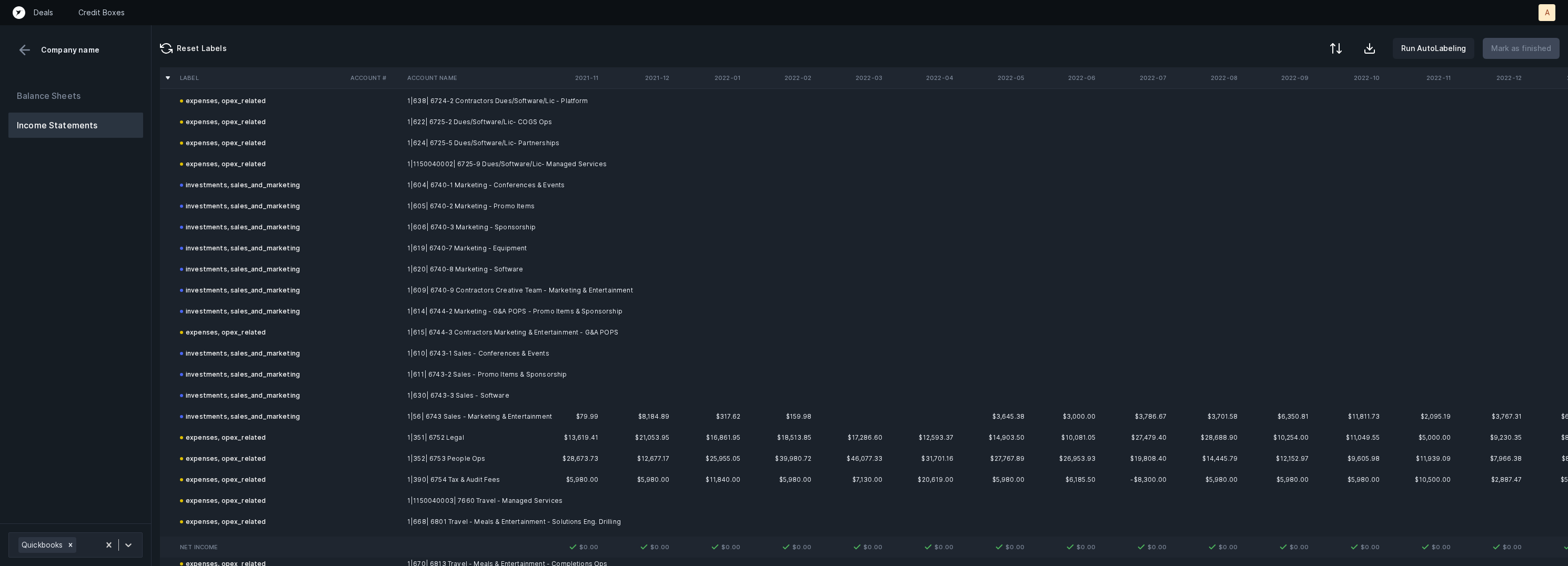
scroll to position [2432, 0]
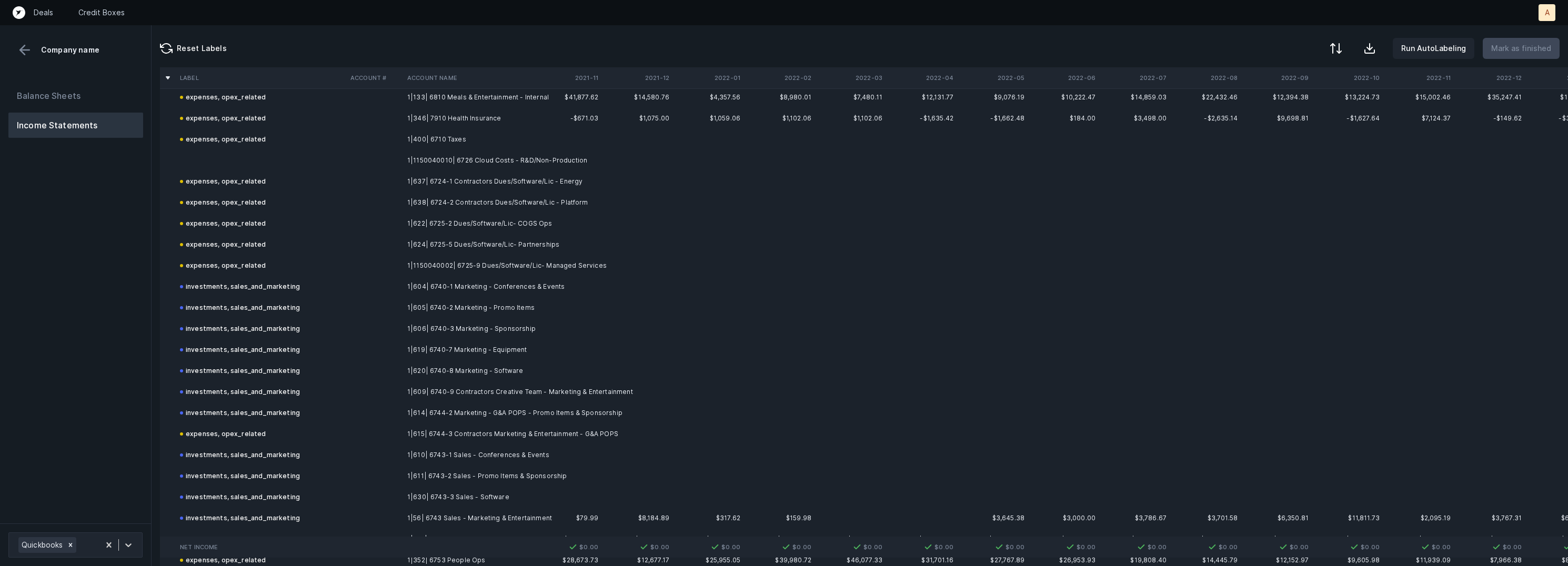
click at [443, 163] on td "1|1150040010| 6726 Cloud Costs - R&D/Non-Production" at bounding box center [467, 160] width 128 height 21
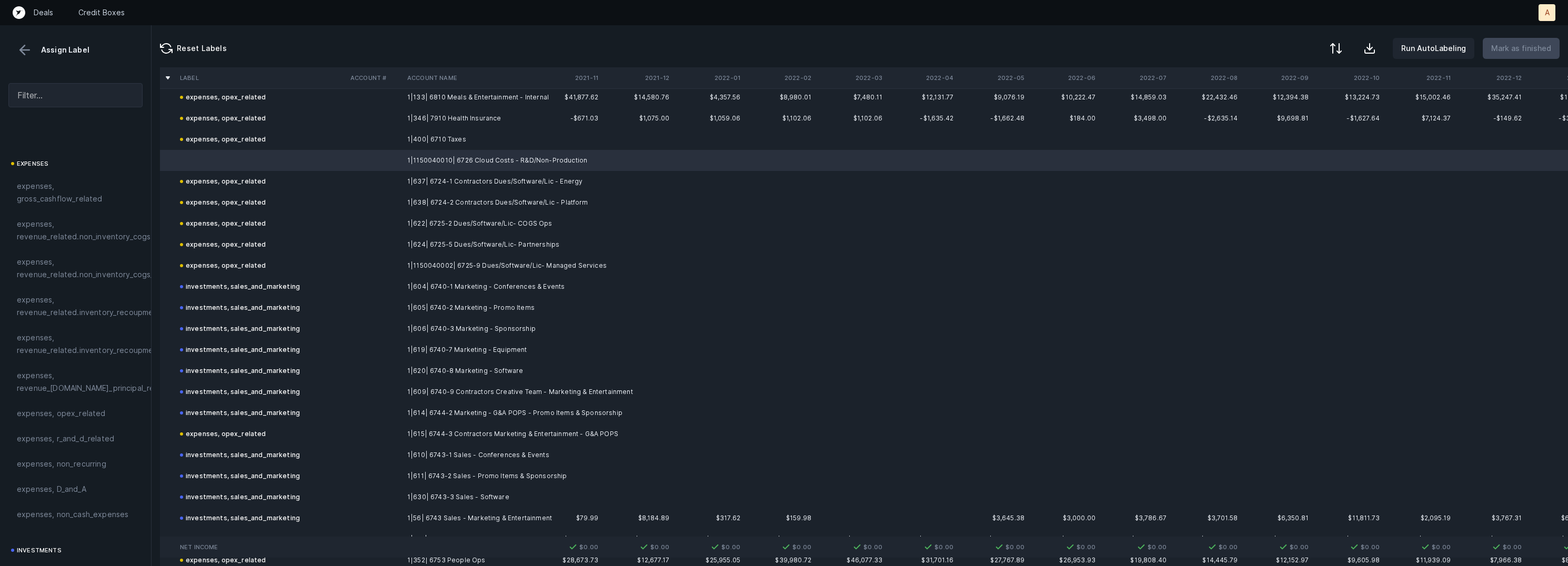
scroll to position [153, 0]
click at [82, 438] on span "expenses, r_and_d_related" at bounding box center [66, 433] width 97 height 12
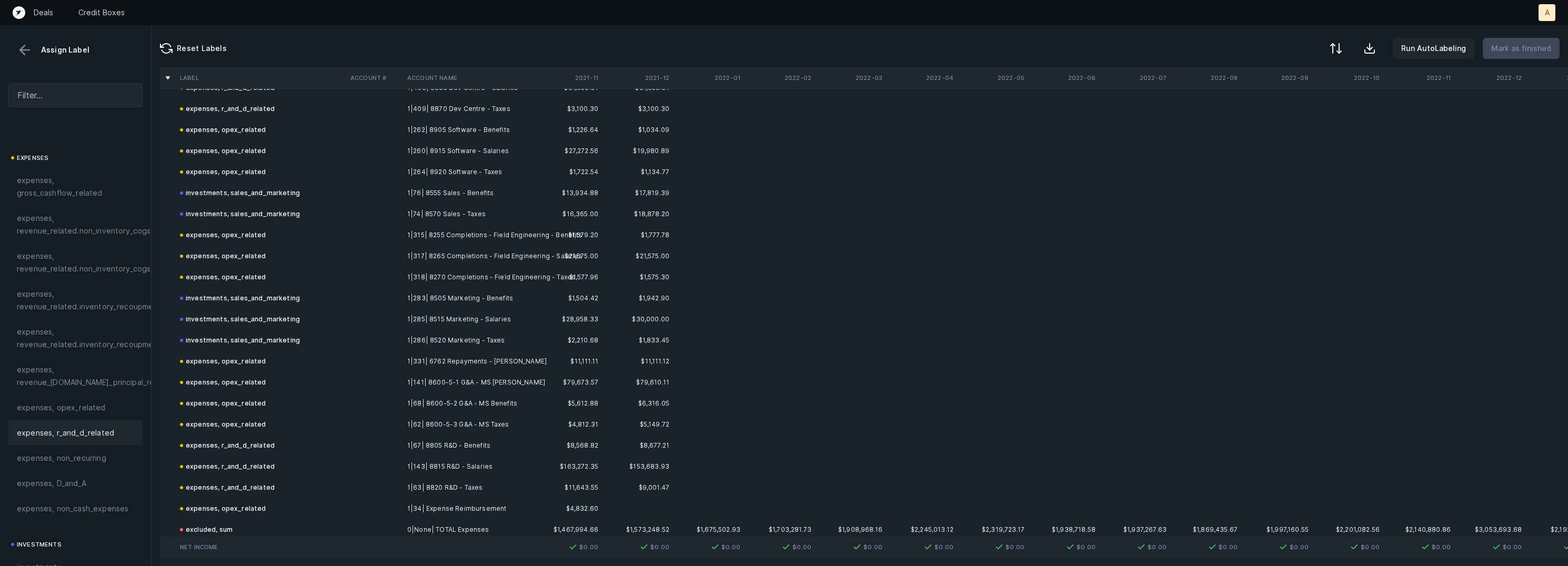
scroll to position [9230, 0]
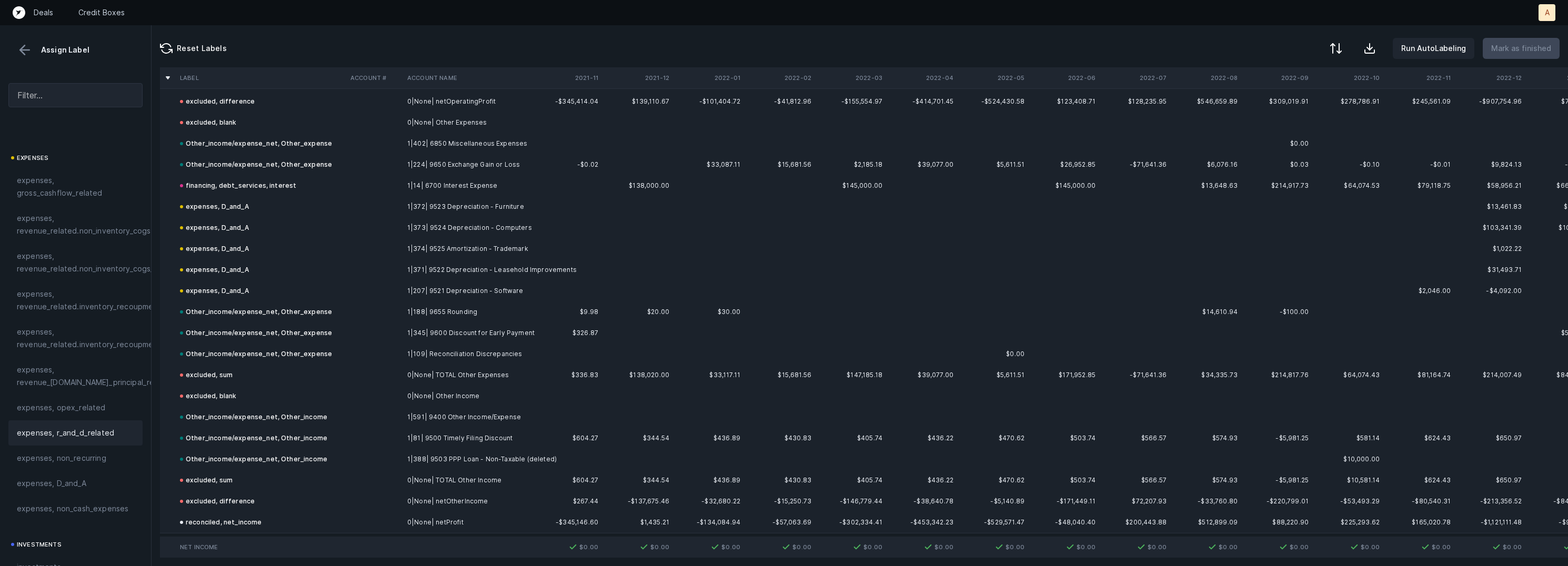
click at [15, 54] on div "Assign Label" at bounding box center [76, 50] width 135 height 16
click at [27, 52] on button at bounding box center [25, 50] width 16 height 16
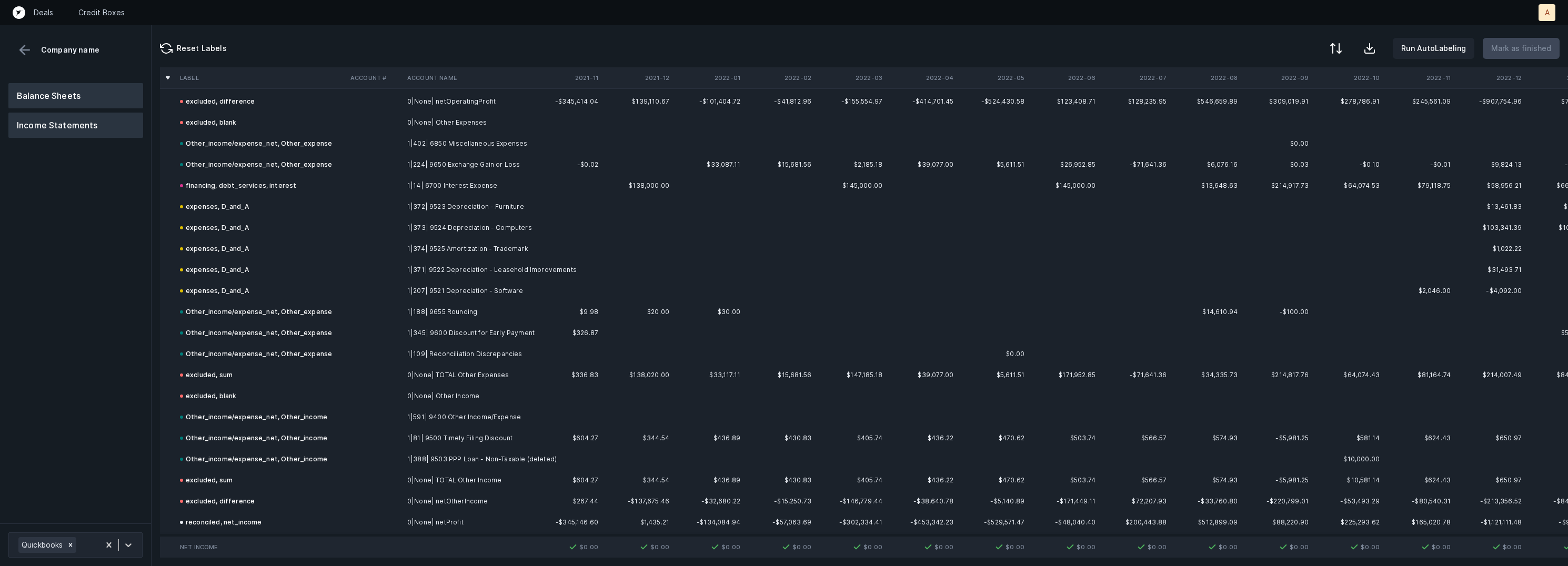
click at [49, 89] on button "Balance Sheets" at bounding box center [76, 96] width 135 height 26
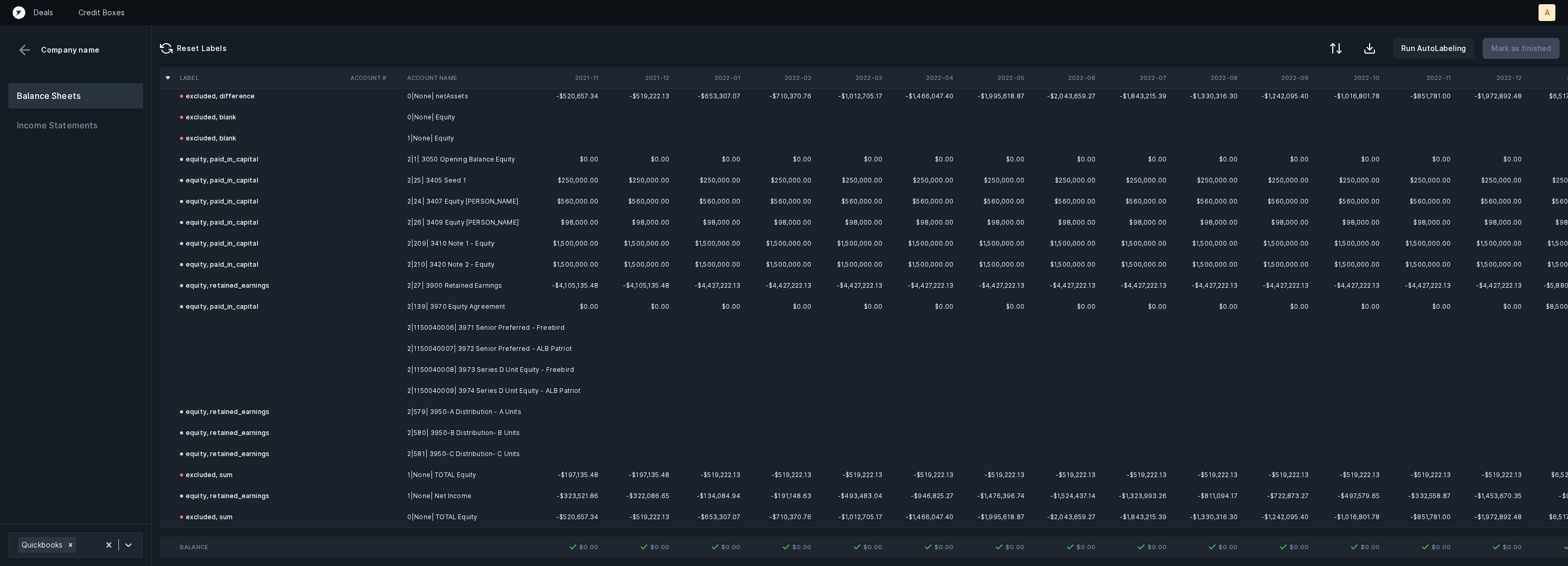
scroll to position [2326, 0]
click at [433, 333] on td "2|1150040006| 3971 Senior Preferred - Freebird" at bounding box center [467, 330] width 128 height 21
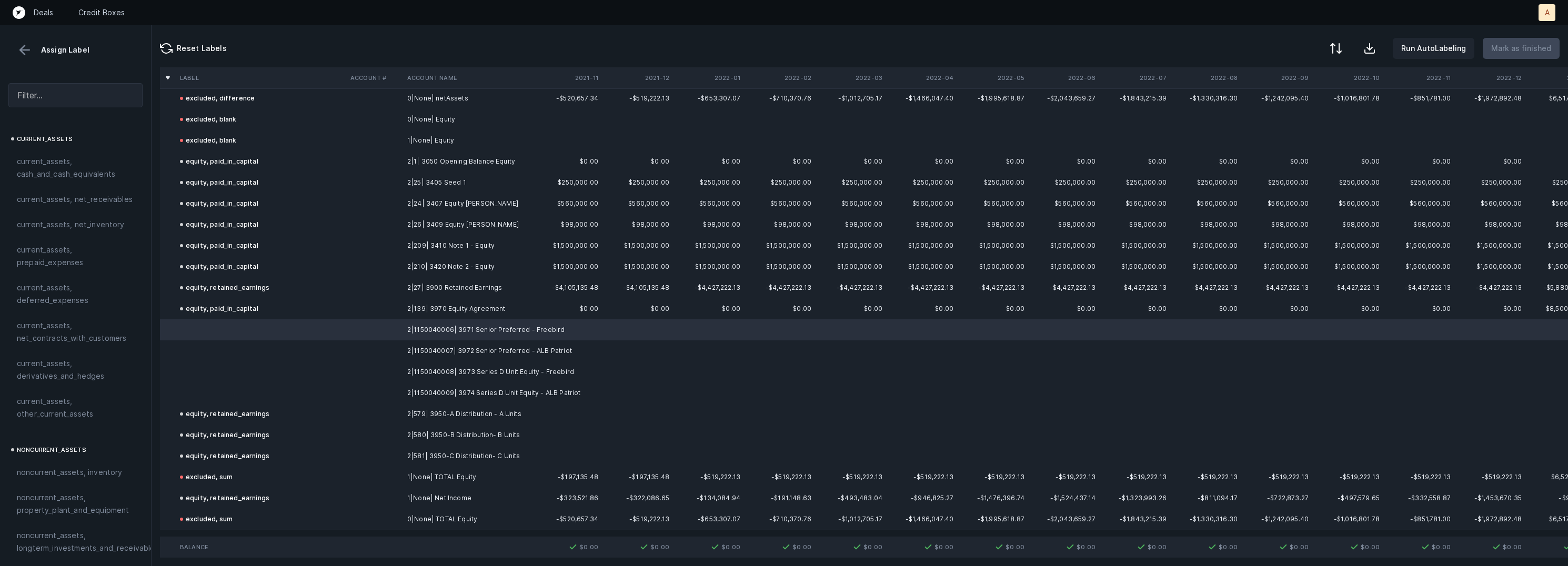
click at [428, 345] on td "2|1150040007| 3972 Senior Preferred - ALB Patriot" at bounding box center [467, 352] width 128 height 21
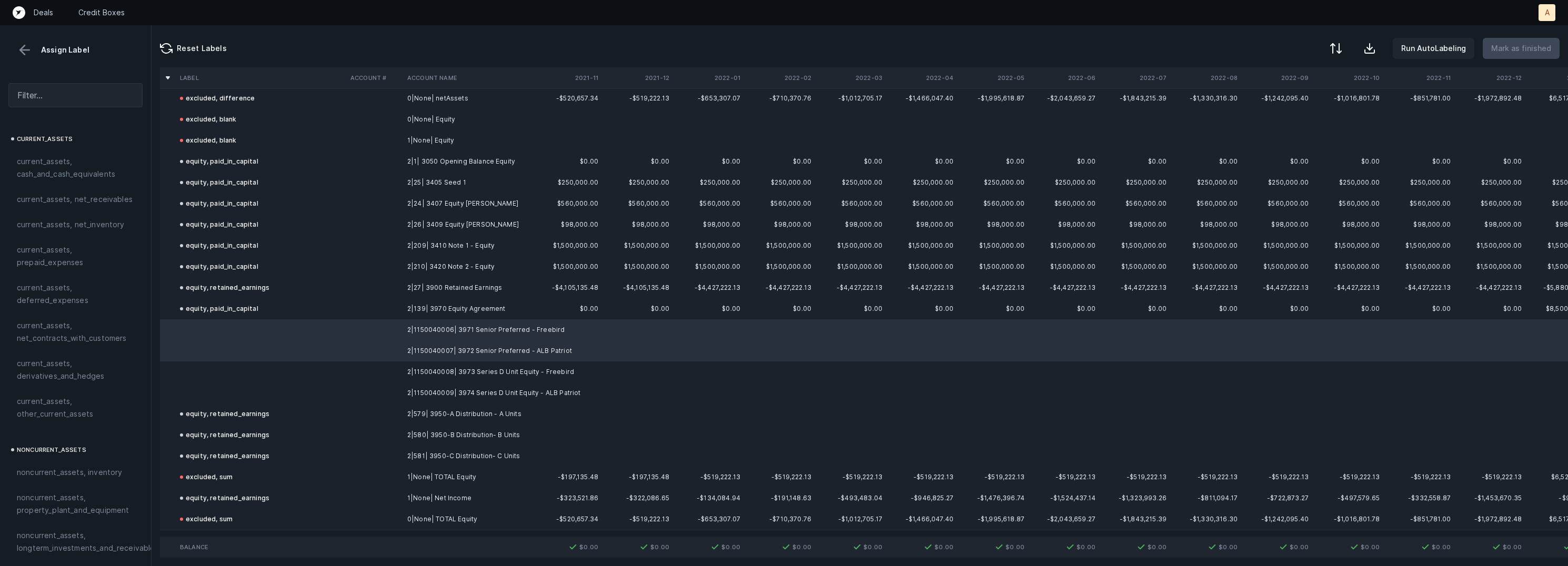
click at [428, 368] on td "2|1150040008| 3973 Series D Unit Equity - Freebird" at bounding box center [467, 372] width 128 height 21
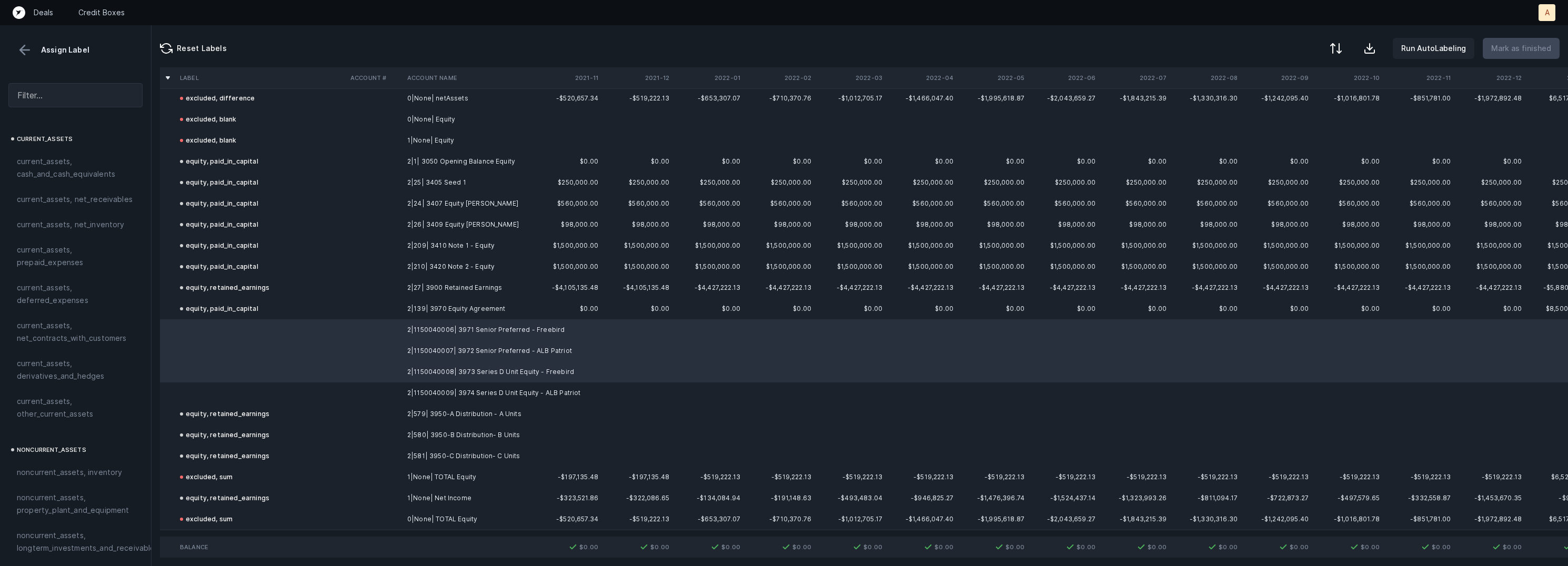
click at [418, 386] on td "2|1150040009| 3974 Series D Unit Equity - ALB Patriot" at bounding box center [467, 393] width 128 height 21
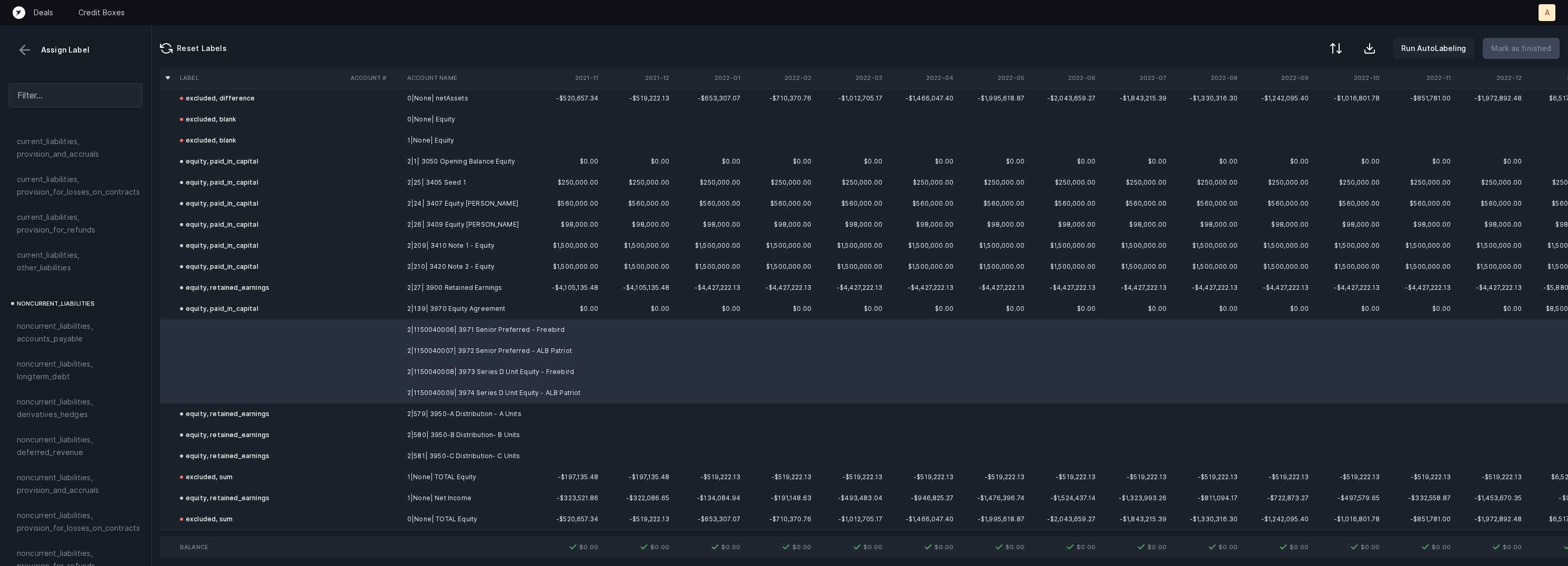
scroll to position [1136, 0]
click at [89, 391] on span "equity, paid_in_capital" at bounding box center [57, 397] width 80 height 12
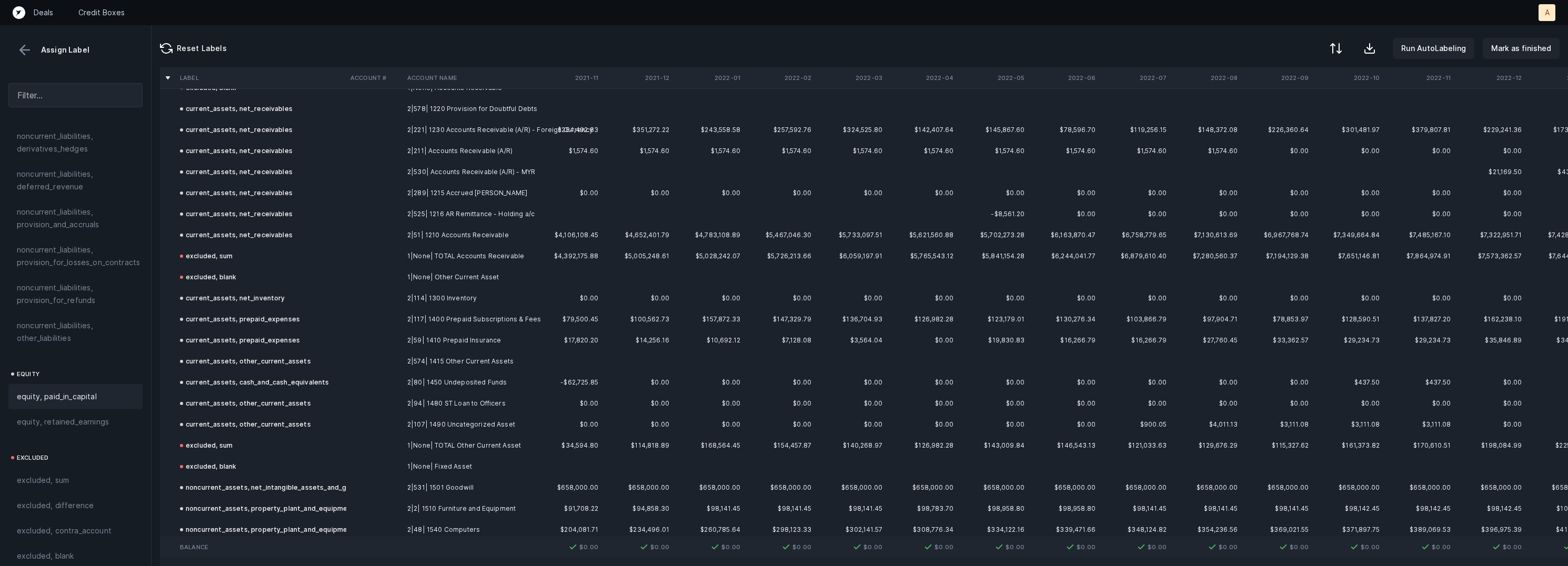
scroll to position [0, 0]
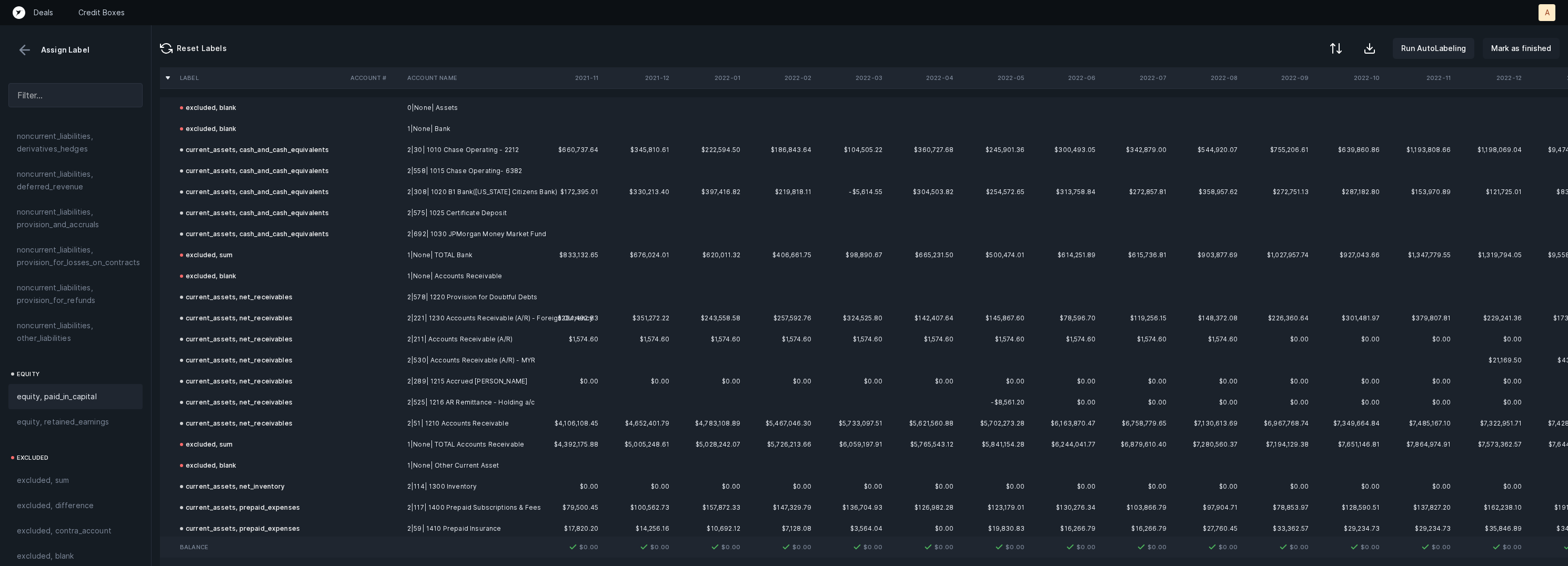
click at [1525, 46] on p "Mark as finished" at bounding box center [1521, 49] width 60 height 12
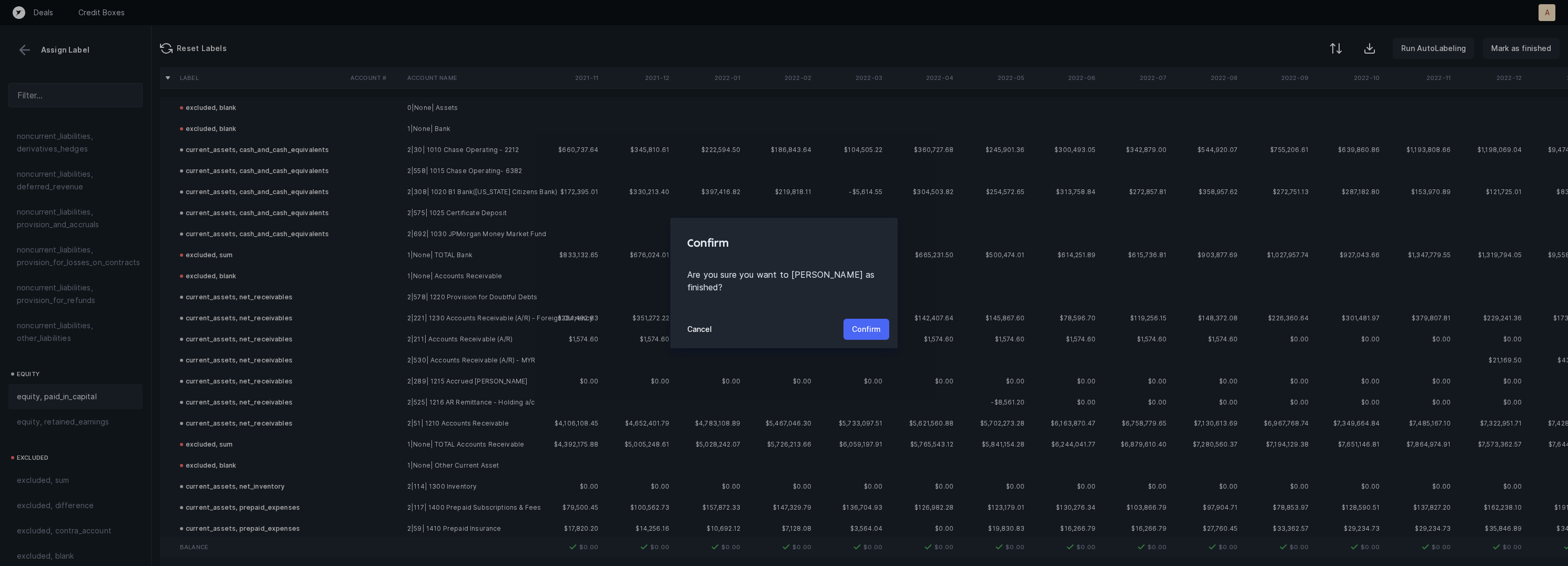
click at [858, 324] on p "Confirm" at bounding box center [866, 330] width 29 height 12
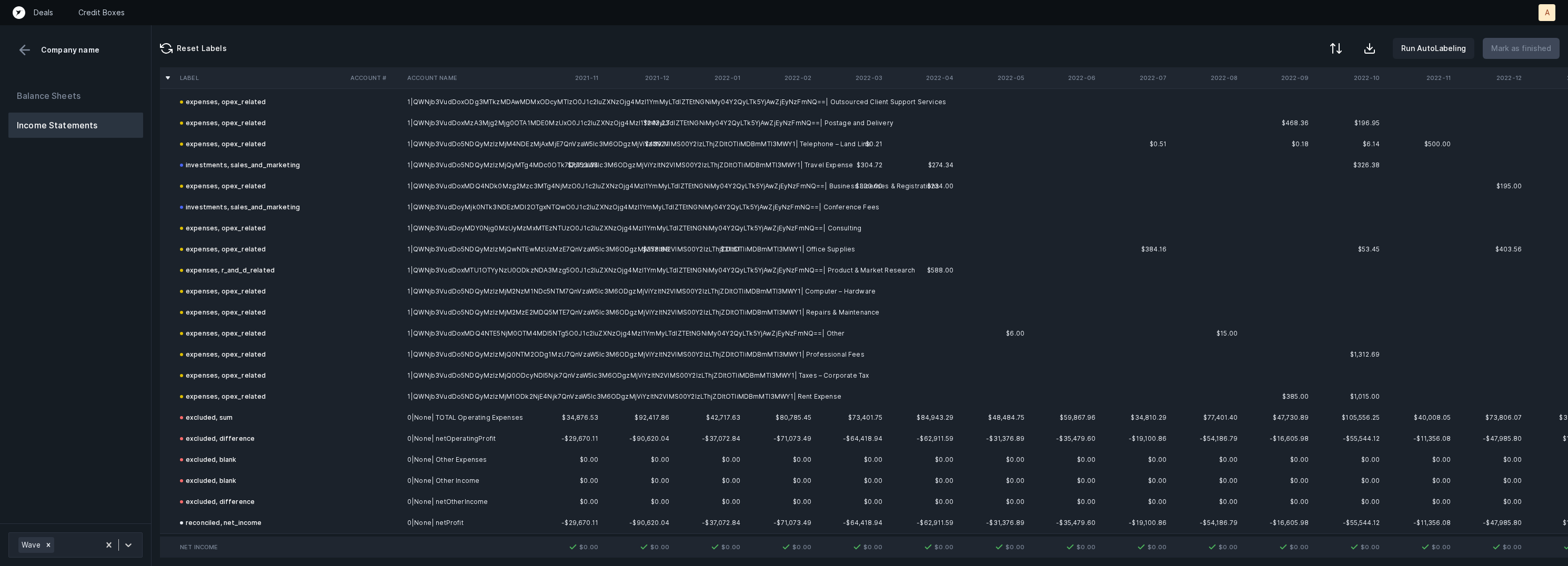
scroll to position [622, 0]
click at [100, 89] on button "Balance Sheets" at bounding box center [76, 96] width 135 height 26
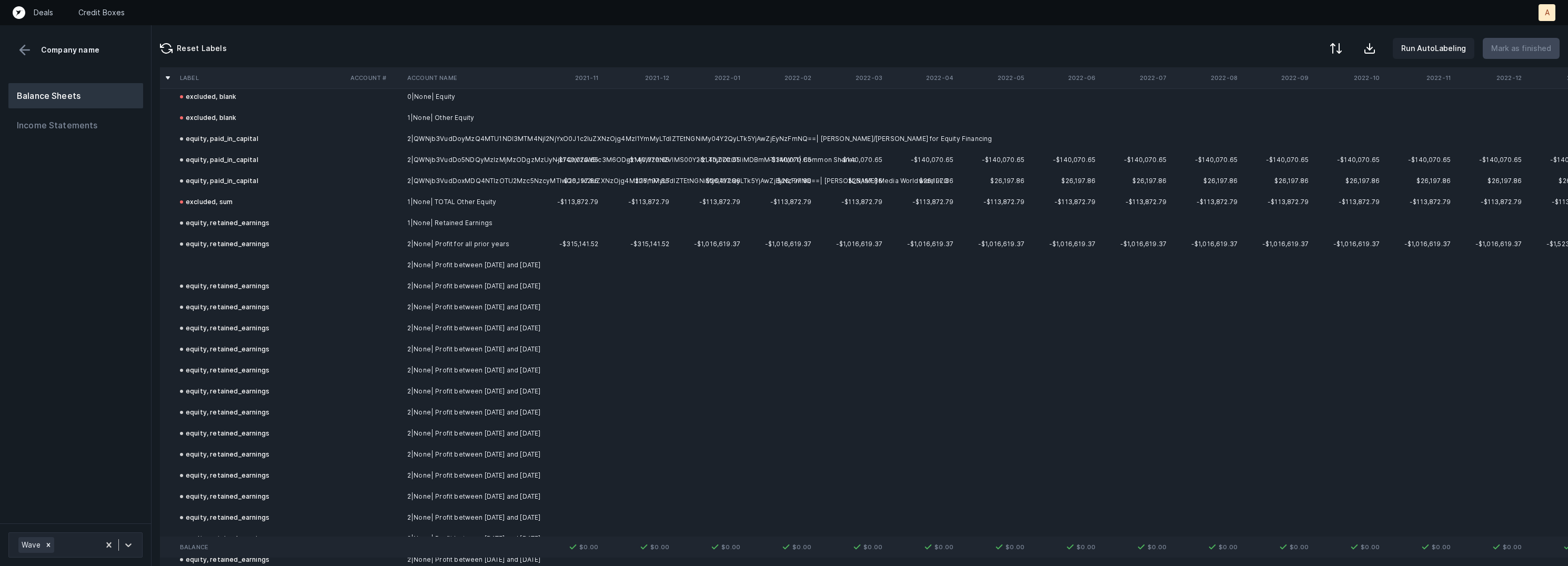
click at [330, 255] on td at bounding box center [261, 266] width 171 height 21
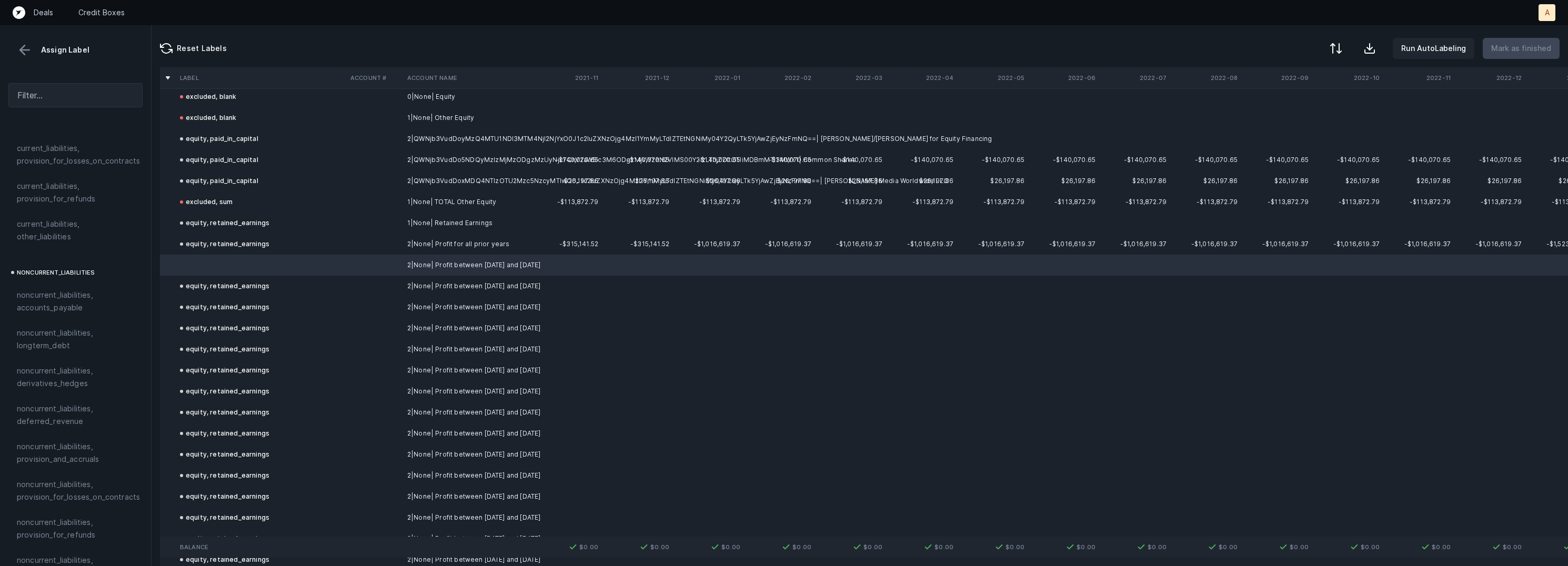
scroll to position [1136, 0]
click at [83, 416] on span "equity, retained_earnings" at bounding box center [63, 423] width 92 height 12
click at [1510, 49] on p "Mark as finished" at bounding box center [1521, 49] width 60 height 12
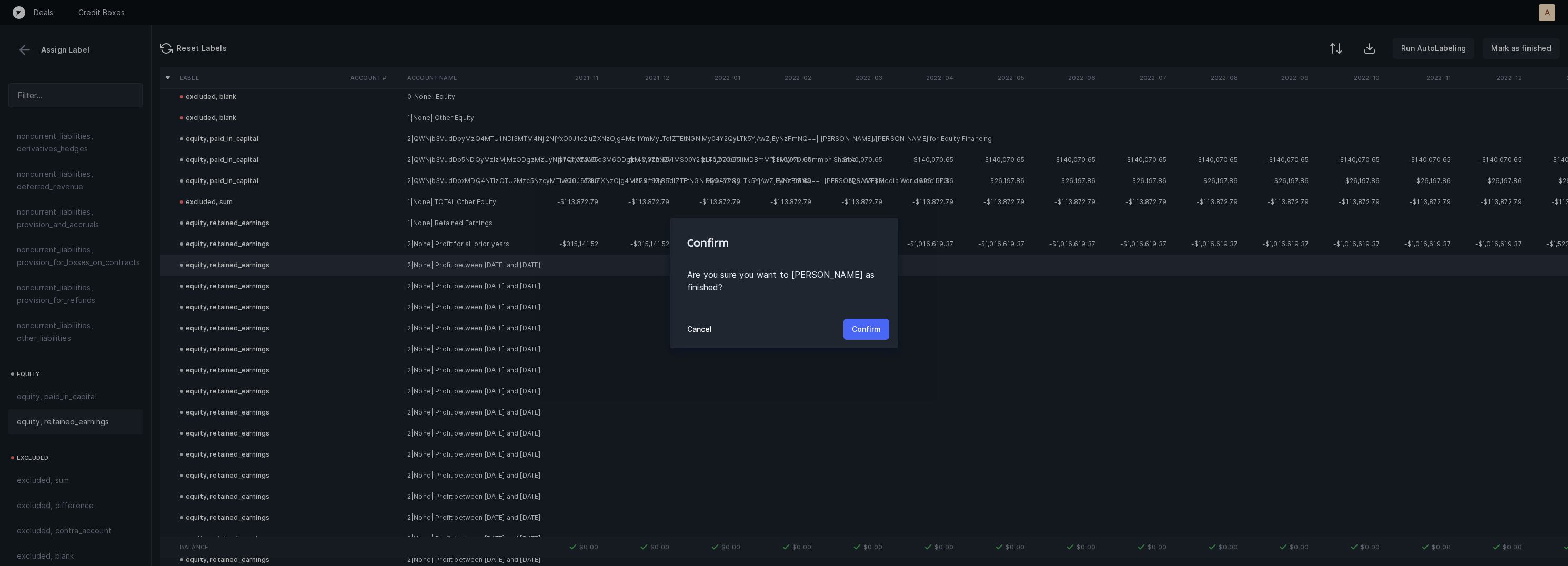
click at [873, 329] on p "Confirm" at bounding box center [866, 330] width 29 height 12
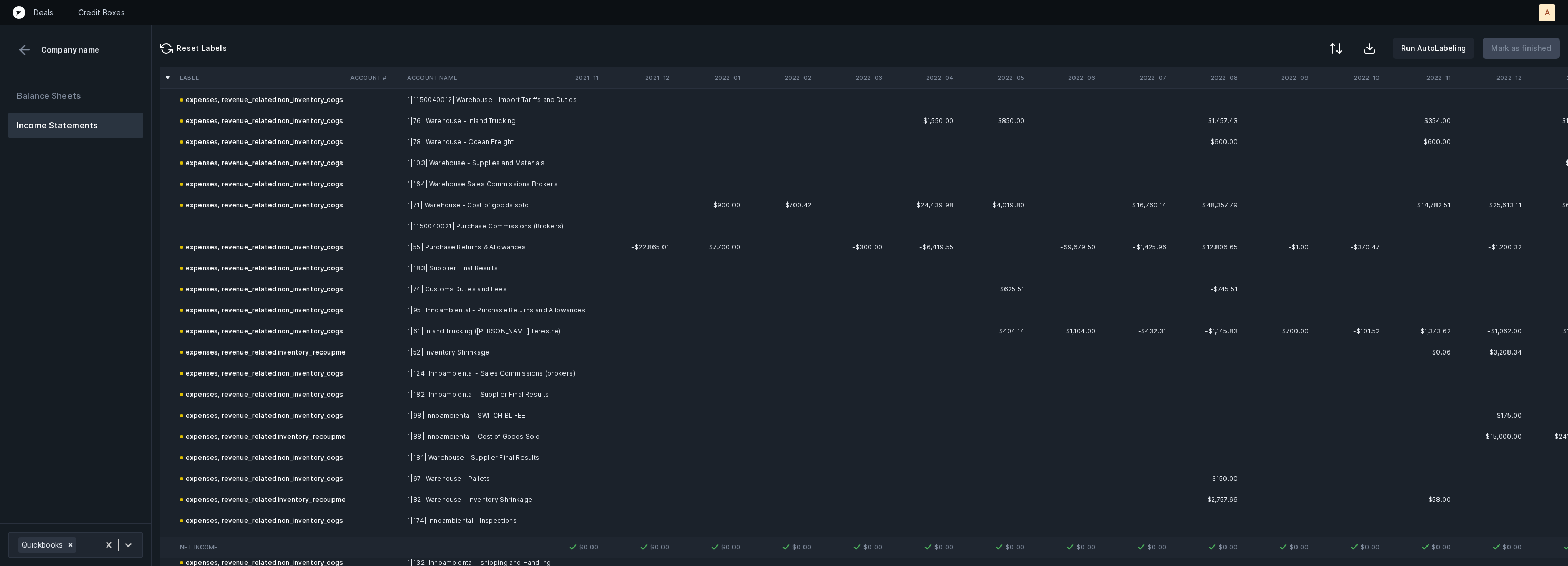
scroll to position [564, 0]
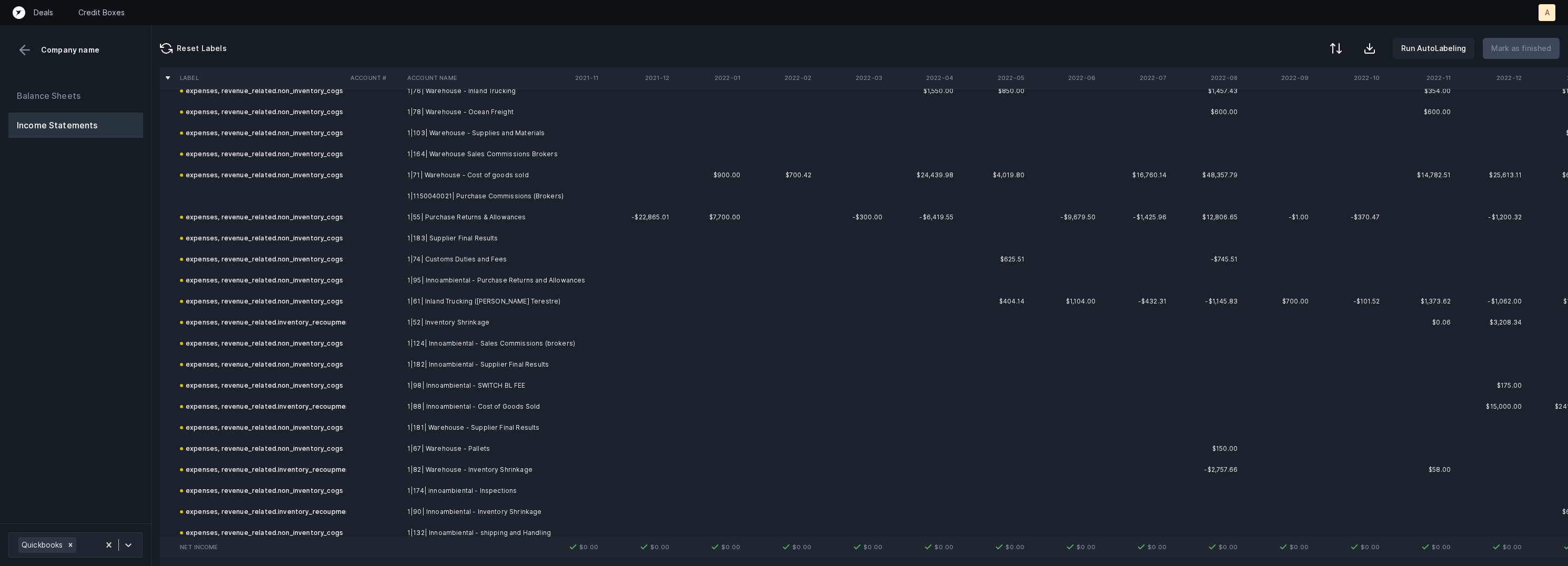
click at [480, 193] on td "1|1150040021| Purchase Commissions (Brokers)" at bounding box center [467, 197] width 128 height 21
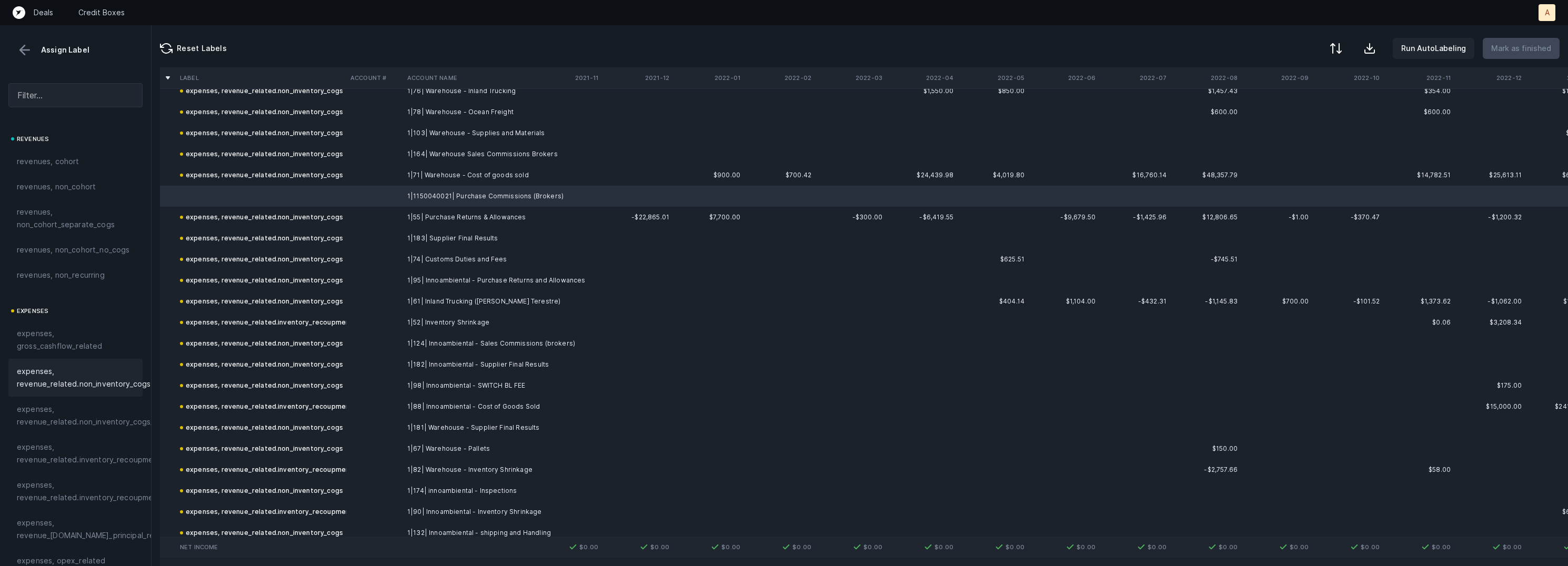
click at [77, 378] on span "expenses, revenue_related.non_inventory_cogs" at bounding box center [83, 377] width 134 height 26
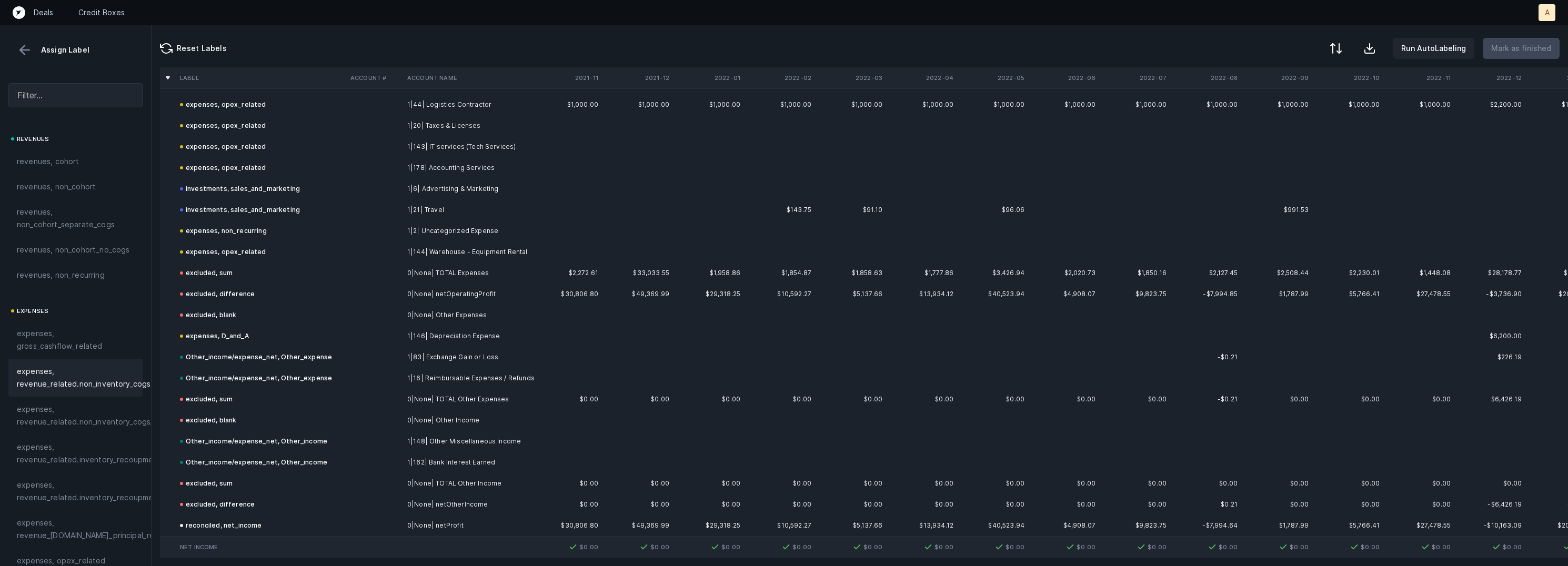
scroll to position [1885, 0]
click at [24, 49] on button at bounding box center [25, 50] width 16 height 16
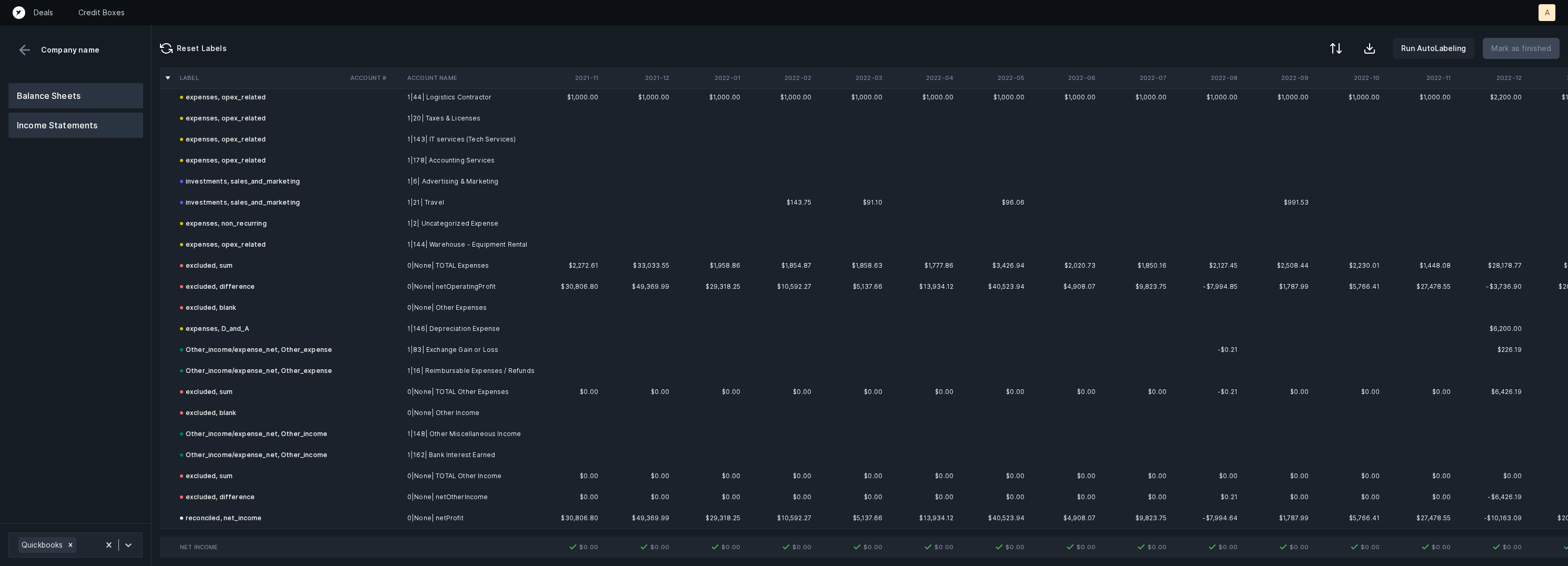
click at [51, 99] on button "Balance Sheets" at bounding box center [76, 96] width 135 height 26
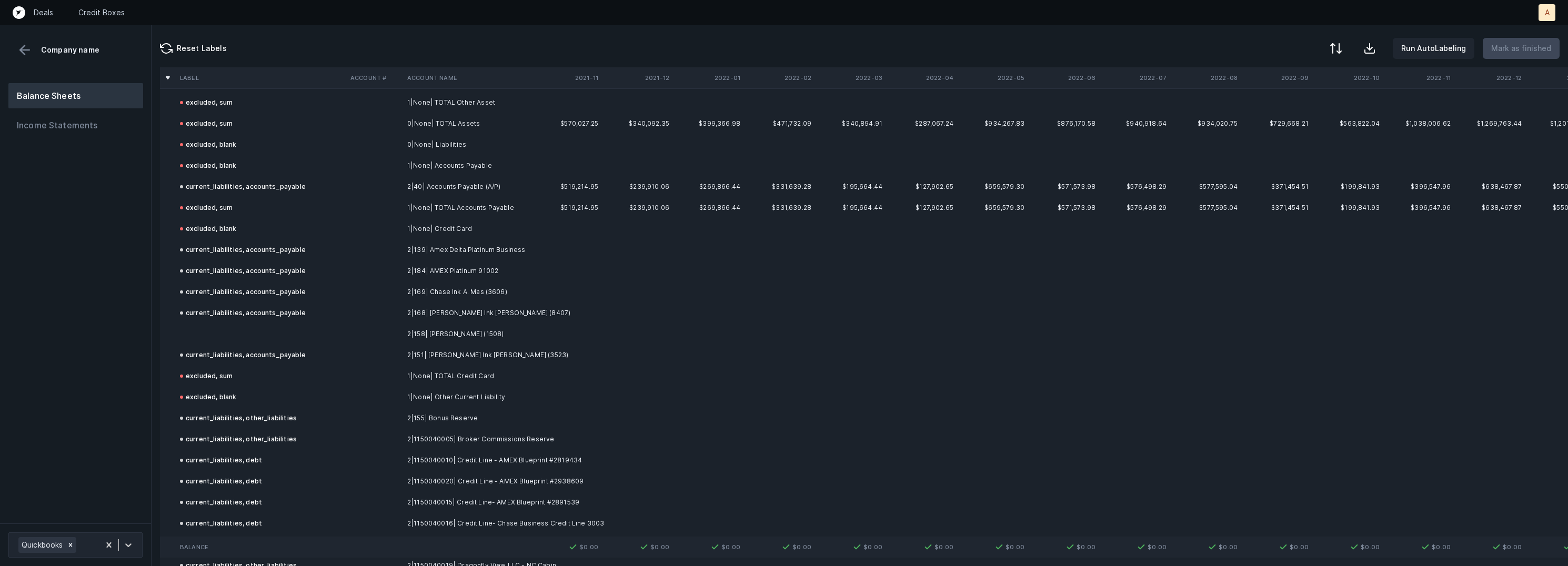
scroll to position [870, 0]
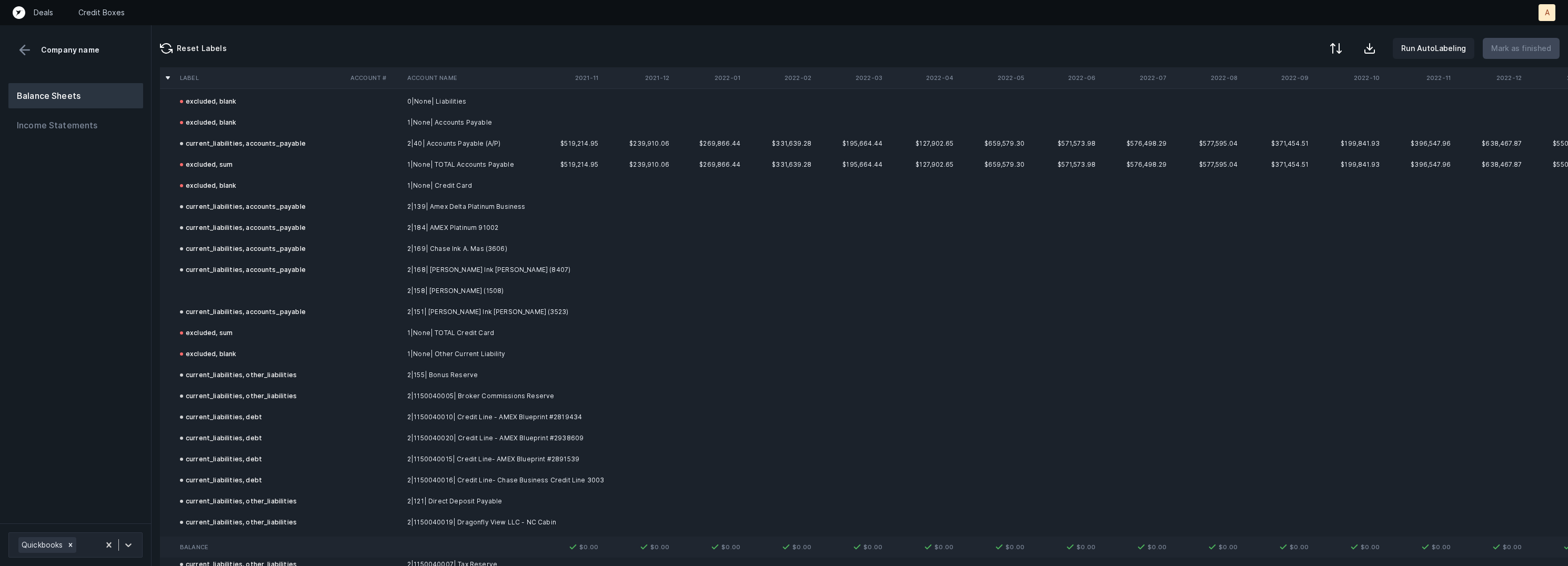
click at [334, 281] on td at bounding box center [261, 291] width 171 height 21
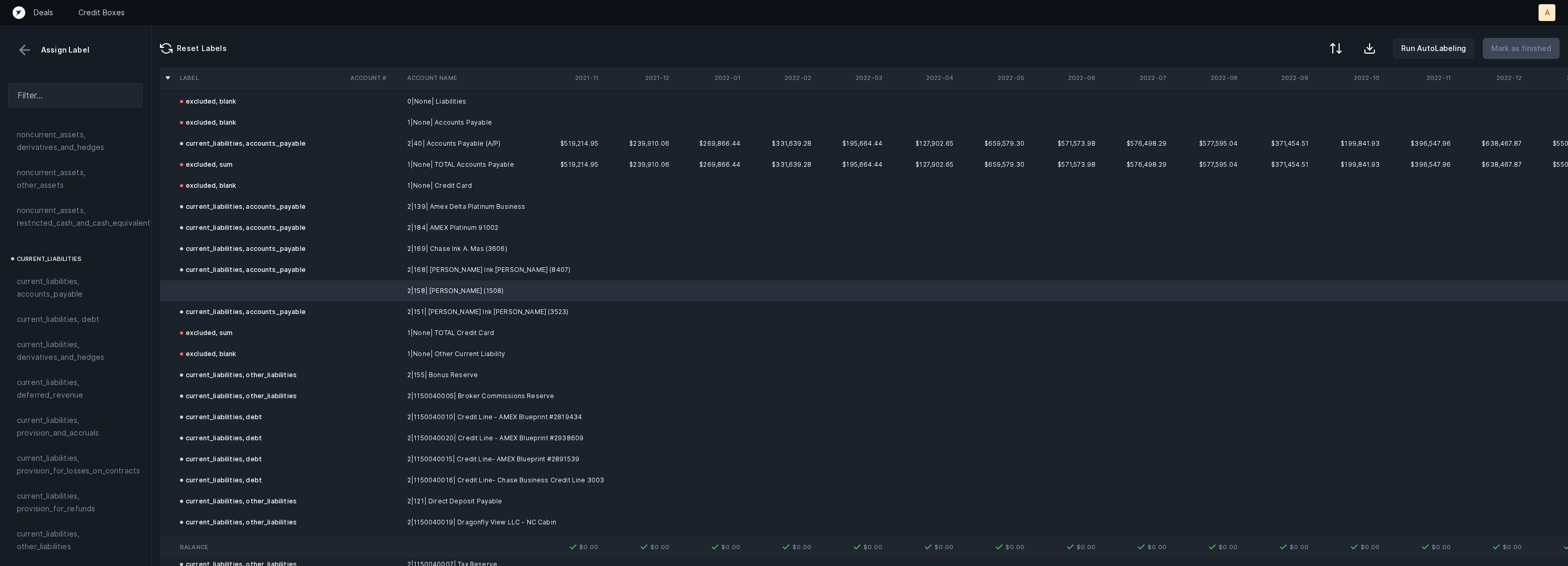
scroll to position [578, 0]
click at [60, 296] on span "current_liabilities, accounts_payable" at bounding box center [75, 301] width 118 height 26
click at [1519, 55] on button "Mark as finished" at bounding box center [1521, 49] width 77 height 21
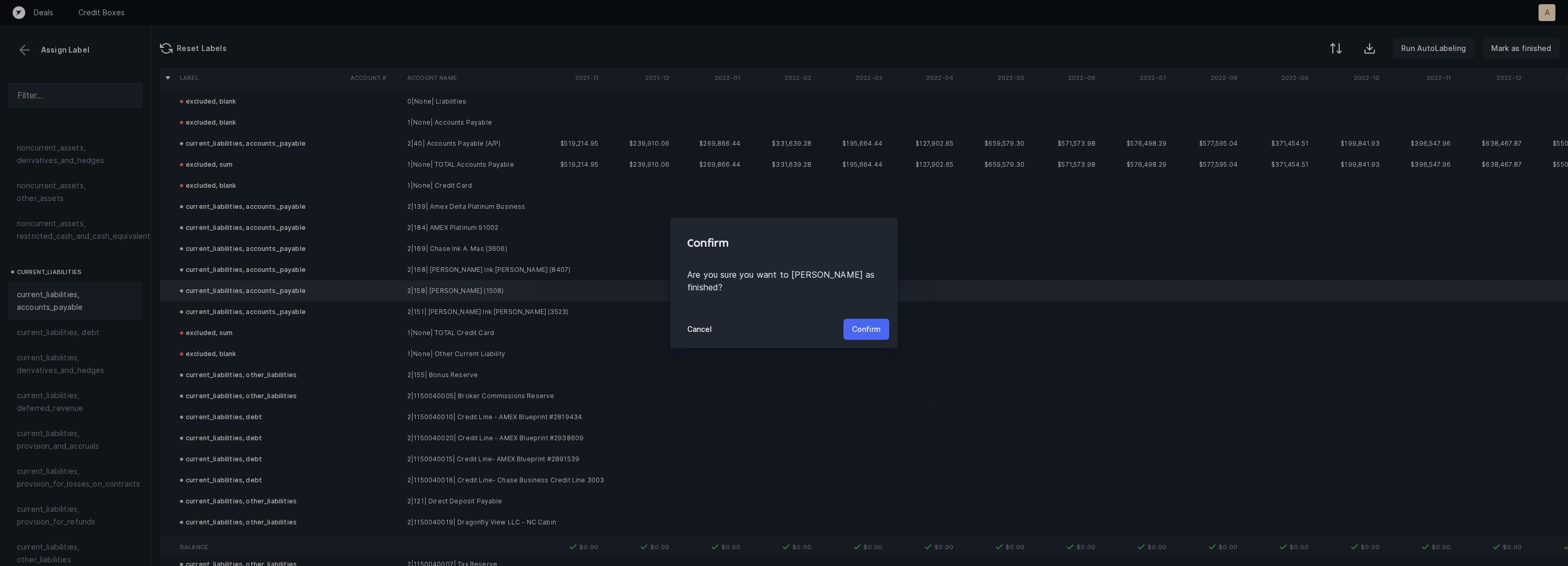
click at [866, 323] on p "Confirm" at bounding box center [866, 330] width 29 height 12
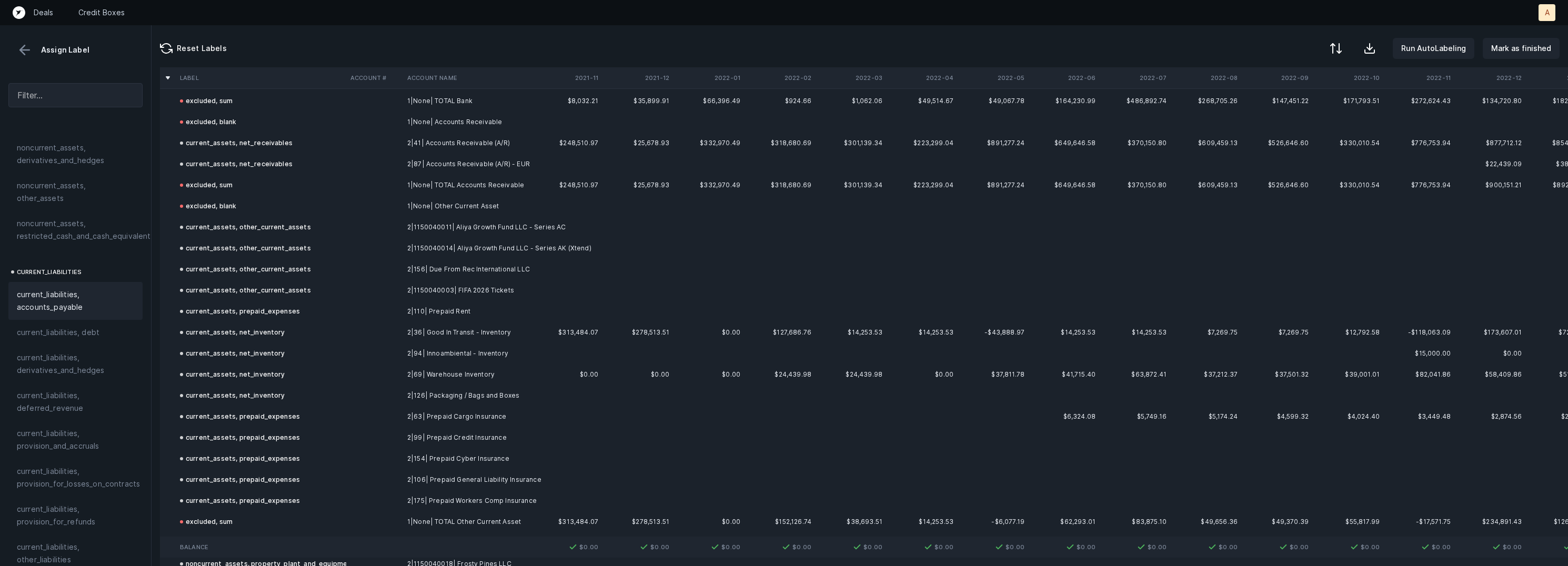
scroll to position [0, 0]
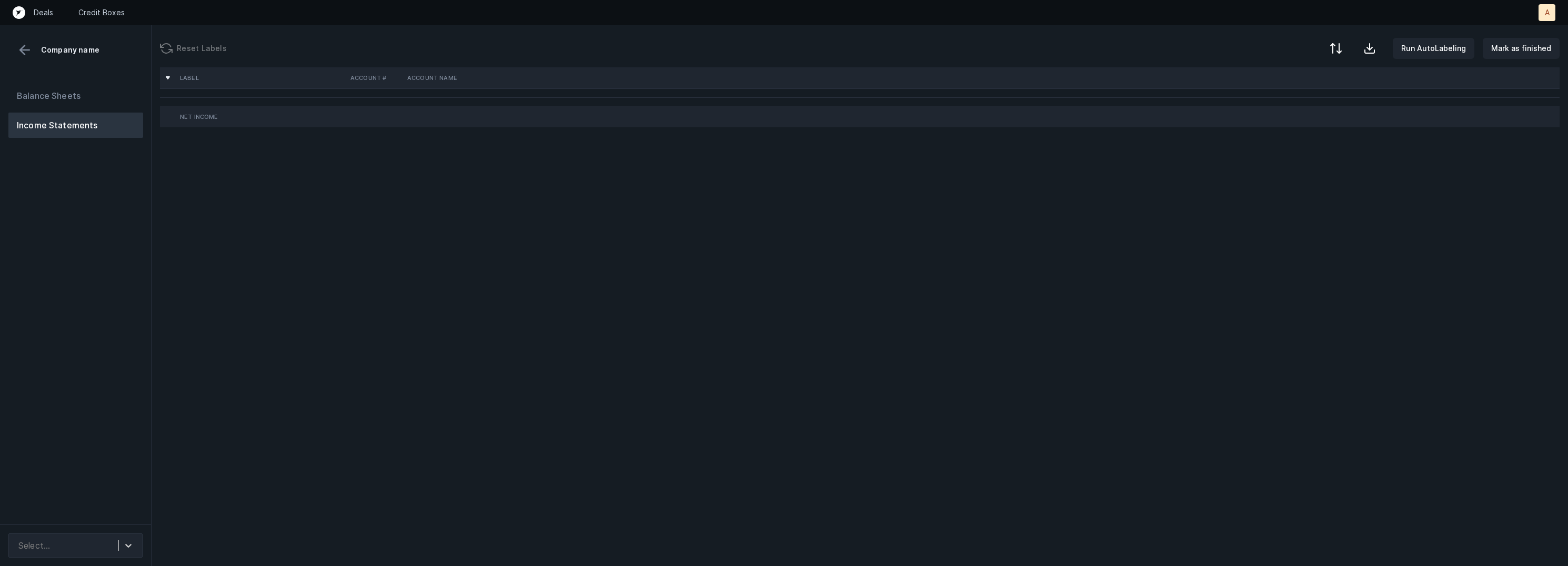
click at [99, 205] on div "Balance Sheets Income Statements" at bounding box center [75, 299] width 151 height 450
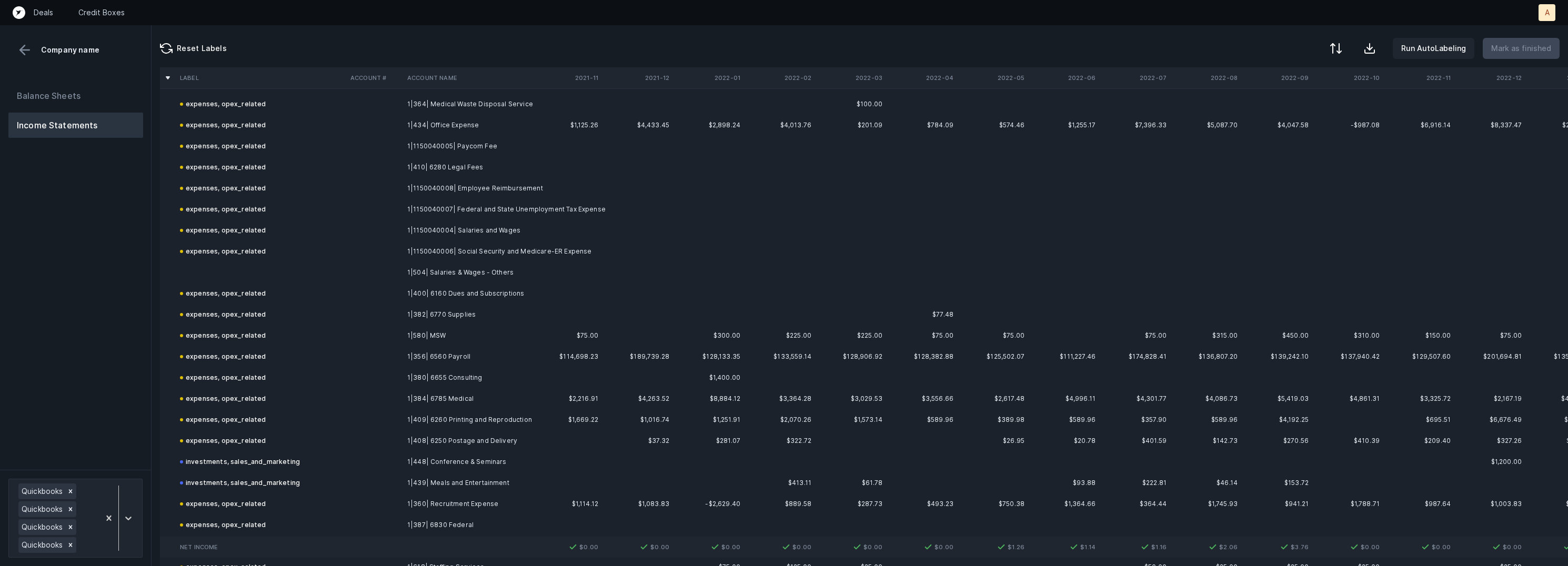
scroll to position [2742, 0]
click at [430, 267] on td "1|504| Salaries & Wages - Others" at bounding box center [467, 271] width 128 height 21
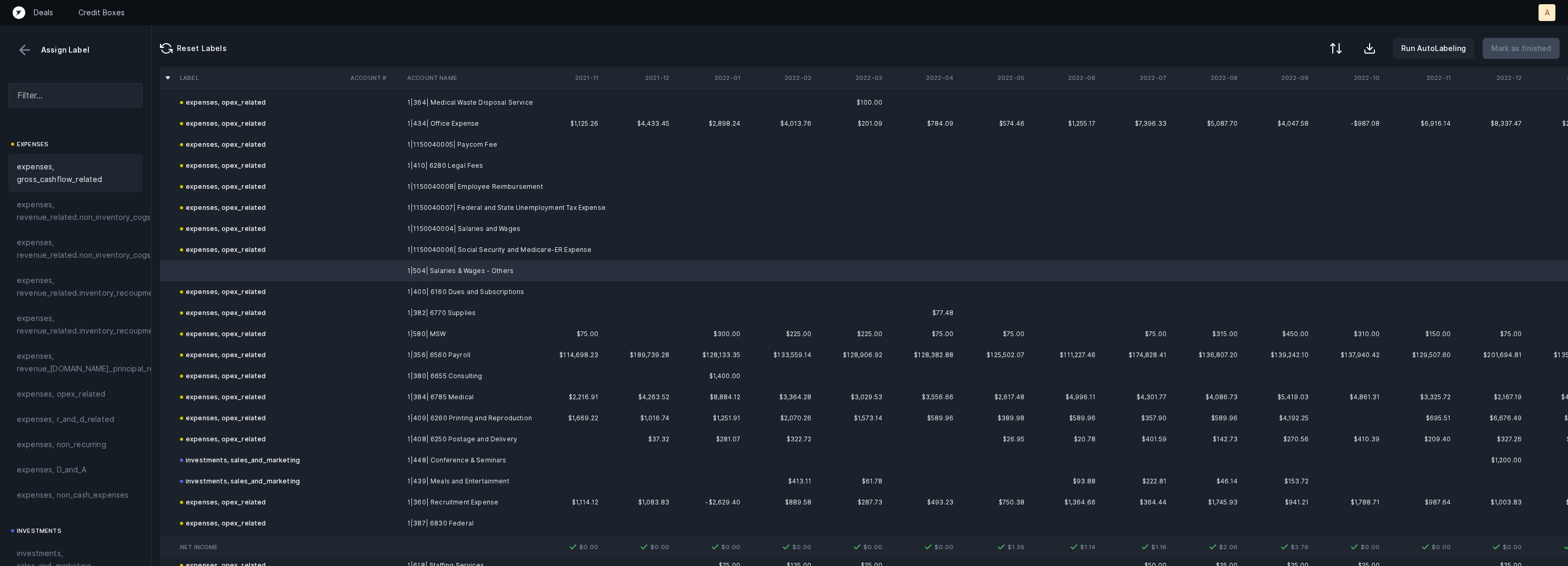
scroll to position [244, 0]
click at [108, 315] on div "expenses, opex_related" at bounding box center [75, 317] width 118 height 12
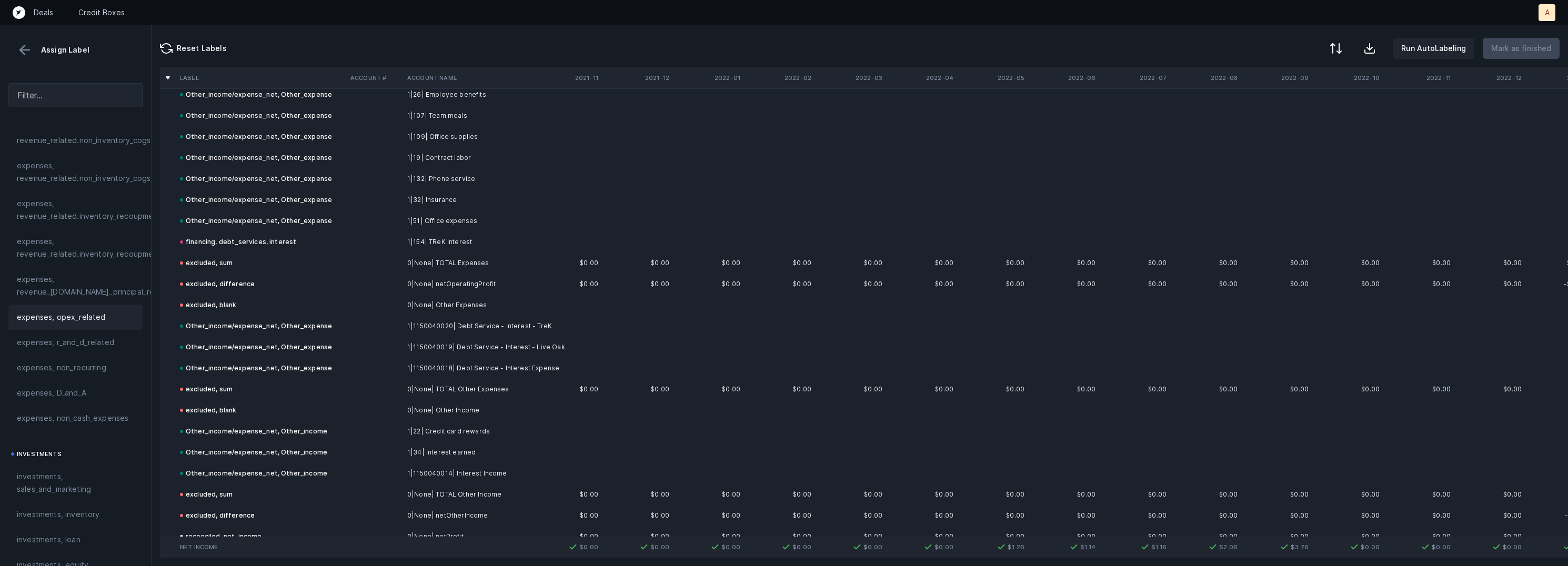
scroll to position [6515, 0]
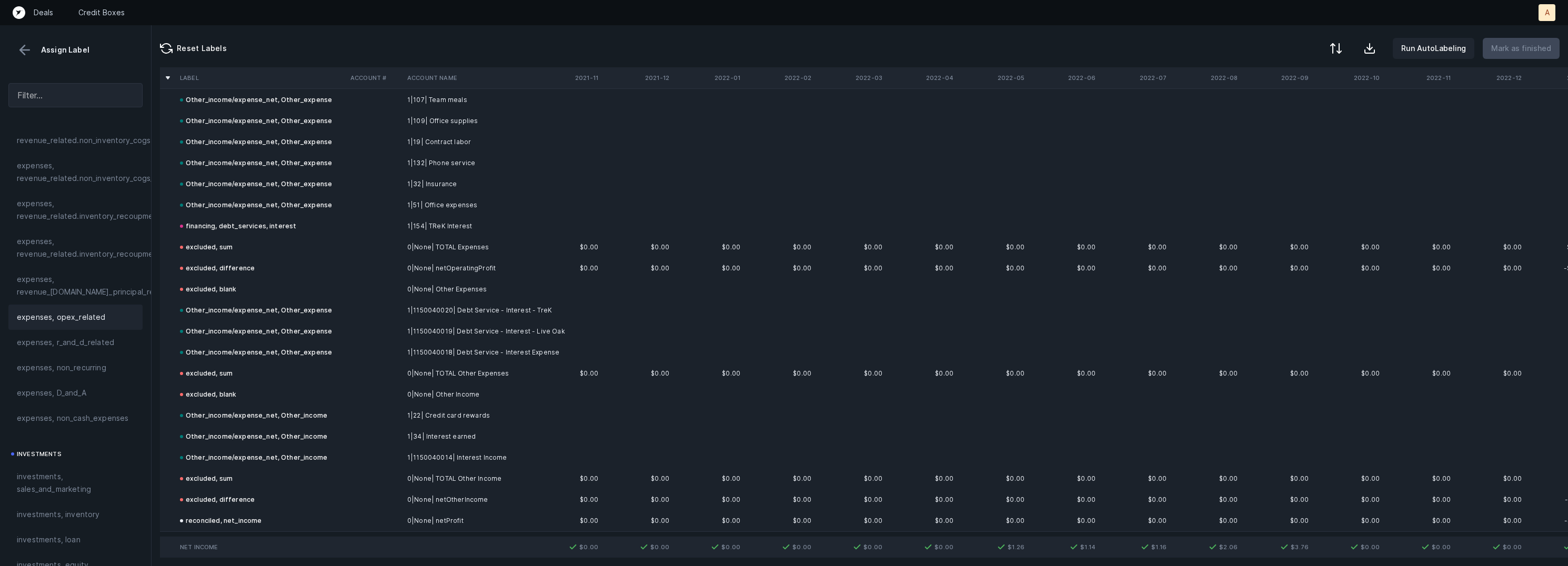
click at [26, 52] on button at bounding box center [25, 50] width 16 height 16
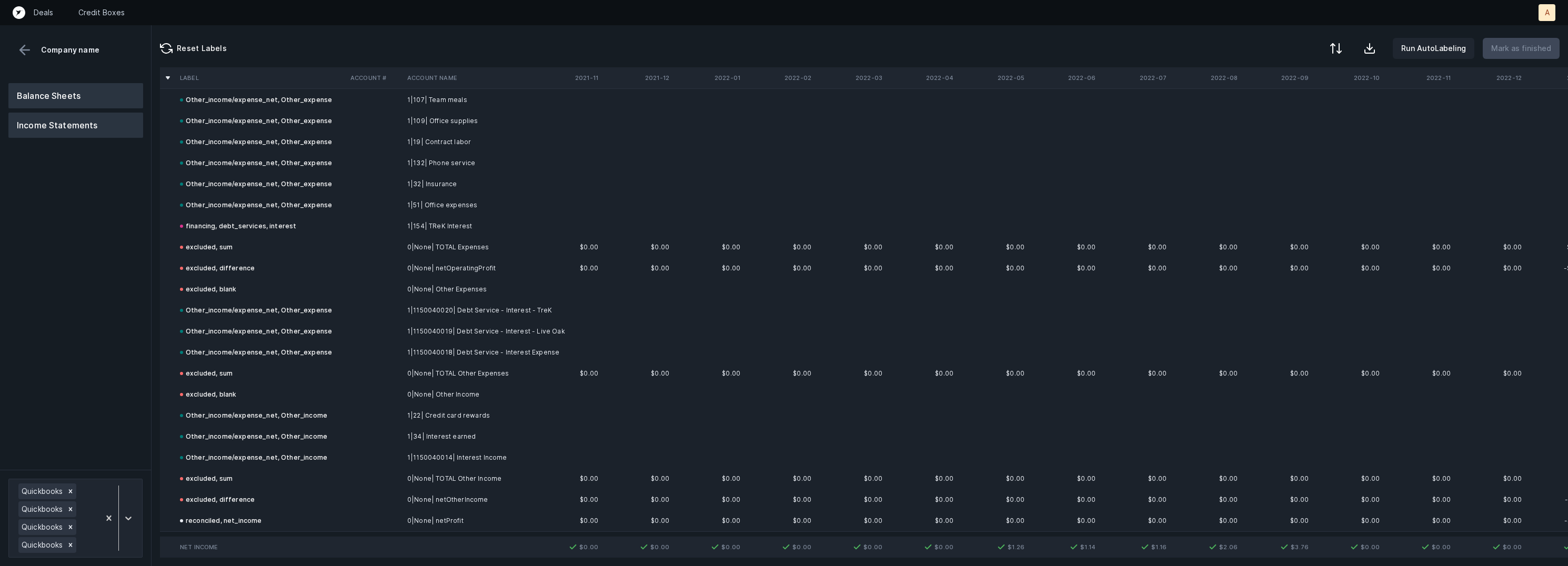
click at [63, 101] on button "Balance Sheets" at bounding box center [76, 96] width 135 height 26
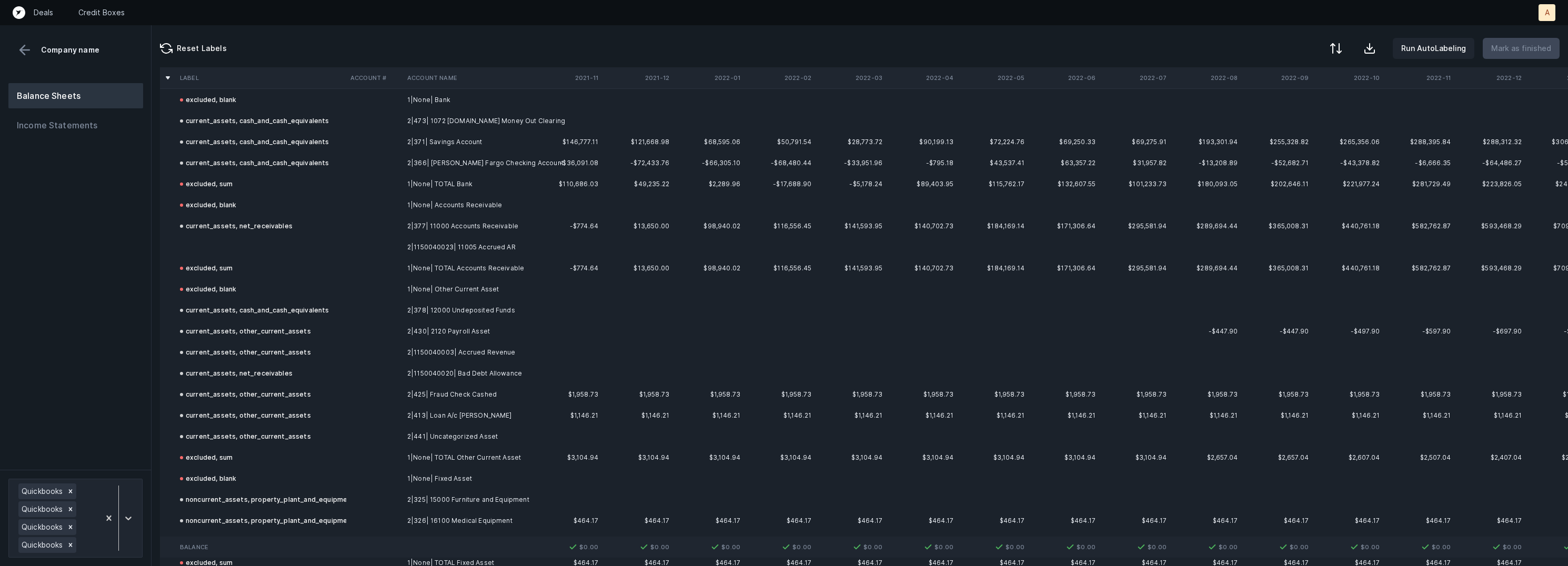
scroll to position [5033, 0]
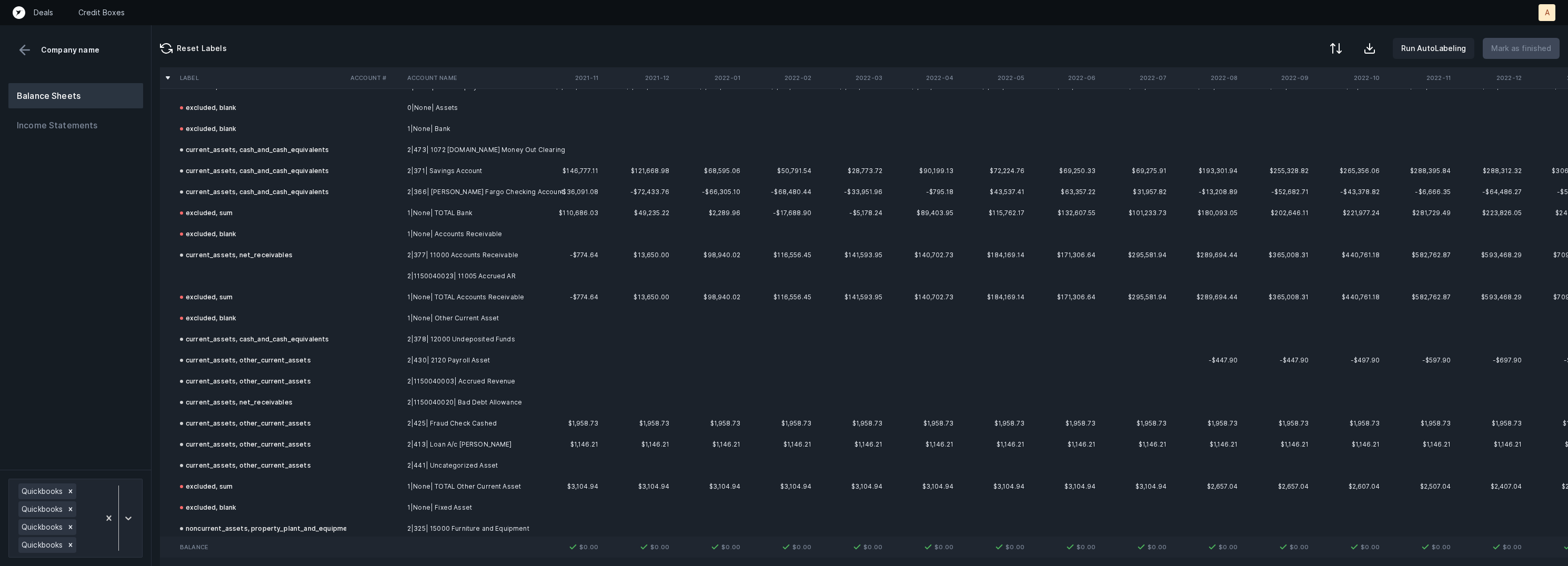
click at [482, 270] on td "2|1150040023| 11005 Accrued AR" at bounding box center [467, 276] width 128 height 21
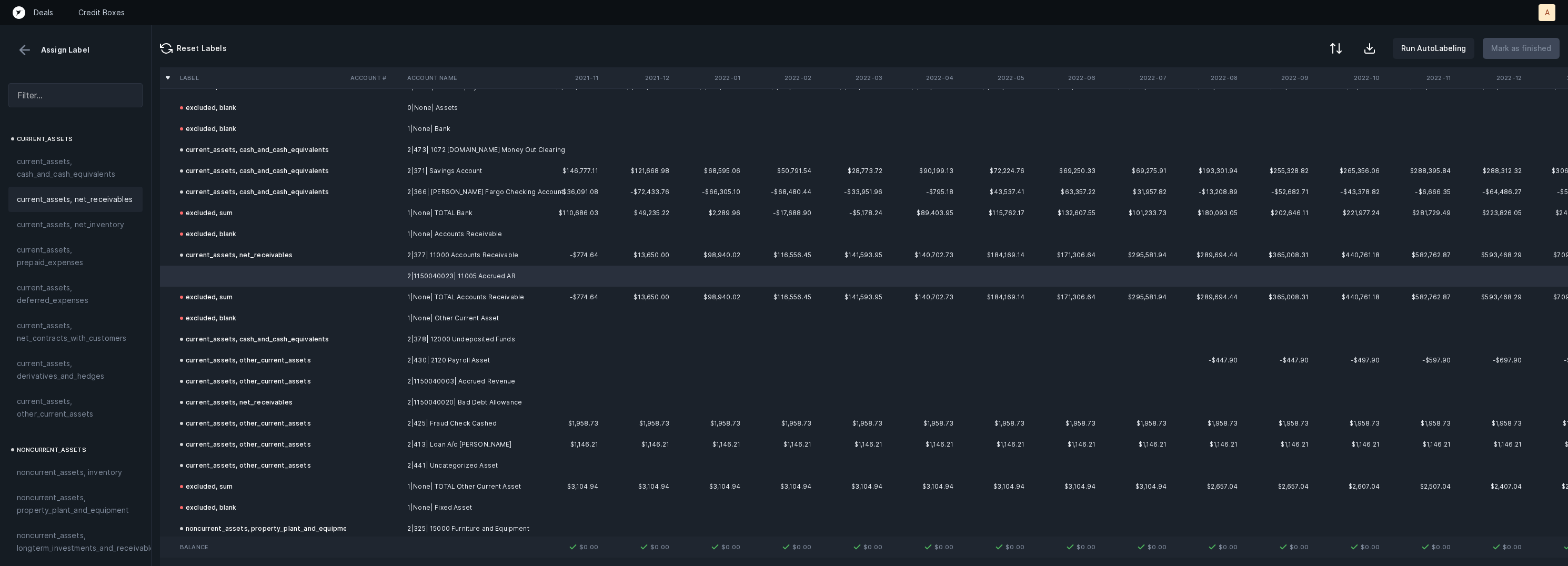
click at [86, 201] on span "current_assets, net_receivables" at bounding box center [74, 199] width 116 height 12
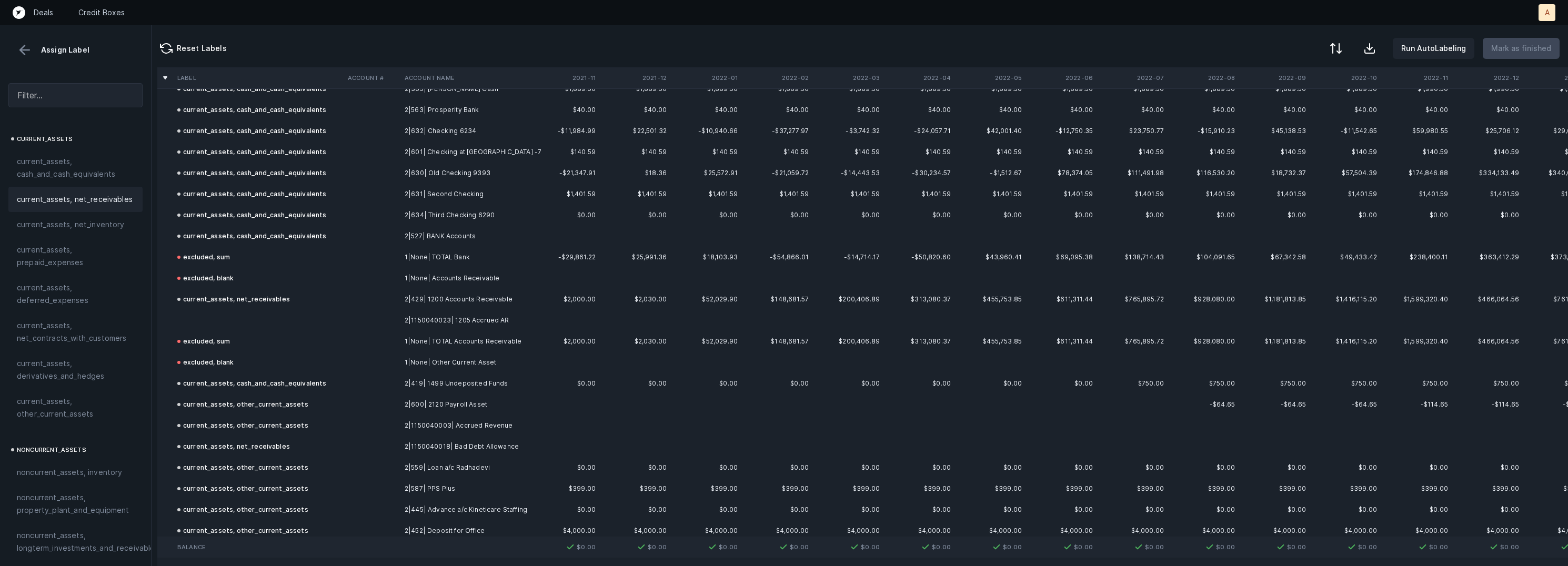
scroll to position [1841, 3]
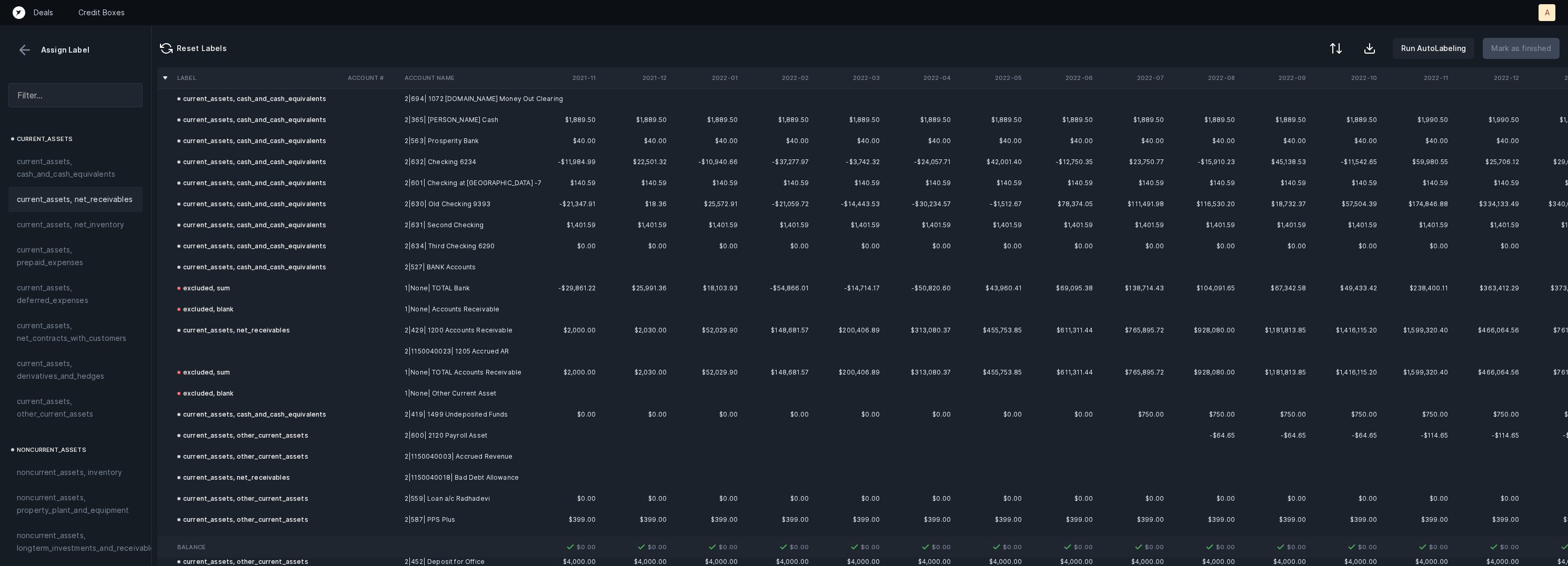
click at [436, 348] on td "2|1150040023| 1205 Accrued AR" at bounding box center [464, 352] width 128 height 21
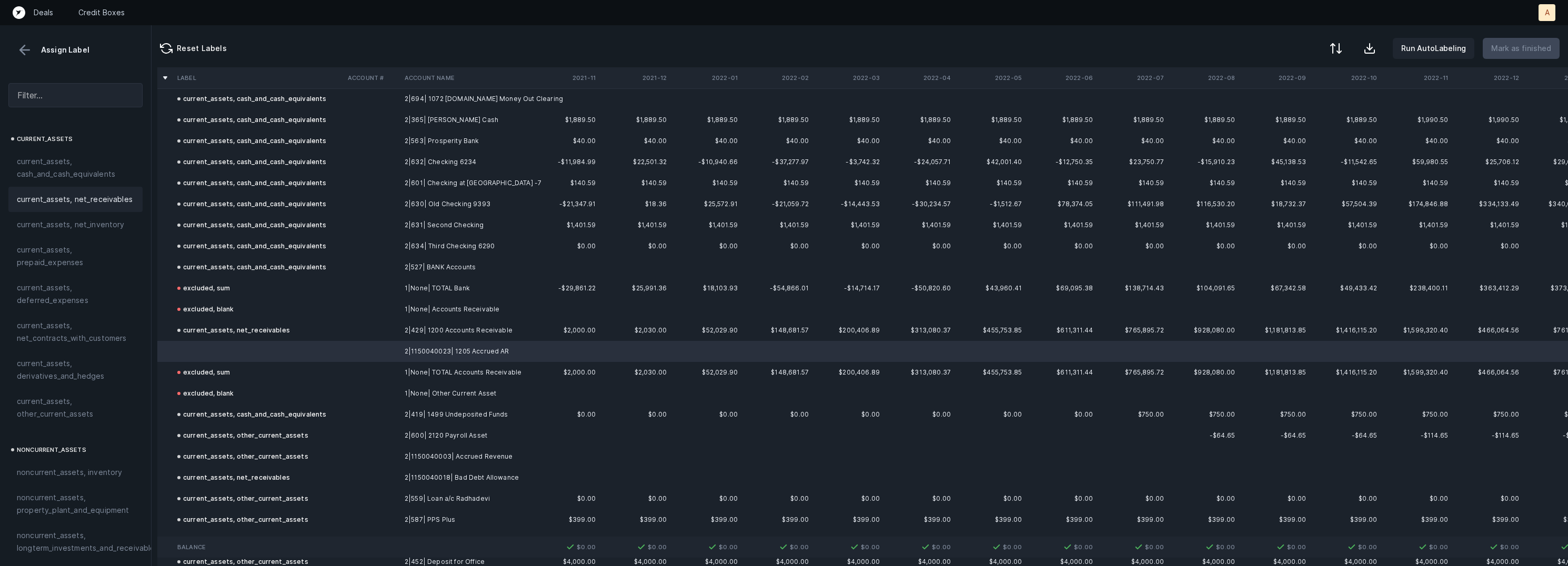
click at [77, 197] on span "current_assets, net_receivables" at bounding box center [74, 199] width 116 height 12
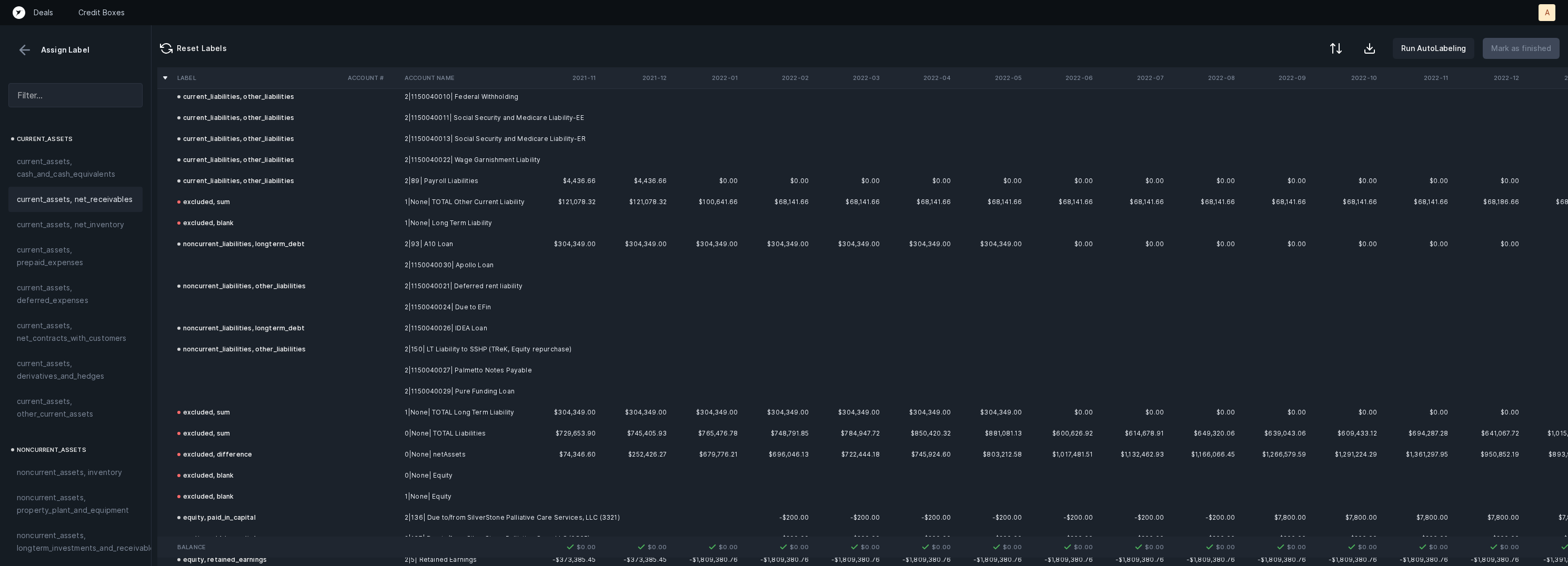
scroll to position [1246, 3]
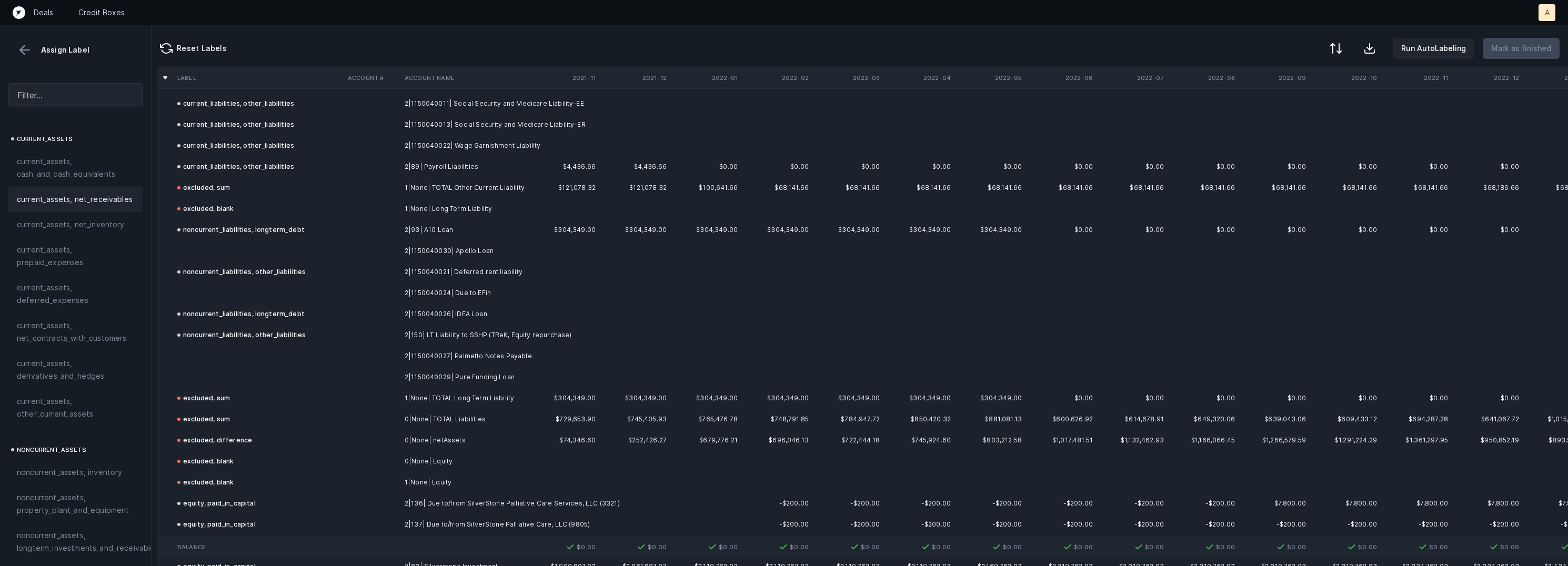
click at [453, 242] on td "2|1150040030| Apollo Loan" at bounding box center [464, 252] width 128 height 21
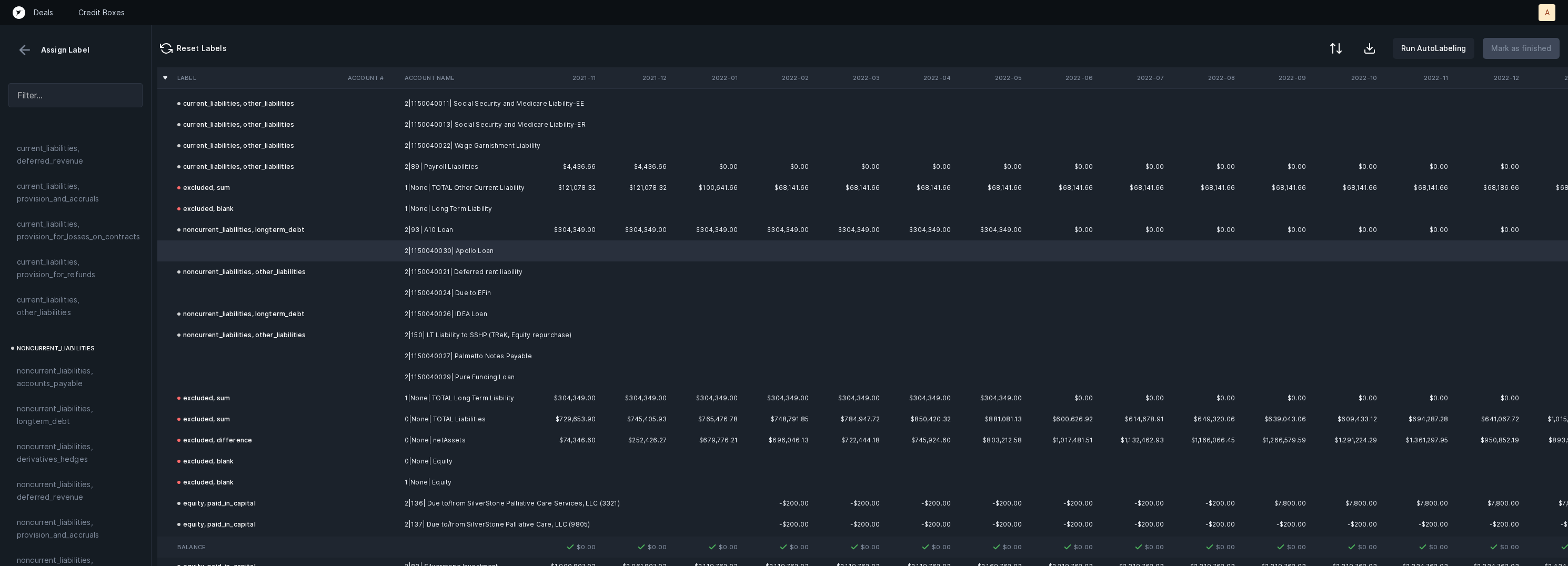
scroll to position [827, 0]
click at [63, 400] on span "noncurrent_liabilities, longterm_debt" at bounding box center [75, 413] width 118 height 26
click at [336, 286] on td at bounding box center [259, 293] width 171 height 21
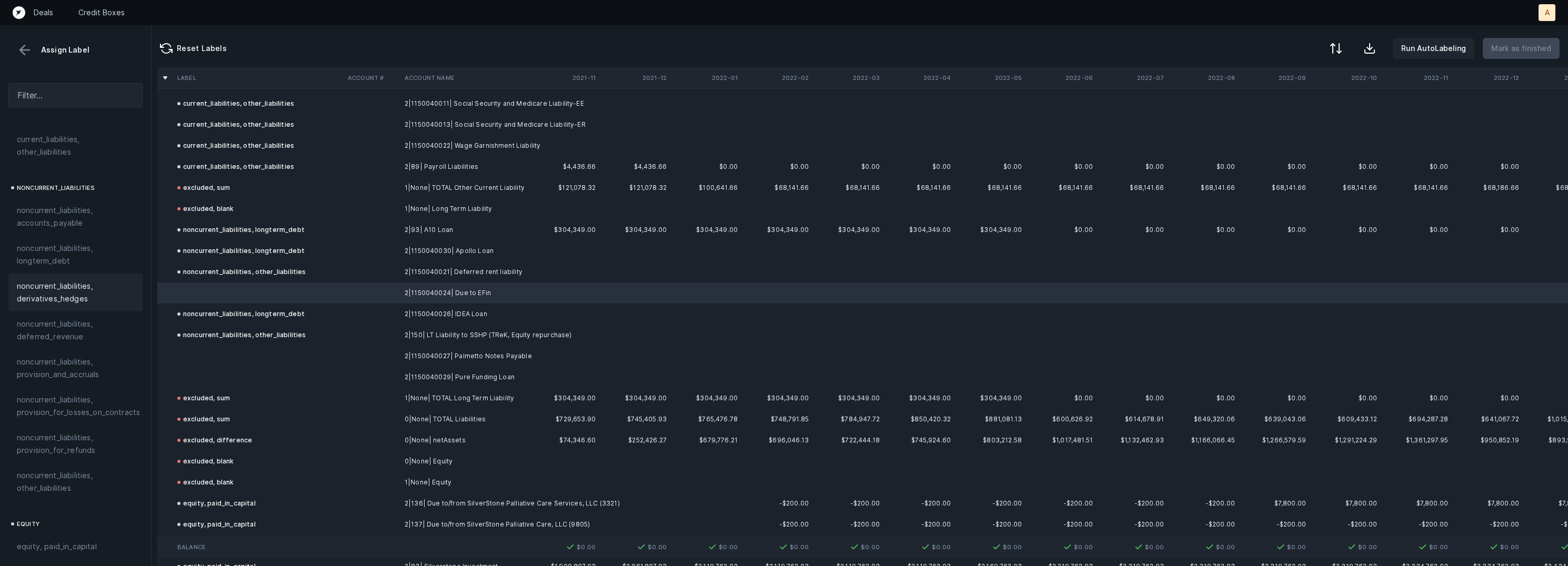
scroll to position [989, 0]
click at [96, 470] on span "noncurrent_liabilities, other_liabilities" at bounding box center [75, 479] width 118 height 26
click at [418, 357] on td "2|1150040027| Palmetto Notes Payable" at bounding box center [464, 356] width 128 height 21
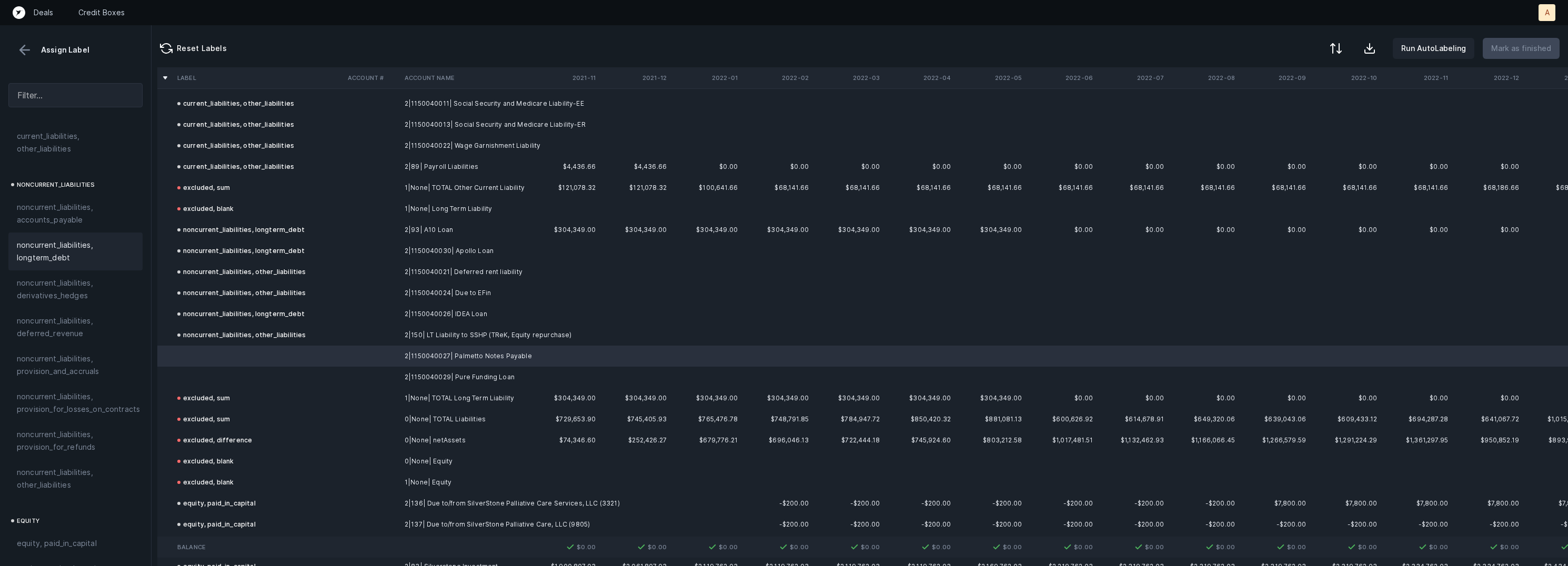
click at [82, 246] on span "noncurrent_liabilities, longterm_debt" at bounding box center [75, 252] width 118 height 26
click at [403, 376] on td "2|1150040029| Pure Funding Loan" at bounding box center [464, 377] width 128 height 21
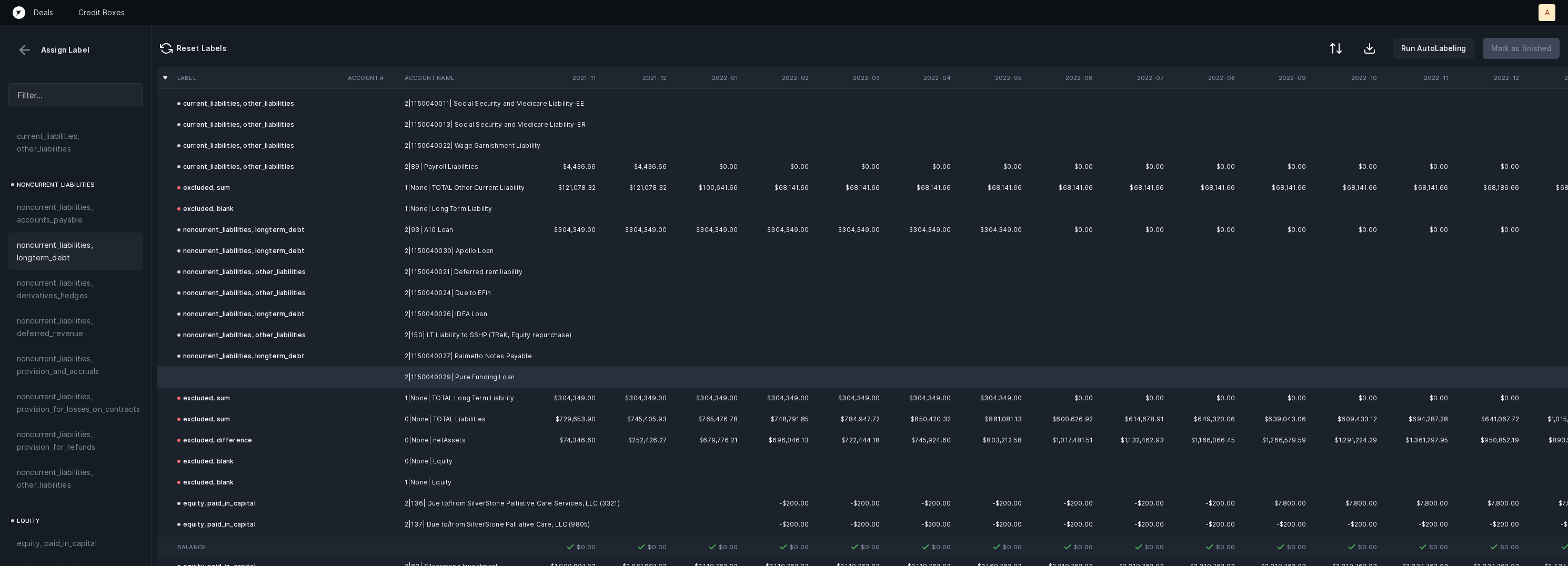
click at [87, 242] on span "noncurrent_liabilities, longterm_debt" at bounding box center [75, 252] width 118 height 26
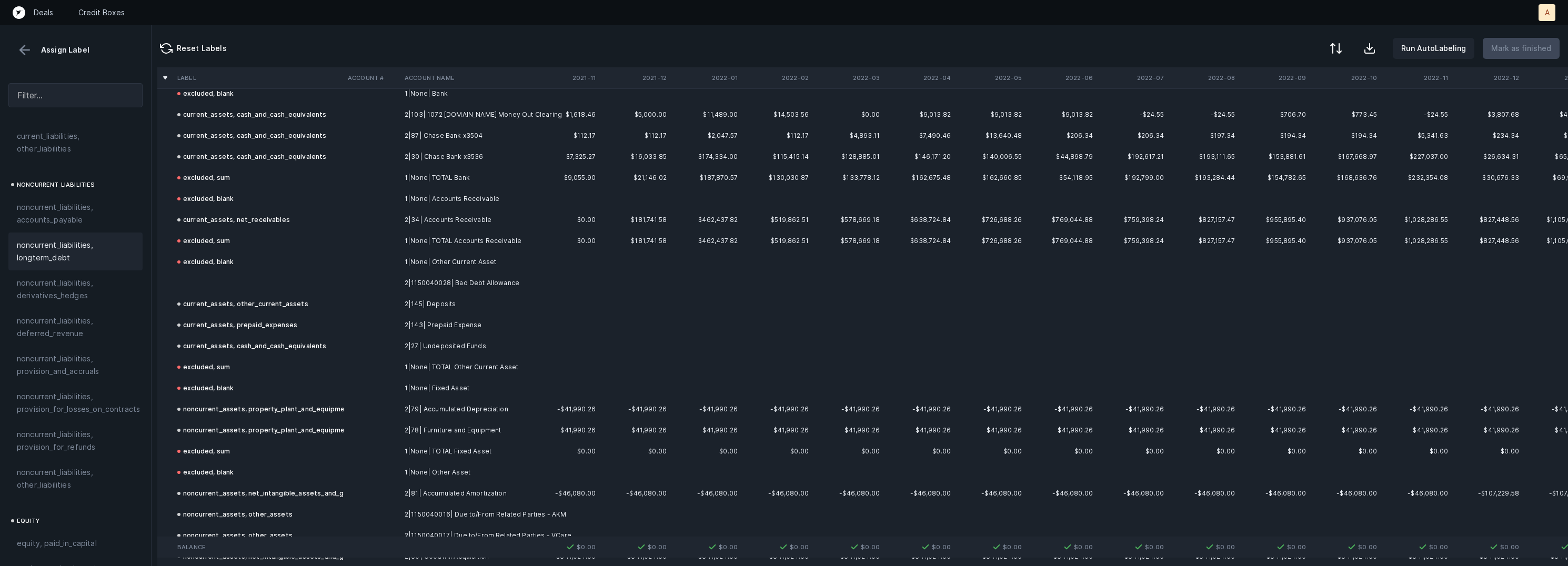
scroll to position [0, 3]
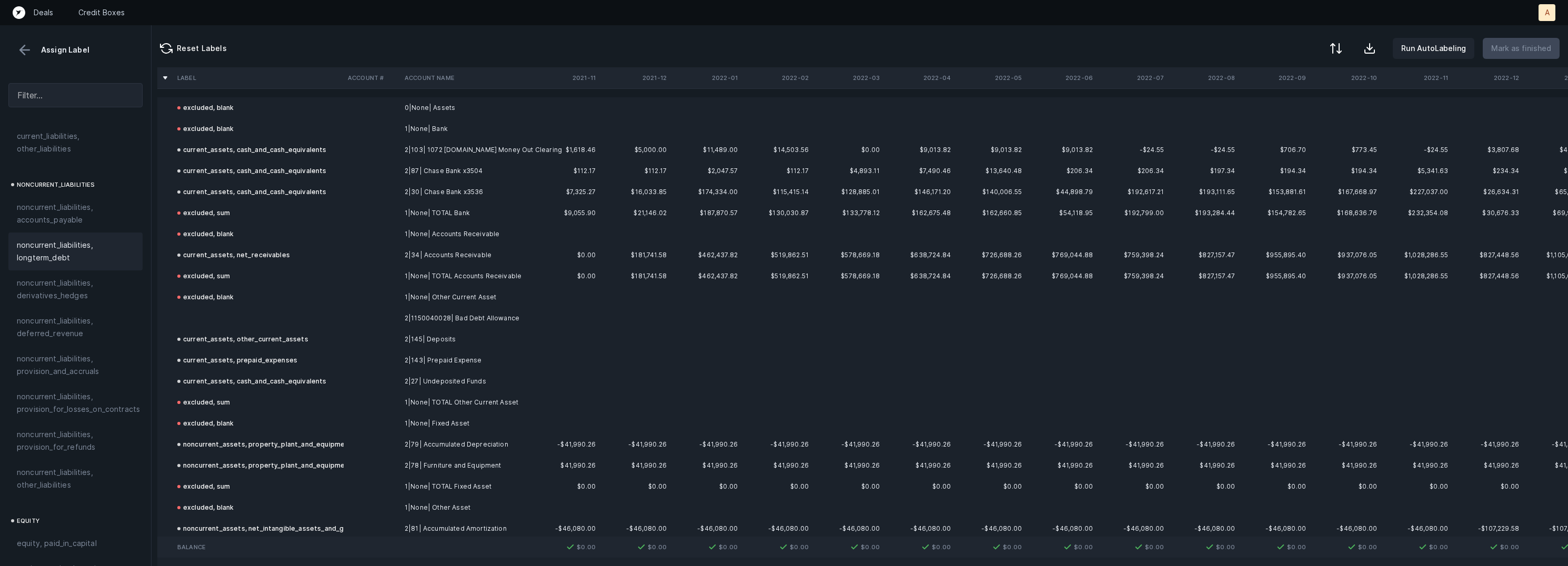
click at [358, 320] on td at bounding box center [372, 319] width 57 height 21
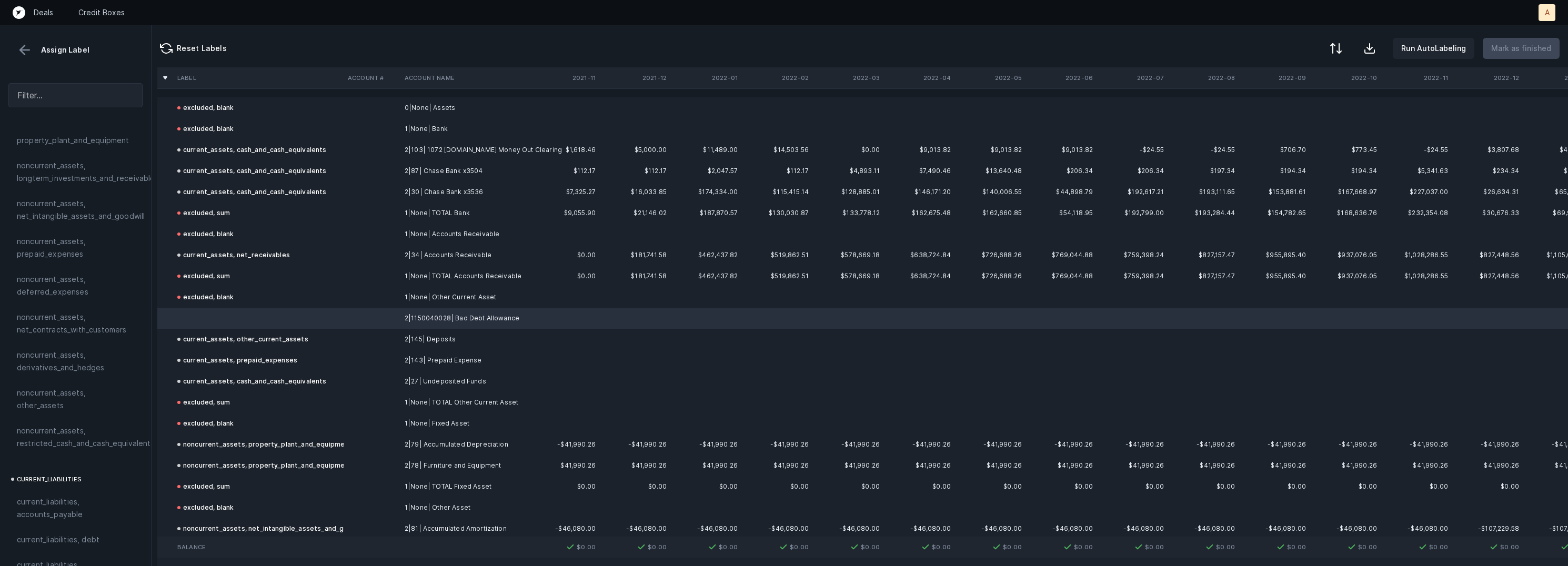
scroll to position [0, 0]
click at [83, 205] on span "current_assets, net_receivables" at bounding box center [74, 199] width 116 height 12
click at [1533, 50] on p "Mark as finished" at bounding box center [1521, 49] width 60 height 12
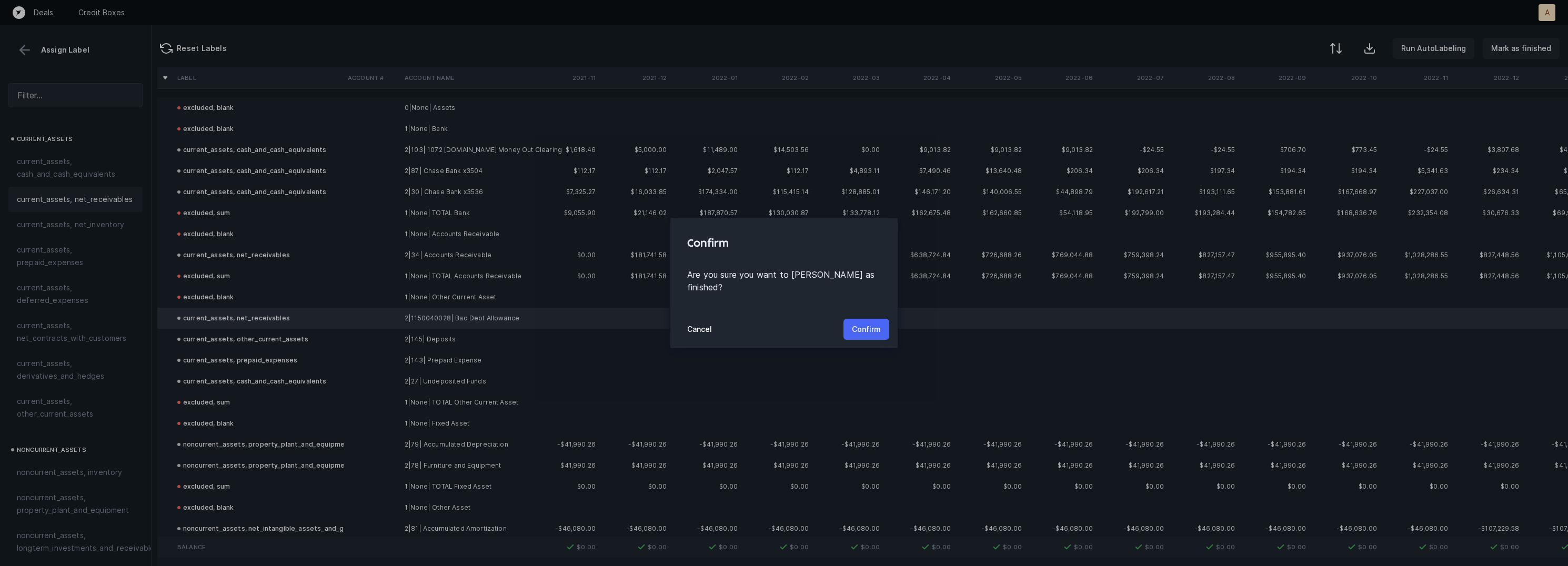
click at [877, 323] on p "Confirm" at bounding box center [866, 330] width 29 height 12
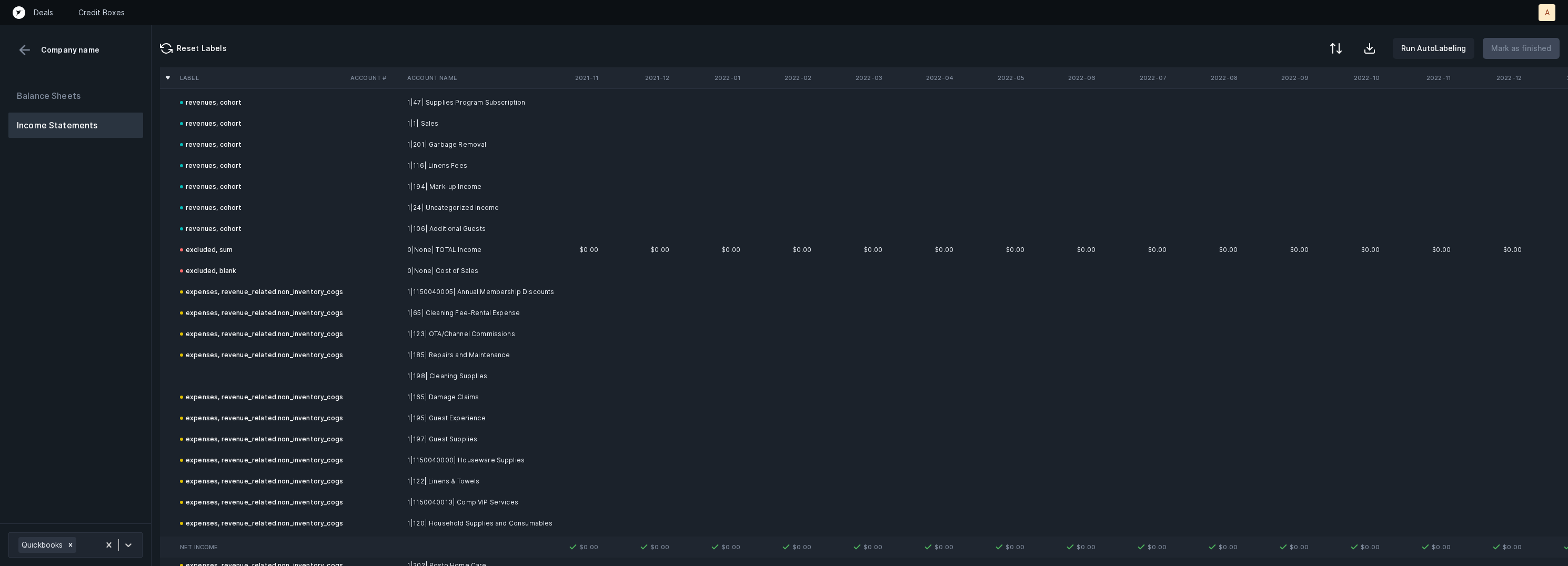
scroll to position [572, 0]
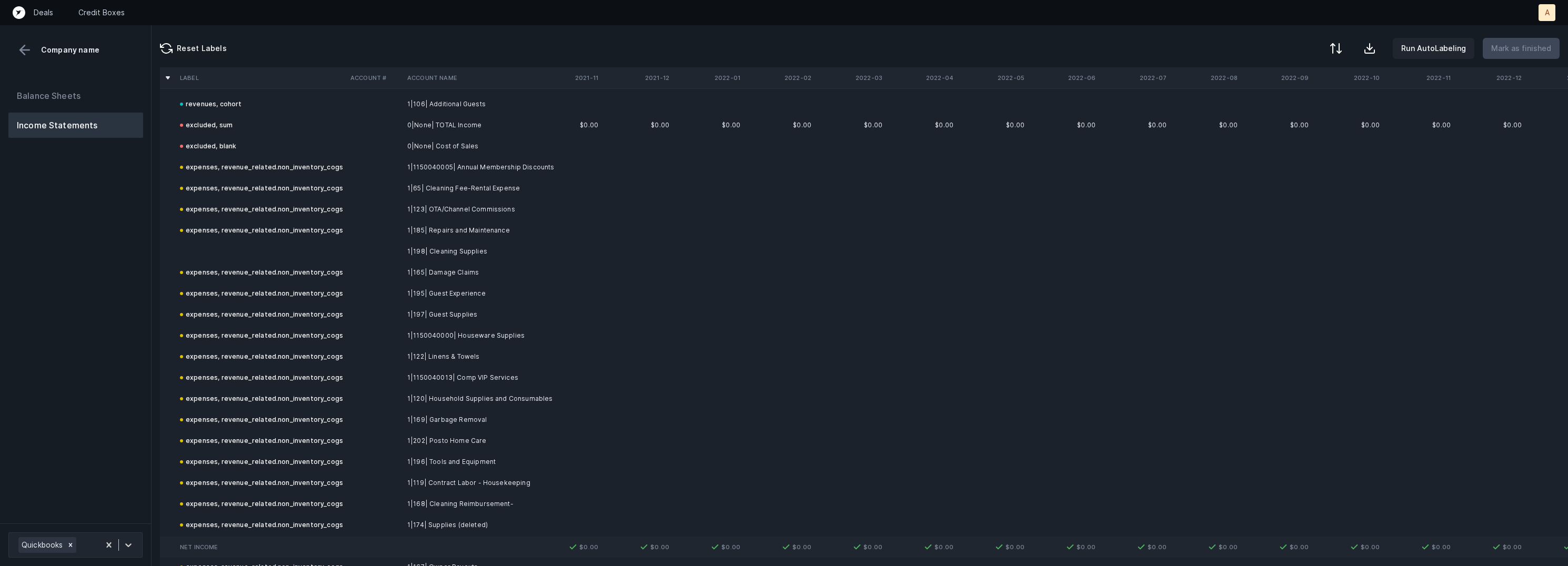
click at [447, 257] on td "1|198| Cleaning Supplies" at bounding box center [467, 252] width 128 height 21
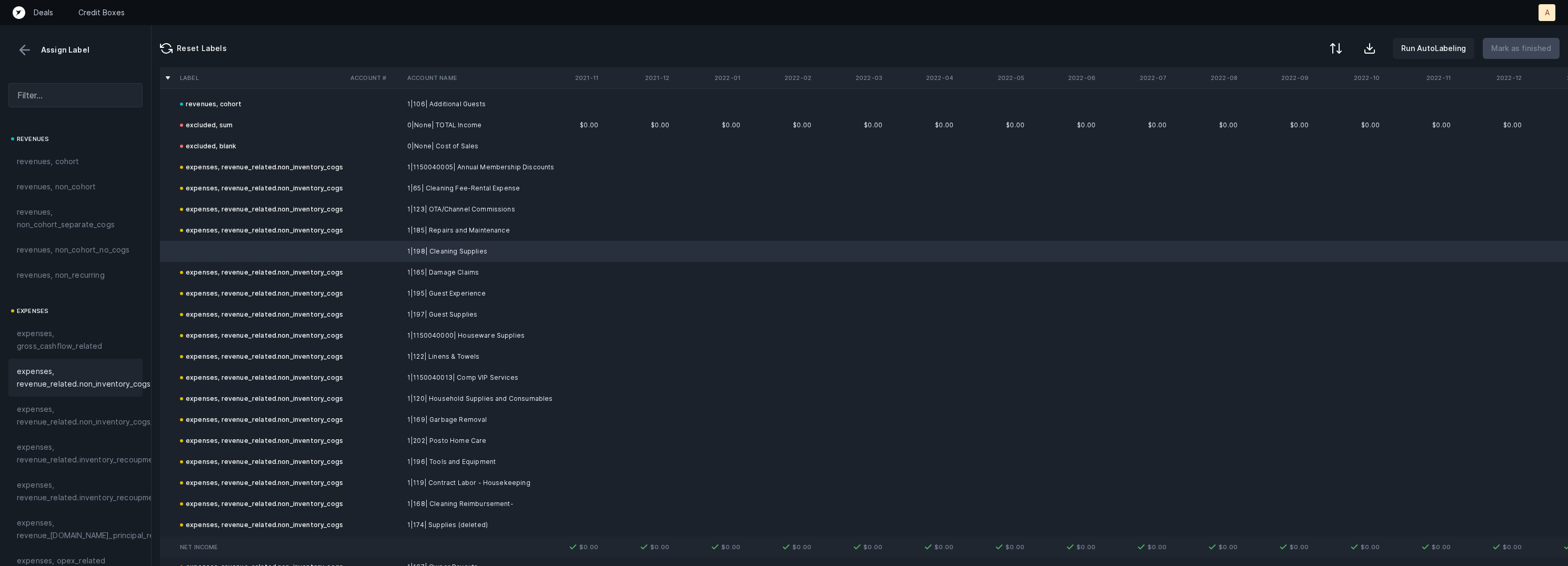
click at [105, 373] on span "expenses, revenue_related.non_inventory_cogs" at bounding box center [83, 377] width 134 height 26
click at [1510, 51] on p "Mark as finished" at bounding box center [1521, 49] width 60 height 12
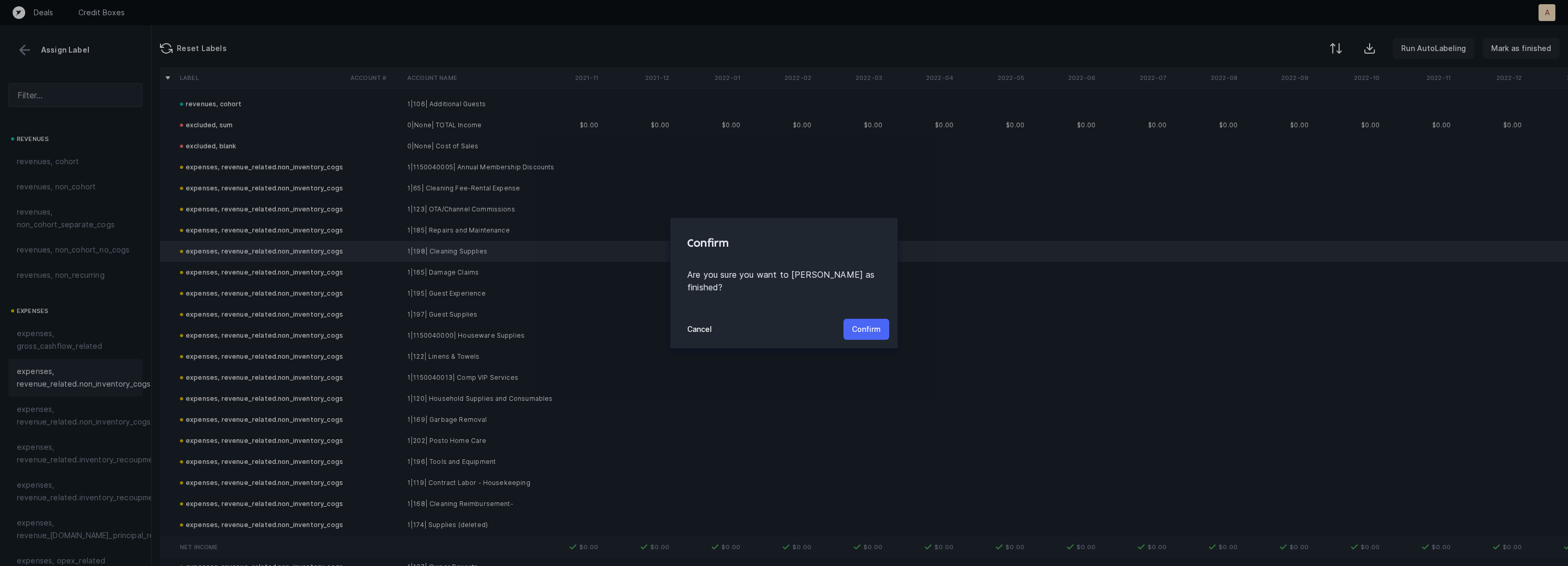
click at [874, 325] on p "Confirm" at bounding box center [866, 330] width 29 height 12
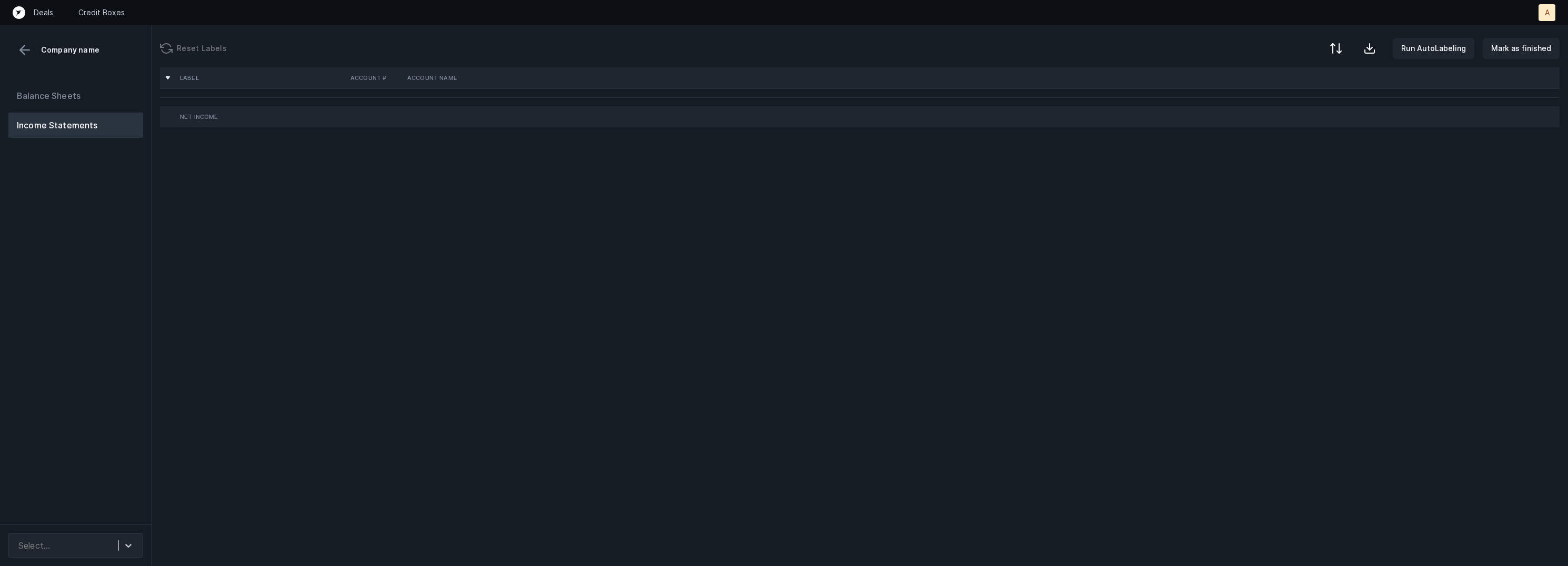
click at [110, 271] on div "Balance Sheets Income Statements" at bounding box center [75, 299] width 151 height 450
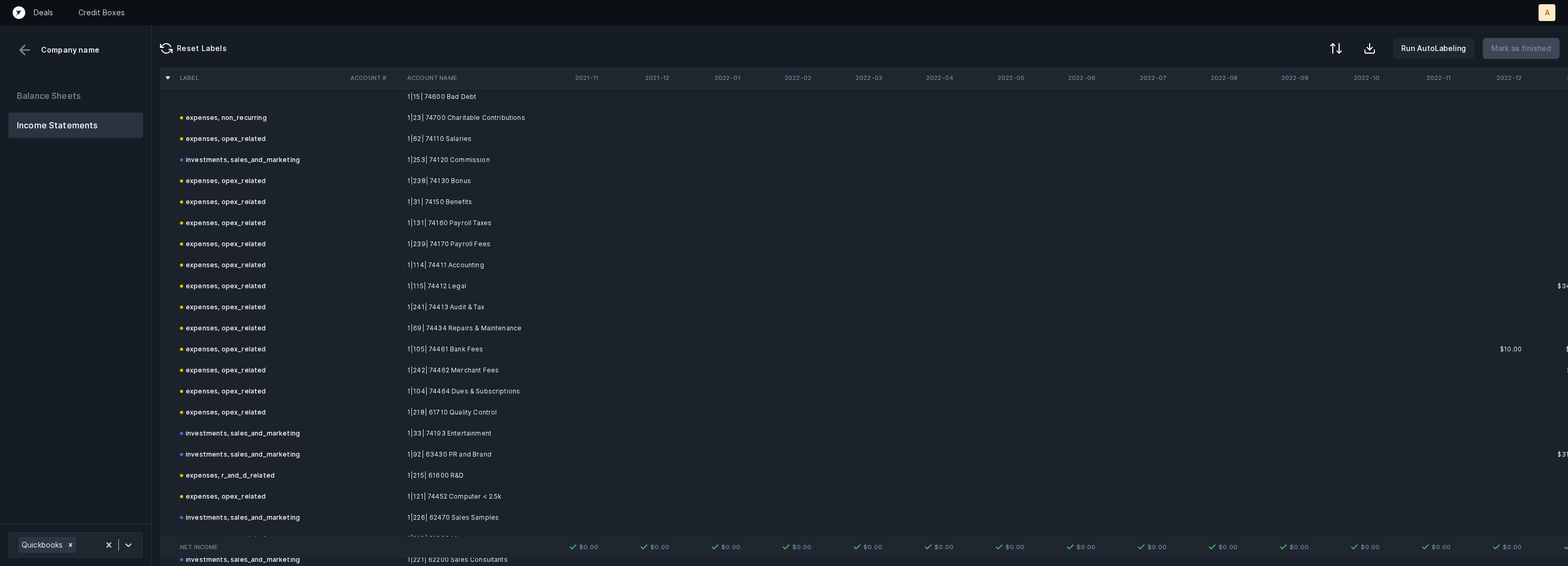
scroll to position [1233, 0]
click at [280, 201] on td at bounding box center [261, 202] width 171 height 21
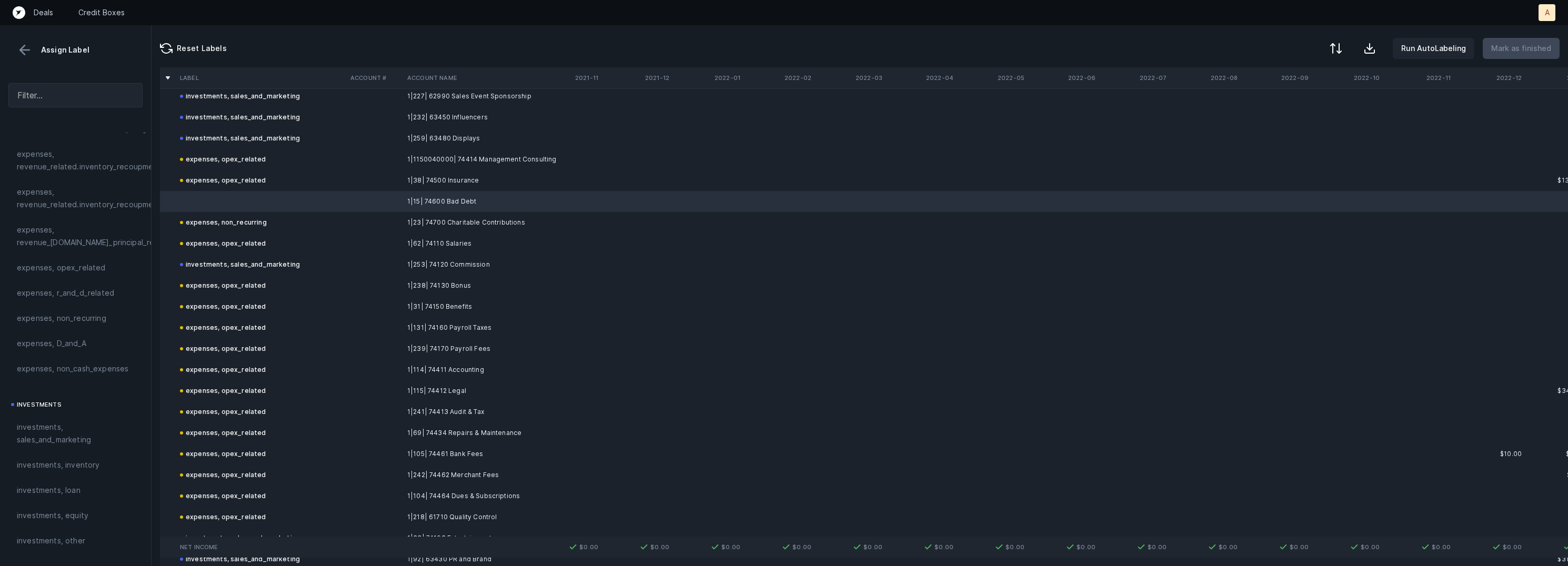
scroll to position [302, 0]
click at [59, 359] on span "expenses, non_cash_expenses" at bounding box center [73, 361] width 112 height 12
click at [1508, 47] on p "Mark as finished" at bounding box center [1521, 49] width 60 height 12
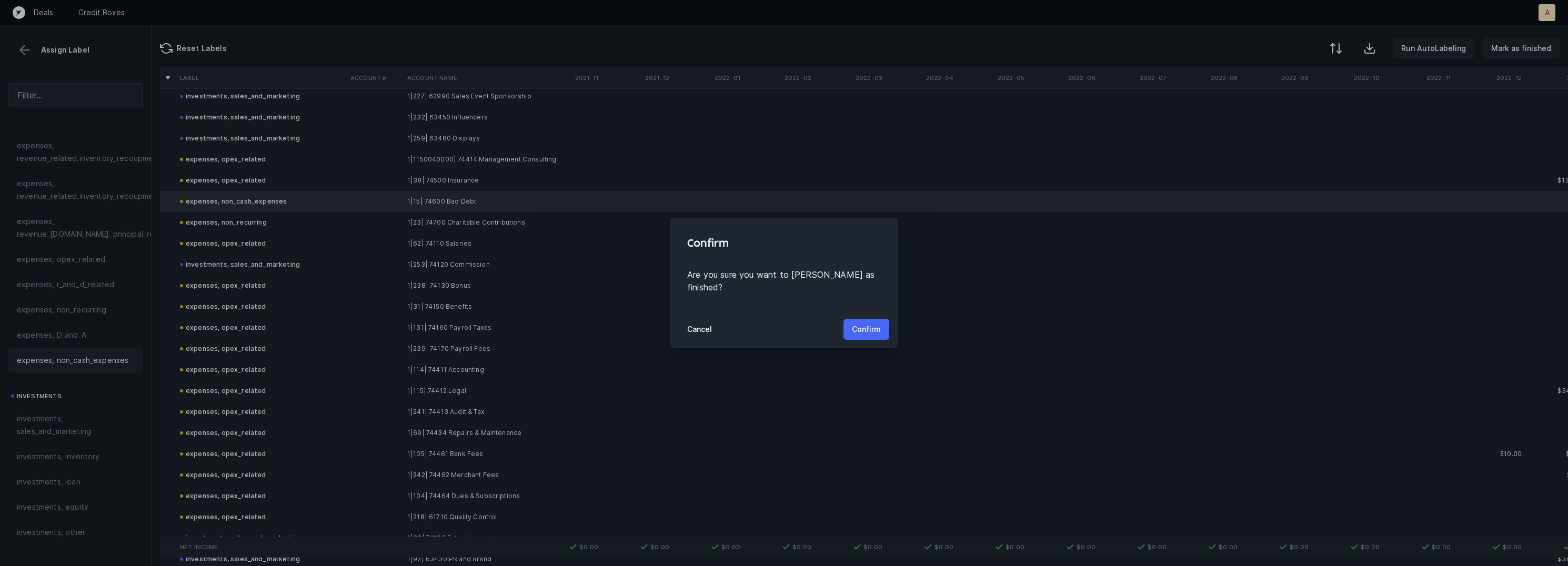
click at [858, 326] on p "Confirm" at bounding box center [866, 330] width 29 height 12
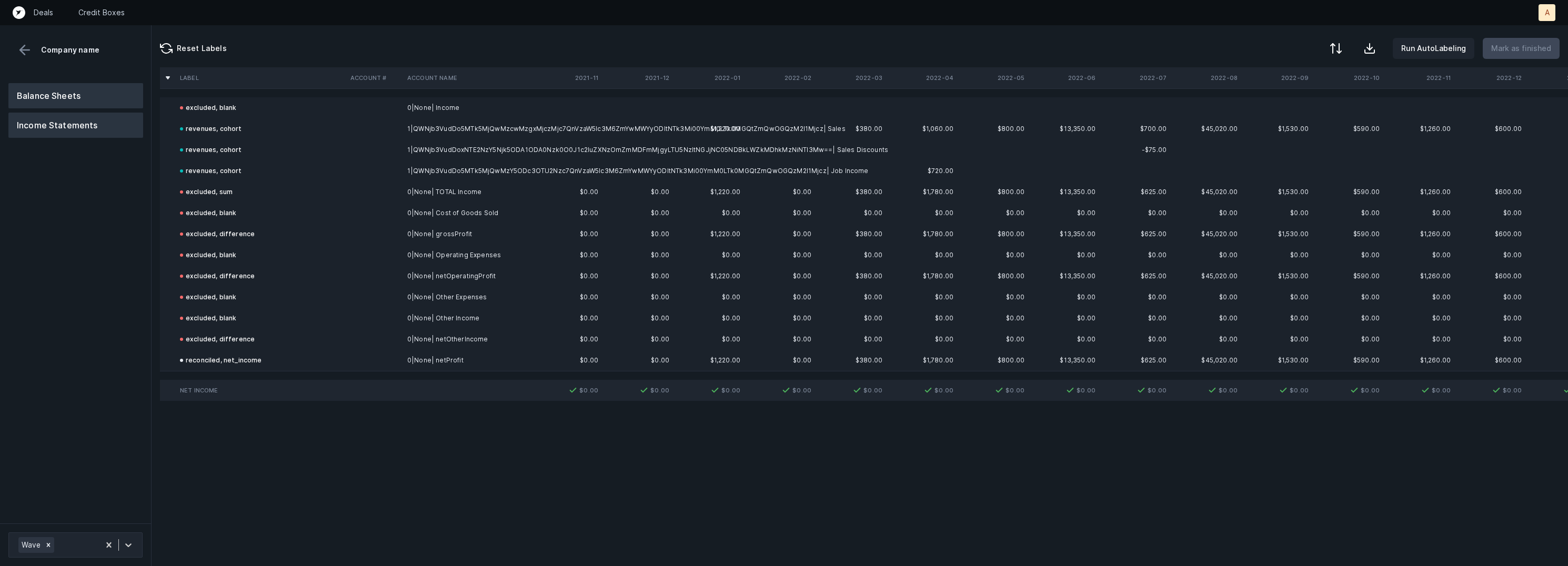
click at [98, 98] on button "Balance Sheets" at bounding box center [76, 96] width 135 height 26
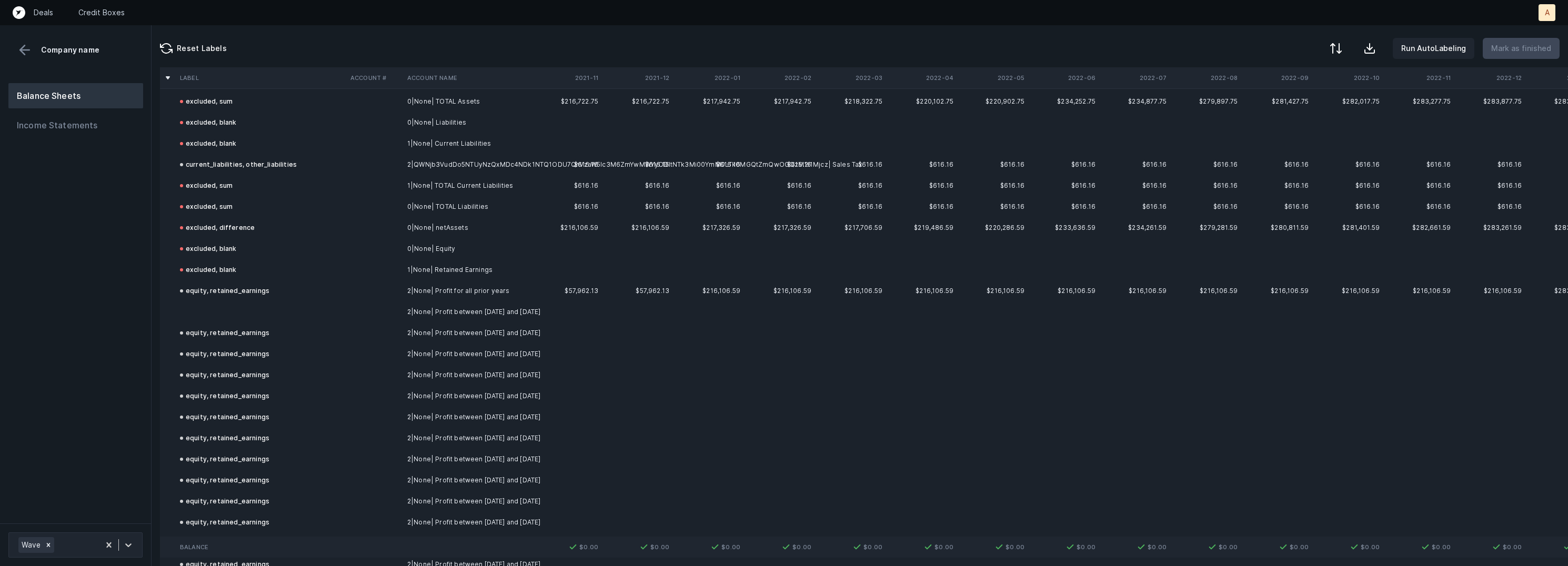
scroll to position [239, 0]
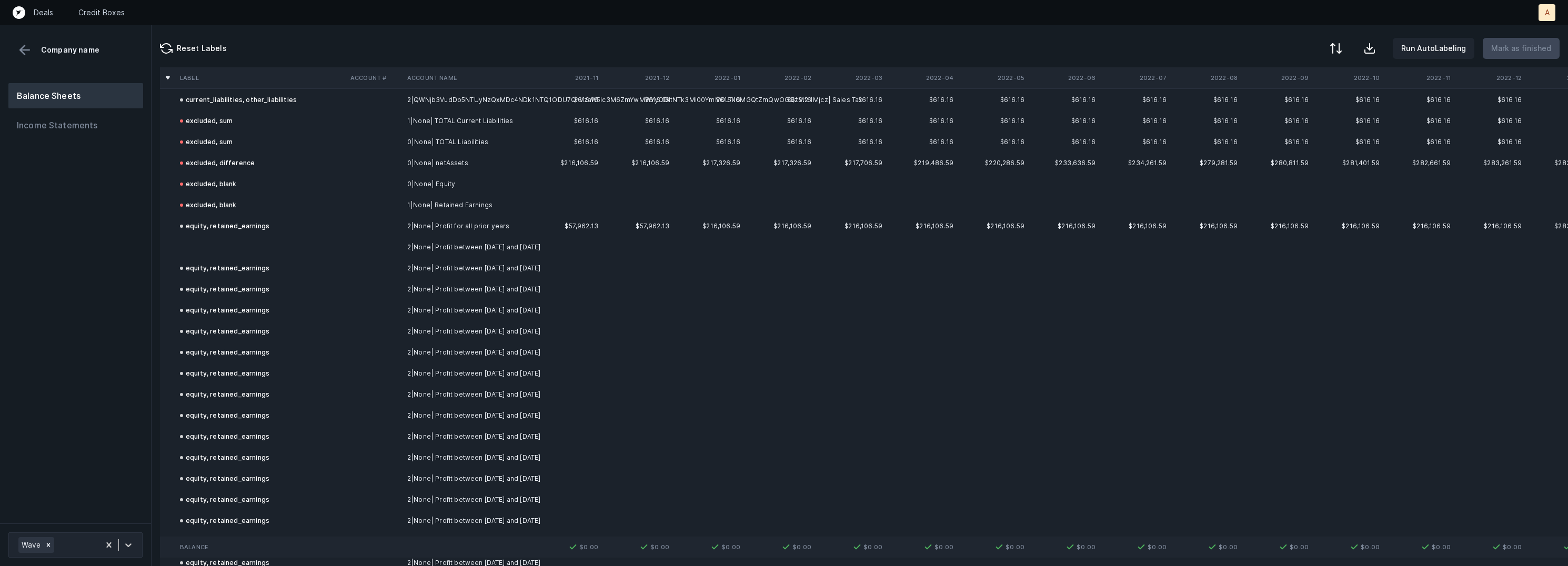
click at [270, 242] on td at bounding box center [261, 247] width 171 height 21
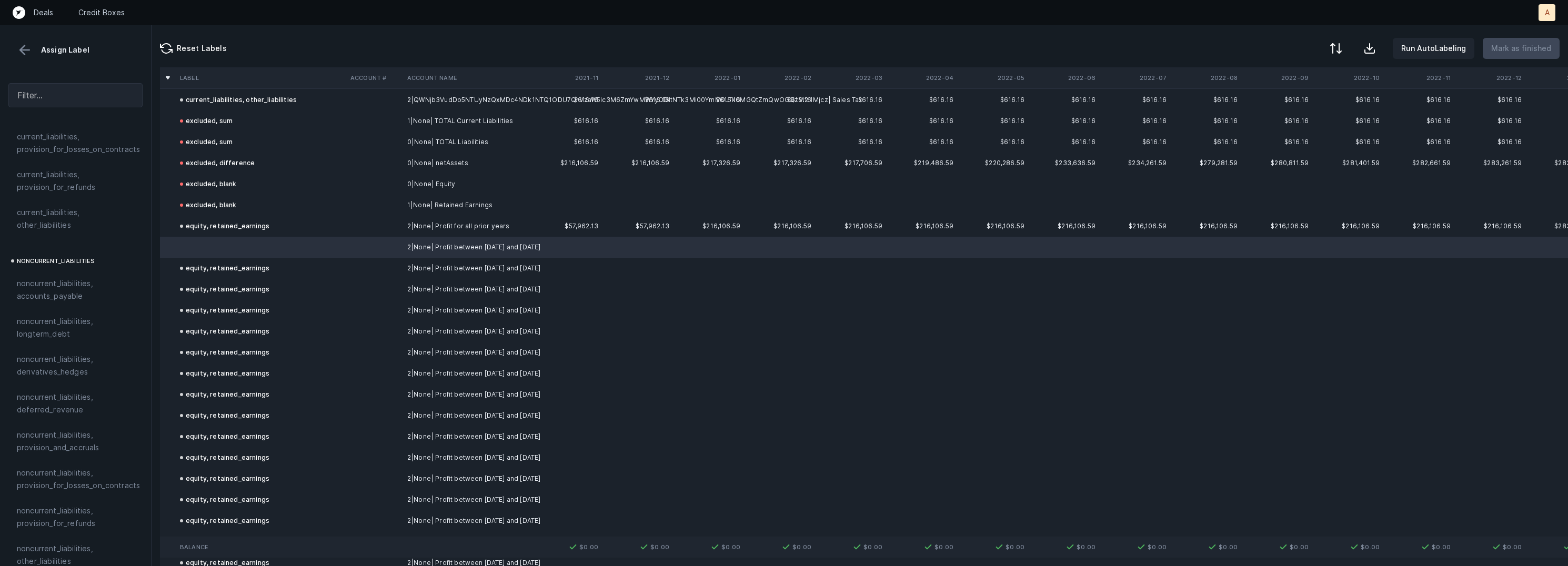
scroll to position [1136, 0]
click at [81, 416] on span "equity, retained_earnings" at bounding box center [63, 423] width 92 height 12
click at [1525, 47] on p "Mark as finished" at bounding box center [1521, 49] width 60 height 12
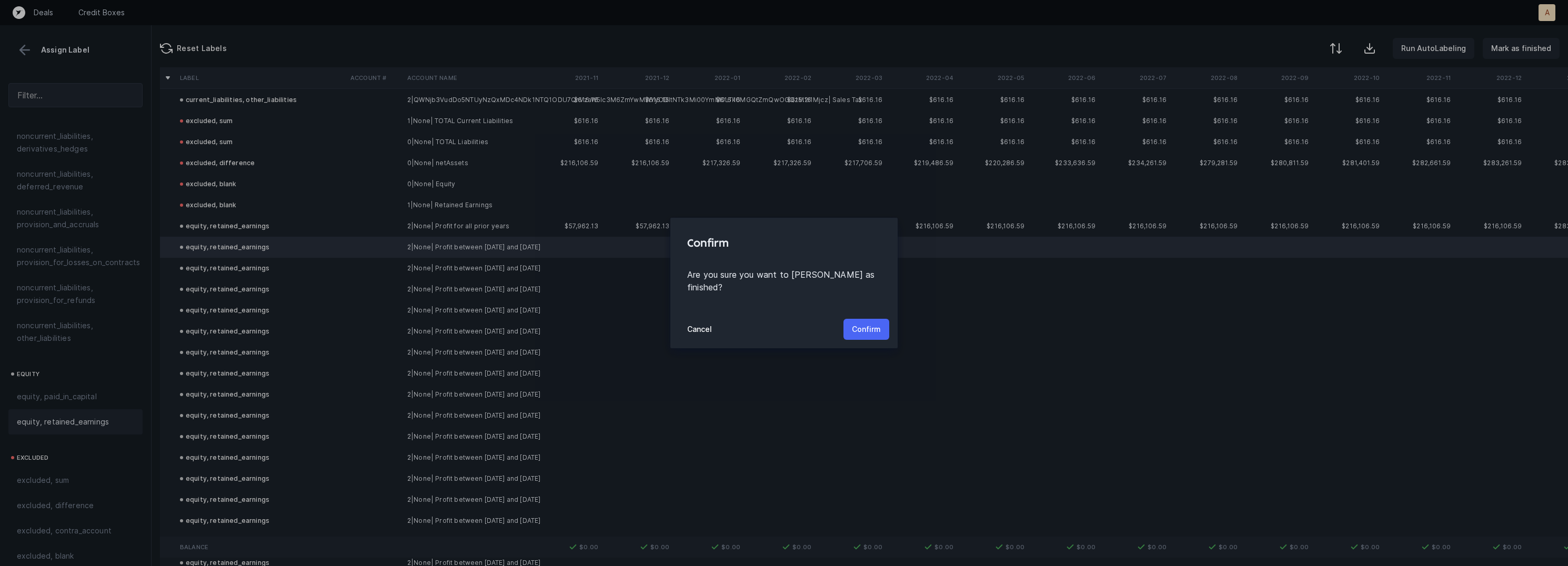
click at [867, 323] on p "Confirm" at bounding box center [866, 330] width 29 height 12
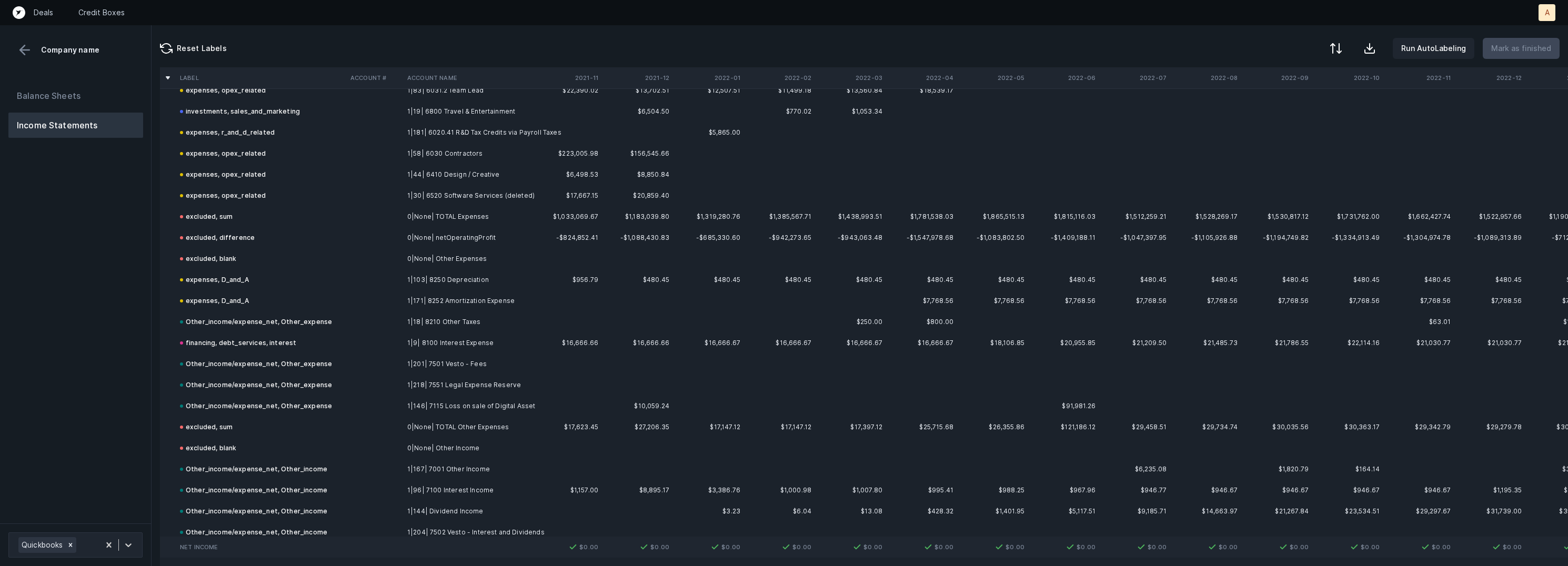
scroll to position [1506, 0]
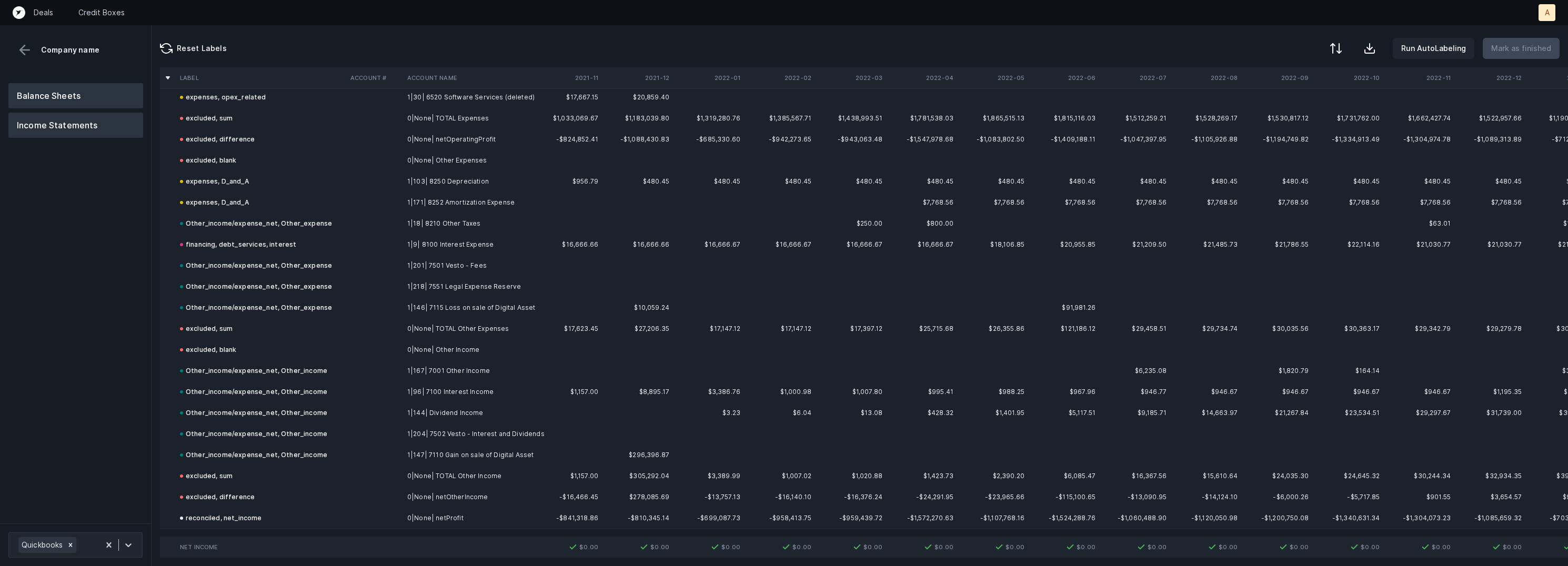
drag, startPoint x: 112, startPoint y: 88, endPoint x: 129, endPoint y: 91, distance: 17.3
click at [112, 89] on button "Balance Sheets" at bounding box center [76, 96] width 135 height 26
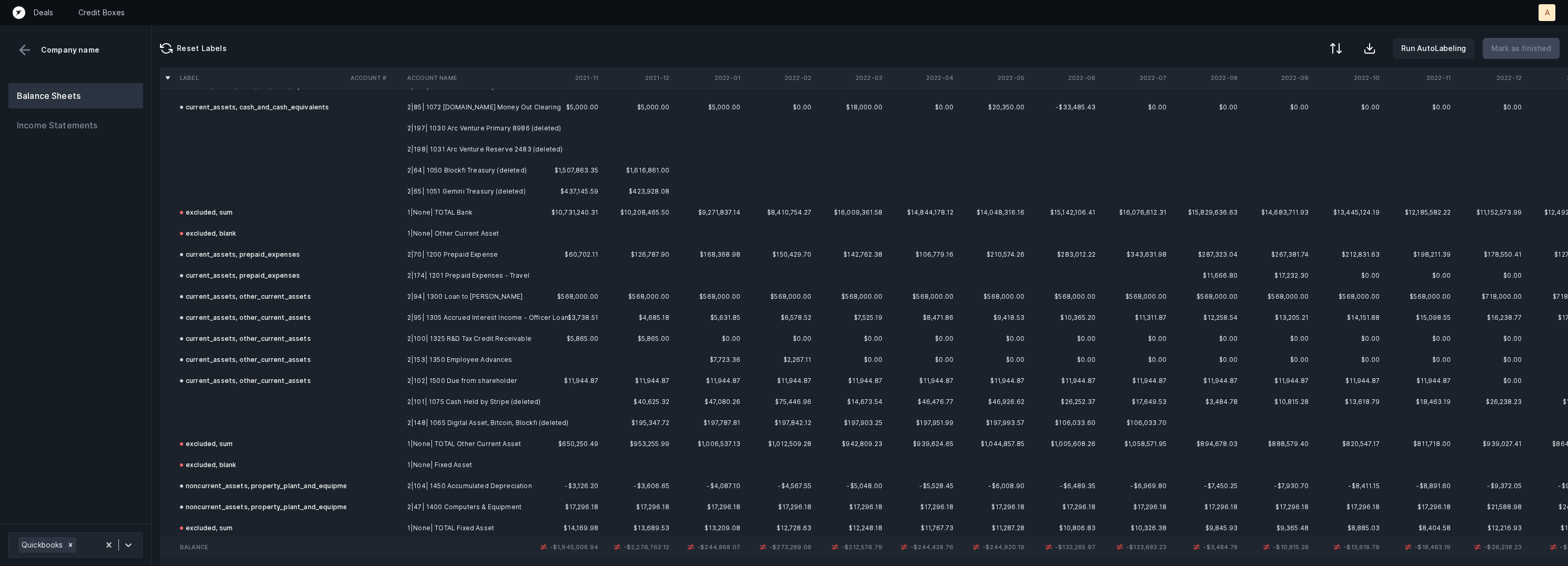
scroll to position [200, 0]
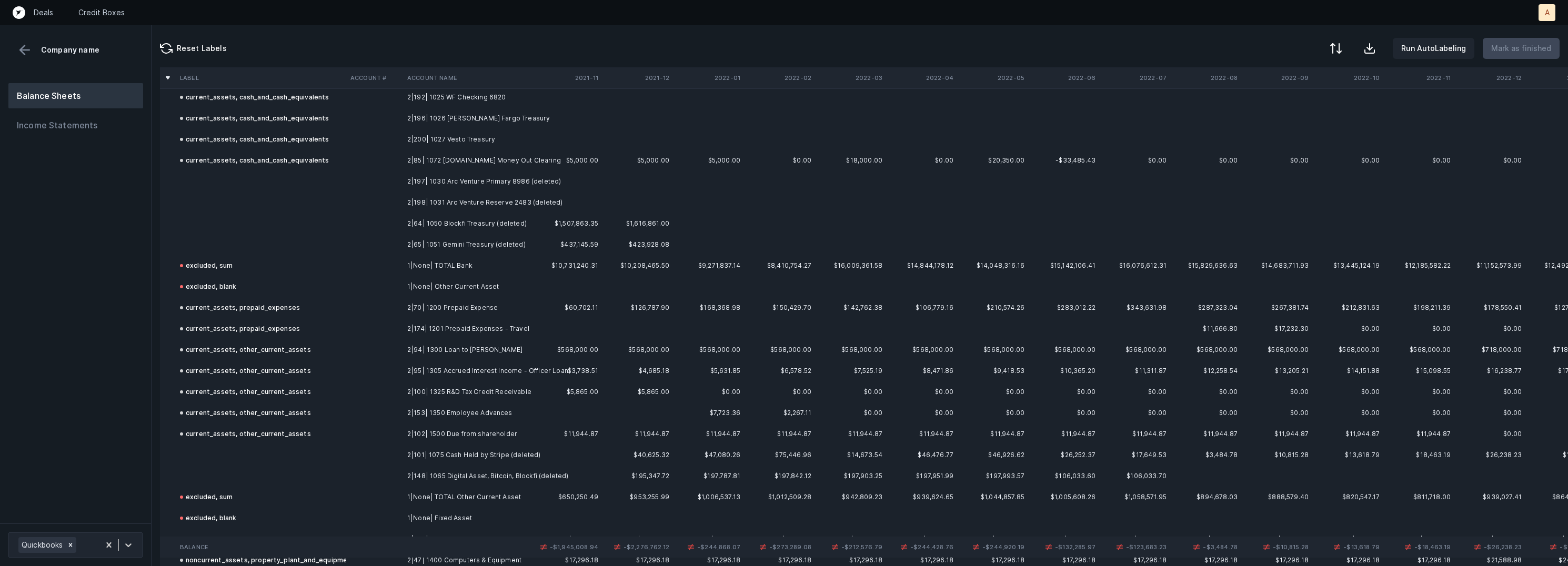
click at [426, 182] on td "2|197| 1030 Arc Venture Primary 8986 (deleted)" at bounding box center [467, 182] width 128 height 21
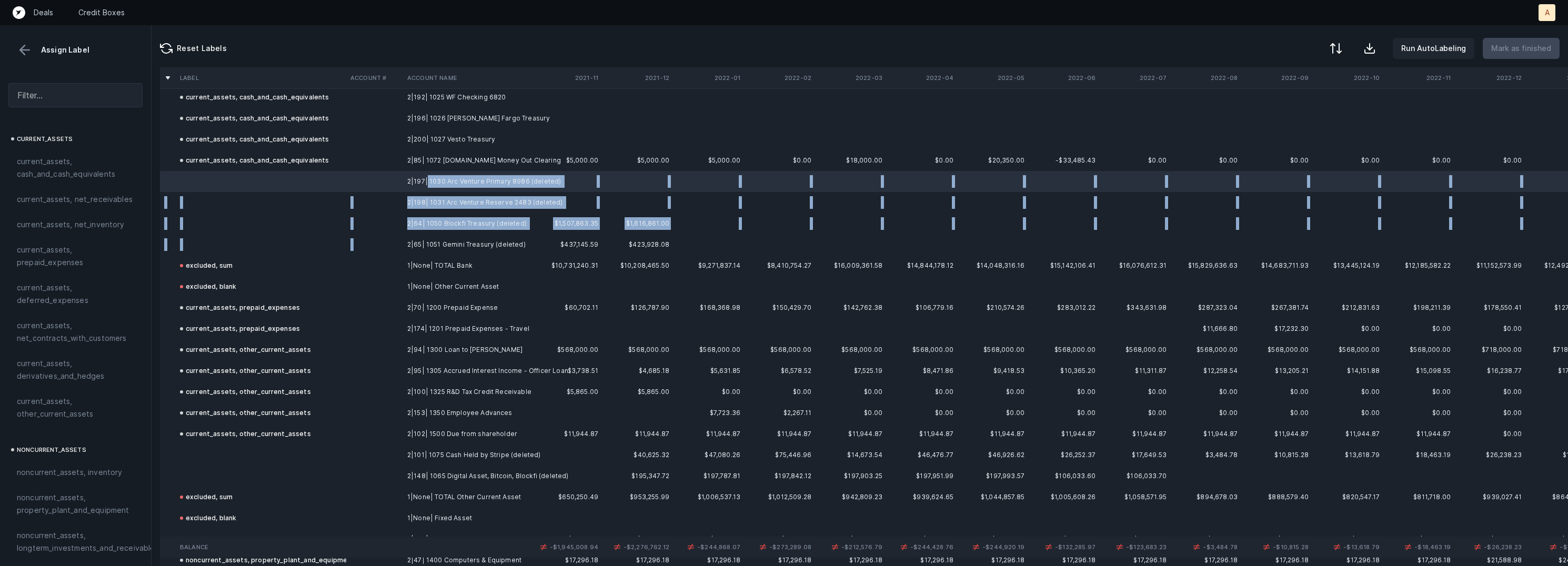
click at [420, 236] on td "2|65| 1051 Gemini Treasury (deleted)" at bounding box center [467, 244] width 128 height 21
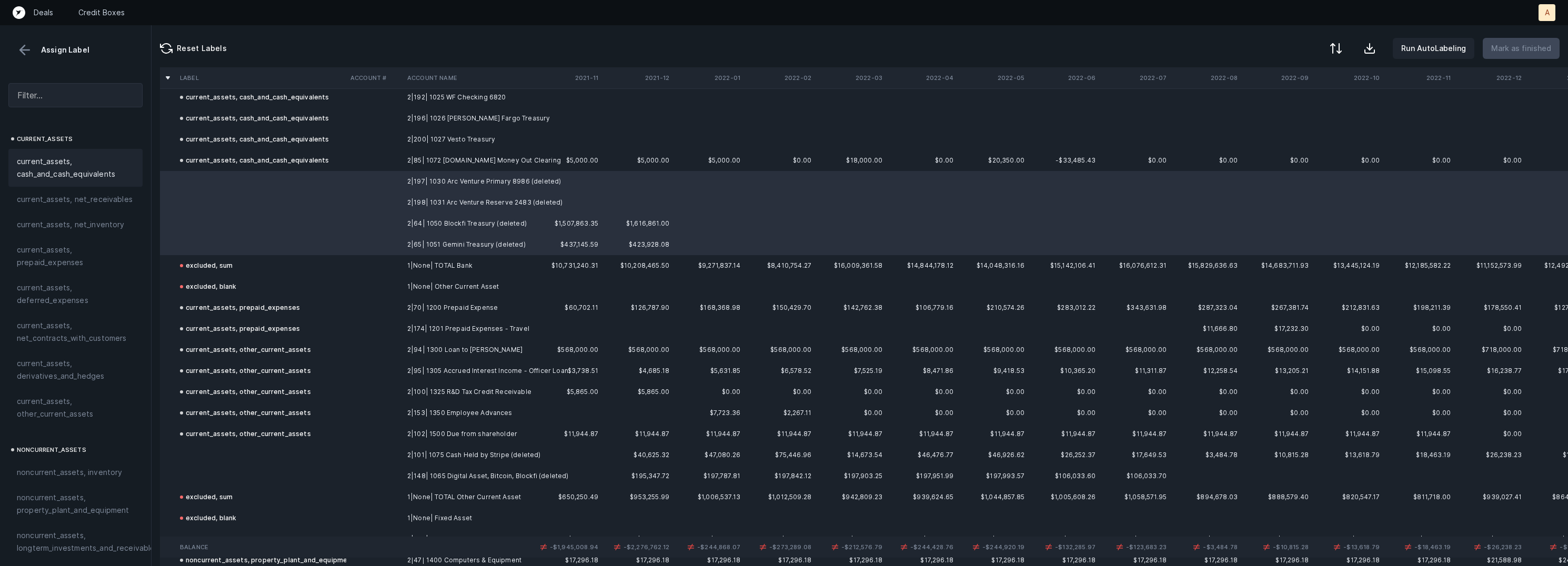
click at [89, 157] on span "current_assets, cash_and_cash_equivalents" at bounding box center [75, 167] width 118 height 26
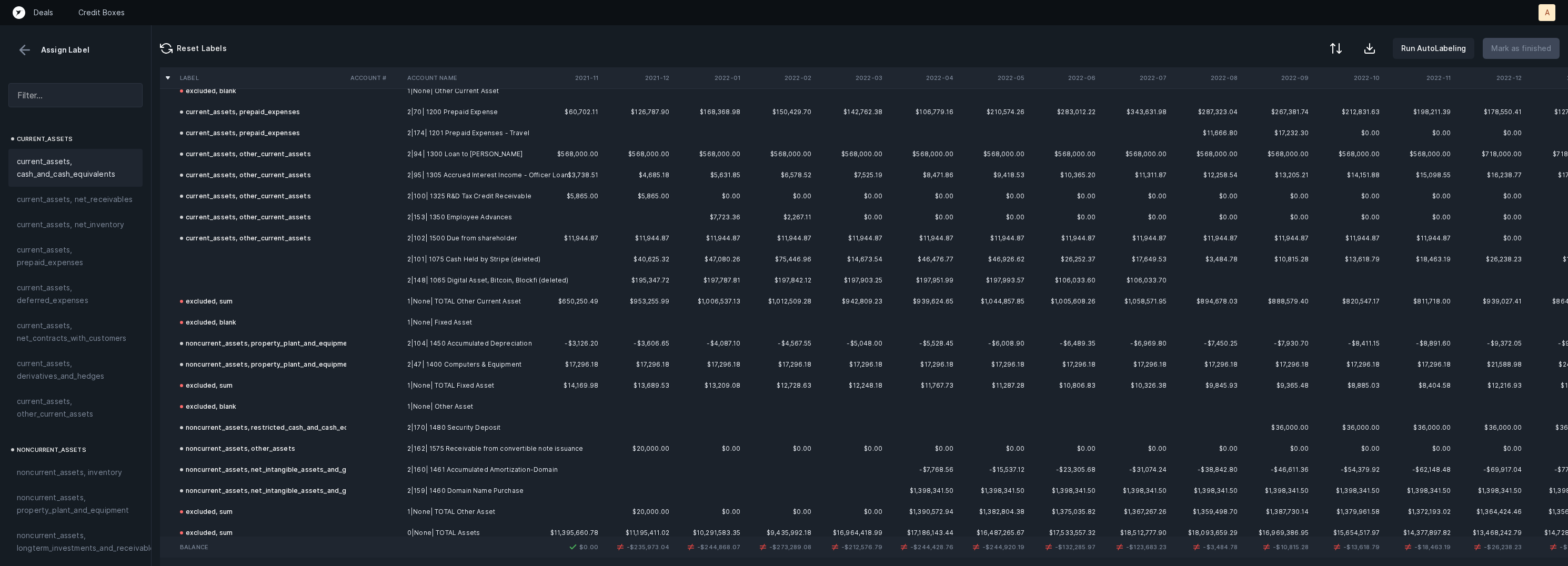
scroll to position [412, 0]
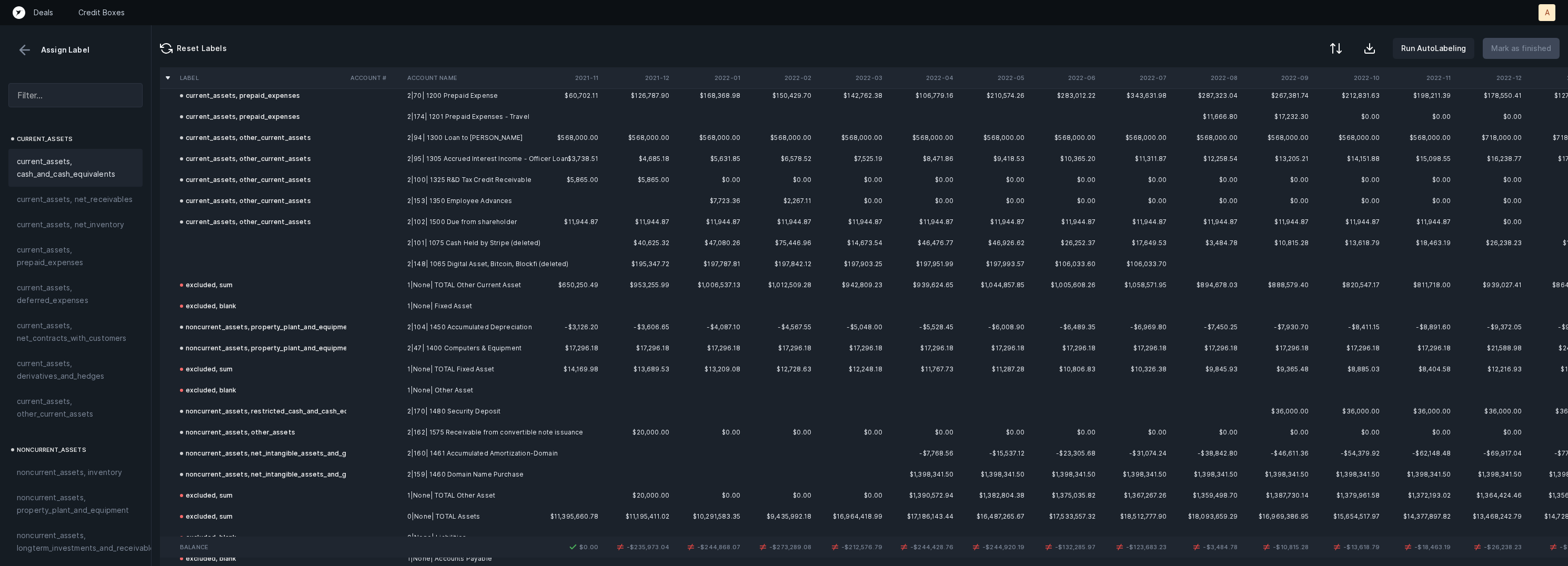
click at [379, 237] on td at bounding box center [375, 244] width 57 height 21
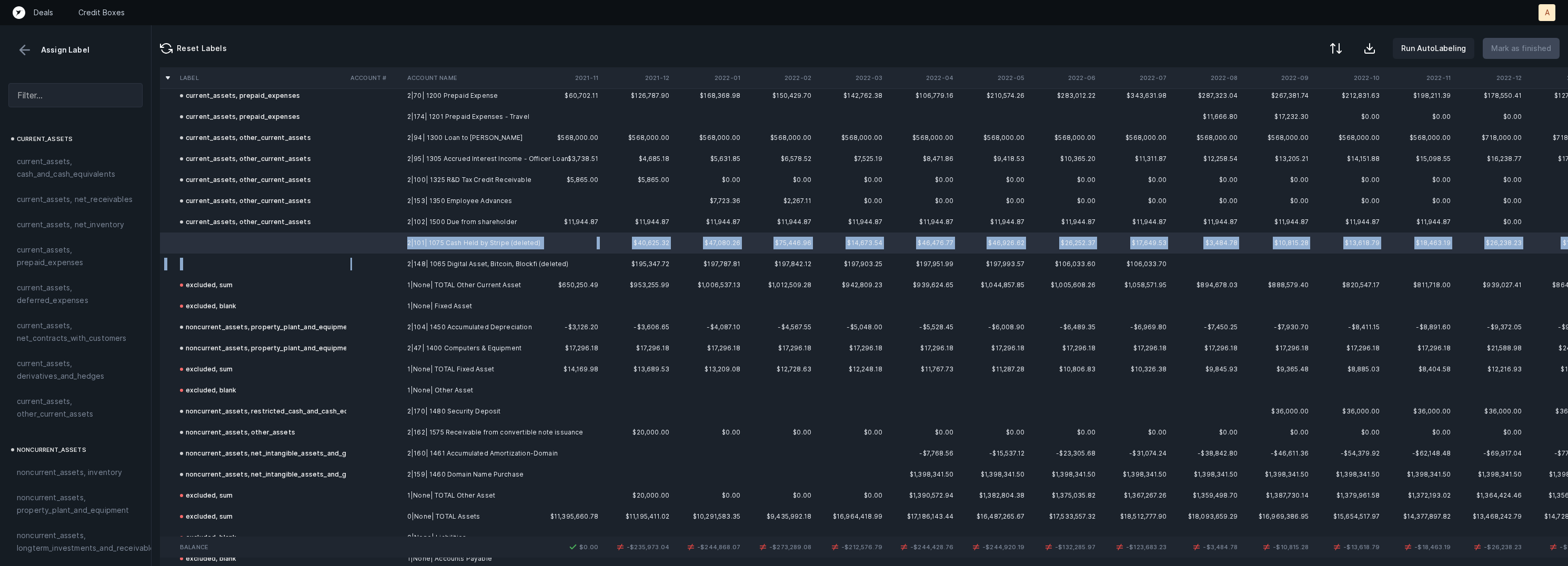
click at [397, 261] on td at bounding box center [375, 264] width 57 height 21
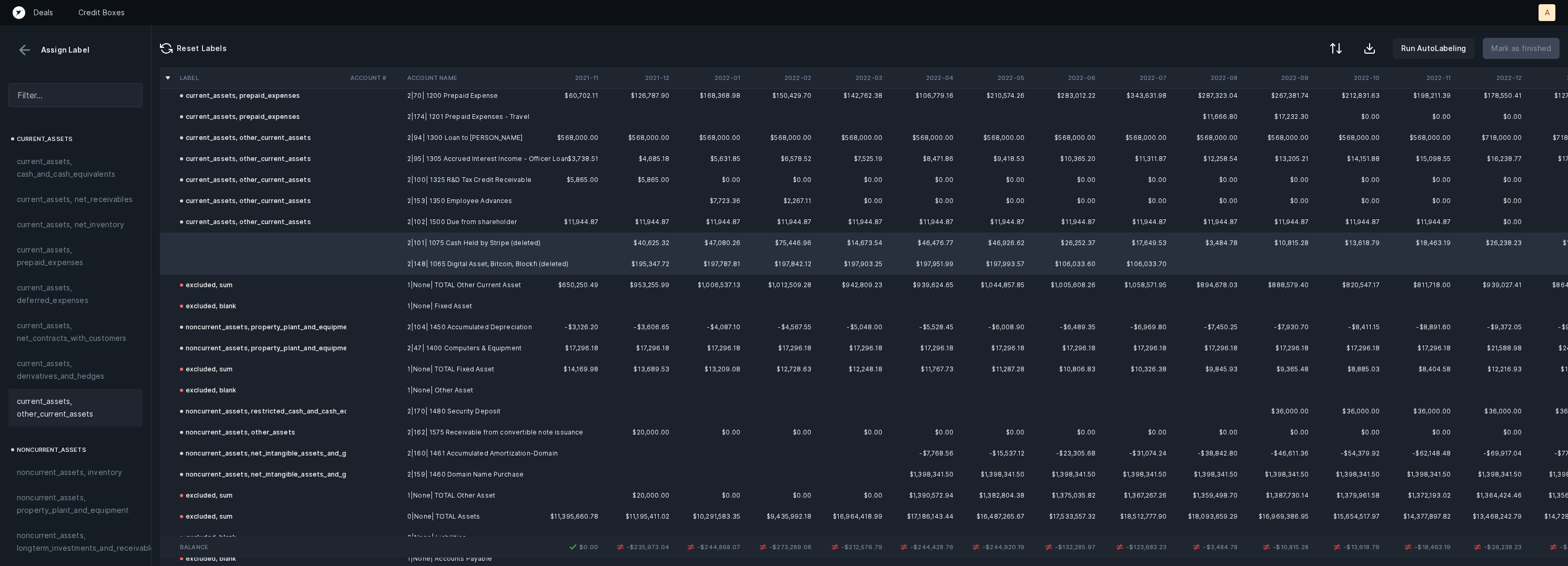
click at [80, 401] on span "current_assets, other_current_assets" at bounding box center [75, 407] width 118 height 26
click at [1510, 49] on p "Mark as finished" at bounding box center [1521, 49] width 60 height 12
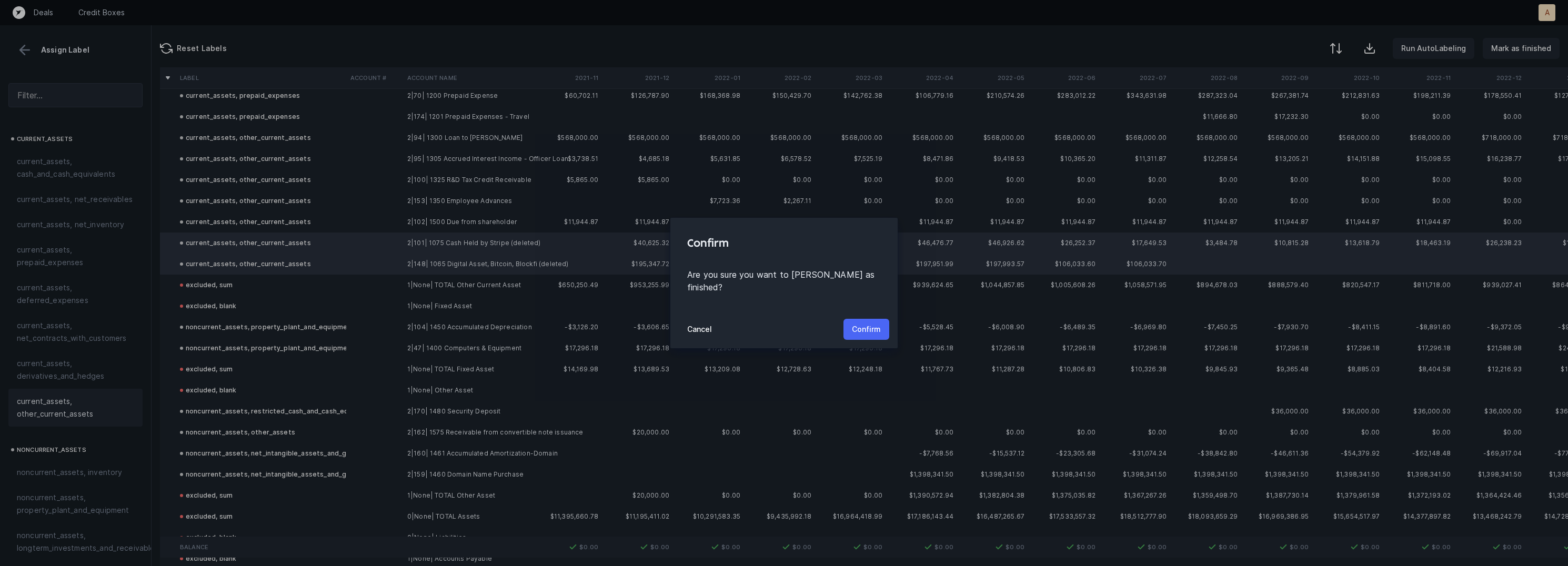
click at [870, 319] on button "Confirm" at bounding box center [867, 330] width 46 height 21
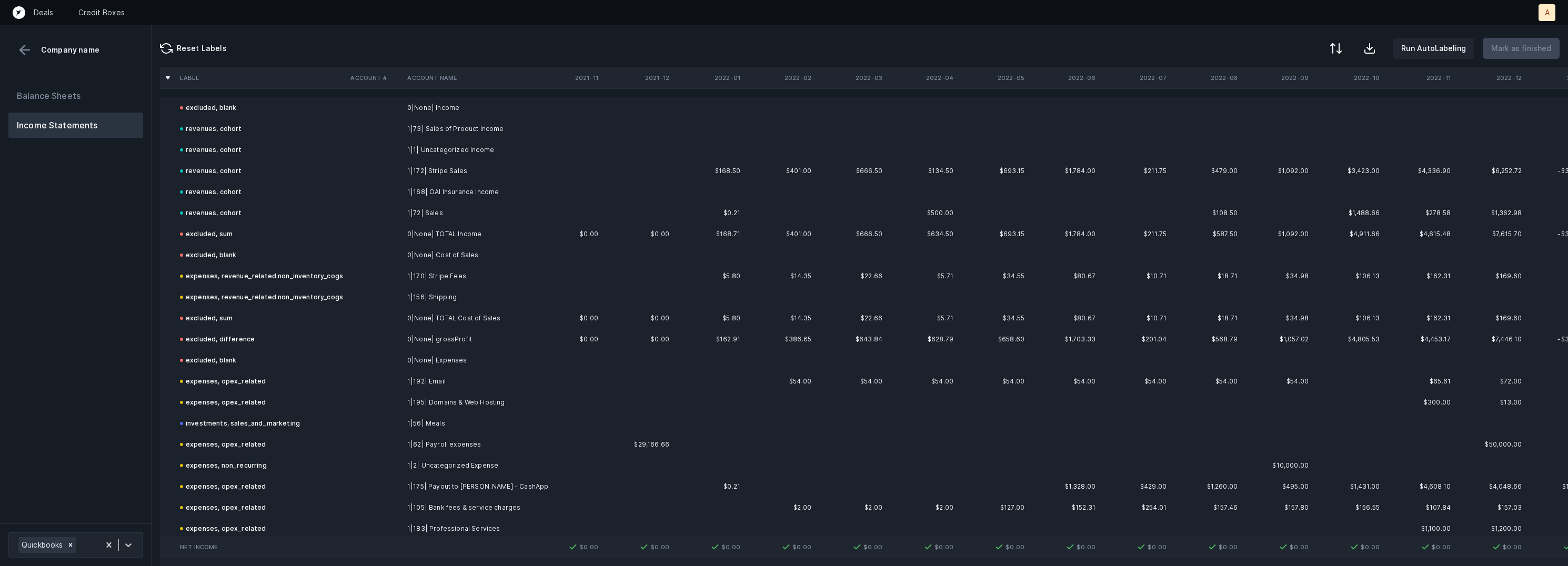
click at [59, 314] on div "Balance Sheets Income Statements" at bounding box center [75, 299] width 151 height 449
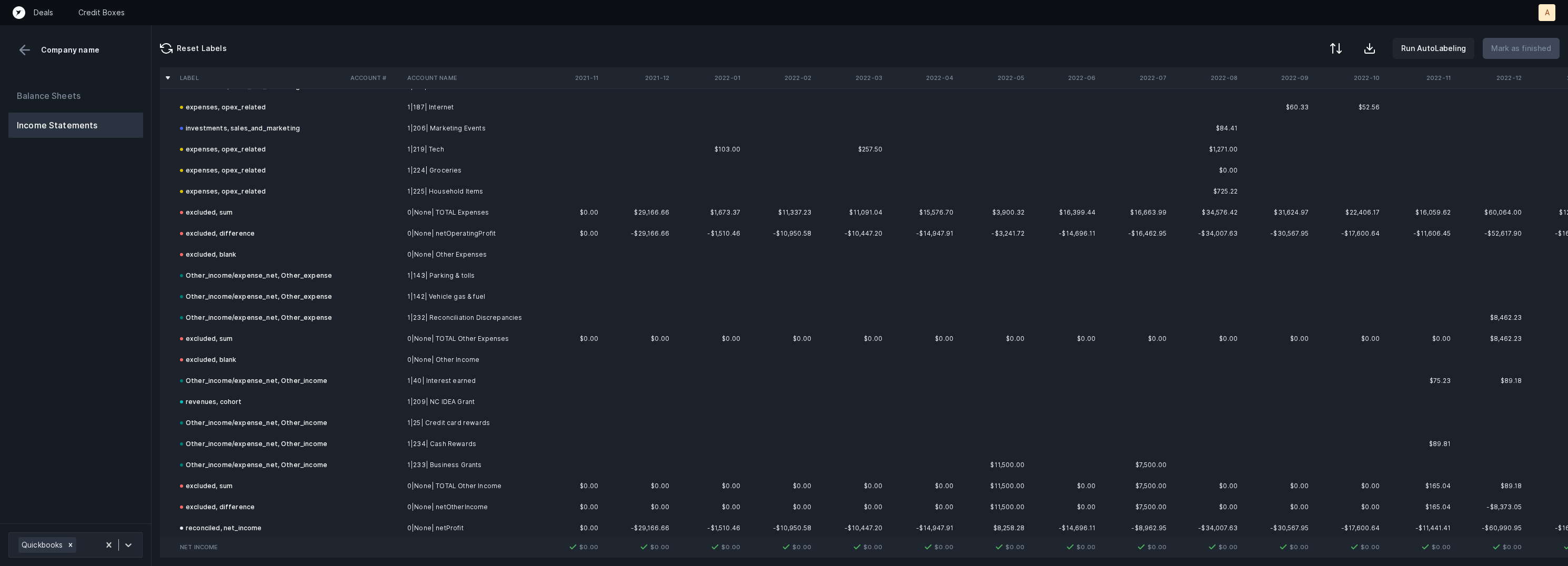
scroll to position [1611, 0]
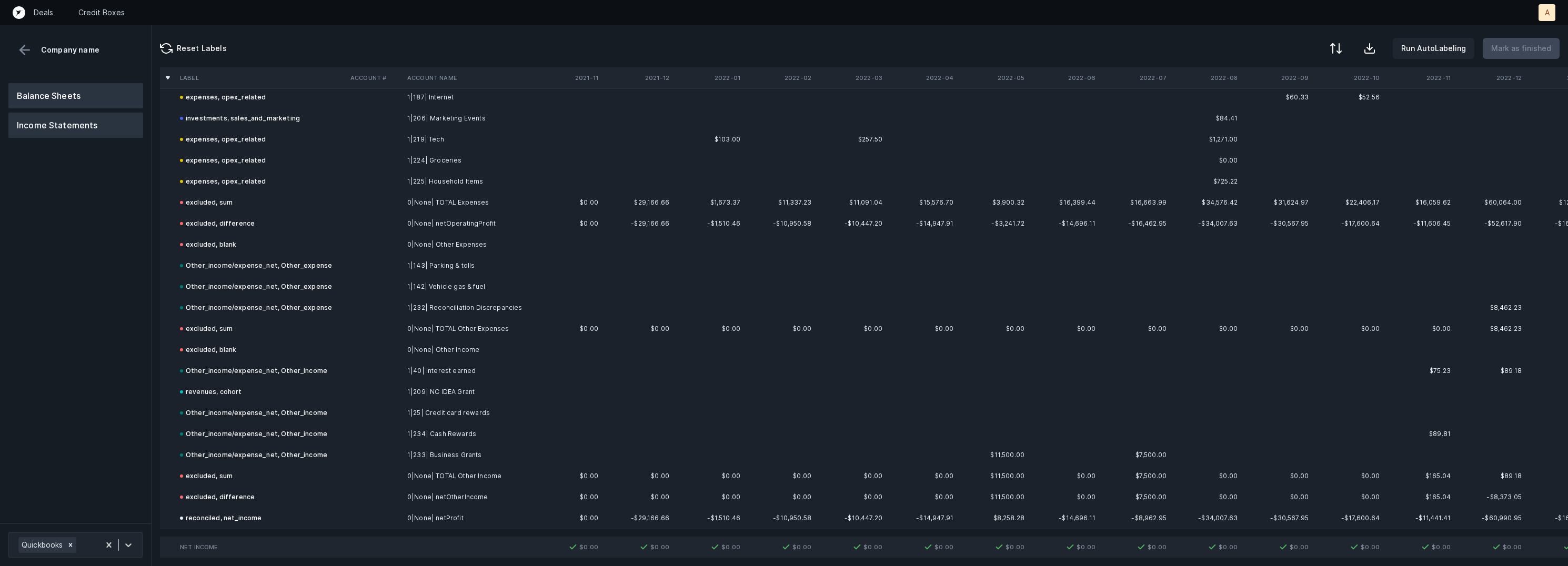
click at [112, 90] on button "Balance Sheets" at bounding box center [76, 96] width 135 height 26
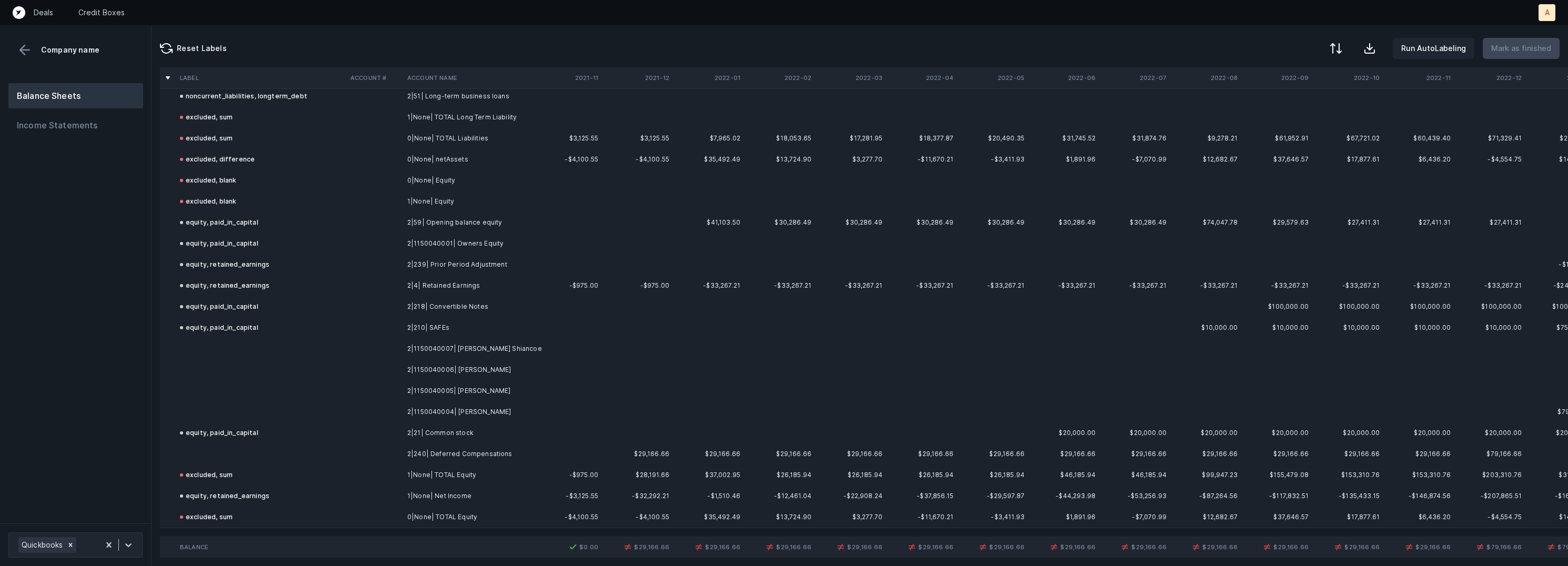
scroll to position [1043, 0]
click at [440, 353] on td "2|1150040007| [PERSON_NAME] Shiancoe" at bounding box center [467, 350] width 128 height 21
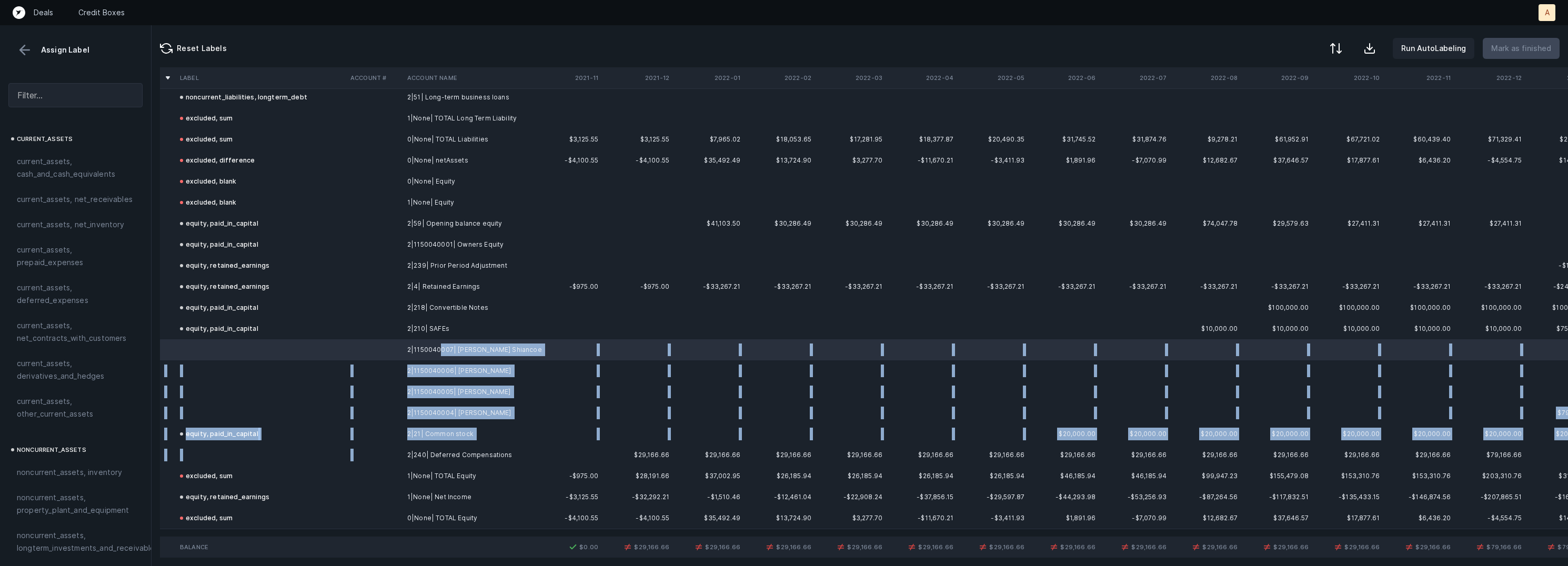
click at [429, 446] on td "2|240| Deferred Compensations" at bounding box center [467, 455] width 128 height 21
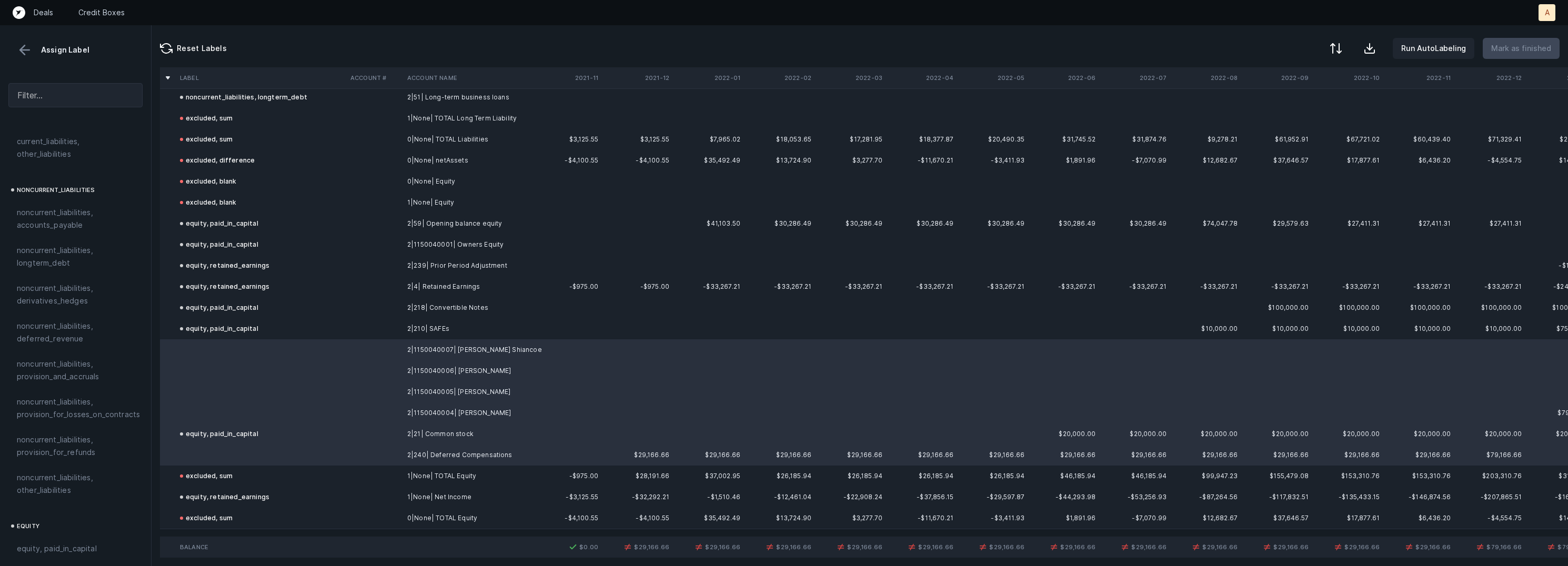
scroll to position [1136, 0]
click at [79, 384] on div "equity, paid_in_capital" at bounding box center [76, 397] width 135 height 26
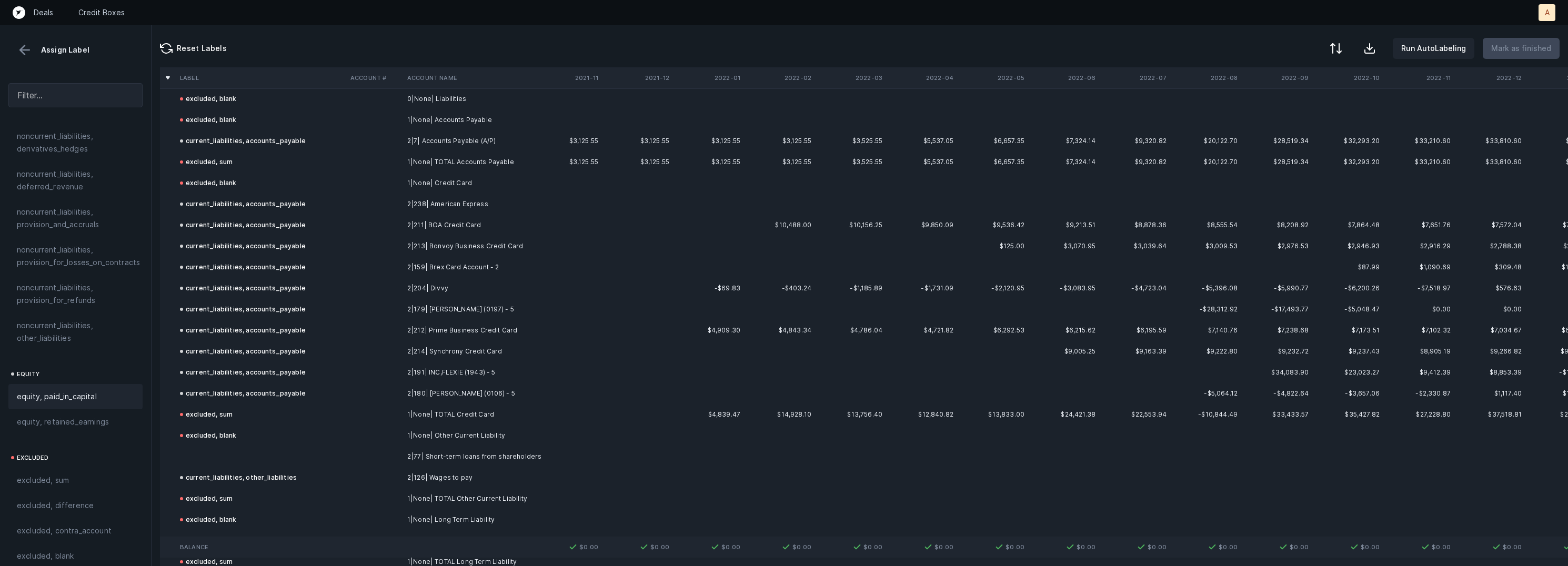
scroll to position [604, 0]
click at [236, 448] on td at bounding box center [261, 452] width 171 height 21
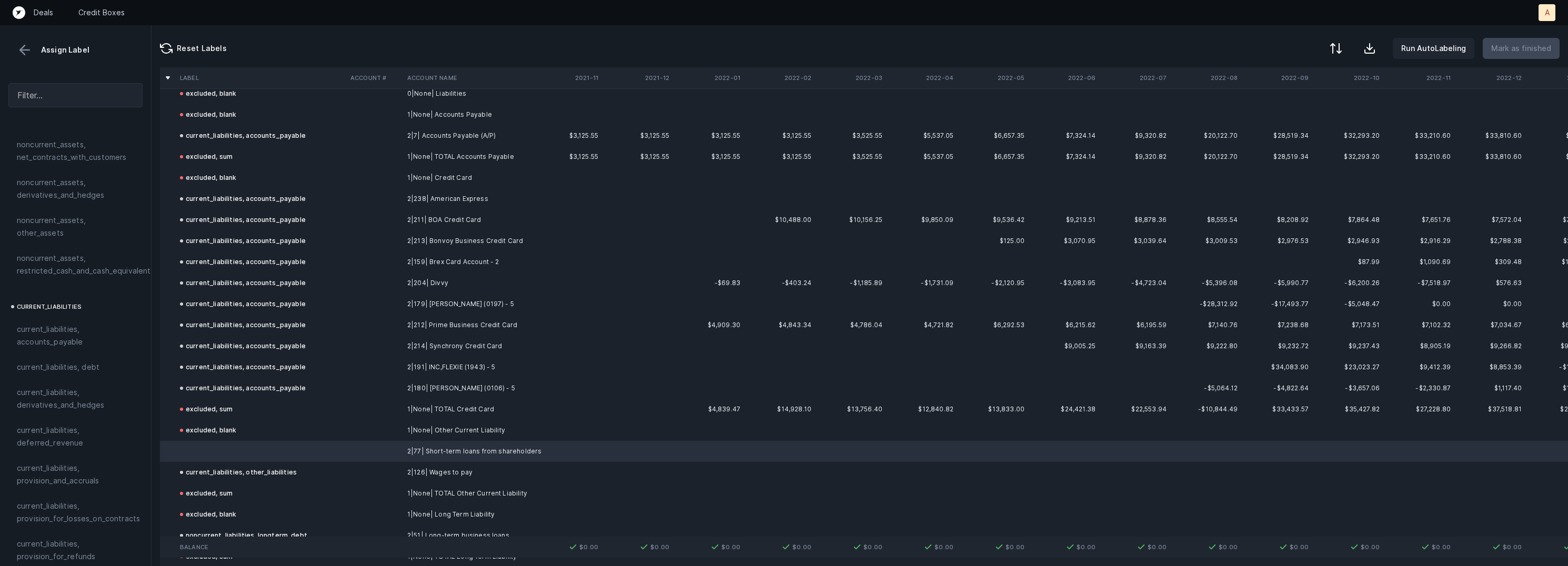
scroll to position [546, 0]
click at [63, 358] on div "current_liabilities, debt" at bounding box center [76, 364] width 135 height 26
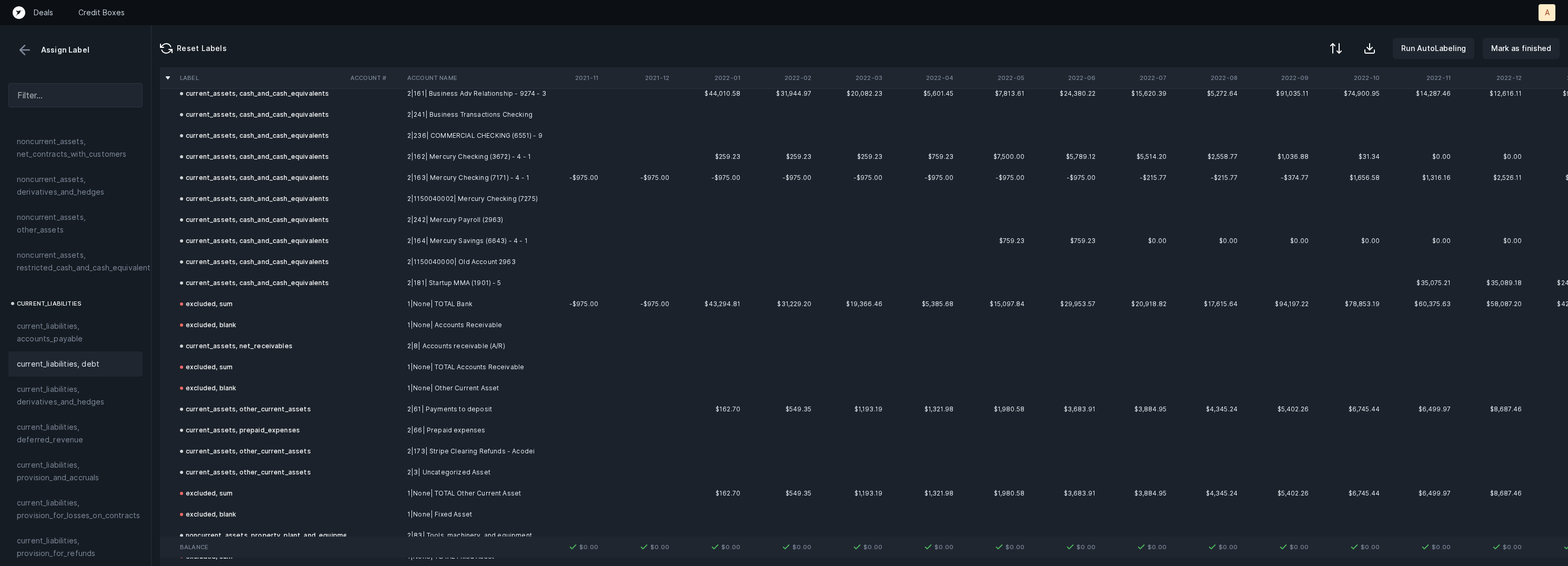
scroll to position [0, 0]
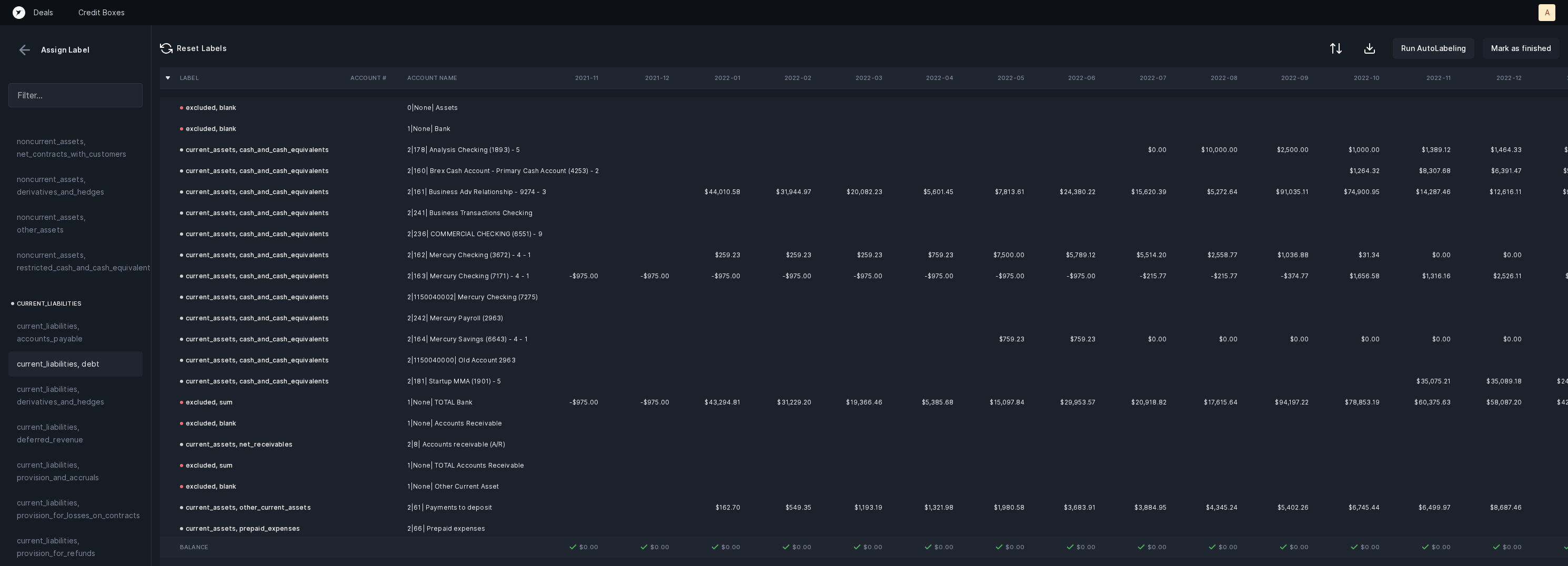
click at [1535, 45] on p "Mark as finished" at bounding box center [1521, 49] width 60 height 12
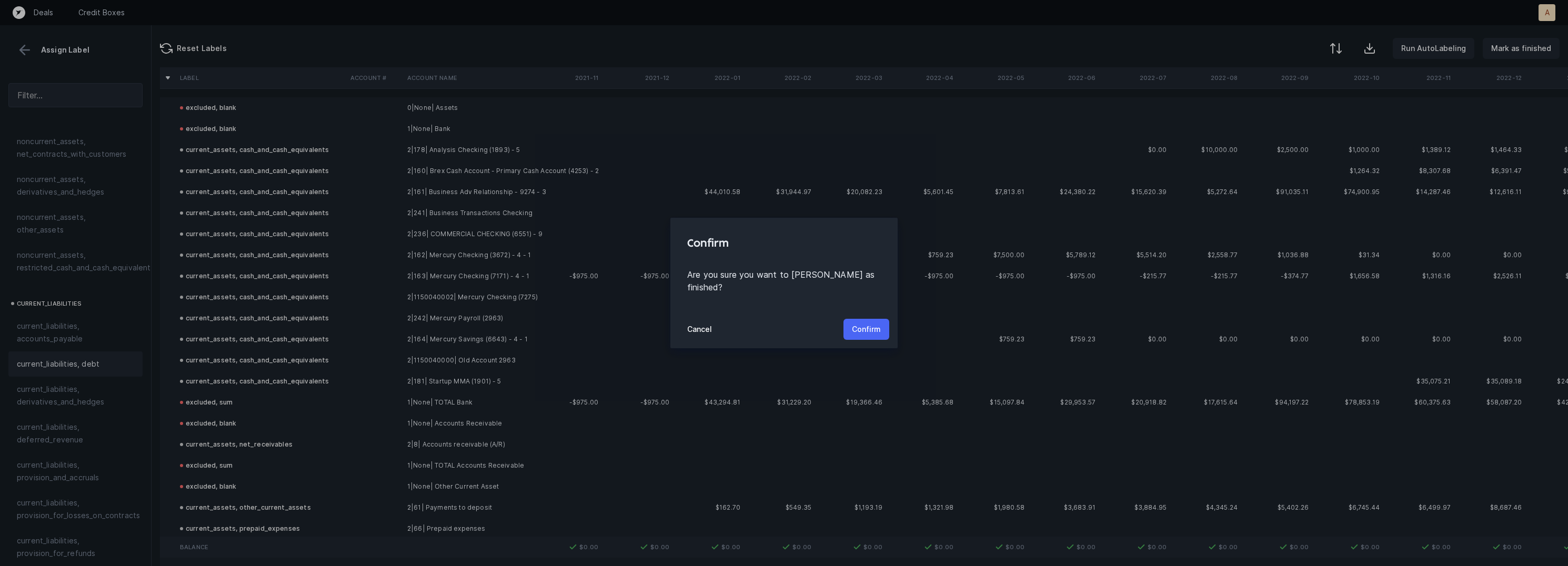
click at [870, 323] on p "Confirm" at bounding box center [866, 330] width 29 height 12
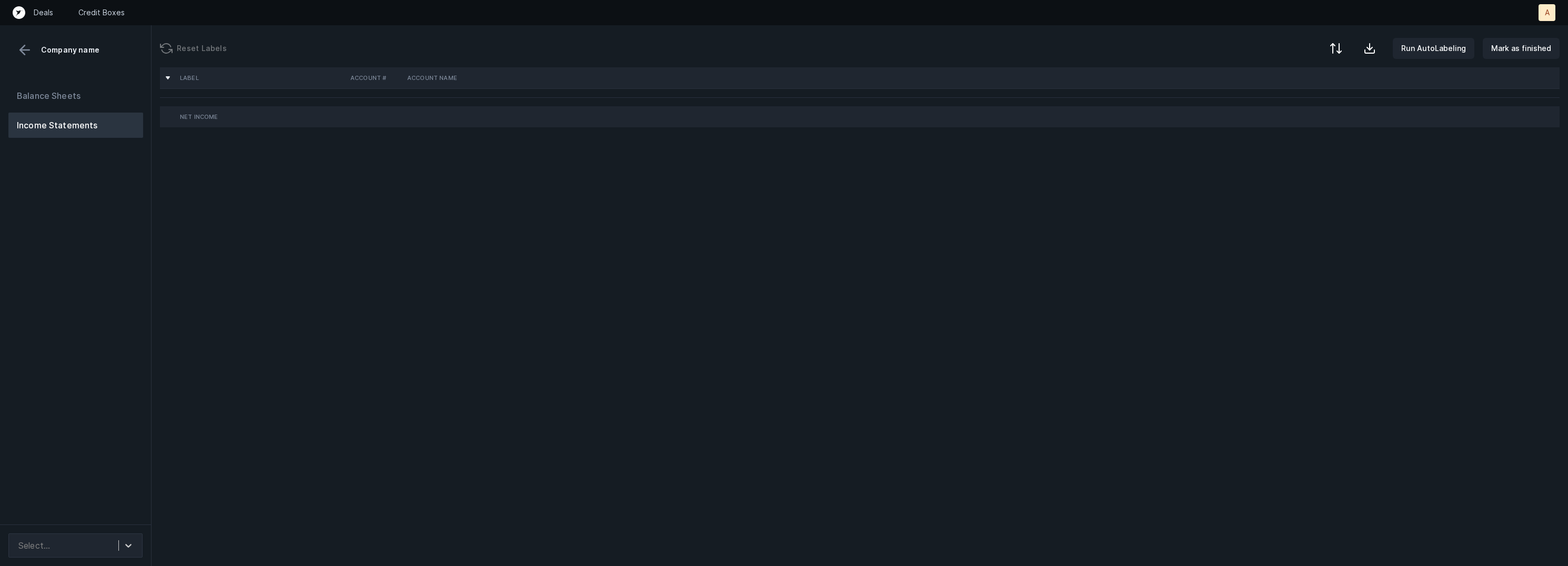
click at [138, 275] on div "Balance Sheets Income Statements" at bounding box center [75, 299] width 151 height 450
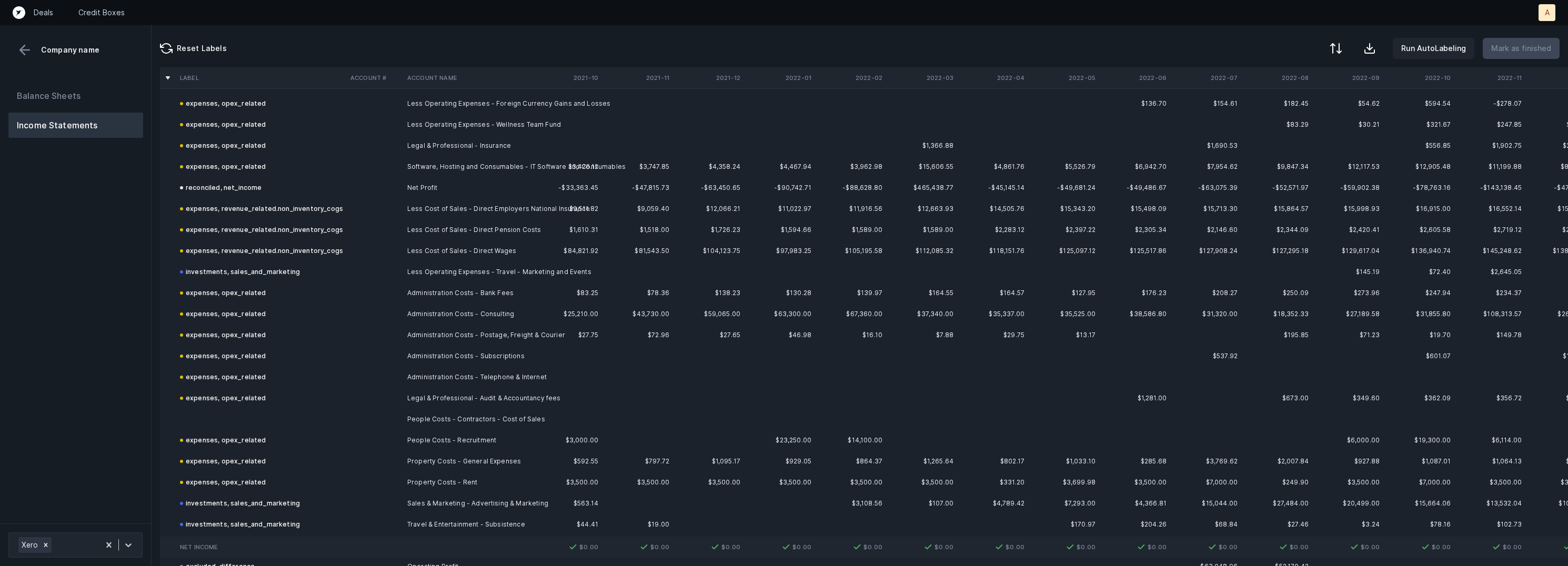
scroll to position [136, 0]
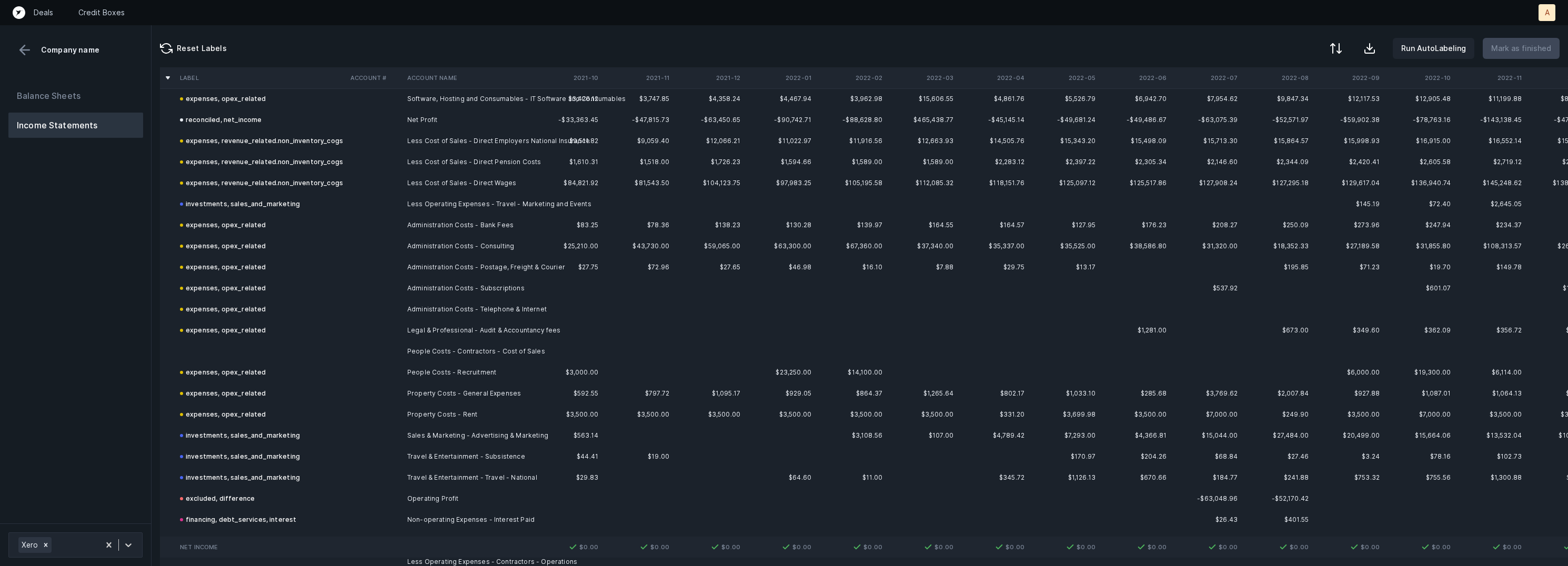
click at [270, 355] on td at bounding box center [261, 352] width 171 height 21
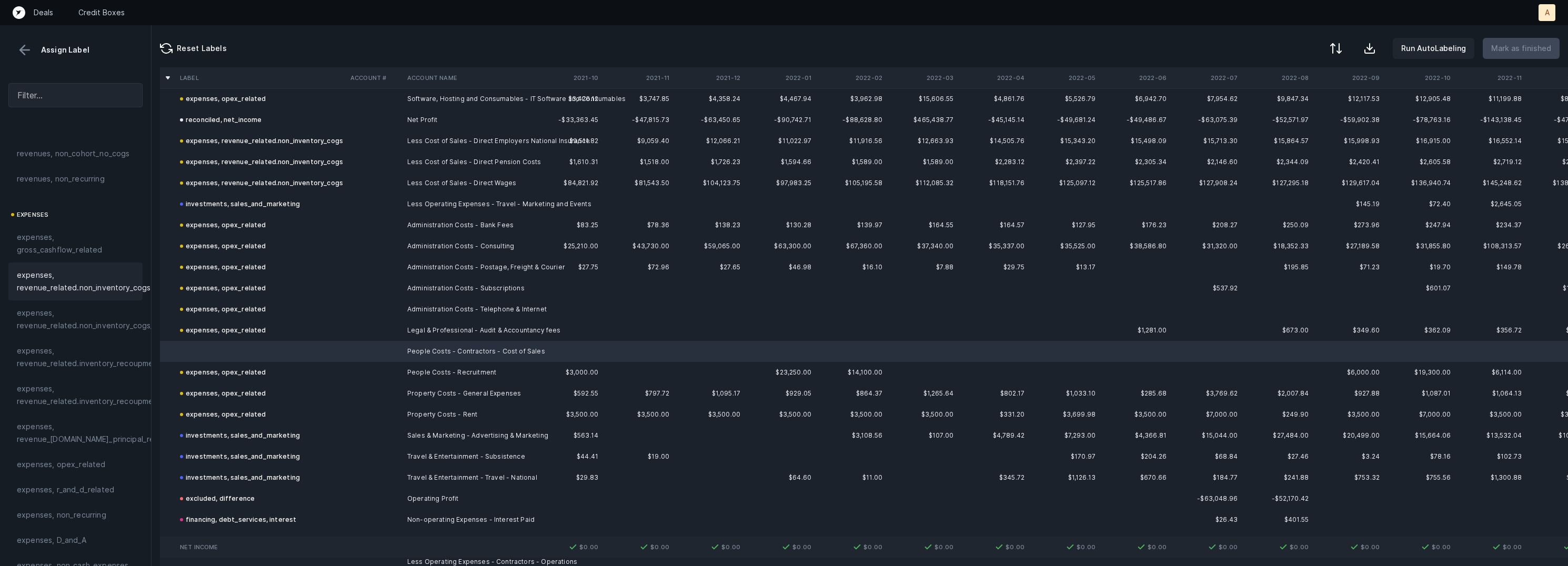
scroll to position [104, 0]
click at [80, 456] on span "expenses, opex_related" at bounding box center [61, 457] width 89 height 12
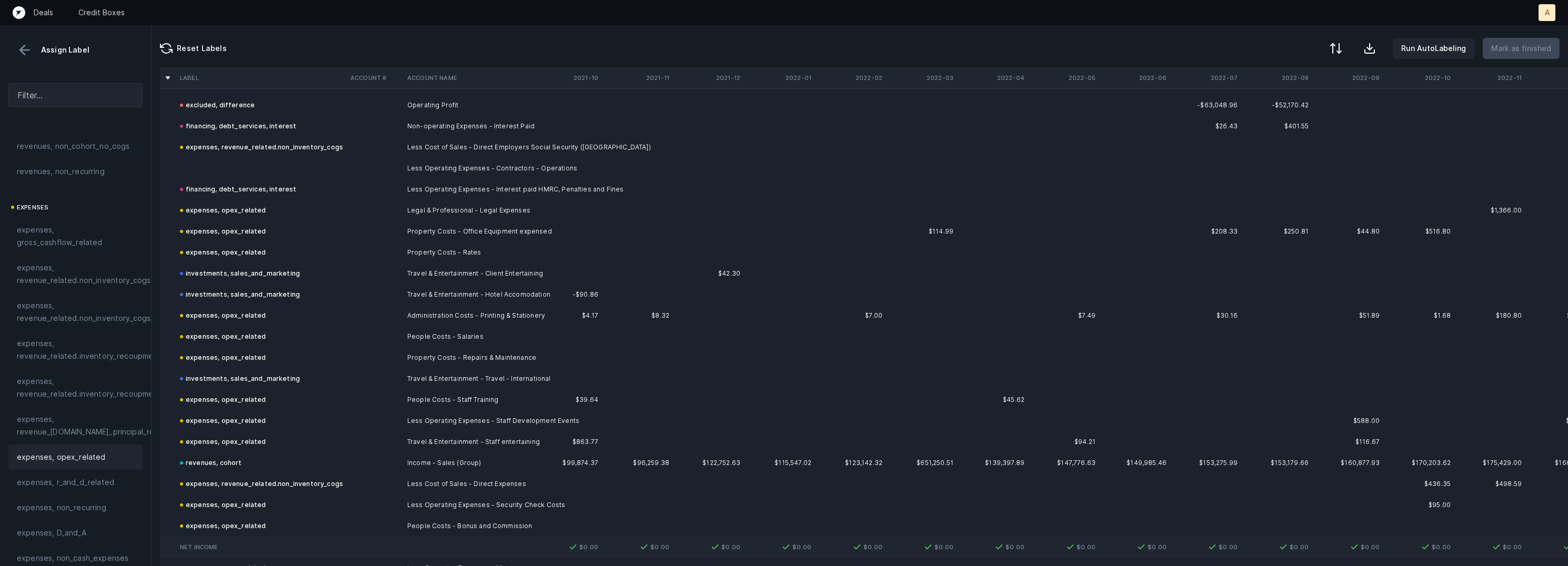
scroll to position [514, 0]
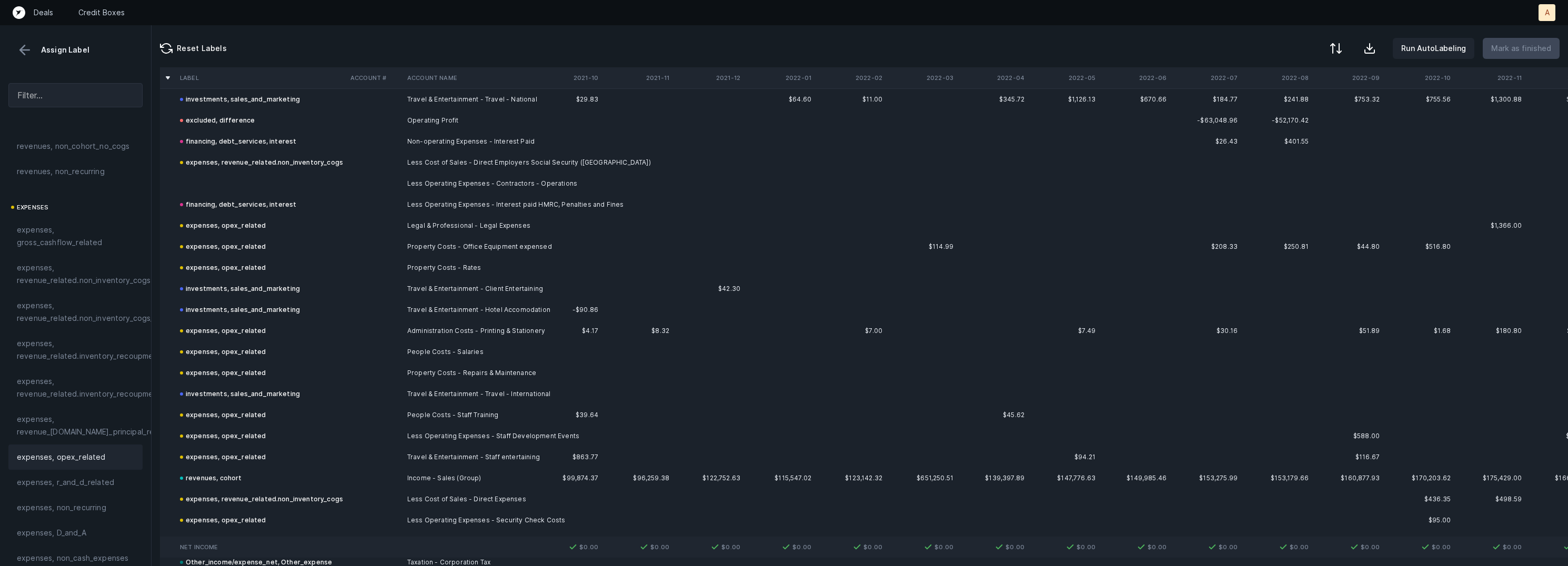
click at [431, 181] on td "Less Operating Expenses - Contractors - Operations" at bounding box center [467, 184] width 128 height 21
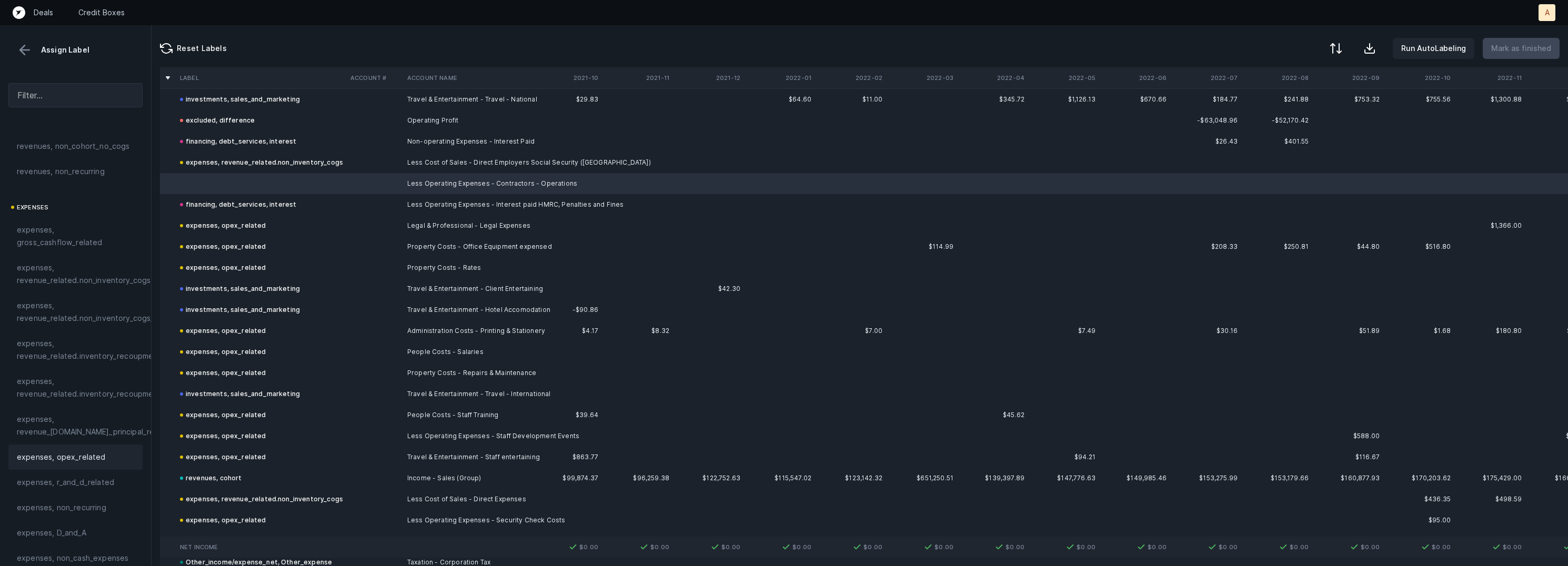
click at [93, 457] on span "expenses, opex_related" at bounding box center [61, 457] width 89 height 12
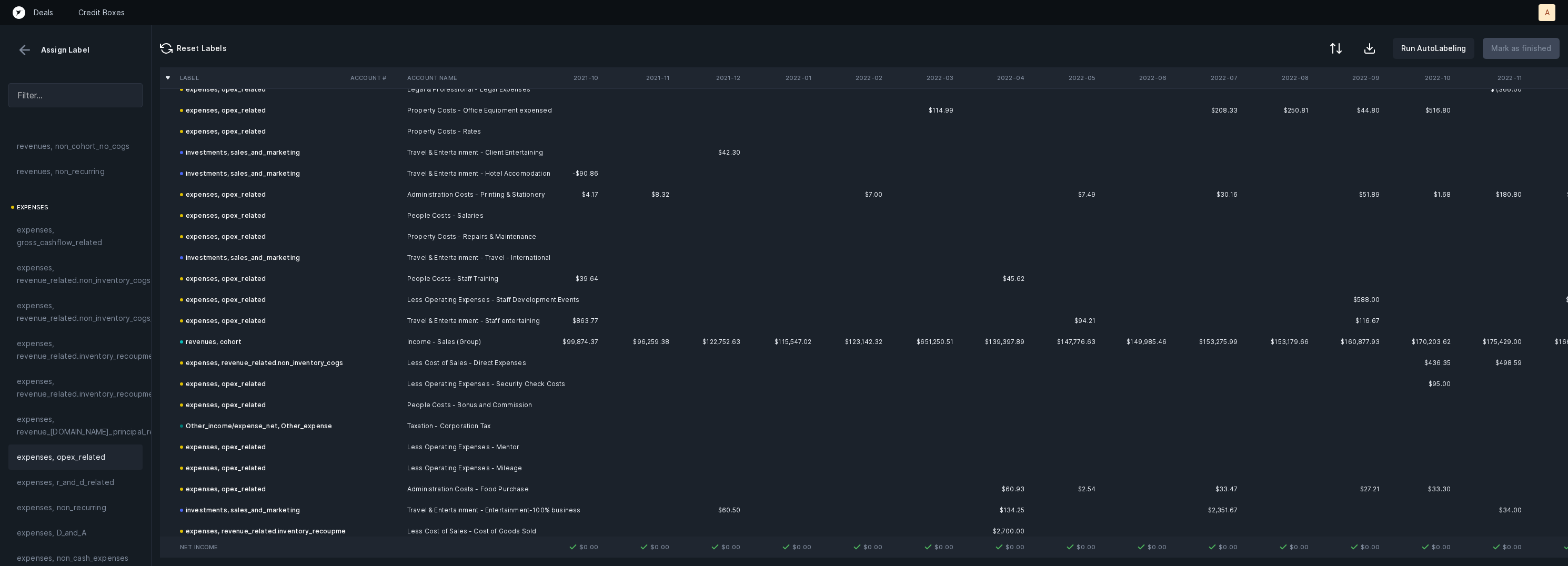
scroll to position [663, 0]
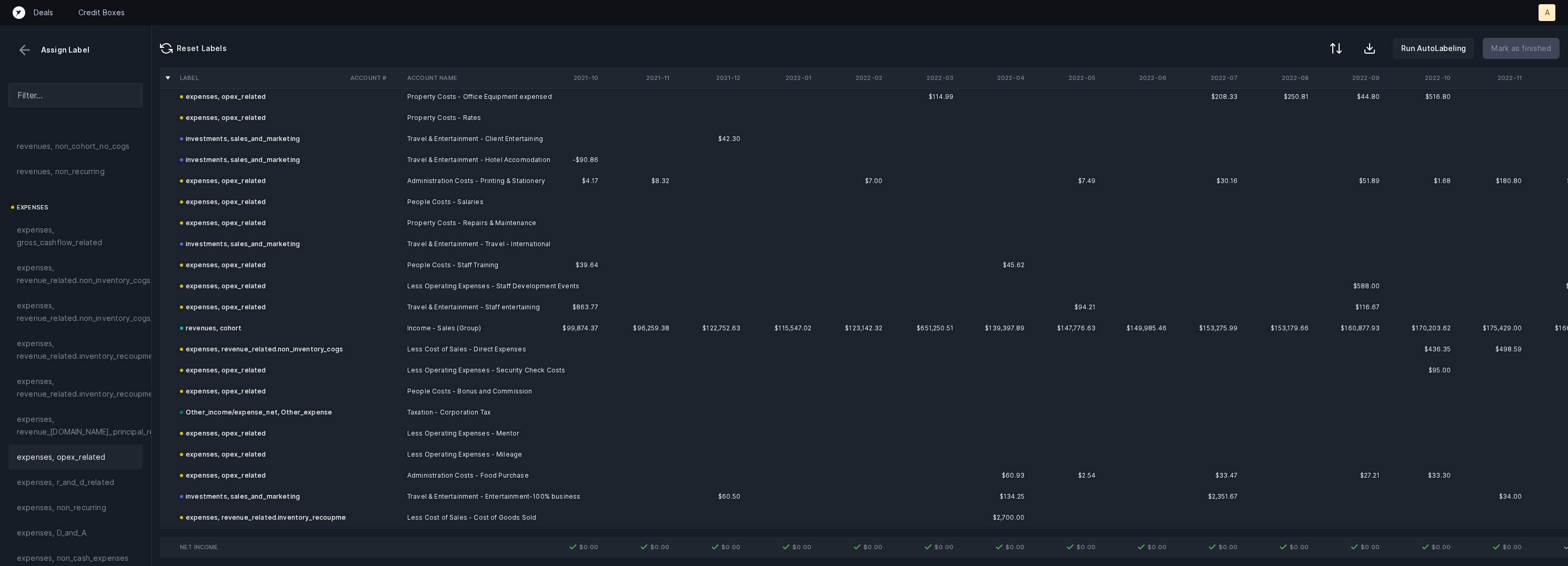
click at [19, 51] on button at bounding box center [25, 50] width 16 height 16
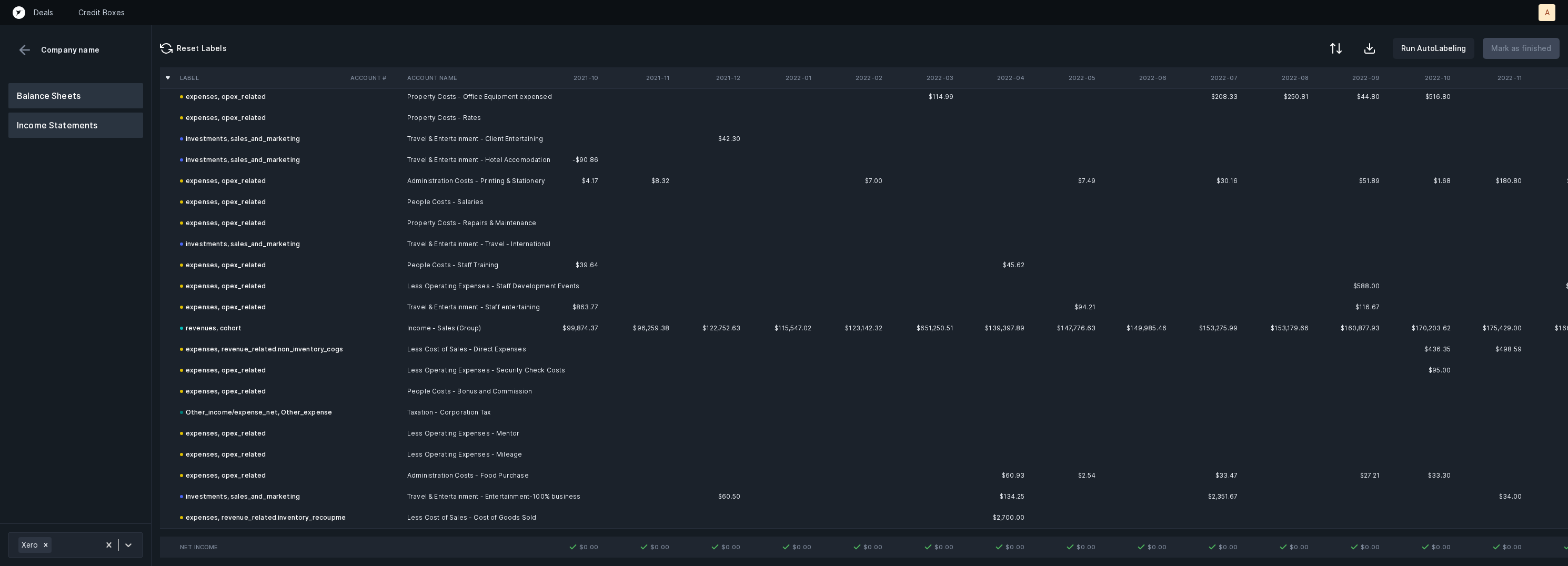
click at [62, 98] on button "Balance Sheets" at bounding box center [76, 96] width 135 height 26
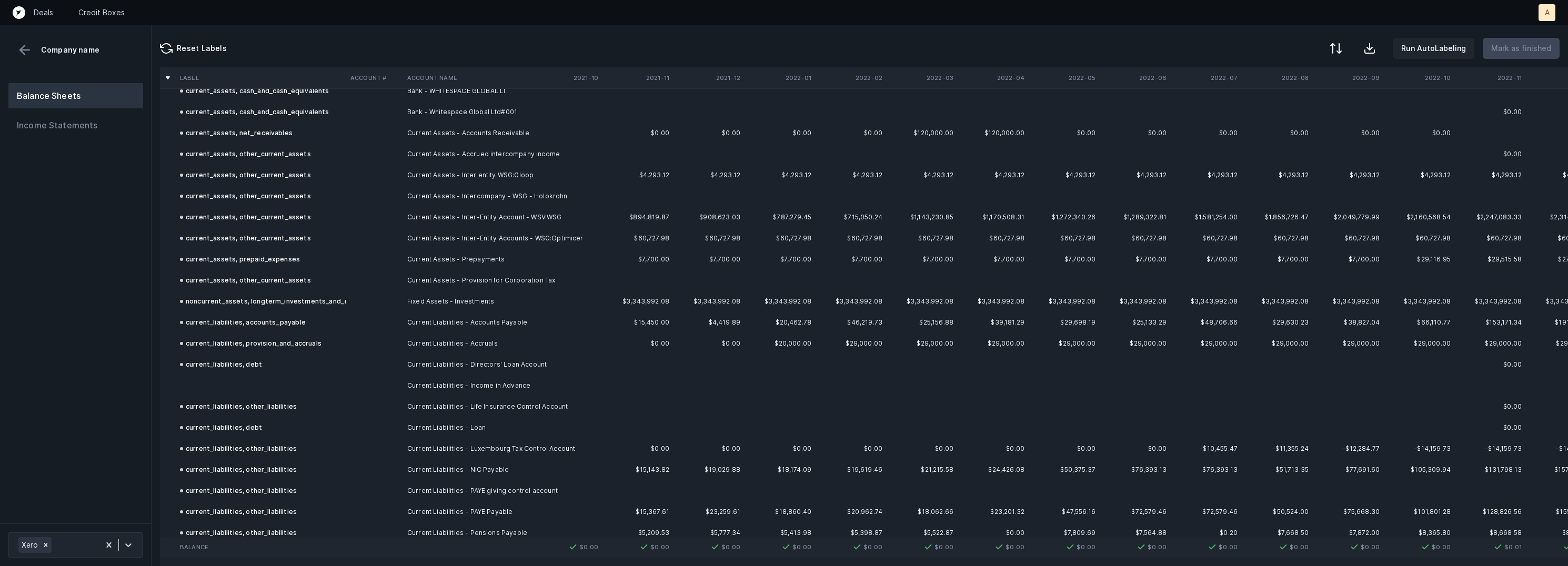
scroll to position [118, 0]
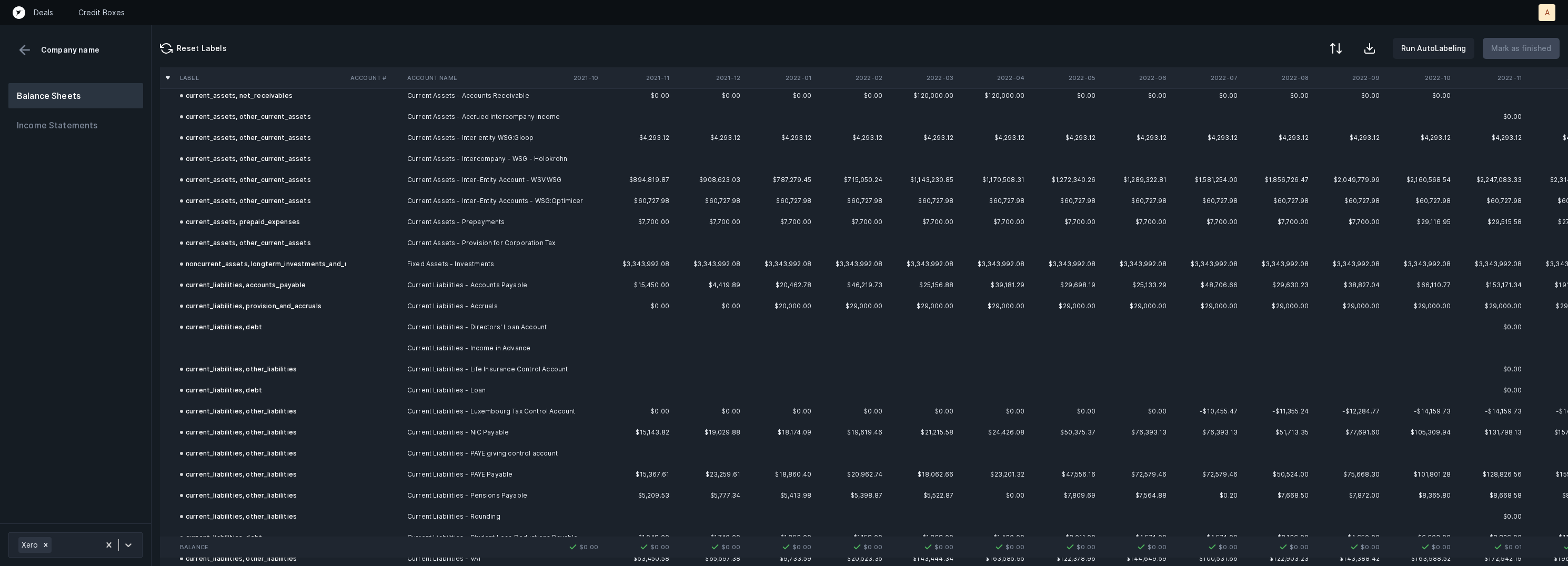
click at [413, 349] on td "Current Liabilities - Income in Advance" at bounding box center [467, 349] width 128 height 21
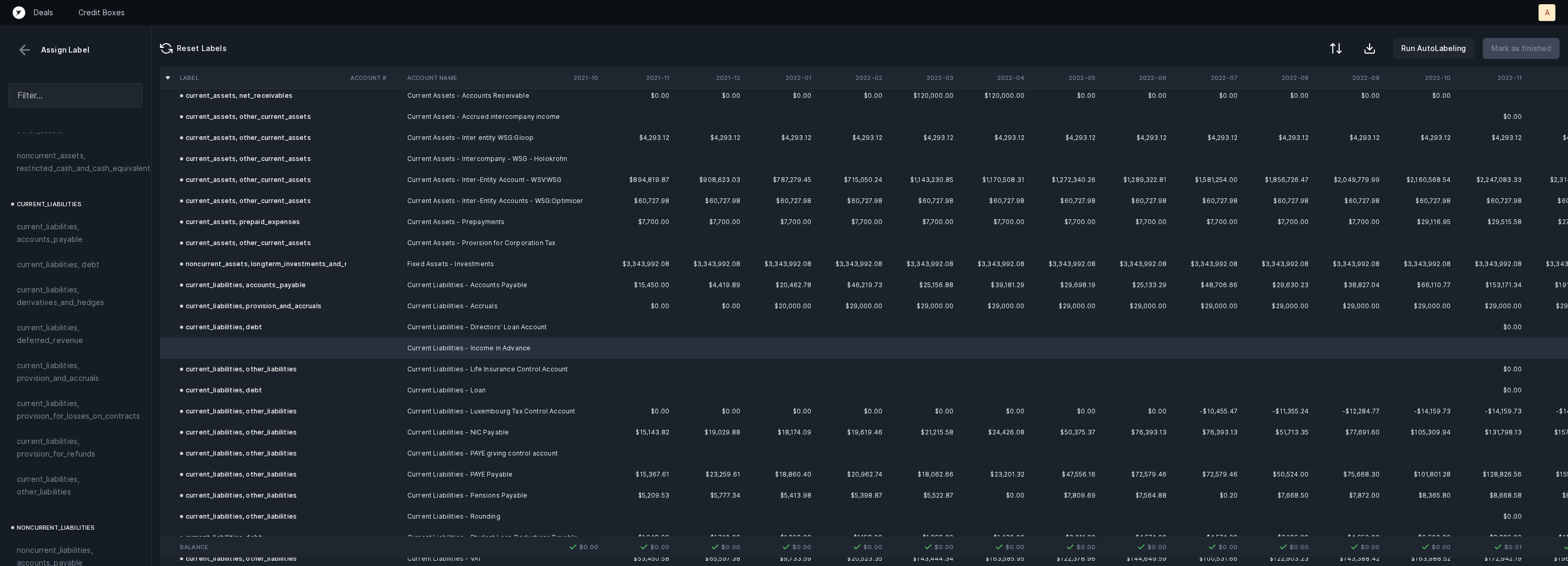
scroll to position [647, 0]
click at [98, 325] on span "current_liabilities, deferred_revenue" at bounding box center [75, 332] width 118 height 26
click at [1509, 43] on p "Mark as finished" at bounding box center [1521, 49] width 60 height 12
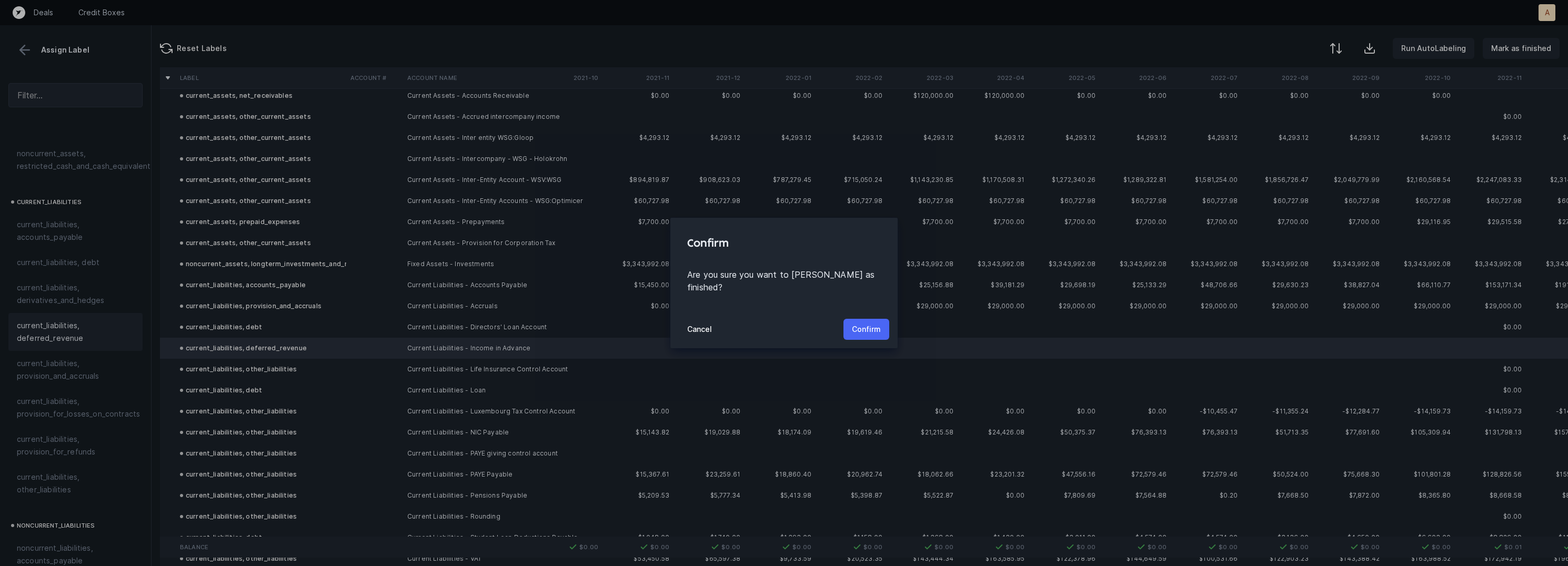
click at [858, 323] on p "Confirm" at bounding box center [866, 330] width 29 height 12
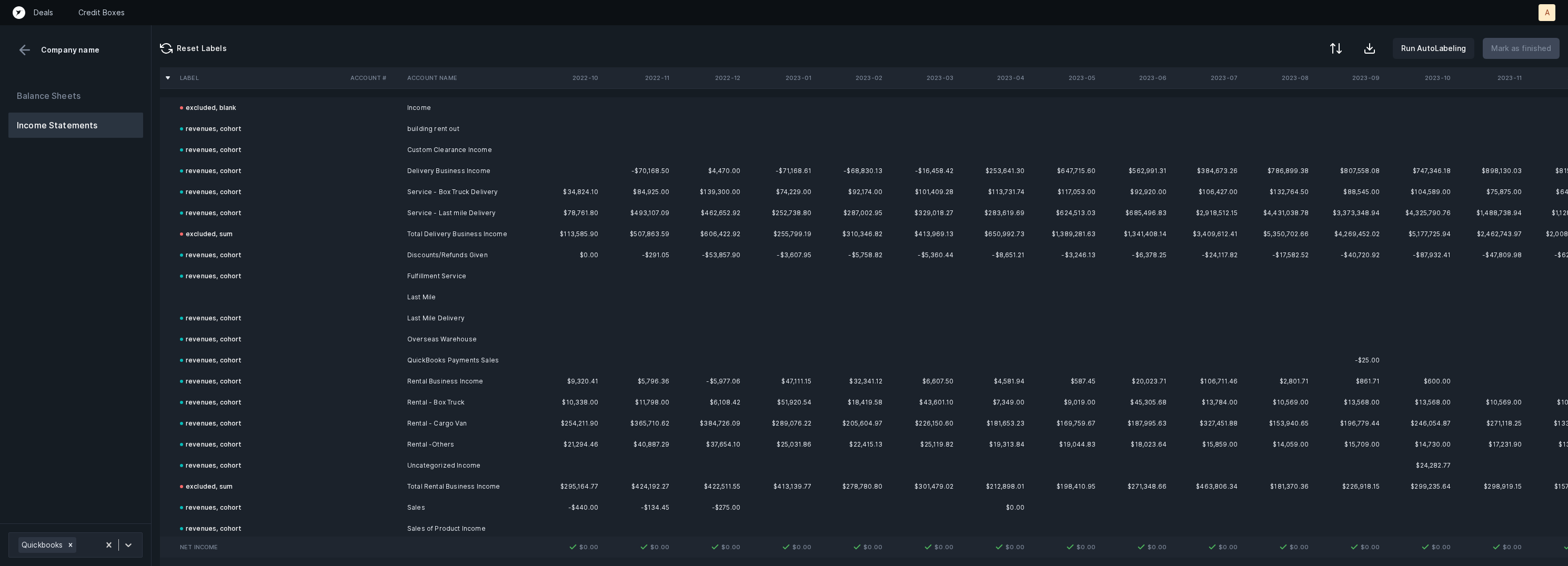
click at [465, 303] on td "Last Mile" at bounding box center [467, 298] width 128 height 21
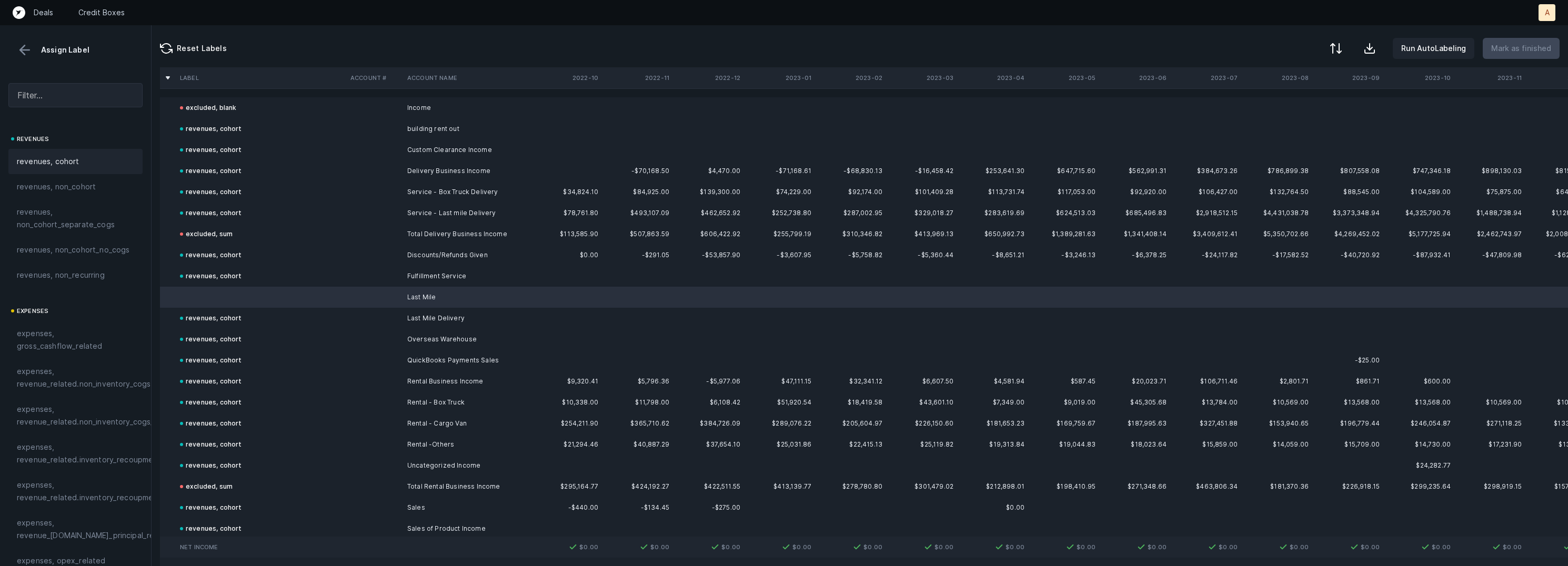
click at [99, 156] on div "revenues, cohort" at bounding box center [75, 161] width 118 height 12
click at [1536, 45] on p "Mark as finished" at bounding box center [1521, 49] width 60 height 12
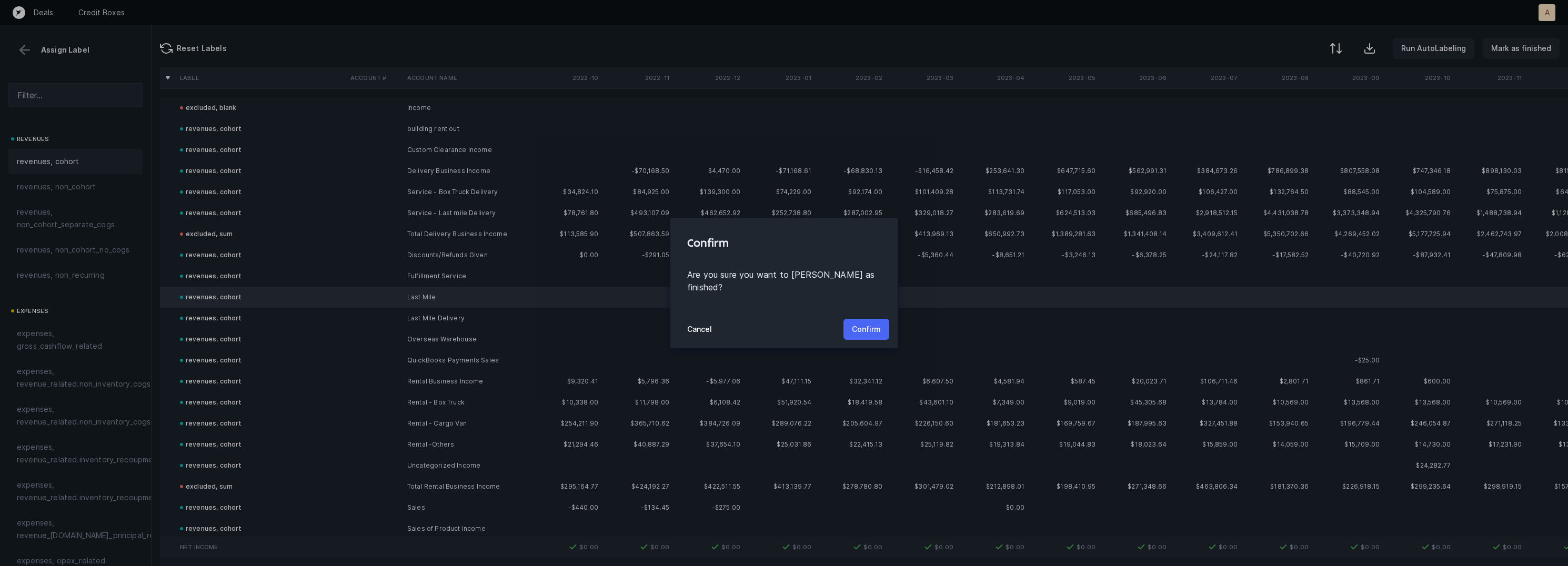
click at [868, 323] on p "Confirm" at bounding box center [866, 330] width 29 height 12
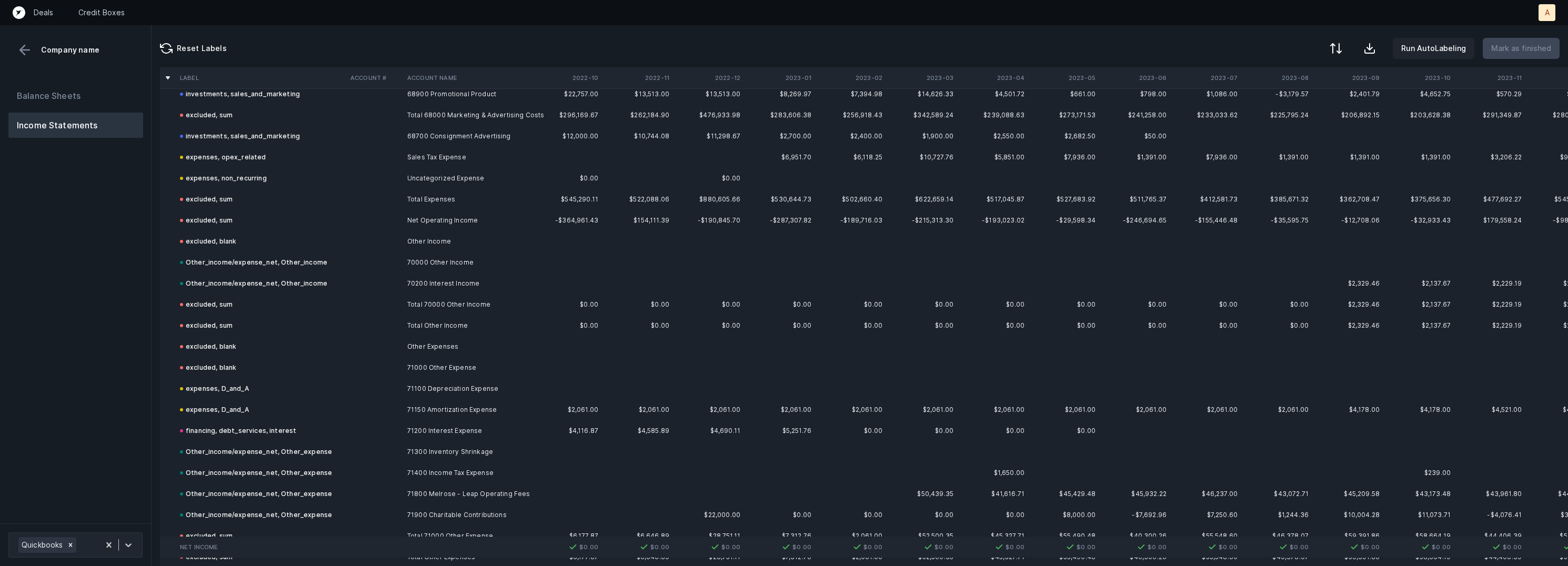
scroll to position [2452, 0]
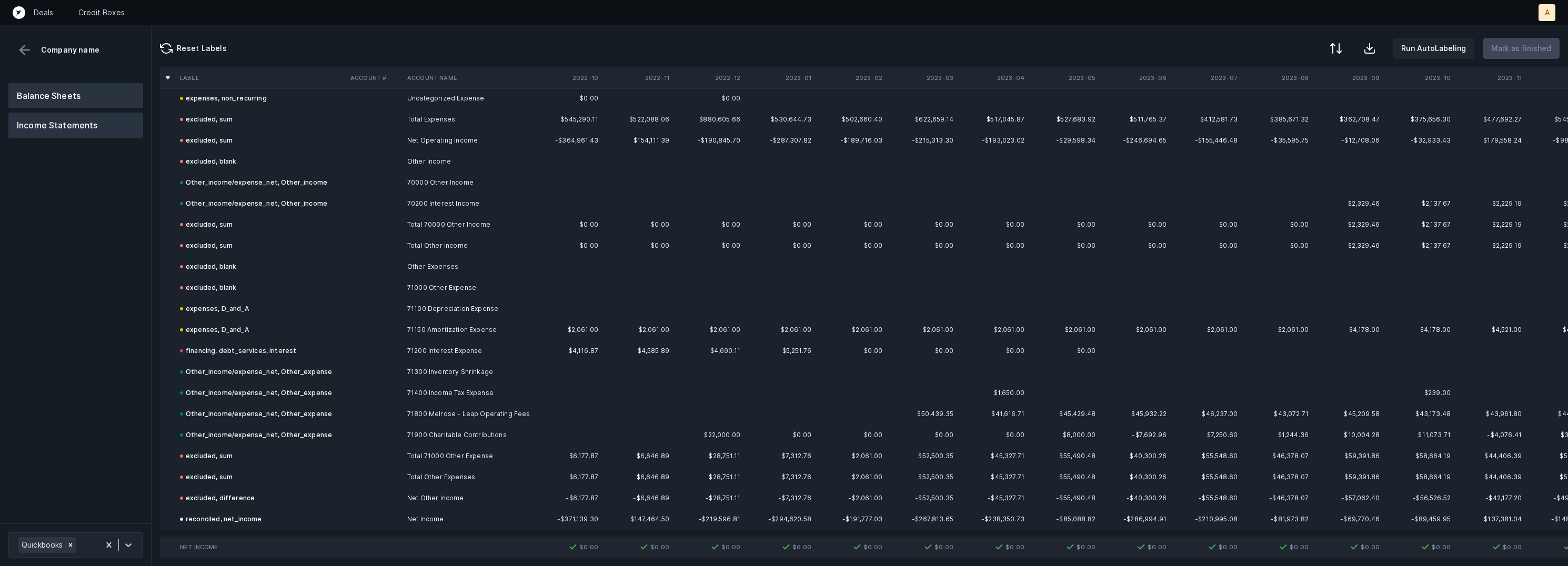
click at [66, 94] on button "Balance Sheets" at bounding box center [76, 96] width 135 height 26
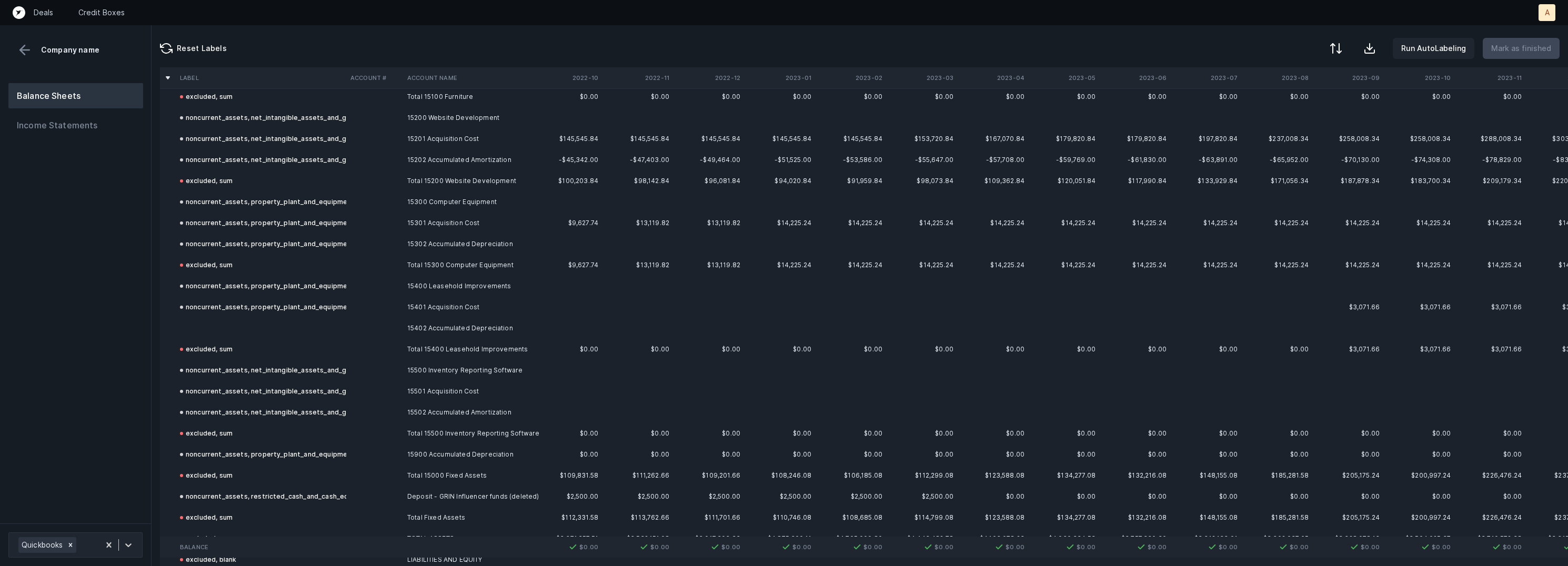
scroll to position [1522, 0]
click at [443, 333] on td "15402 Accumulated Depreciation" at bounding box center [467, 334] width 128 height 21
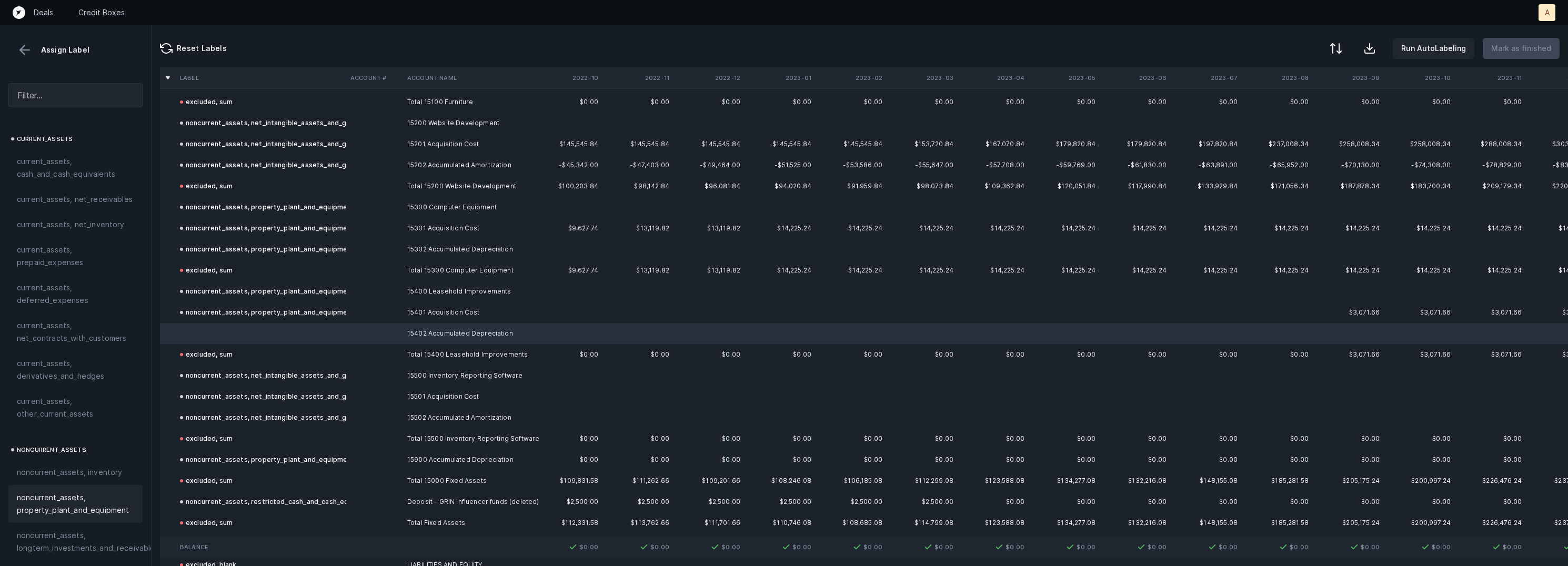
click at [87, 496] on span "noncurrent_assets, property_plant_and_equipment" at bounding box center [75, 504] width 118 height 26
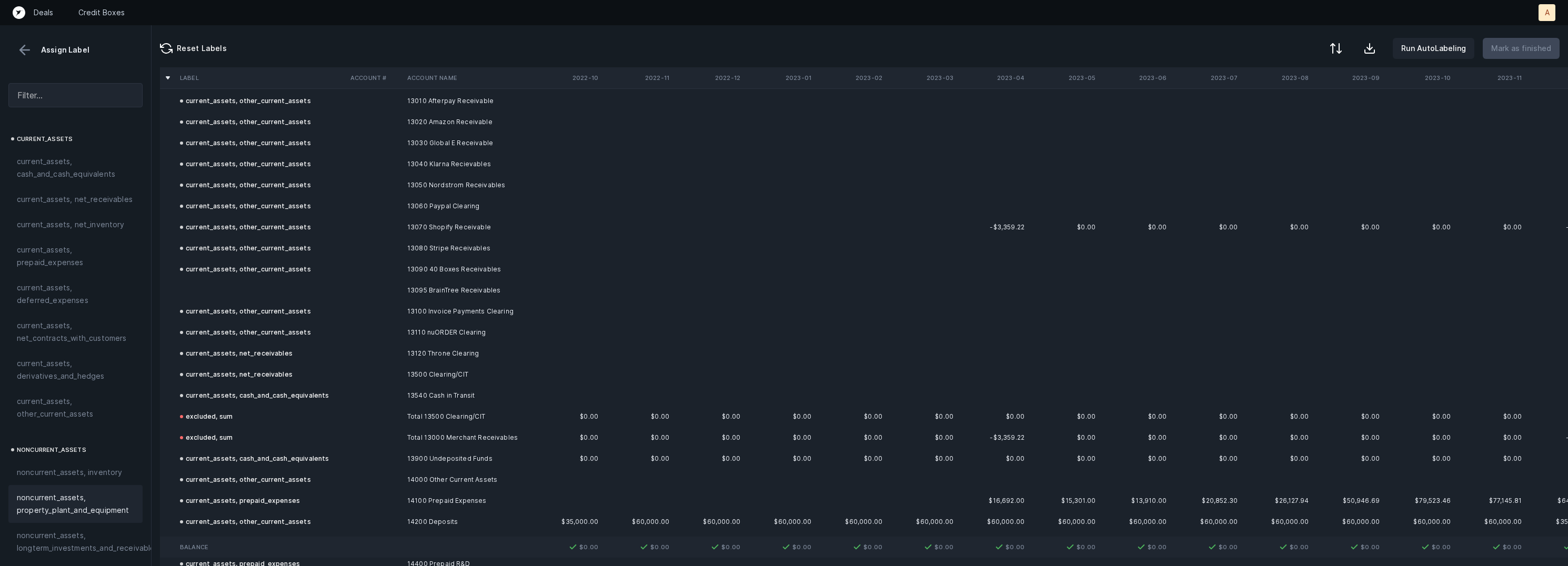
scroll to position [761, 0]
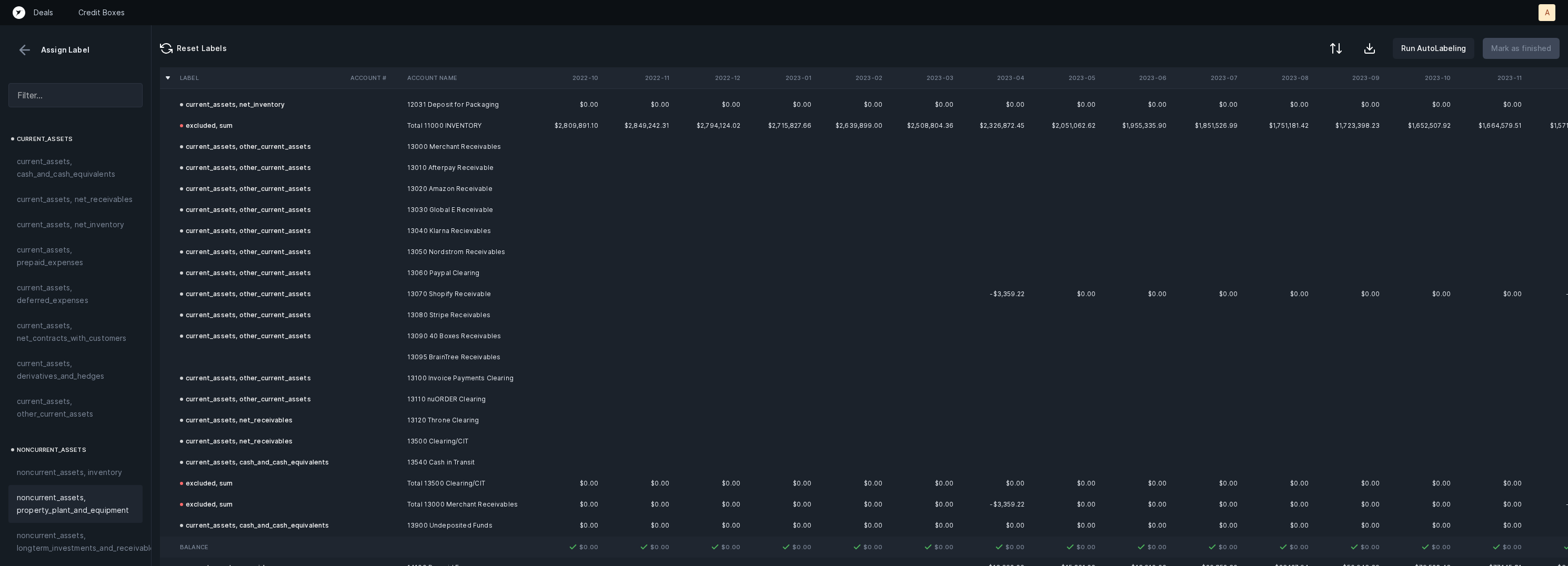
click at [237, 361] on td at bounding box center [261, 358] width 171 height 21
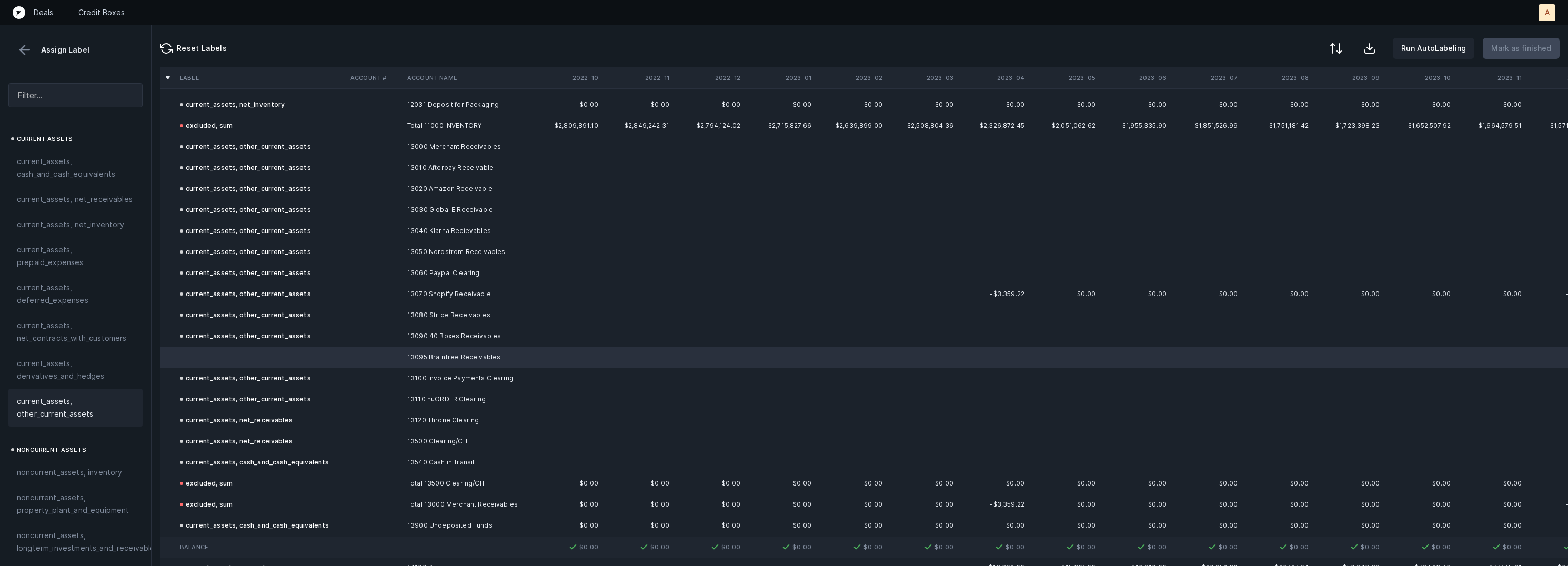
click at [62, 407] on span "current_assets, other_current_assets" at bounding box center [75, 407] width 118 height 26
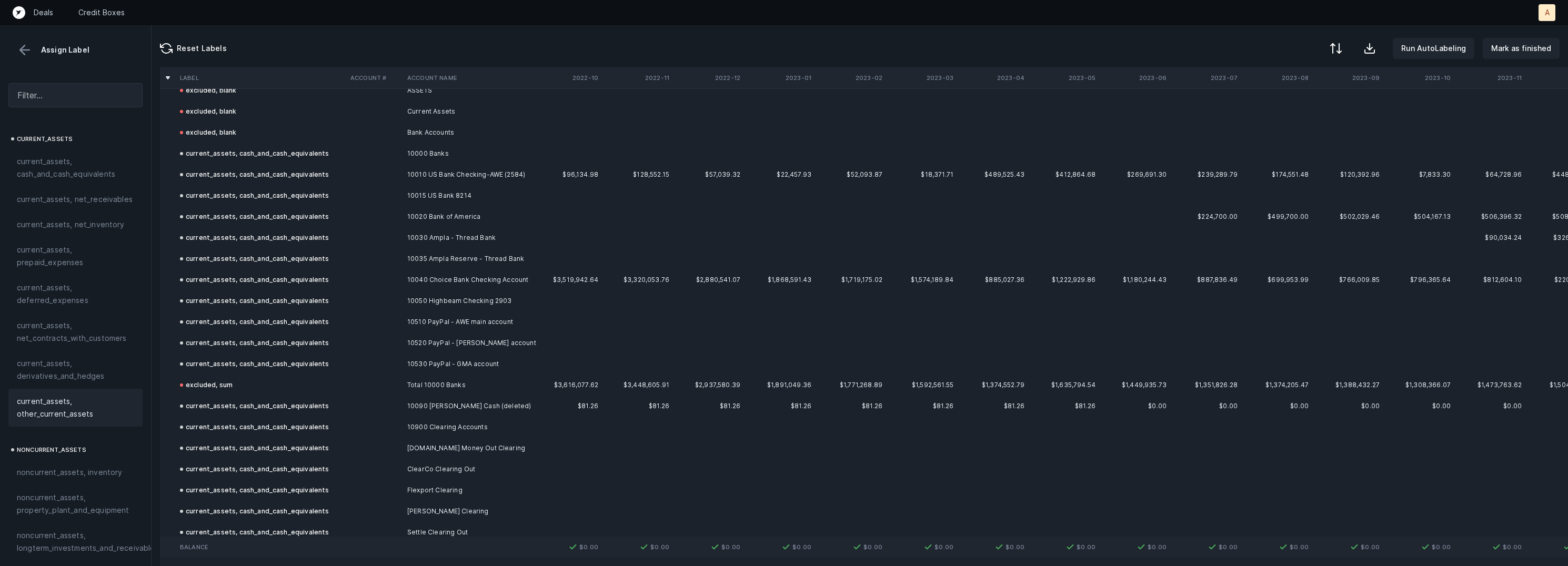
scroll to position [0, 0]
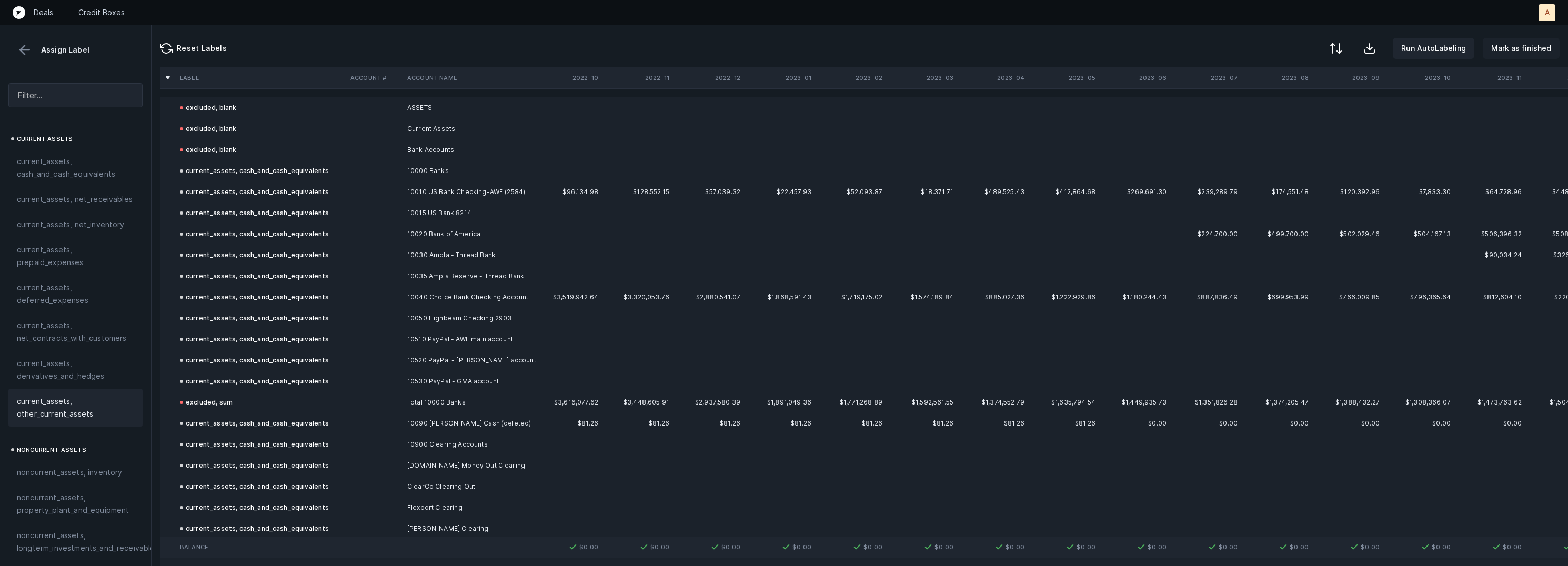
click at [1533, 49] on p "Mark as finished" at bounding box center [1521, 49] width 60 height 12
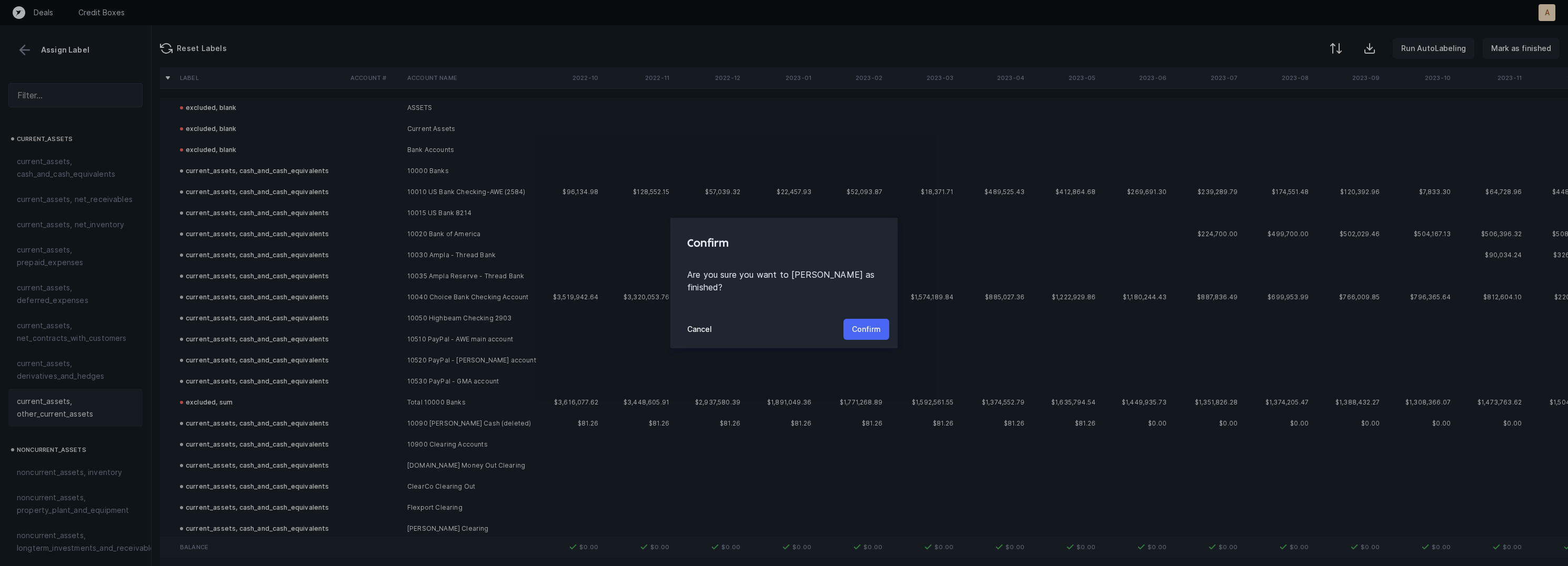
click at [862, 323] on p "Confirm" at bounding box center [866, 330] width 29 height 12
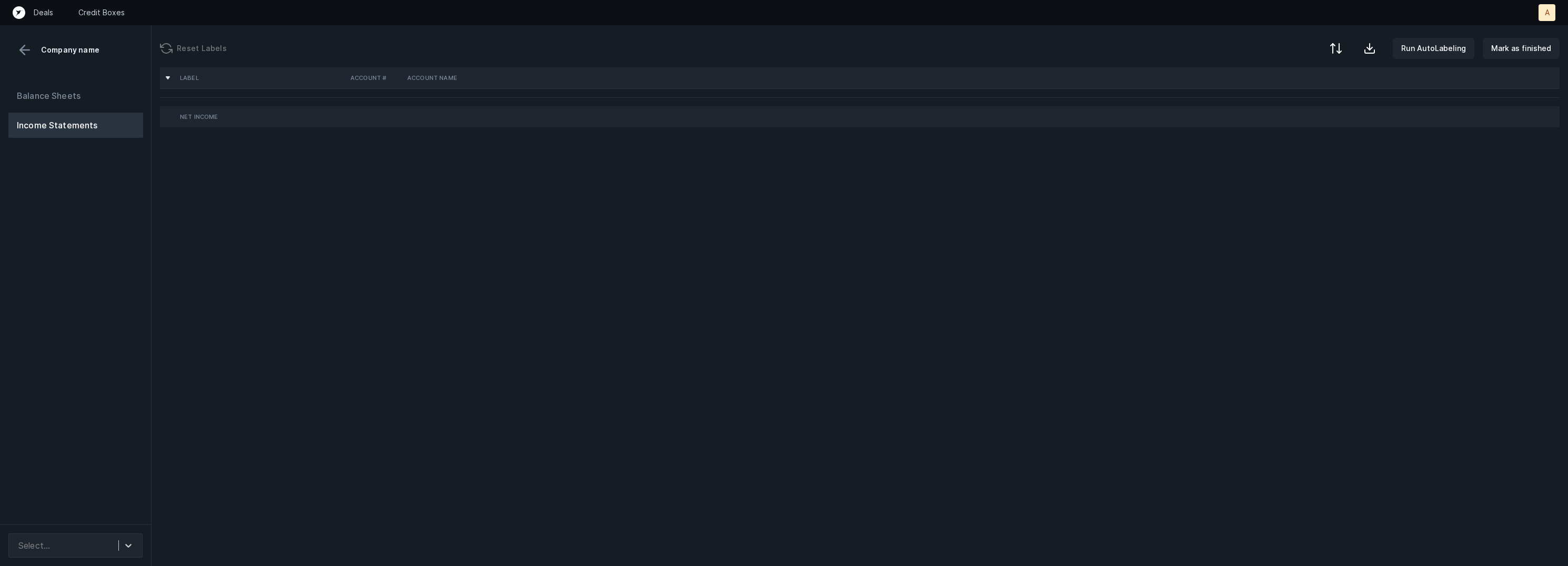
click at [134, 236] on div "Balance Sheets Income Statements" at bounding box center [75, 299] width 151 height 450
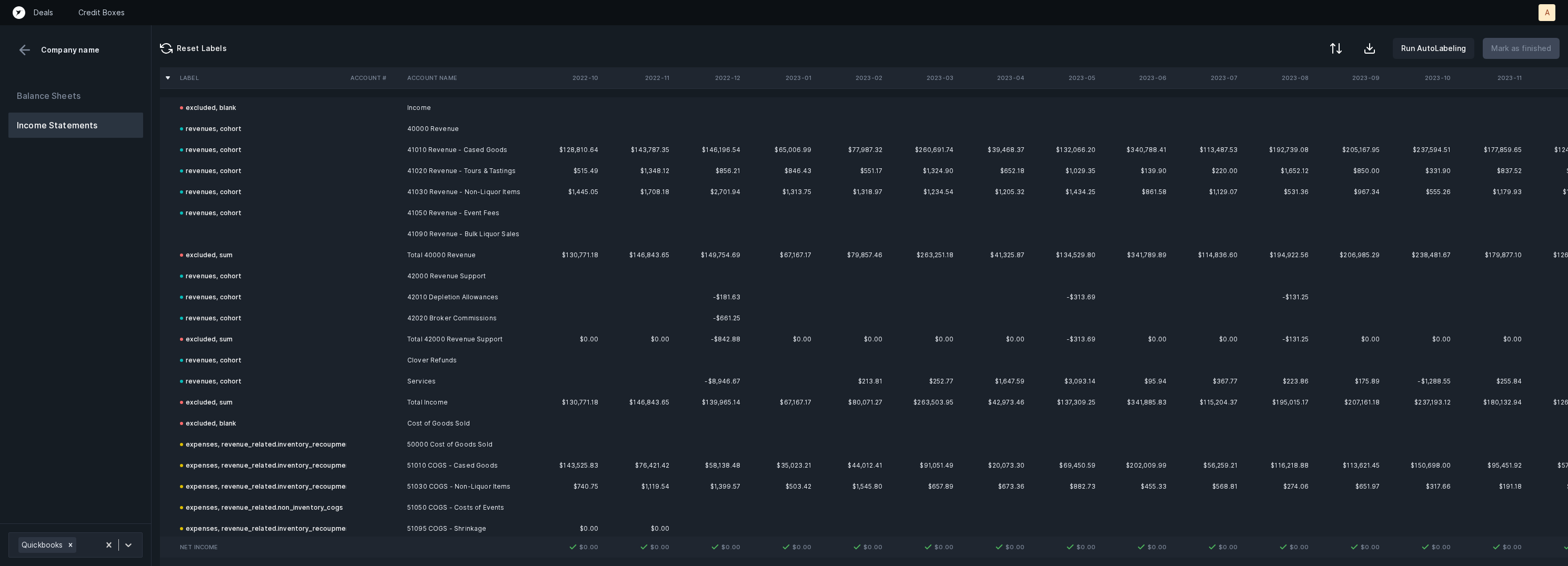
click at [207, 224] on td at bounding box center [261, 235] width 171 height 21
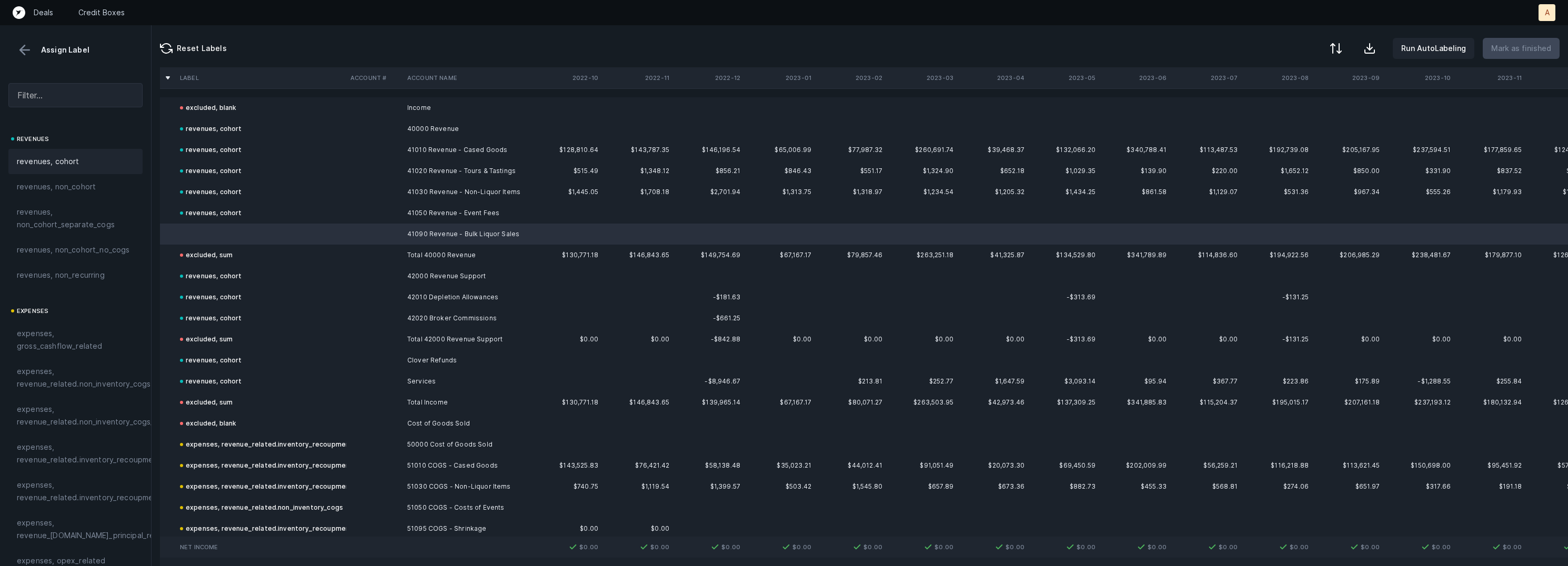
click at [52, 152] on div "revenues, cohort" at bounding box center [76, 161] width 135 height 26
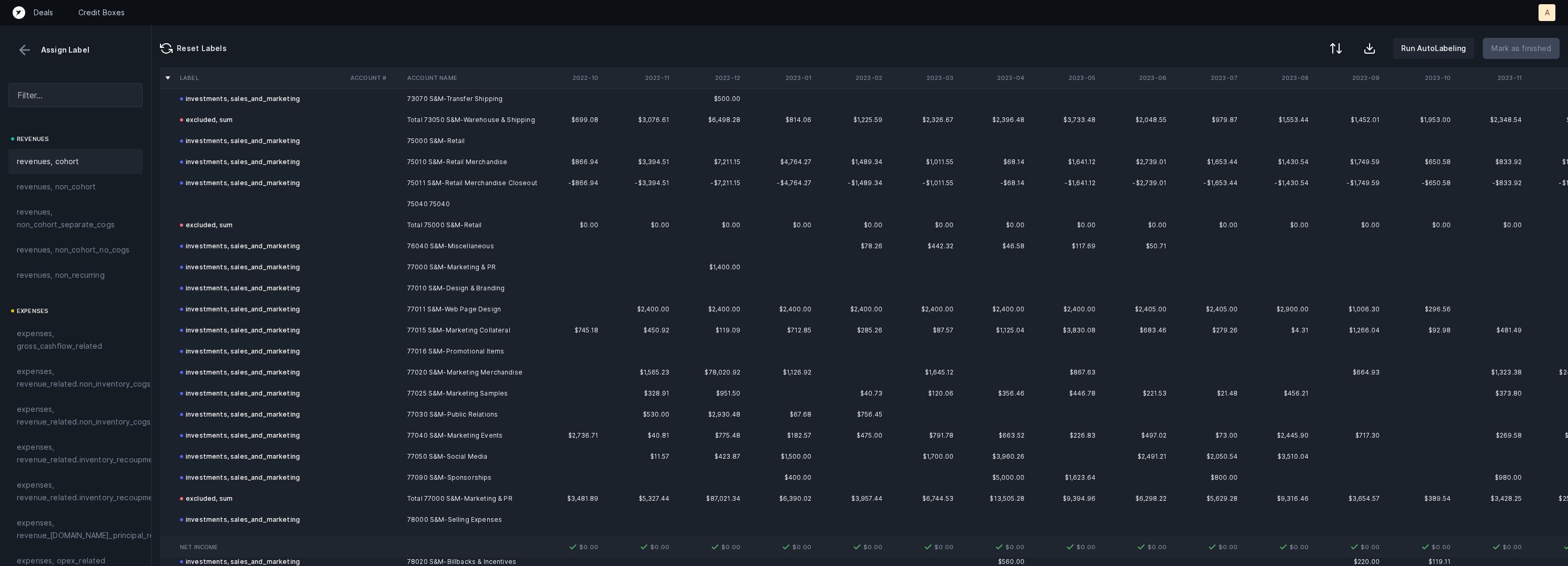
scroll to position [2586, 0]
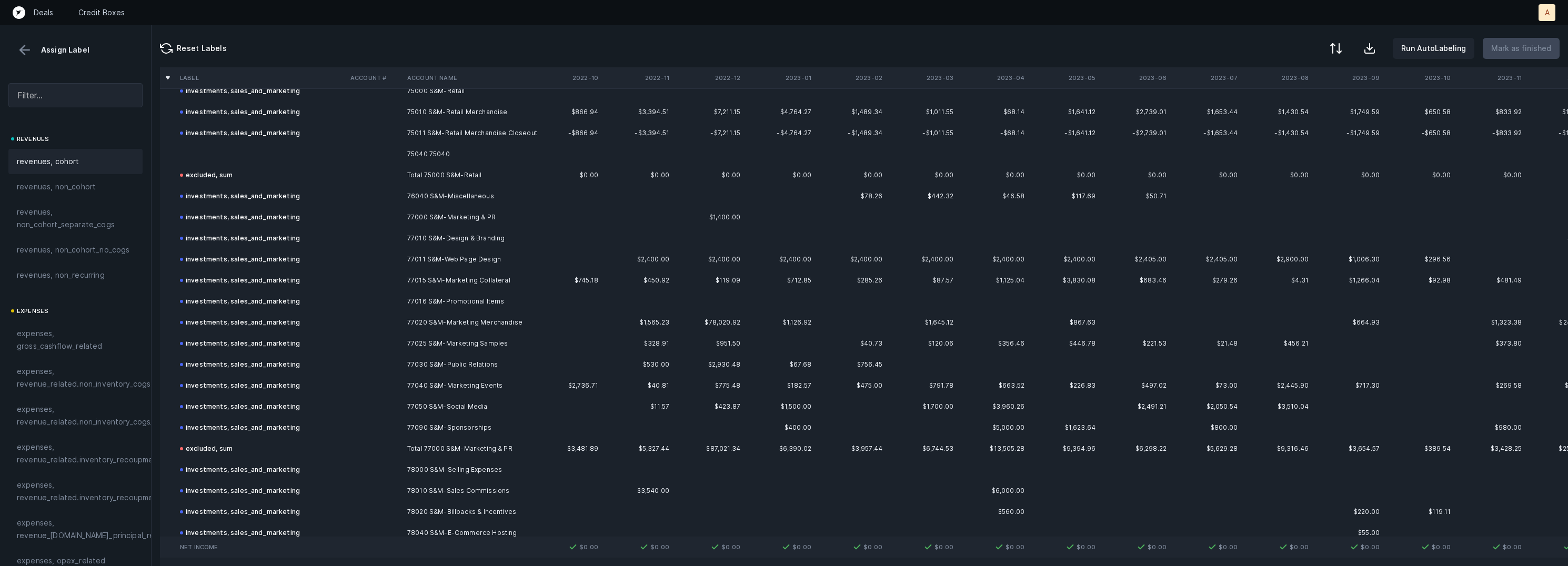
click at [444, 156] on td "75040 75040" at bounding box center [467, 154] width 128 height 21
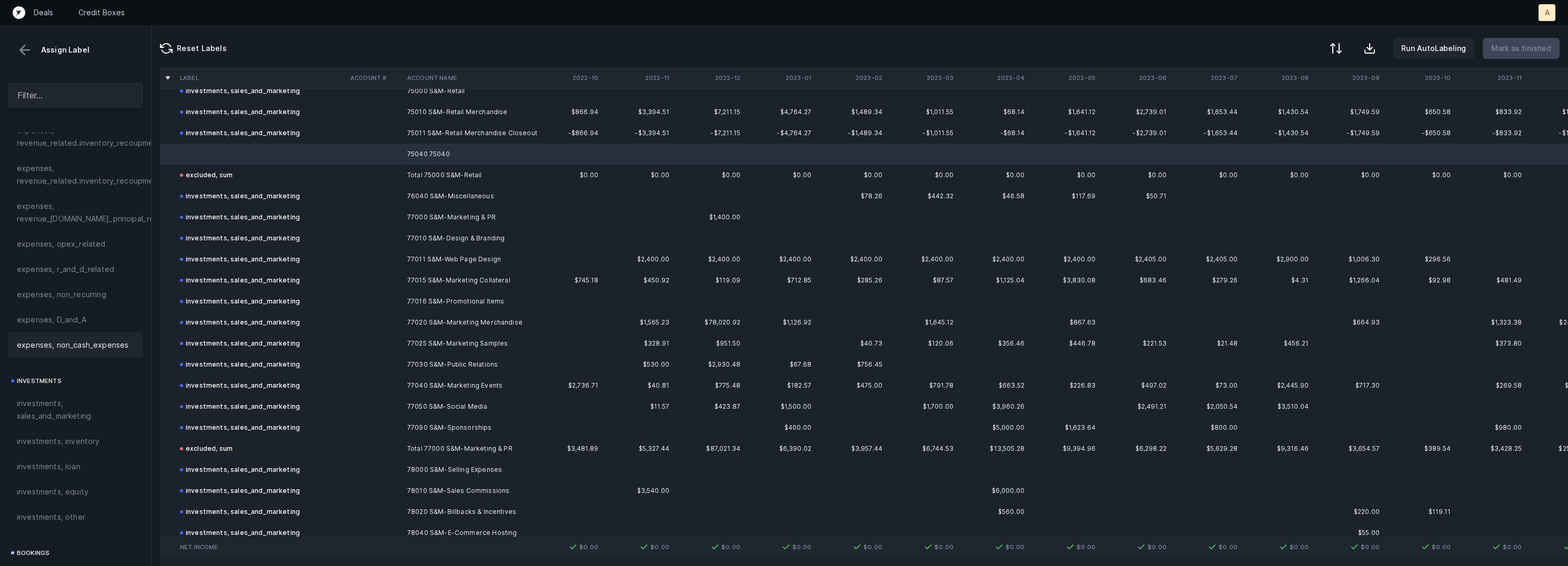
scroll to position [338, 0]
click at [59, 387] on span "investments, sales_and_marketing" at bounding box center [75, 388] width 118 height 26
click at [1525, 53] on p "Mark as finished" at bounding box center [1521, 49] width 60 height 12
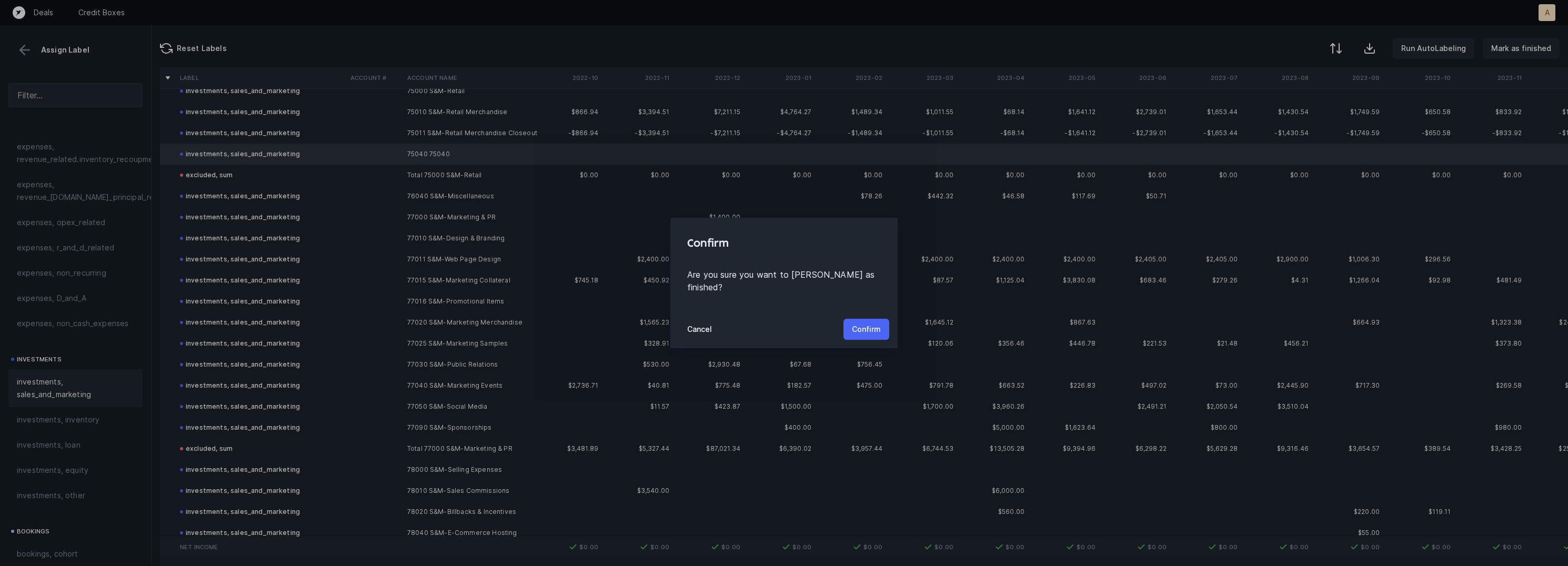
click at [864, 328] on p "Confirm" at bounding box center [866, 330] width 29 height 12
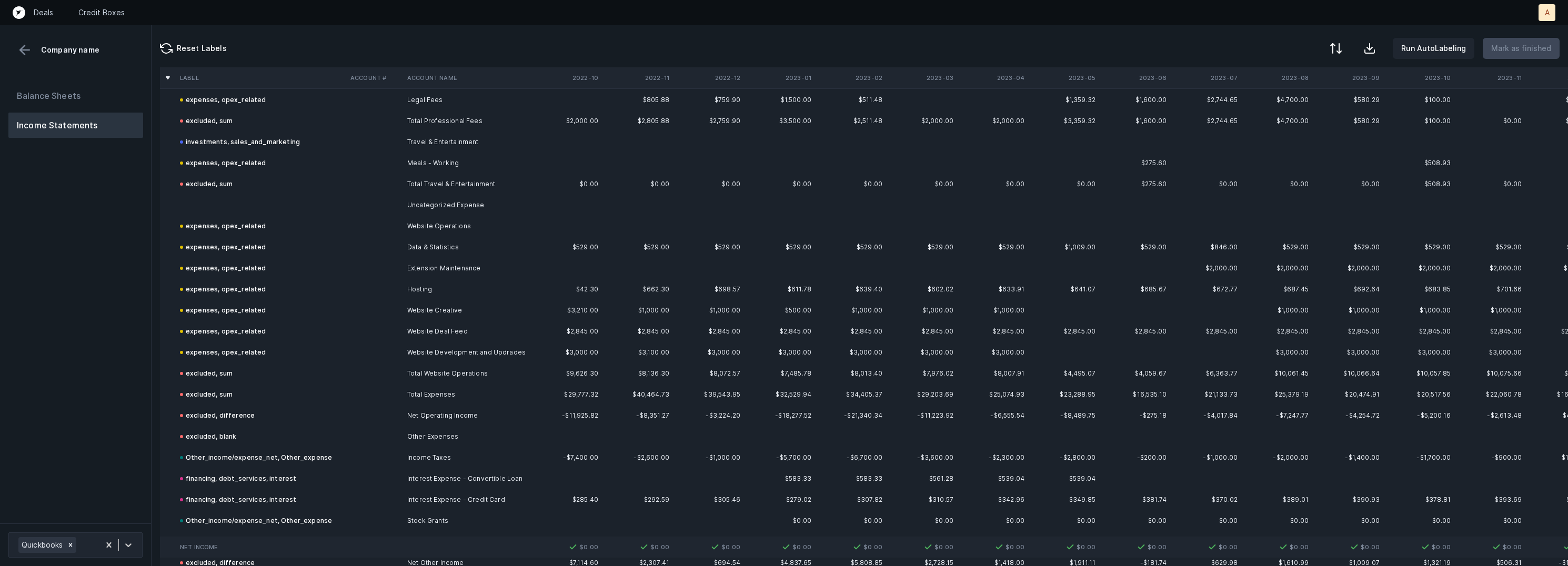
scroll to position [1168, 0]
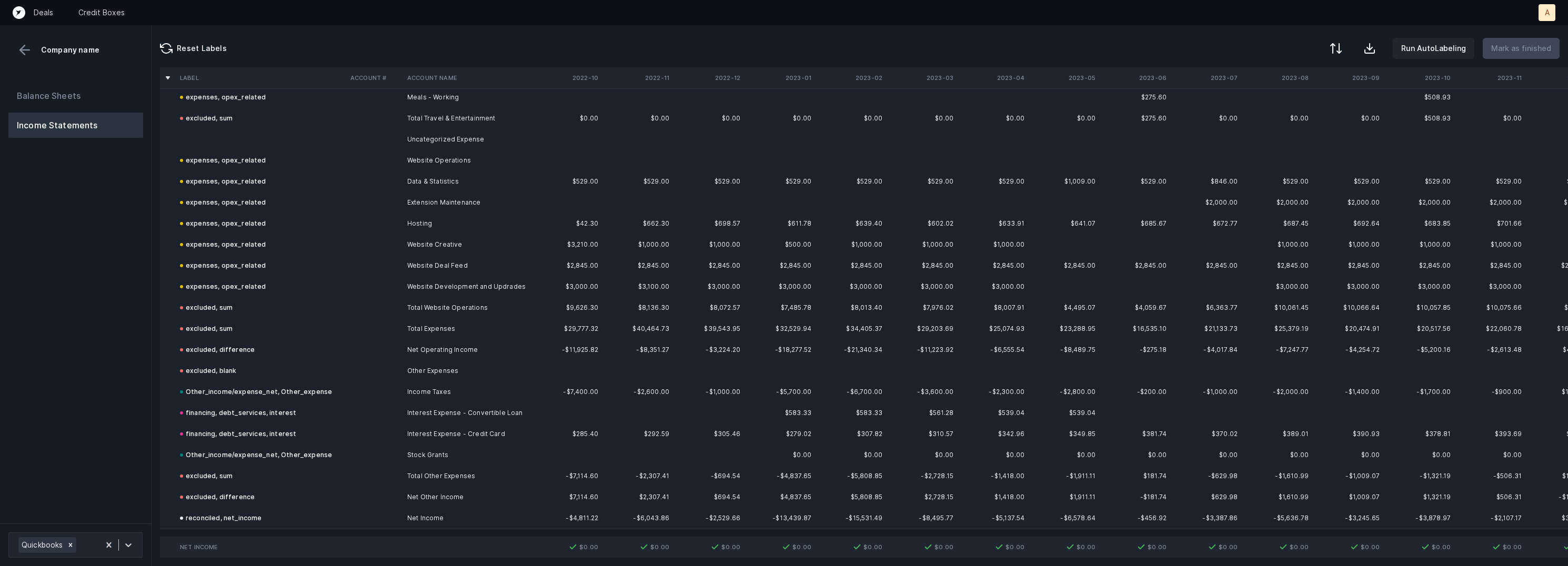
click at [376, 135] on td at bounding box center [375, 140] width 57 height 21
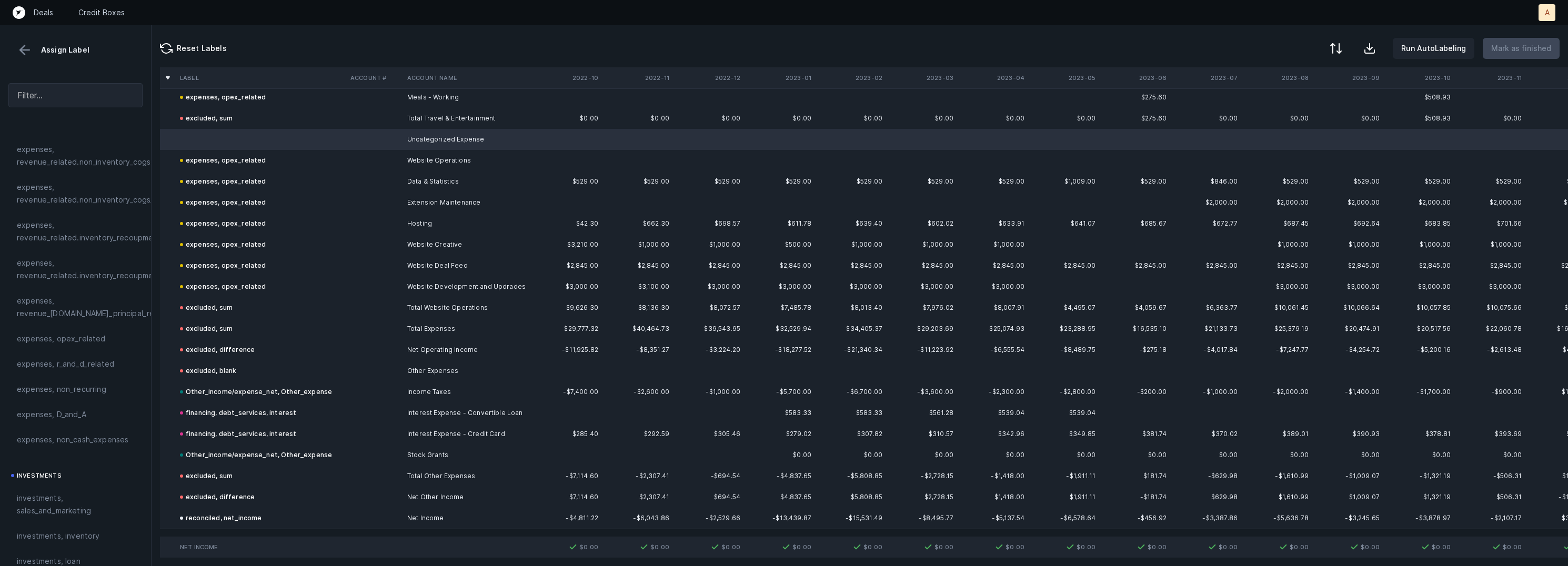
scroll to position [361, 0]
click at [104, 247] on div "expenses, non_recurring" at bounding box center [75, 251] width 118 height 12
click at [1518, 44] on p "Mark as finished" at bounding box center [1521, 49] width 60 height 12
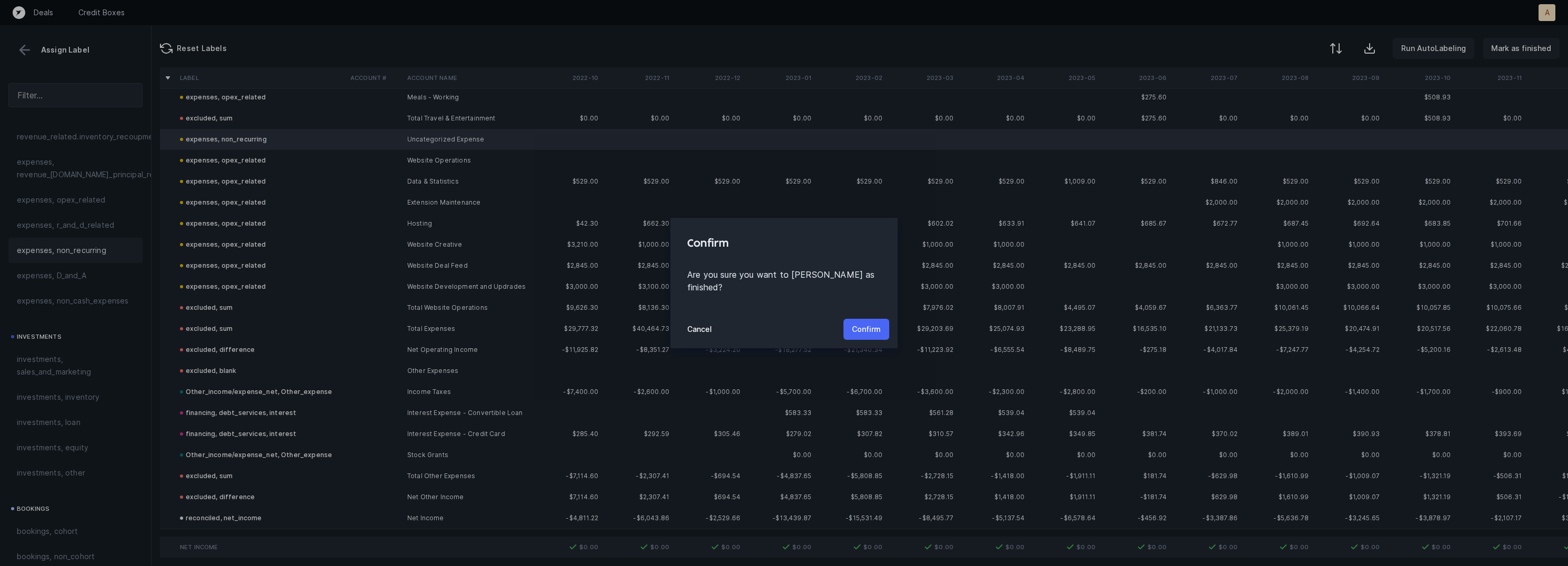
click at [872, 323] on p "Confirm" at bounding box center [866, 330] width 29 height 12
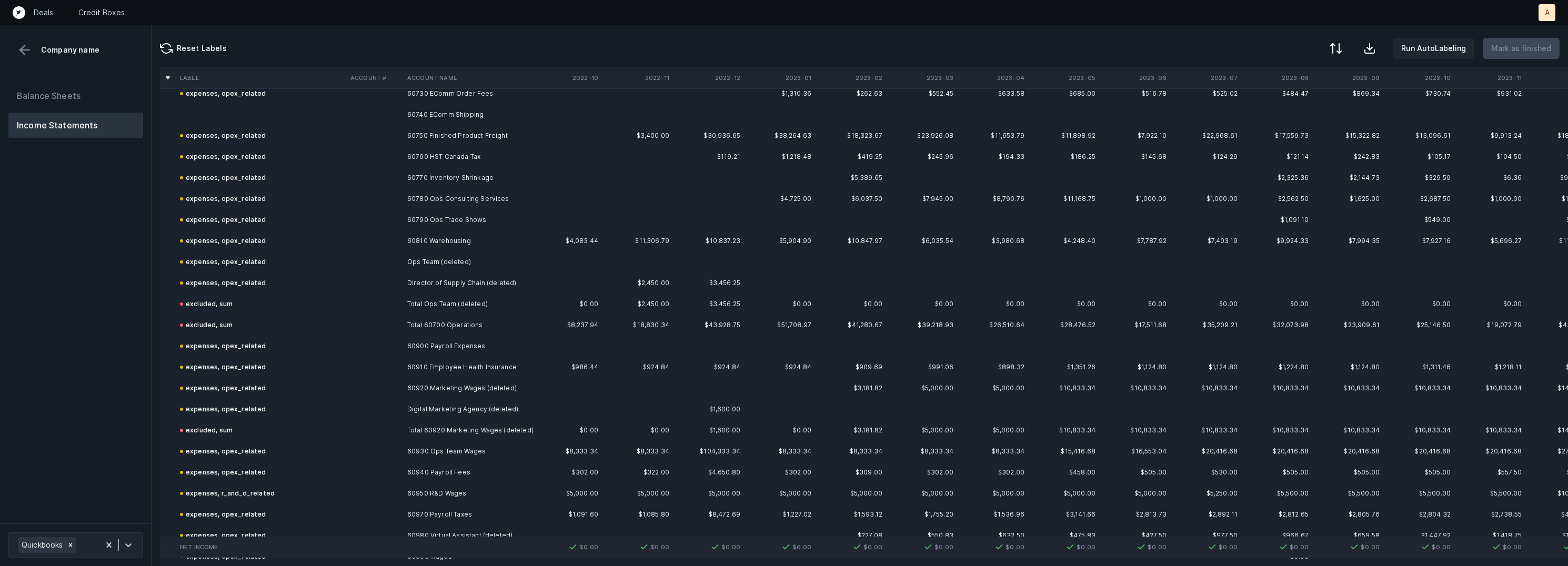
scroll to position [1882, 0]
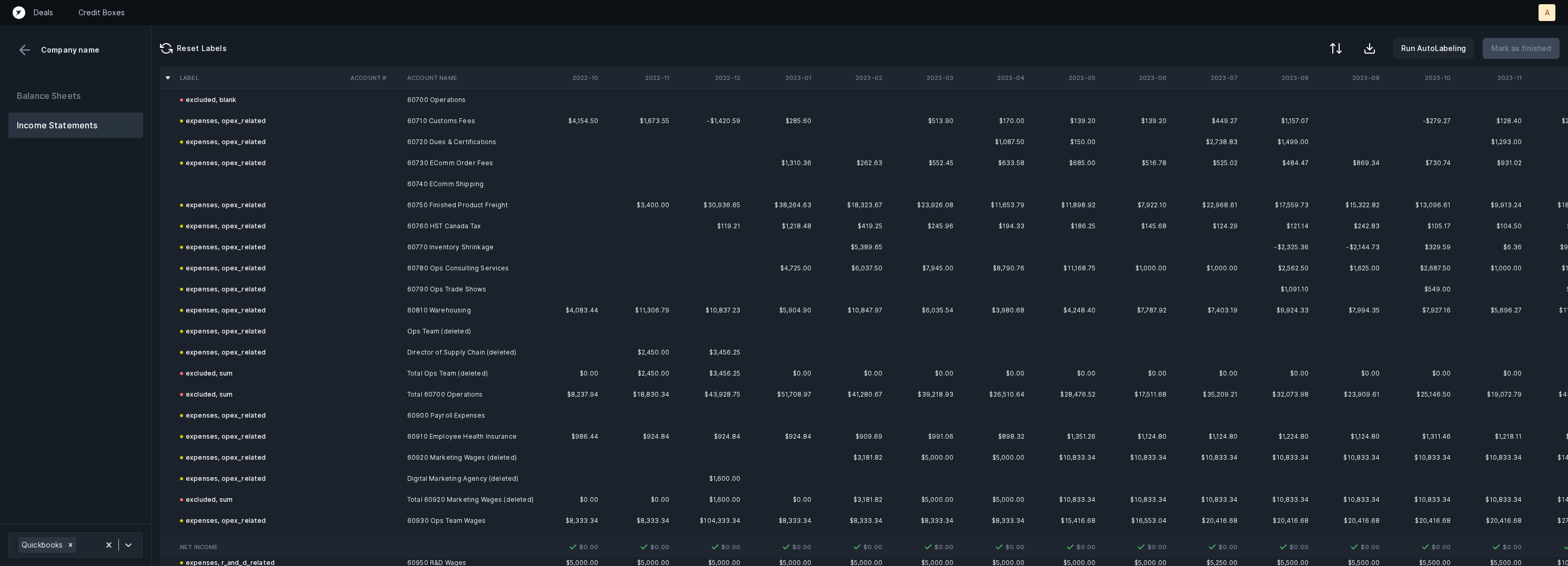
click at [270, 178] on td at bounding box center [261, 184] width 171 height 21
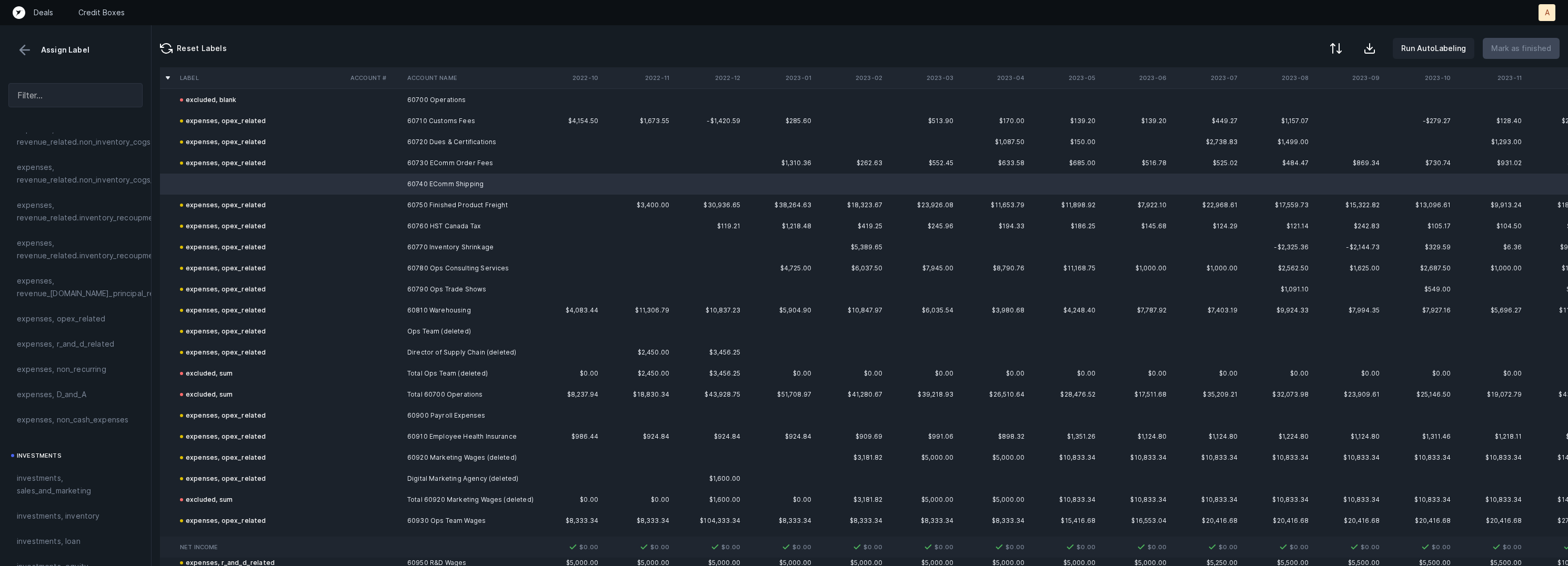
scroll to position [316, 0]
click at [87, 249] on span "expenses, opex_related" at bounding box center [61, 244] width 89 height 12
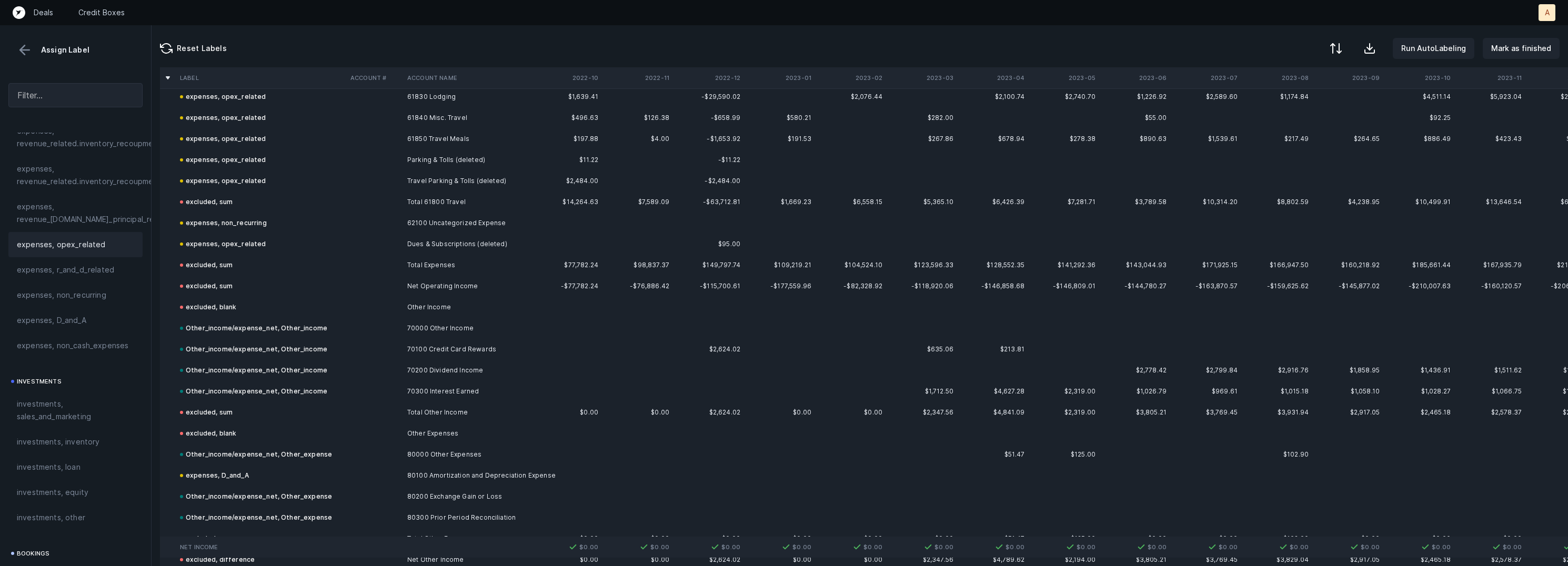
scroll to position [3084, 0]
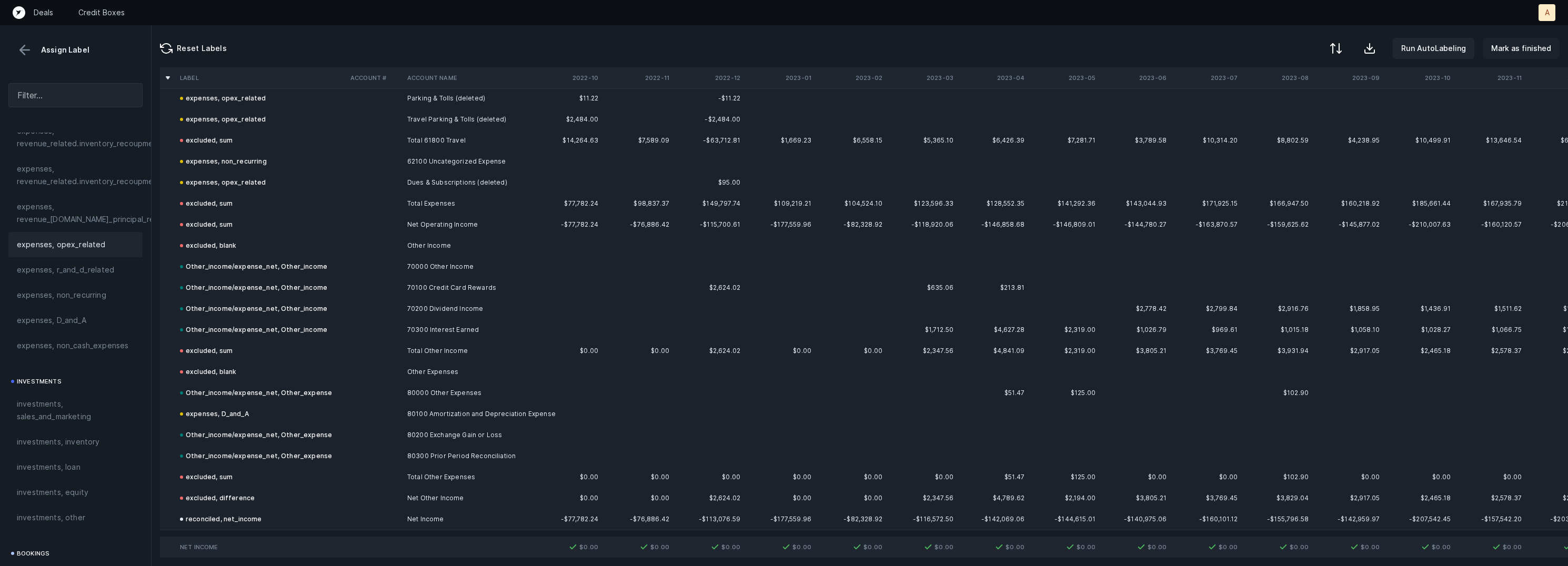
click at [1508, 46] on p "Mark as finished" at bounding box center [1521, 49] width 60 height 12
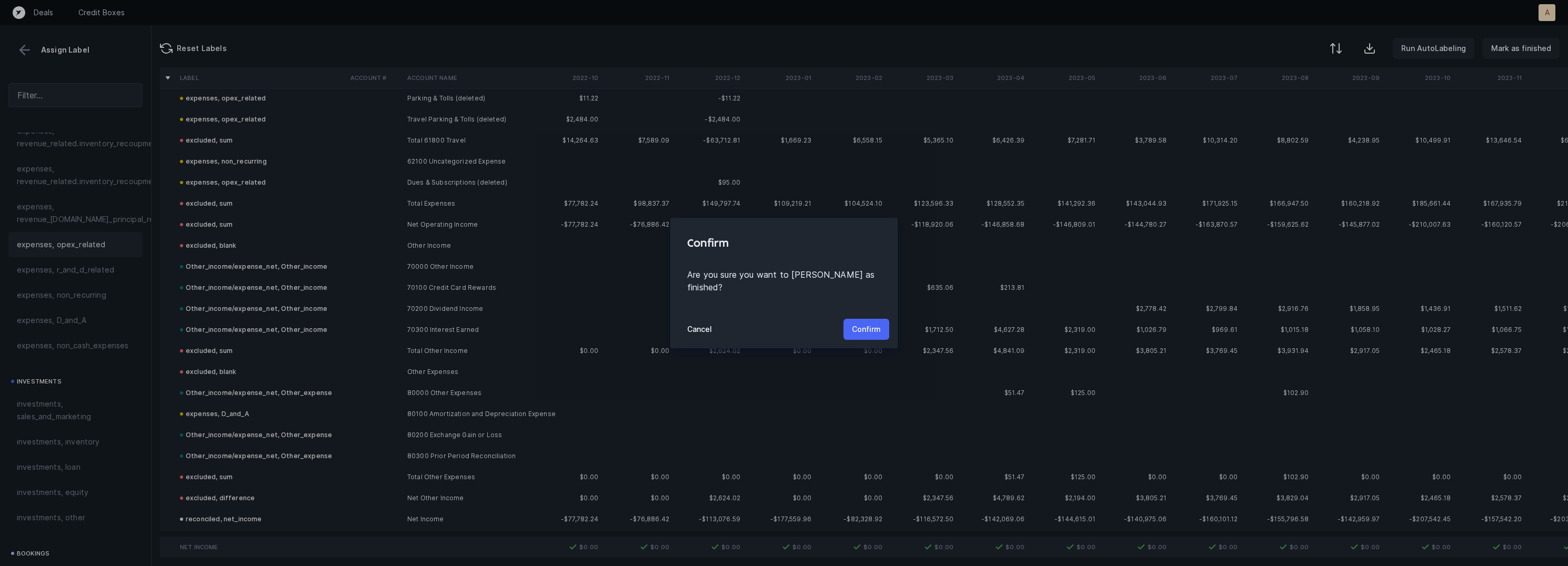
click at [872, 324] on p "Confirm" at bounding box center [866, 330] width 29 height 12
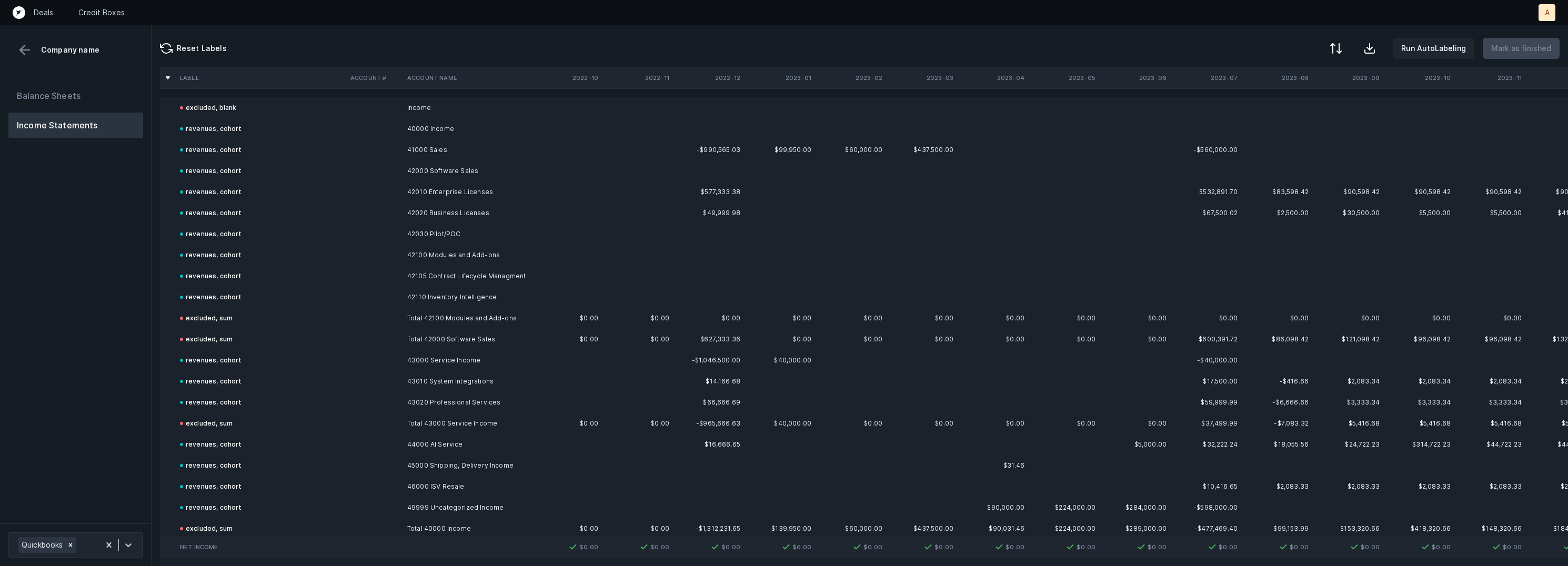
click at [125, 343] on div "Balance Sheets Income Statements" at bounding box center [75, 299] width 151 height 449
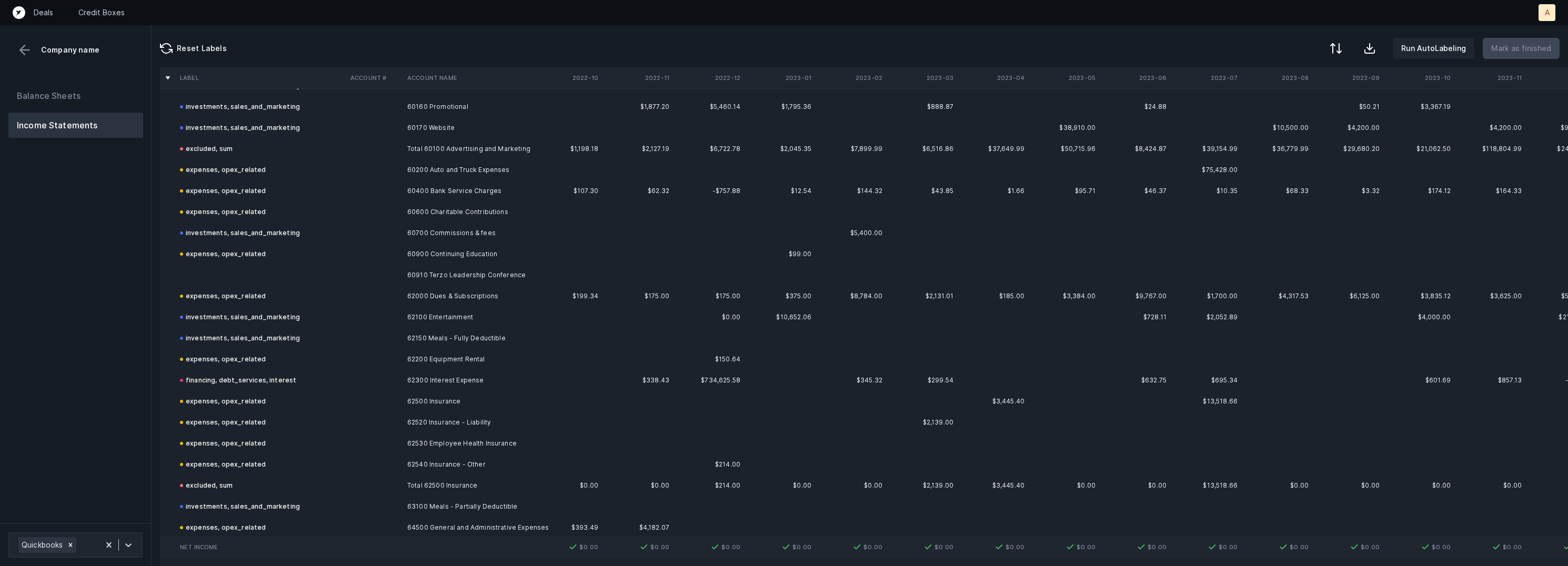
scroll to position [1053, 0]
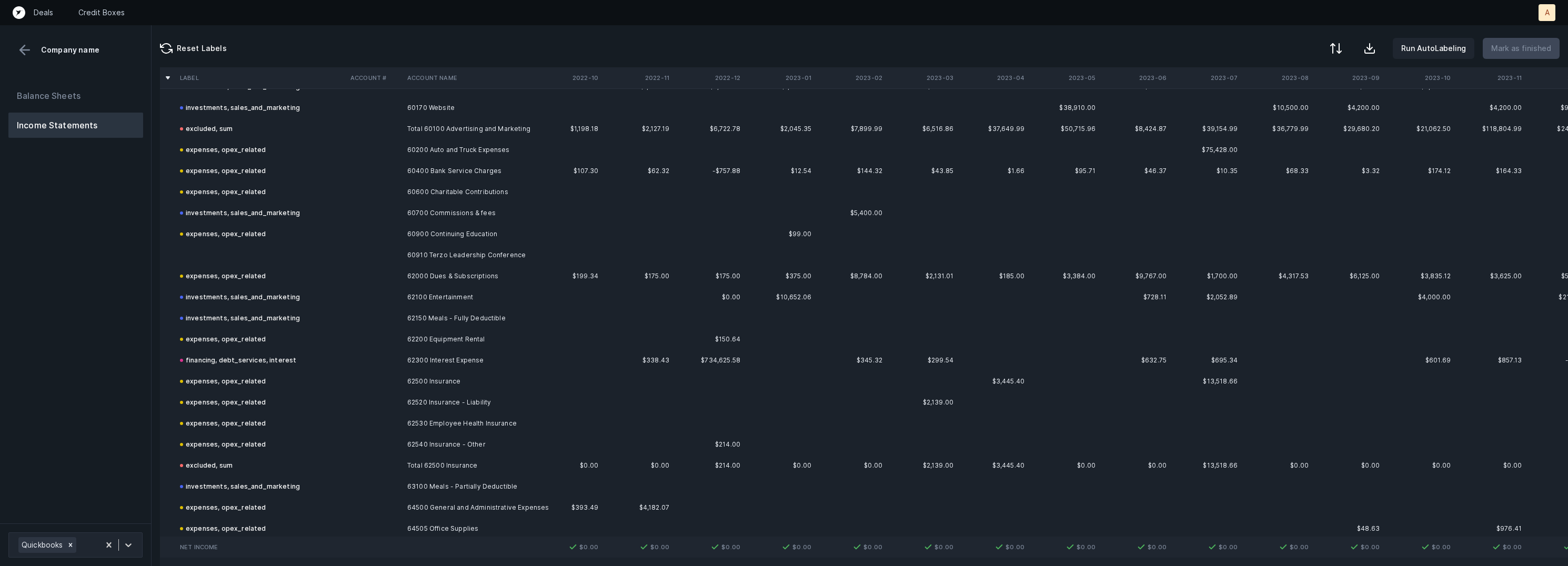
click at [451, 261] on td "60910 Terzo Leadership Conference" at bounding box center [467, 255] width 128 height 21
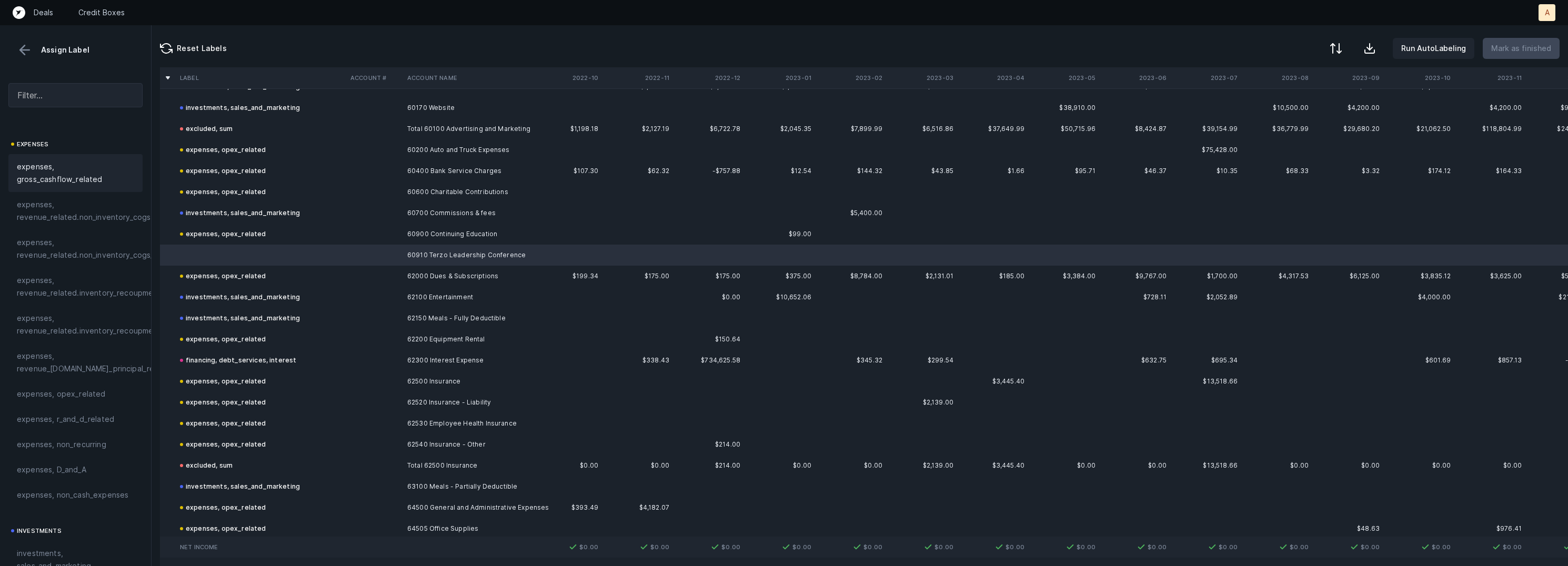
scroll to position [183, 0]
click at [90, 378] on span "expenses, opex_related" at bounding box center [61, 378] width 89 height 12
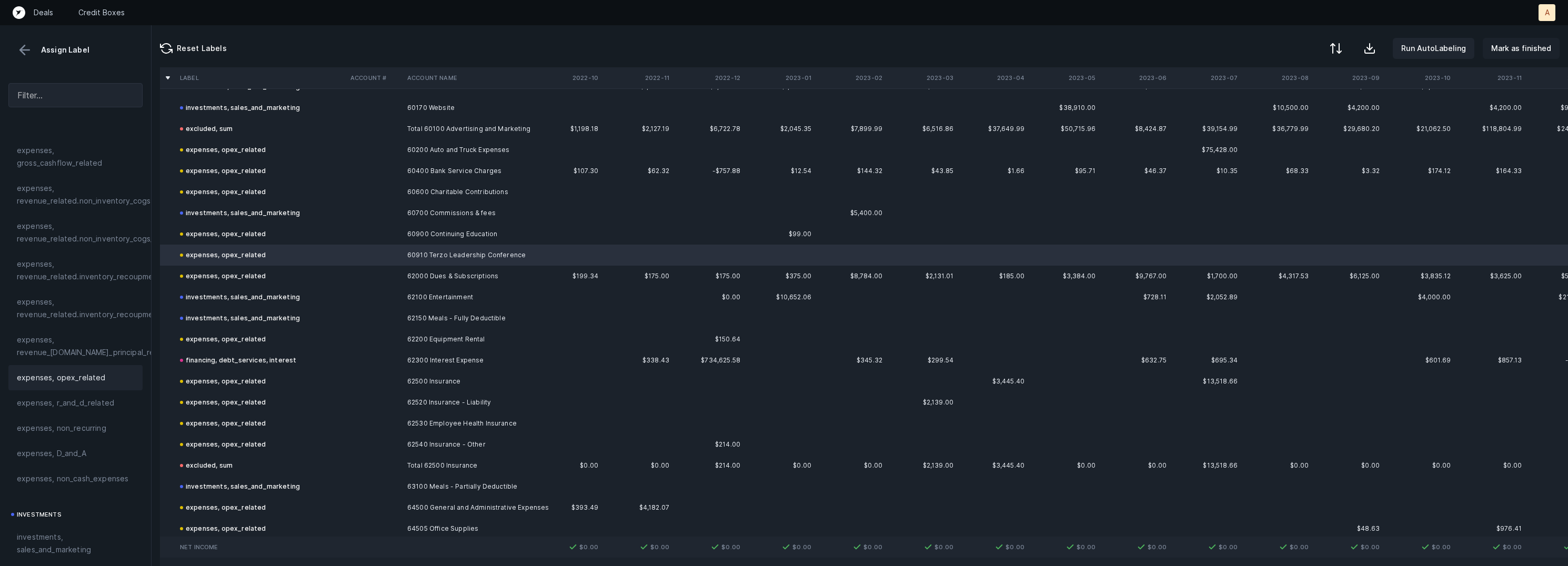
click at [1524, 43] on p "Mark as finished" at bounding box center [1521, 49] width 60 height 12
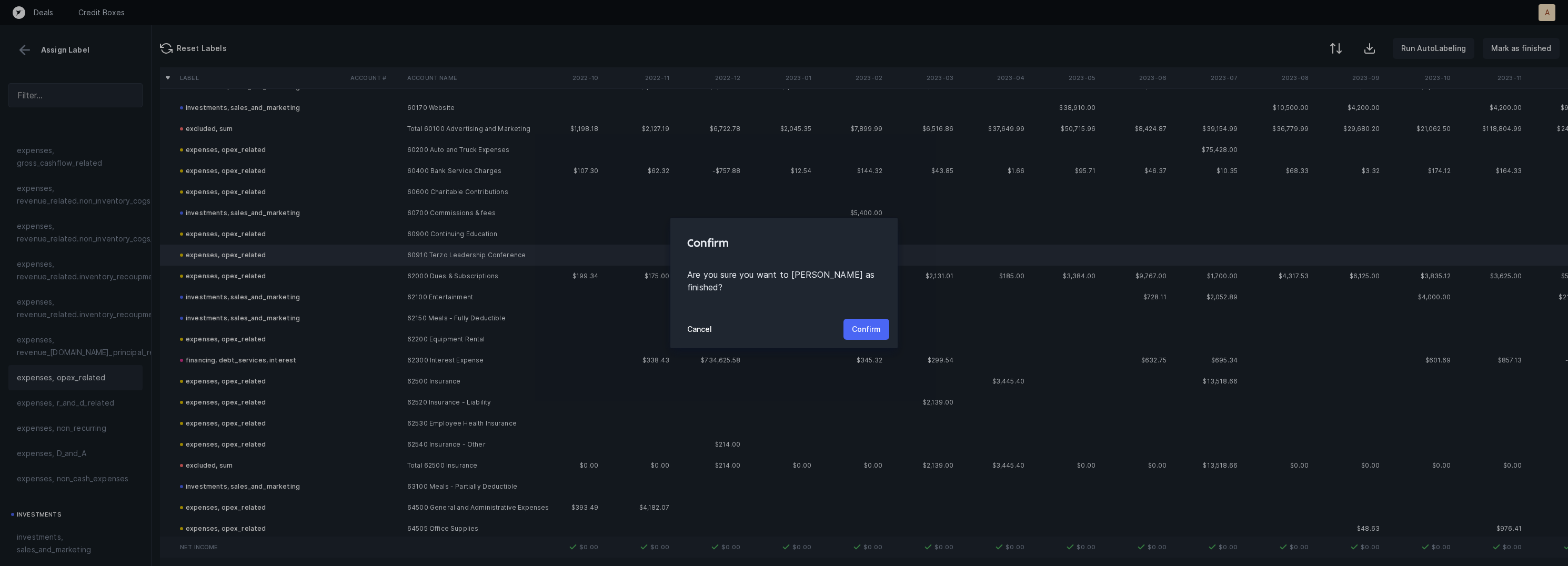
click at [854, 324] on p "Confirm" at bounding box center [866, 330] width 29 height 12
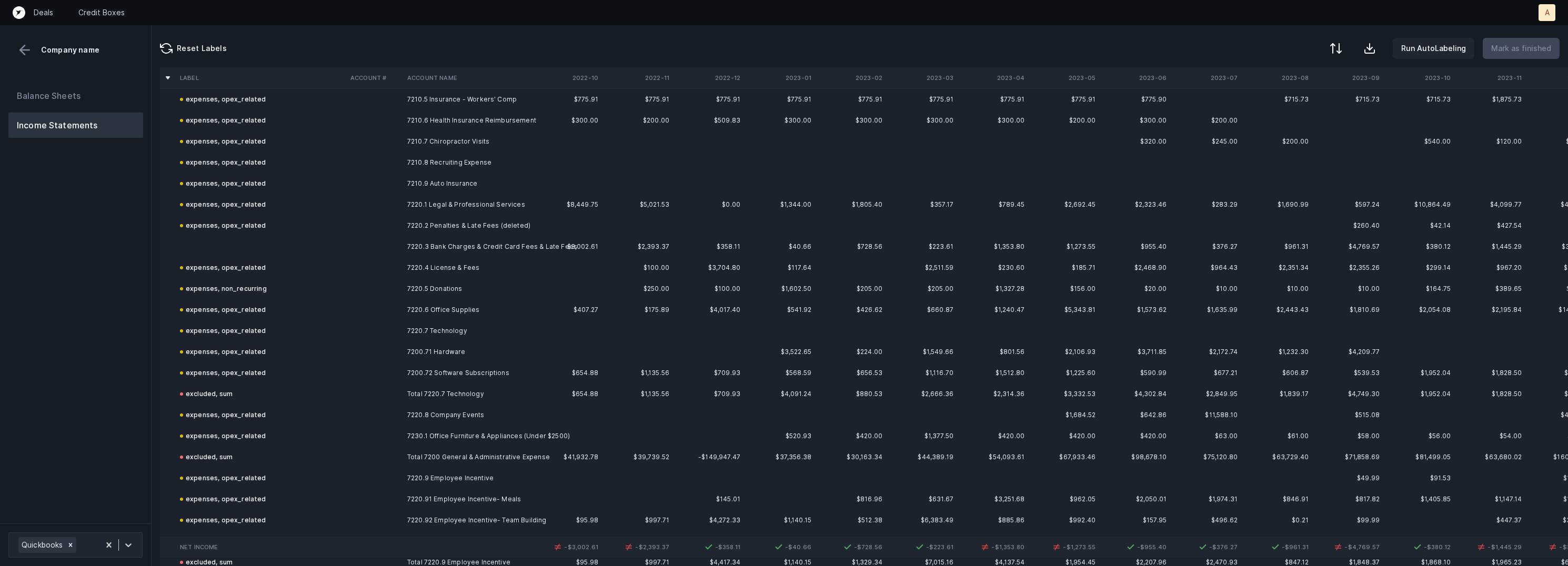
scroll to position [1510, 0]
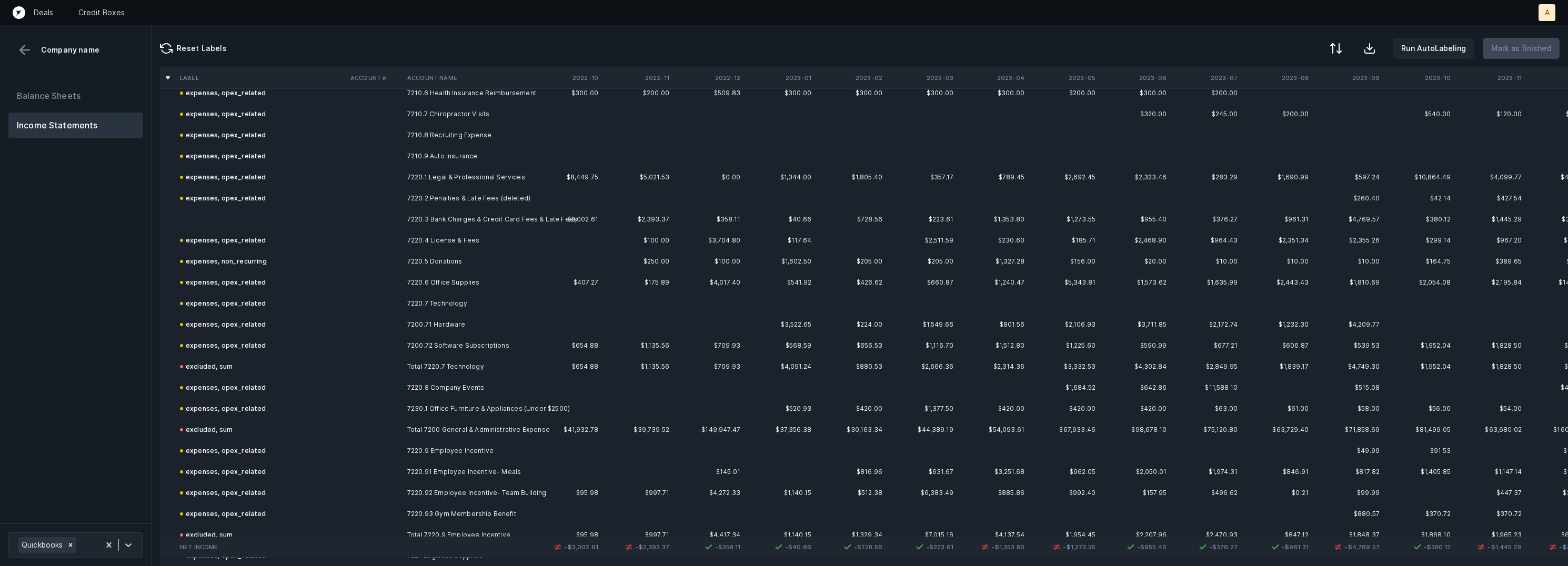
click at [461, 219] on td "7220.3 Bank Charges & Credit Card Fees & Late Fees" at bounding box center [467, 220] width 128 height 21
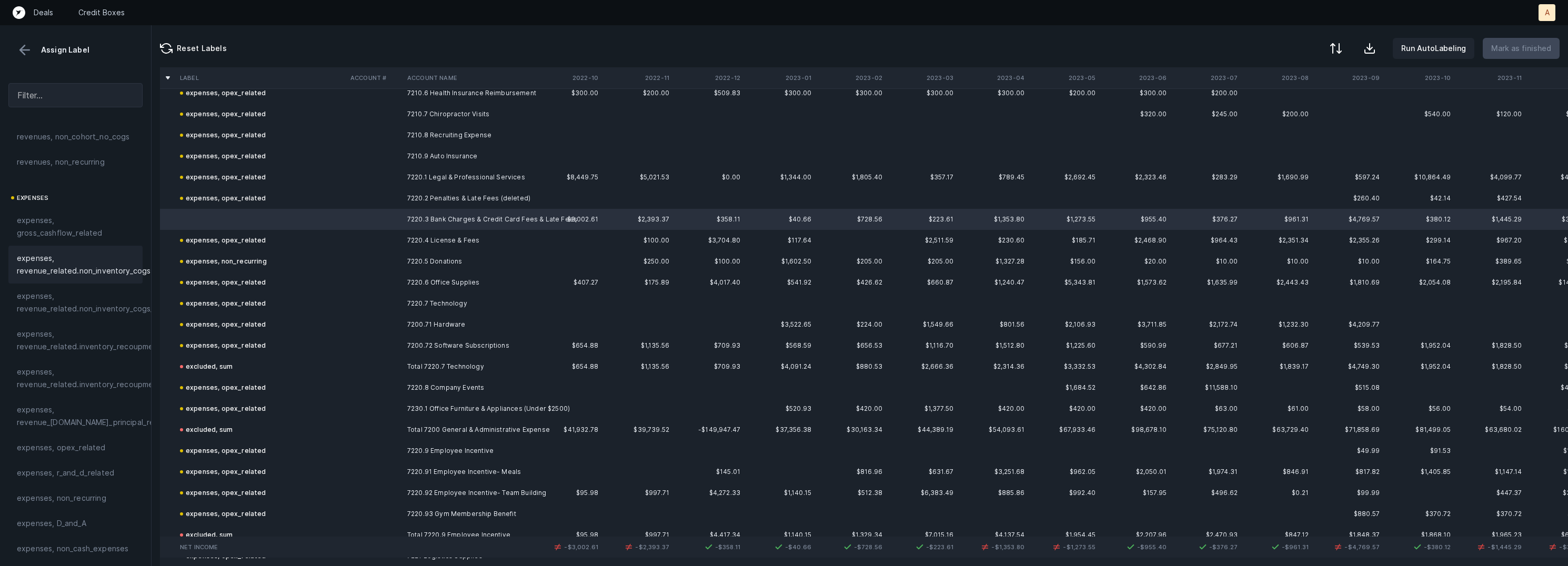
scroll to position [193, 0]
click at [88, 368] on span "expenses, opex_related" at bounding box center [61, 368] width 89 height 12
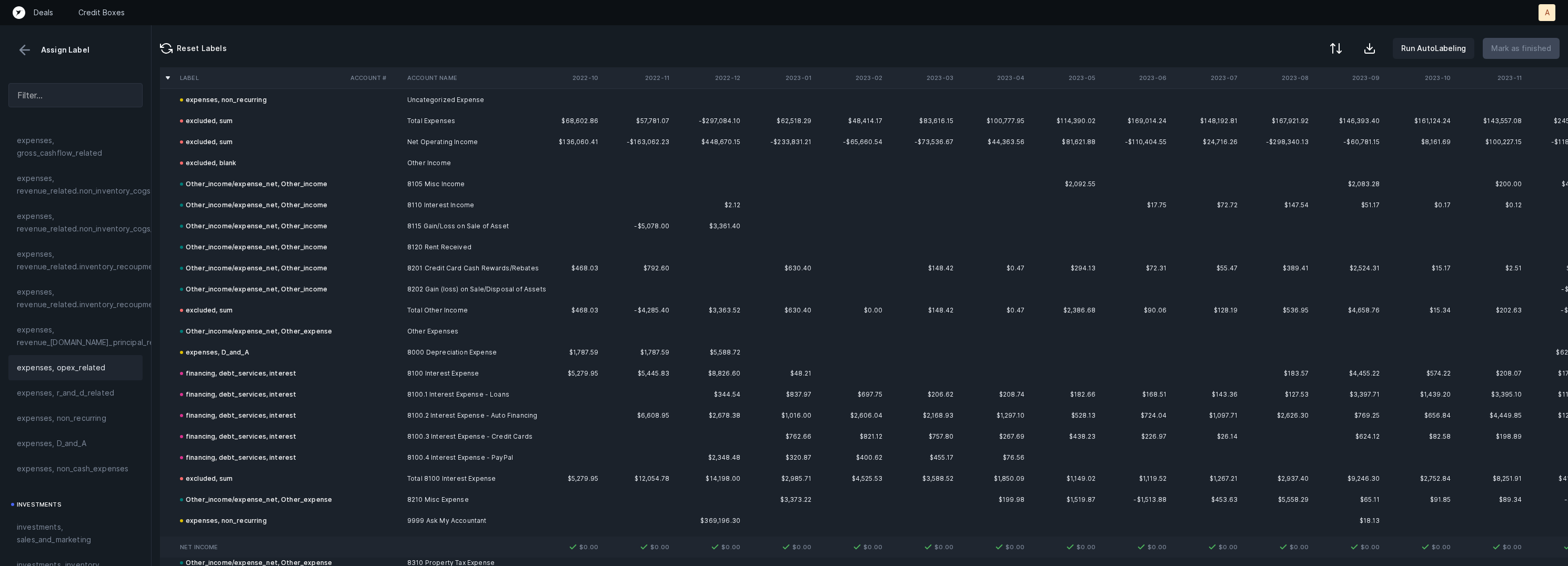
scroll to position [3315, 0]
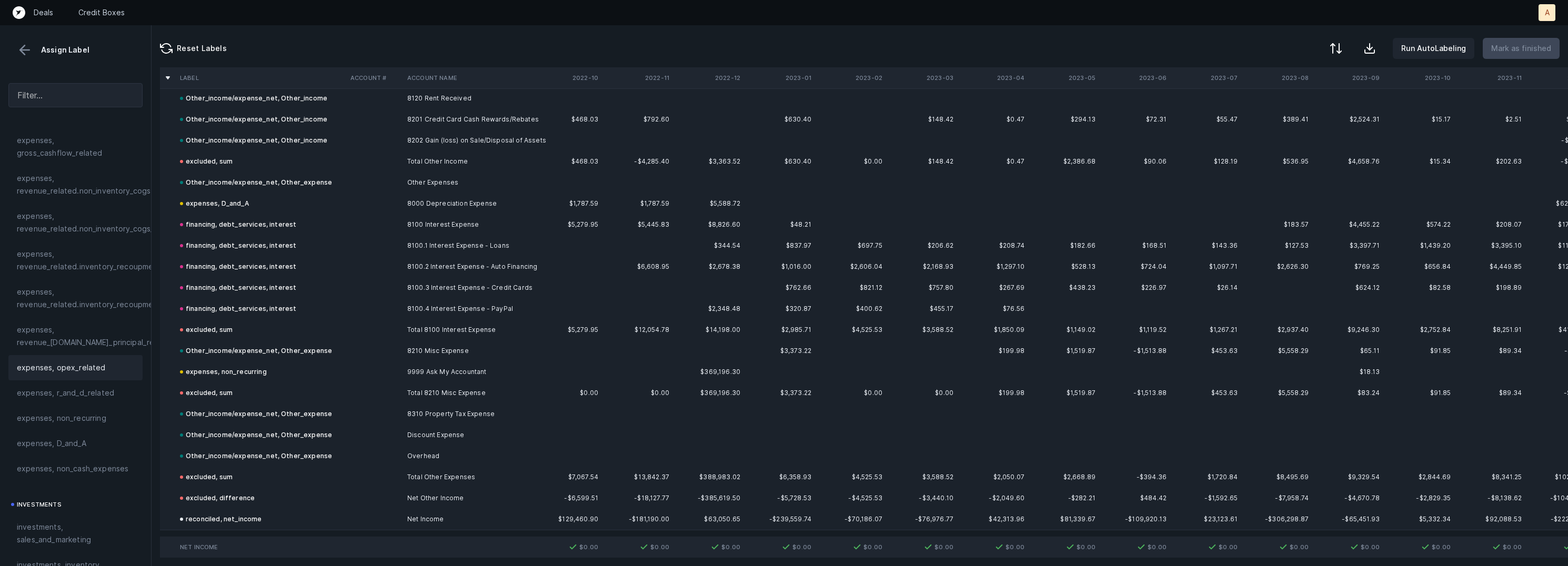
click at [27, 52] on button at bounding box center [25, 50] width 16 height 16
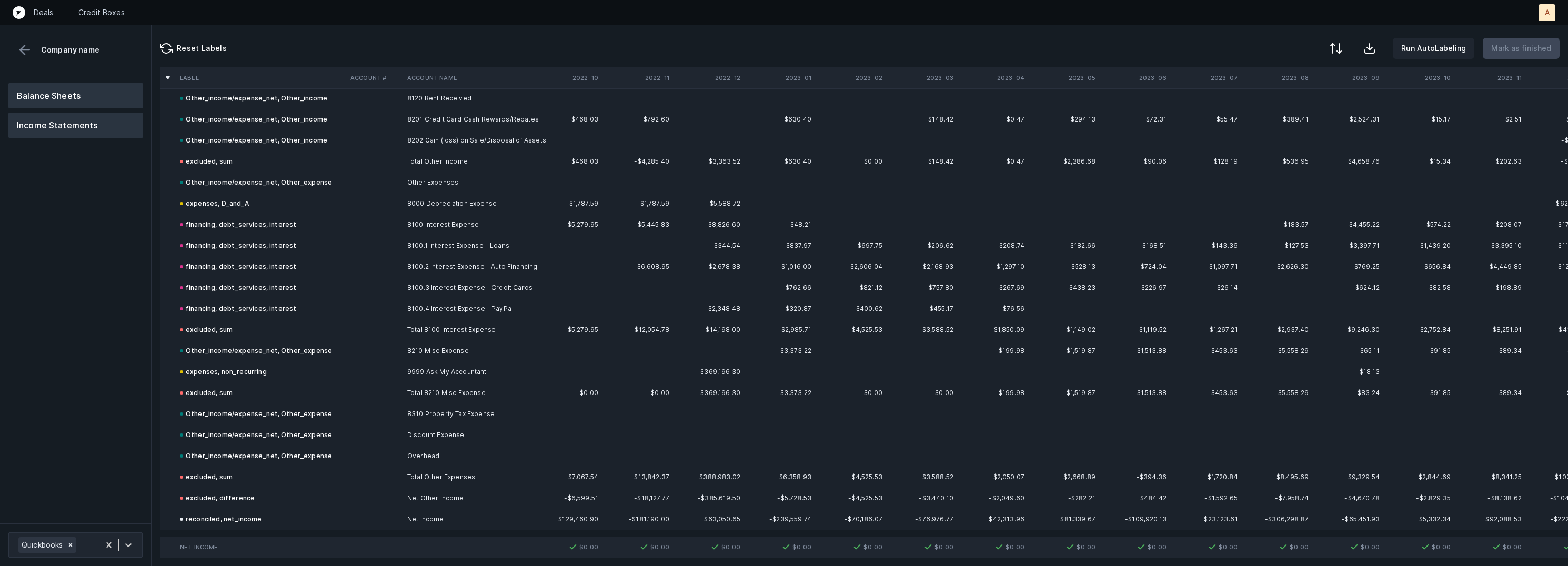
click at [48, 89] on button "Balance Sheets" at bounding box center [76, 96] width 135 height 26
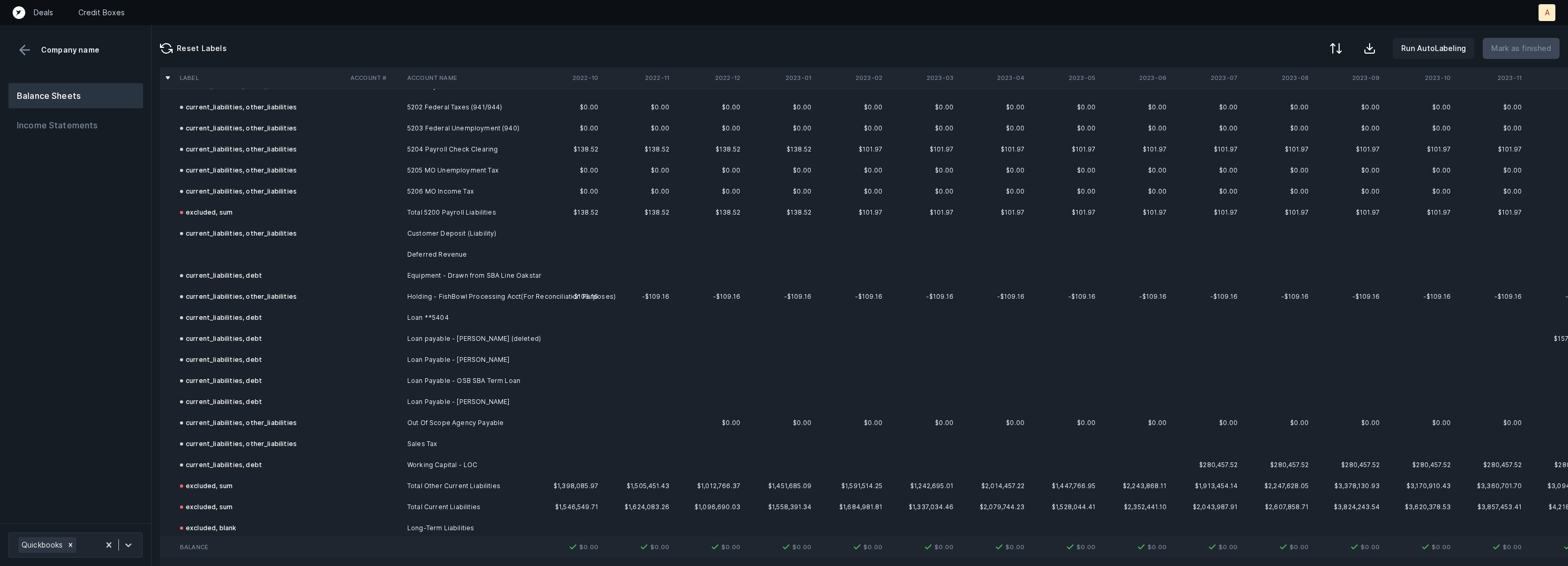
scroll to position [3666, 0]
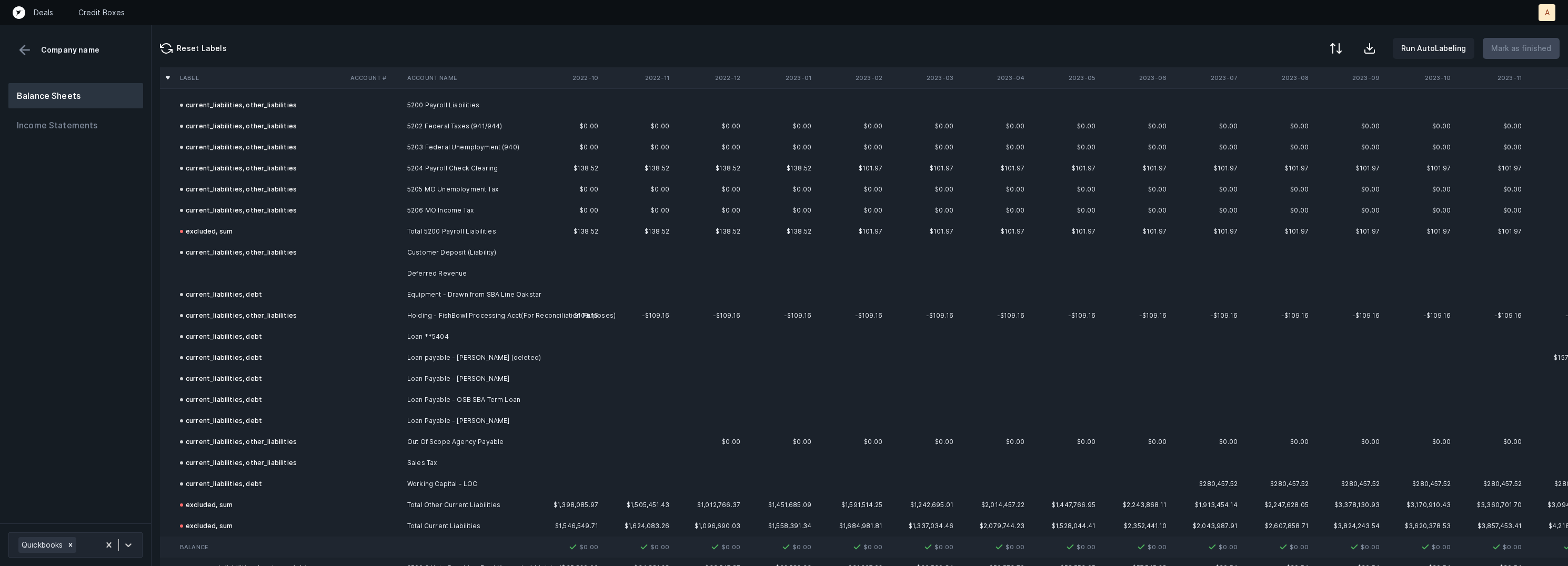
click at [235, 270] on td at bounding box center [261, 274] width 171 height 21
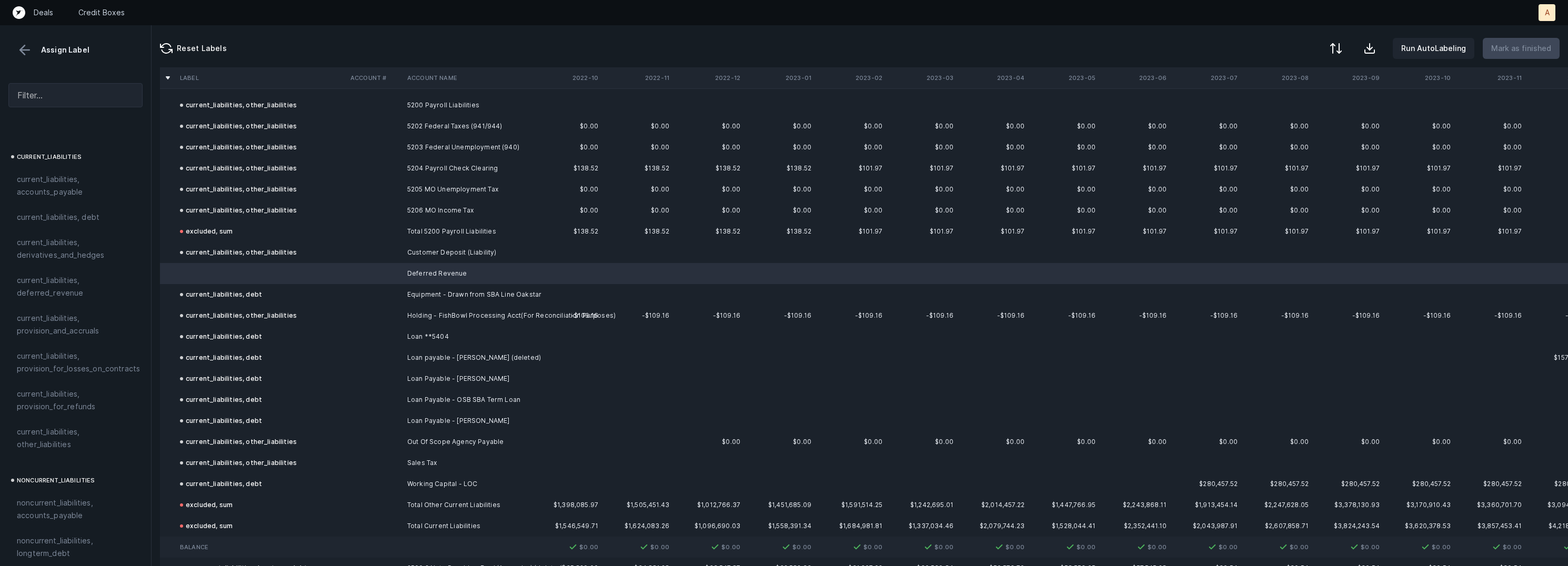
scroll to position [687, 0]
click at [97, 292] on div "current_liabilities, deferred_revenue" at bounding box center [76, 291] width 135 height 38
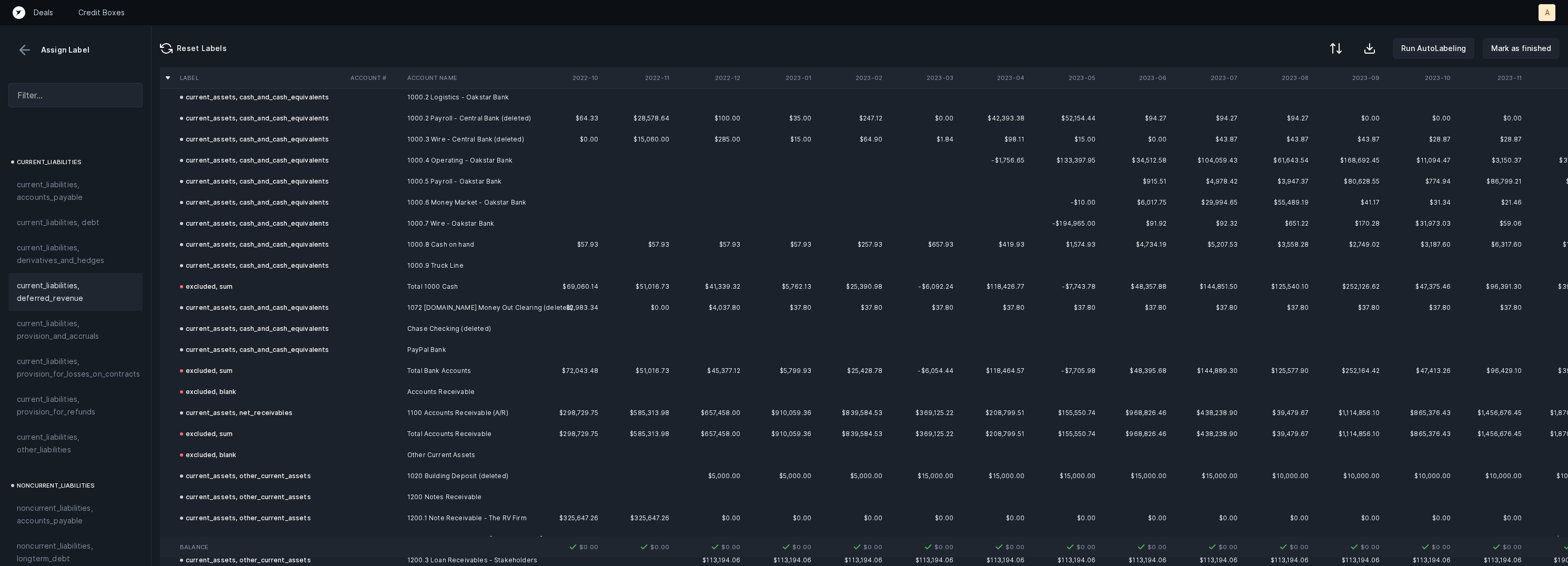
scroll to position [0, 0]
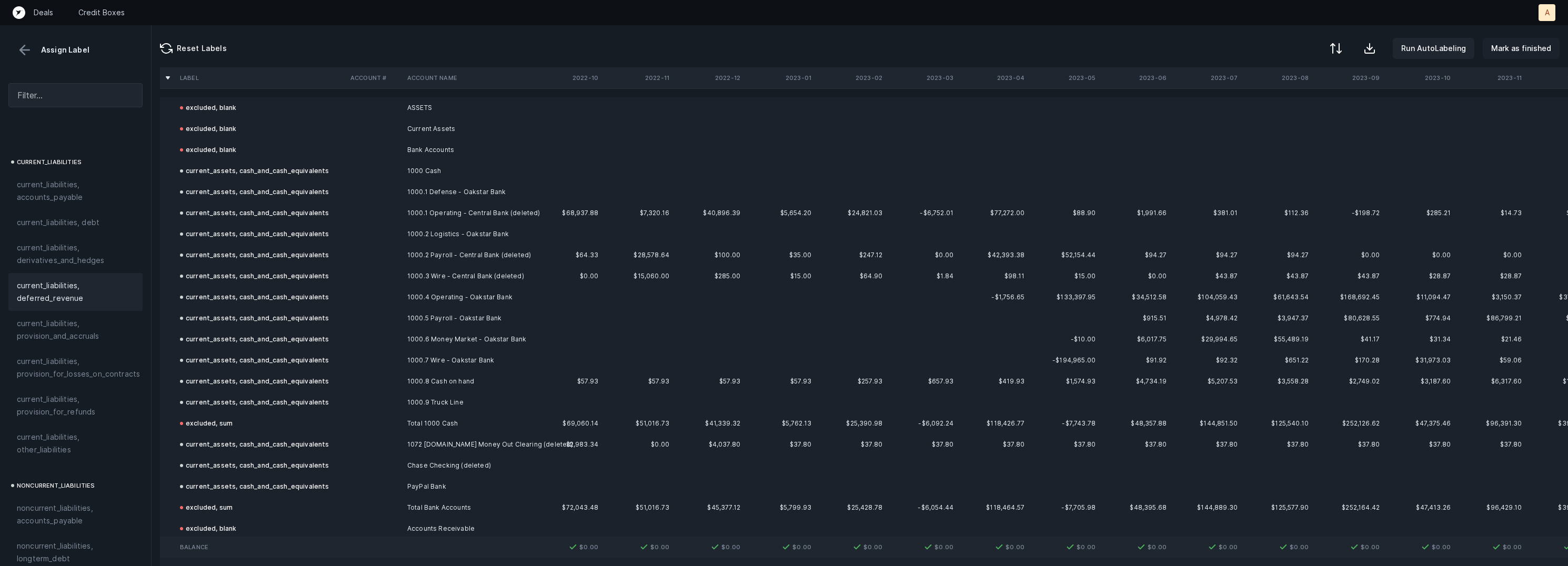
click at [1499, 46] on p "Mark as finished" at bounding box center [1521, 49] width 60 height 12
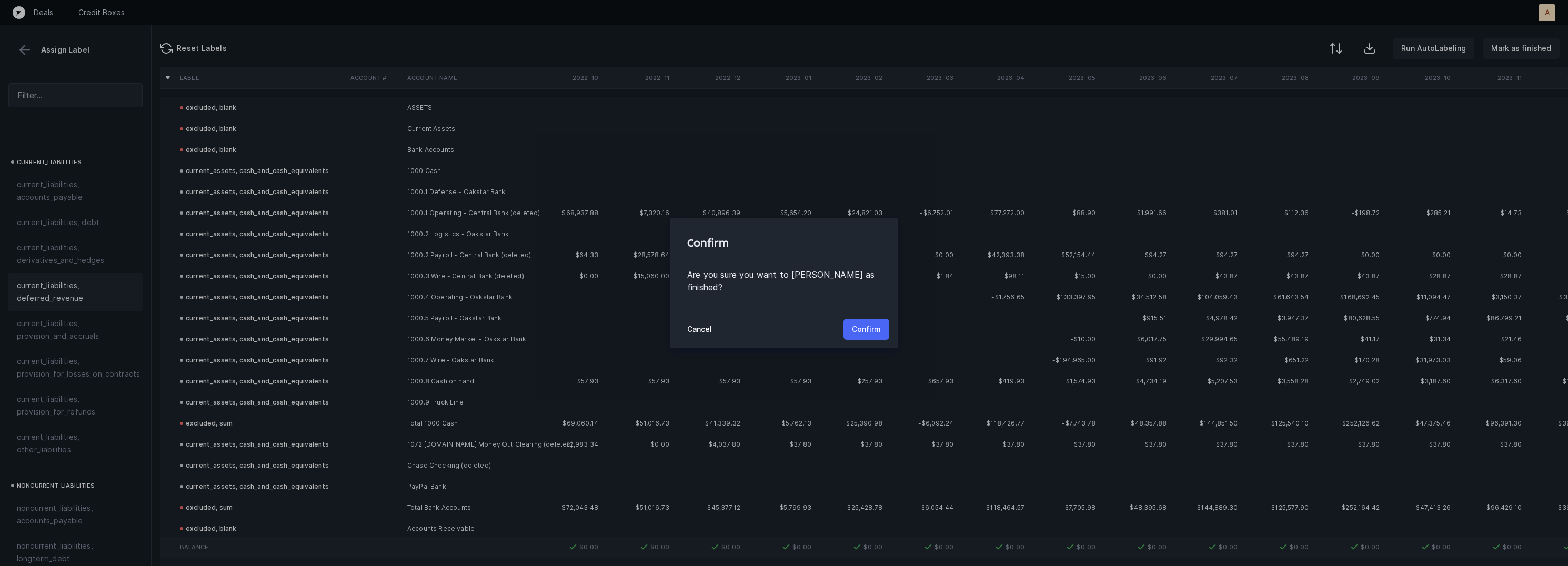
click at [866, 323] on p "Confirm" at bounding box center [866, 330] width 29 height 12
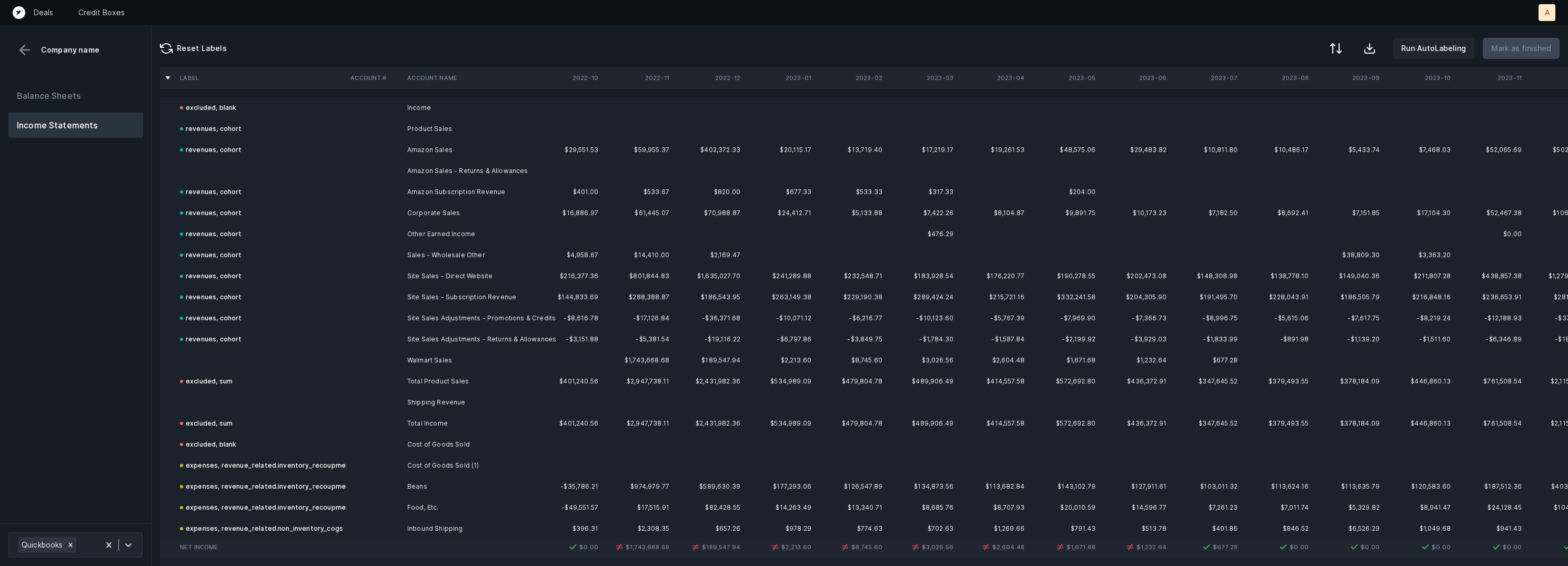
click at [243, 168] on td at bounding box center [261, 171] width 171 height 21
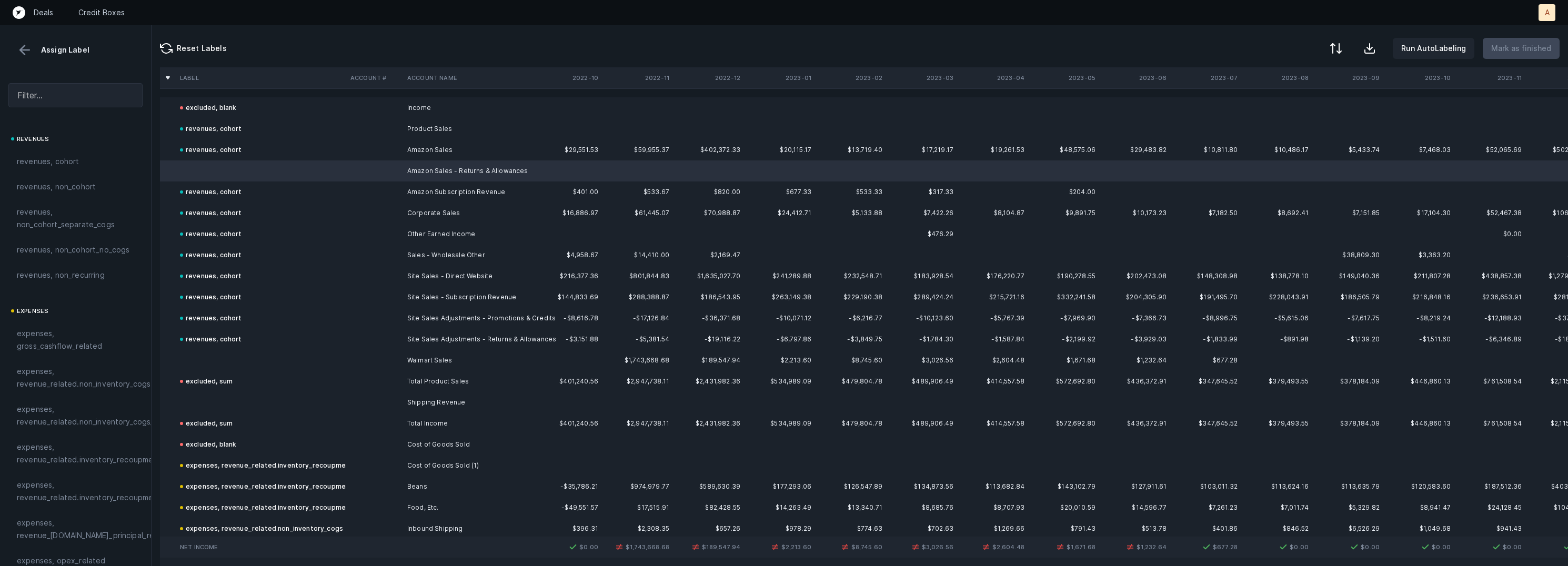
click at [202, 367] on td at bounding box center [261, 361] width 171 height 21
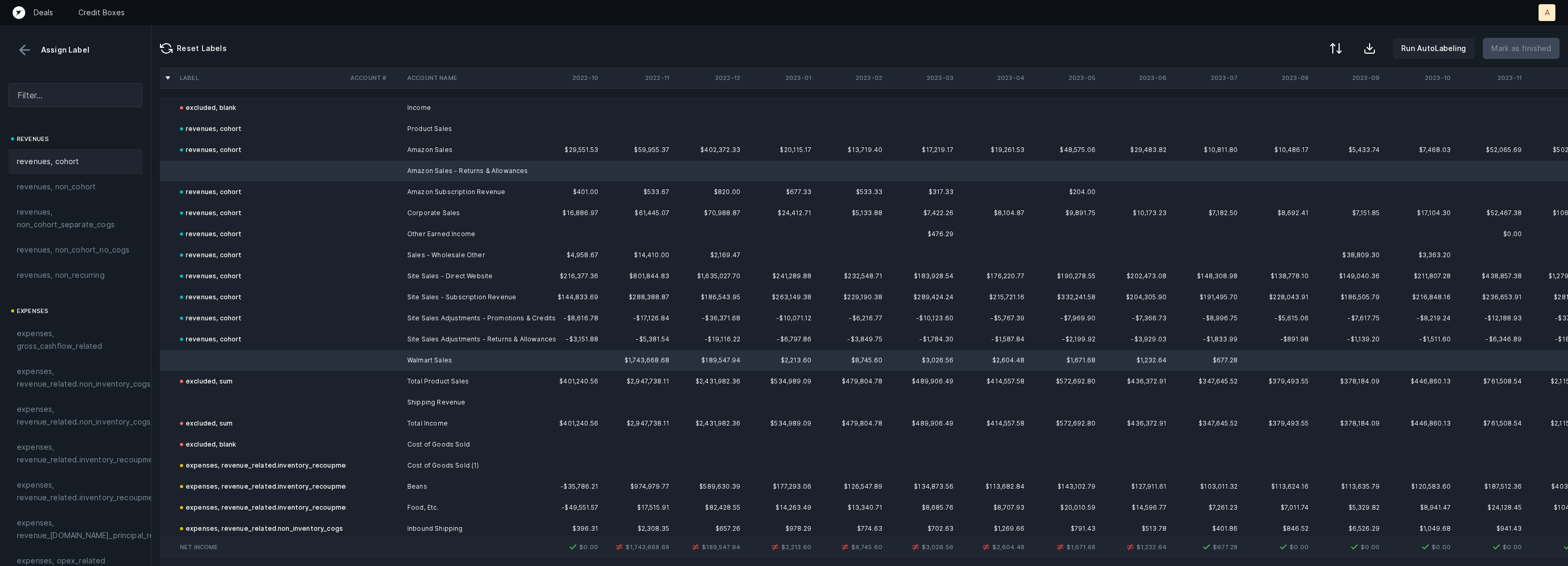
click at [57, 155] on span "revenues, cohort" at bounding box center [48, 161] width 63 height 12
click at [229, 395] on td at bounding box center [261, 403] width 171 height 21
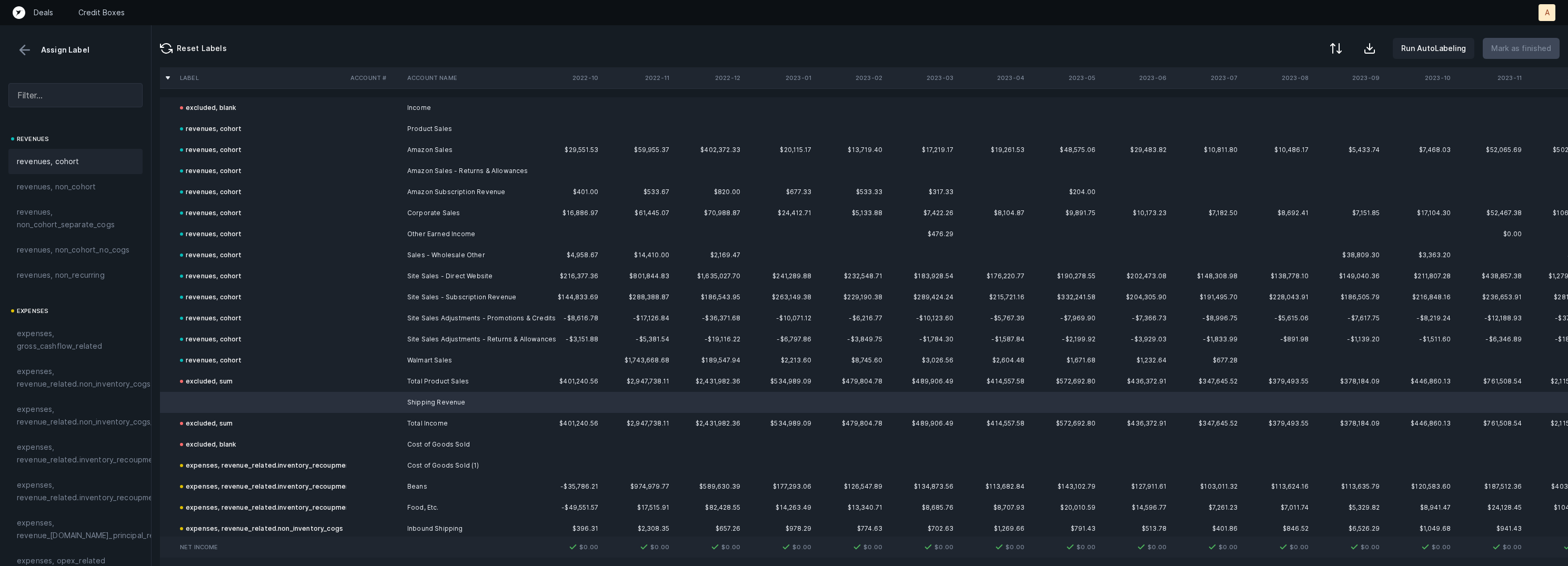
click at [56, 157] on span "revenues, cohort" at bounding box center [48, 161] width 63 height 12
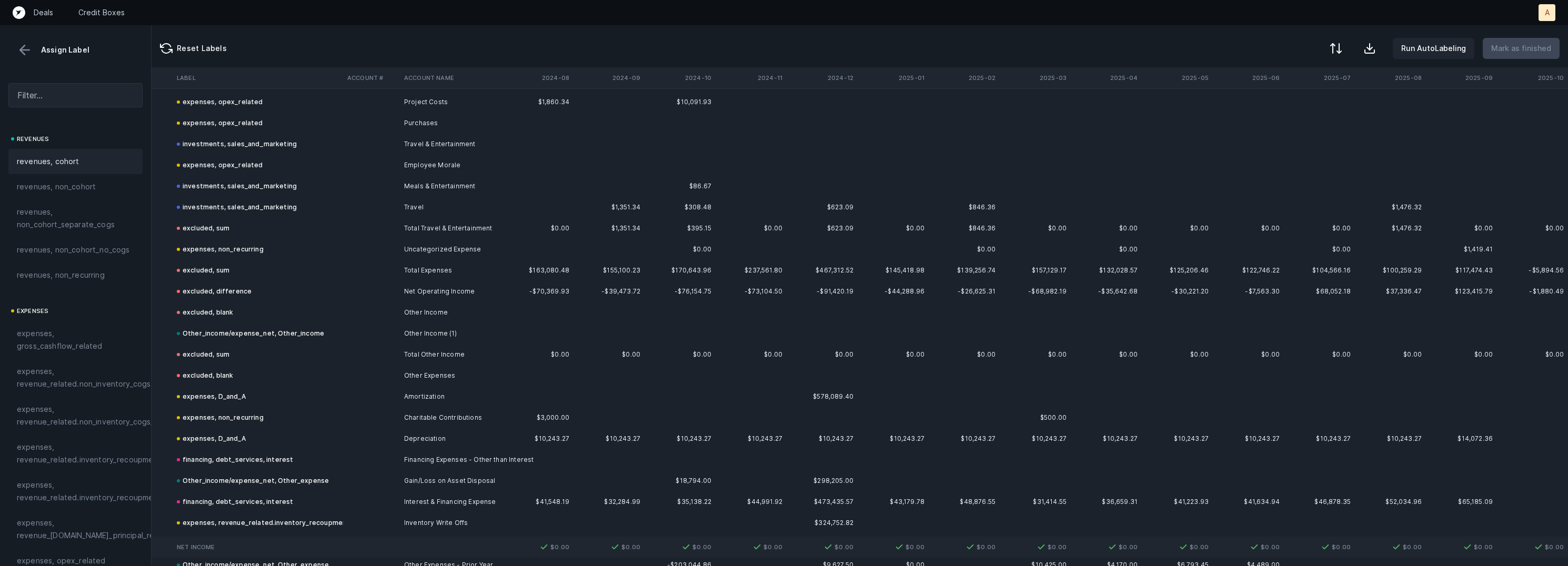
scroll to position [2283, 1592]
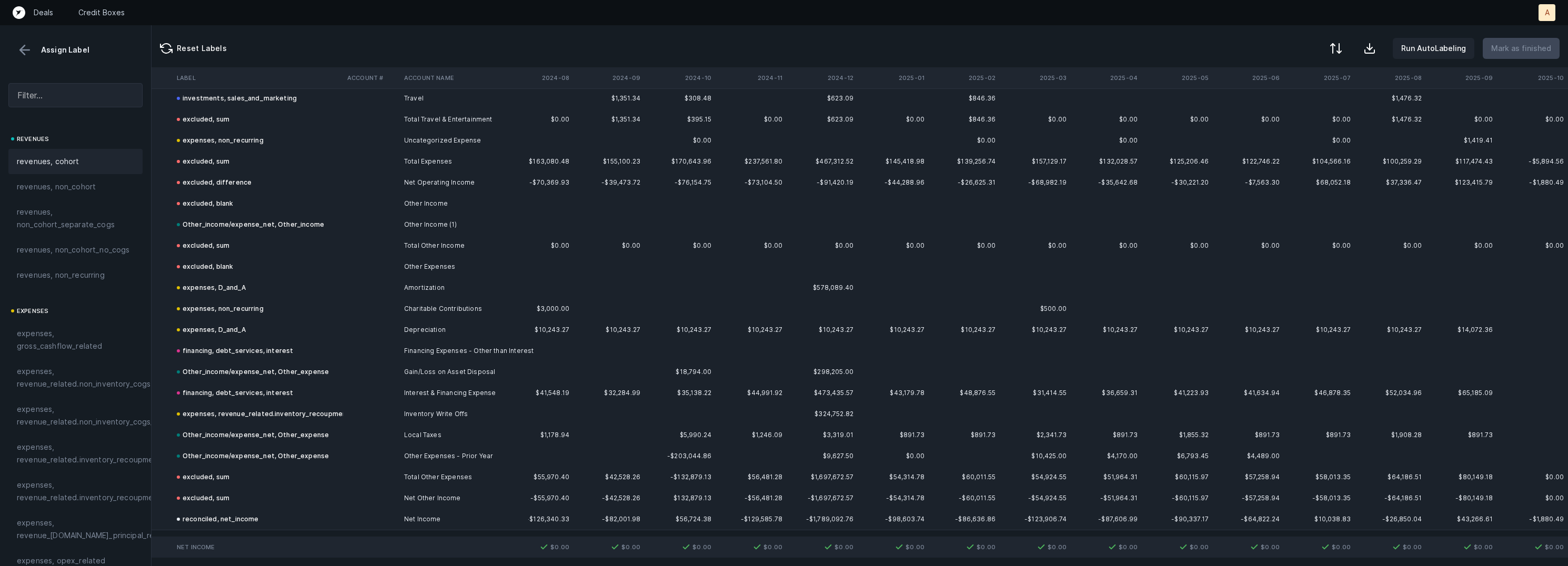
click at [23, 44] on button at bounding box center [25, 50] width 16 height 16
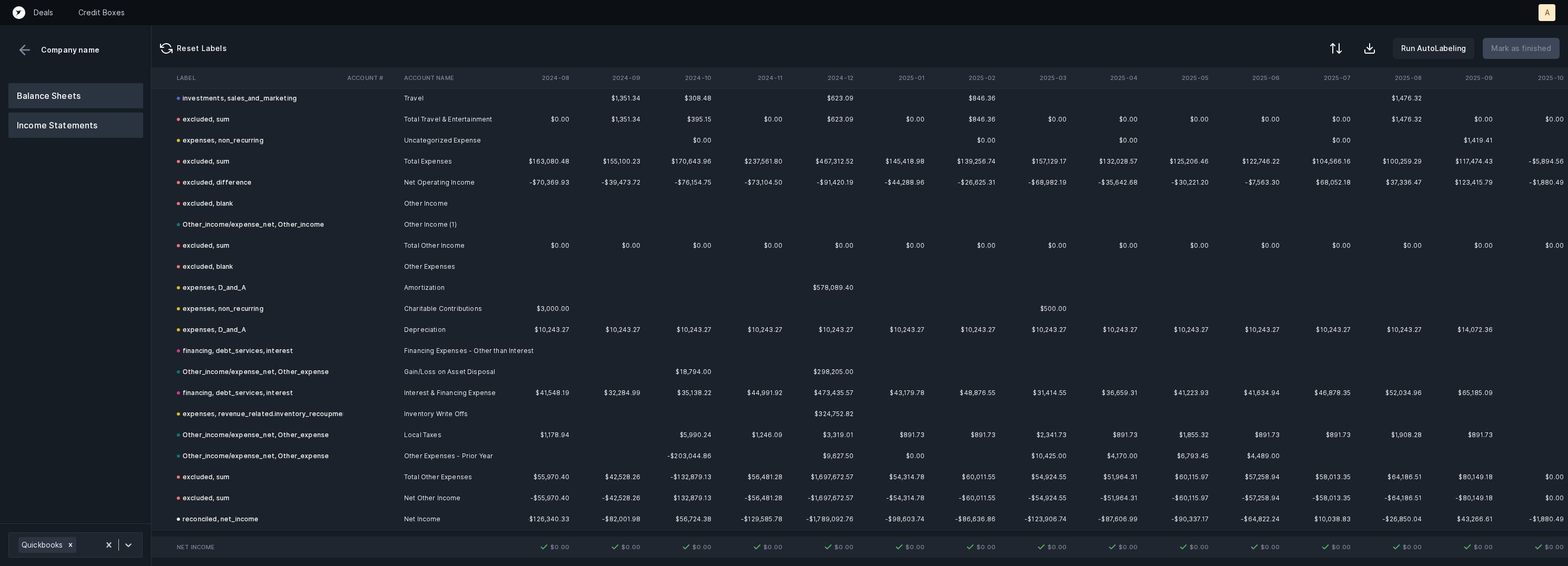
click at [60, 86] on button "Balance Sheets" at bounding box center [76, 96] width 135 height 26
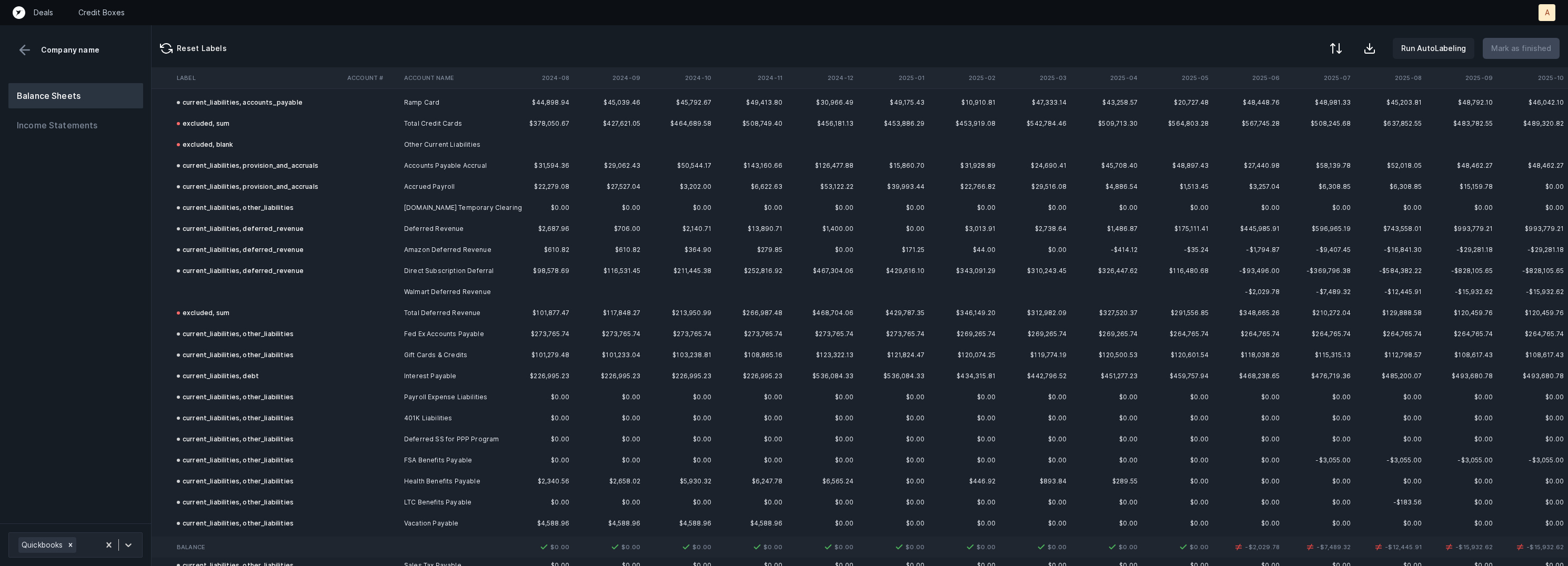
scroll to position [1783, 1592]
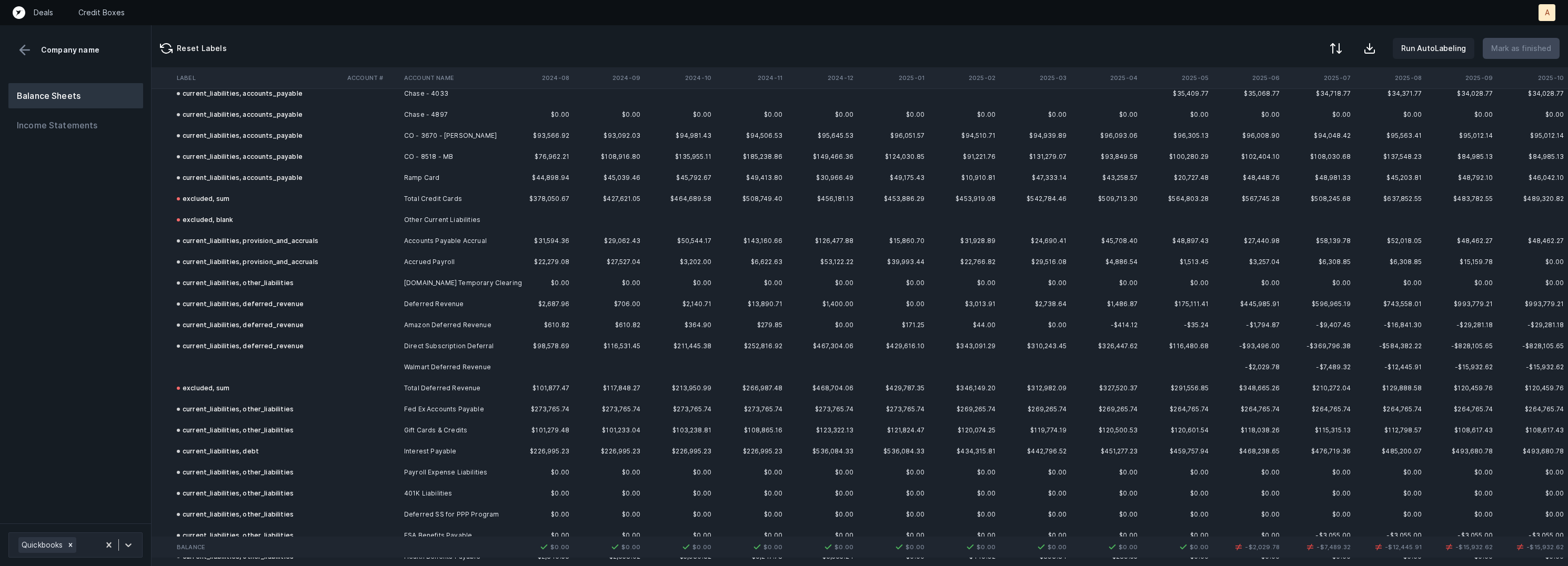
click at [236, 364] on td at bounding box center [258, 368] width 171 height 21
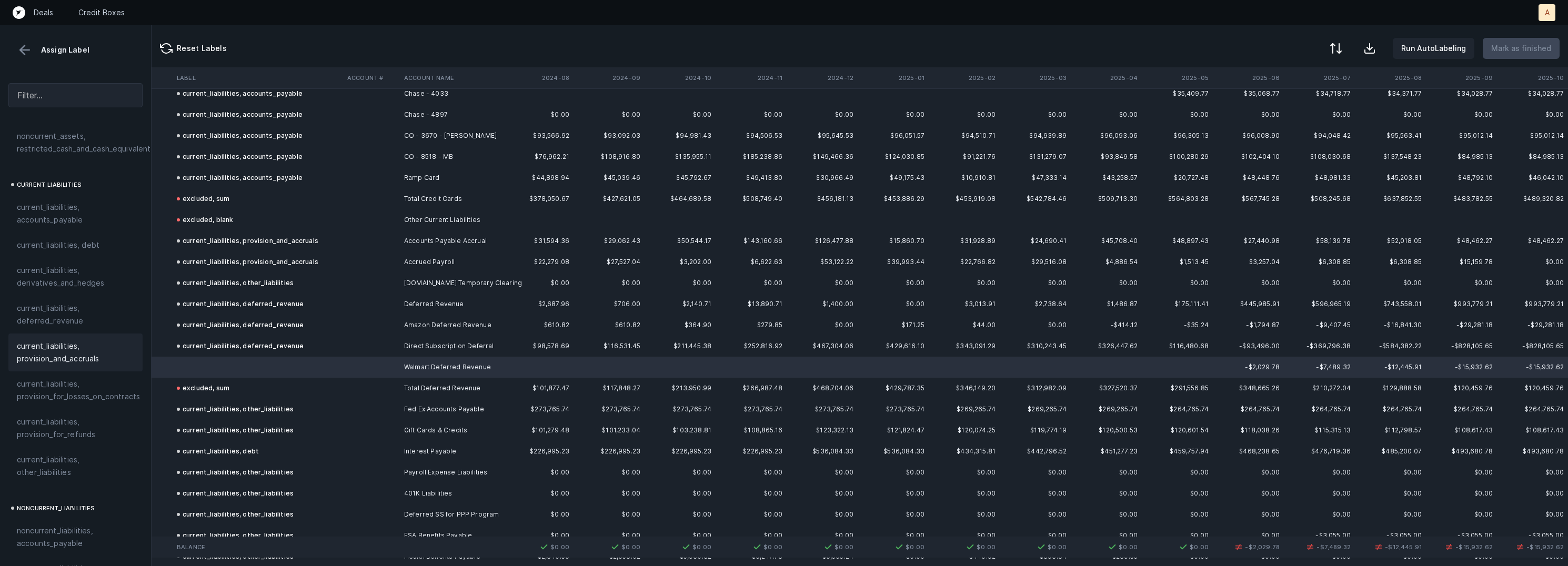
scroll to position [668, 0]
click at [88, 308] on span "current_liabilities, deferred_revenue" at bounding box center [75, 312] width 118 height 26
click at [1516, 49] on p "Mark as finished" at bounding box center [1521, 49] width 60 height 12
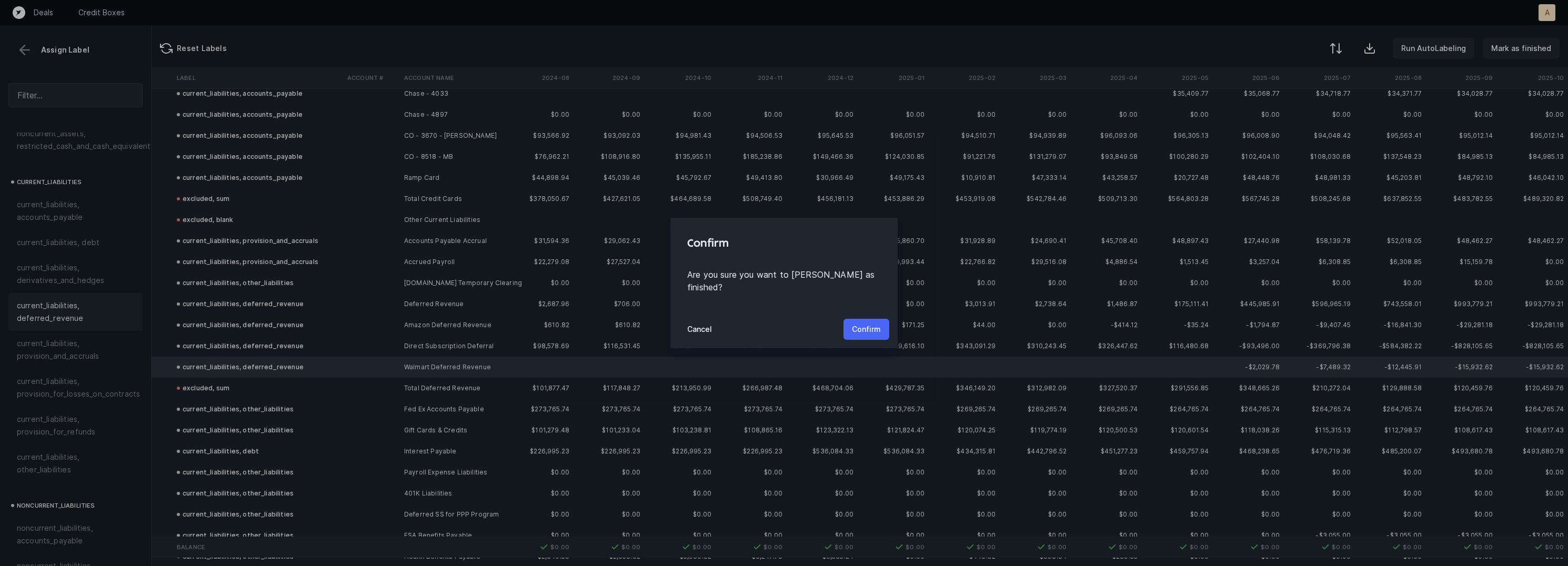
click at [867, 323] on p "Confirm" at bounding box center [866, 330] width 29 height 12
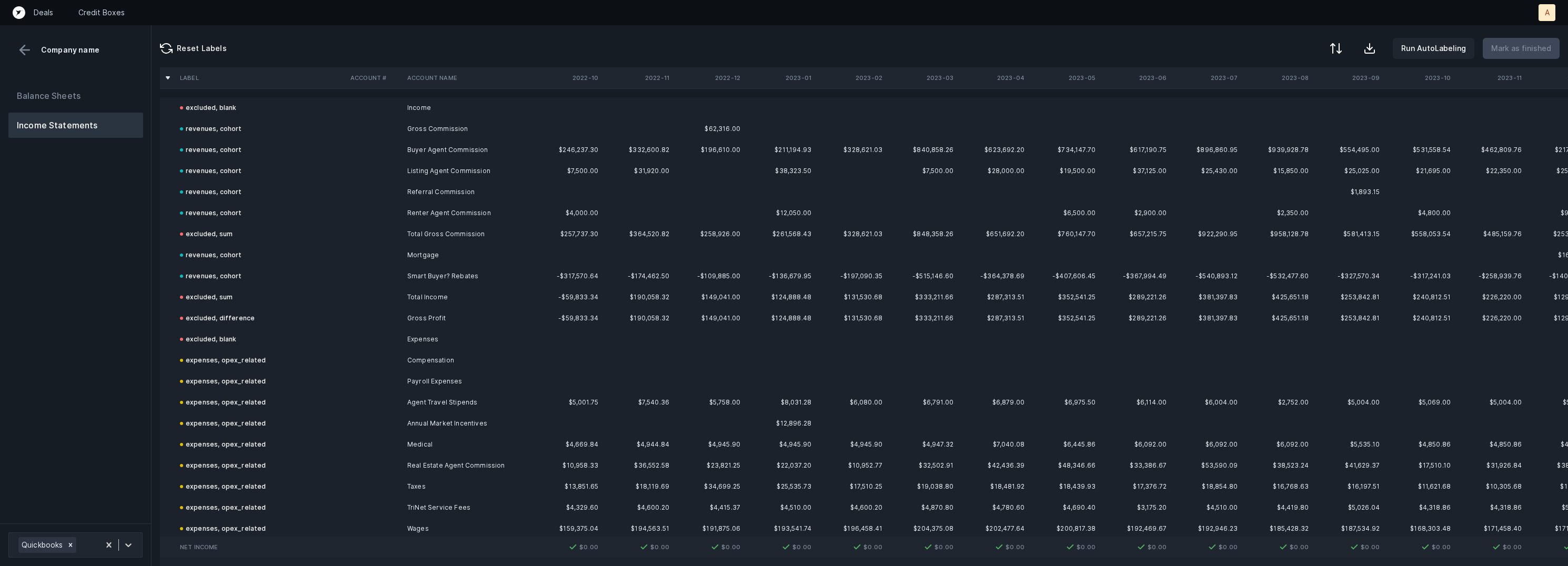
click at [112, 238] on div "Balance Sheets Income Statements" at bounding box center [75, 299] width 151 height 449
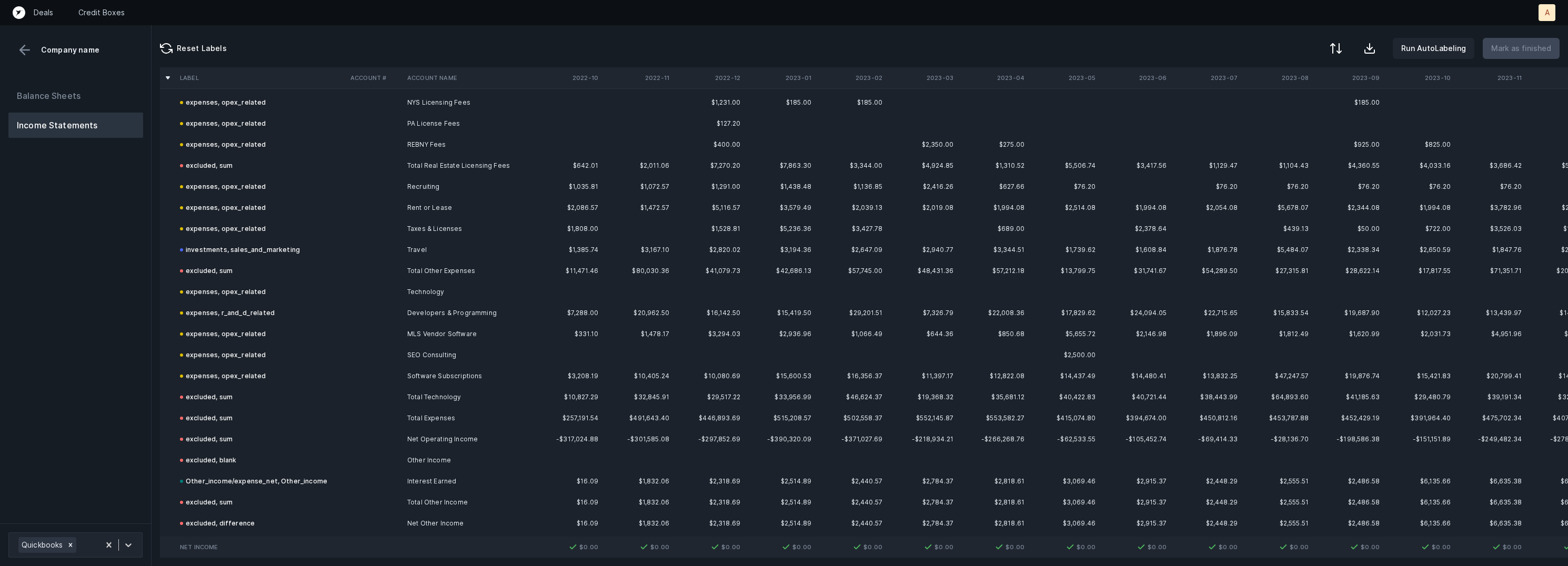
scroll to position [1084, 0]
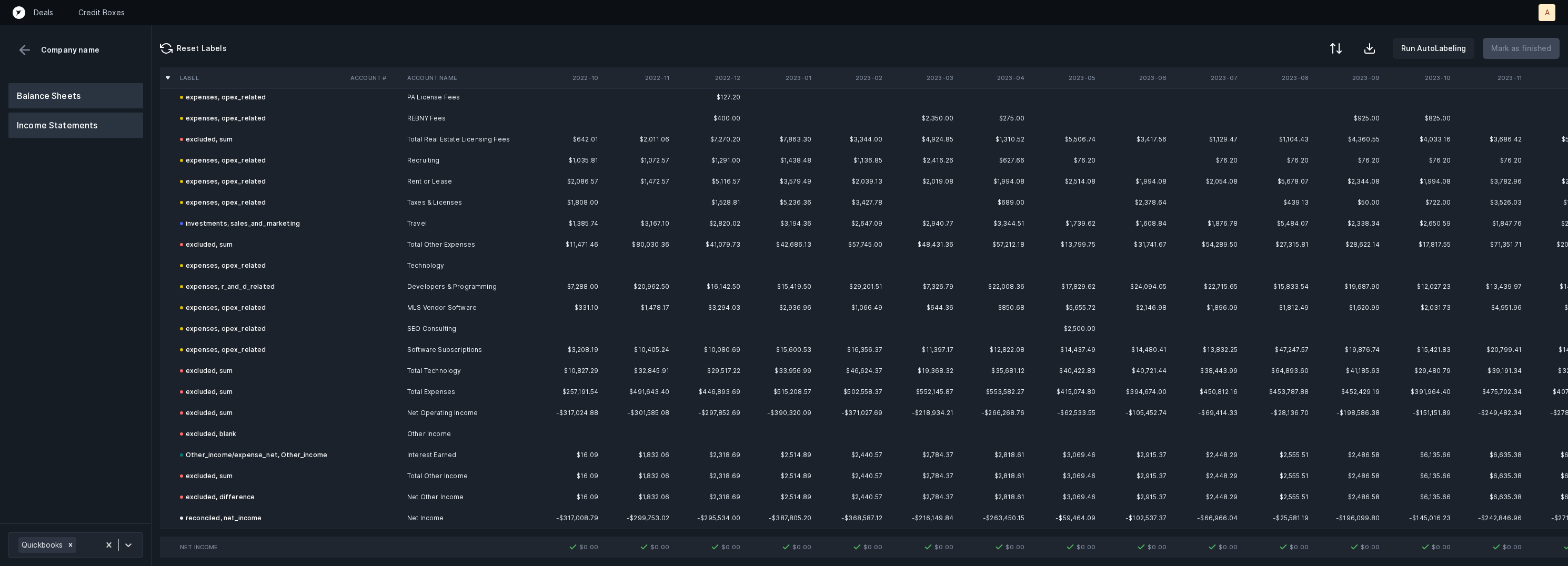
click at [83, 99] on button "Balance Sheets" at bounding box center [76, 96] width 135 height 26
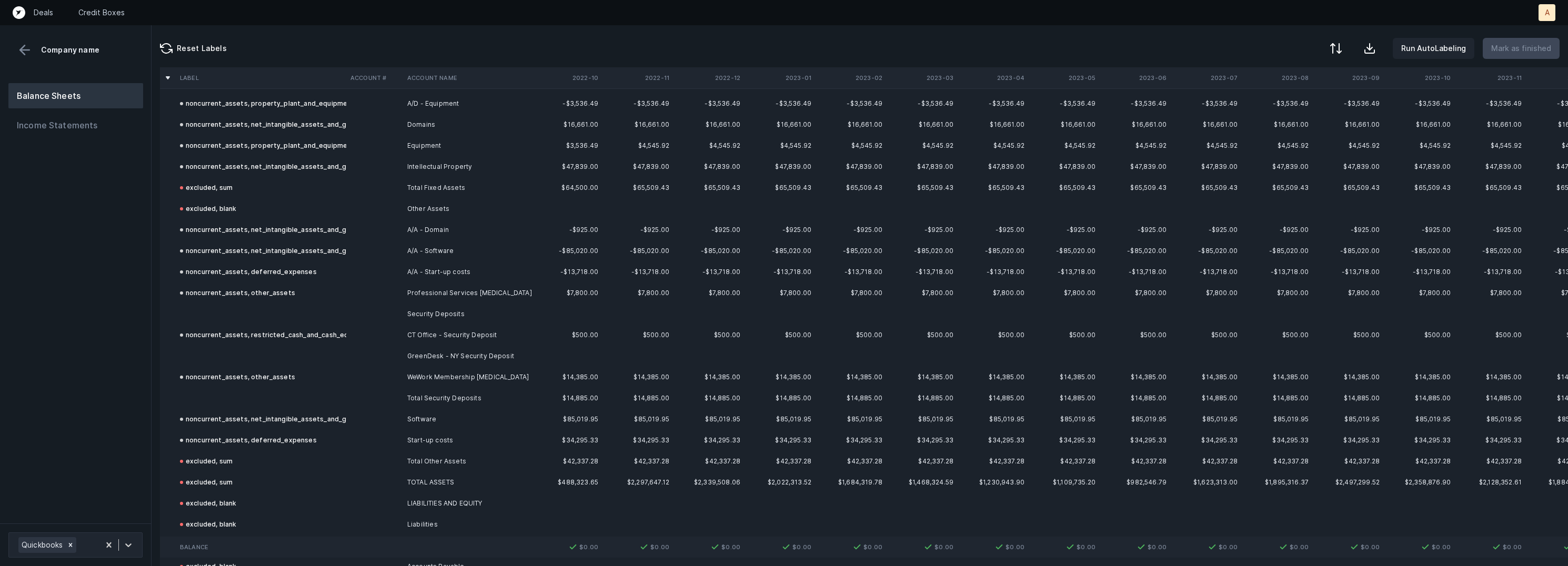
scroll to position [411, 0]
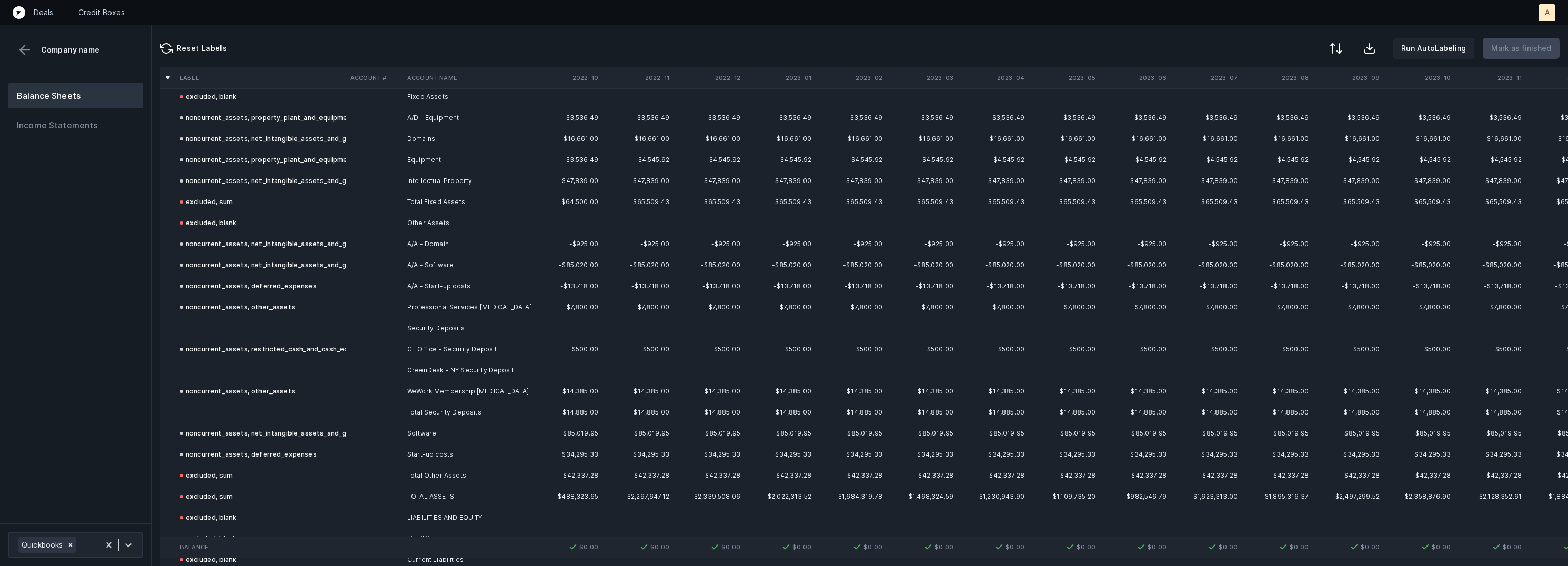
click at [447, 324] on td "Security Deposits" at bounding box center [467, 329] width 128 height 21
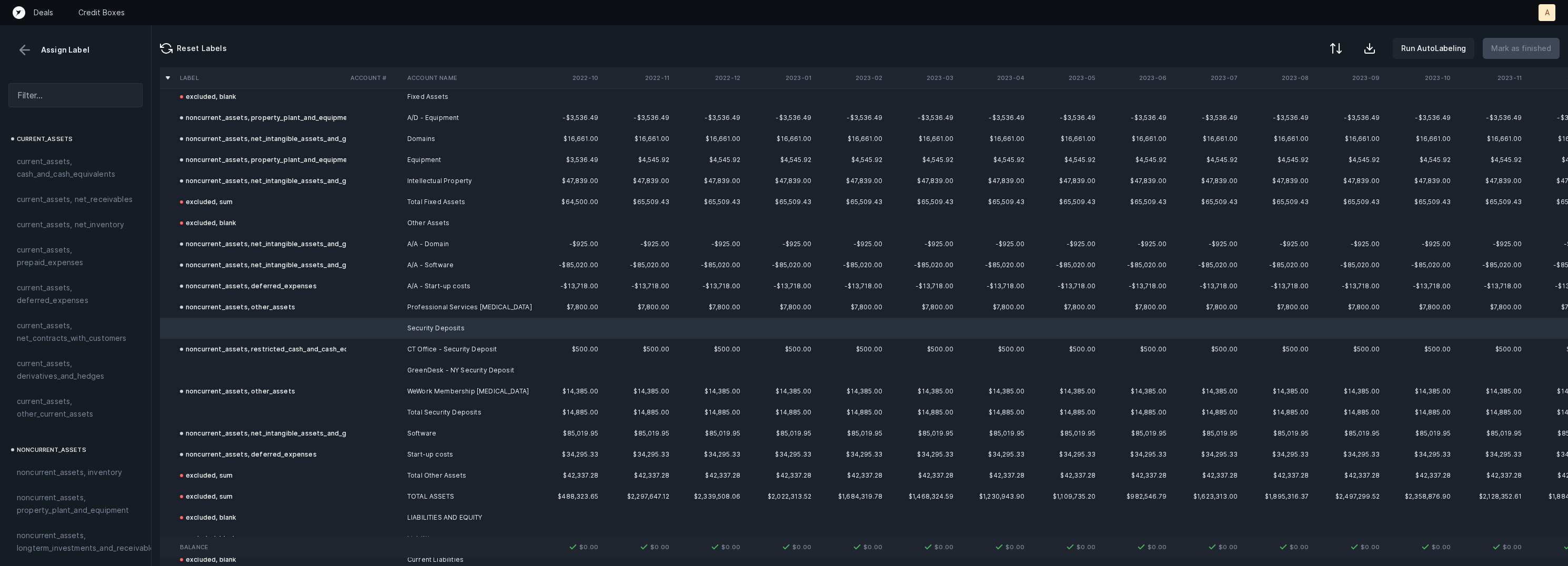
click at [328, 368] on td at bounding box center [261, 371] width 171 height 21
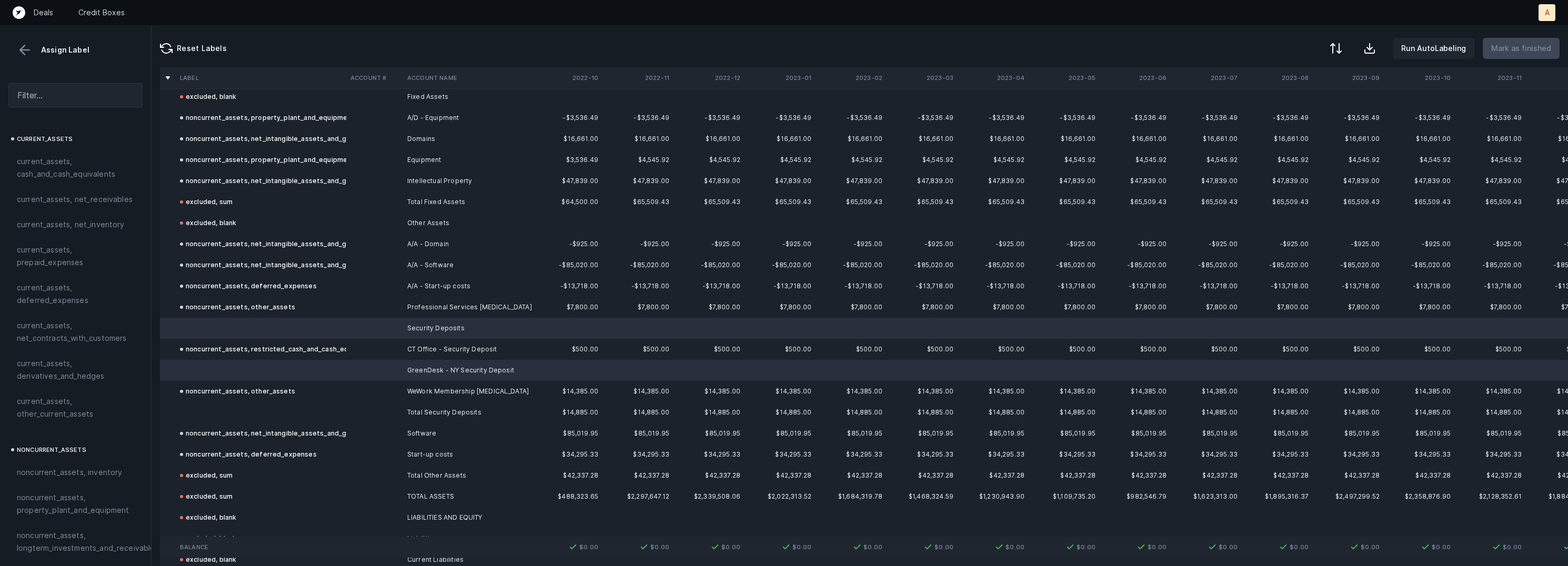
click at [311, 387] on td "noncurrent_assets, other_assets" at bounding box center [261, 392] width 171 height 21
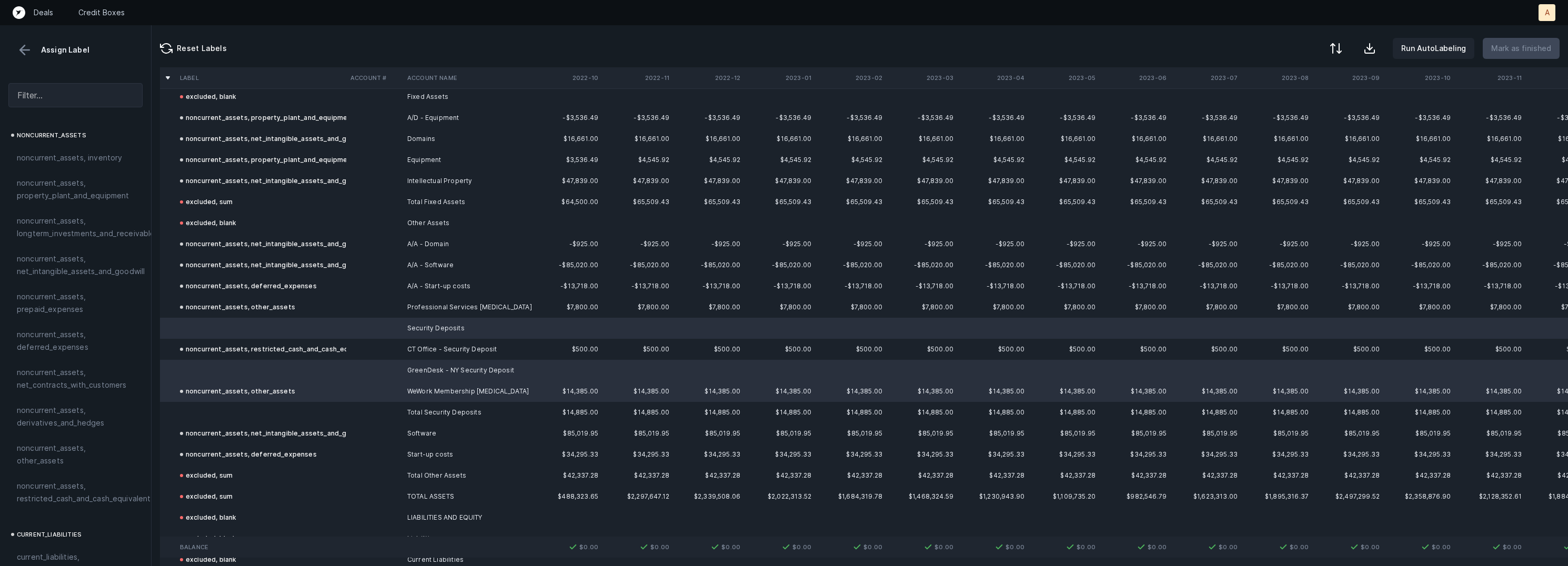
scroll to position [342, 0]
click at [52, 453] on span "noncurrent_assets, restricted_cash_and_cash_equivalents" at bounding box center [86, 465] width 138 height 26
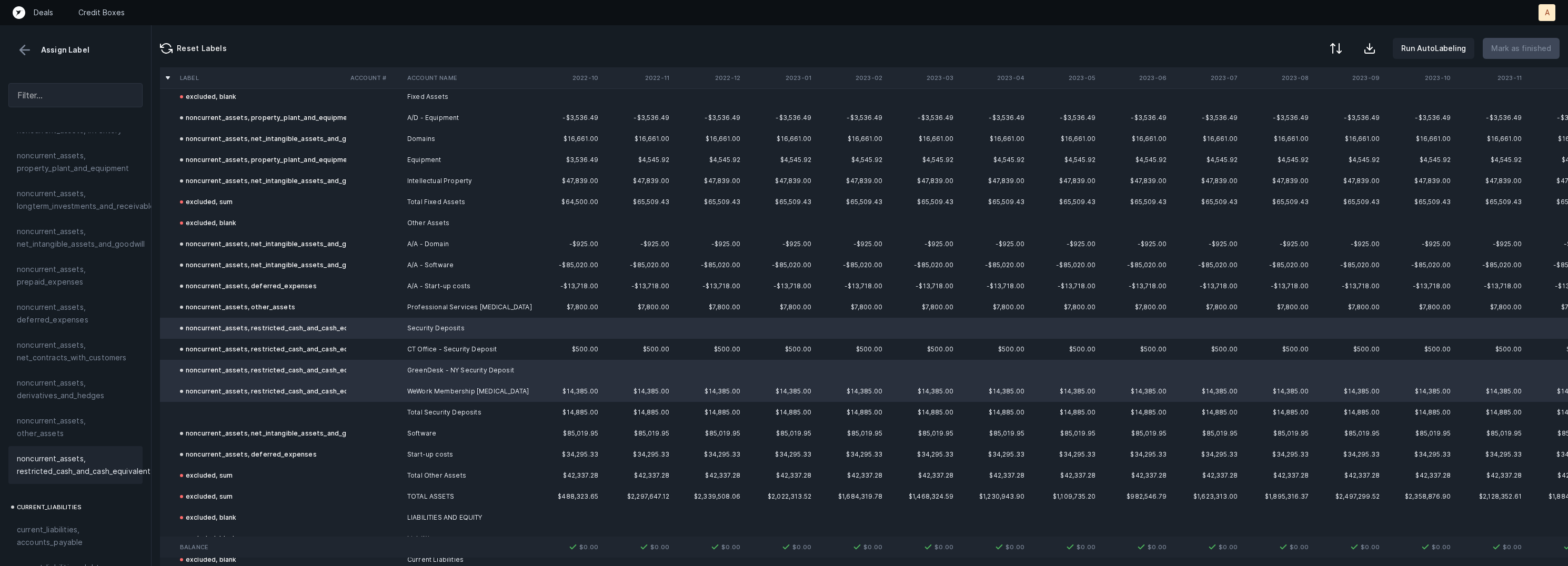
click at [243, 408] on td at bounding box center [261, 413] width 171 height 21
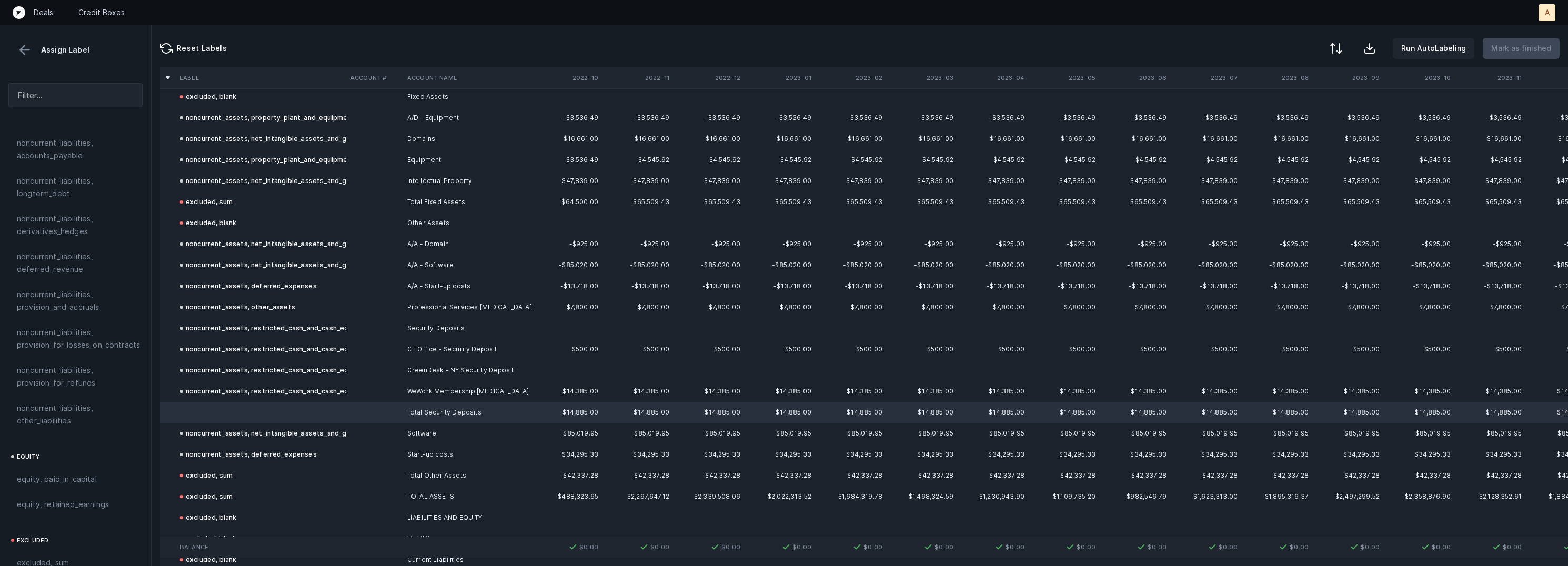
scroll to position [1136, 0]
click at [62, 474] on span "excluded, sum" at bounding box center [42, 480] width 52 height 12
click at [1523, 48] on p "Mark as finished" at bounding box center [1521, 49] width 60 height 12
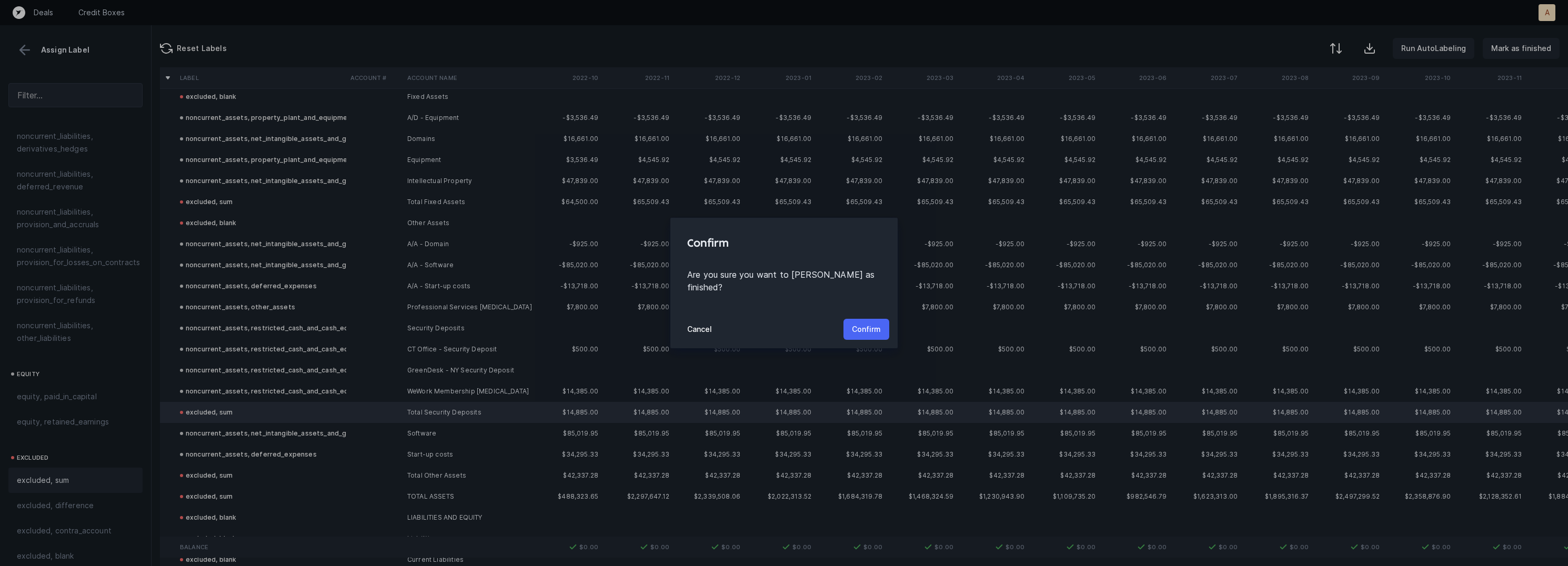
click at [877, 325] on p "Confirm" at bounding box center [866, 330] width 29 height 12
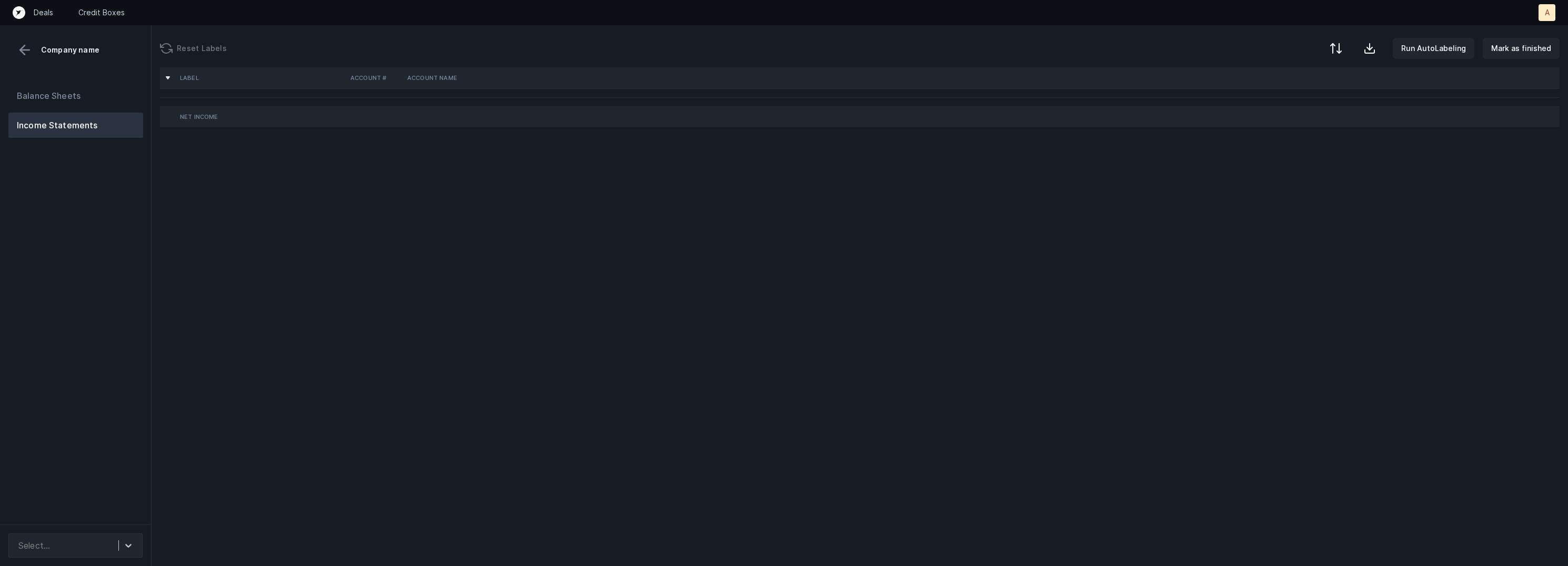
click at [109, 218] on div "Balance Sheets Income Statements" at bounding box center [75, 299] width 151 height 450
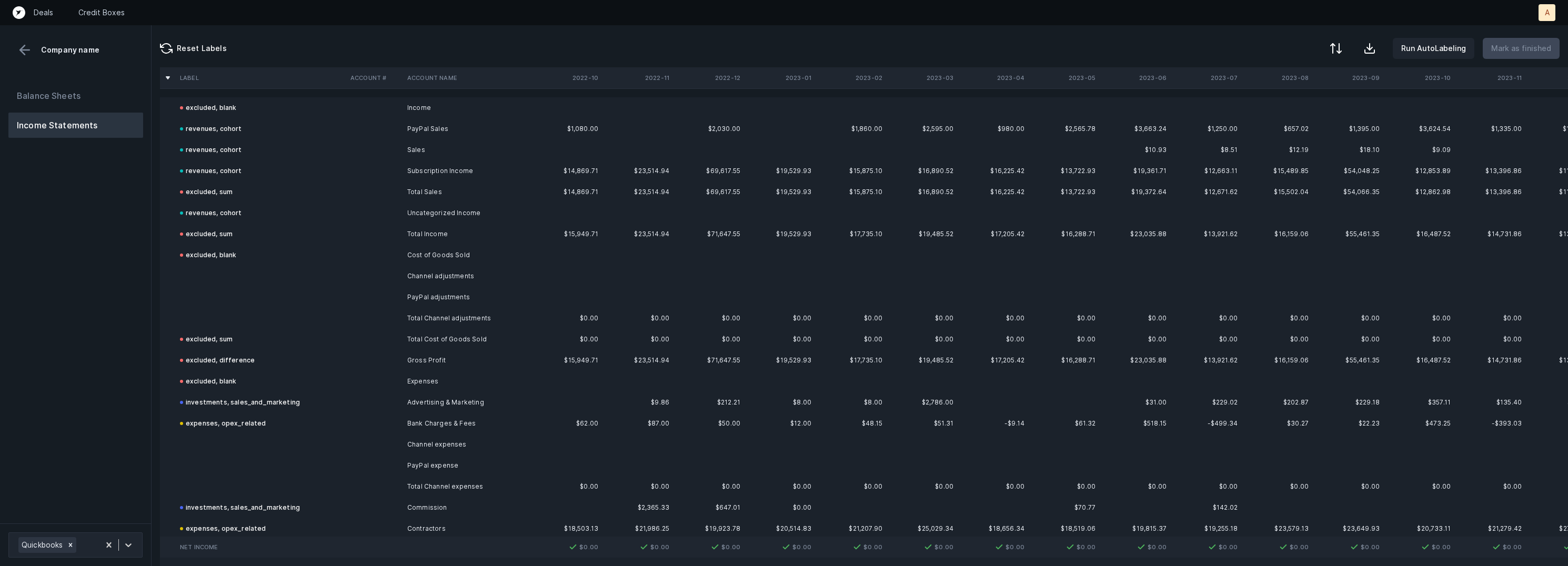
click at [443, 281] on td "Channel adjustments" at bounding box center [467, 276] width 128 height 21
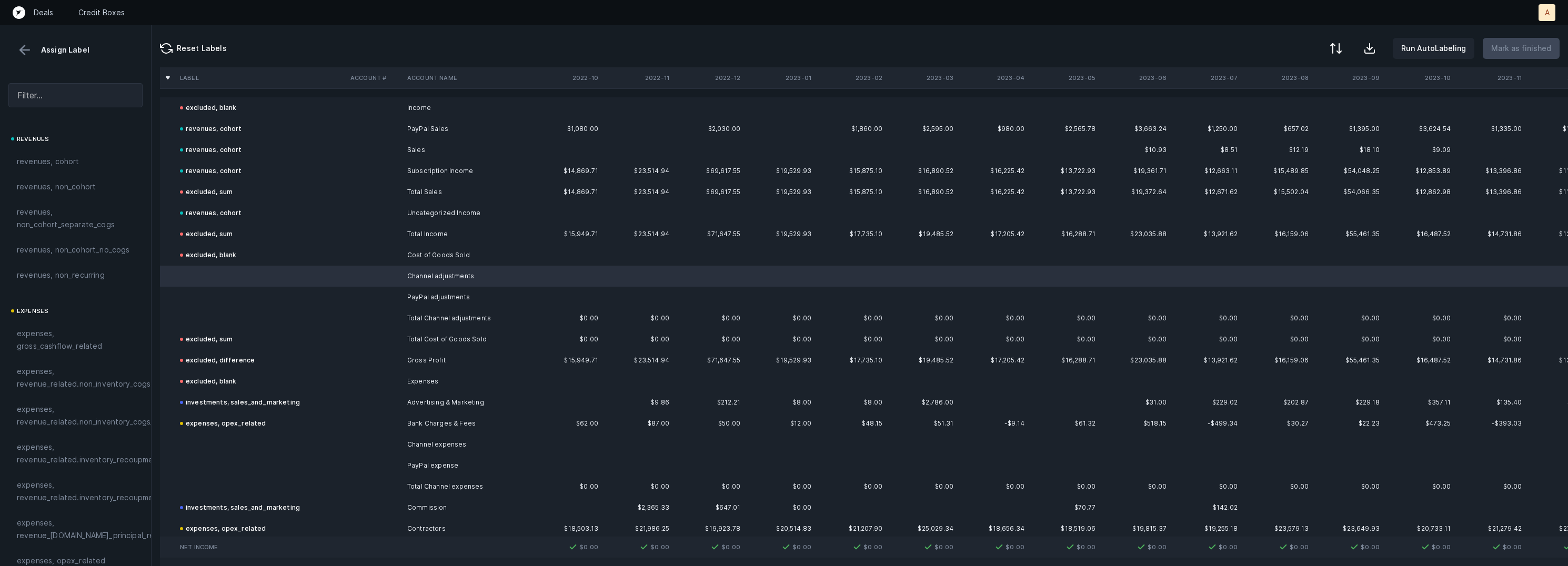
click at [436, 300] on td "PayPal adjustments" at bounding box center [467, 298] width 128 height 21
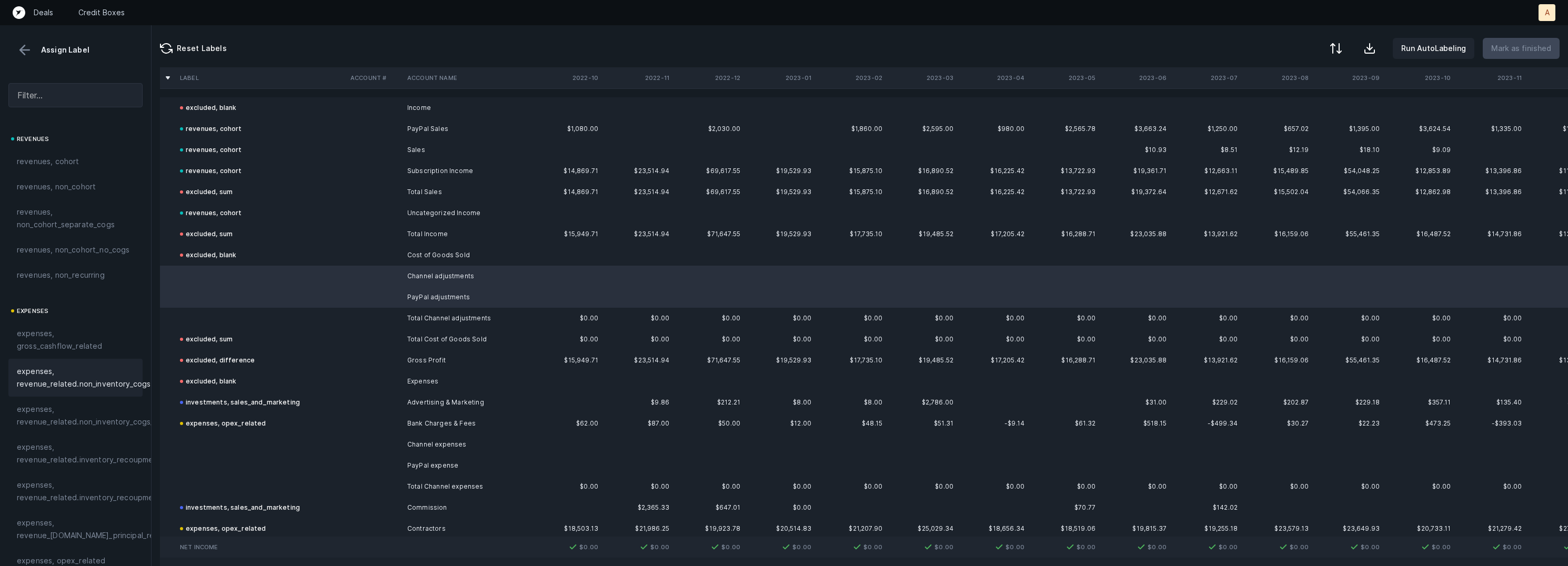
click at [52, 372] on span "expenses, revenue_related.non_inventory_cogs" at bounding box center [83, 377] width 134 height 26
click at [239, 317] on td at bounding box center [261, 319] width 171 height 21
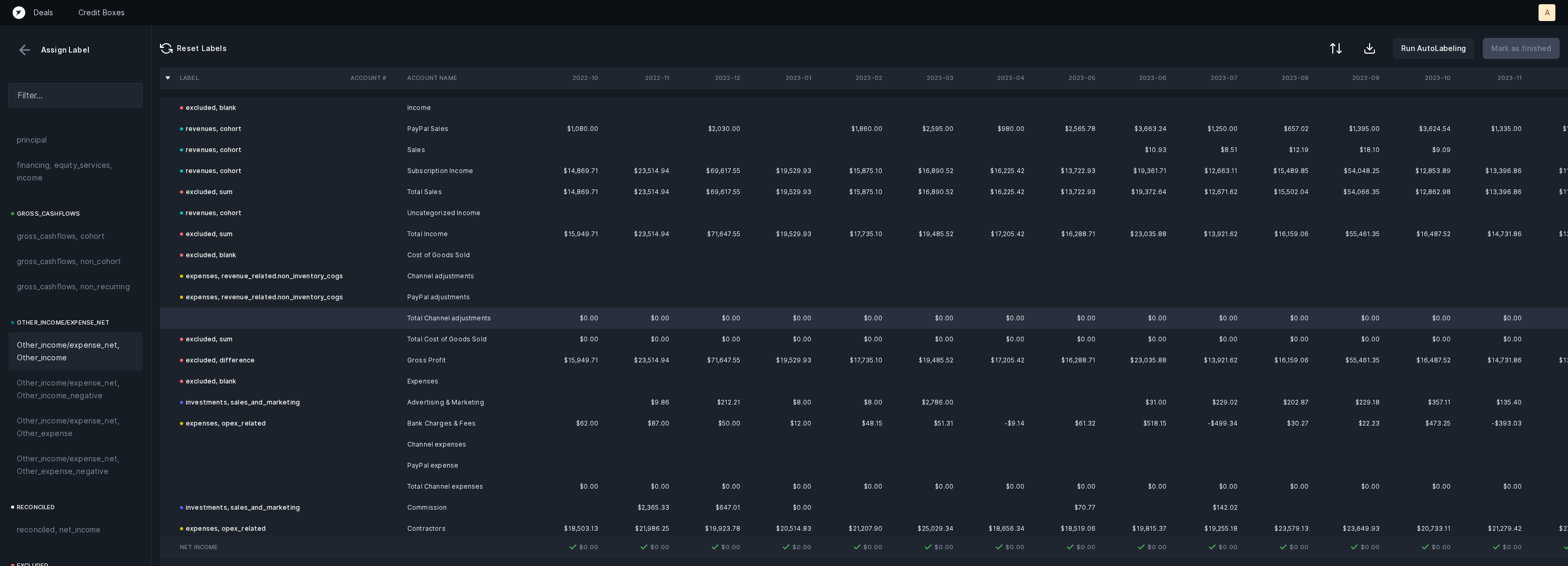
scroll to position [1173, 0]
click at [72, 473] on div "excluded, sum" at bounding box center [75, 469] width 118 height 12
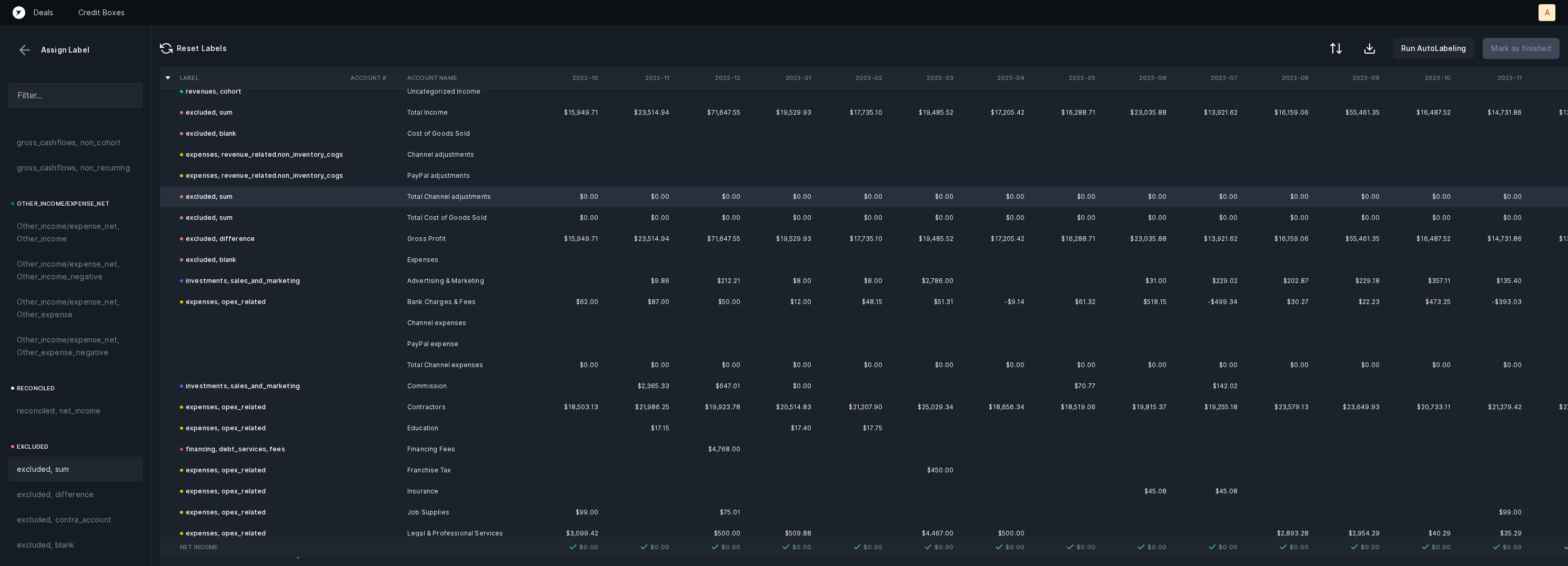
scroll to position [125, 0]
click at [410, 314] on td "Channel expenses" at bounding box center [467, 320] width 128 height 21
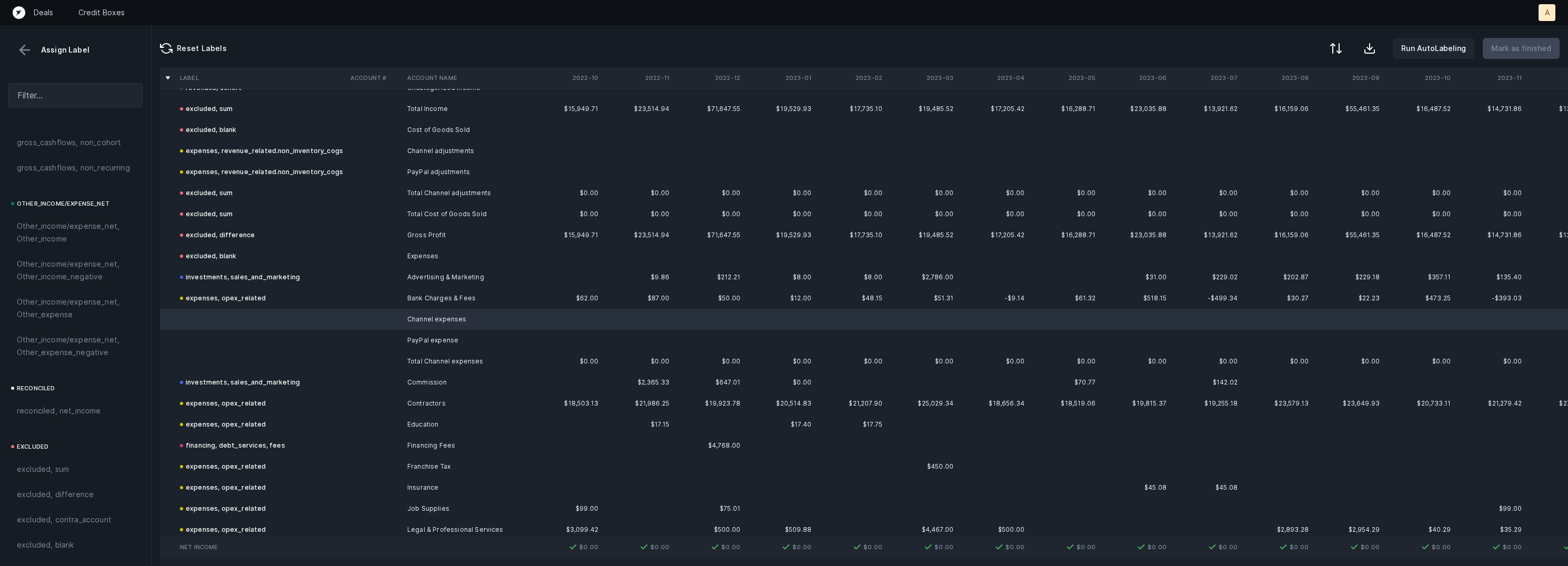
click at [399, 343] on td at bounding box center [375, 341] width 57 height 21
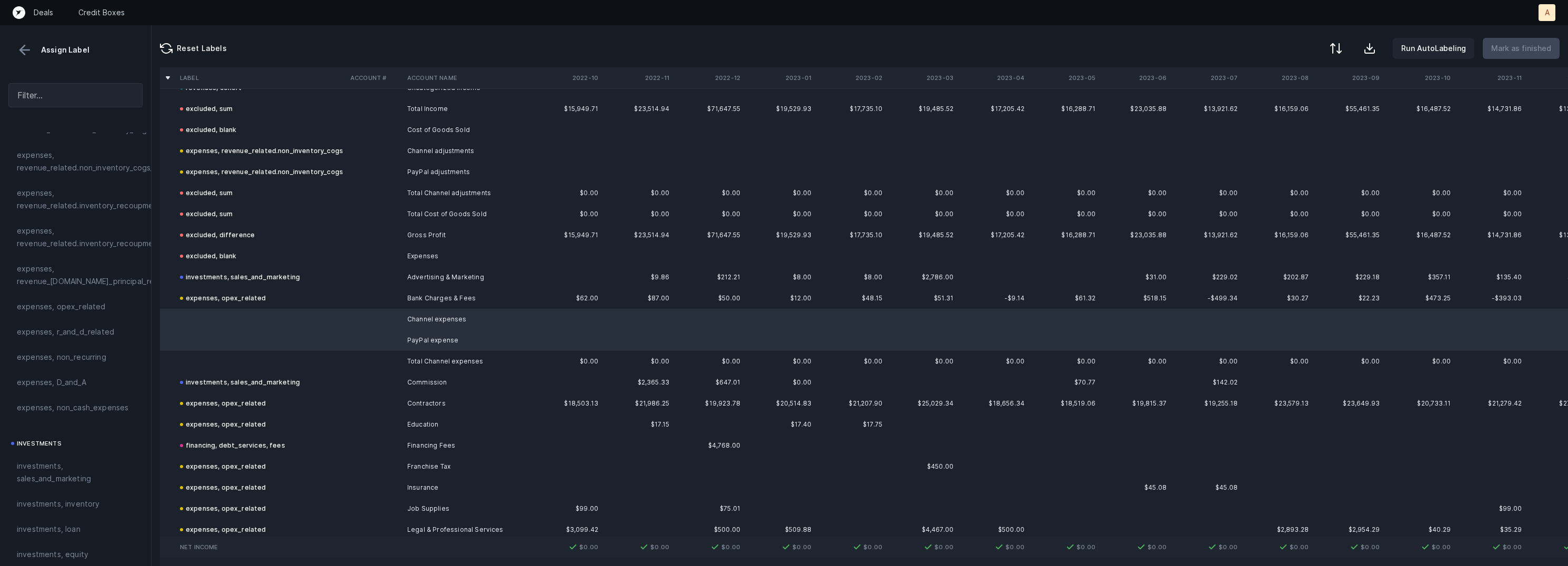
scroll to position [249, 0]
click at [80, 307] on span "expenses, opex_related" at bounding box center [61, 312] width 89 height 12
click at [244, 361] on td at bounding box center [261, 361] width 171 height 21
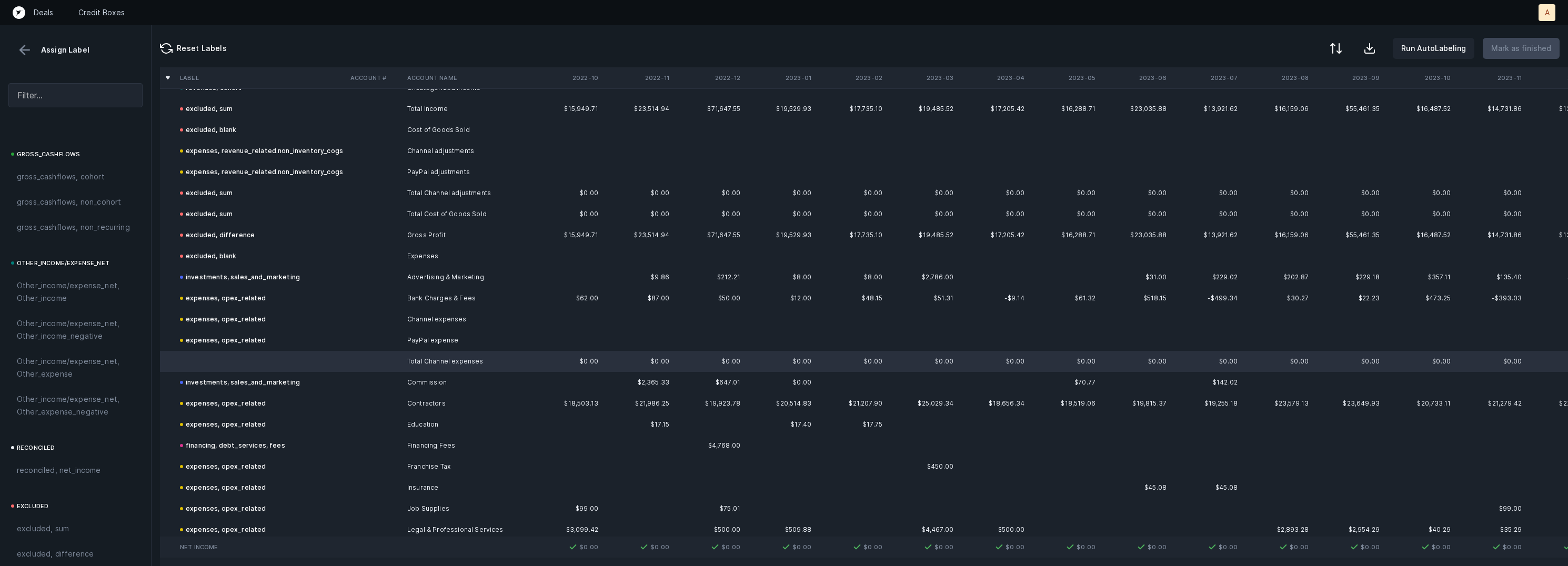
scroll to position [1173, 0]
click at [63, 473] on span "excluded, sum" at bounding box center [42, 469] width 52 height 12
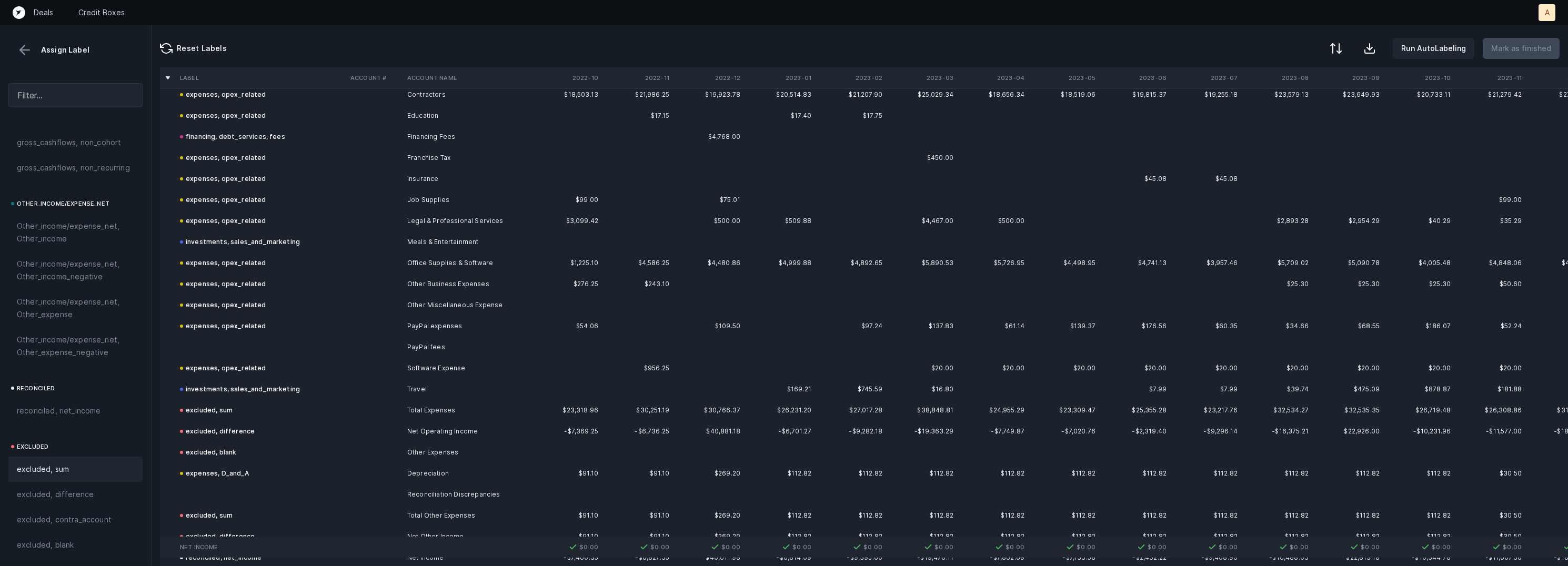
scroll to position [467, 0]
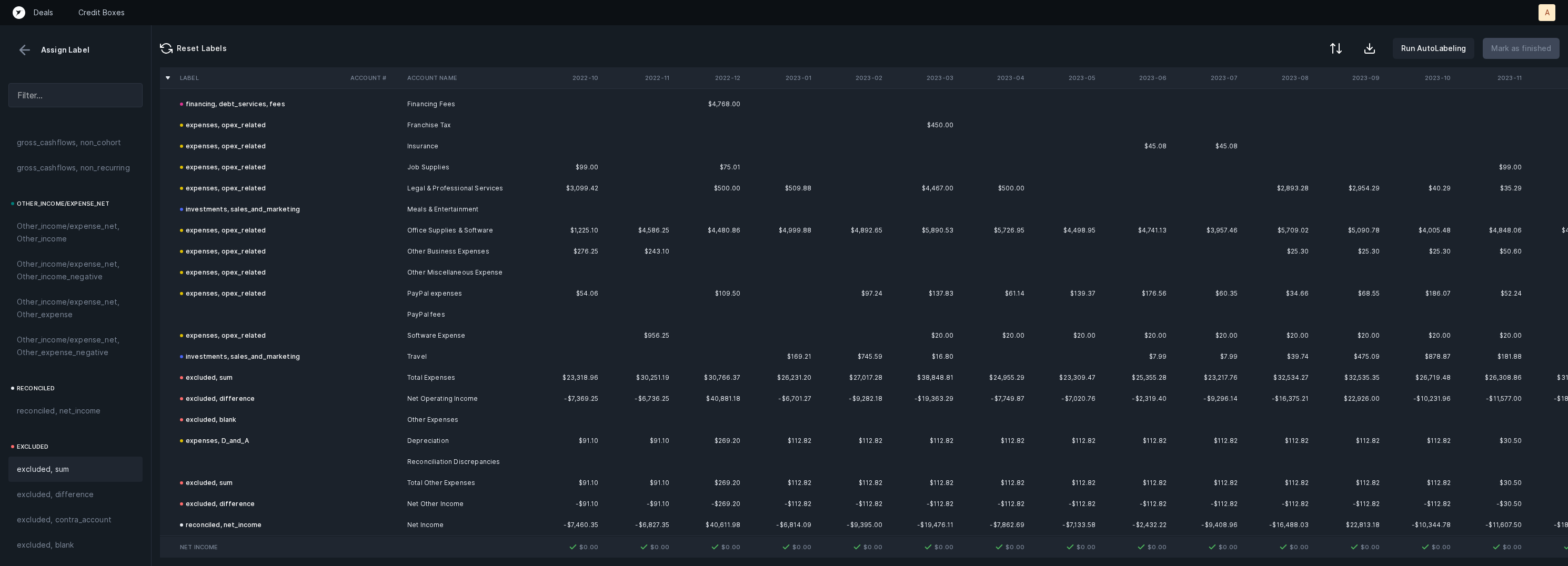
click at [447, 314] on td "PayPal fees" at bounding box center [467, 315] width 128 height 21
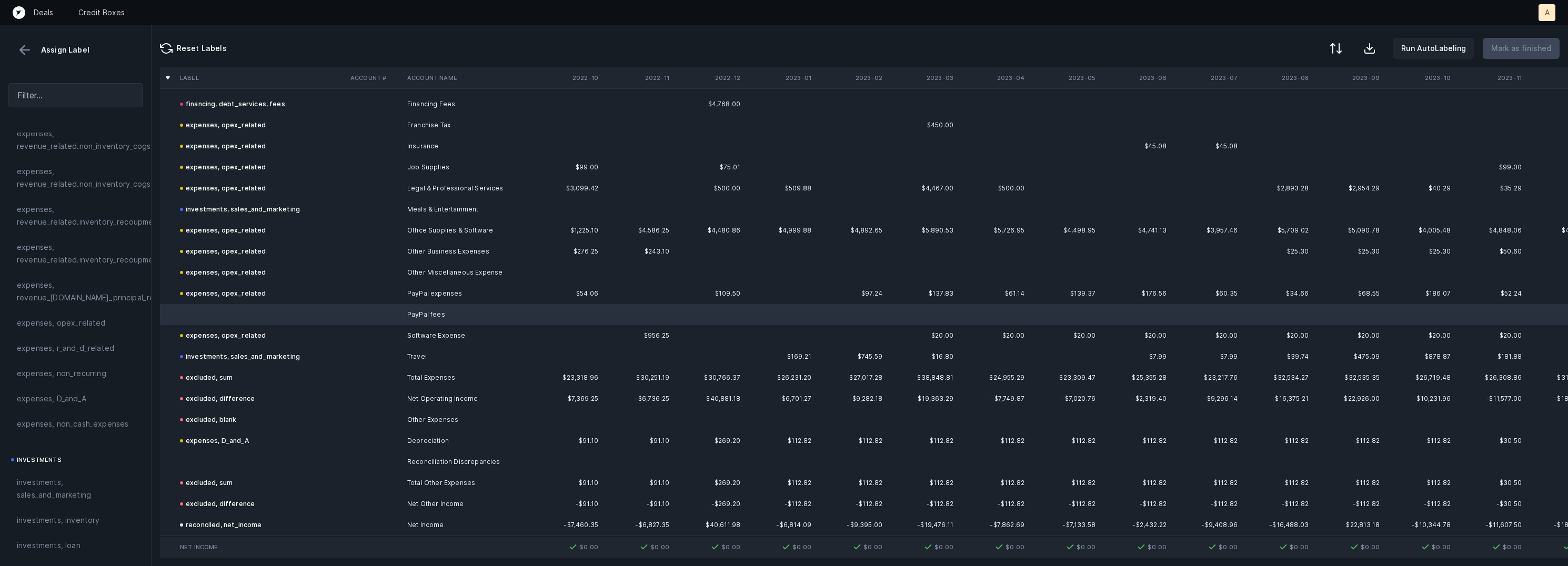
scroll to position [225, 0]
click at [72, 344] on div "expenses, opex_related" at bounding box center [76, 337] width 135 height 26
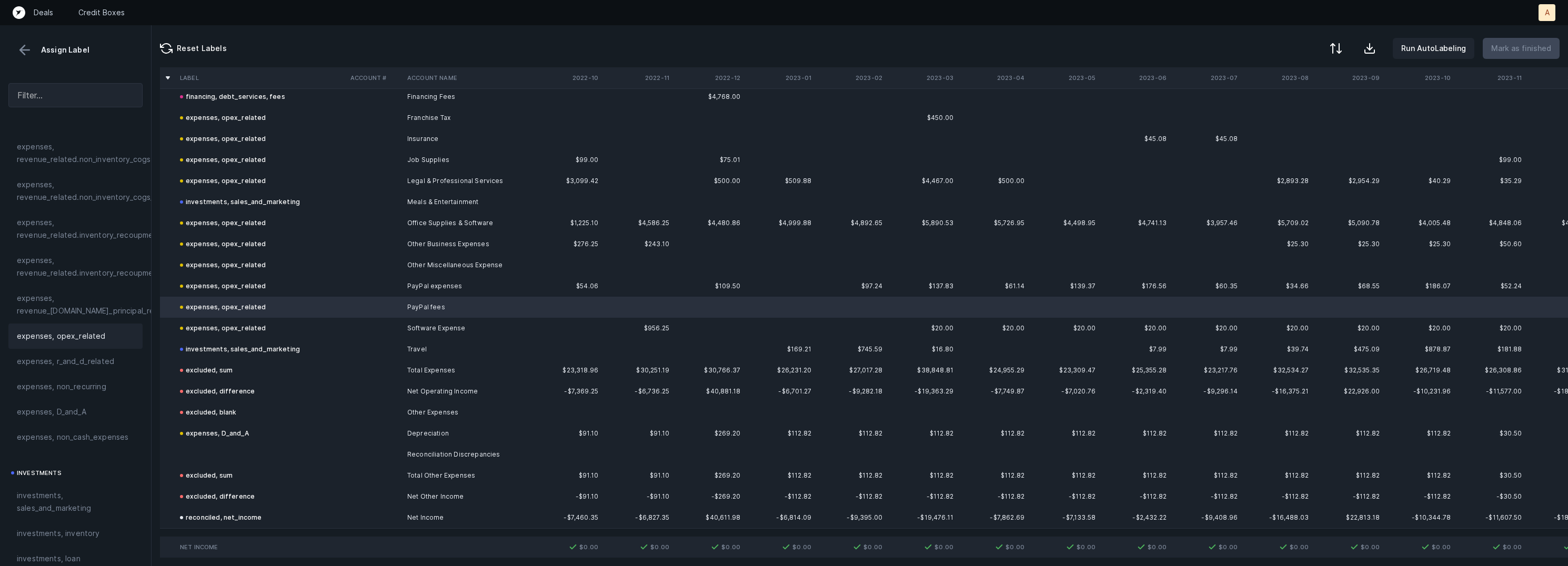
click at [203, 447] on td at bounding box center [261, 455] width 171 height 21
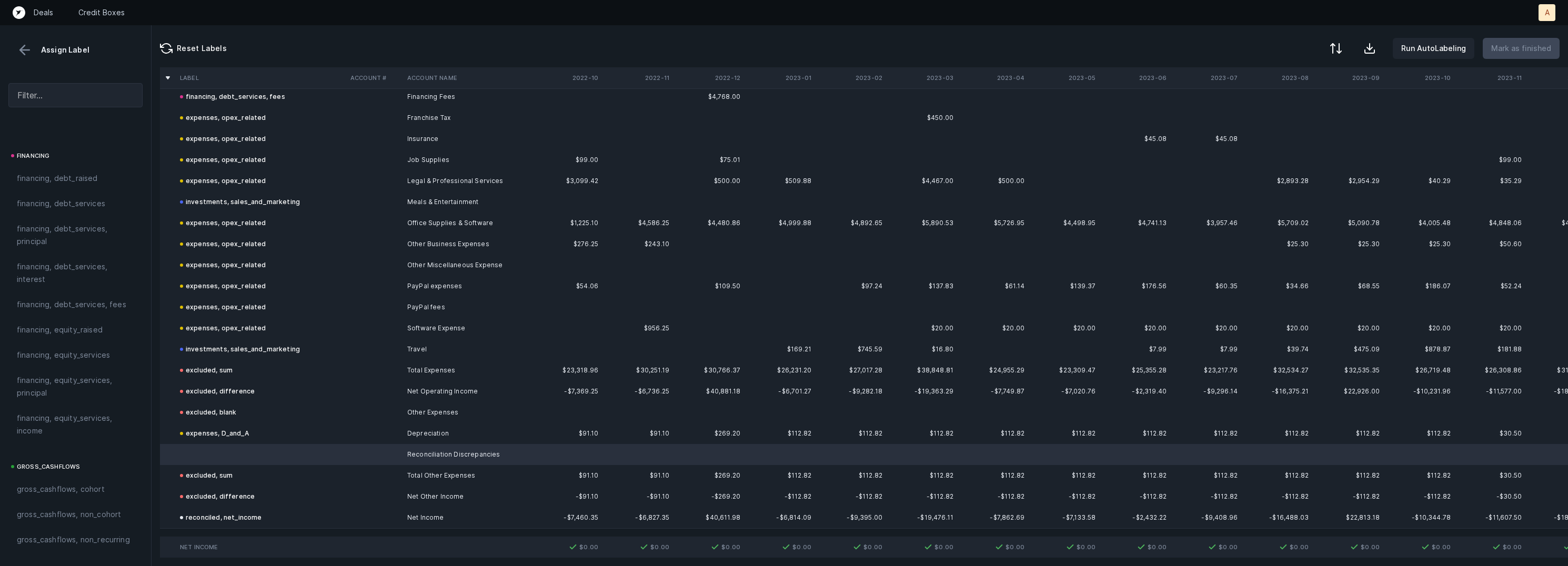
scroll to position [1173, 0]
click at [71, 316] on span "Other_income/expense_net, Other_expense" at bounding box center [75, 308] width 118 height 26
click at [21, 52] on button at bounding box center [25, 50] width 16 height 16
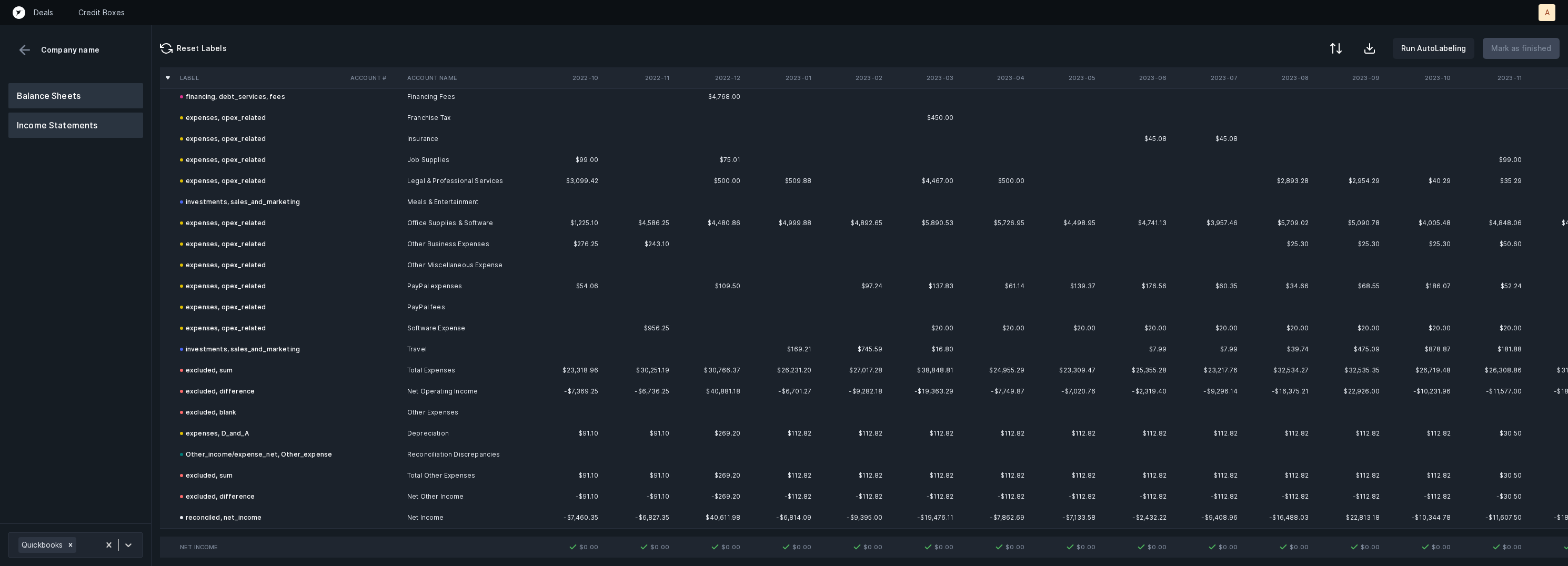
click at [59, 98] on button "Balance Sheets" at bounding box center [76, 96] width 135 height 26
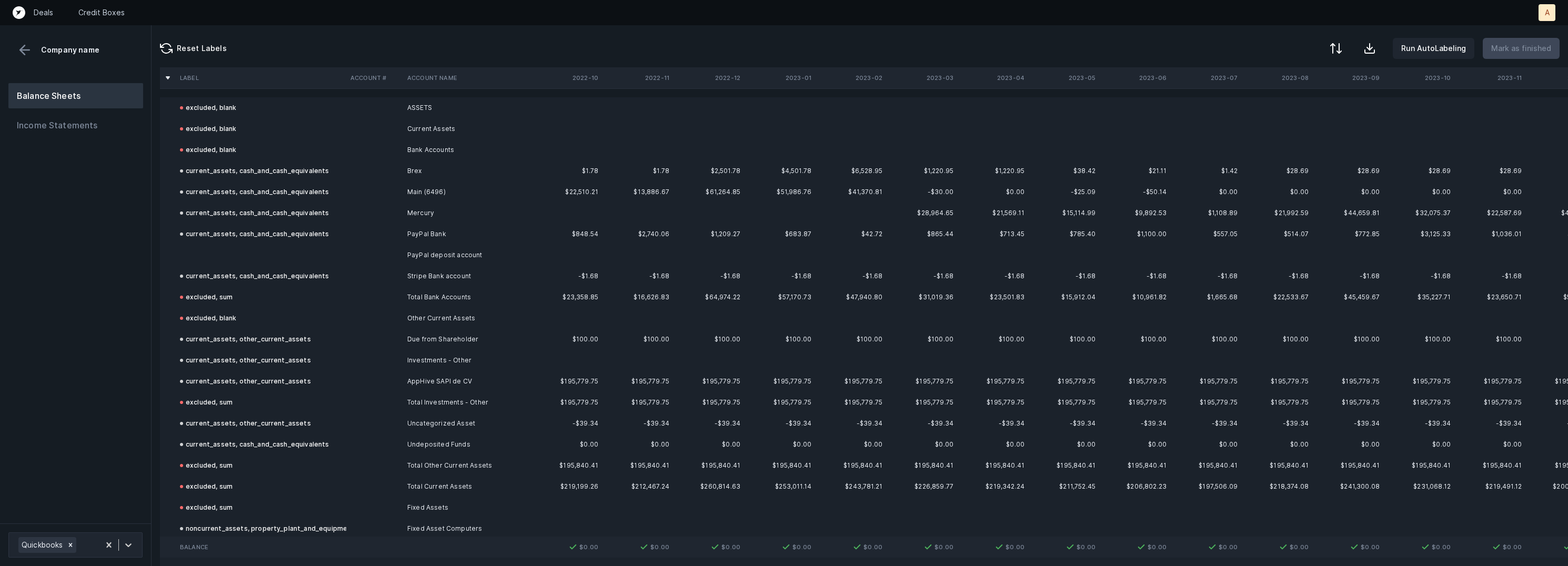
click at [236, 252] on td at bounding box center [261, 255] width 171 height 21
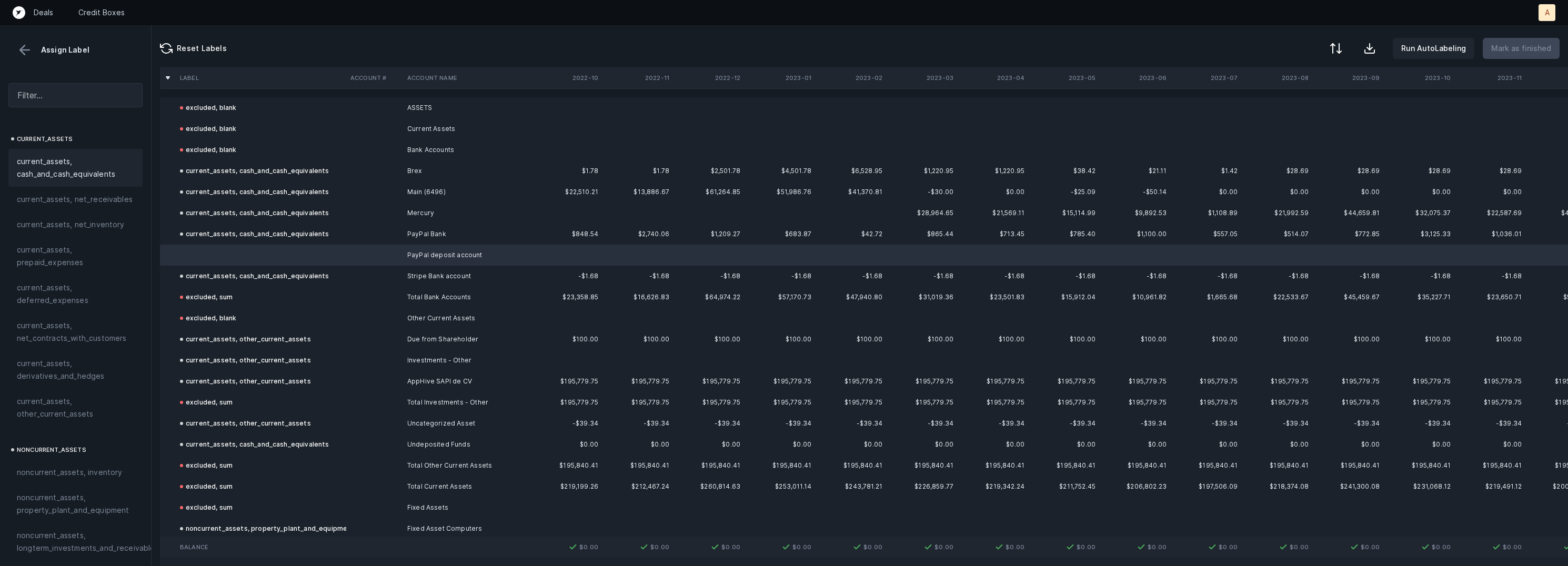
click at [81, 160] on span "current_assets, cash_and_cash_equivalents" at bounding box center [75, 167] width 118 height 26
click at [1529, 47] on p "Mark as finished" at bounding box center [1521, 49] width 60 height 12
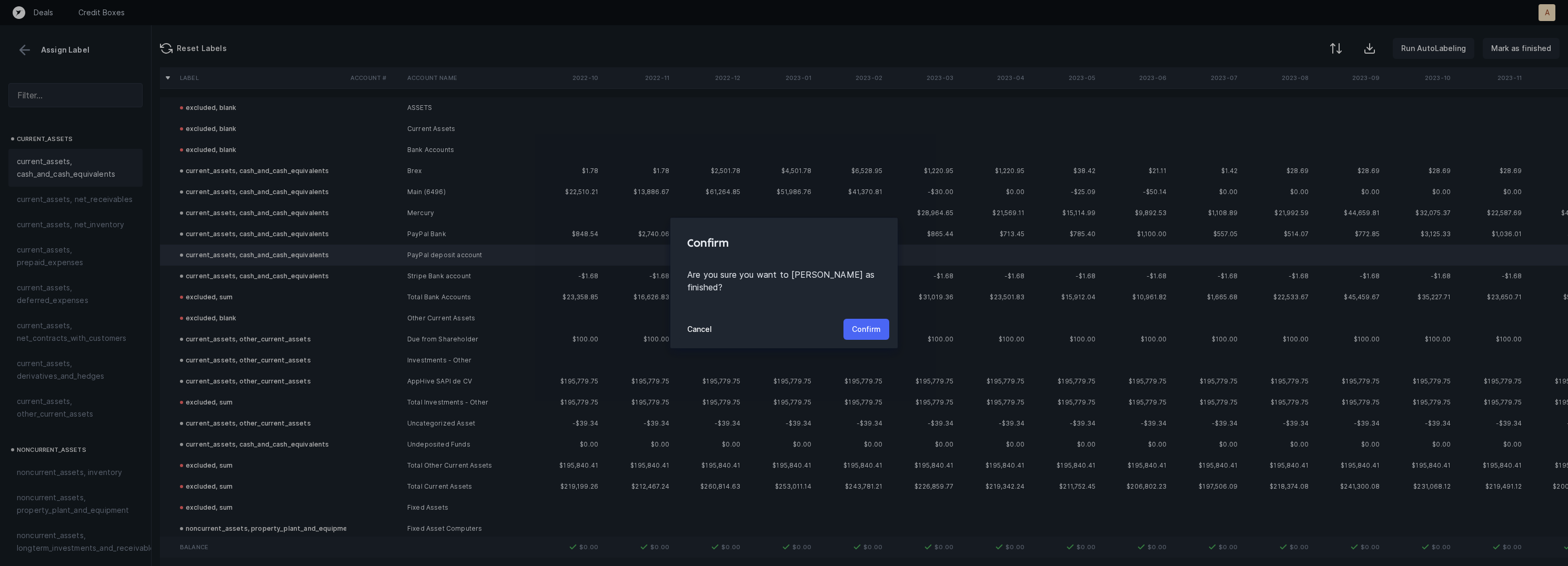
click at [865, 323] on p "Confirm" at bounding box center [866, 330] width 29 height 12
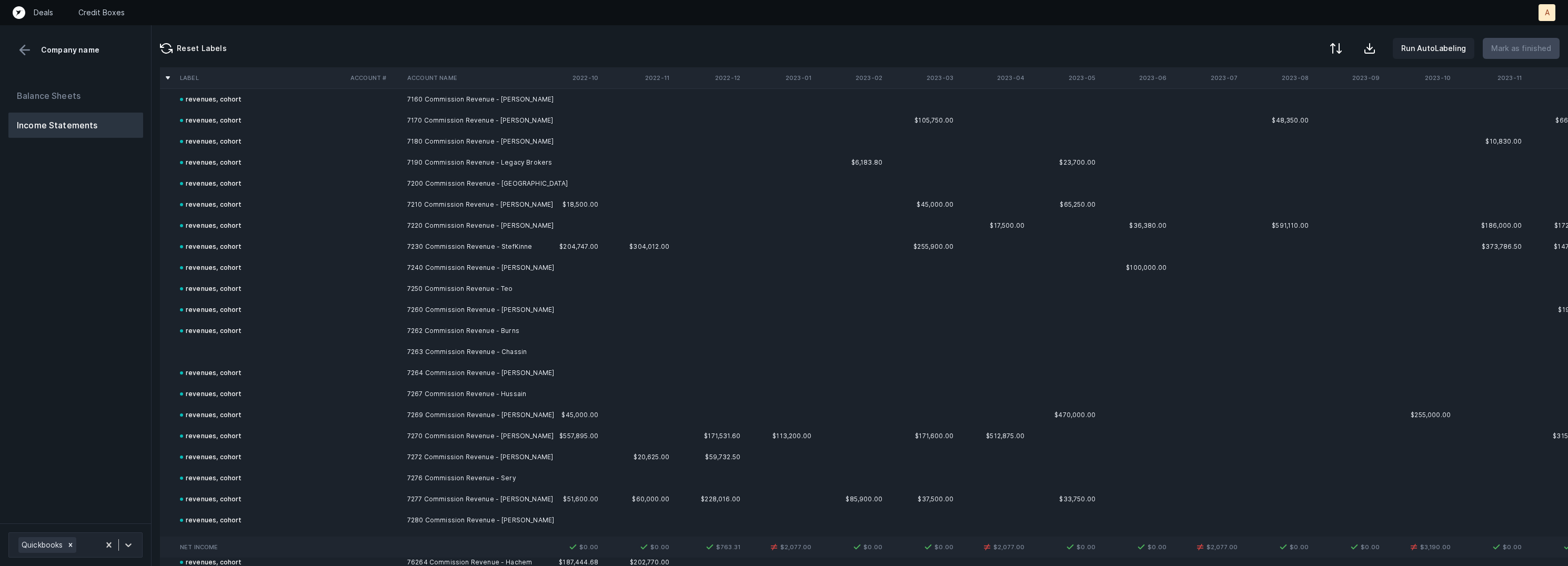
scroll to position [216, 0]
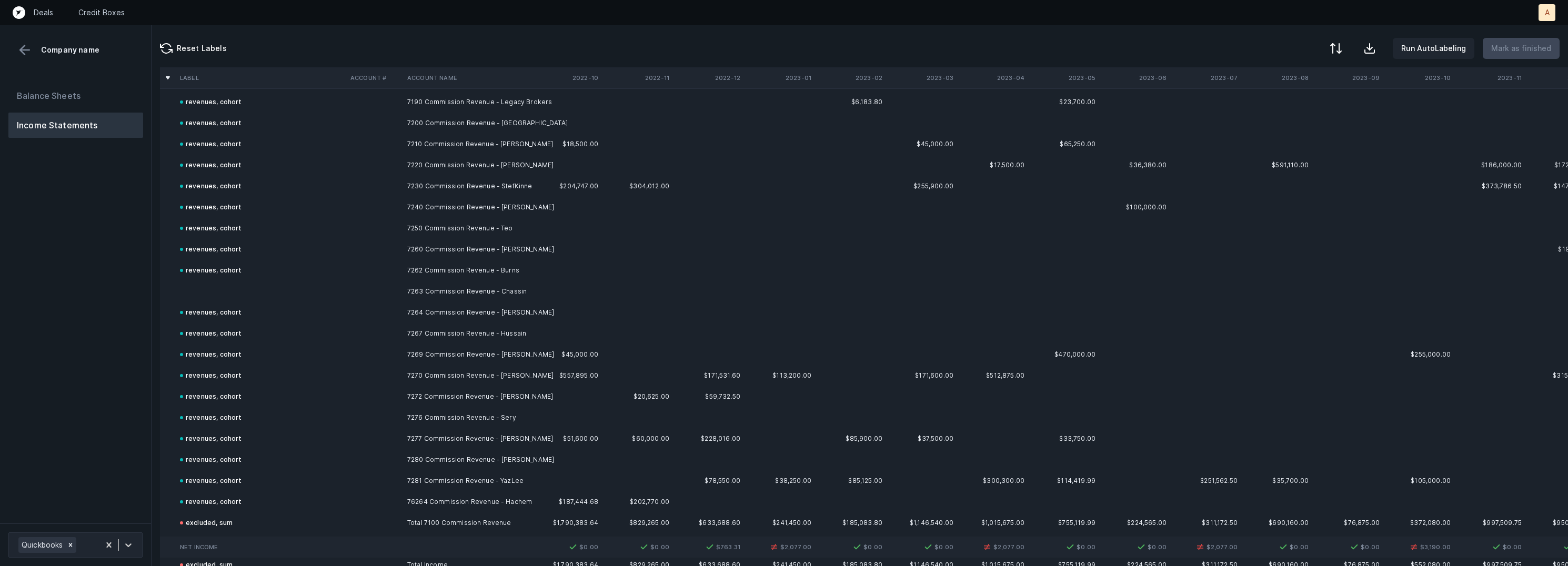
click at [245, 291] on td at bounding box center [261, 291] width 171 height 21
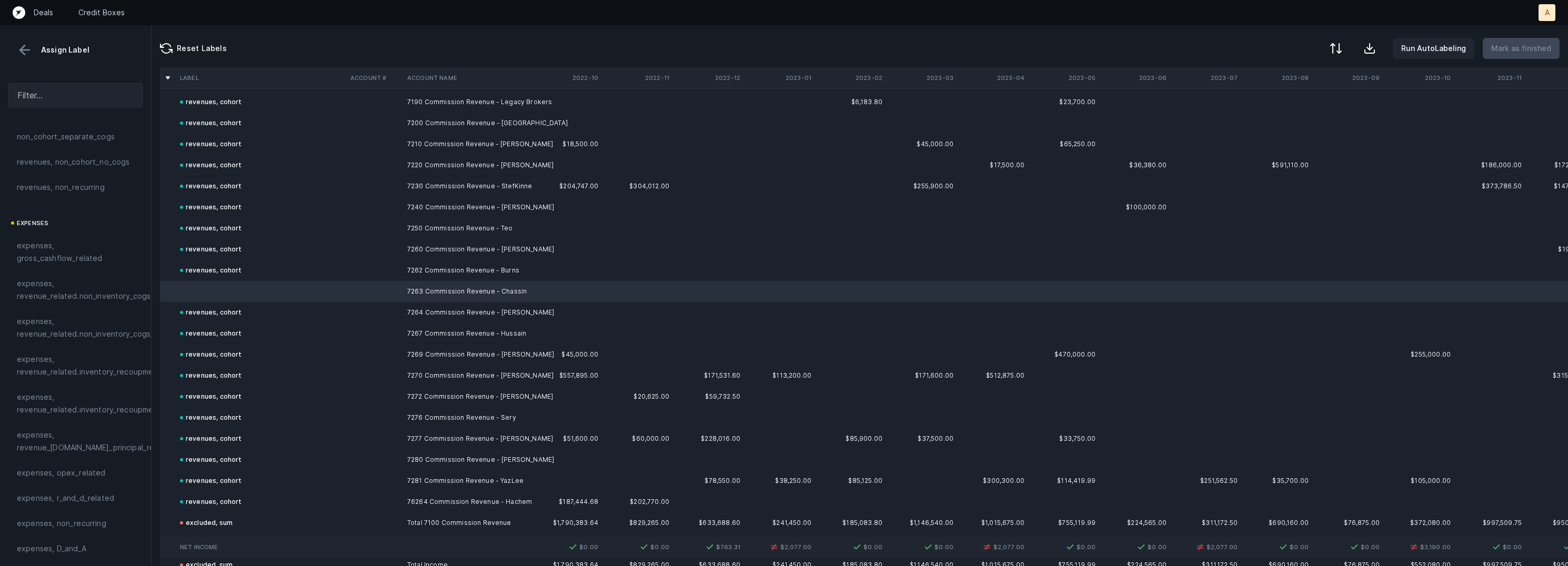
scroll to position [0, 0]
click at [78, 160] on div "revenues, cohort" at bounding box center [75, 161] width 118 height 12
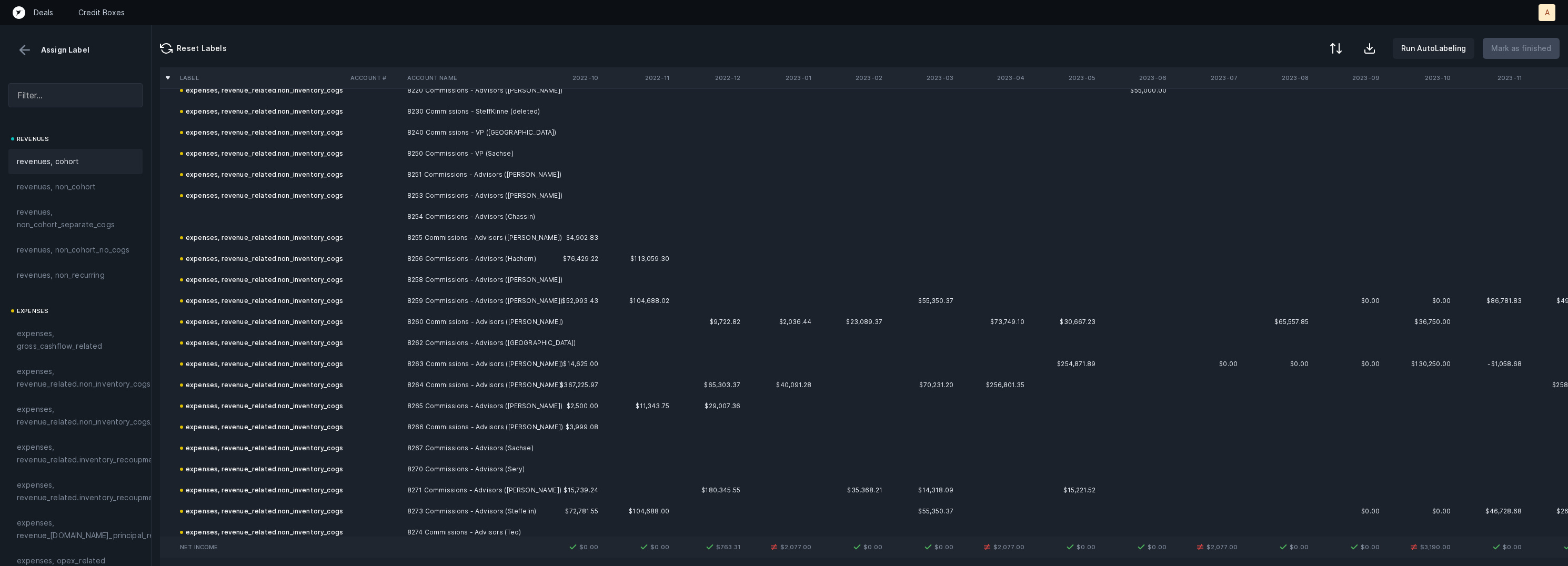
scroll to position [1153, 0]
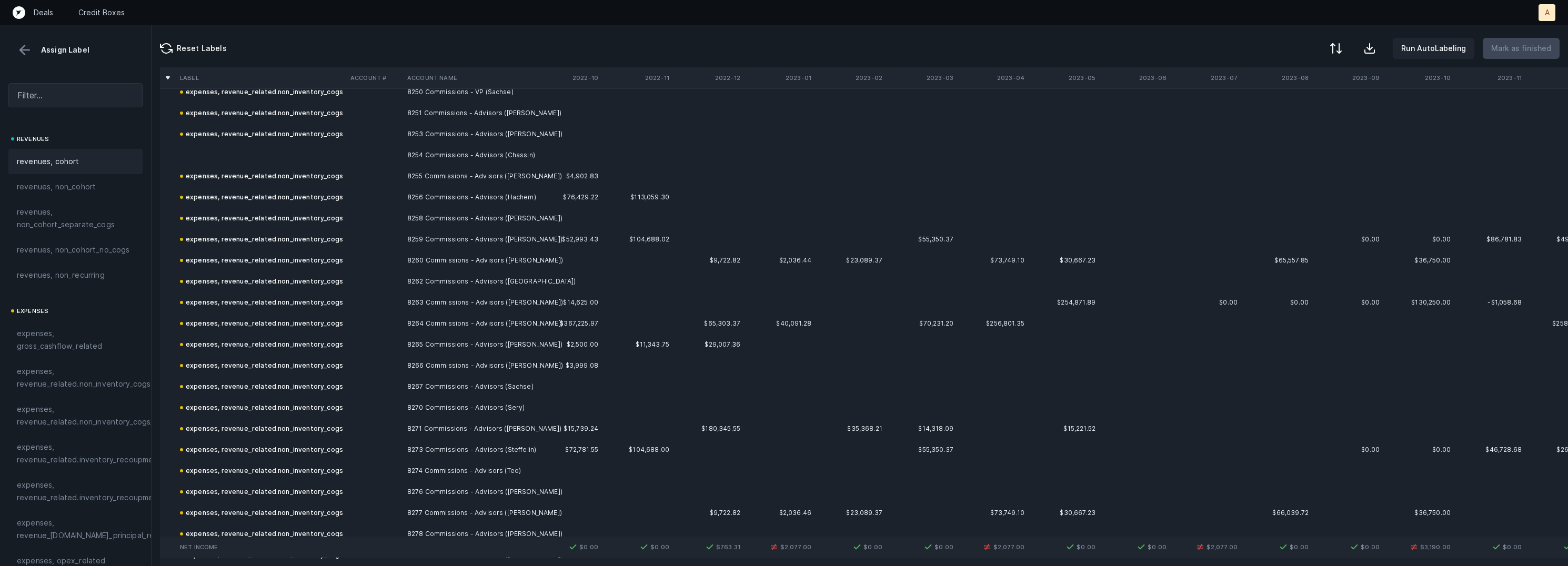
click at [361, 149] on td at bounding box center [375, 155] width 57 height 21
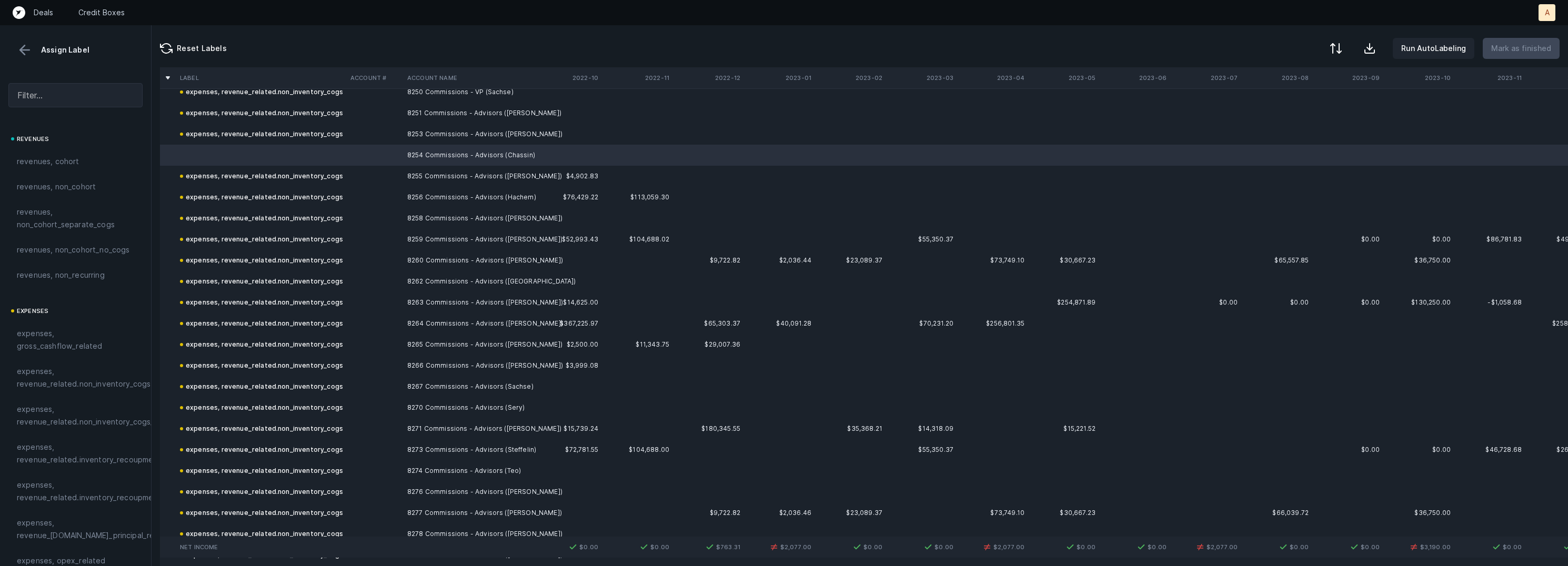
click at [88, 376] on span "expenses, revenue_related.non_inventory_cogs" at bounding box center [83, 377] width 134 height 26
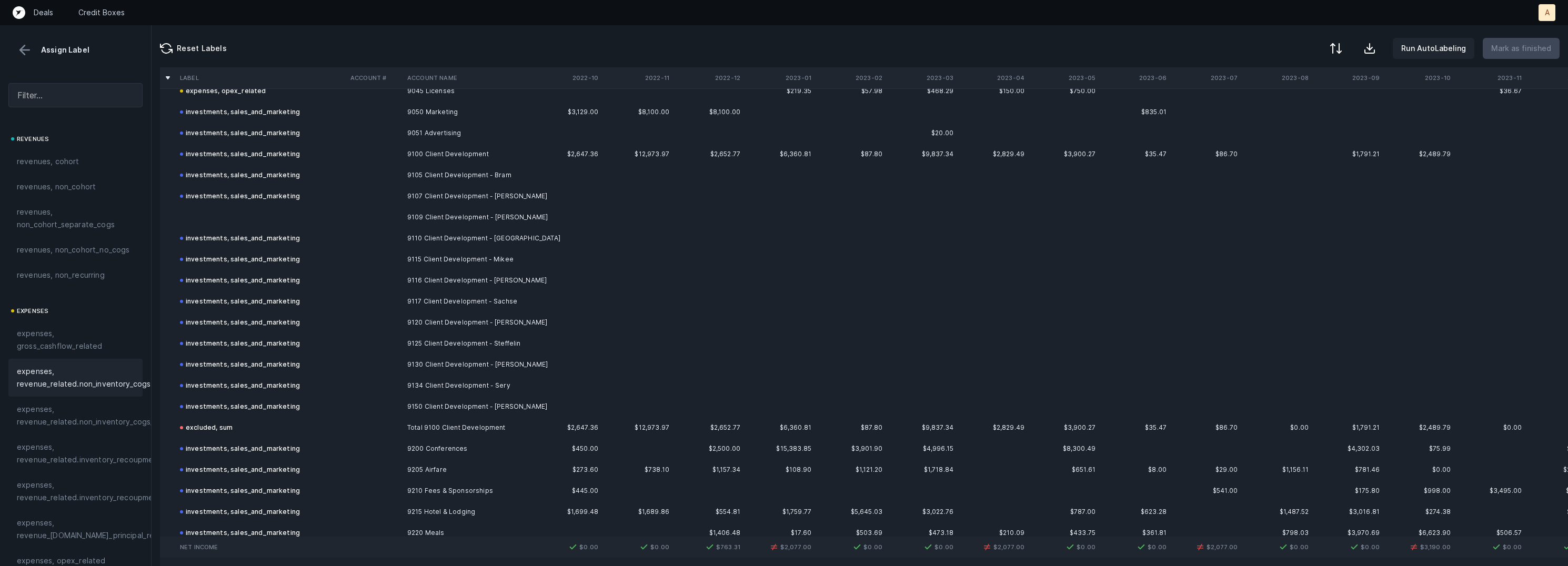
scroll to position [4716, 0]
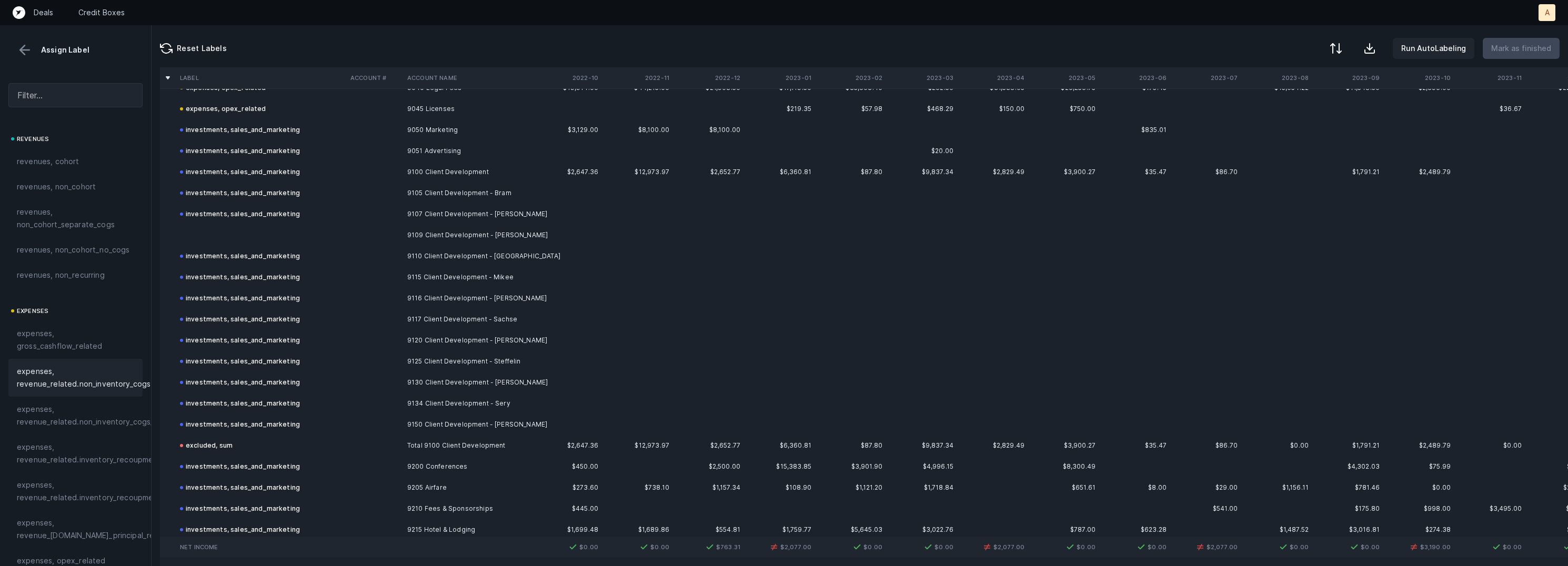
click at [234, 236] on td at bounding box center [261, 236] width 171 height 21
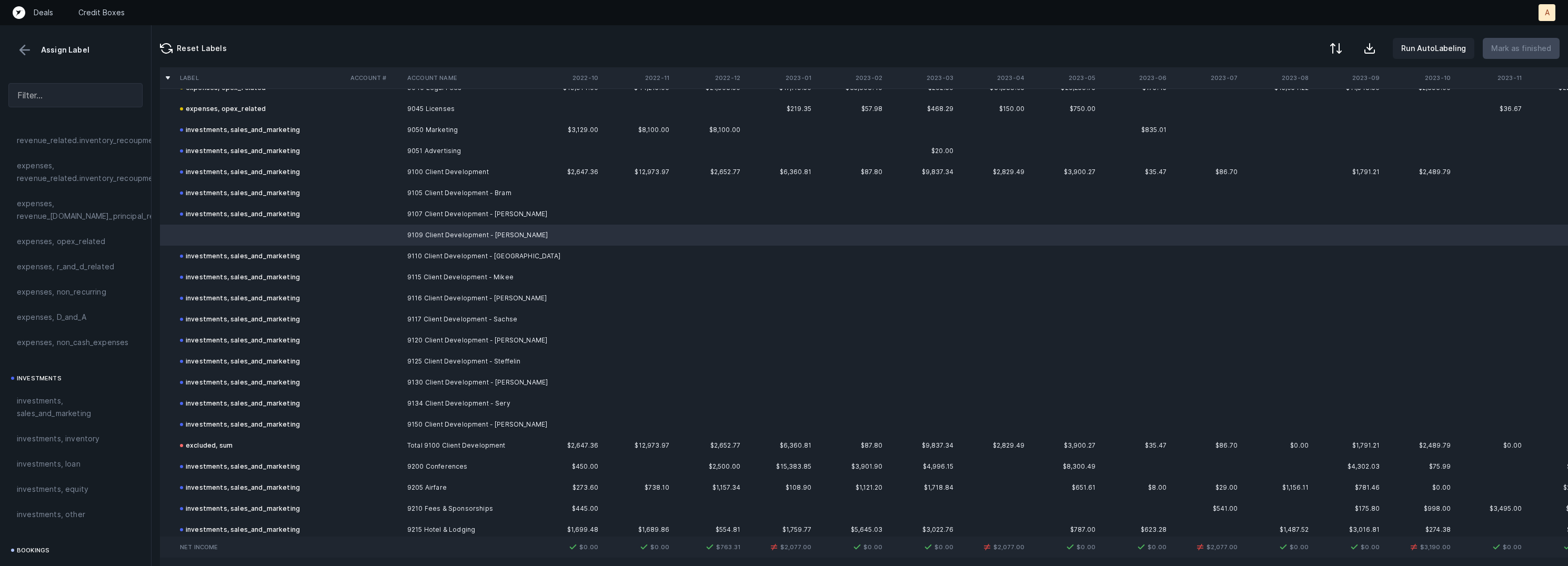
scroll to position [375, 0]
click at [97, 352] on span "investments, sales_and_marketing" at bounding box center [75, 353] width 118 height 26
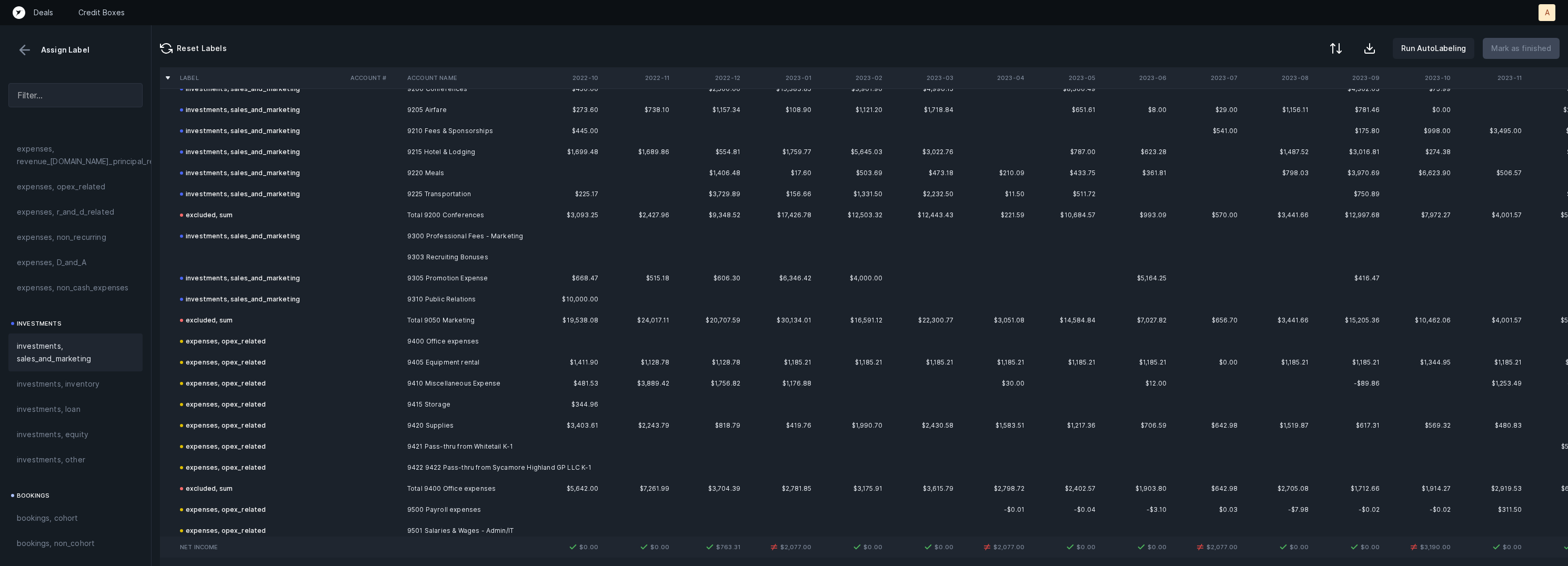
scroll to position [5125, 0]
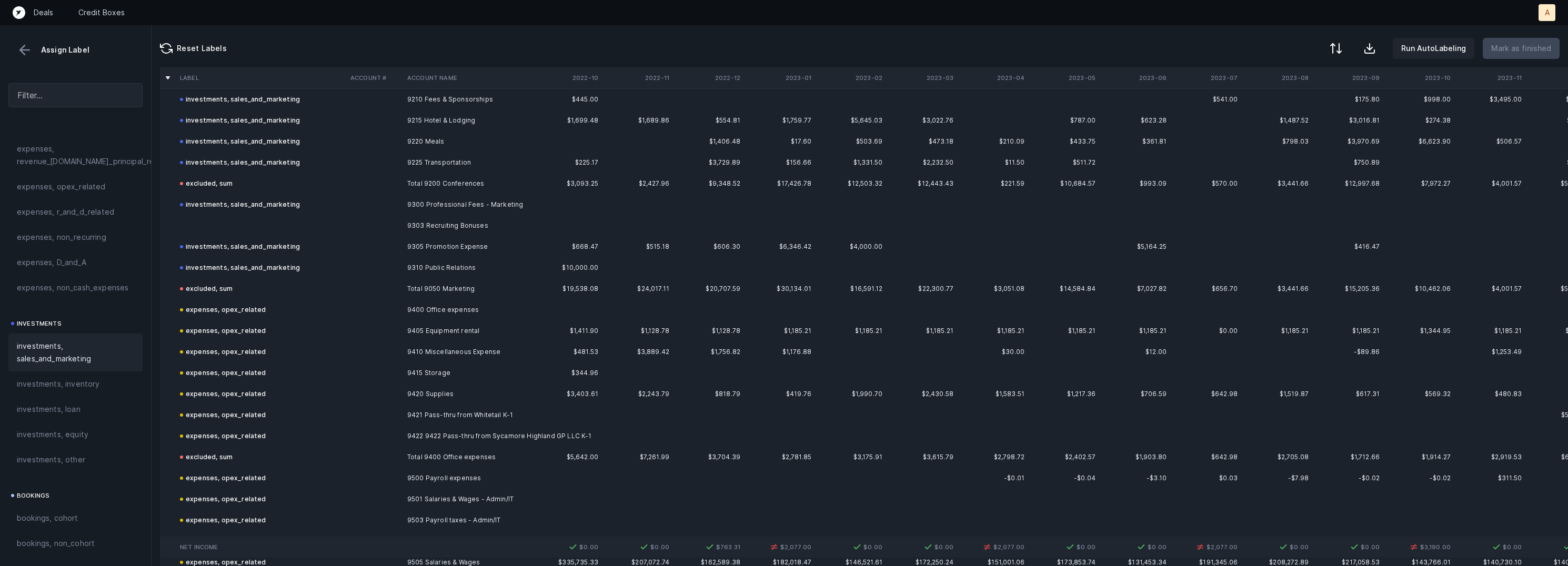
click at [463, 223] on td "9303 Recruiting Bonuses" at bounding box center [467, 226] width 128 height 21
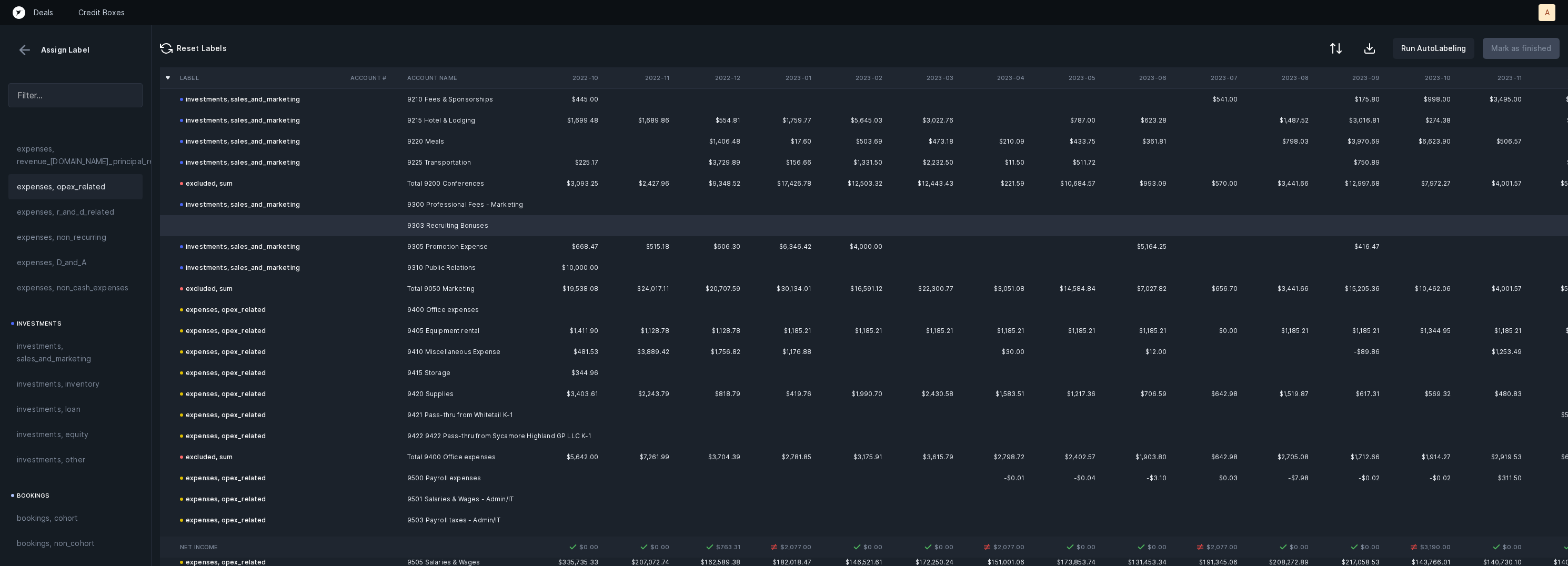
click at [90, 186] on span "expenses, opex_related" at bounding box center [61, 187] width 89 height 12
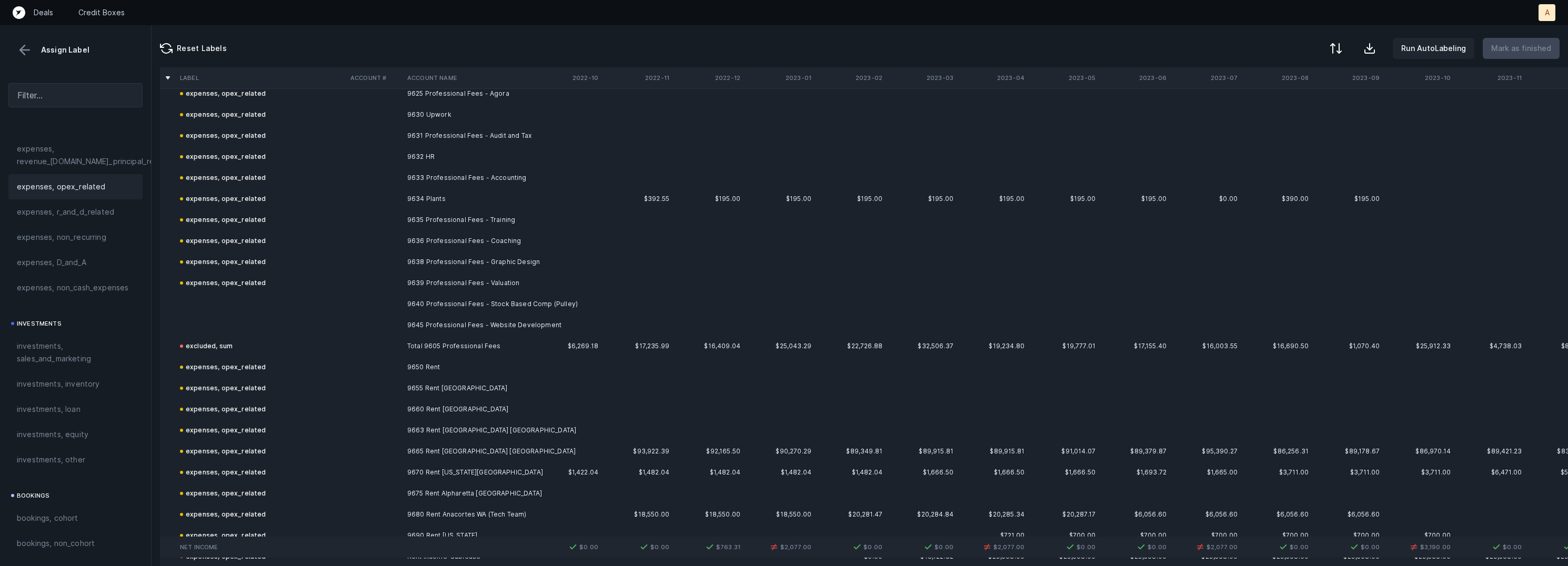
scroll to position [6088, 0]
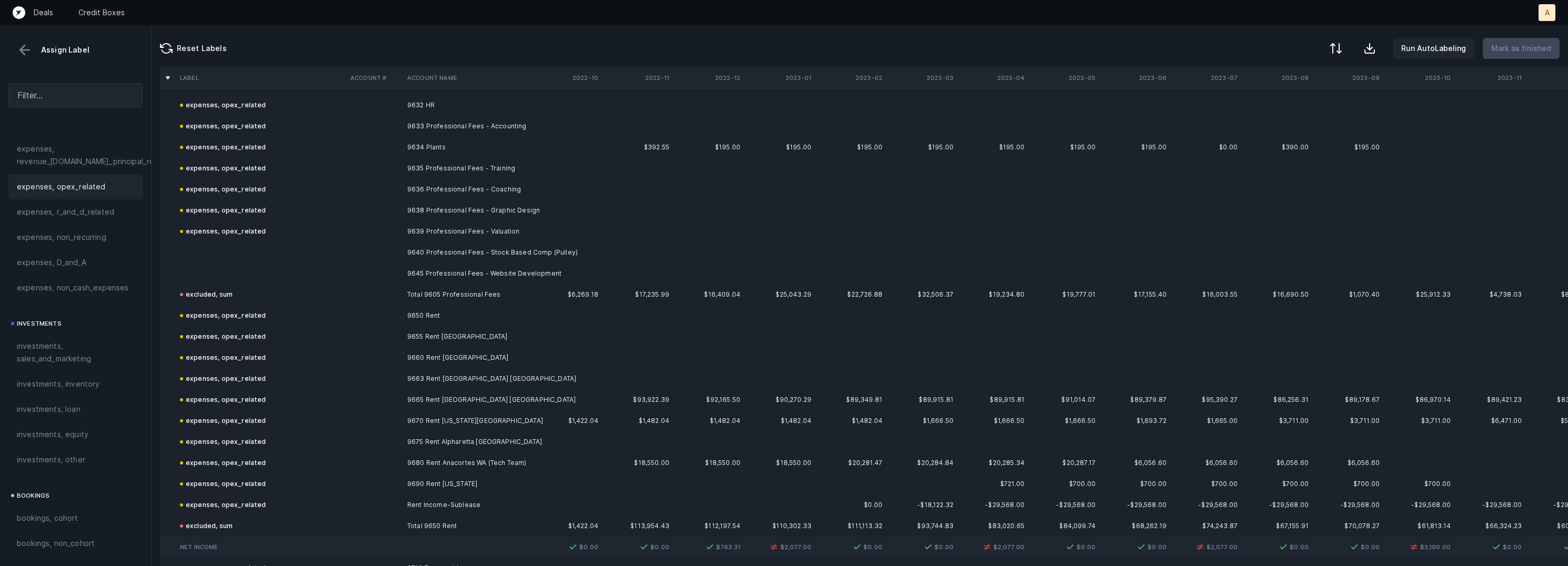
click at [462, 249] on td "9640 Professional Fees - Stock Based Comp (Pulley)" at bounding box center [467, 252] width 128 height 21
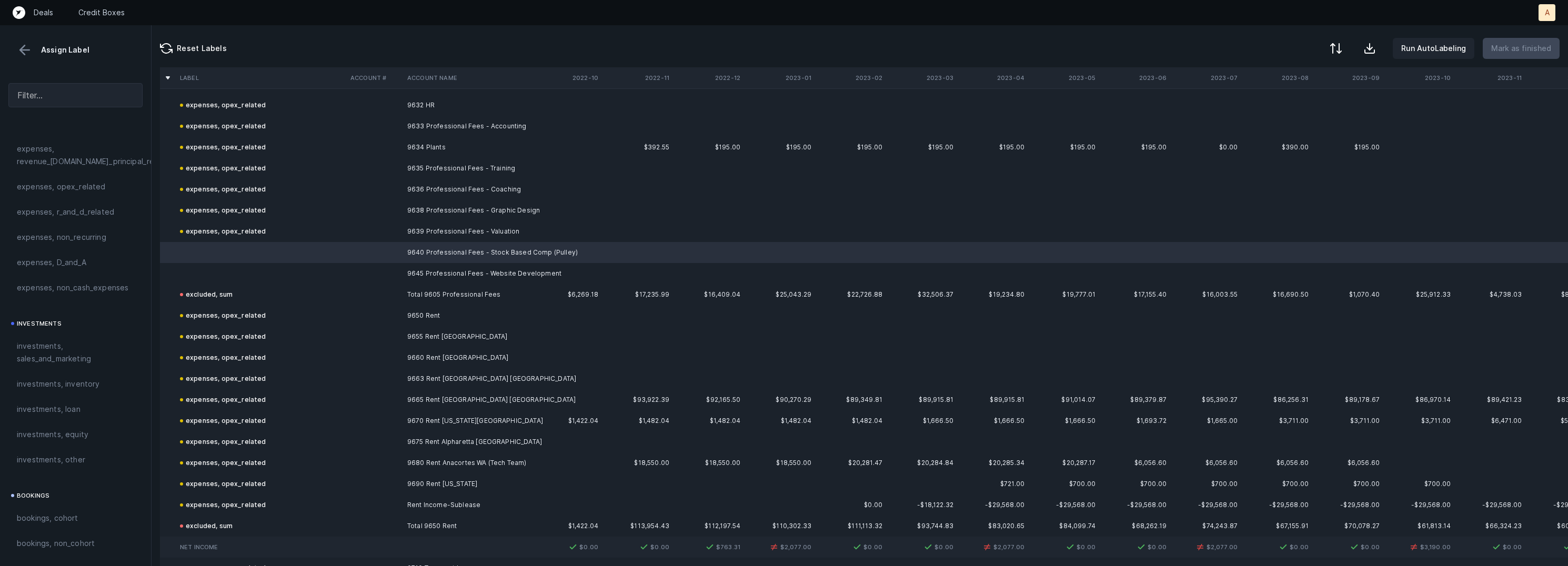
click at [439, 267] on td "9645 Professional Fees - Website Development" at bounding box center [467, 274] width 128 height 21
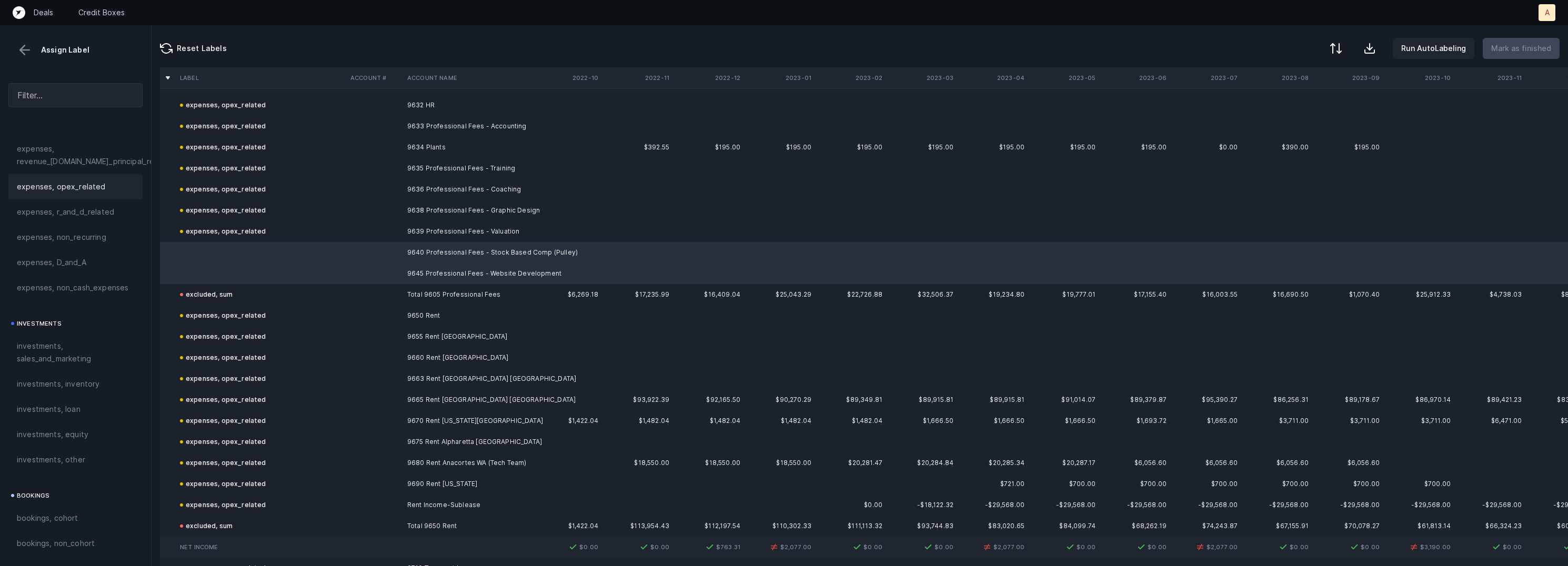
click at [69, 176] on div "expenses, opex_related" at bounding box center [76, 187] width 135 height 26
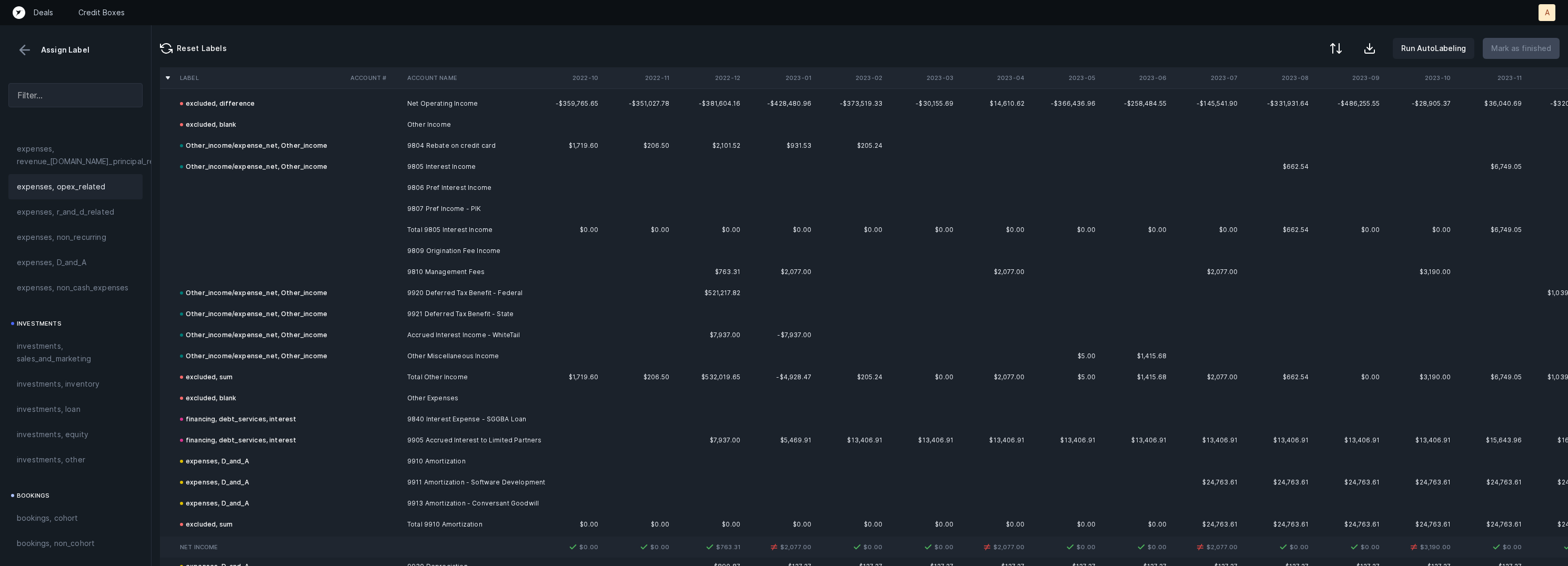
scroll to position [7355, 0]
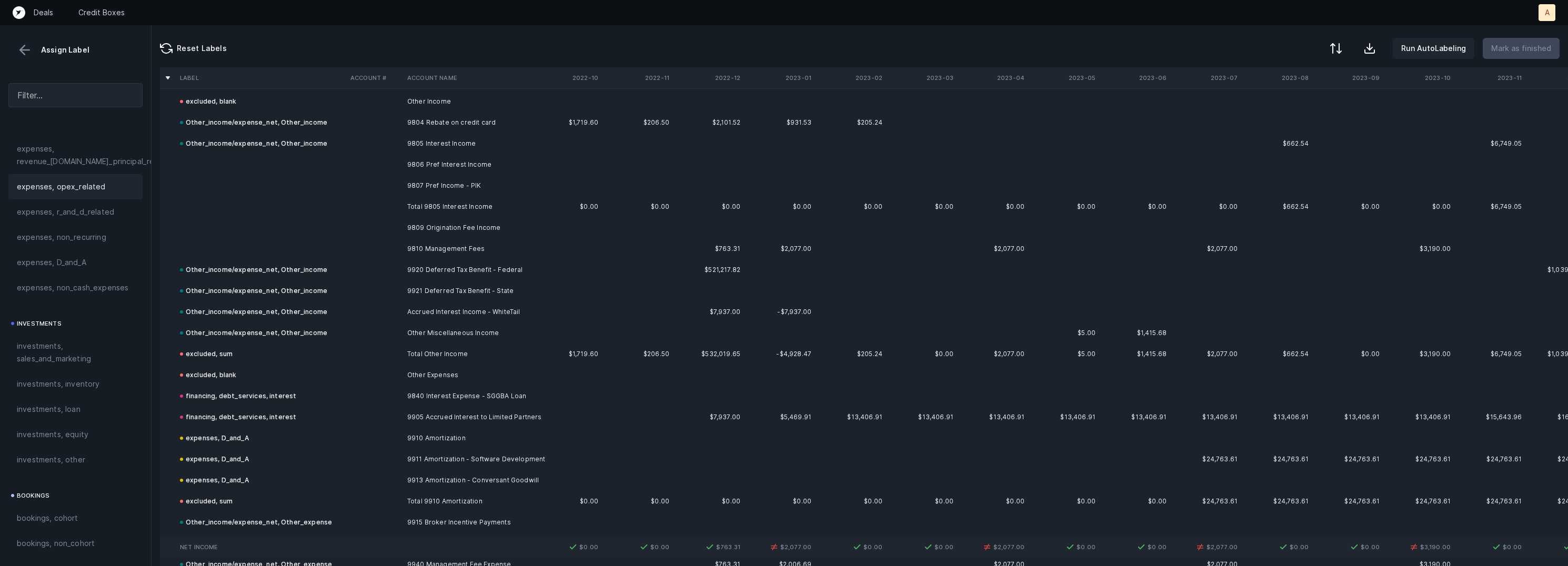
click at [431, 154] on td "9806 Pref Interest Income" at bounding box center [467, 165] width 128 height 21
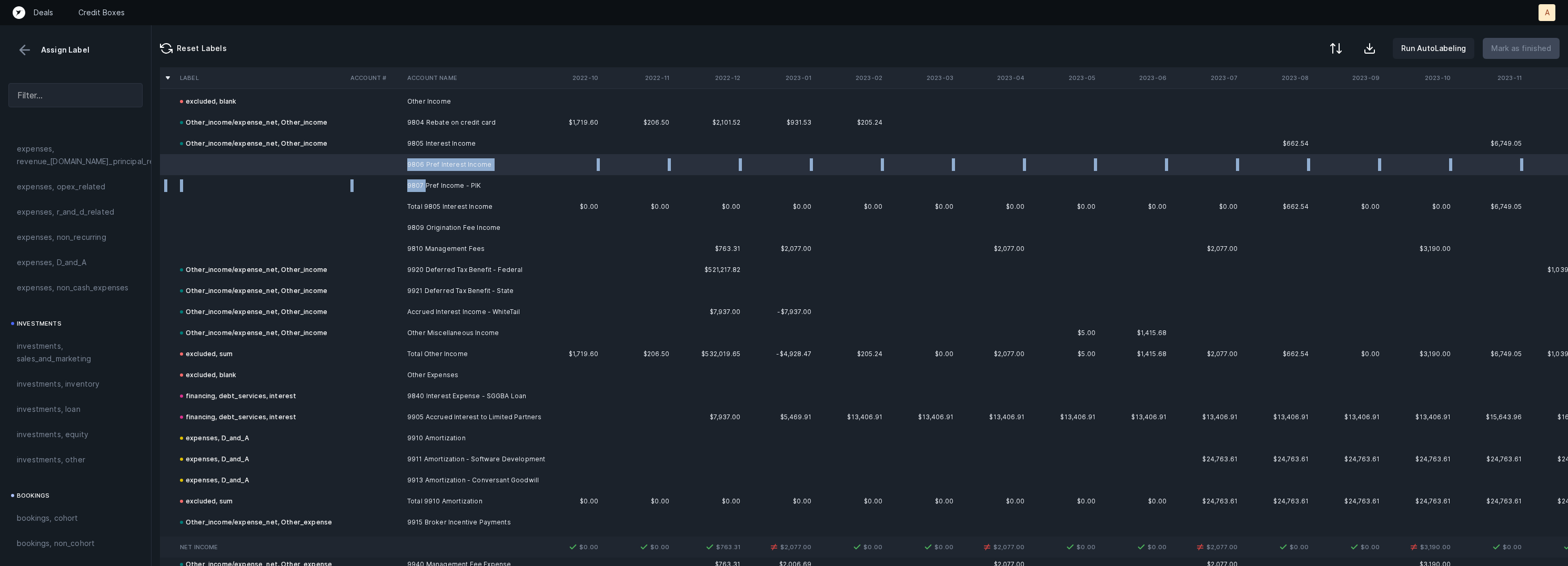
click at [424, 178] on td "9807 Pref Income - PIK" at bounding box center [467, 186] width 128 height 21
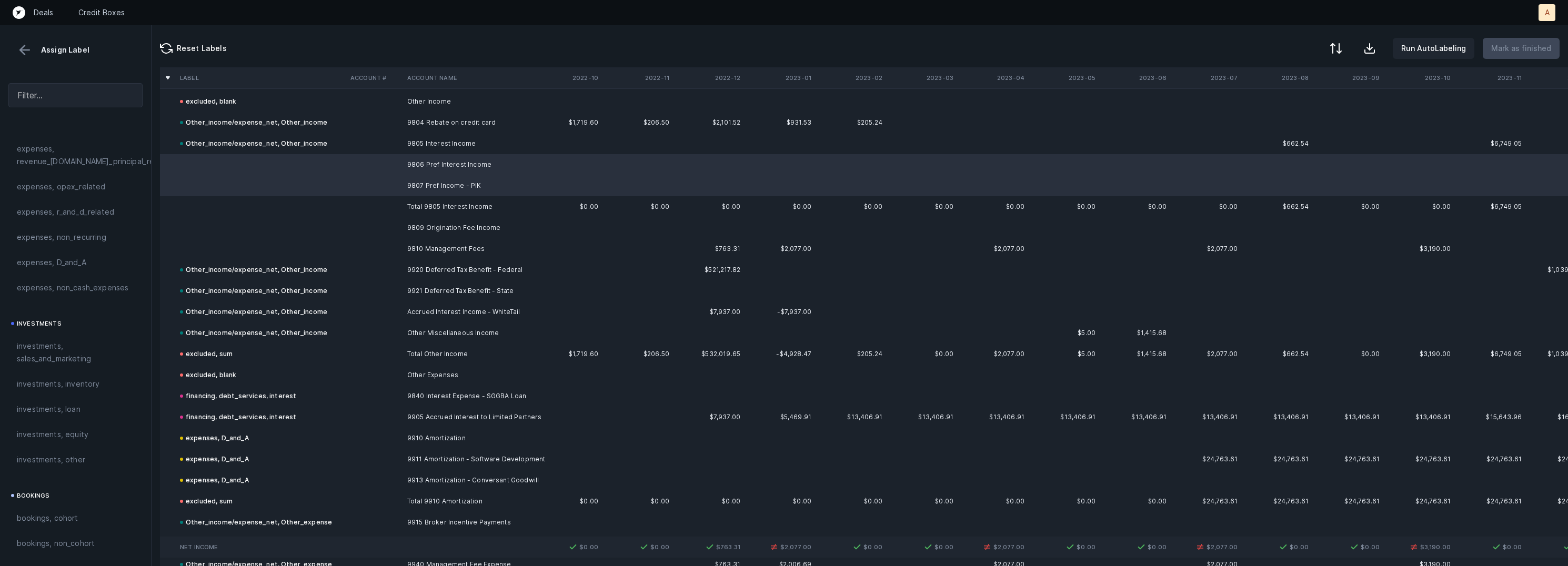
click at [439, 222] on td "9809 Origination Fee Income" at bounding box center [467, 228] width 128 height 21
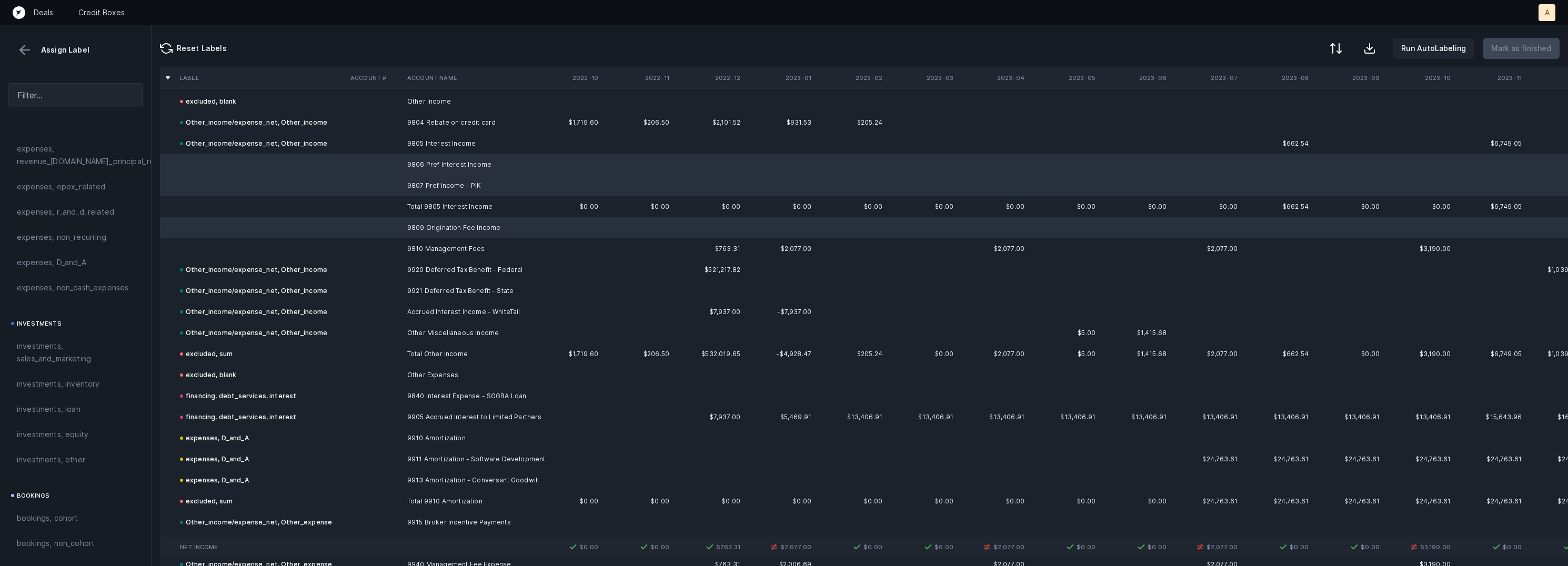
click at [422, 244] on td "9810 Management Fees" at bounding box center [467, 249] width 128 height 21
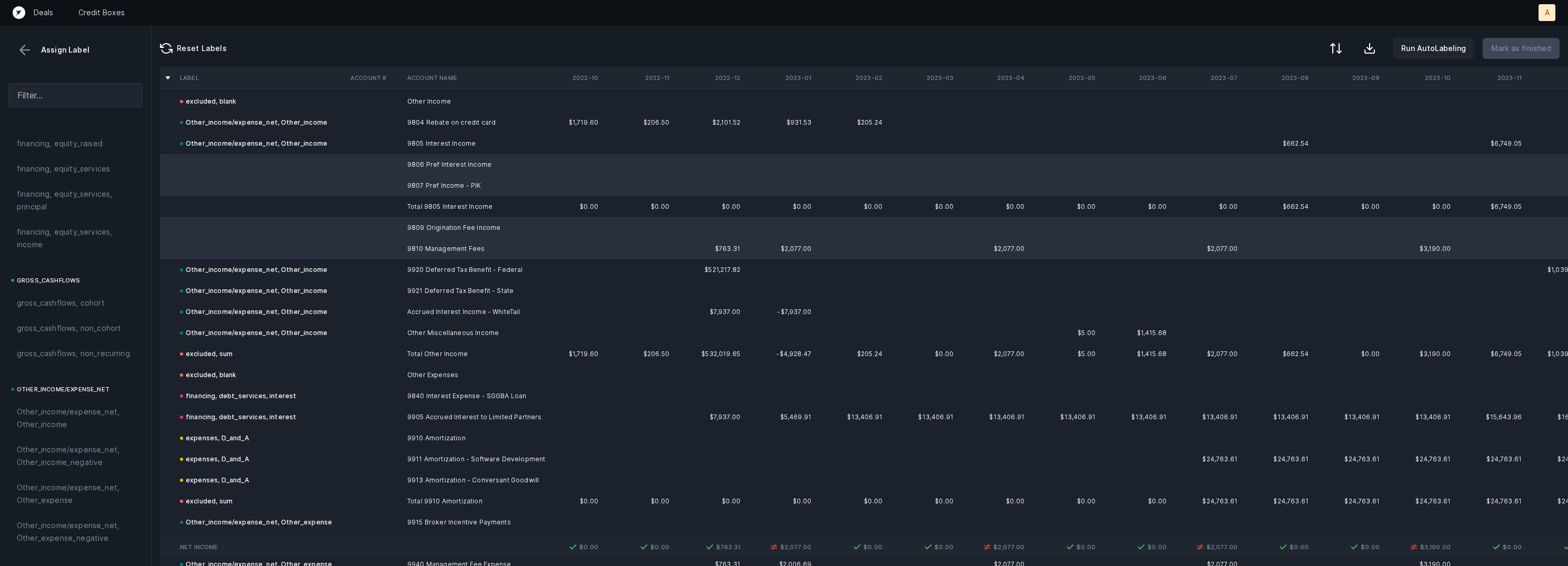
scroll to position [1173, 0]
click at [71, 229] on span "Other_income/expense_net, Other_income" at bounding box center [75, 232] width 118 height 26
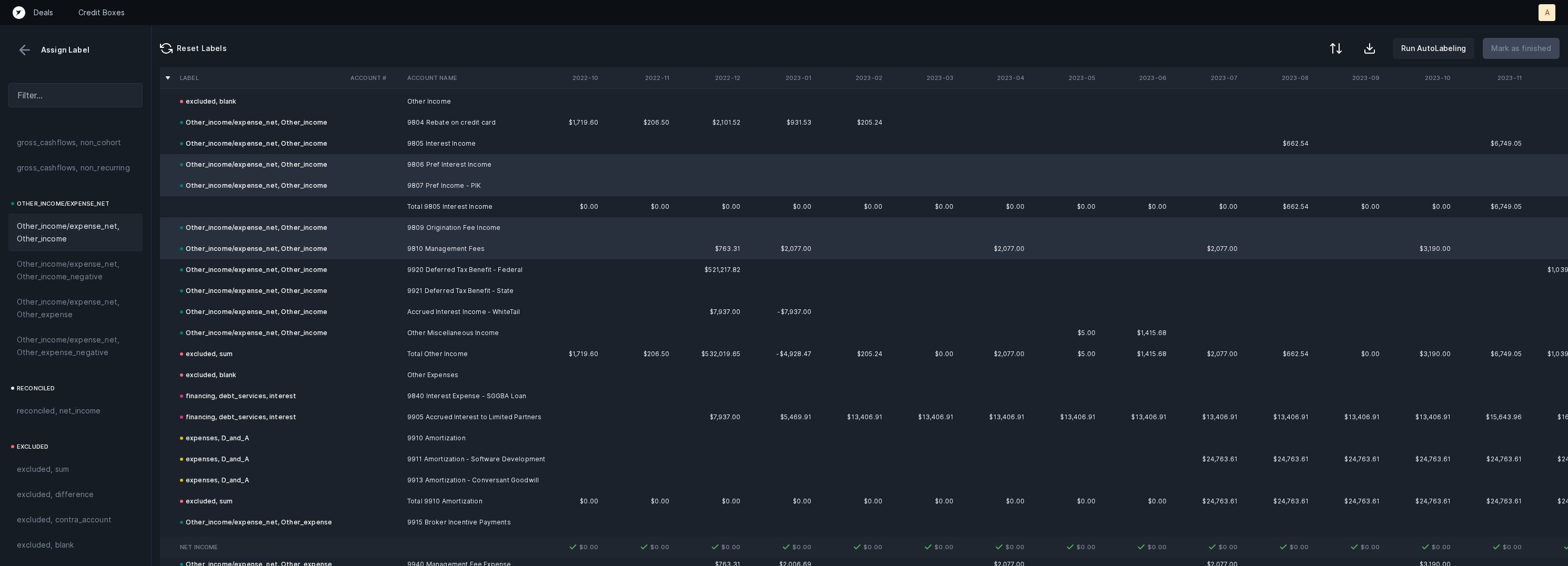
click at [261, 201] on td at bounding box center [261, 207] width 171 height 21
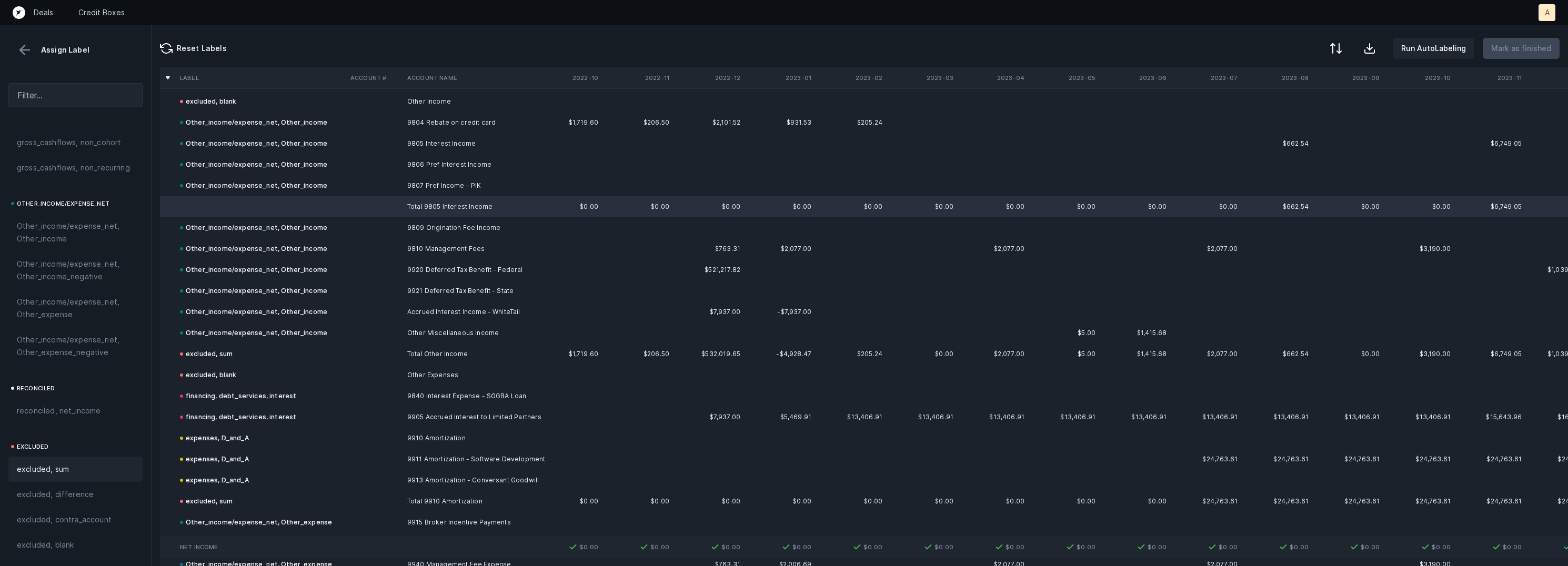
click at [49, 468] on span "excluded, sum" at bounding box center [42, 469] width 52 height 12
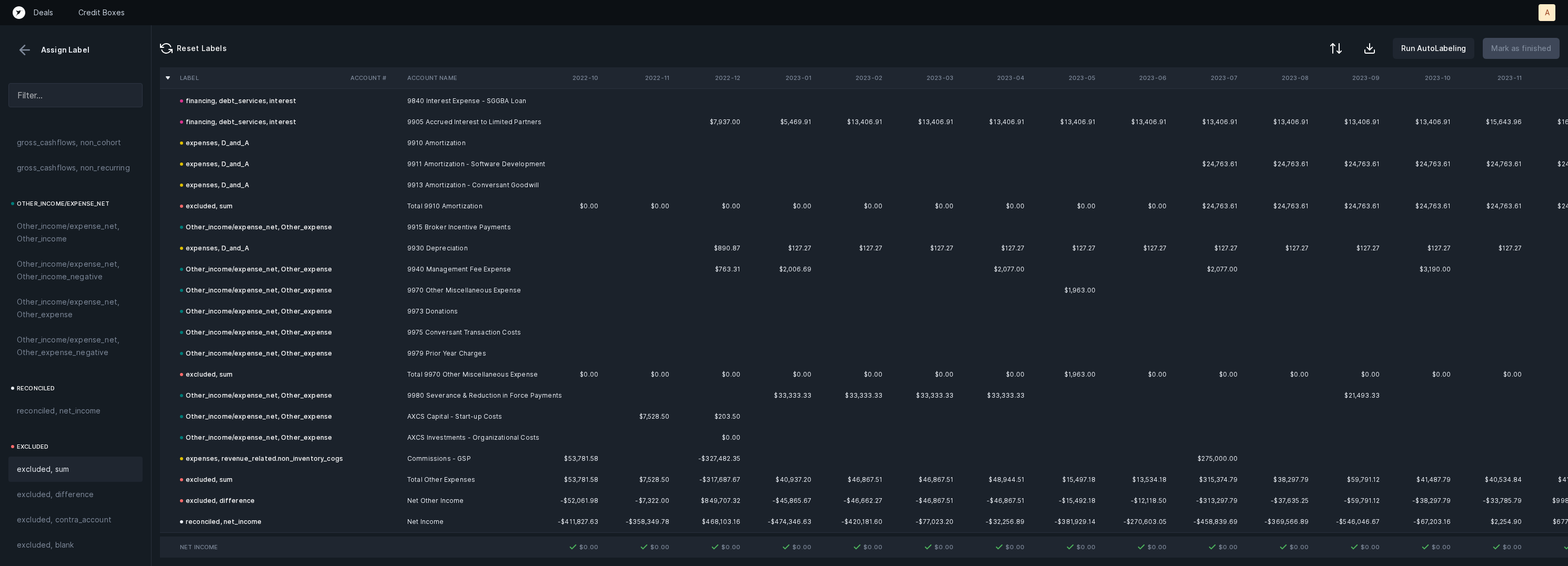
click at [18, 50] on button at bounding box center [25, 50] width 16 height 16
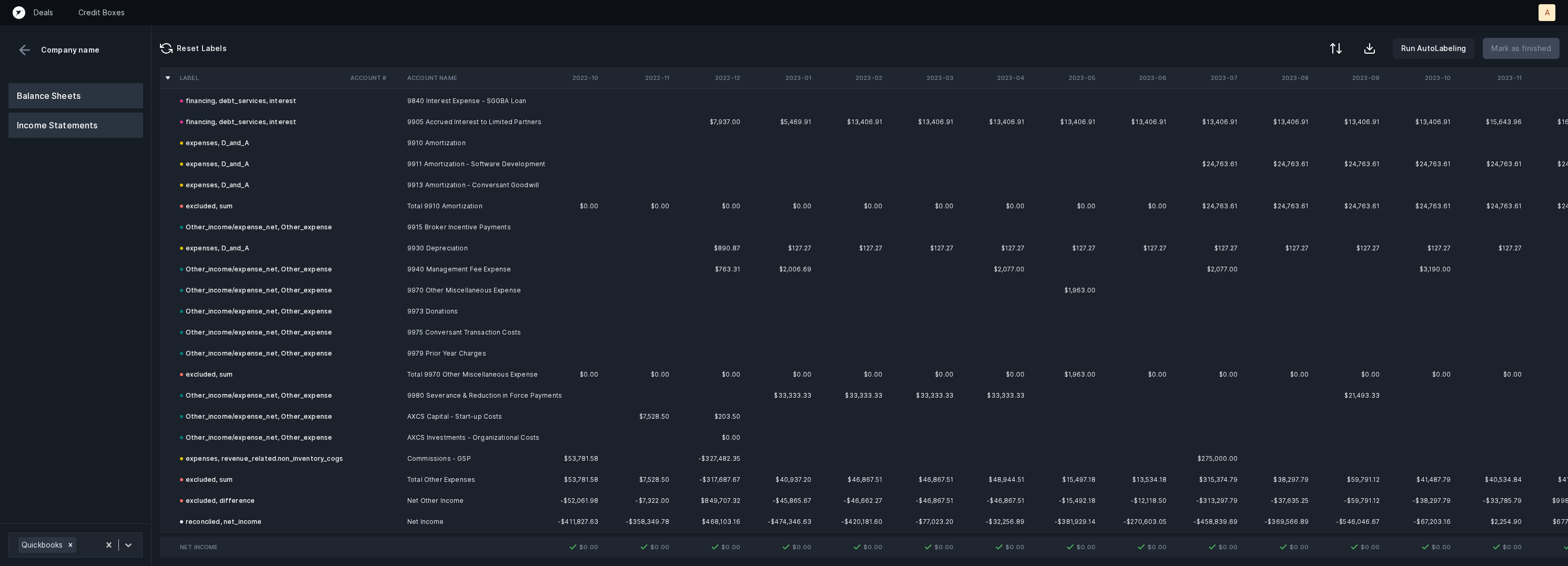
click at [63, 97] on button "Balance Sheets" at bounding box center [76, 96] width 135 height 26
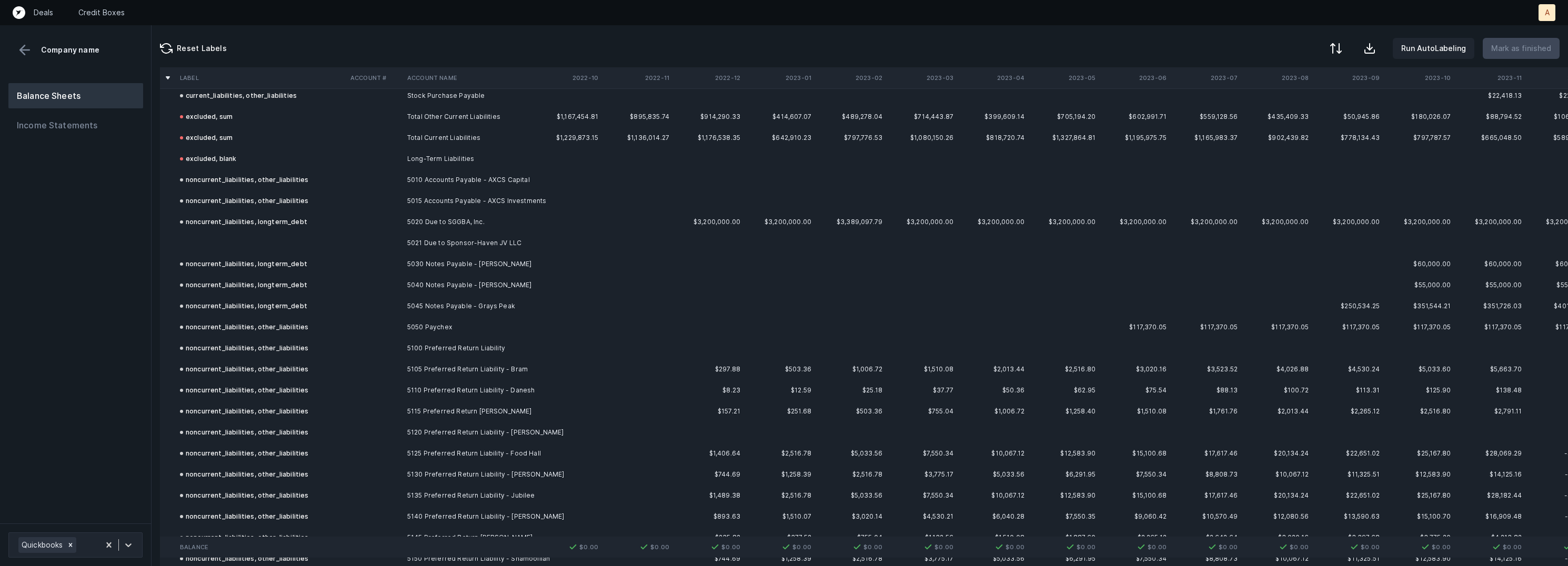
scroll to position [4536, 0]
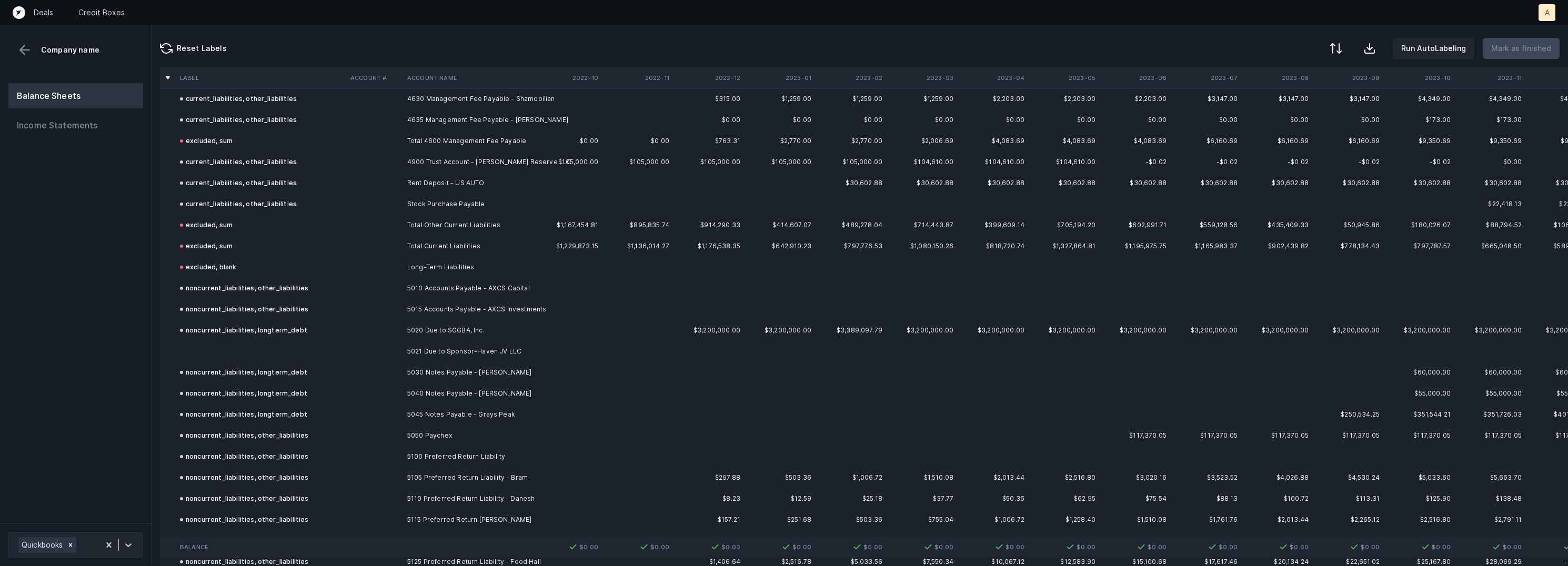
click at [297, 341] on td at bounding box center [261, 352] width 171 height 21
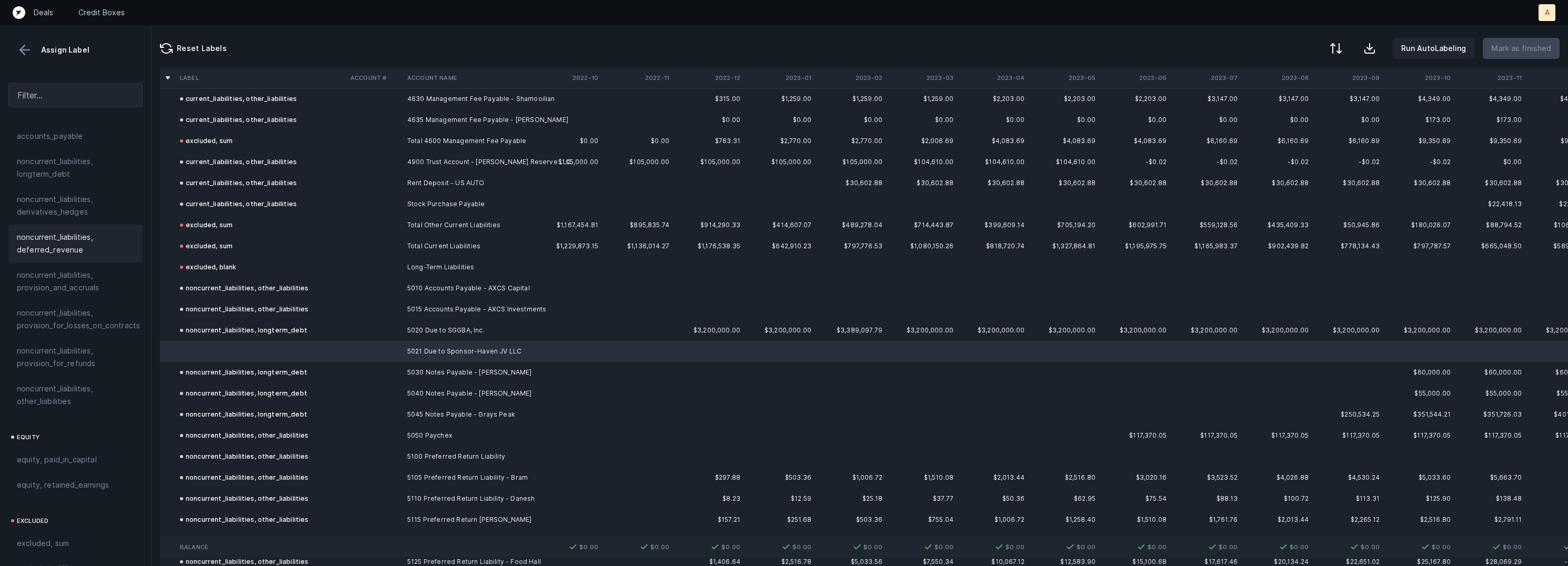
scroll to position [1097, 0]
click at [94, 364] on span "noncurrent_liabilities, other_liabilities" at bounding box center [75, 371] width 118 height 26
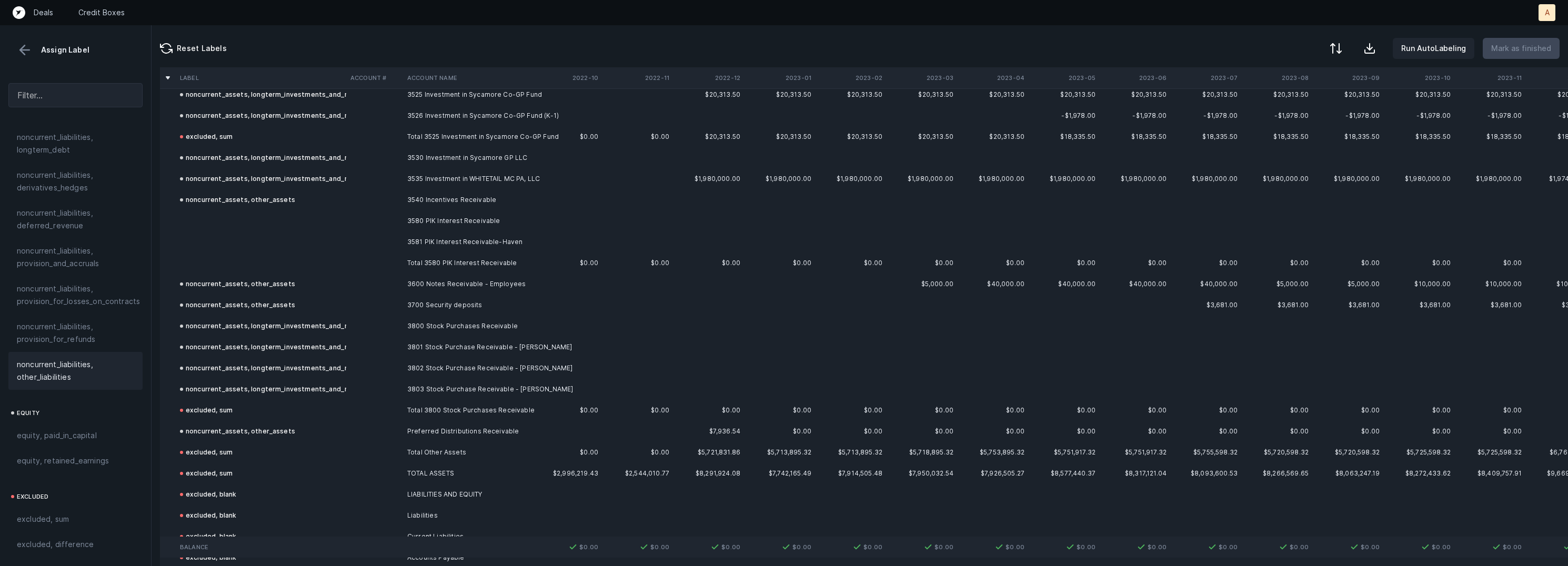
scroll to position [3165, 0]
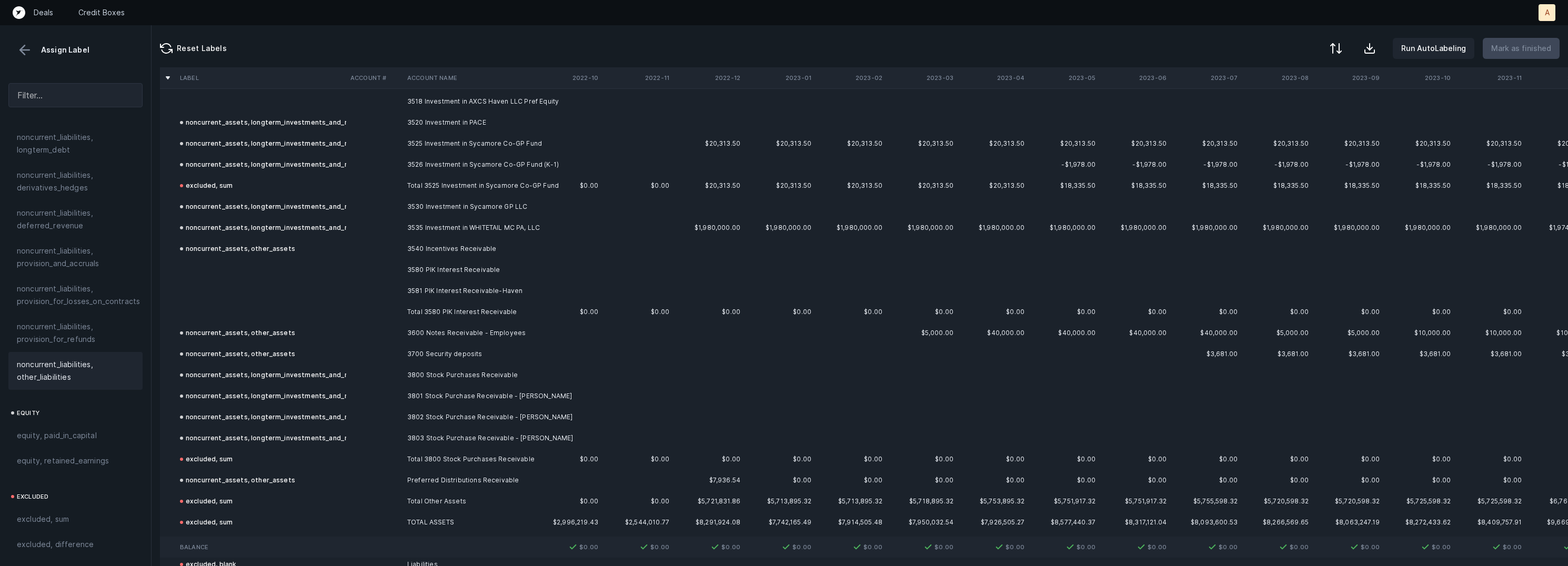
click at [429, 266] on td "3580 PIK Interest Receivable" at bounding box center [467, 270] width 128 height 21
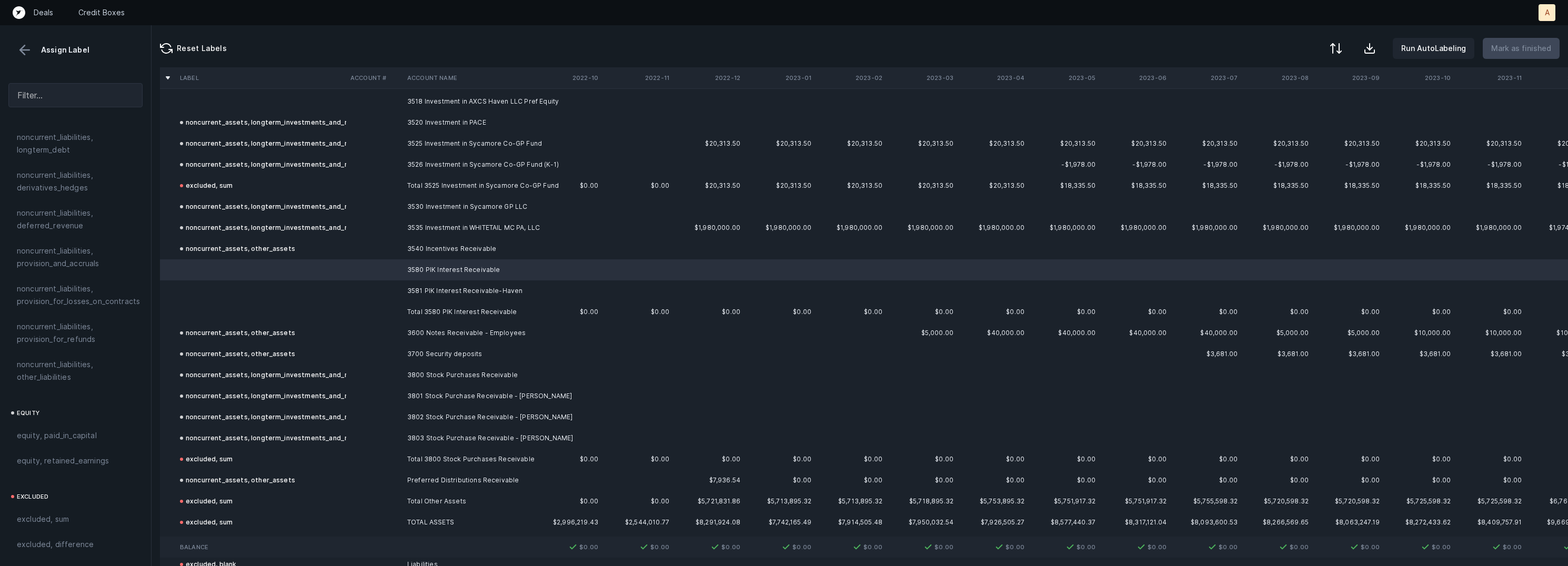
click at [421, 283] on td "3581 PIK Interest Receivable-Haven" at bounding box center [467, 291] width 128 height 21
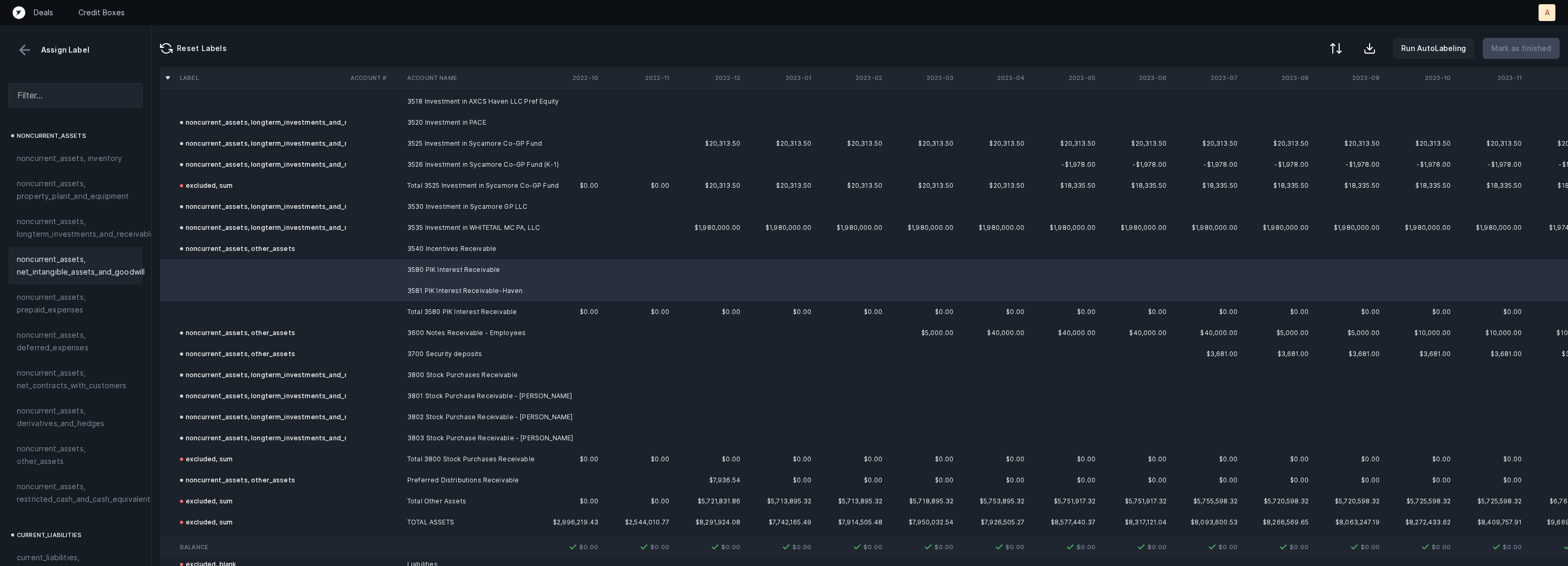
scroll to position [325, 0]
click at [99, 444] on span "noncurrent_assets, other_assets" at bounding box center [75, 445] width 118 height 26
click at [261, 310] on td at bounding box center [261, 313] width 171 height 21
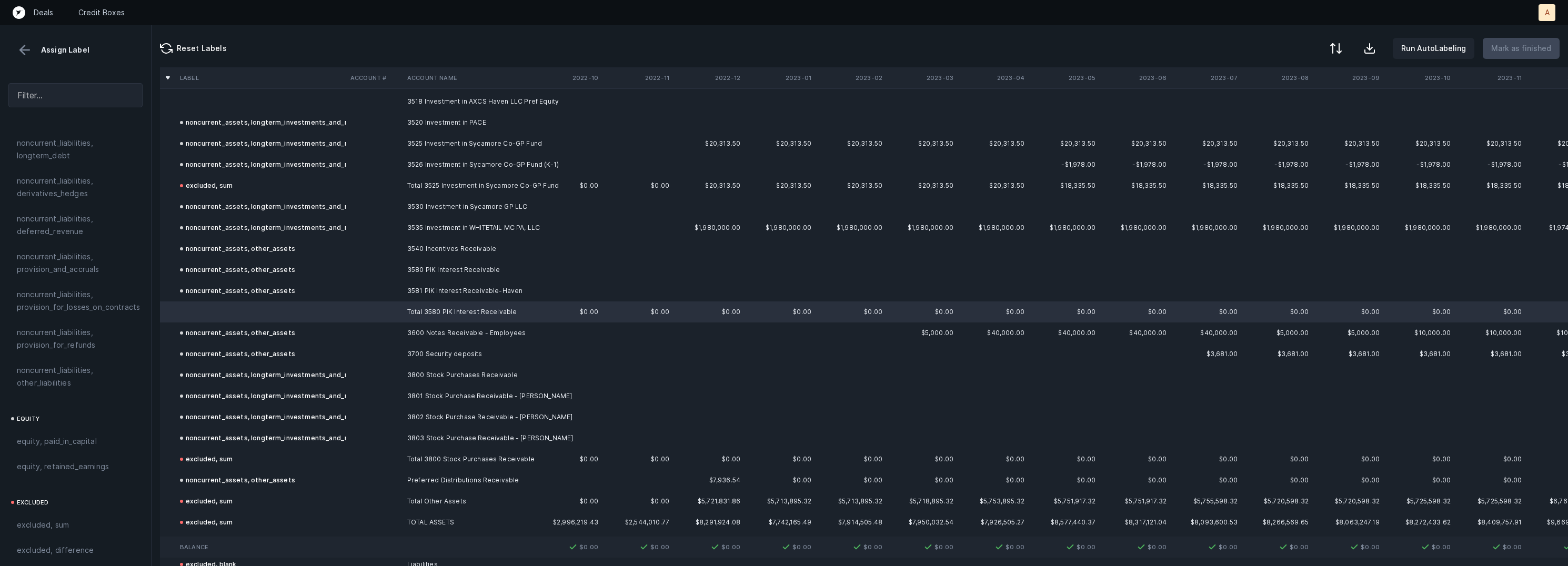
scroll to position [1136, 0]
drag, startPoint x: 58, startPoint y: 462, endPoint x: 933, endPoint y: 264, distance: 897.1
click at [58, 468] on div "excluded, sum" at bounding box center [76, 480] width 135 height 26
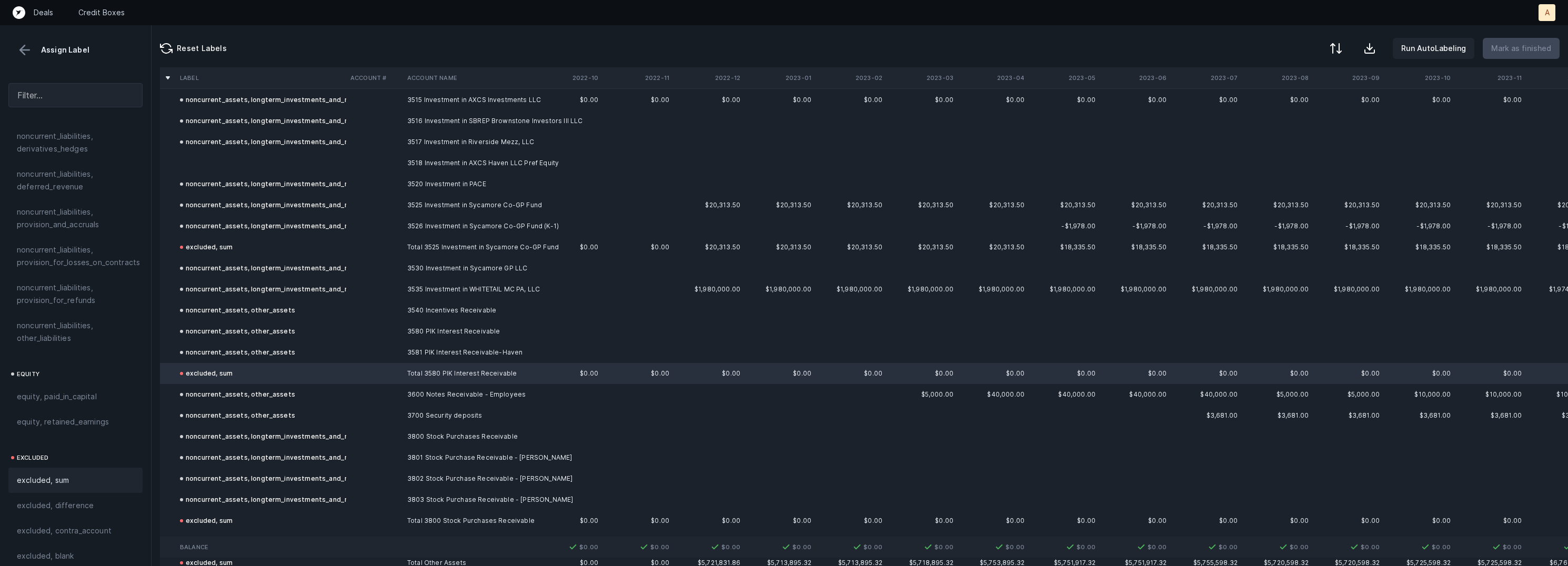
scroll to position [3067, 0]
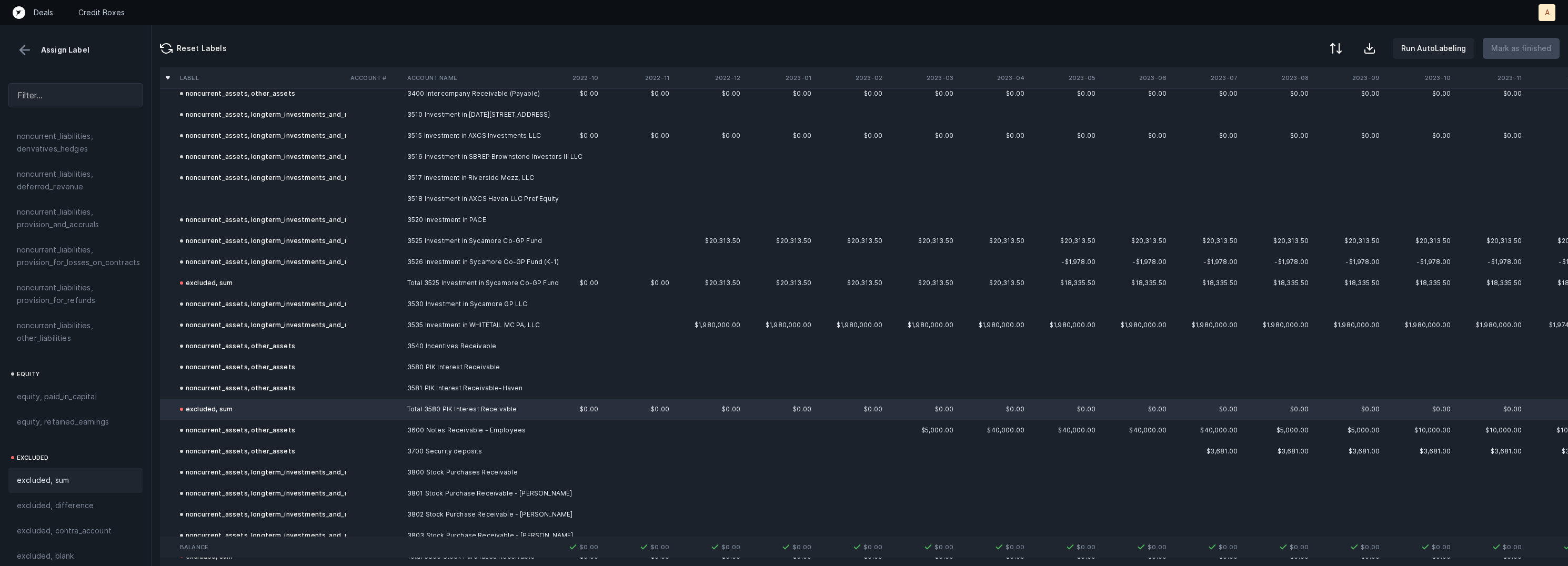
click at [445, 194] on td "3518 Investment in AXCS Haven LLC Pref Equity" at bounding box center [467, 199] width 128 height 21
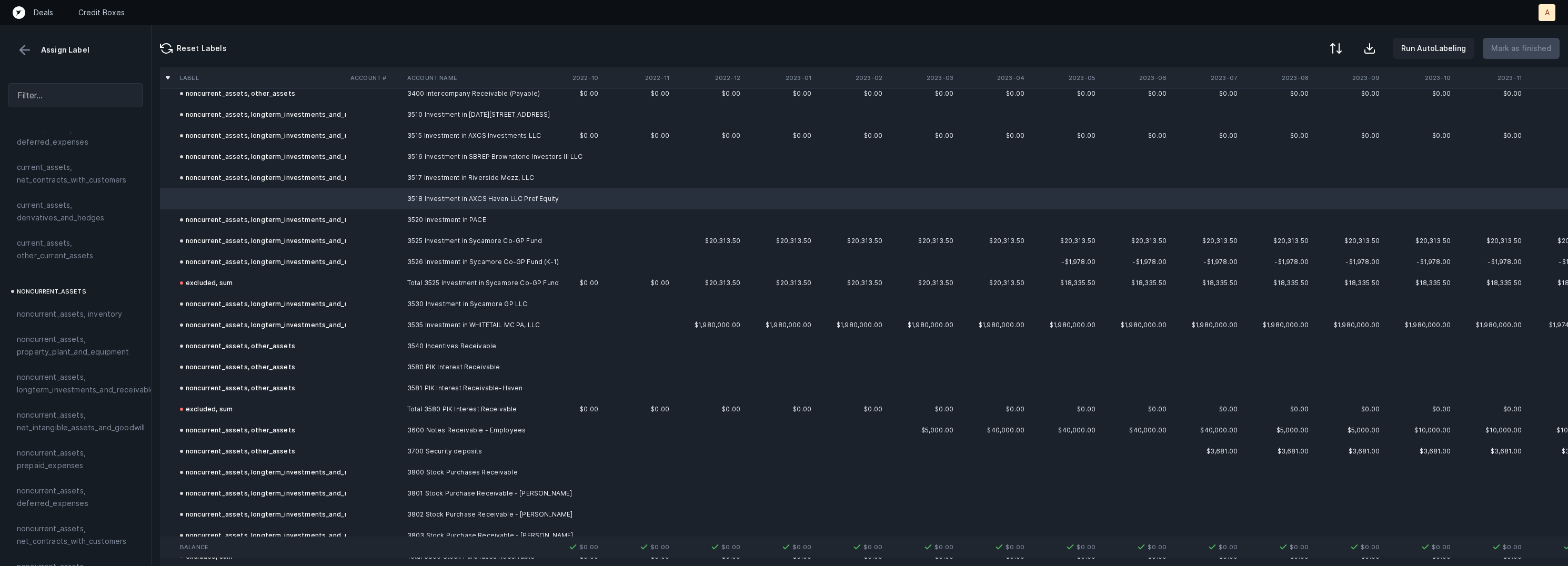
scroll to position [171, 0]
click at [79, 378] on span "noncurrent_assets, longterm_investments_and_receivables" at bounding box center [88, 371] width 142 height 26
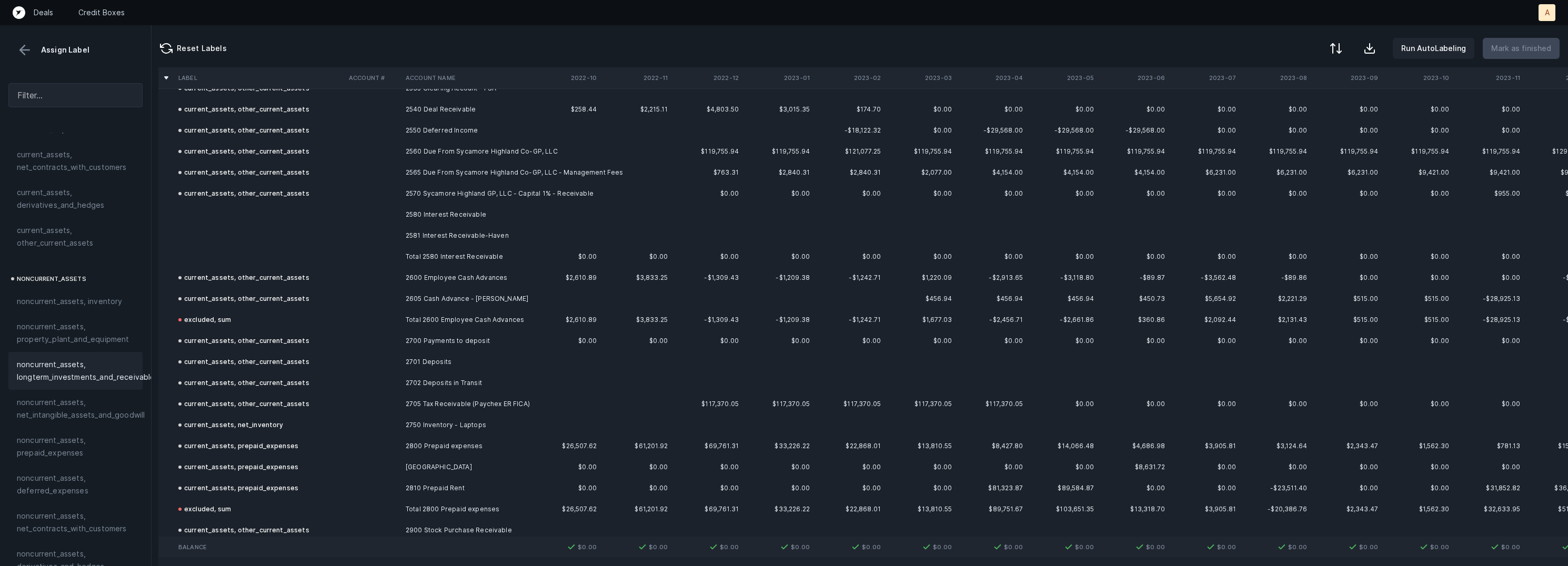
scroll to position [2120, 2]
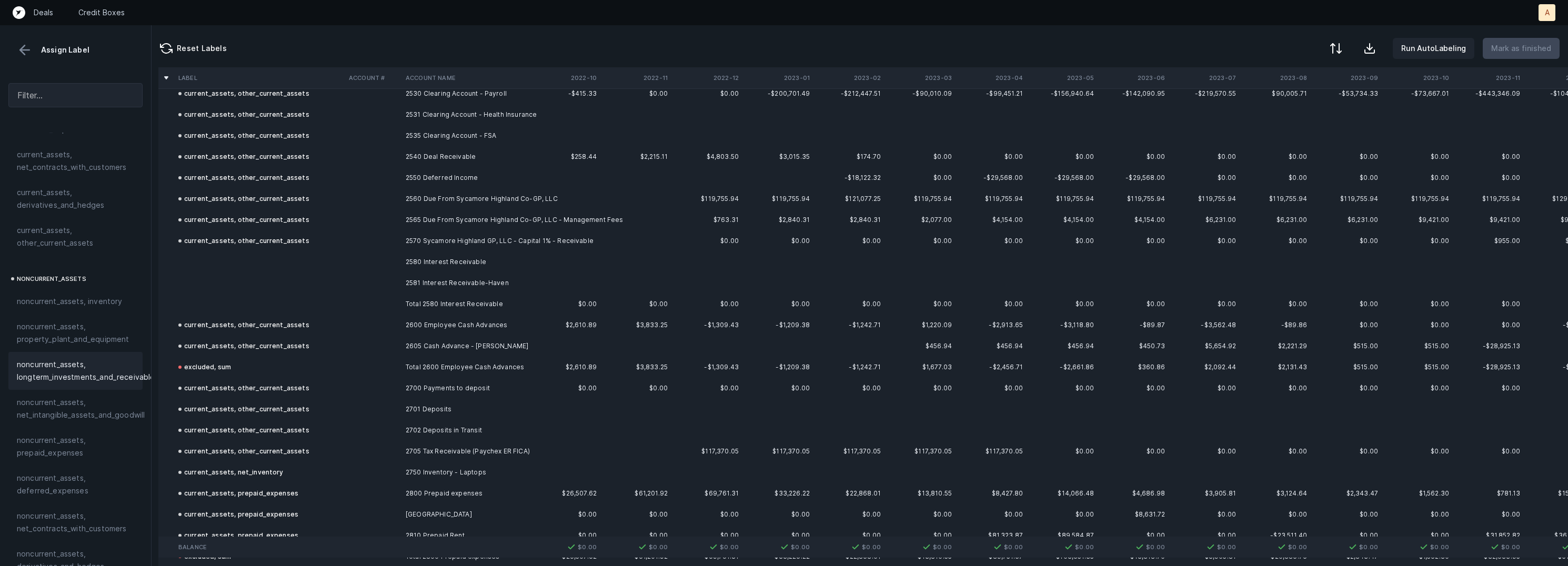
click at [452, 260] on td "2580 Interest Receivable" at bounding box center [465, 262] width 128 height 21
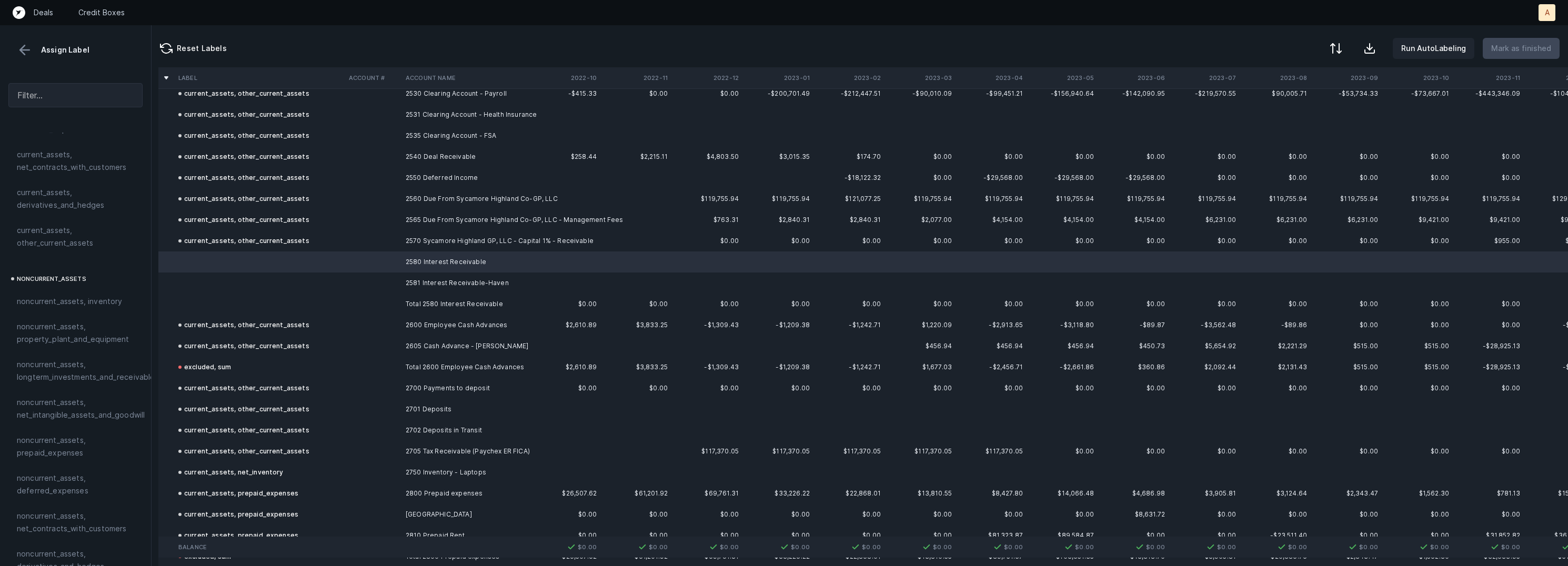
click at [430, 281] on td "2581 Interest Receivable-Haven" at bounding box center [465, 283] width 128 height 21
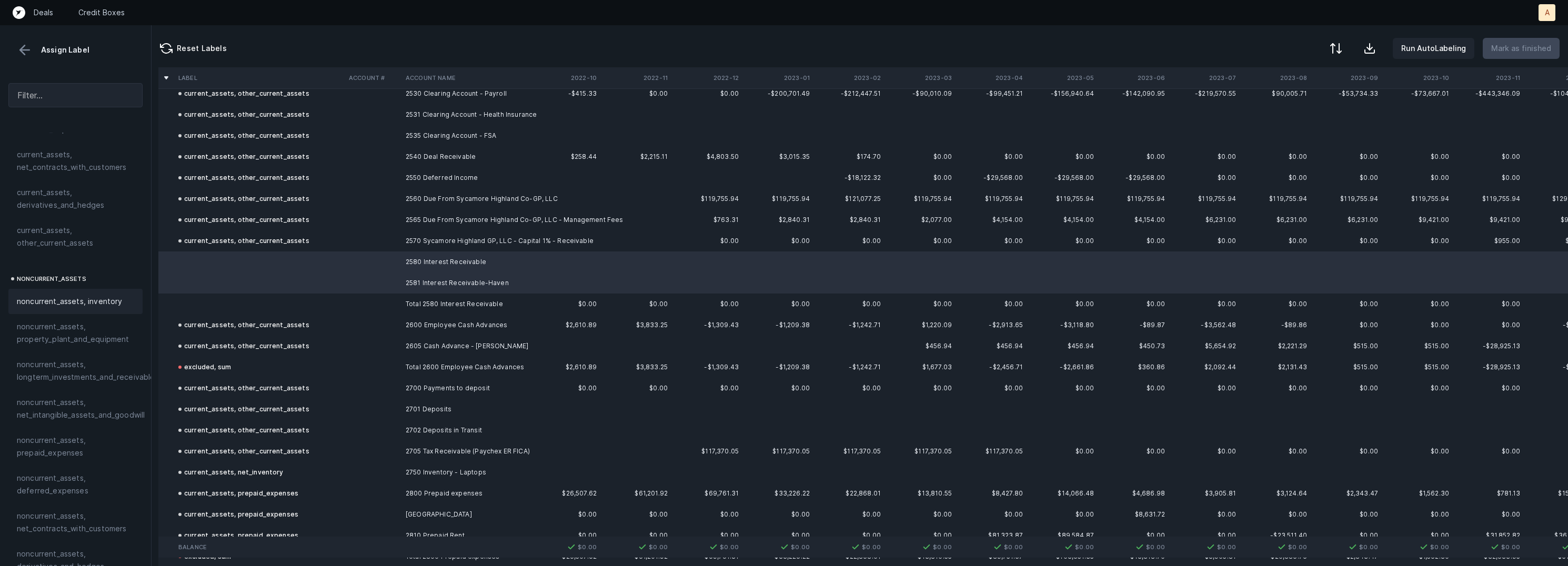
scroll to position [0, 0]
click at [58, 400] on span "current_assets, other_current_assets" at bounding box center [75, 407] width 118 height 26
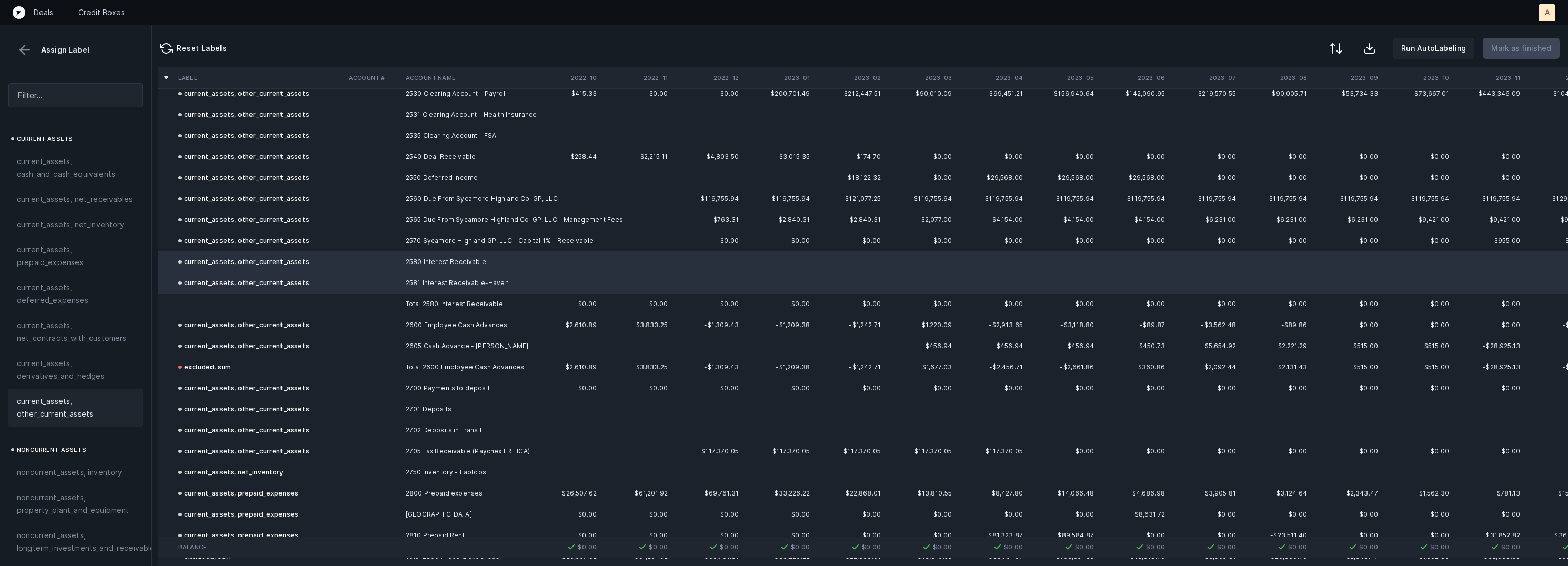
click at [277, 300] on td at bounding box center [259, 305] width 171 height 21
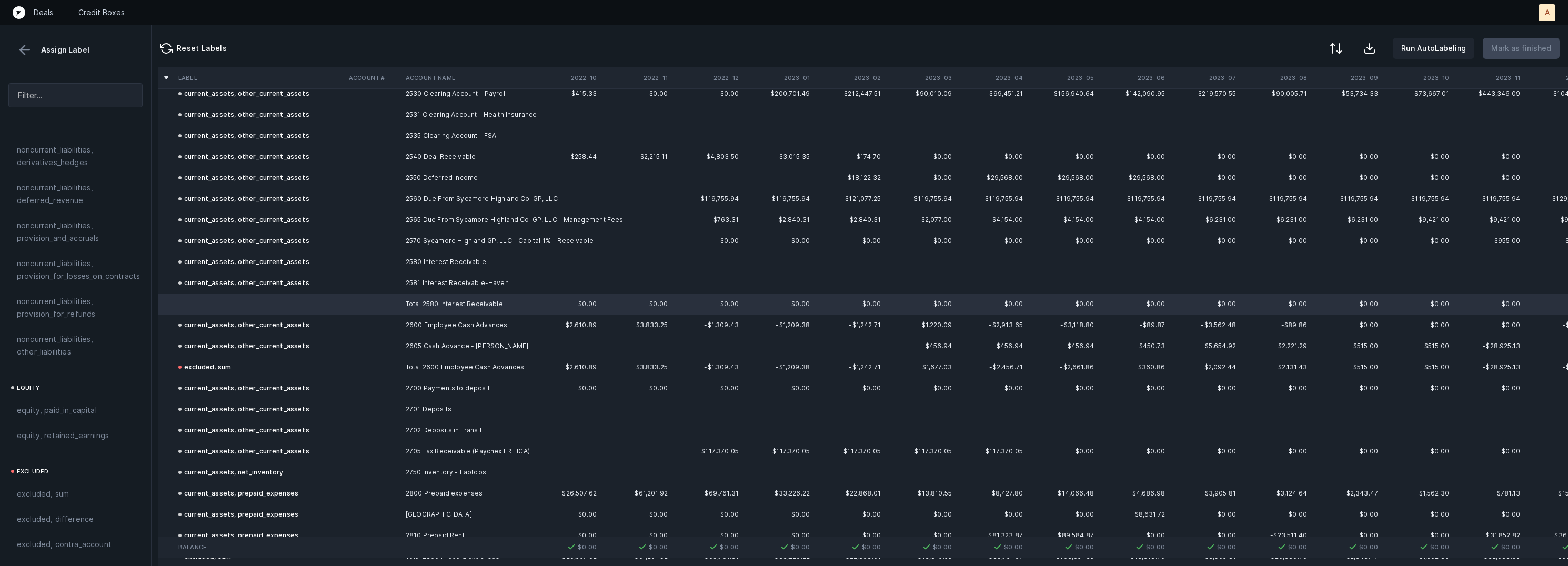
scroll to position [1136, 0]
click at [67, 474] on span "excluded, sum" at bounding box center [42, 480] width 52 height 12
click at [1526, 45] on p "Mark as finished" at bounding box center [1521, 49] width 60 height 12
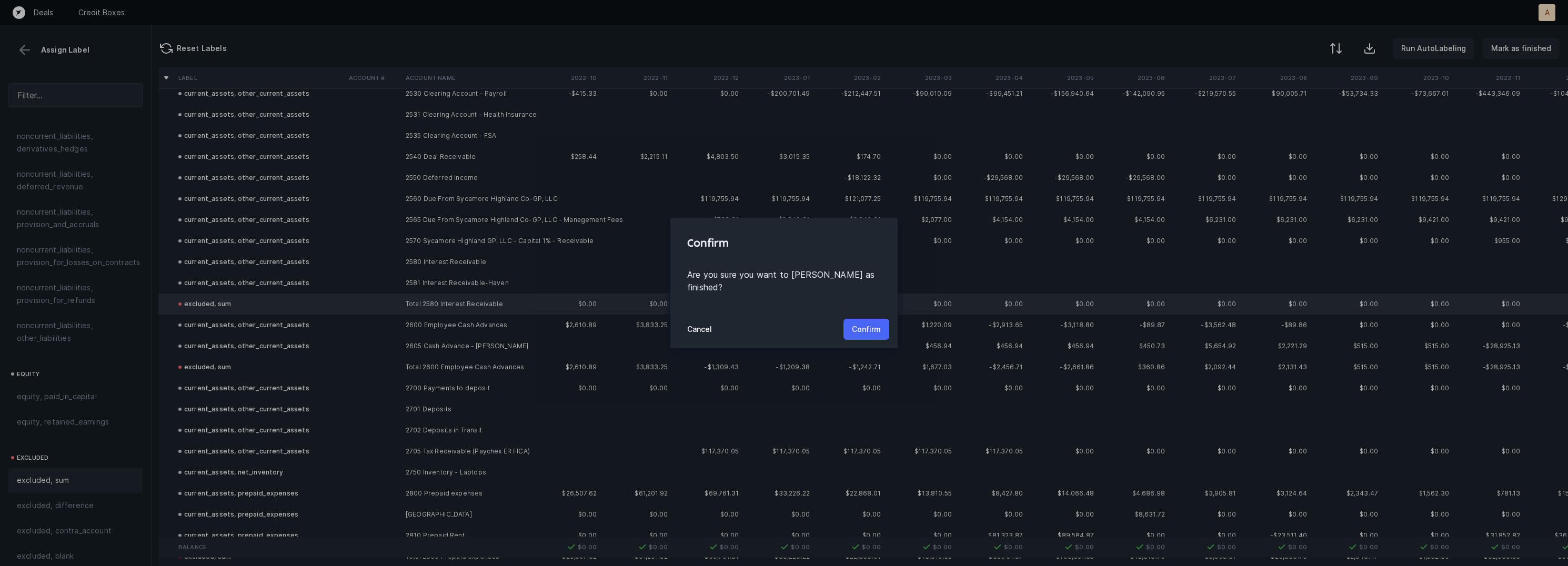
click at [874, 325] on p "Confirm" at bounding box center [866, 330] width 29 height 12
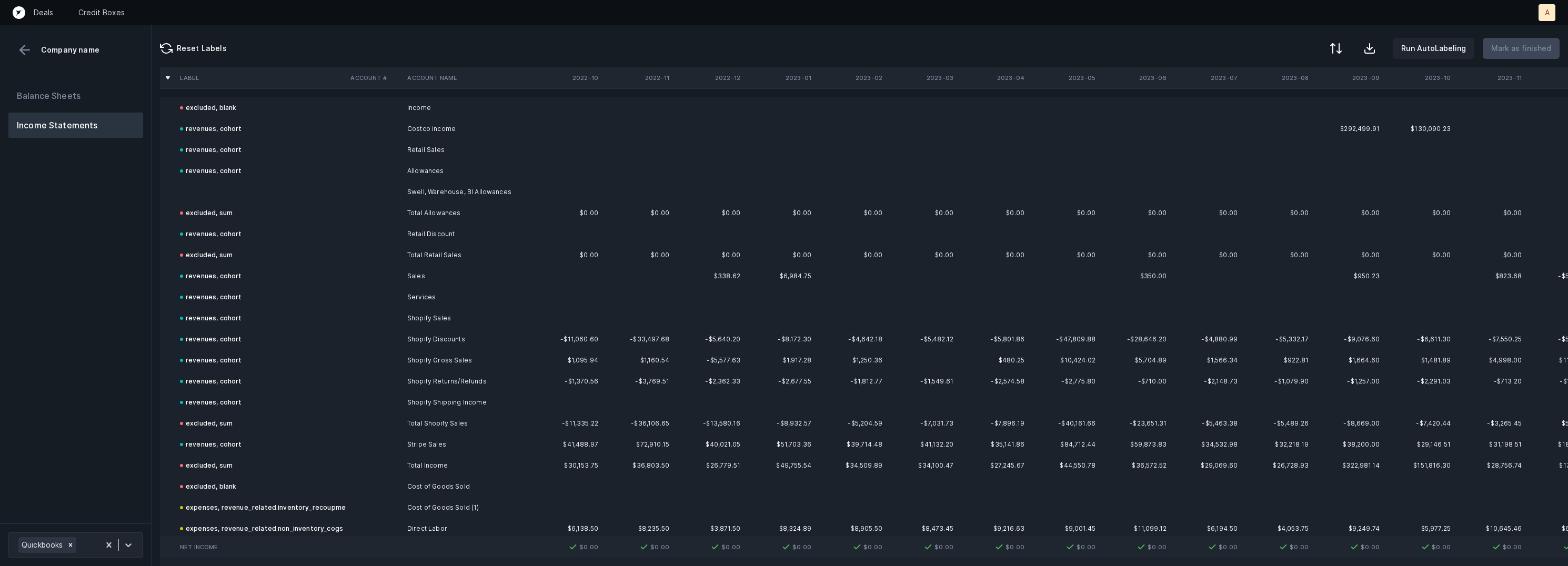
click at [411, 194] on td "Swell, Warehouse, BI Allowances" at bounding box center [467, 192] width 128 height 21
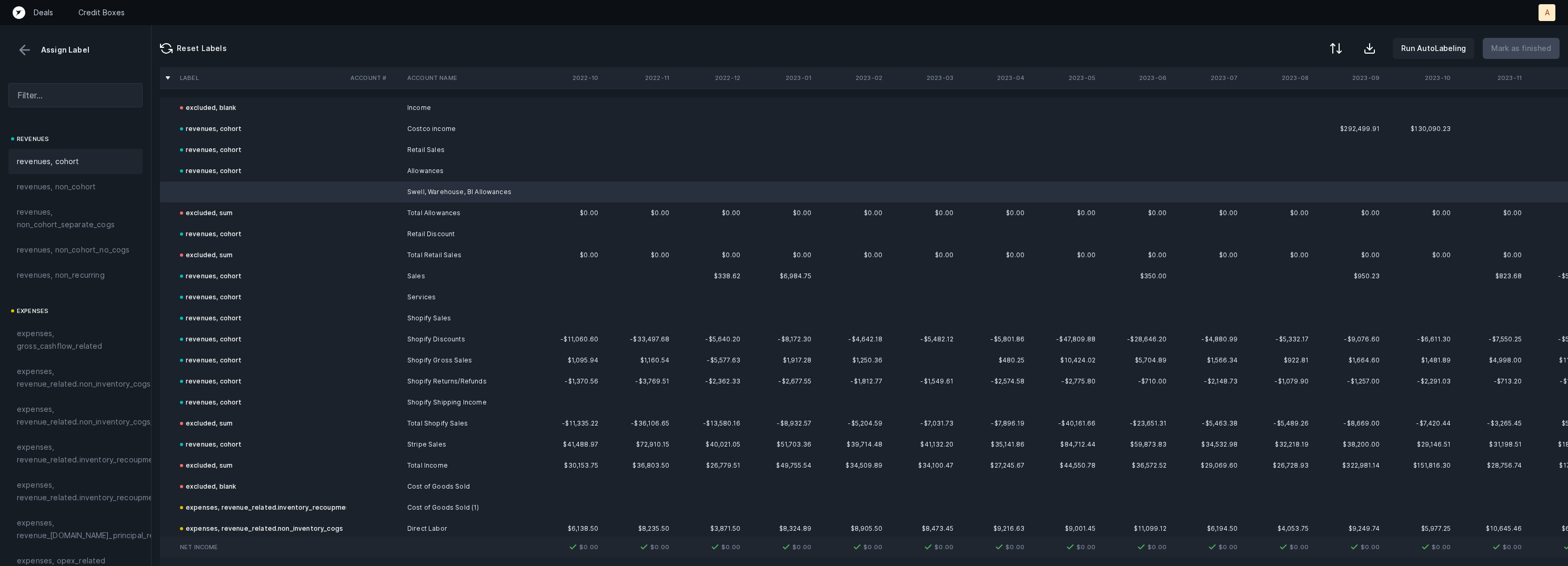
click at [88, 158] on div "revenues, cohort" at bounding box center [75, 161] width 118 height 12
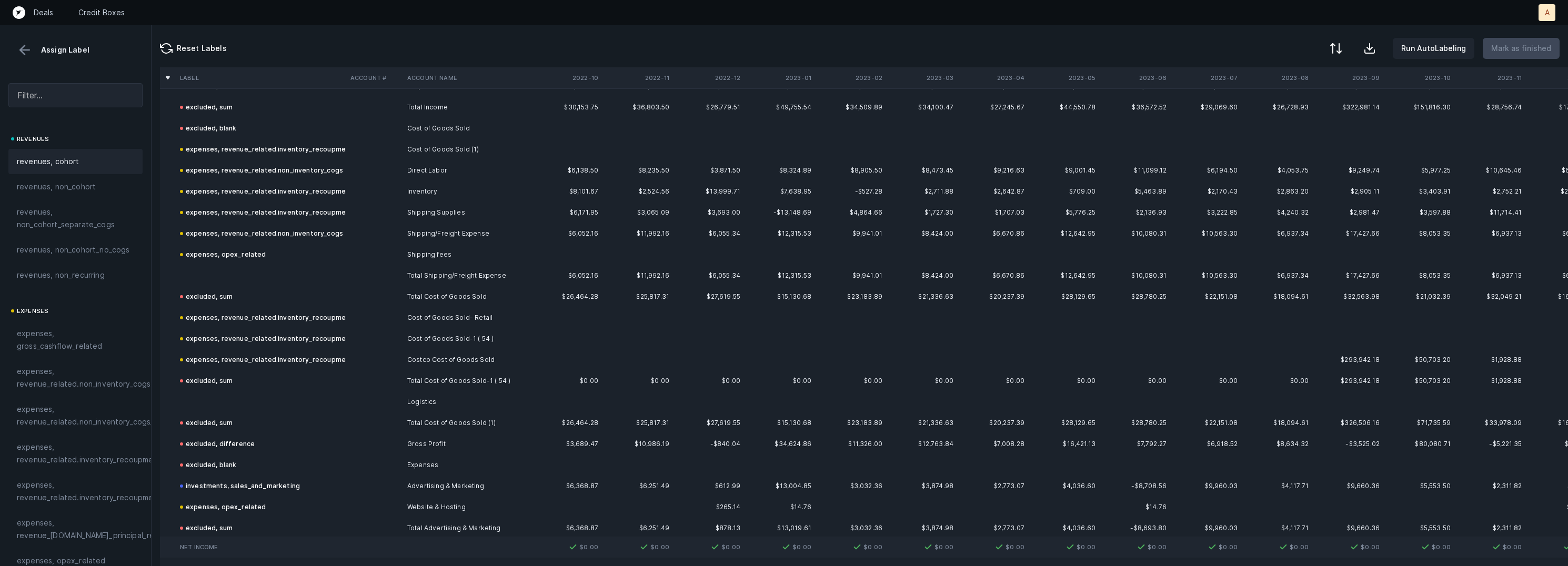
scroll to position [393, 0]
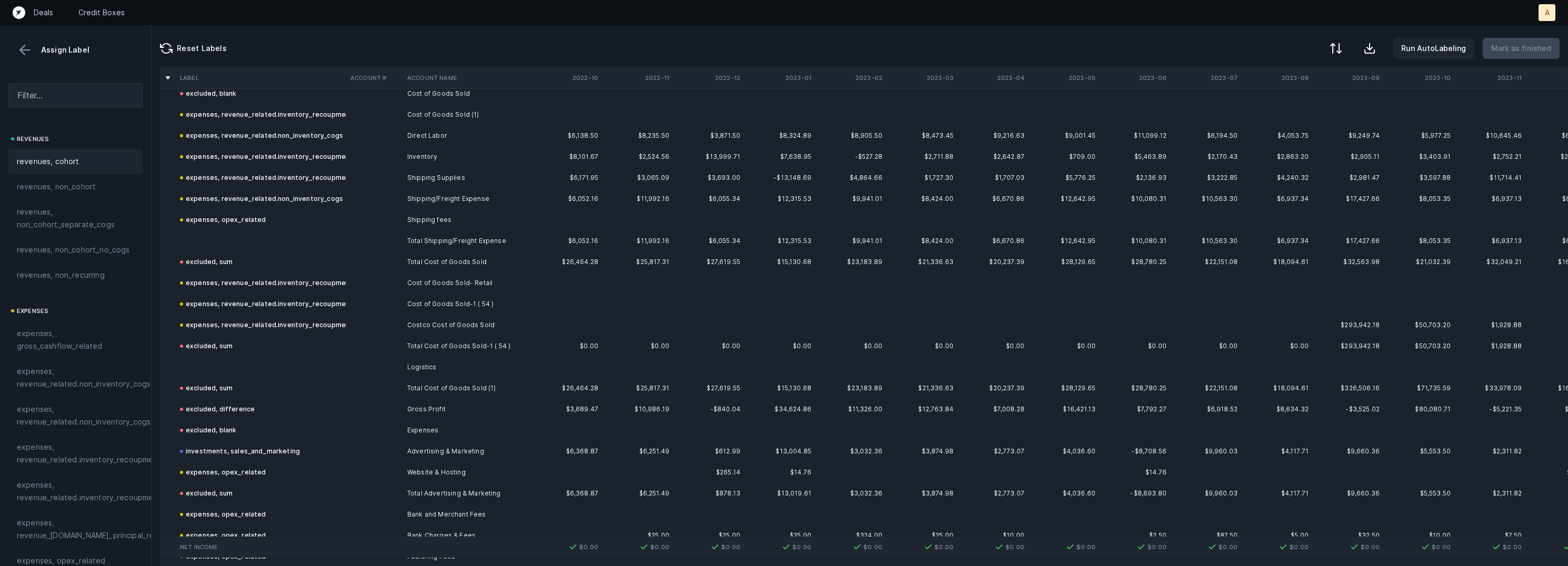
click at [421, 244] on td "Total Shipping/Freight Expense" at bounding box center [467, 241] width 128 height 21
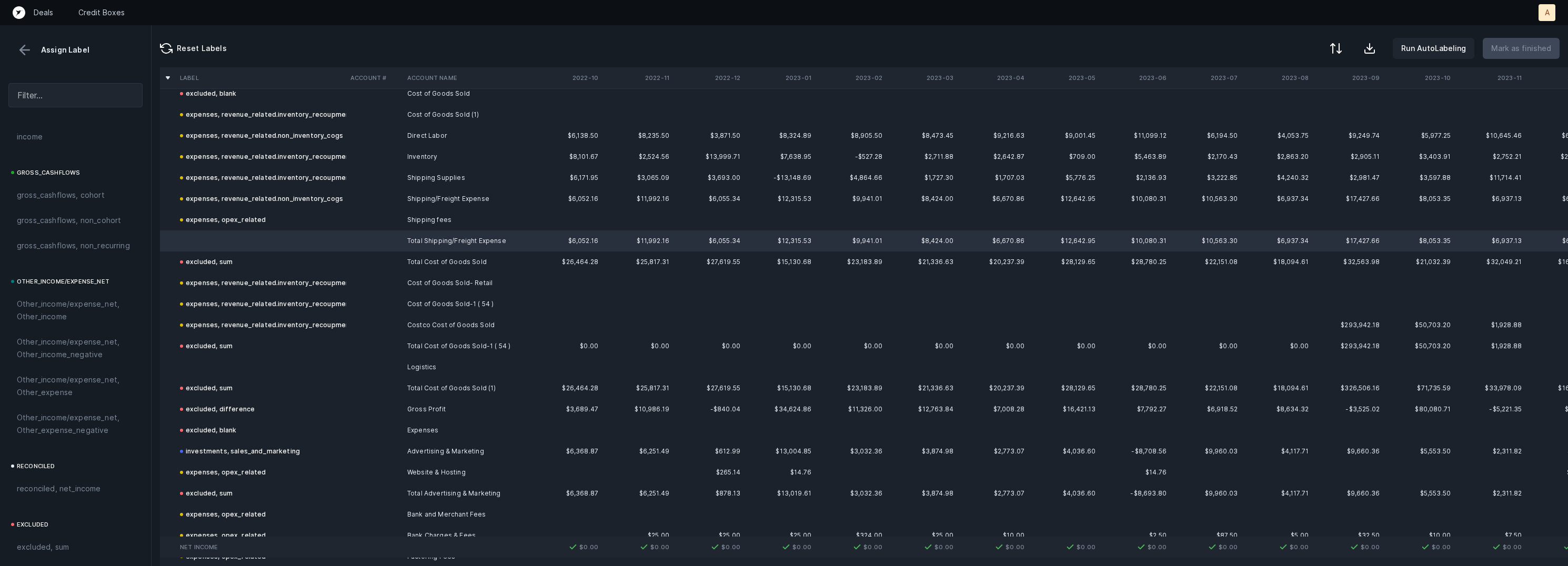
scroll to position [1137, 0]
click at [62, 508] on span "excluded, sum" at bounding box center [42, 502] width 52 height 12
click at [243, 358] on td at bounding box center [261, 368] width 171 height 21
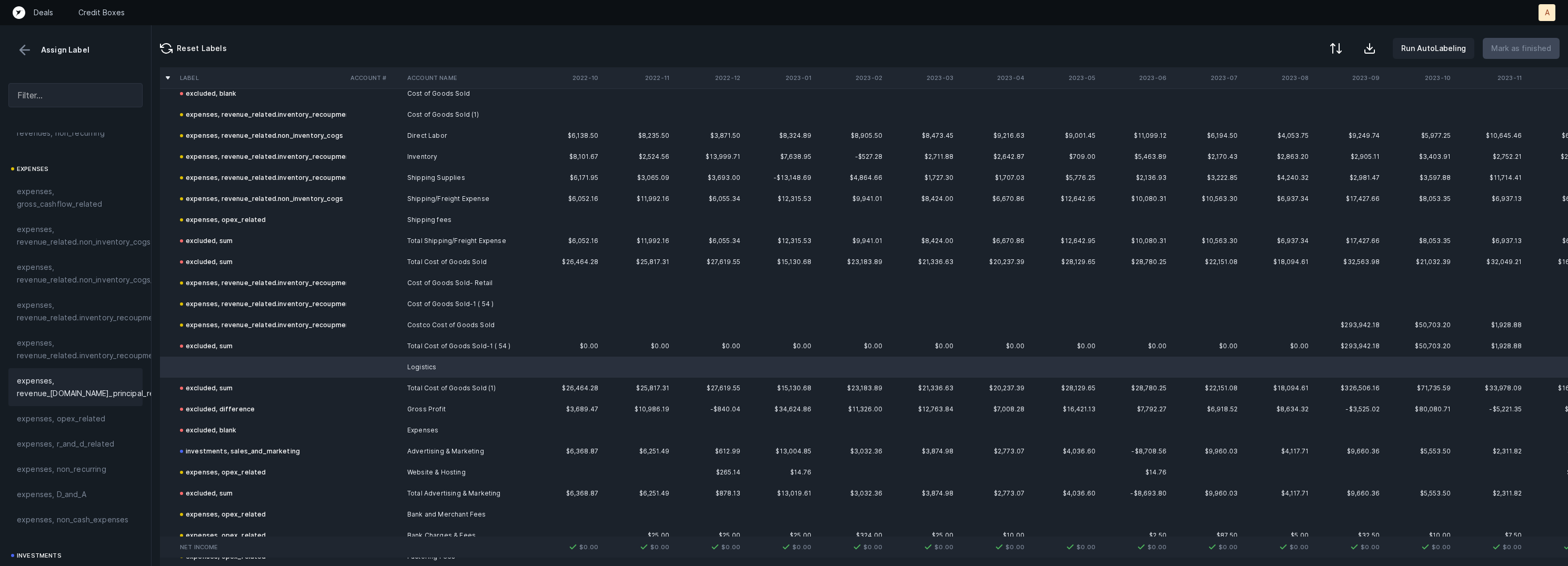
scroll to position [0, 0]
click at [96, 382] on span "expenses, revenue_related.non_inventory_cogs" at bounding box center [83, 377] width 134 height 26
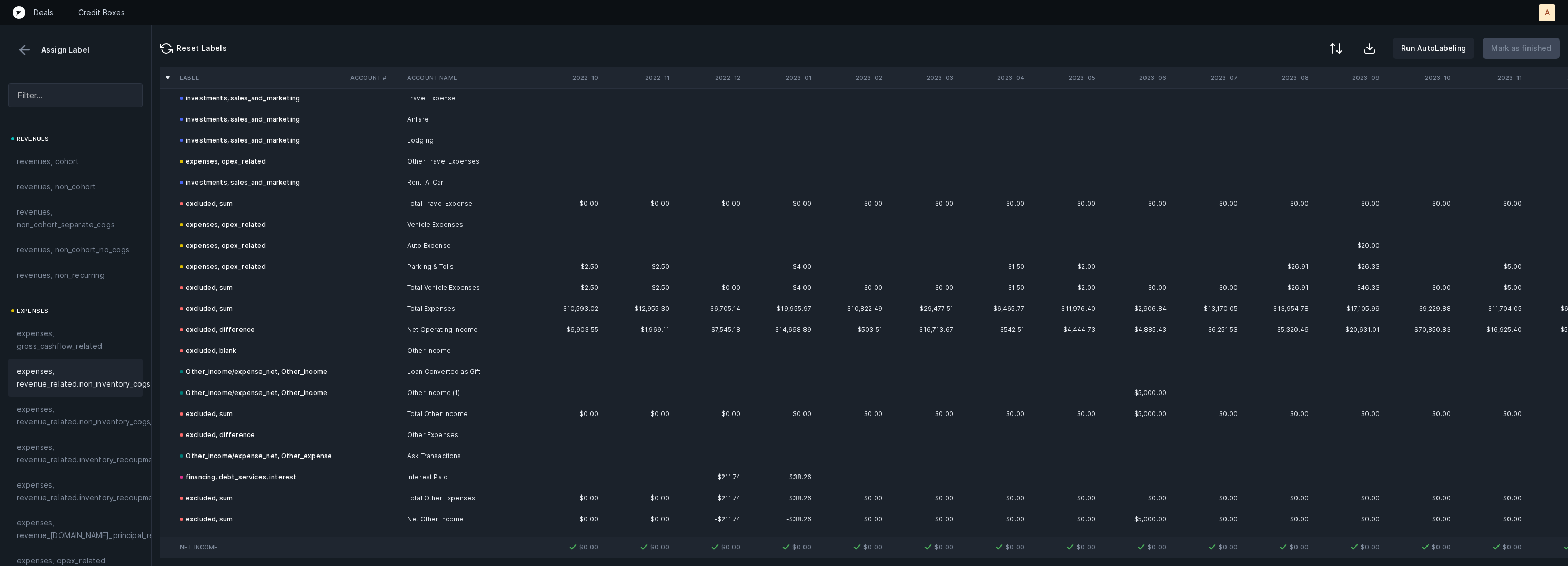
scroll to position [1885, 0]
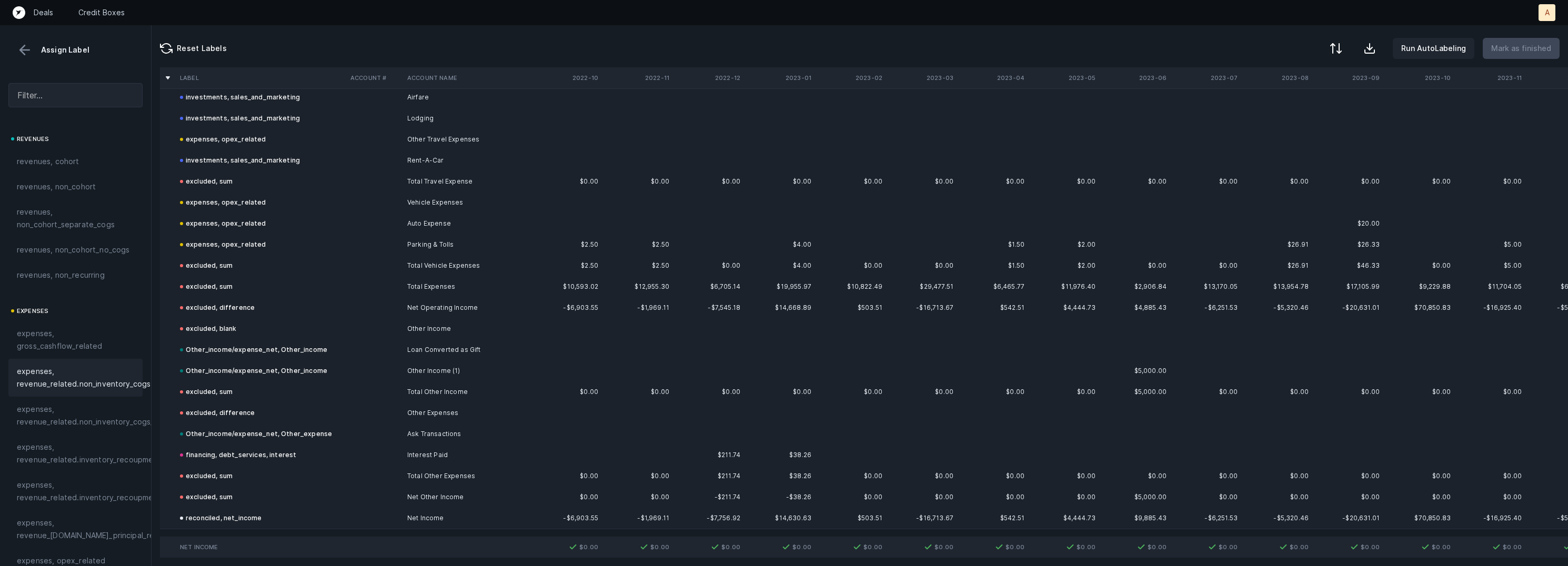
click at [24, 48] on button at bounding box center [25, 50] width 16 height 16
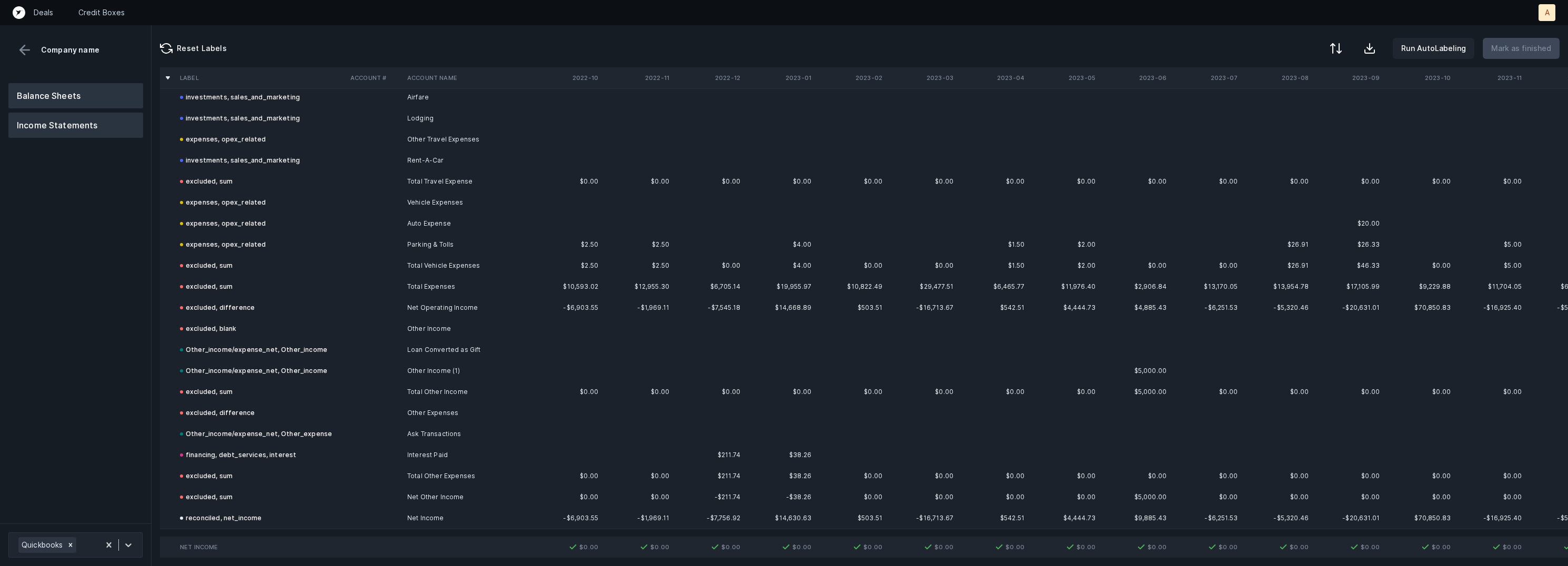
click at [50, 104] on button "Balance Sheets" at bounding box center [76, 96] width 135 height 26
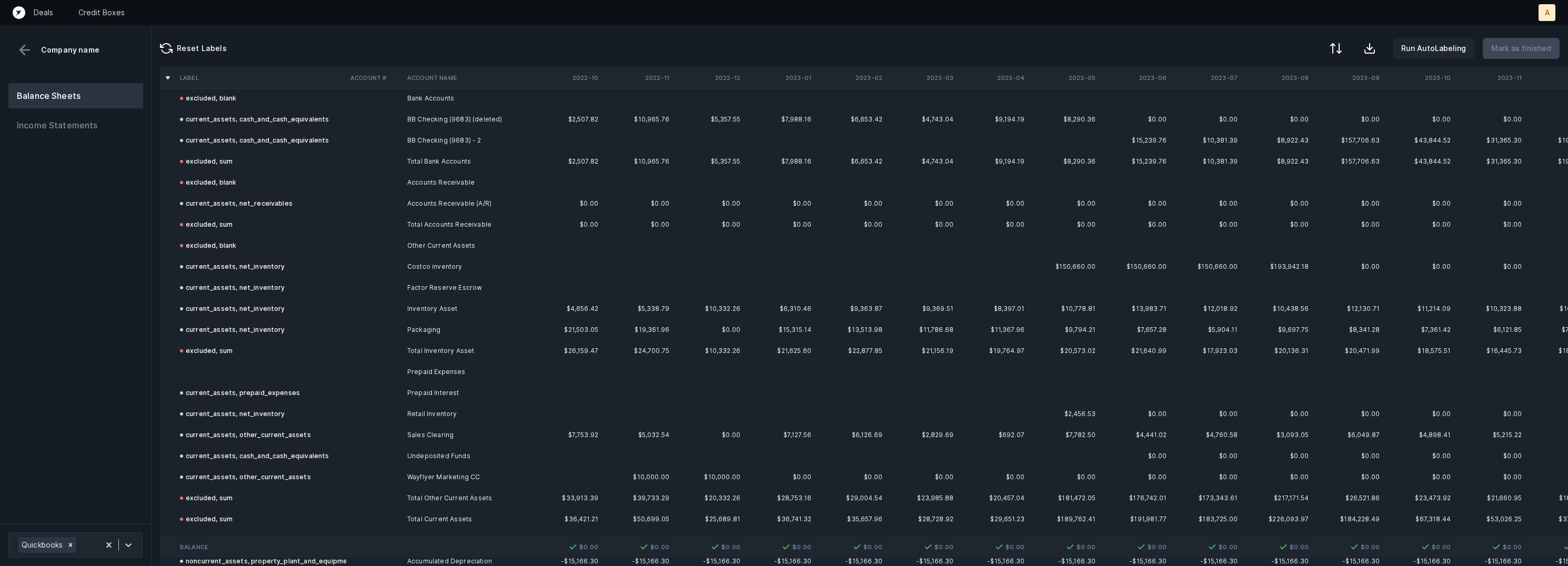
scroll to position [60, 0]
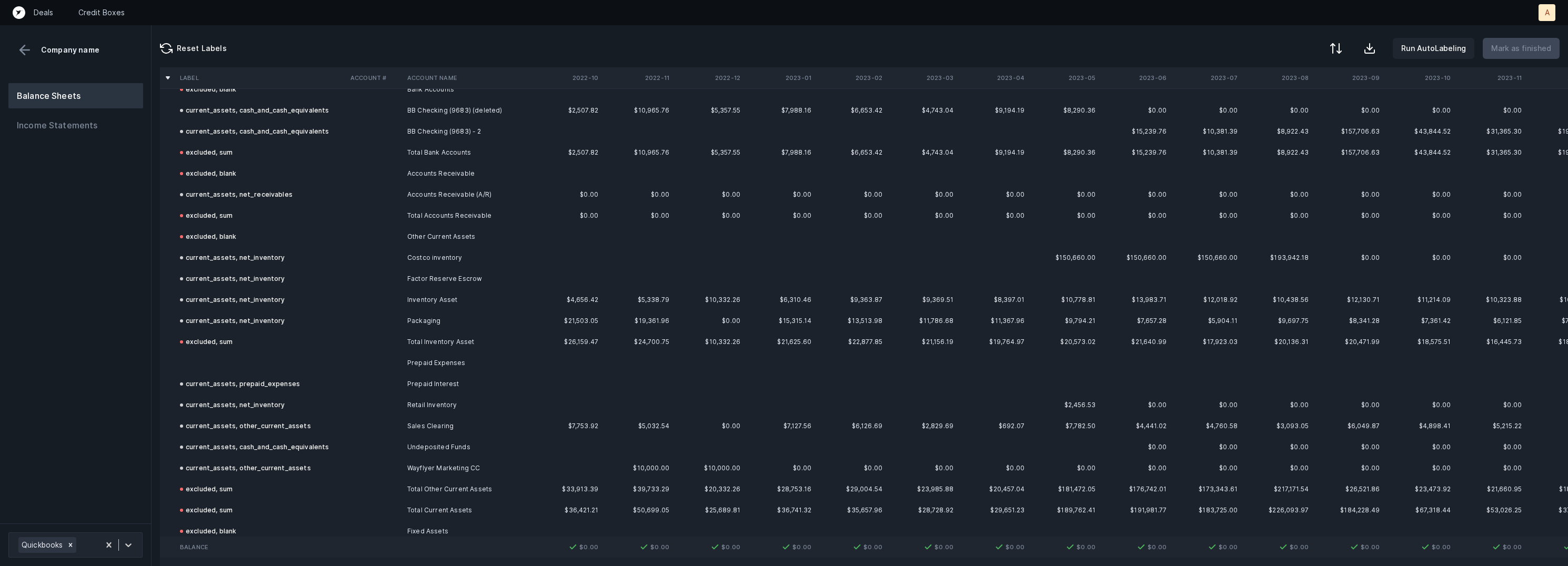
click at [408, 369] on td "Prepaid Expenses" at bounding box center [467, 363] width 128 height 21
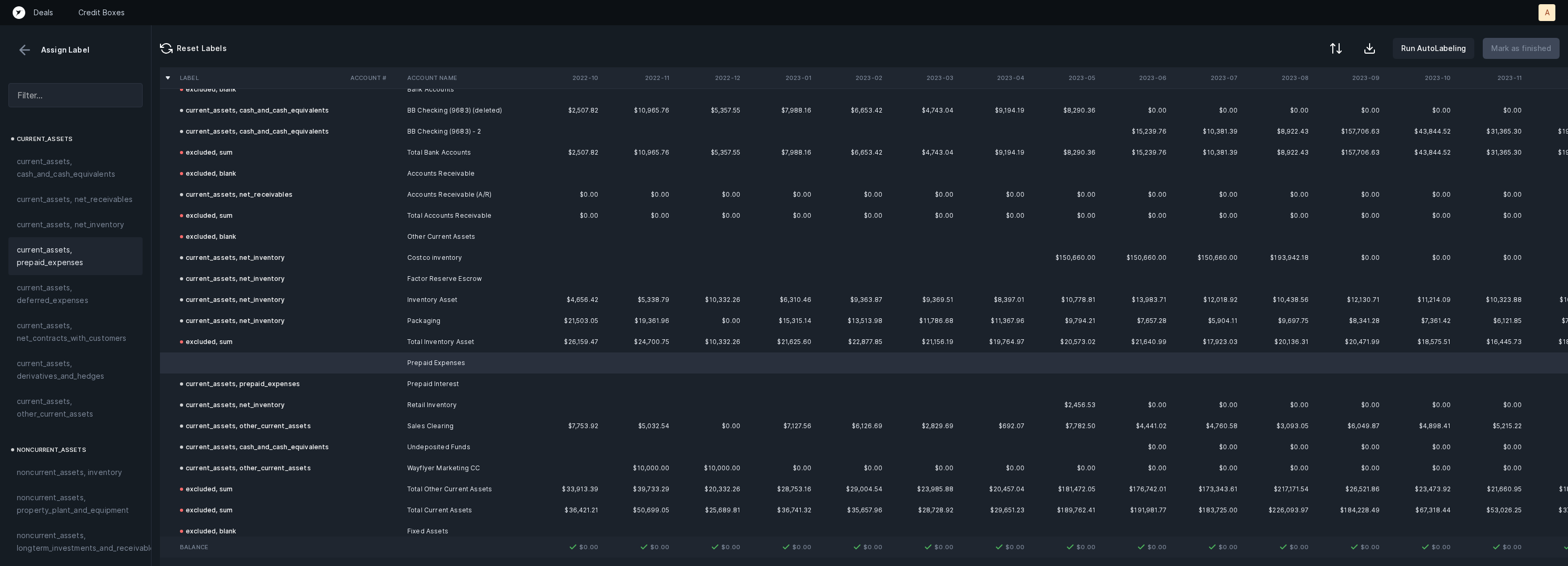
click at [69, 247] on span "current_assets, prepaid_expenses" at bounding box center [75, 256] width 118 height 26
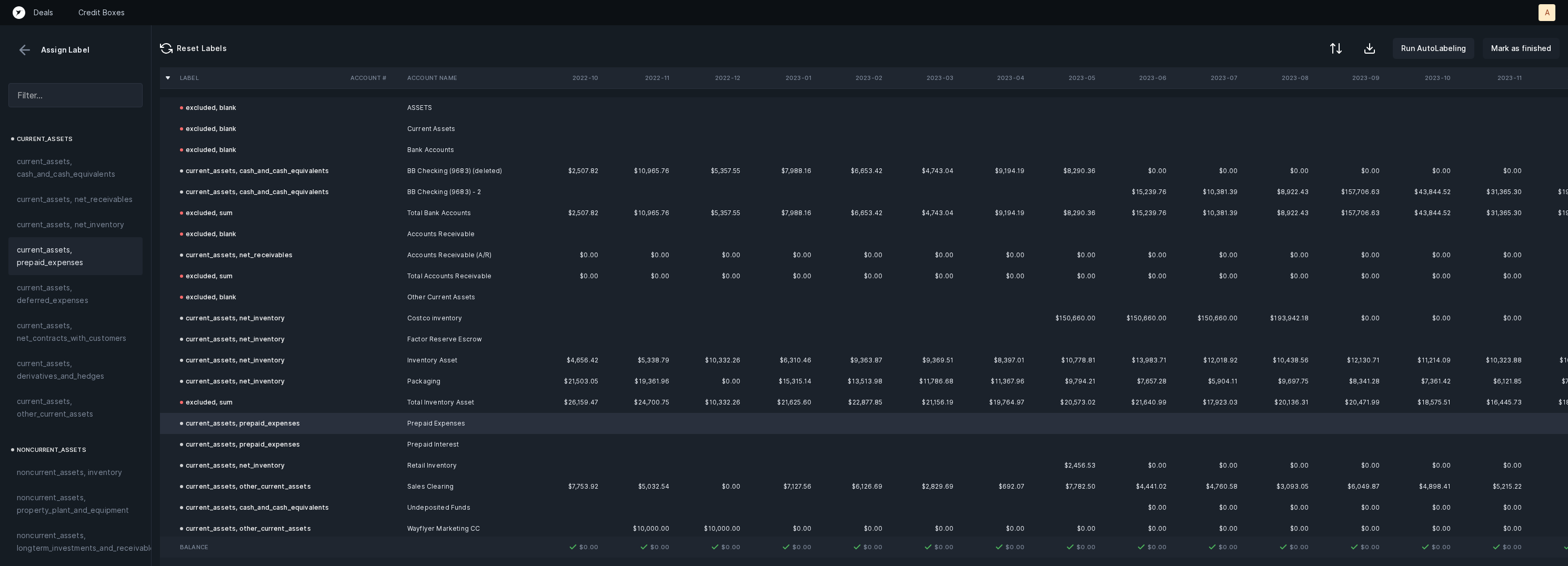
click at [1504, 54] on p "Mark as finished" at bounding box center [1521, 49] width 60 height 12
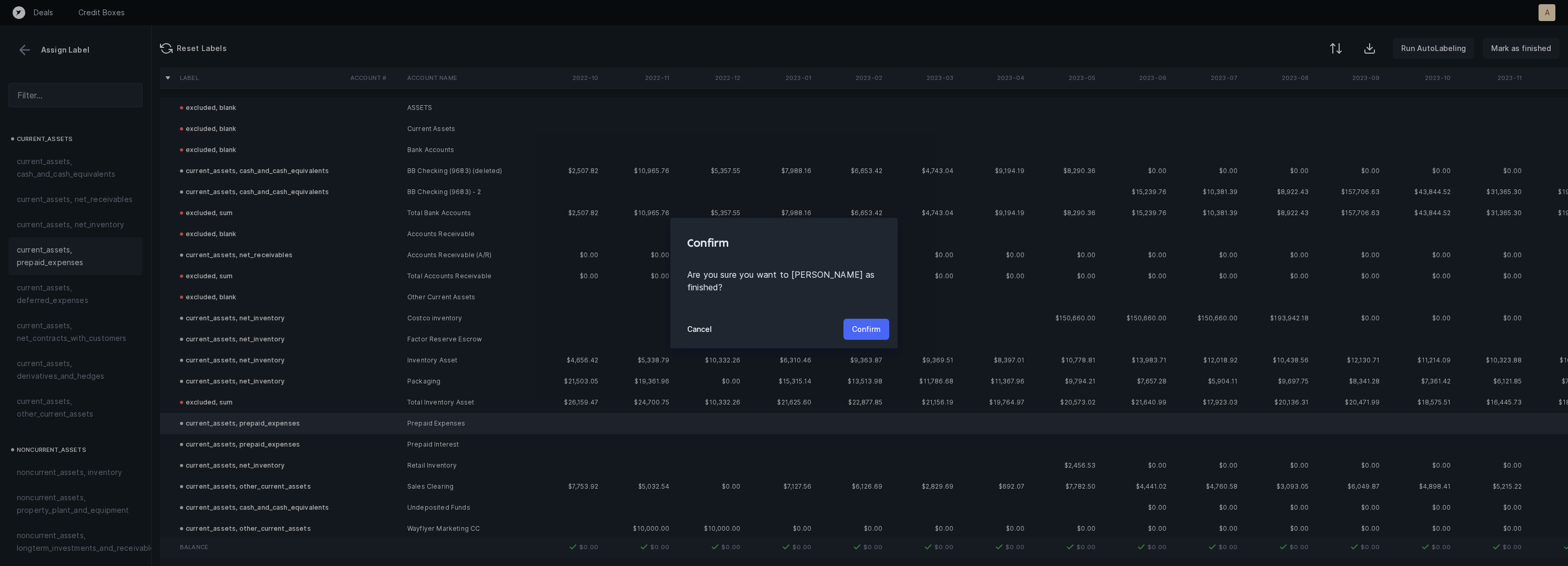
click at [872, 323] on p "Confirm" at bounding box center [866, 330] width 29 height 12
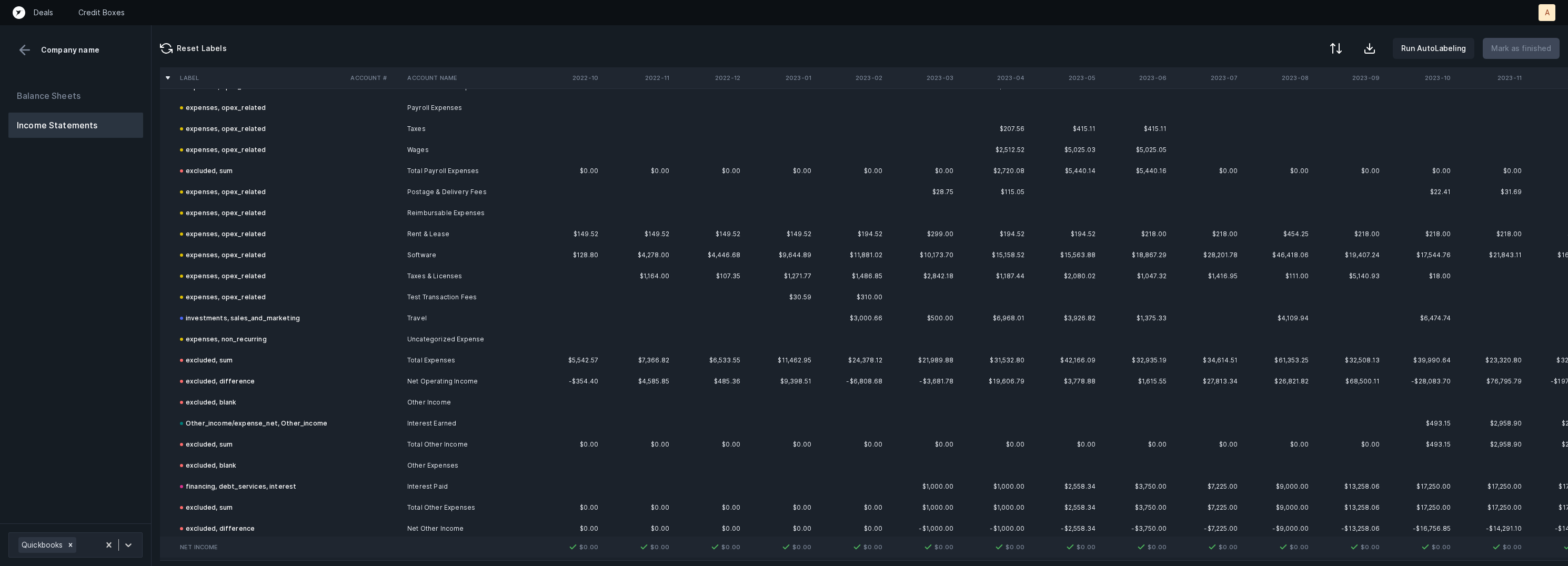
scroll to position [1021, 0]
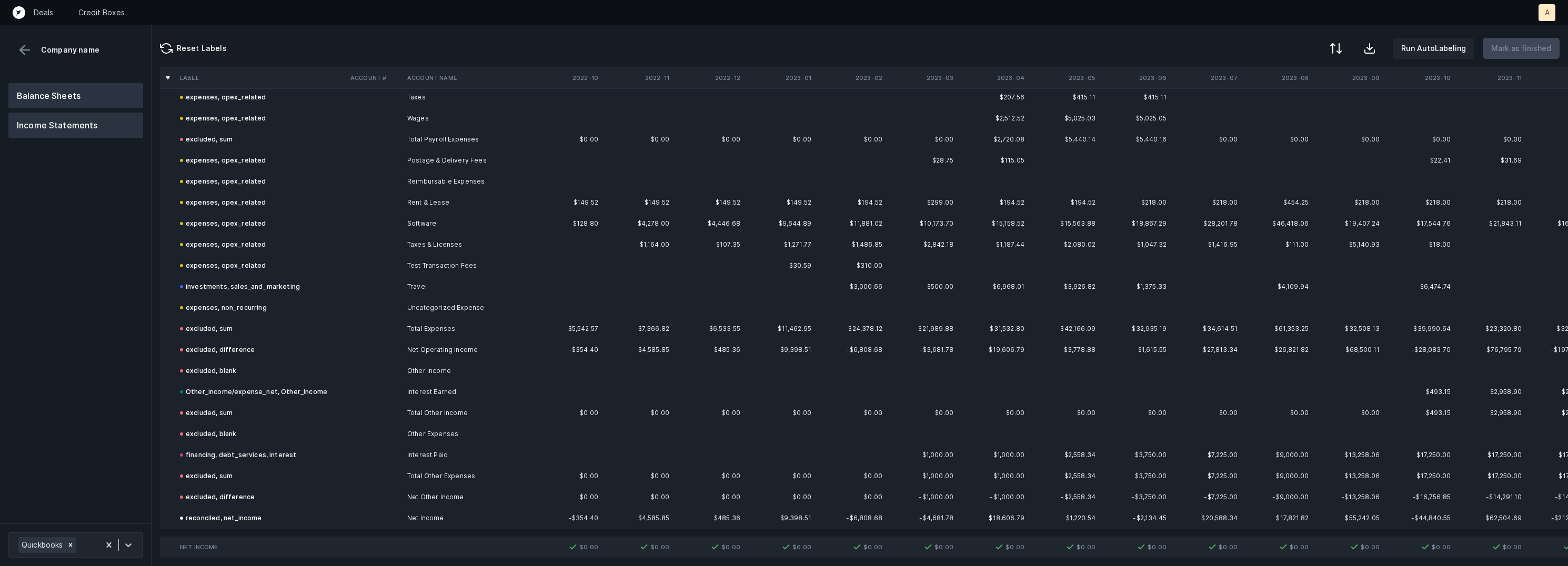
click at [94, 92] on button "Balance Sheets" at bounding box center [76, 96] width 135 height 26
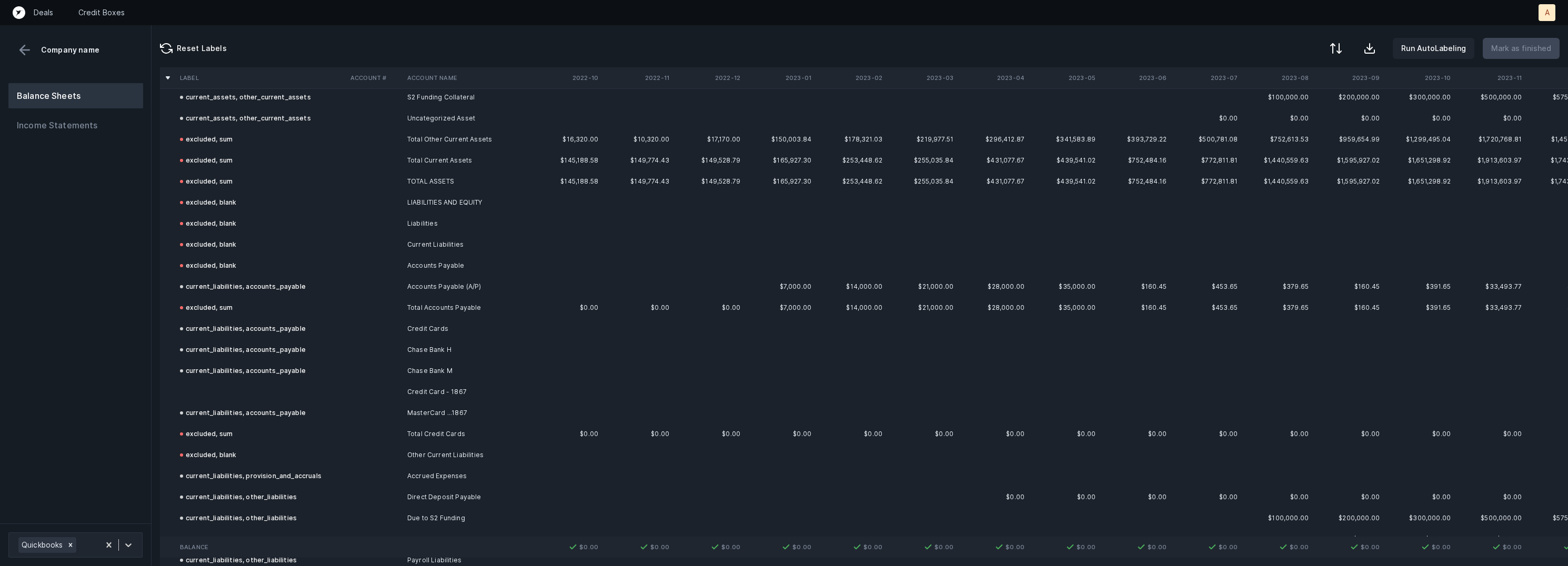
click at [266, 394] on td at bounding box center [261, 392] width 171 height 21
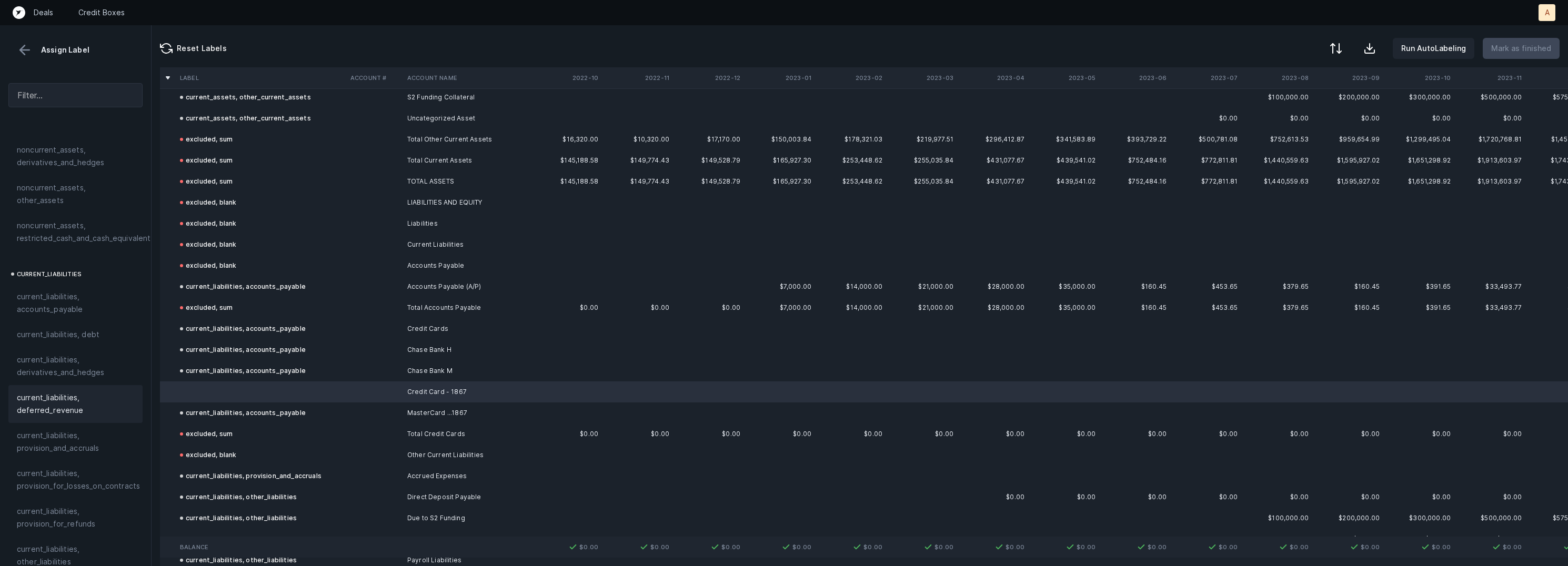
scroll to position [582, 0]
click at [91, 289] on span "current_liabilities, accounts_payable" at bounding box center [75, 297] width 118 height 26
click at [1525, 48] on p "Mark as finished" at bounding box center [1521, 49] width 60 height 12
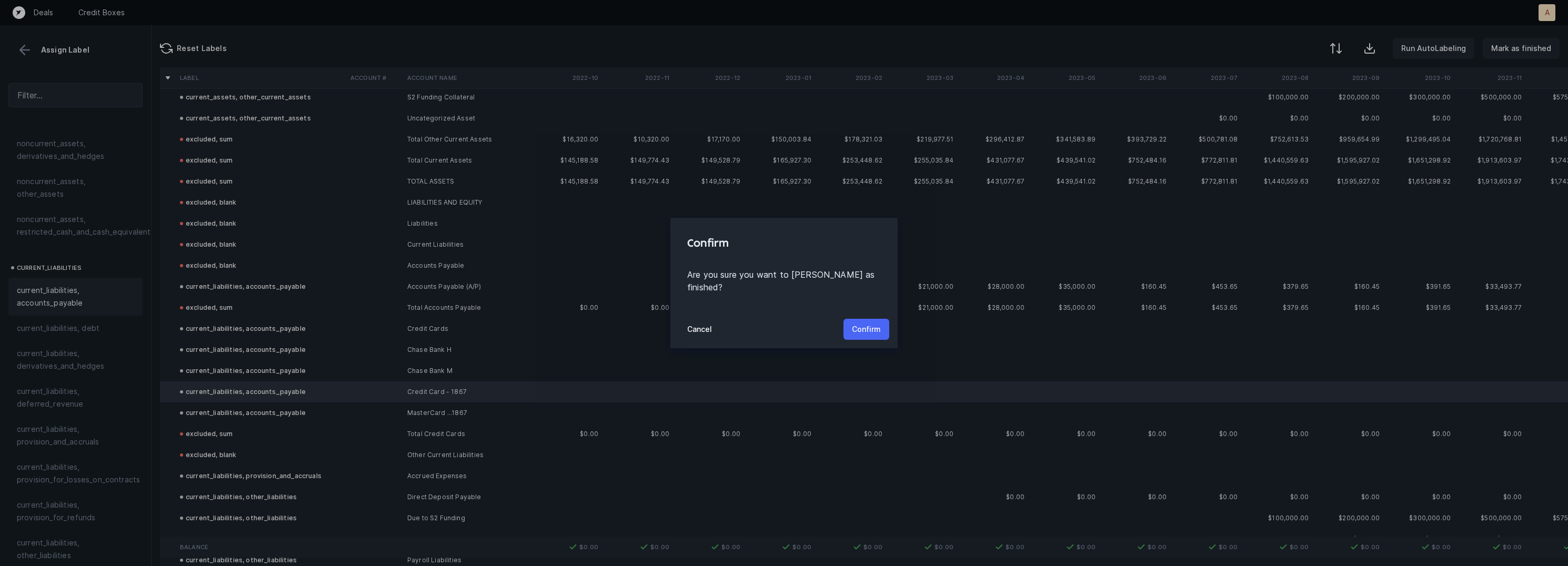
click at [867, 323] on p "Confirm" at bounding box center [866, 330] width 29 height 12
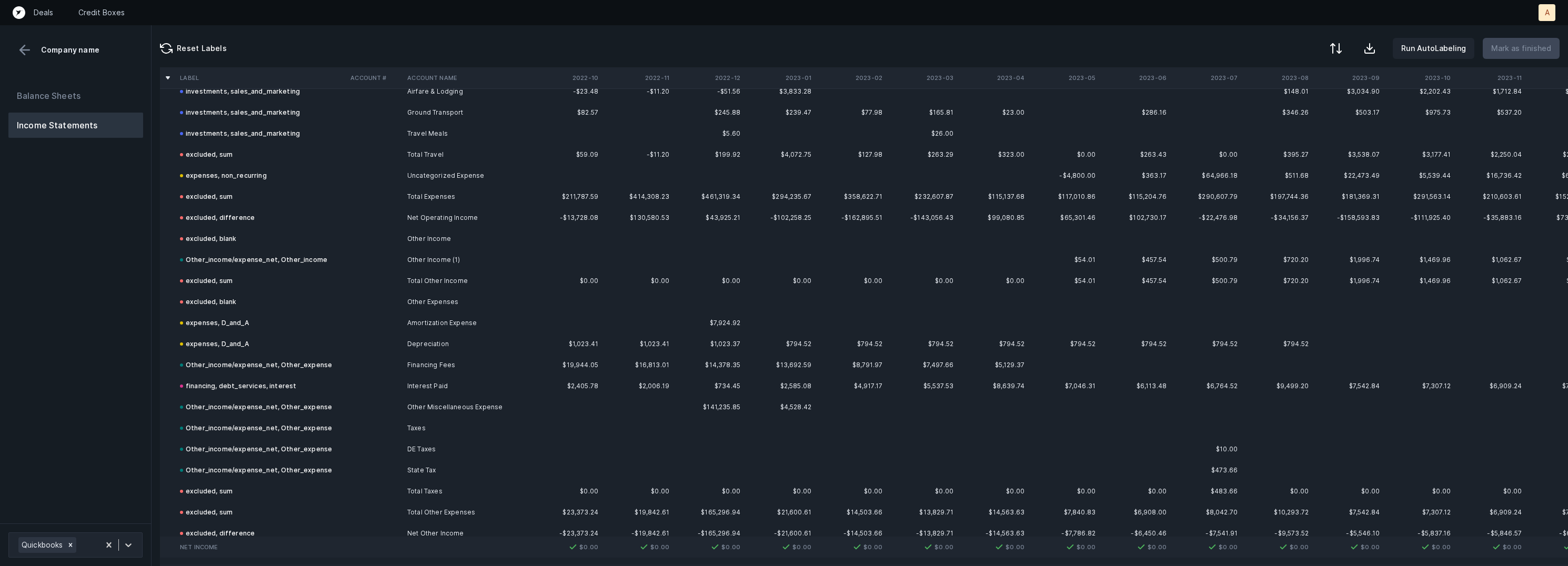
scroll to position [1779, 0]
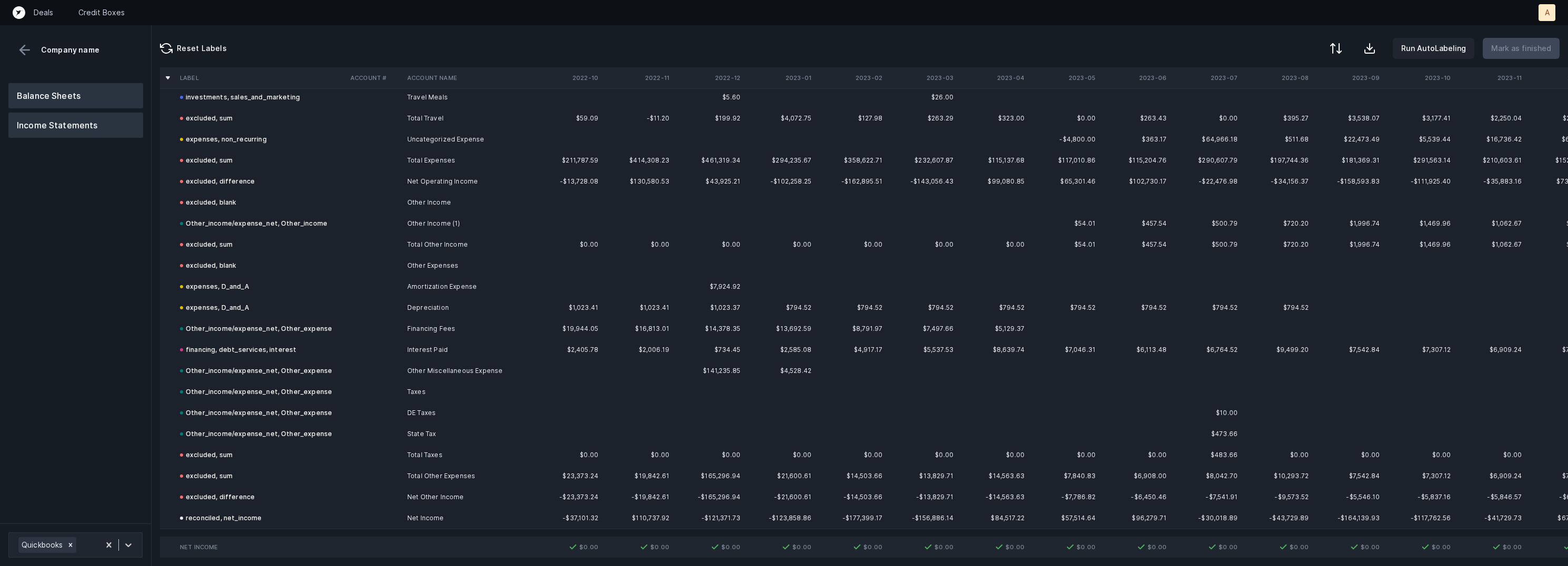
click at [94, 87] on button "Balance Sheets" at bounding box center [76, 96] width 135 height 26
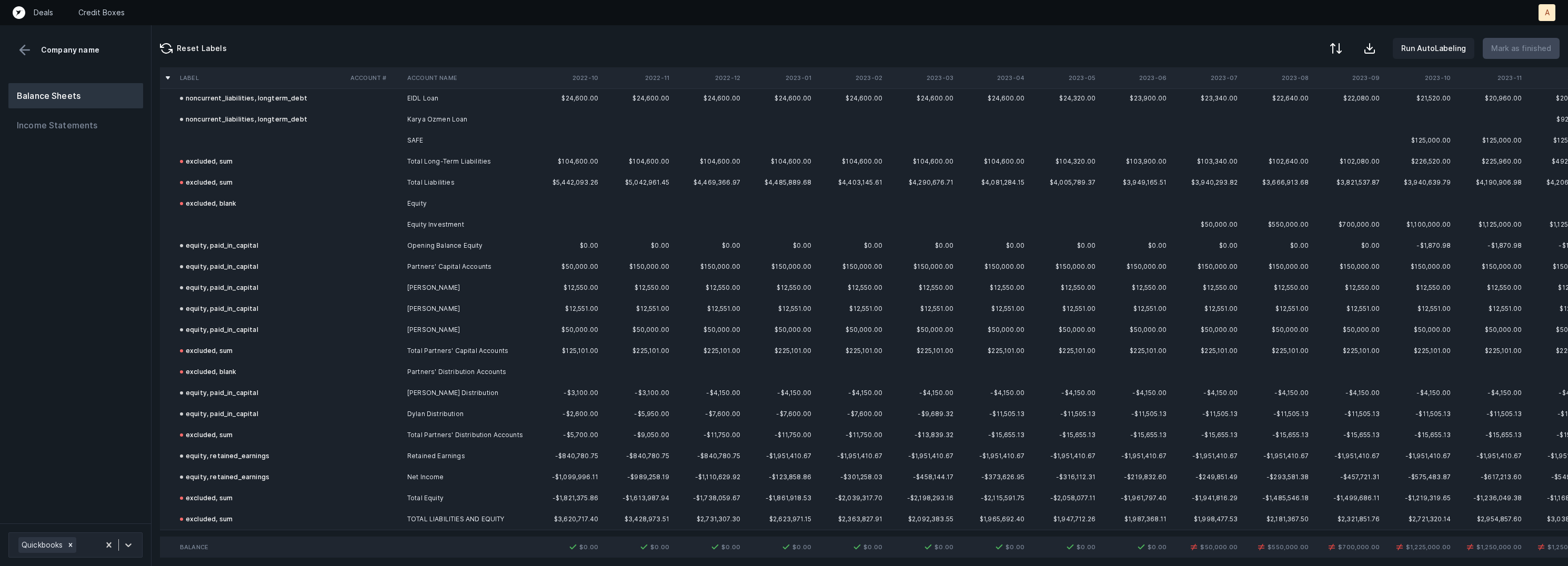
scroll to position [3268, 0]
click at [517, 376] on div at bounding box center [784, 283] width 1568 height 566
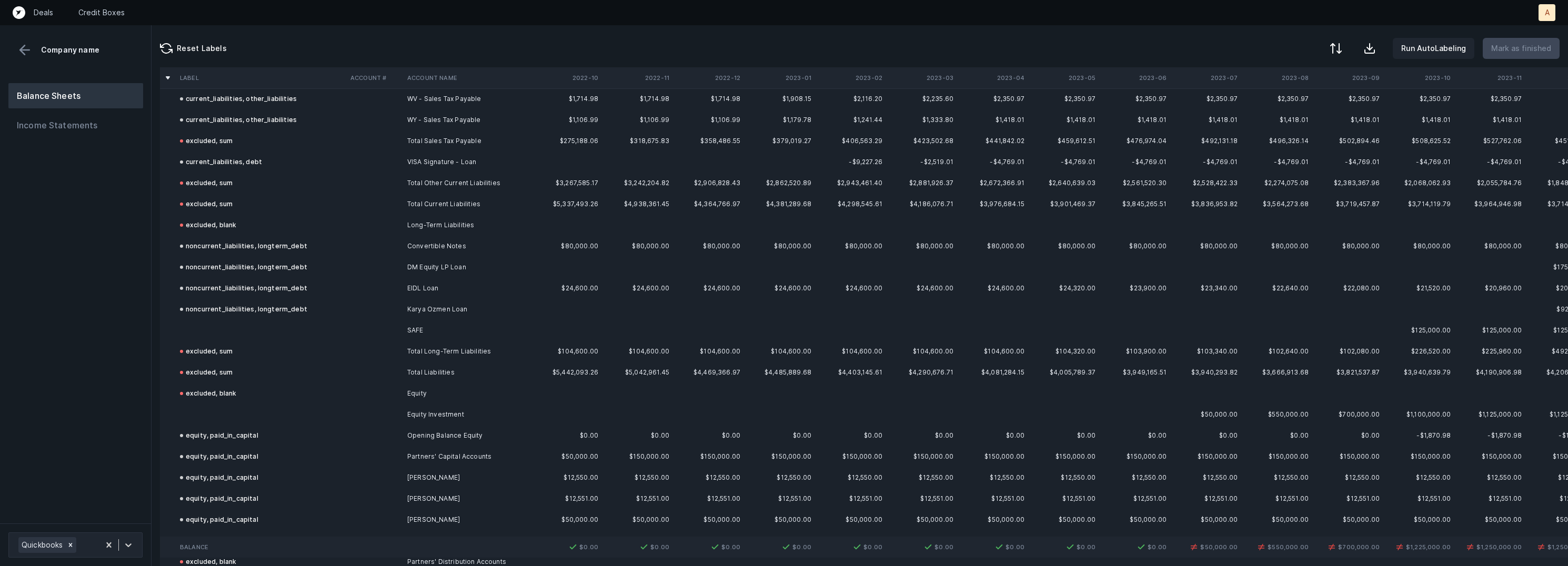
scroll to position [3085, 0]
click at [436, 325] on td "SAFE" at bounding box center [467, 329] width 128 height 21
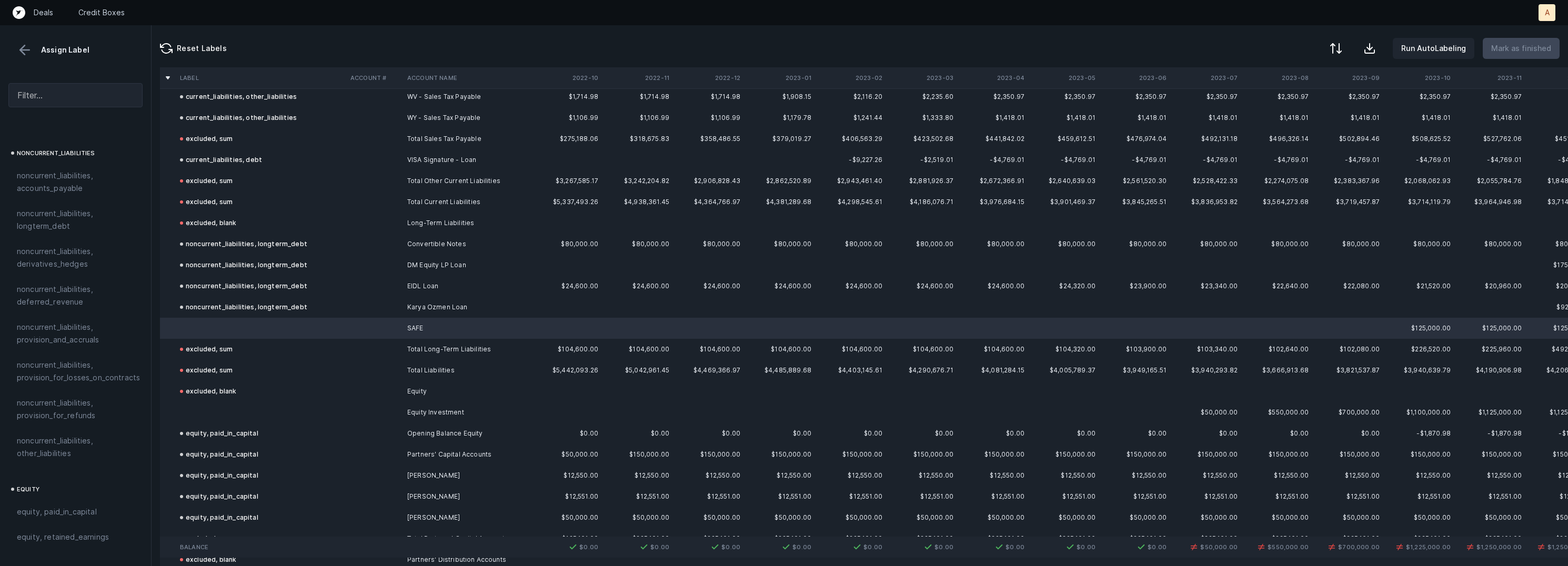
scroll to position [1136, 0]
click at [96, 391] on div "equity, paid_in_capital" at bounding box center [75, 397] width 118 height 12
click at [232, 414] on td at bounding box center [261, 413] width 171 height 21
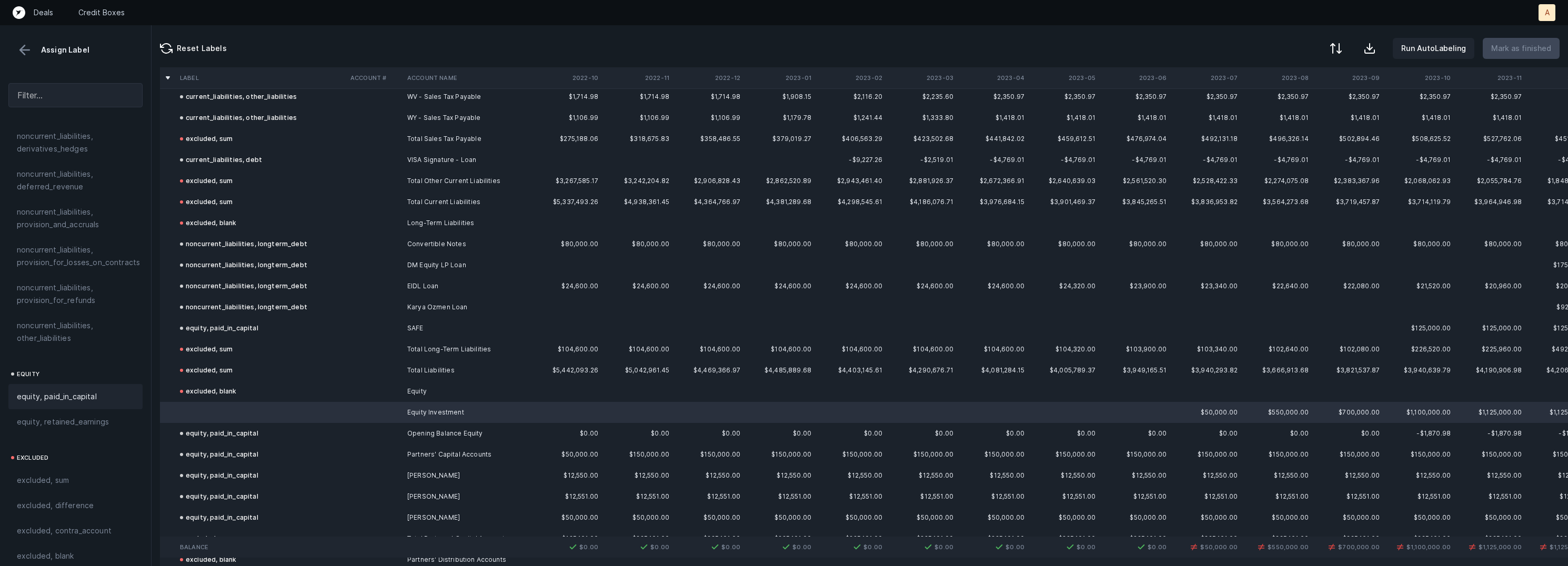
click at [76, 391] on span "equity, paid_in_capital" at bounding box center [57, 397] width 80 height 12
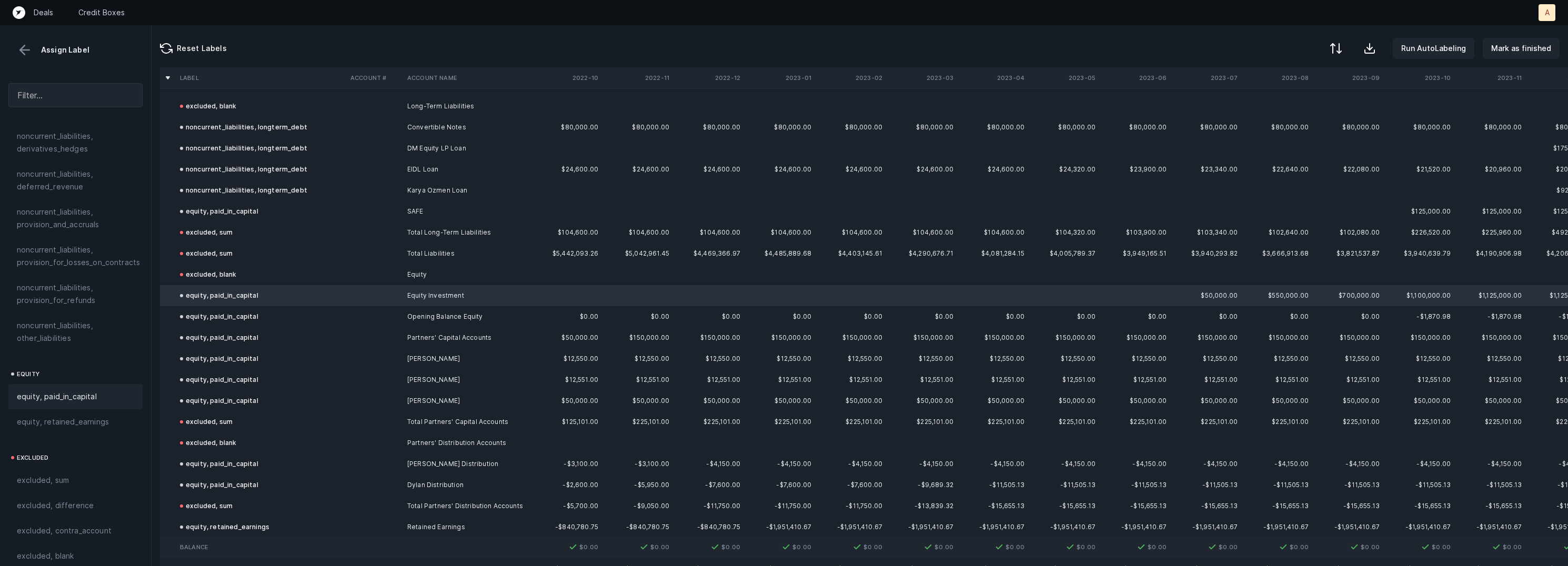
scroll to position [3274, 0]
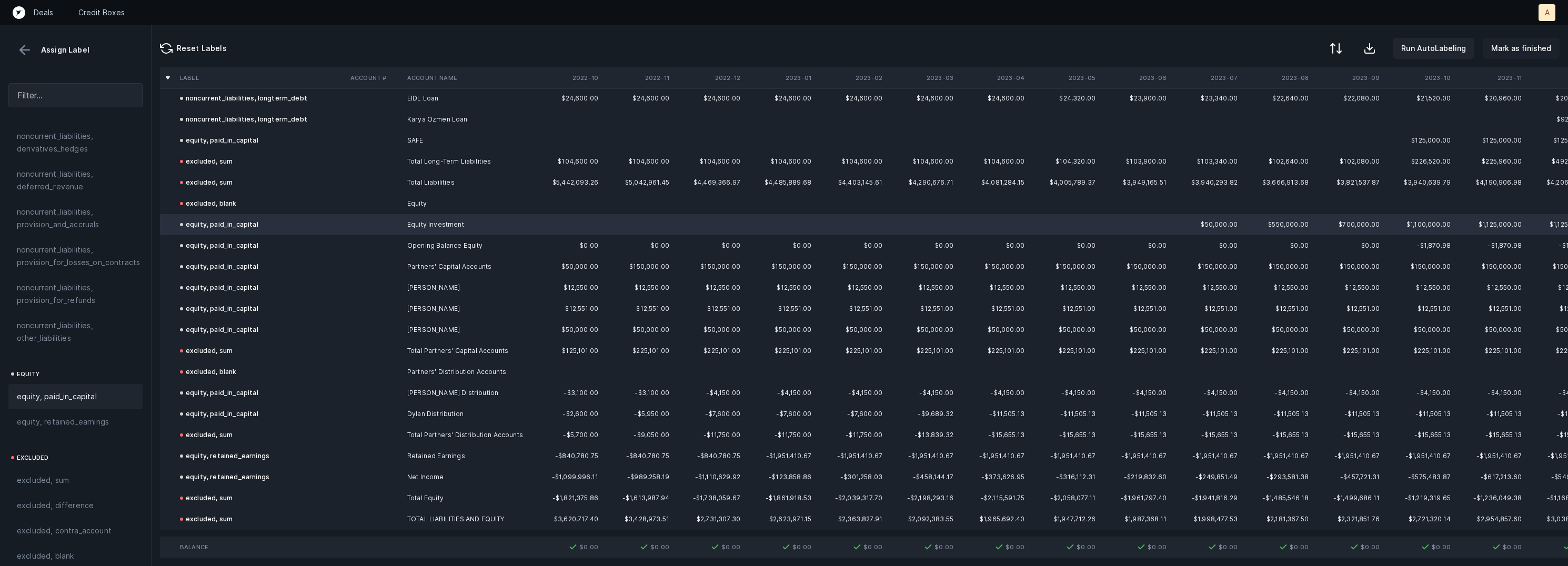
click at [1536, 44] on p "Mark as finished" at bounding box center [1521, 49] width 60 height 12
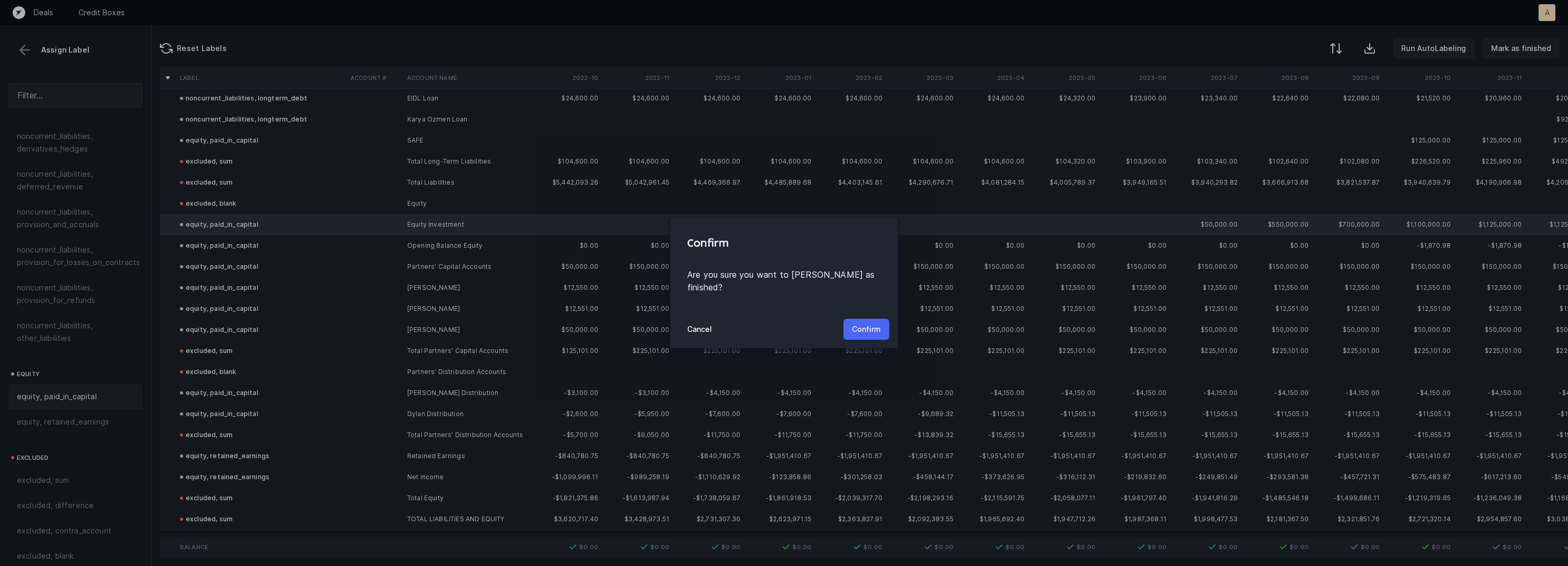
click at [864, 323] on p "Confirm" at bounding box center [866, 330] width 29 height 12
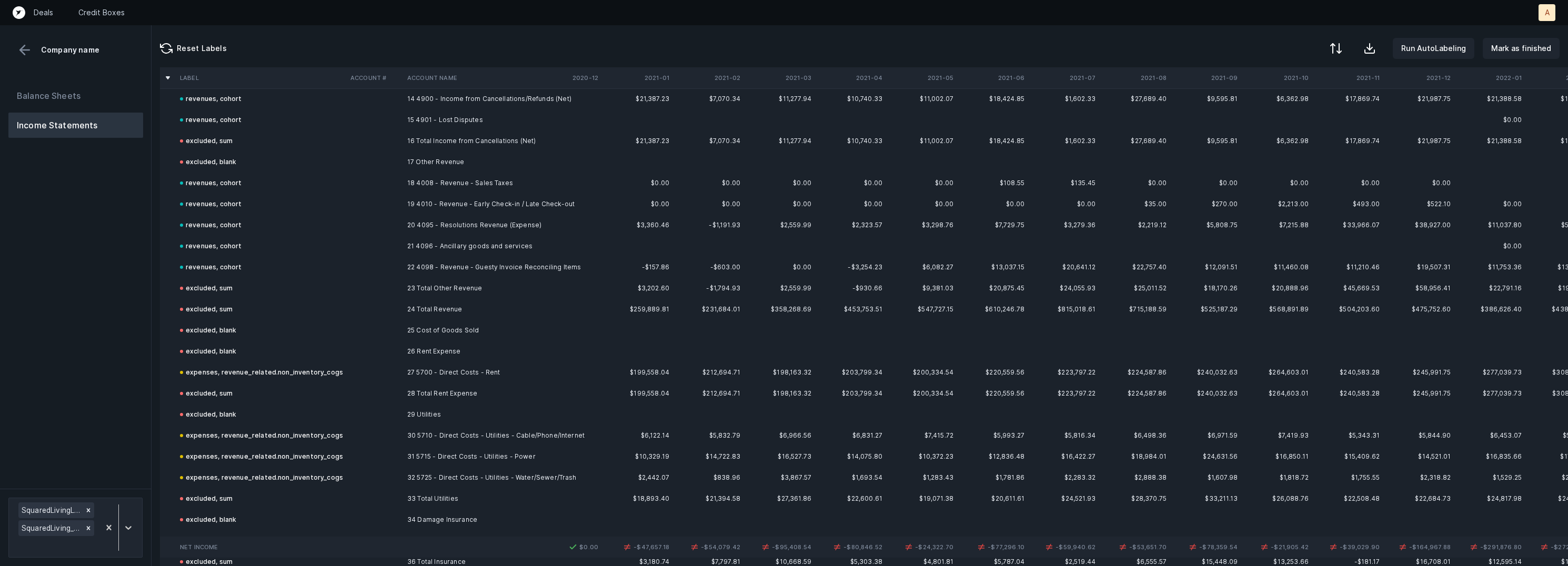
scroll to position [329, 0]
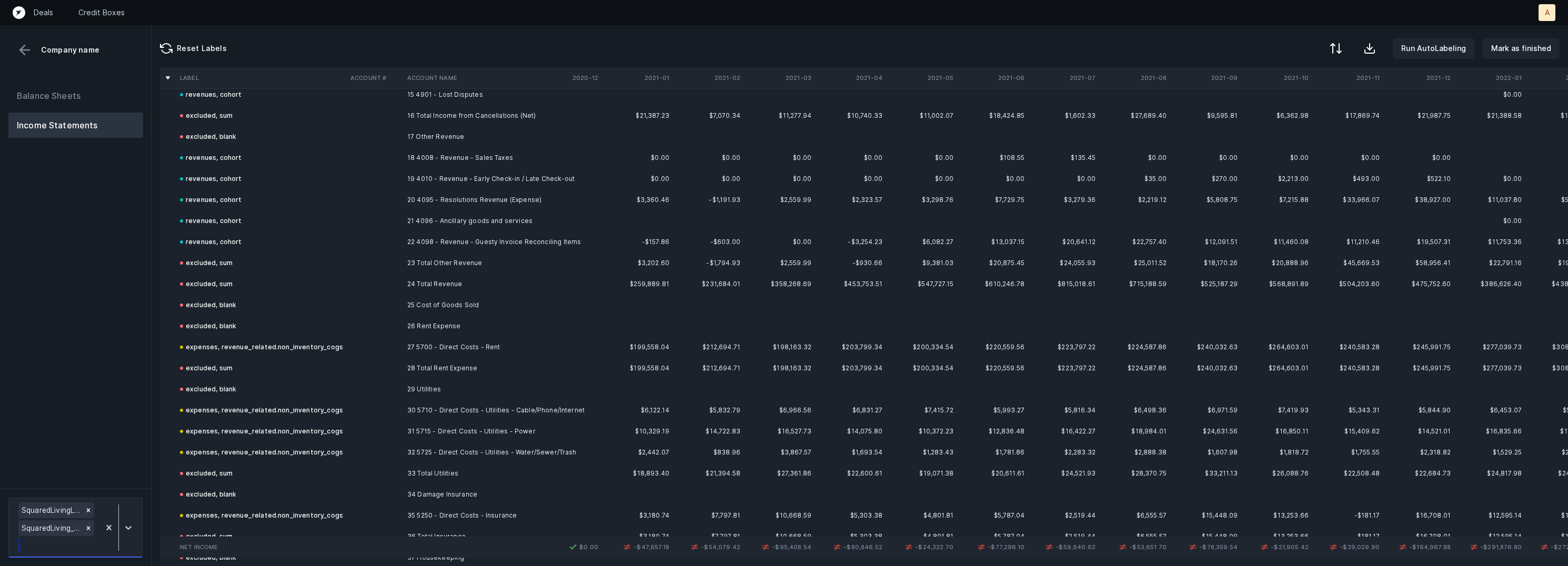
click at [125, 506] on div at bounding box center [118, 528] width 38 height 55
click at [135, 425] on div "Balance Sheets Income Statements" at bounding box center [75, 282] width 151 height 415
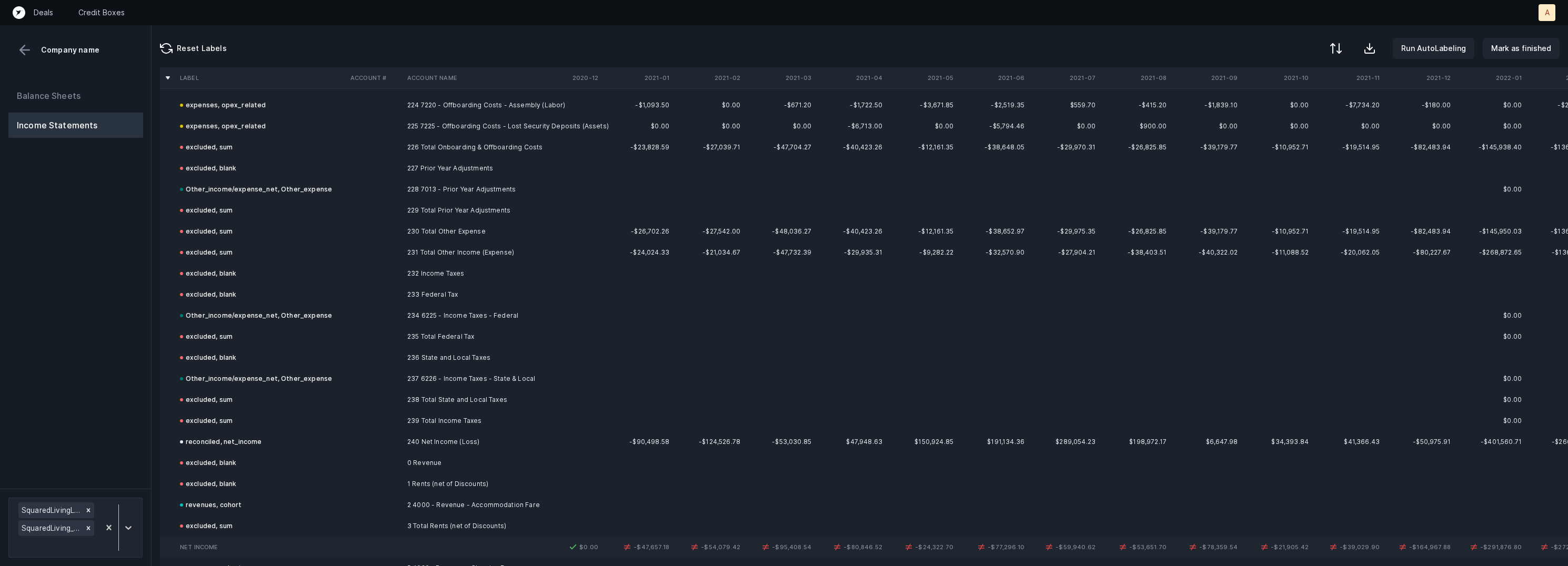
scroll to position [4736, 0]
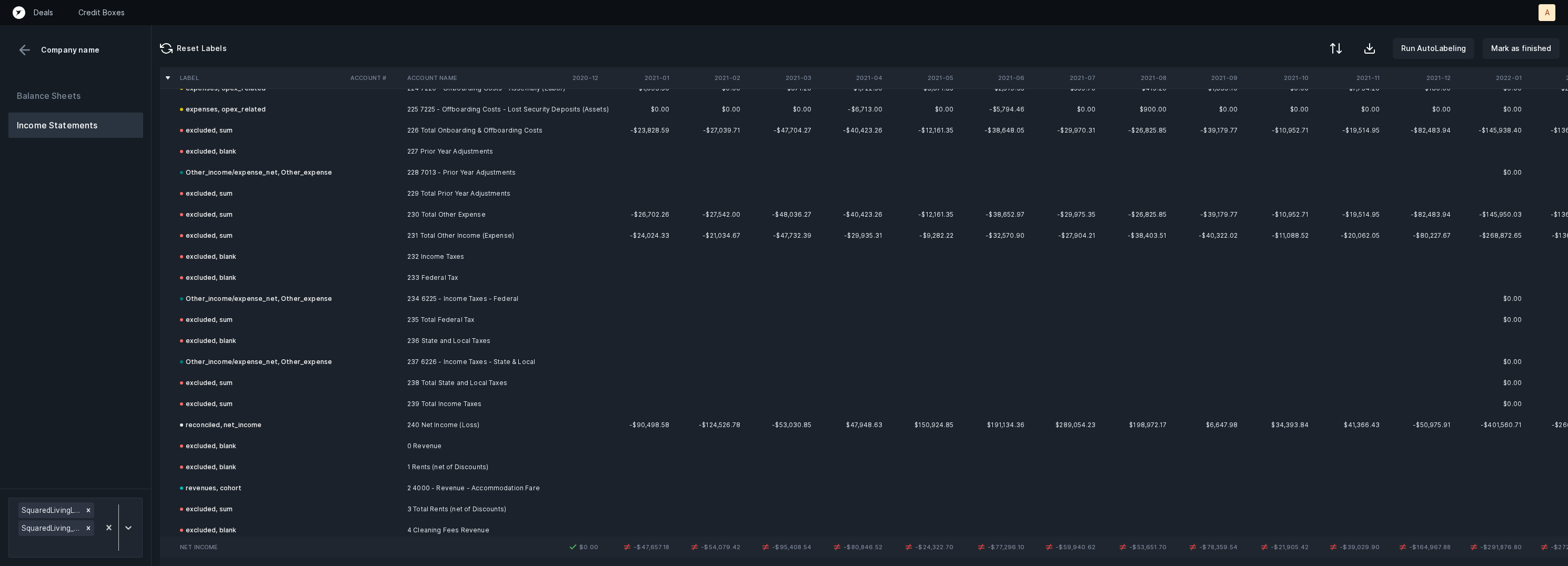
click at [528, 417] on td "240 Net Income (Loss)" at bounding box center [467, 425] width 128 height 21
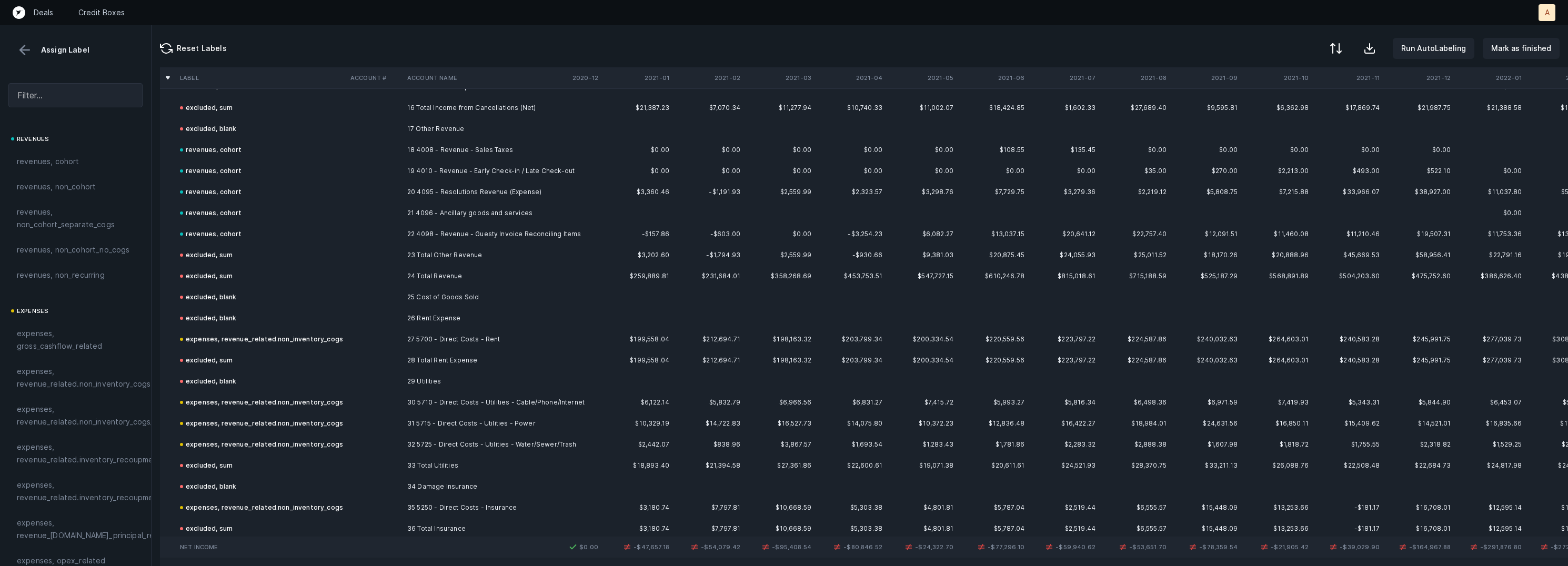
scroll to position [312, 0]
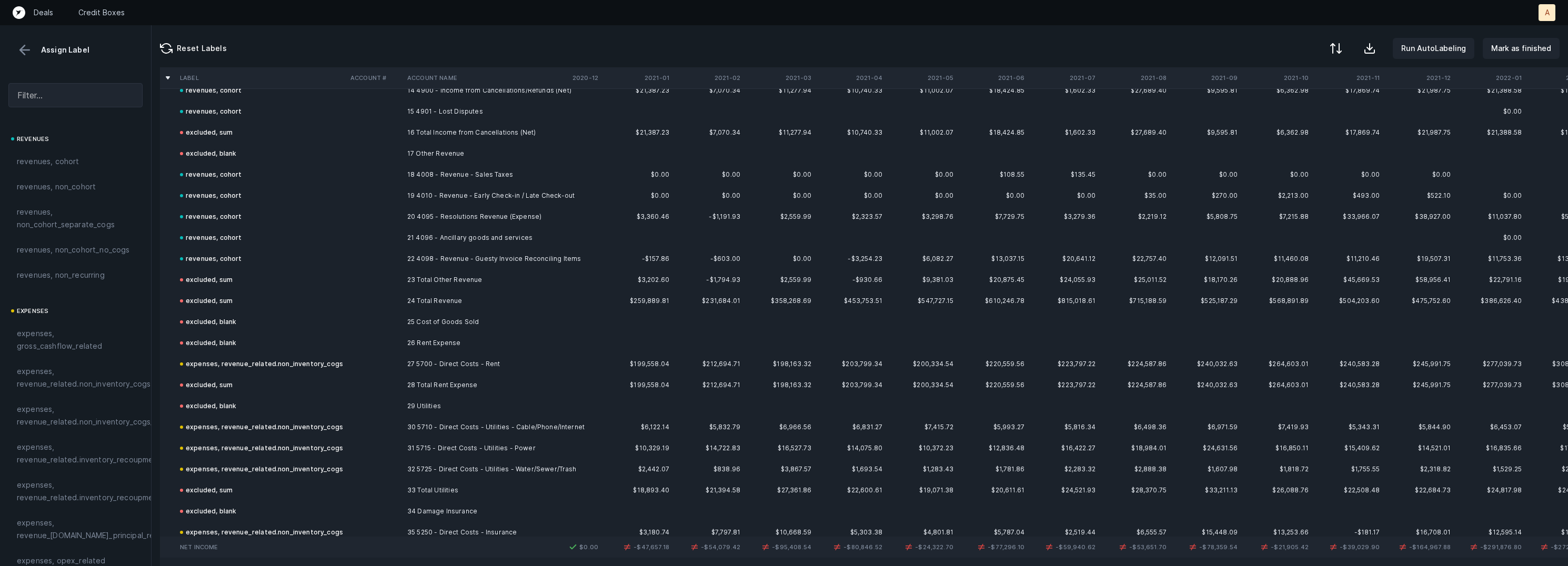
click at [657, 77] on th "2021-01" at bounding box center [638, 78] width 71 height 21
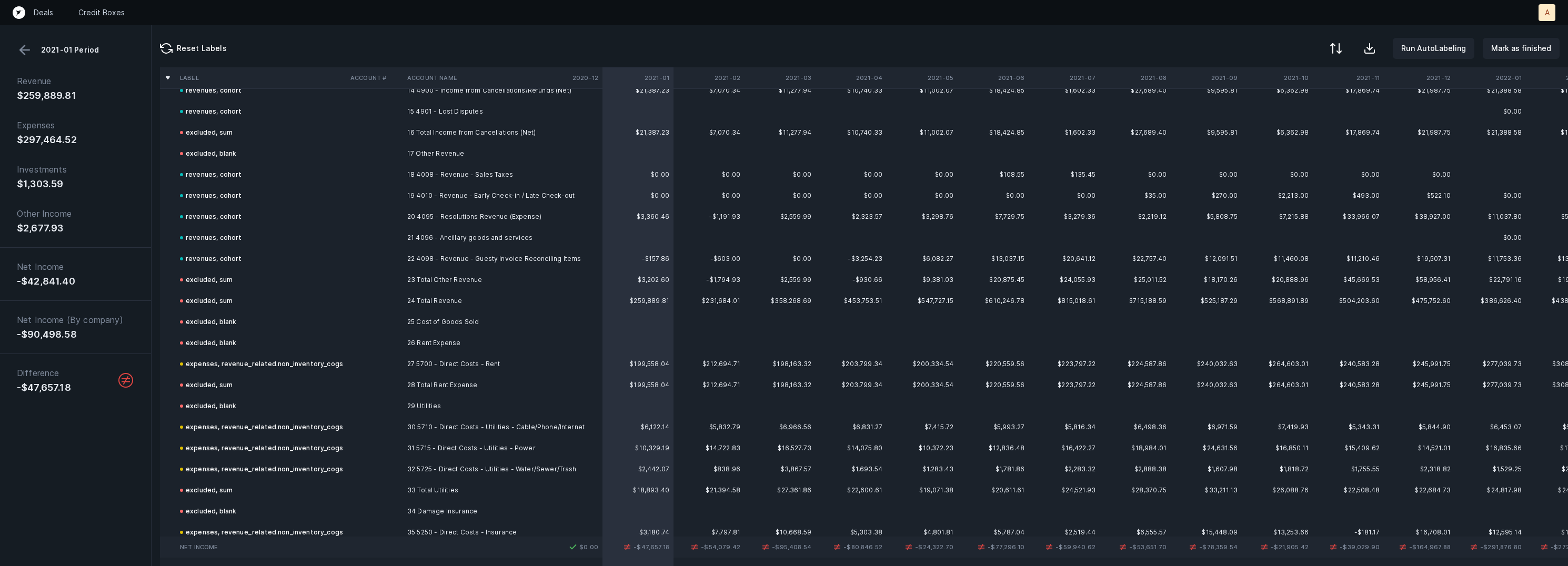
click at [657, 77] on th "2021-01" at bounding box center [638, 78] width 71 height 21
click at [723, 74] on th "2021-02" at bounding box center [709, 78] width 71 height 21
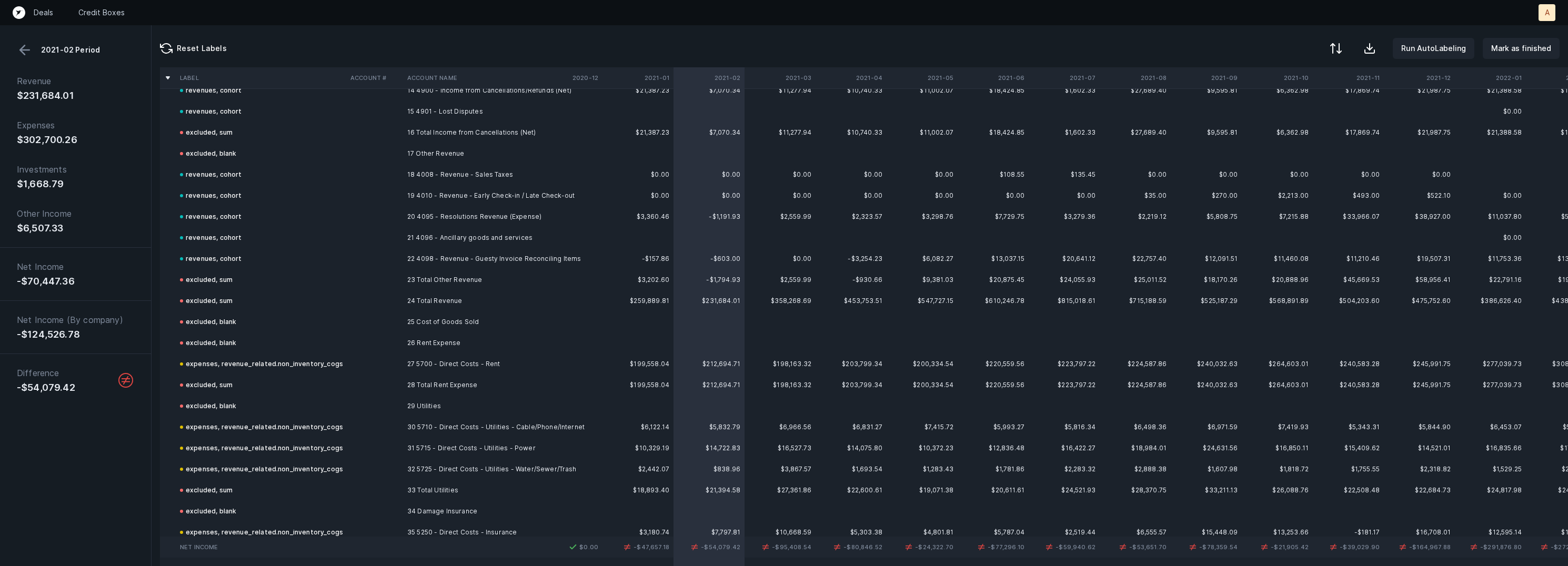
click at [794, 77] on th "2021-03" at bounding box center [780, 78] width 71 height 21
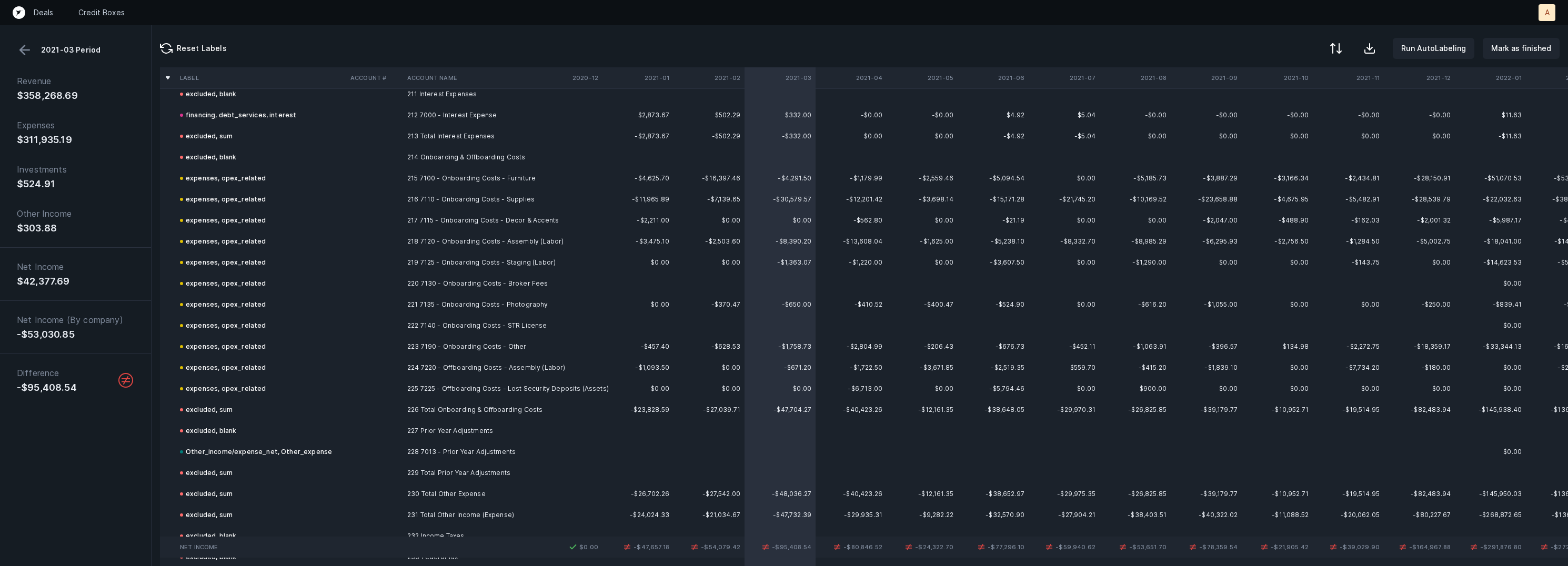
scroll to position [4454, 0]
click at [509, 172] on td "215 7100 - Onboarding Costs - Furniture" at bounding box center [467, 182] width 128 height 21
click at [490, 180] on td "215 7100 - Onboarding Costs - Furniture" at bounding box center [467, 182] width 128 height 21
click at [436, 178] on td "215 7100 - Onboarding Costs - Furniture" at bounding box center [467, 182] width 128 height 21
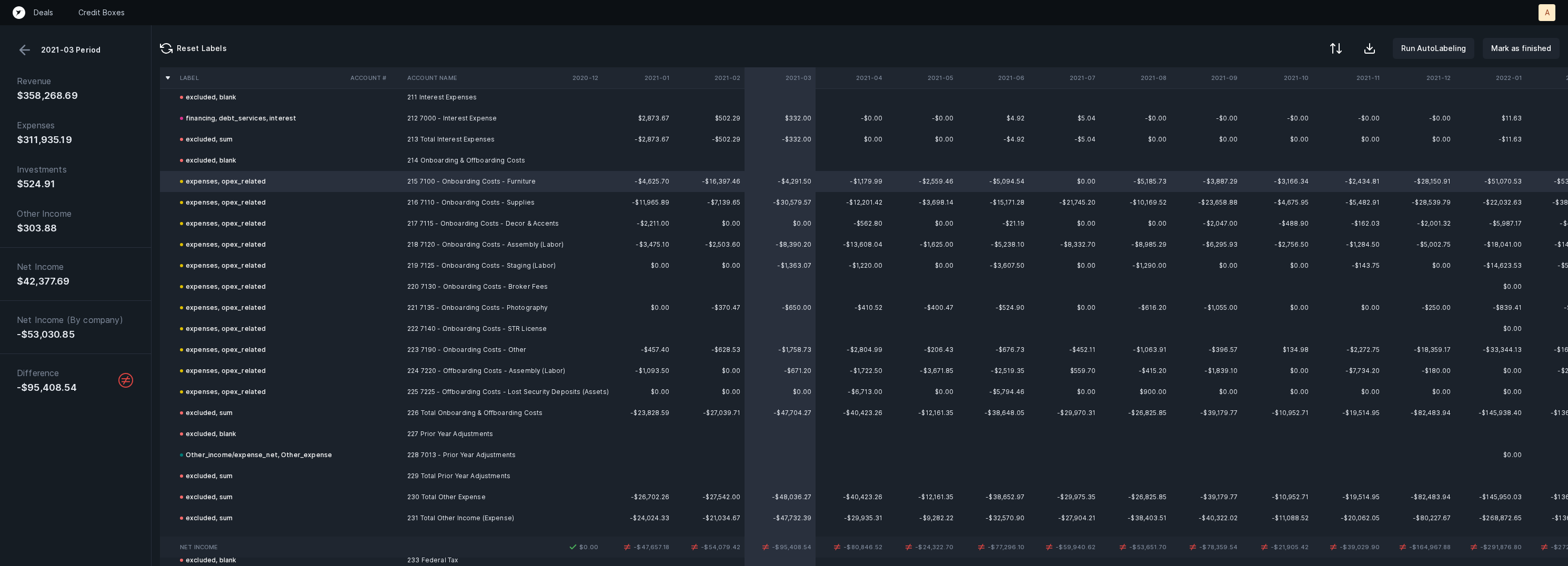
click at [269, 389] on td "expenses, opex_related" at bounding box center [261, 392] width 171 height 21
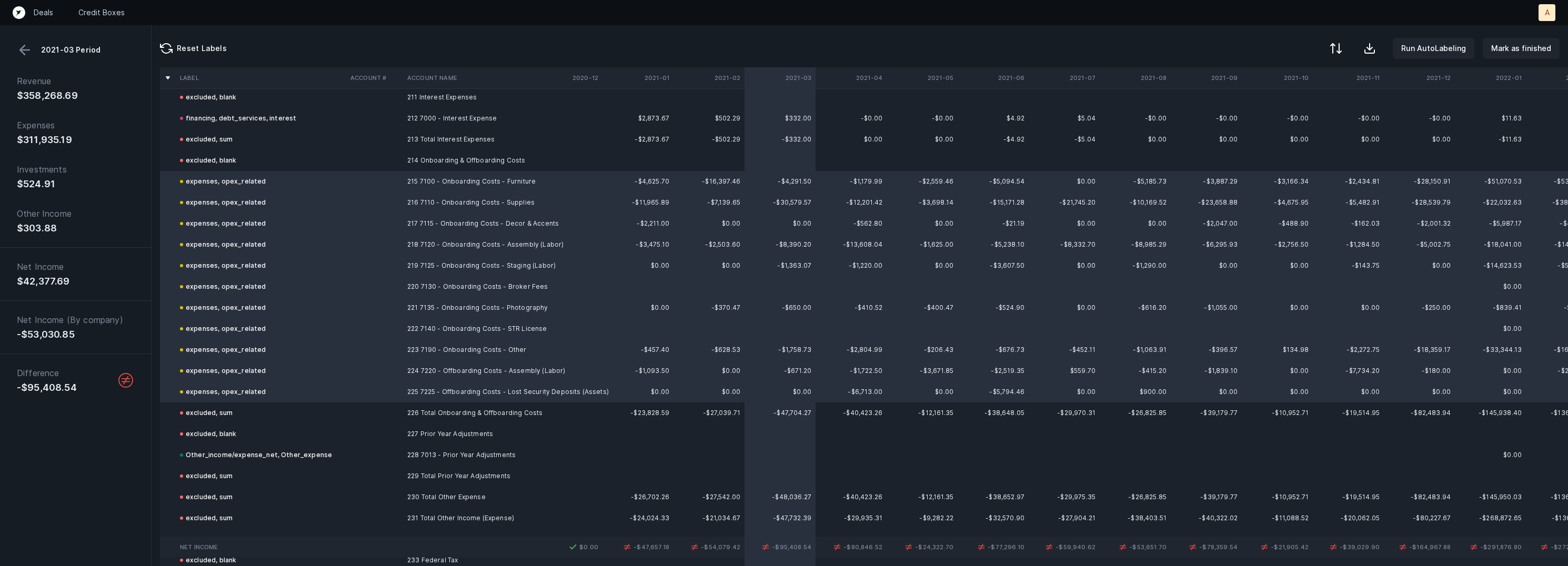
click at [352, 273] on div at bounding box center [784, 283] width 1568 height 566
click at [367, 291] on span "Sign flip" at bounding box center [375, 285] width 28 height 12
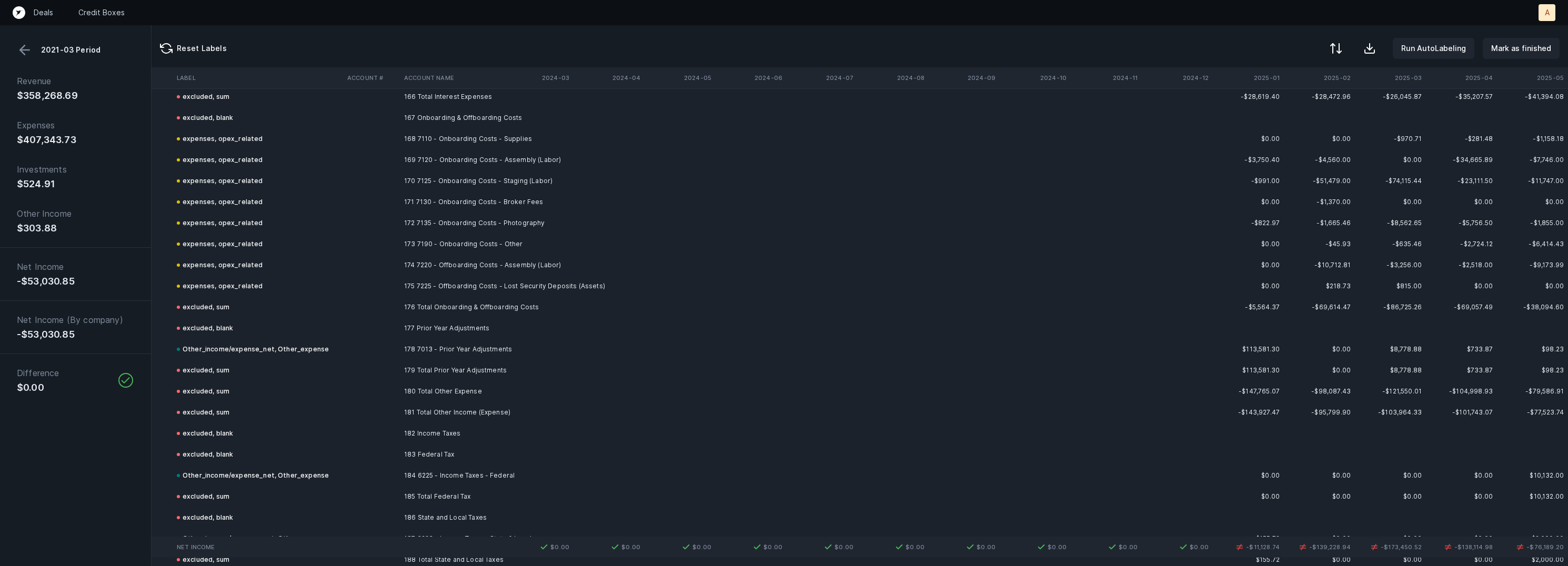
scroll to position [8436, 2800]
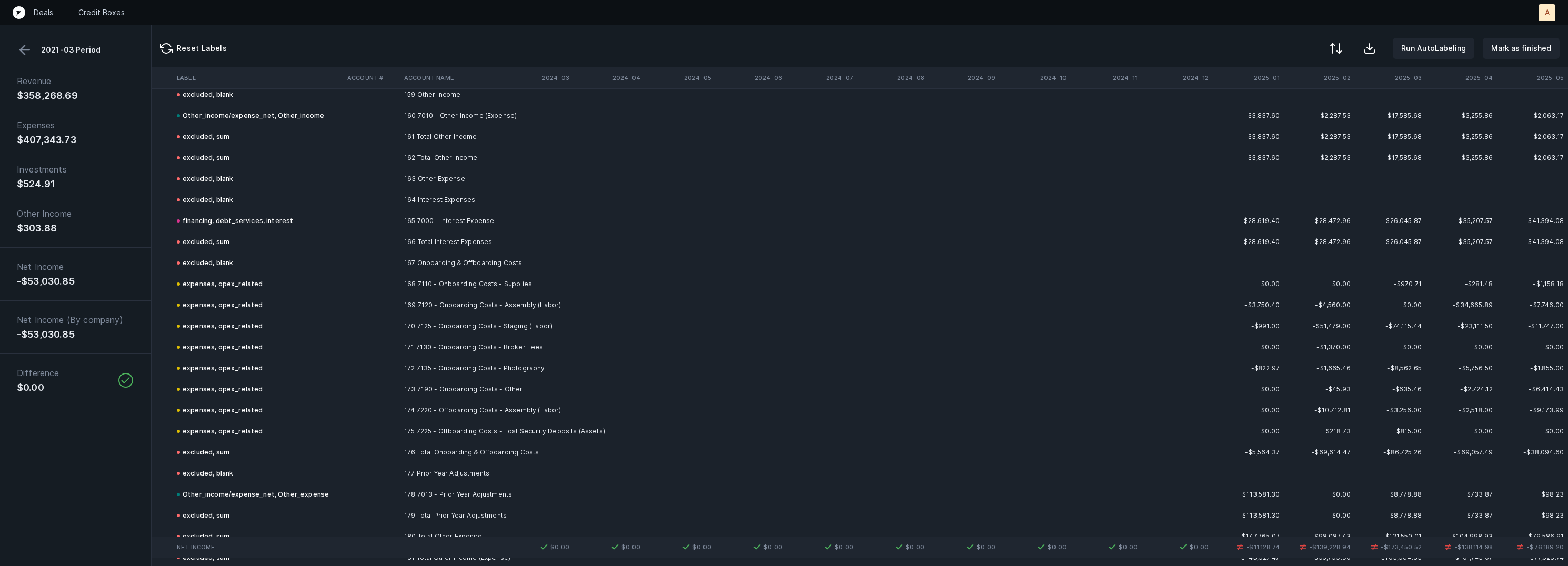
click at [467, 275] on td "168 7110 - Onboarding Costs - Supplies" at bounding box center [464, 284] width 128 height 21
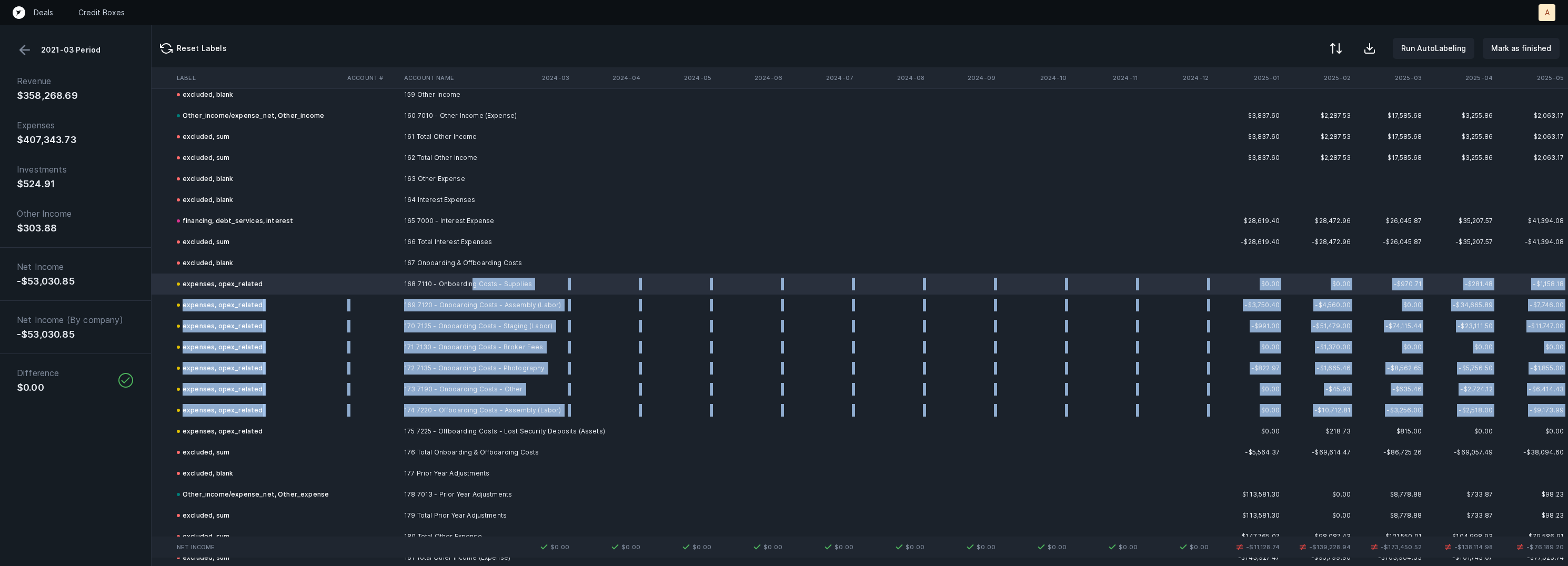
click at [327, 423] on td "expenses, opex_related" at bounding box center [258, 431] width 171 height 21
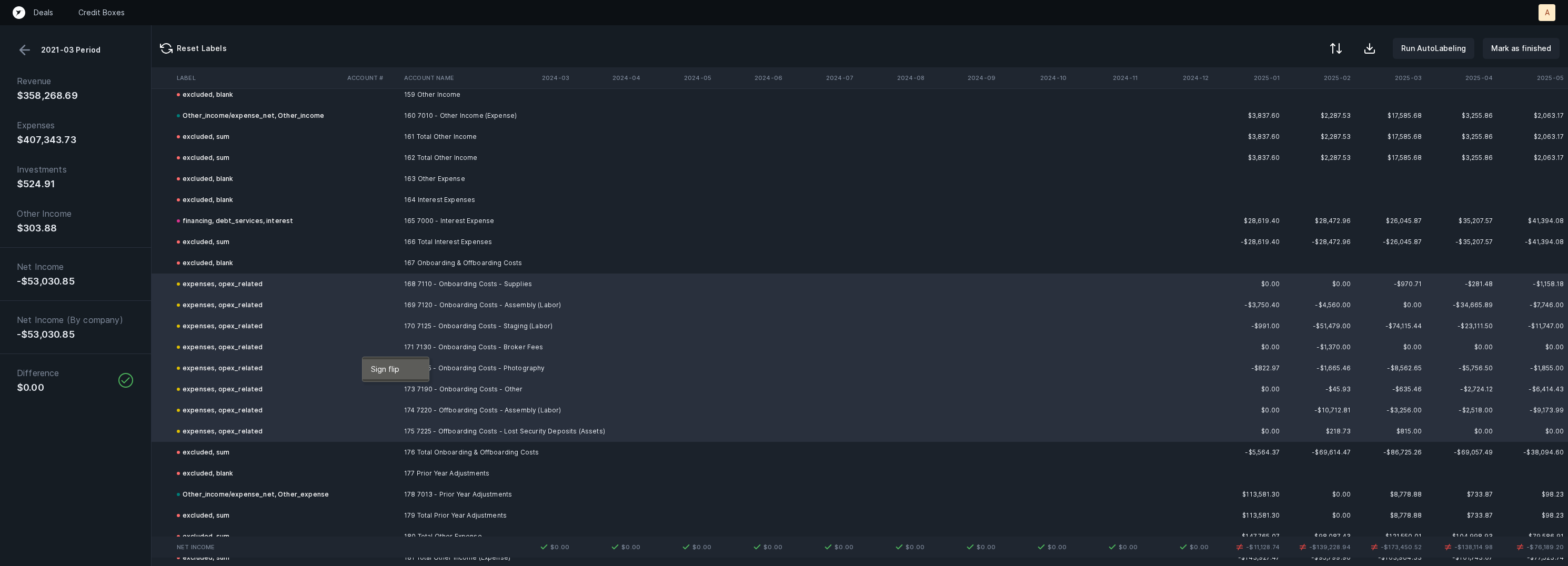
click at [389, 369] on span "Sign flip" at bounding box center [385, 369] width 28 height 12
click at [1524, 51] on p "Mark as finished" at bounding box center [1521, 49] width 60 height 12
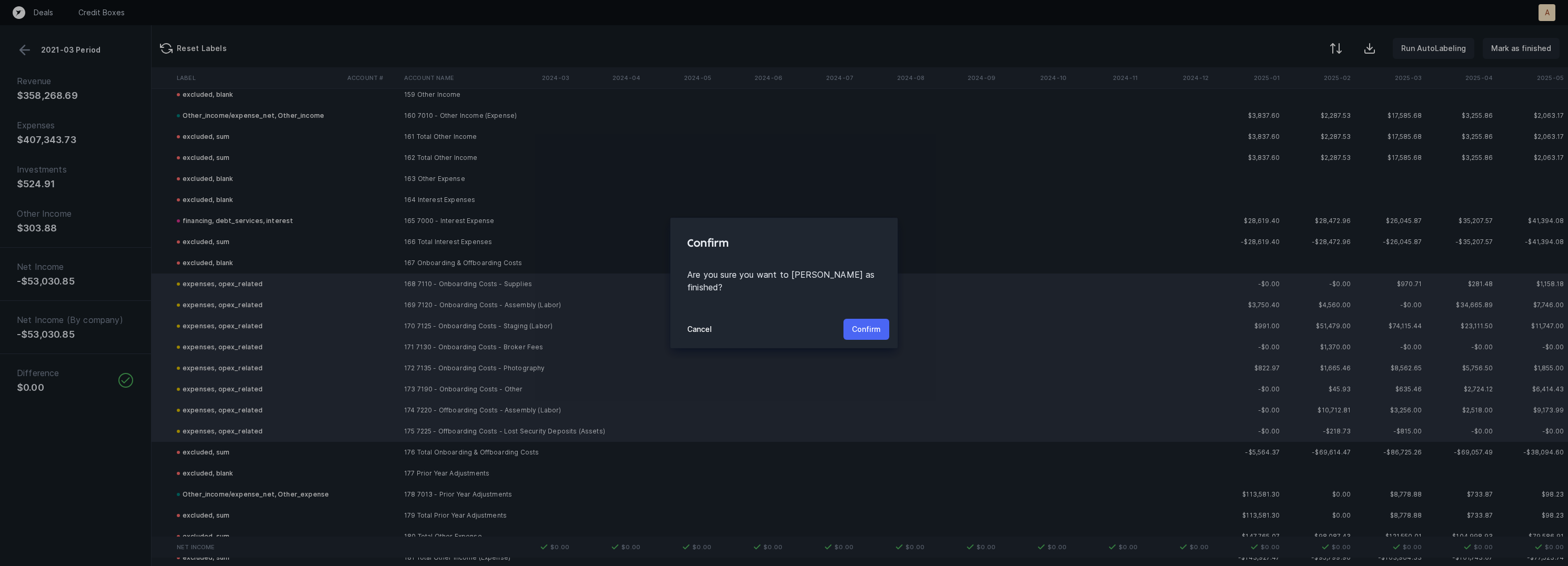
click at [874, 323] on p "Confirm" at bounding box center [866, 330] width 29 height 12
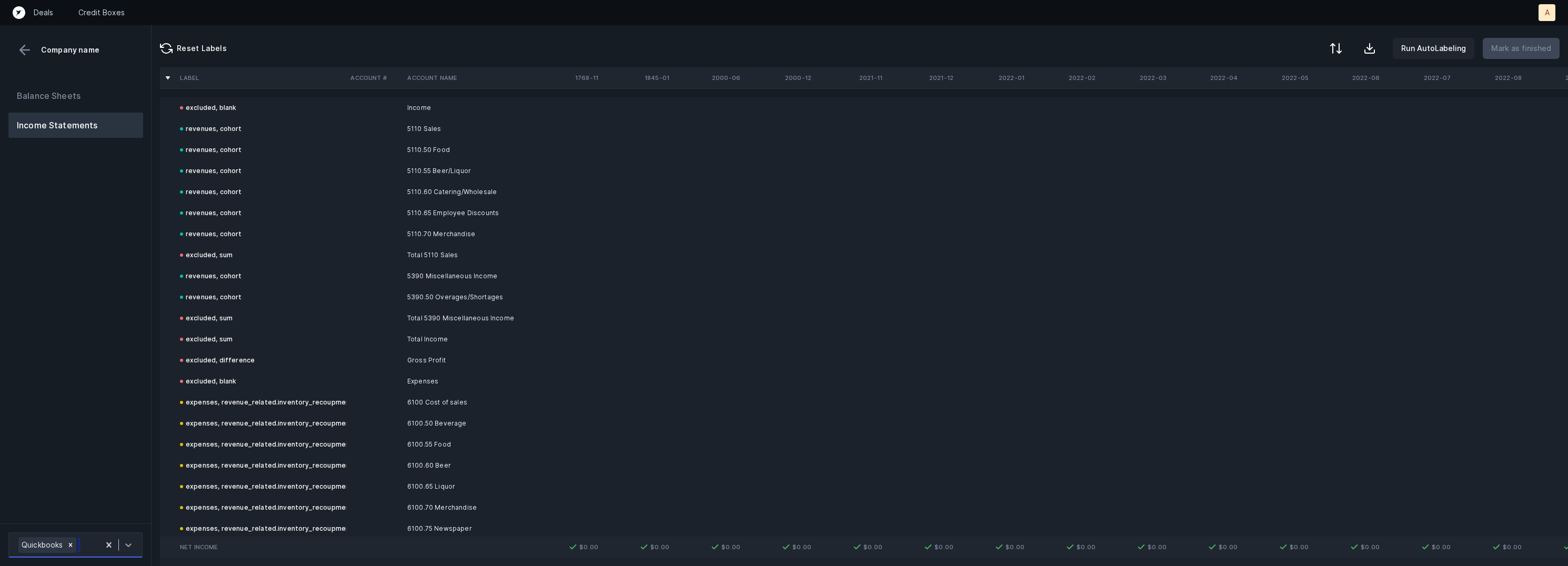
click at [133, 545] on icon at bounding box center [128, 546] width 11 height 11
click at [50, 228] on div "Balance Sheets Income Statements" at bounding box center [75, 299] width 151 height 449
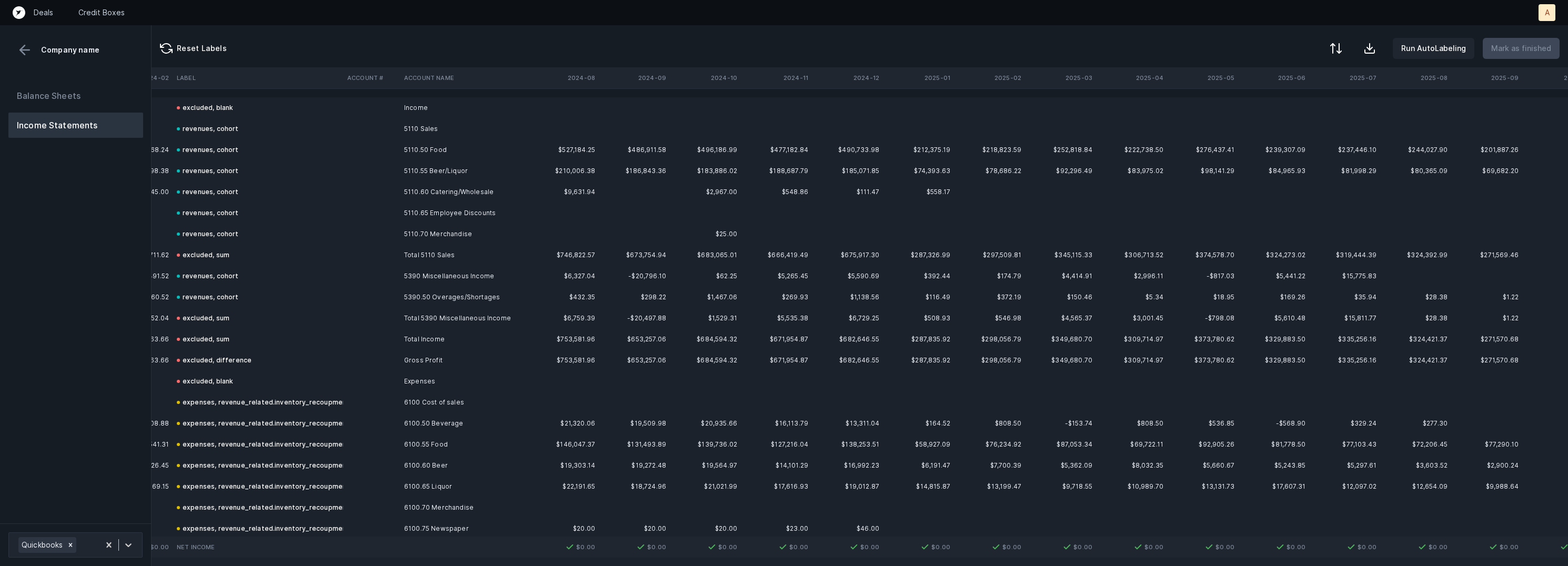
scroll to position [0, 2729]
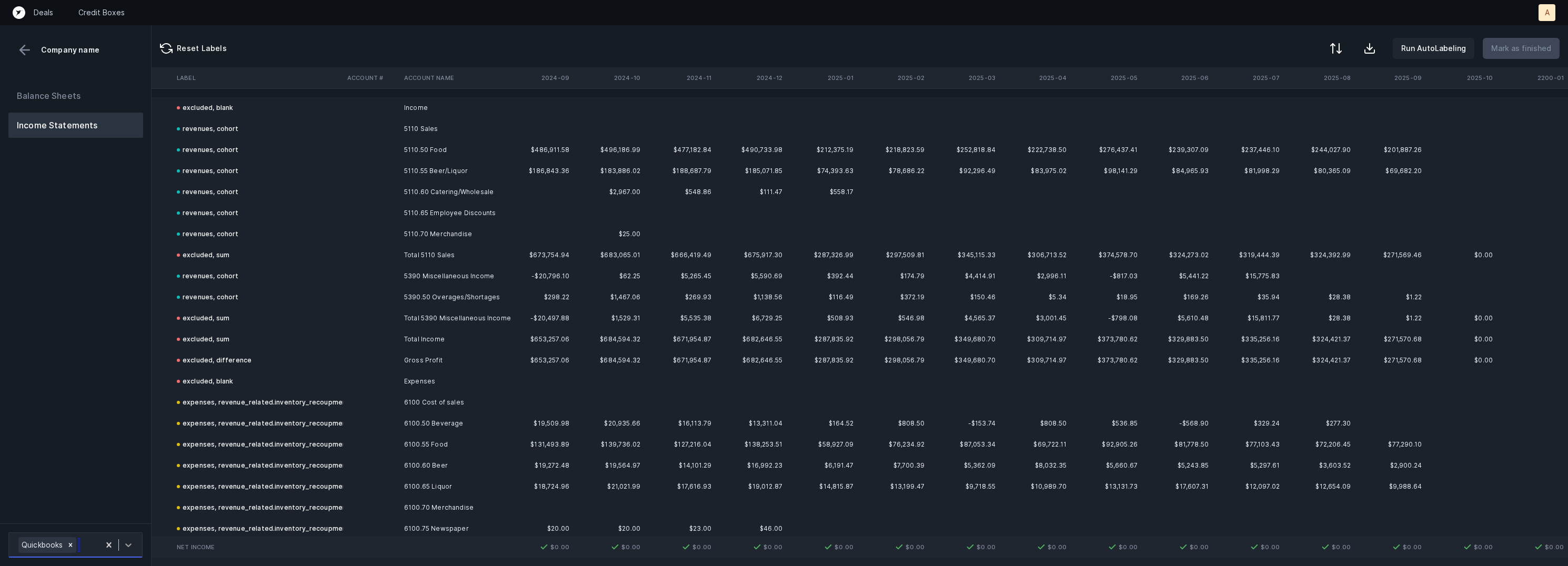
click at [123, 548] on icon at bounding box center [128, 546] width 11 height 11
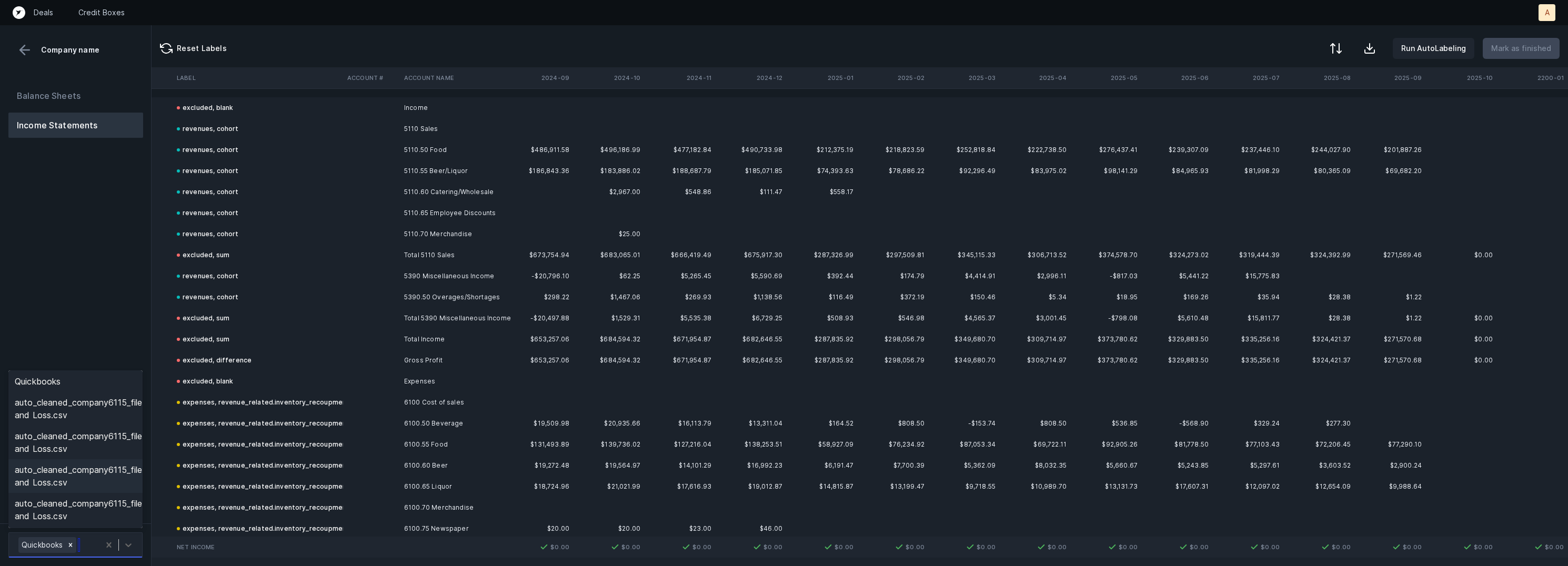
scroll to position [0, 0]
